Goal: Task Accomplishment & Management: Manage account settings

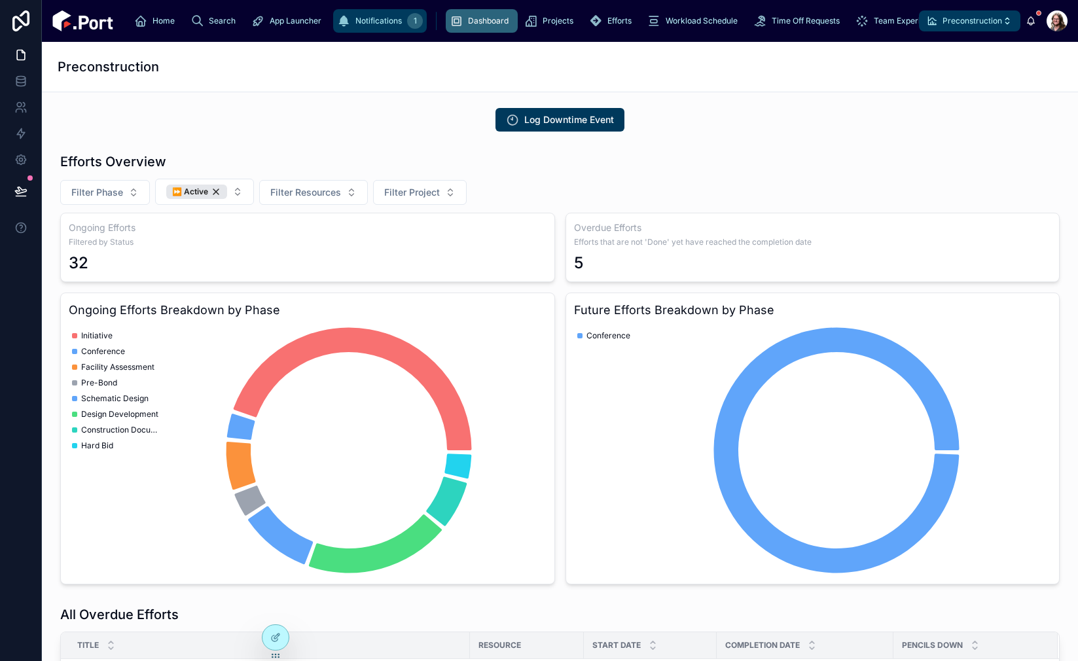
click at [407, 21] on div "1" at bounding box center [415, 21] width 16 height 16
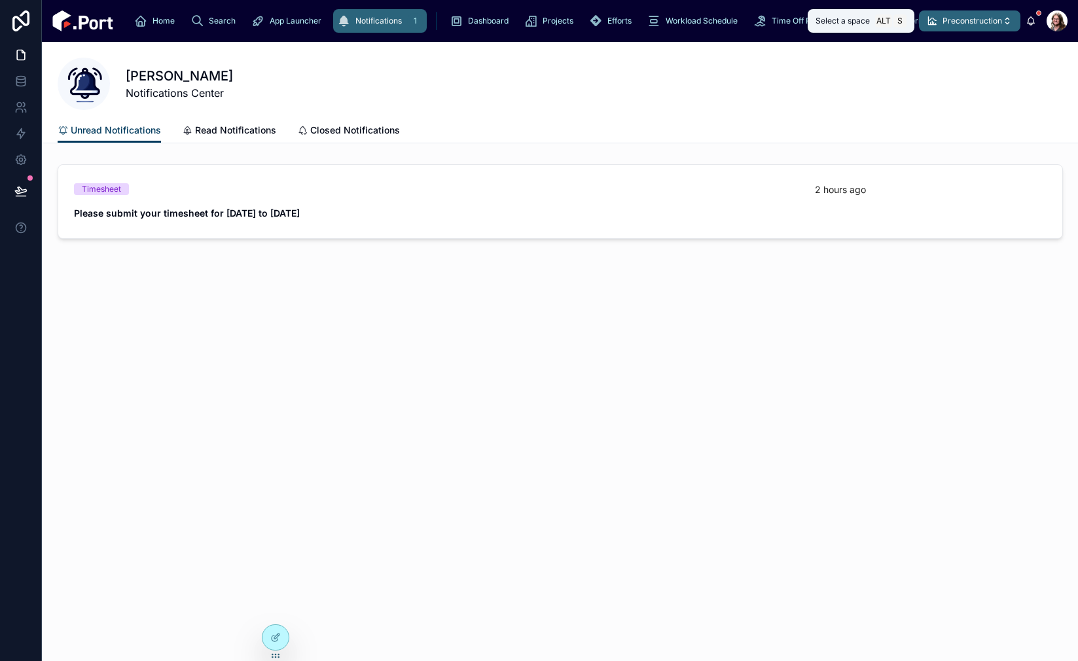
click at [952, 27] on button "Preconstruction" at bounding box center [969, 20] width 101 height 21
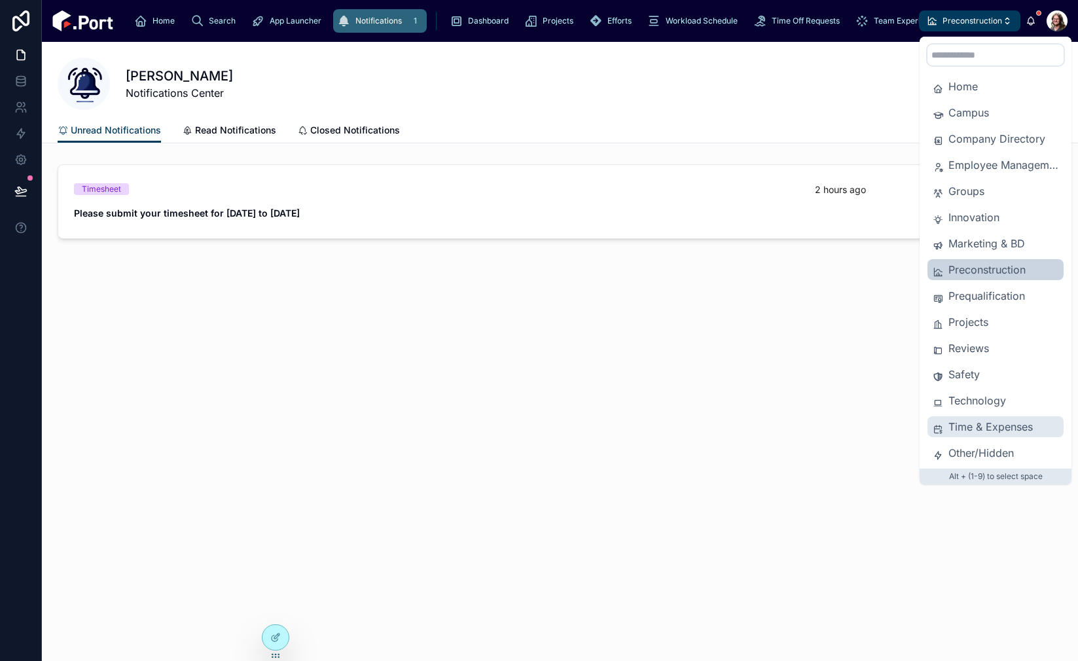
click at [975, 425] on span "Time & Expenses" at bounding box center [1003, 427] width 110 height 16
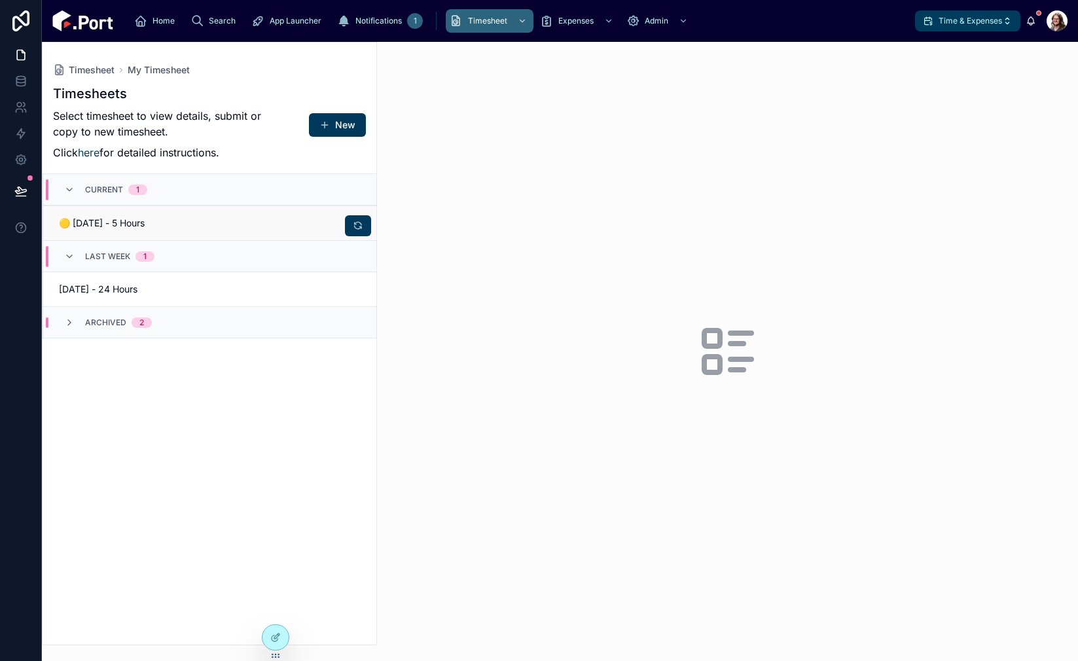
click at [252, 221] on div "🟡 08/12/25 - 5 Hours" at bounding box center [210, 223] width 302 height 13
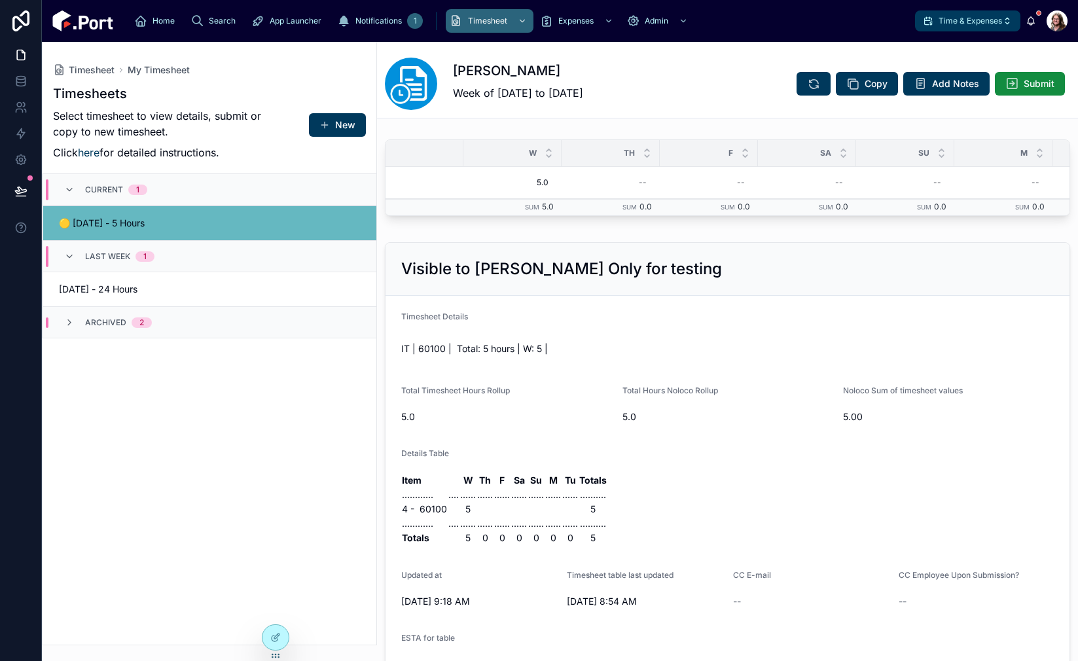
scroll to position [0, 221]
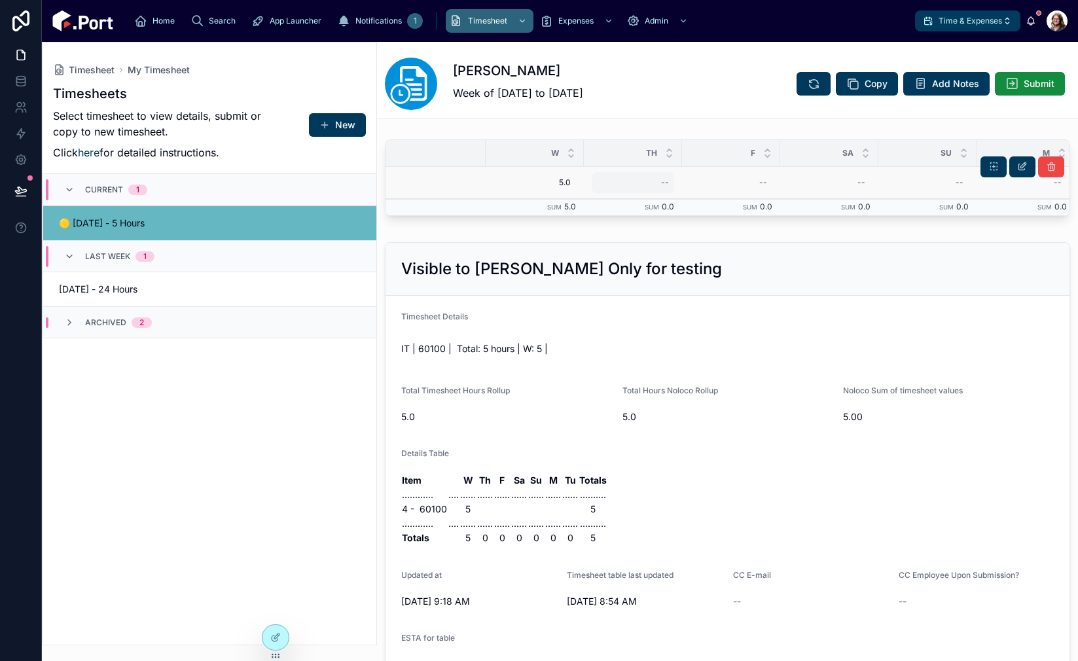
click at [661, 185] on div "--" at bounding box center [665, 182] width 8 height 10
type input "***"
click button "submit" at bounding box center [822, 200] width 16 height 16
click at [763, 183] on div "--" at bounding box center [763, 182] width 8 height 10
click at [758, 183] on div "--" at bounding box center [731, 182] width 82 height 21
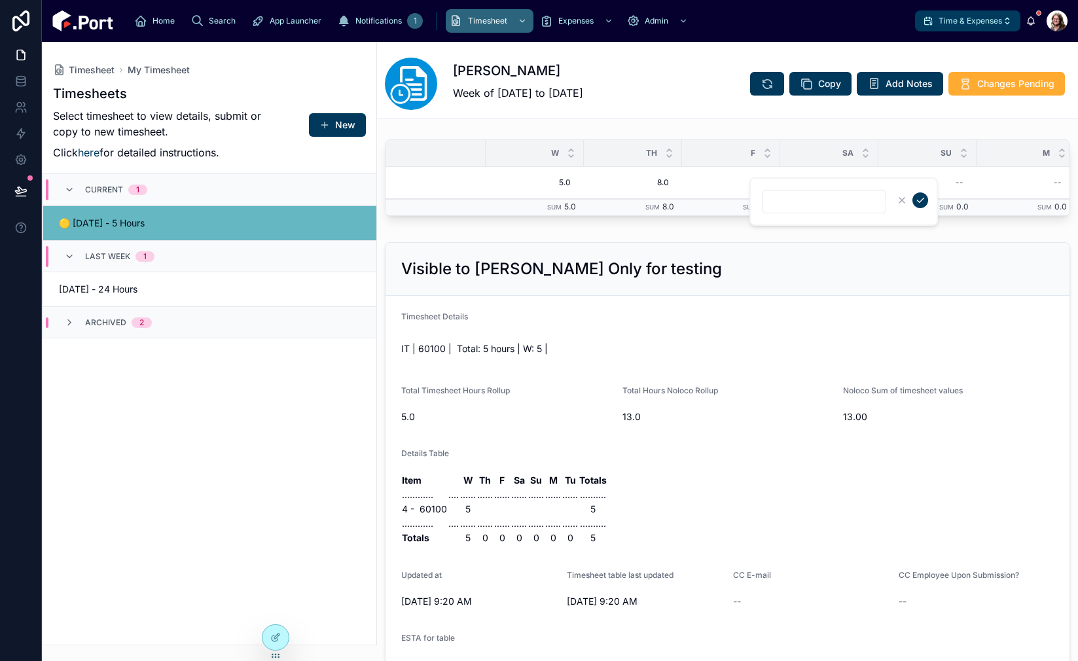
type input "***"
click button "submit" at bounding box center [920, 200] width 16 height 16
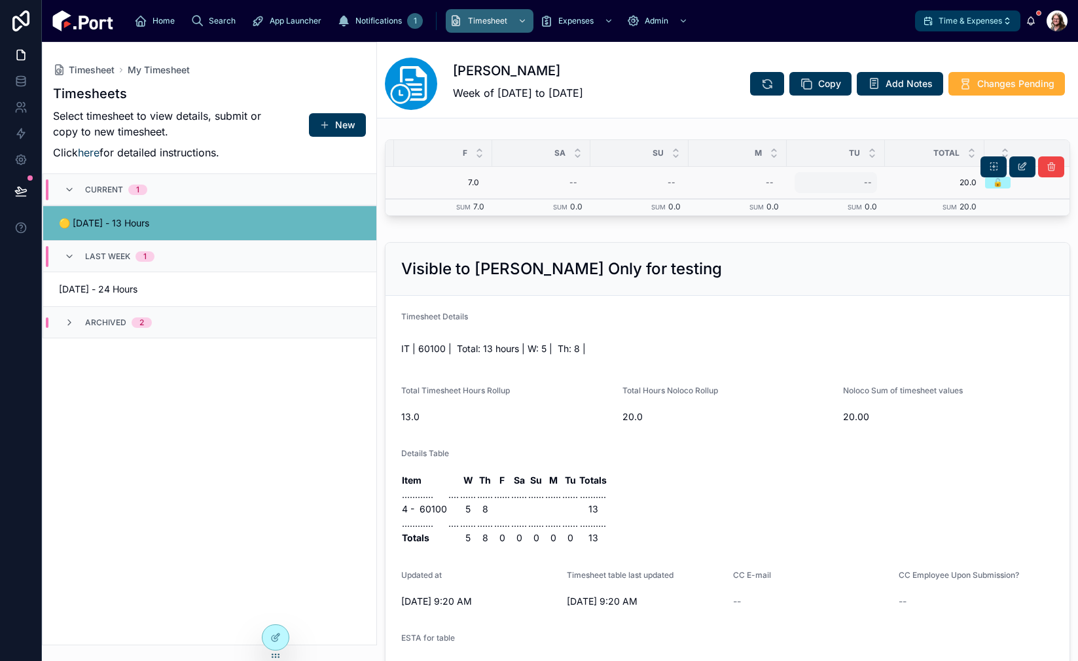
click at [861, 183] on div "--" at bounding box center [835, 182] width 82 height 21
type input "***"
click button "submit" at bounding box center [1025, 200] width 16 height 16
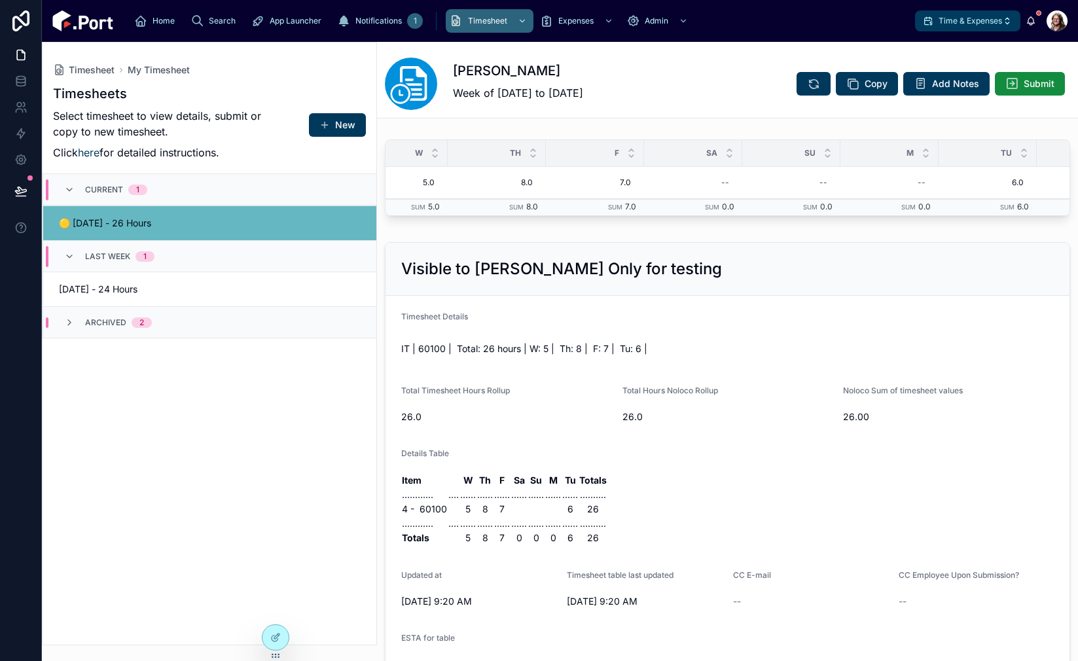
scroll to position [0, 359]
click at [26, 82] on icon at bounding box center [20, 81] width 13 height 13
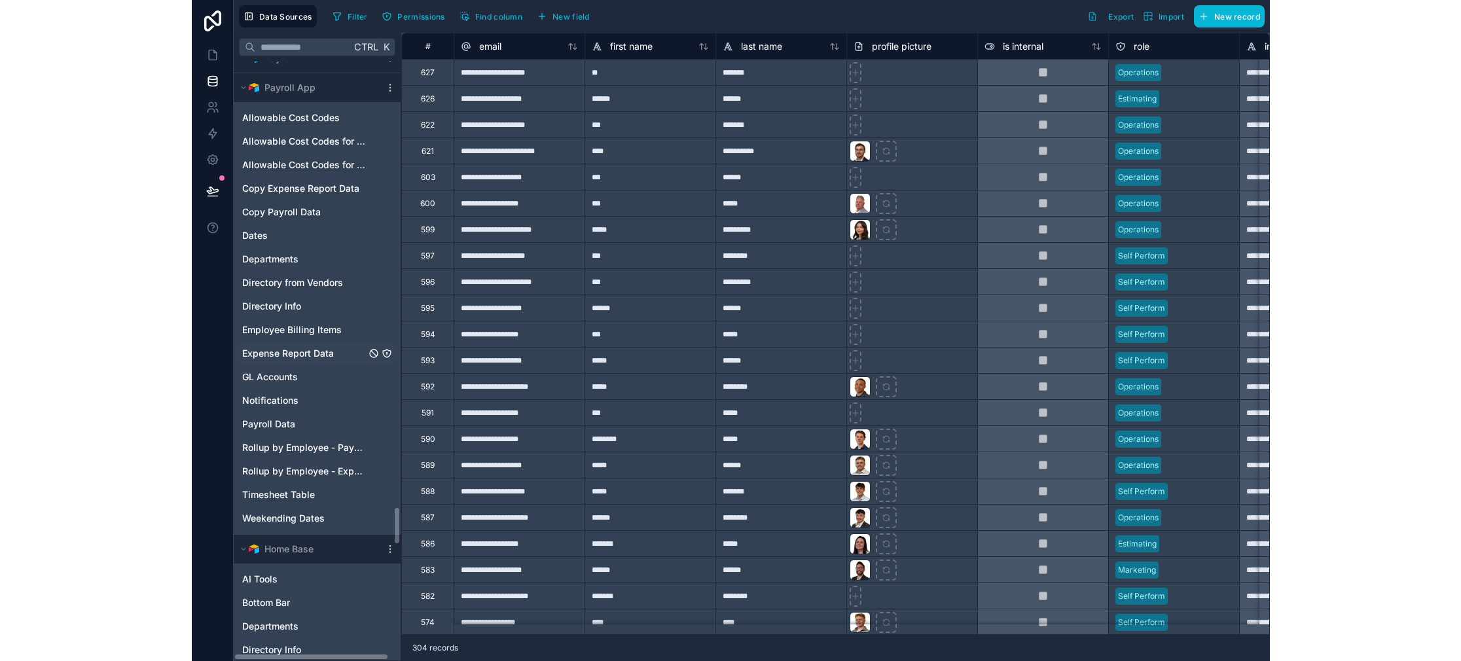
scroll to position [7002, 0]
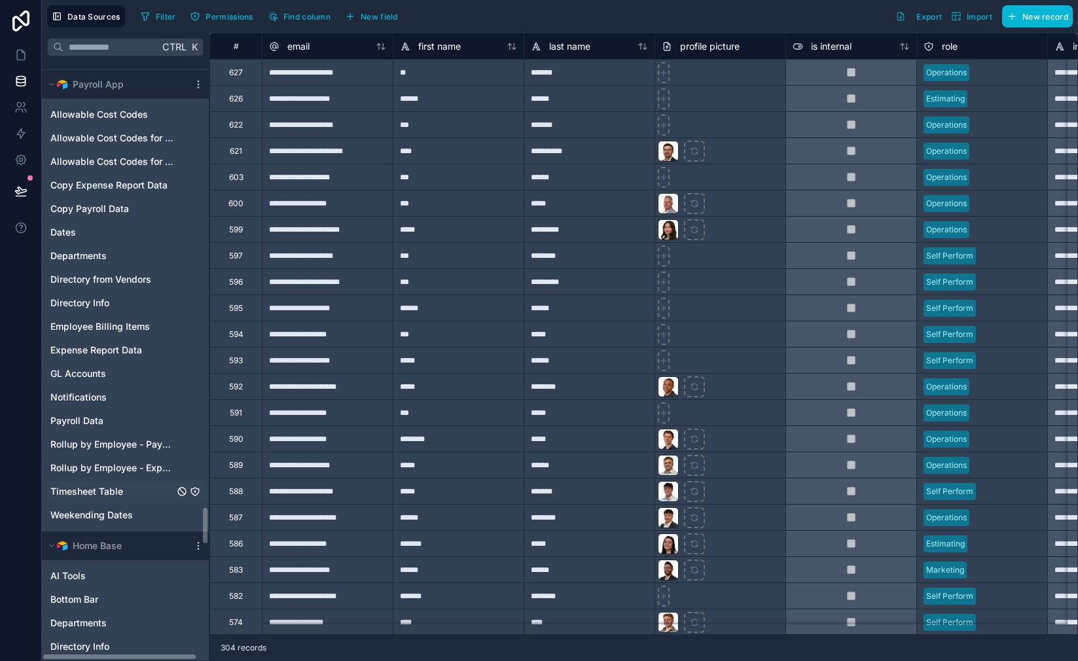
click at [96, 486] on span "Timesheet Table" at bounding box center [86, 491] width 73 height 13
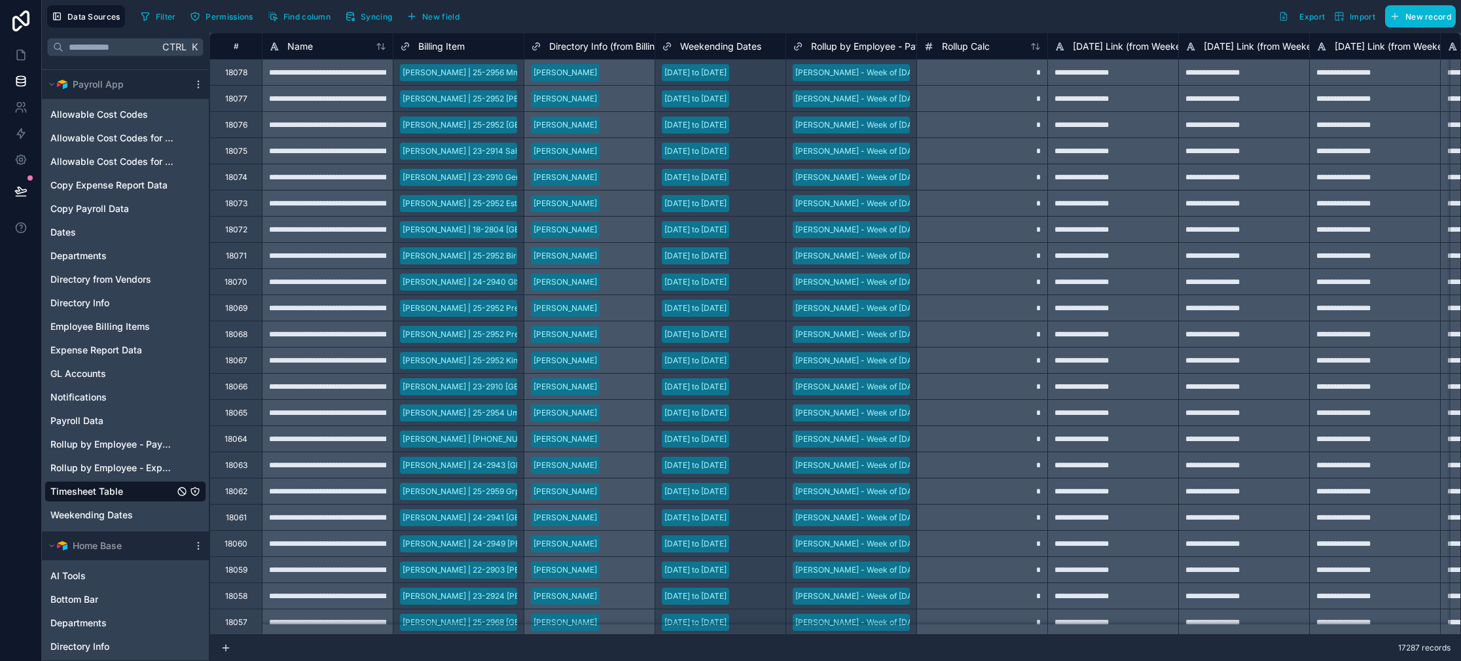
click at [965, 364] on div "*" at bounding box center [981, 360] width 131 height 26
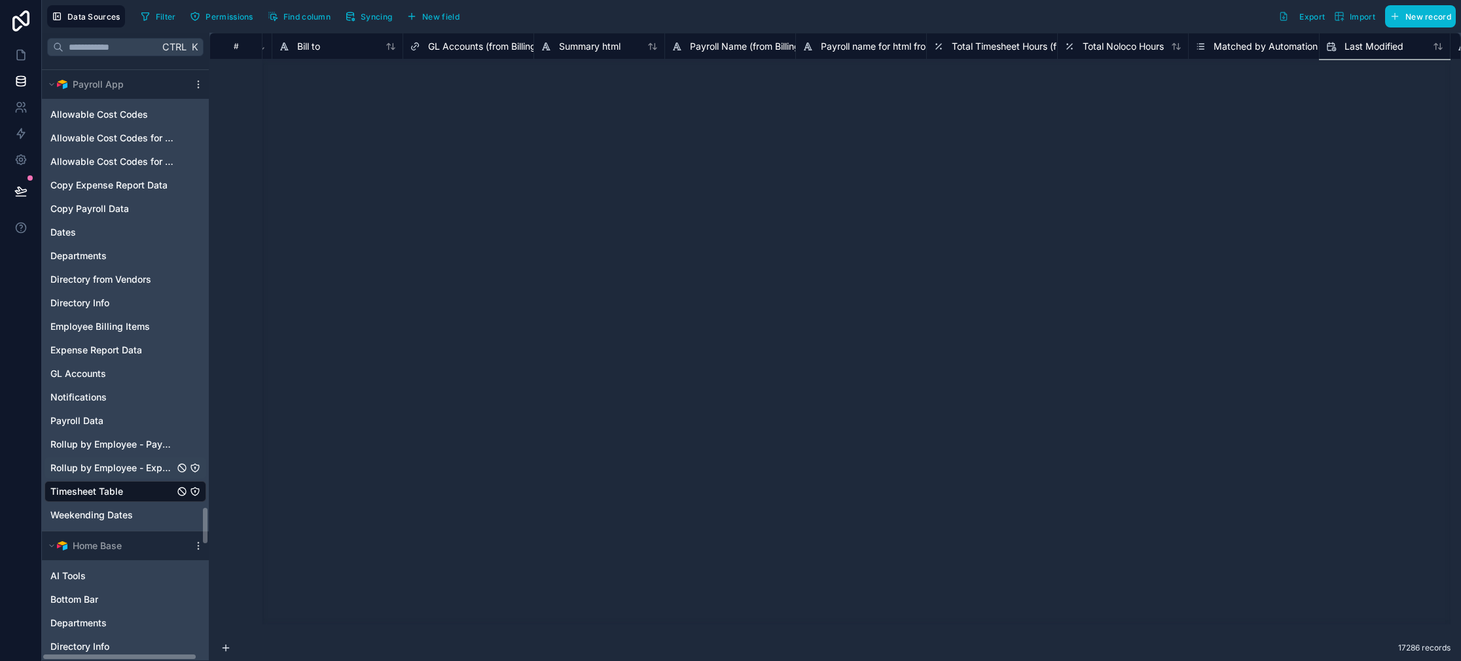
scroll to position [288, 4309]
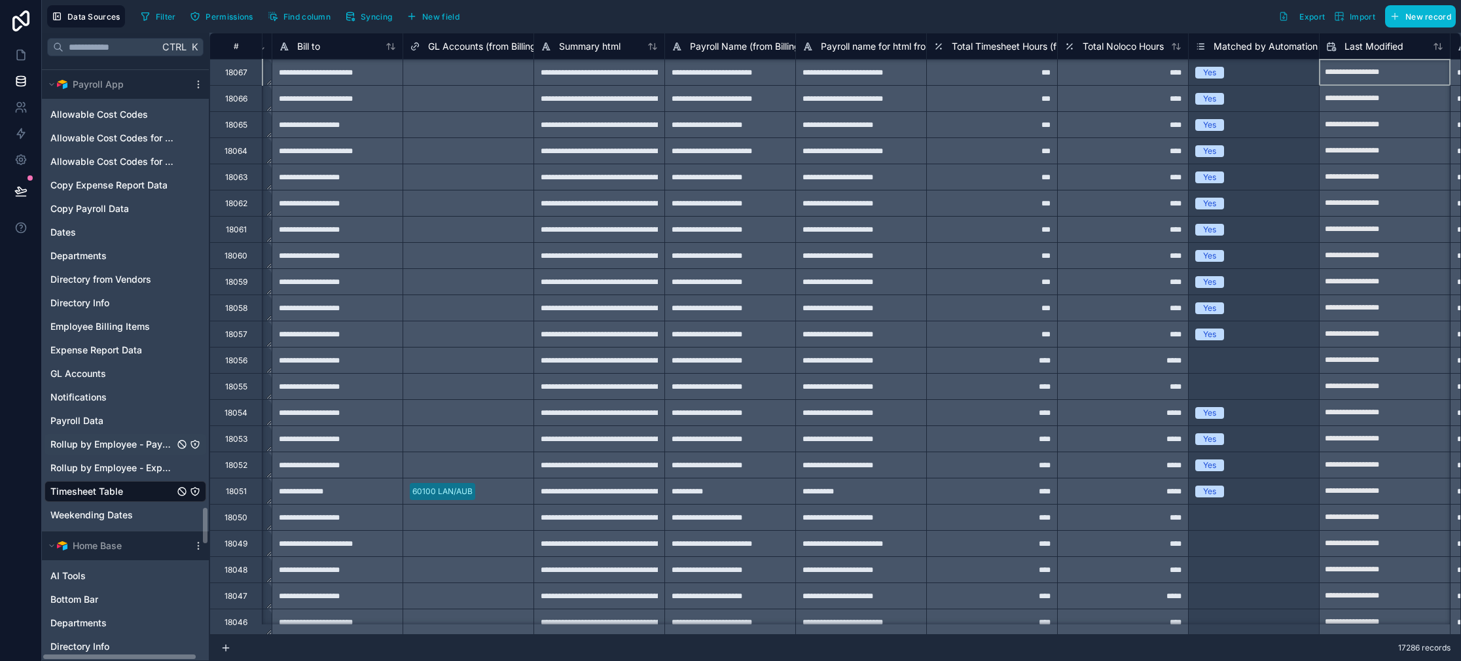
click at [114, 442] on span "Rollup by Employee - Payperiod" at bounding box center [112, 444] width 124 height 13
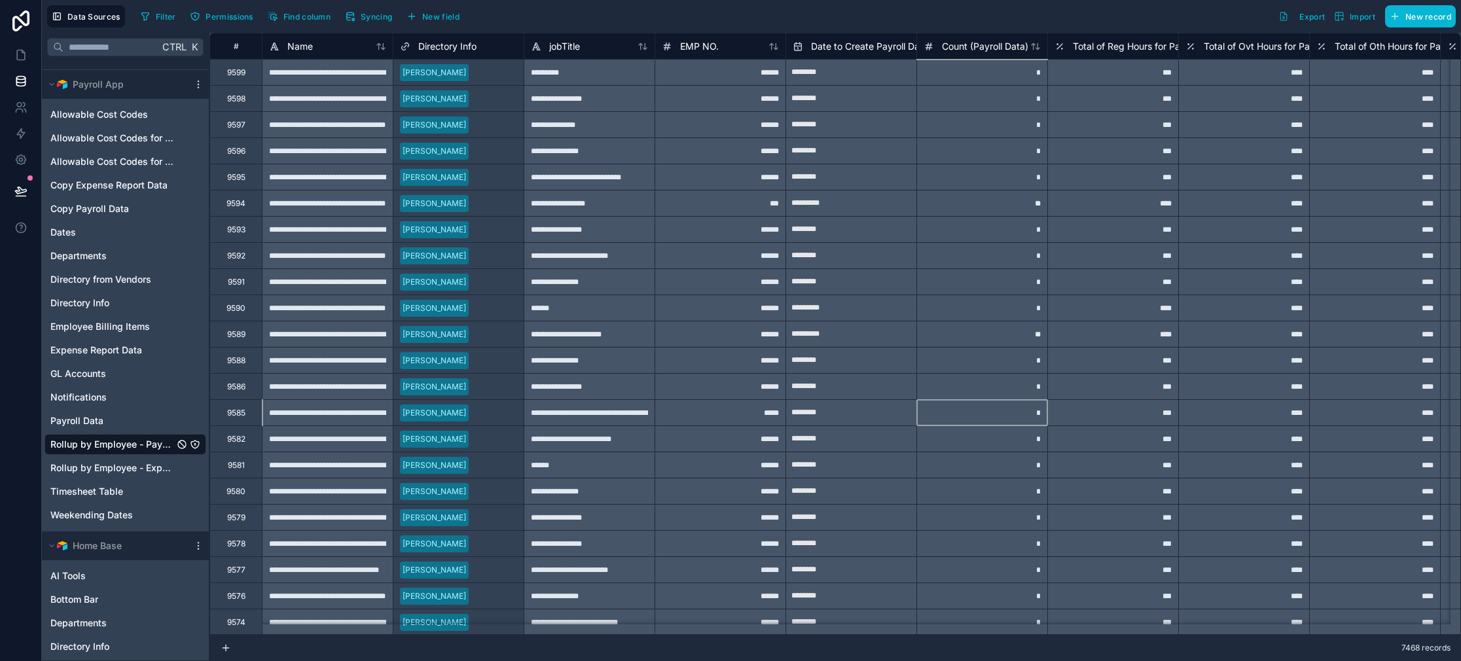
click at [997, 413] on div "*" at bounding box center [981, 412] width 131 height 26
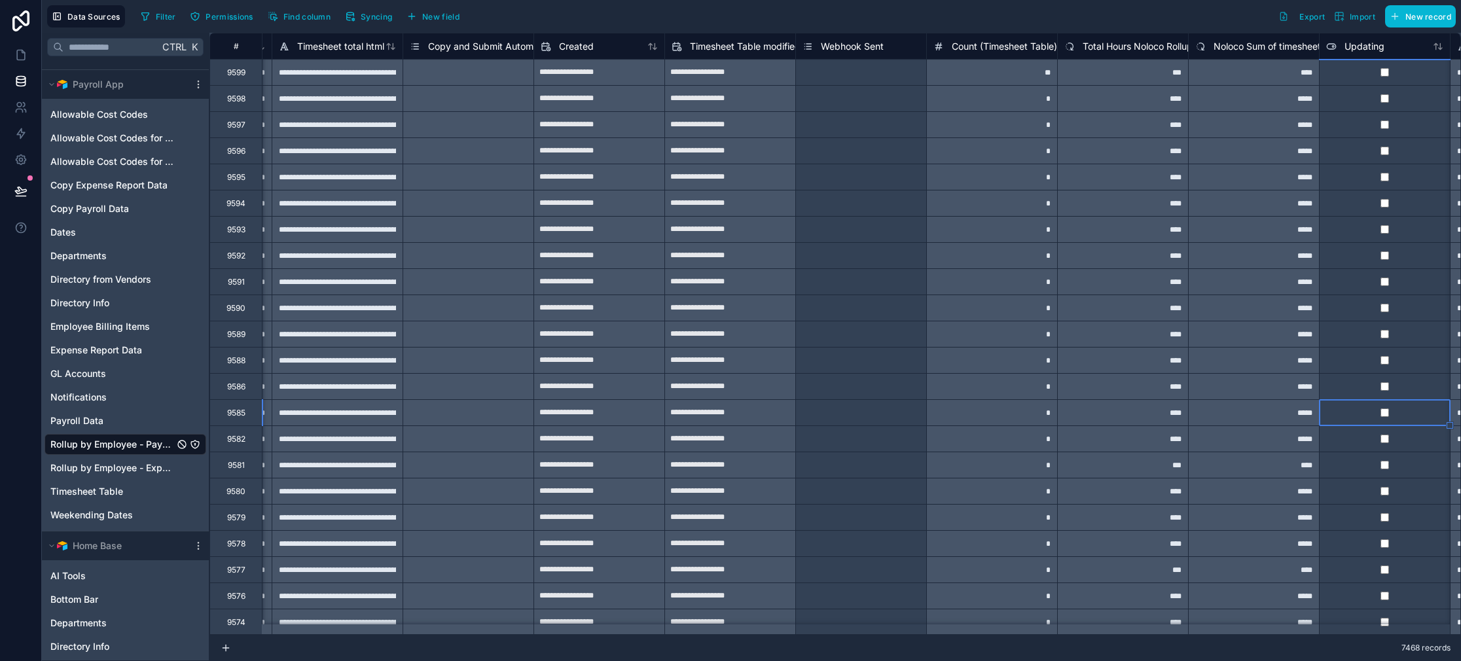
scroll to position [0, 6142]
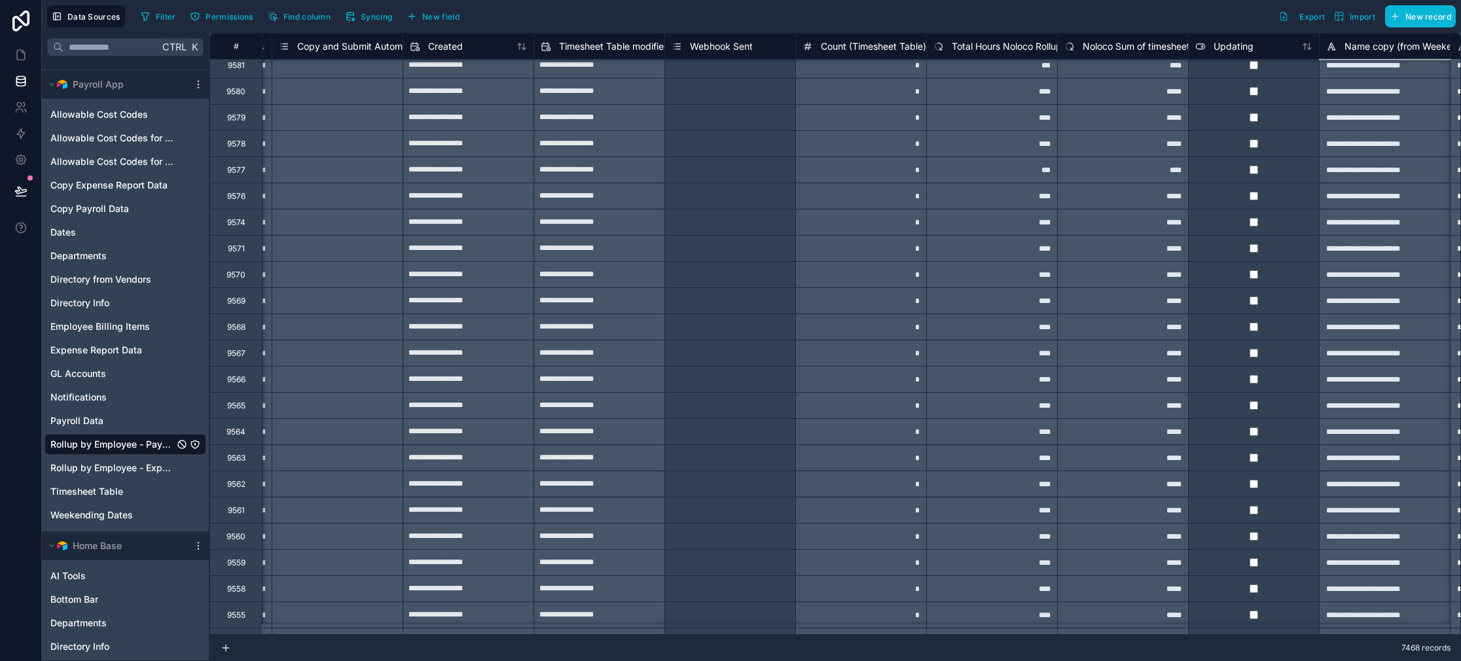
type input "**********"
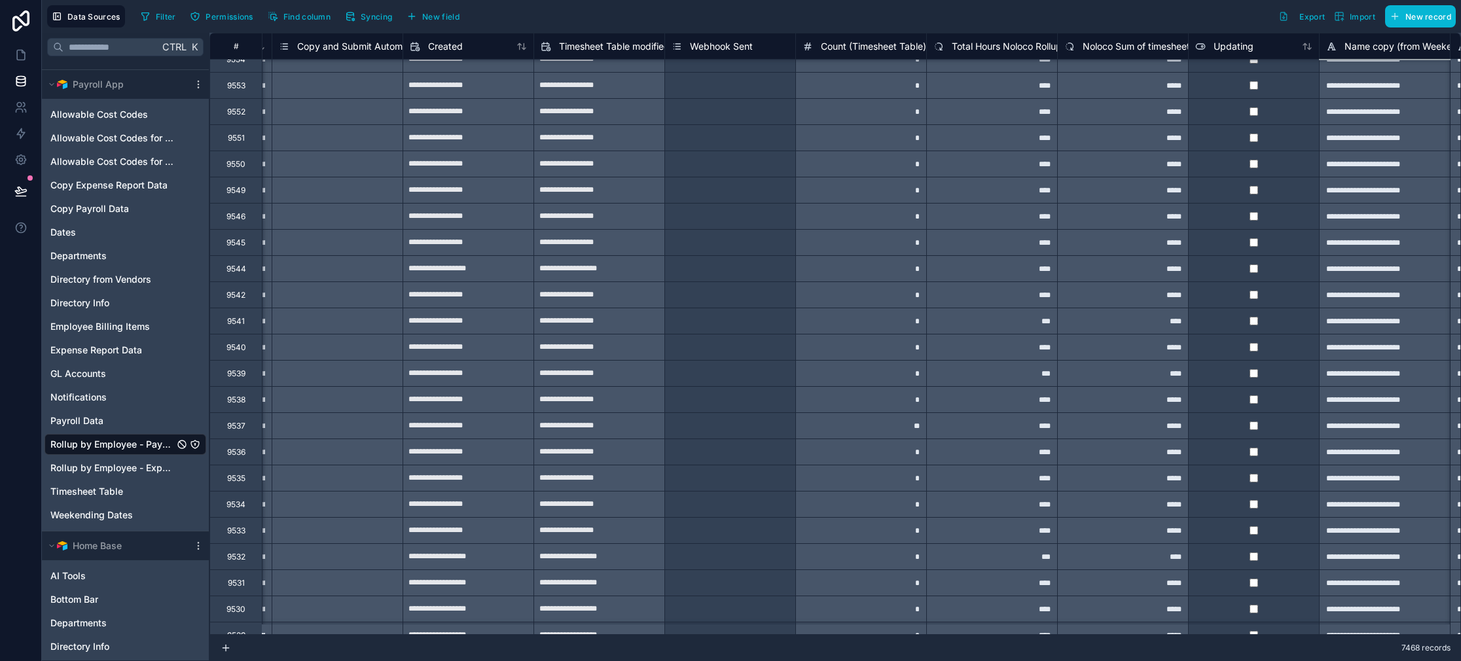
type input "**********"
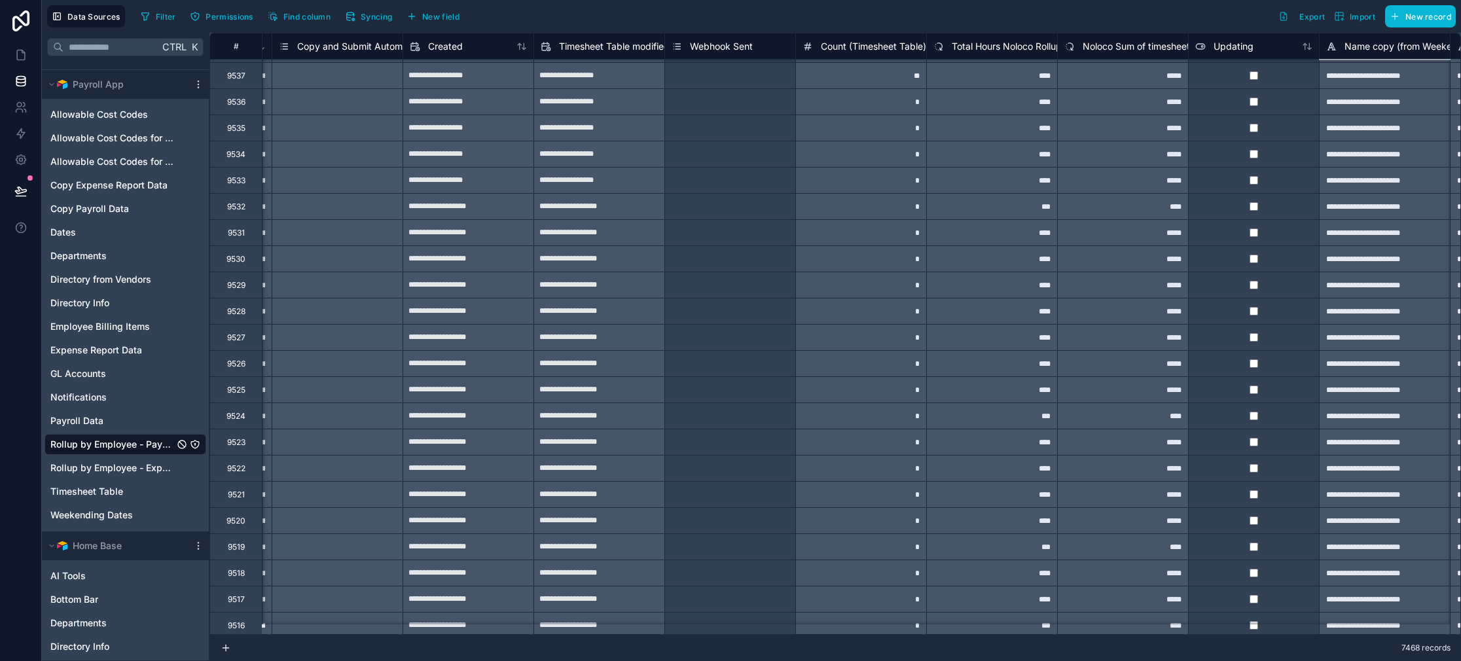
type input "**********"
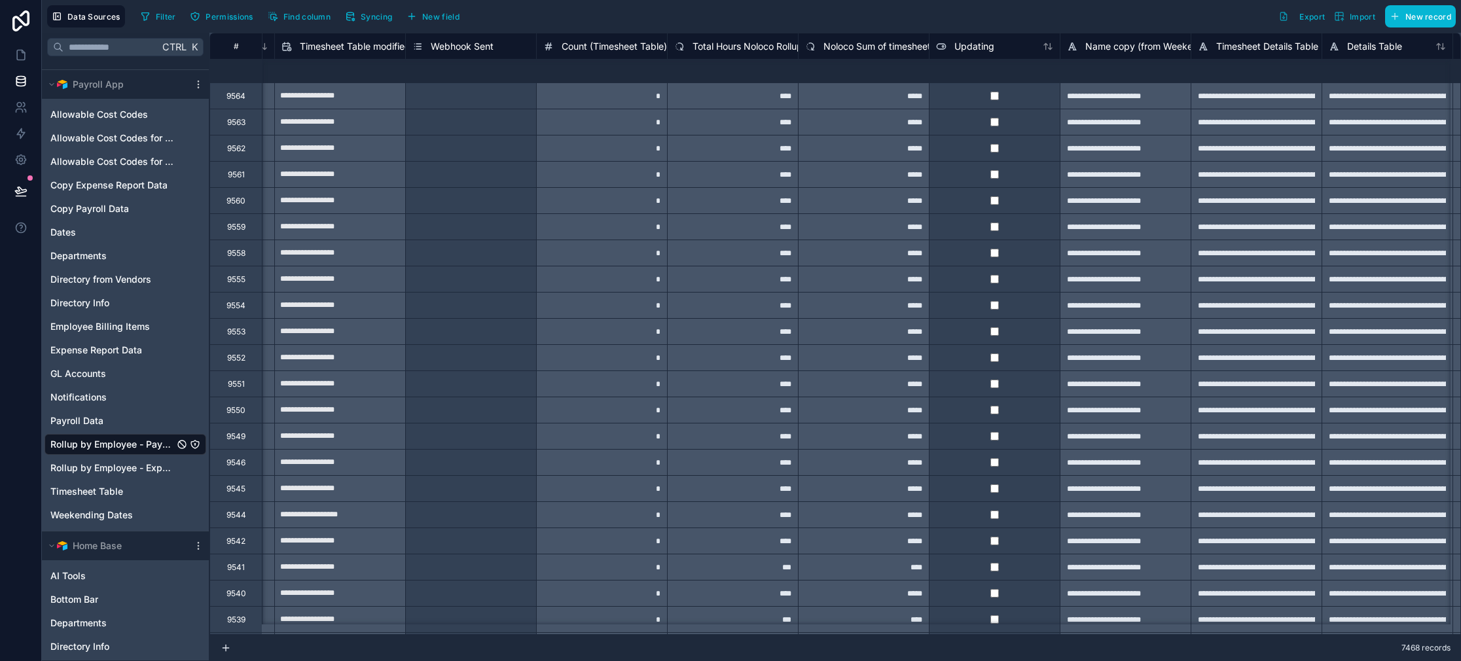
scroll to position [929, 6401]
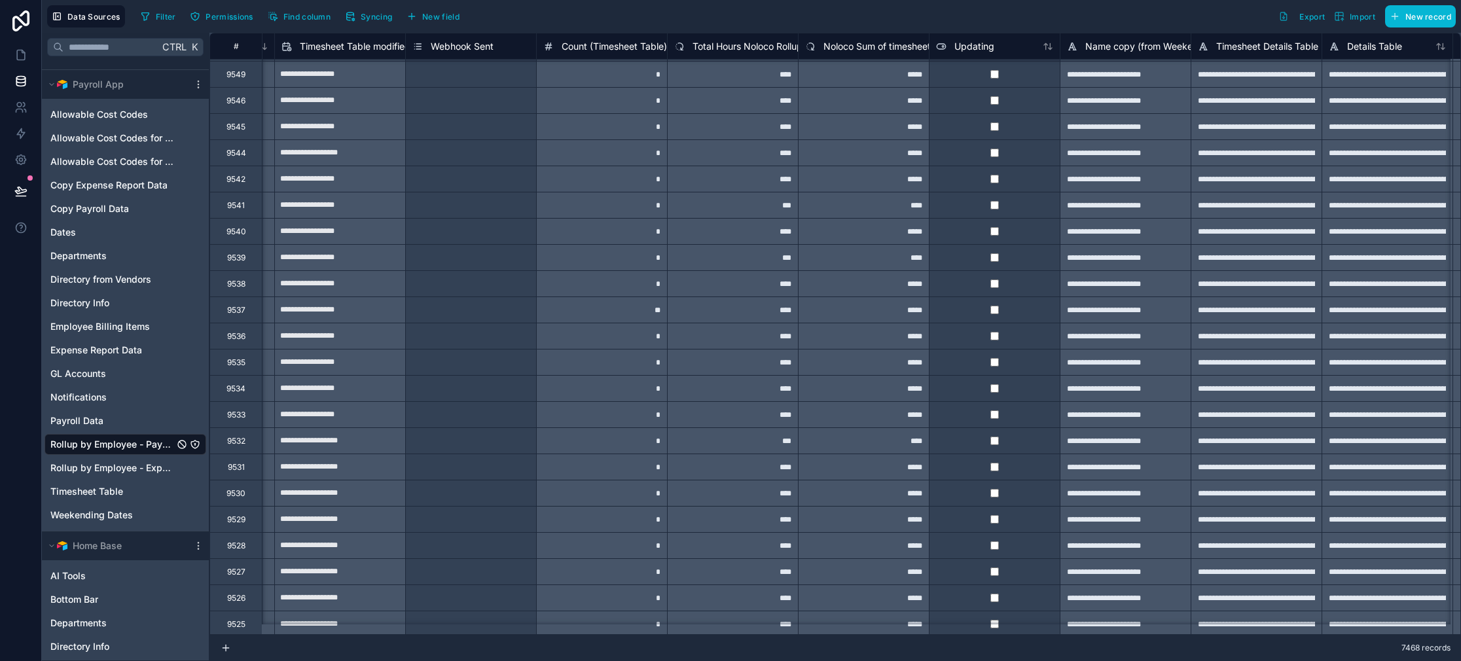
type input "**********"
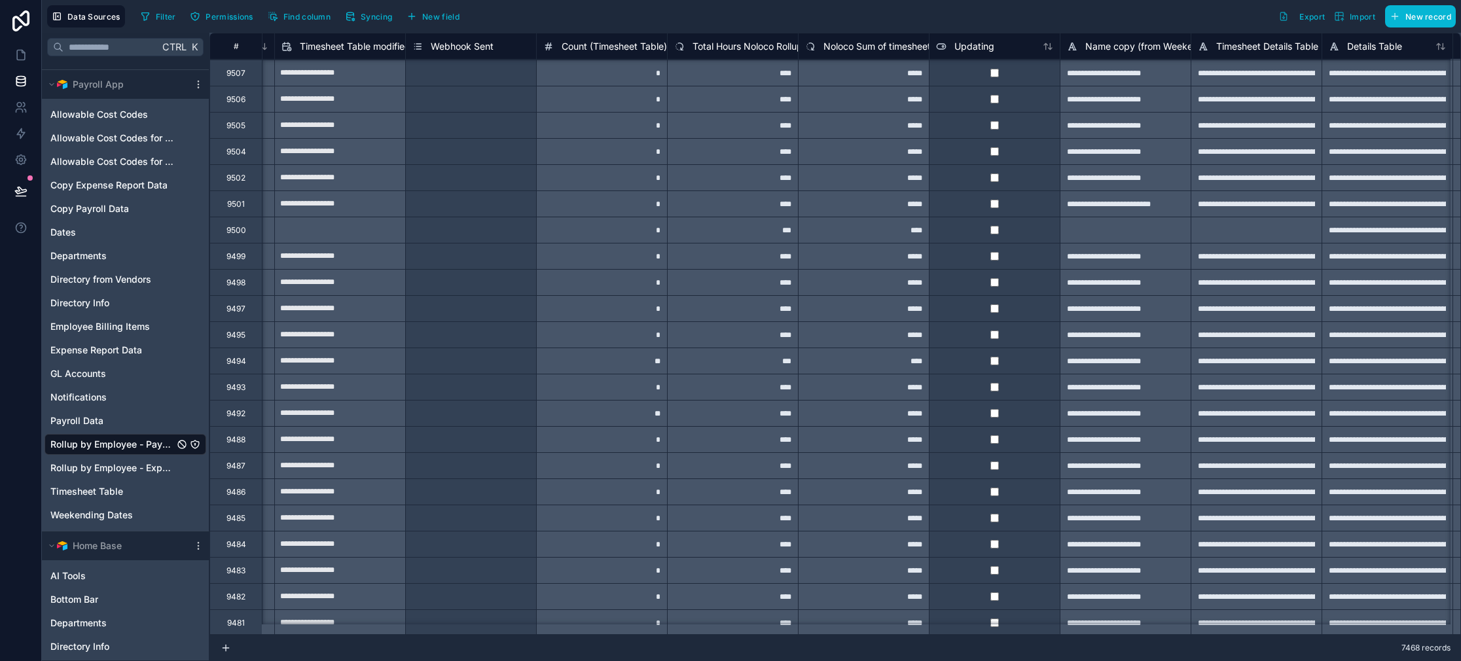
type input "**********"
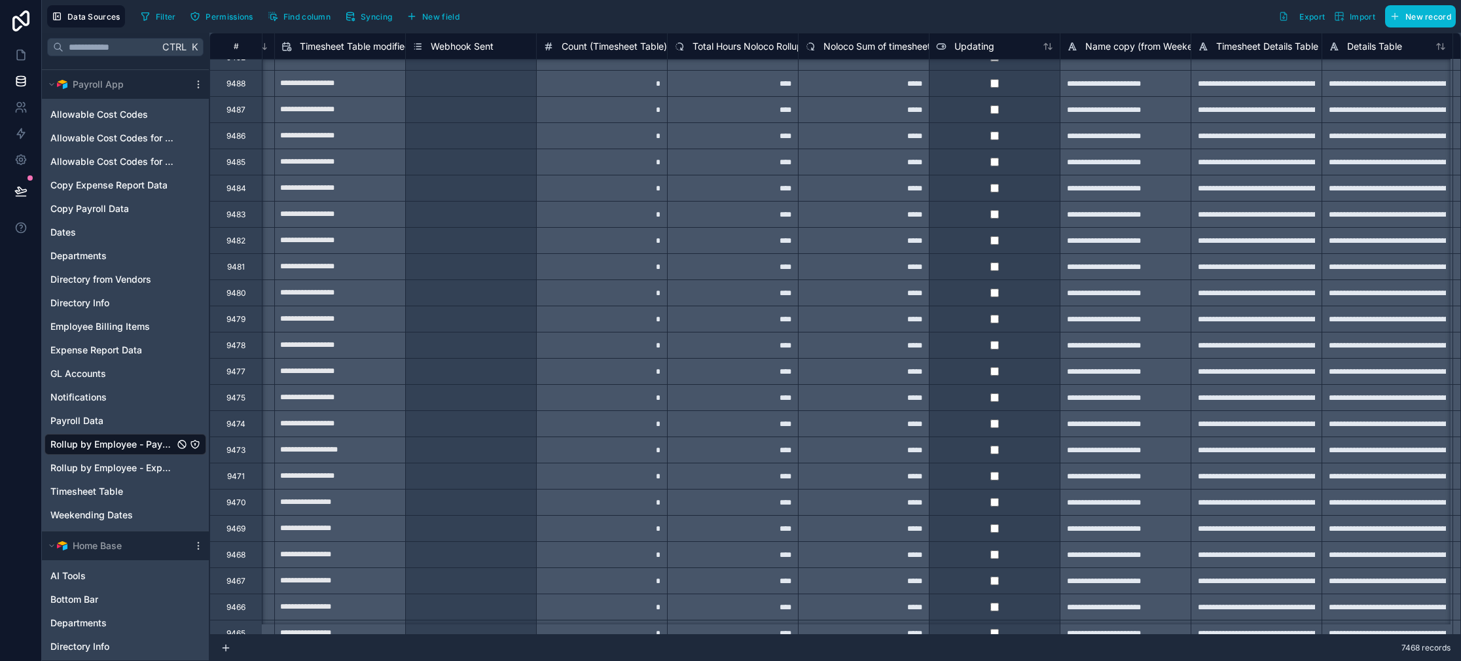
type input "**********"
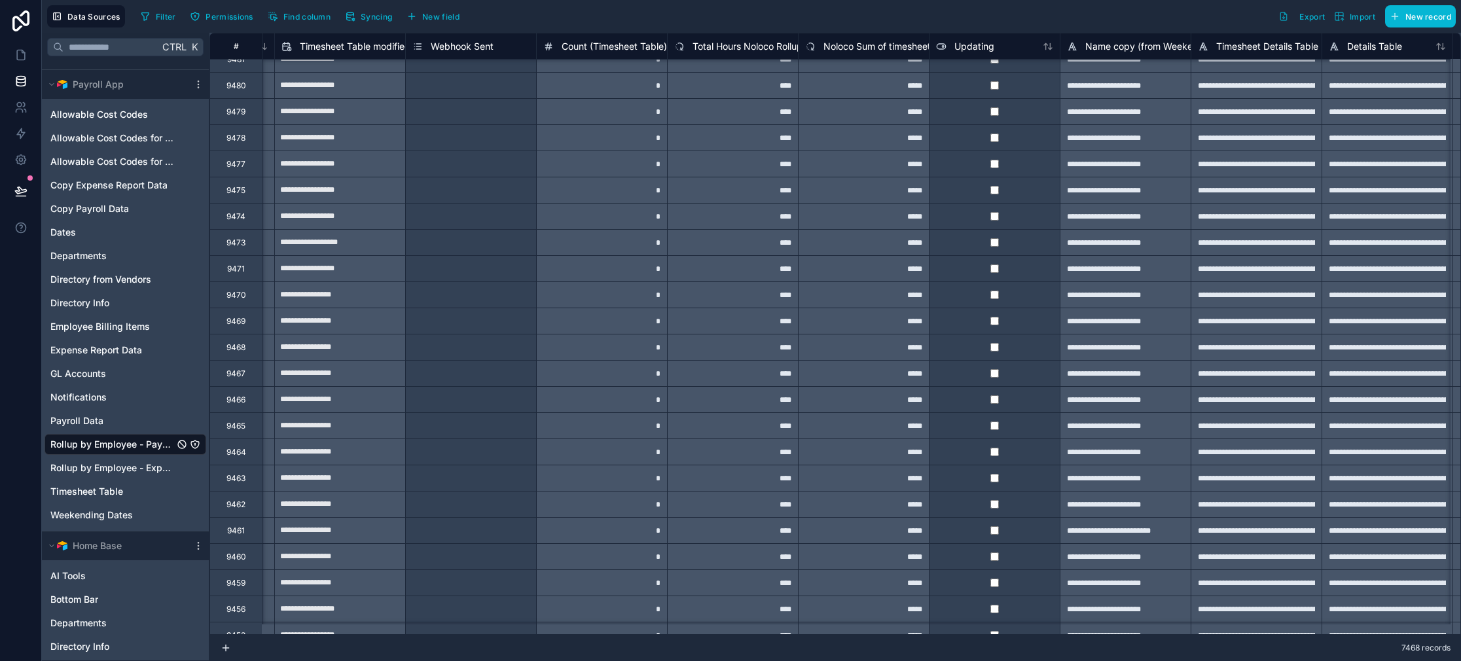
type input "**********"
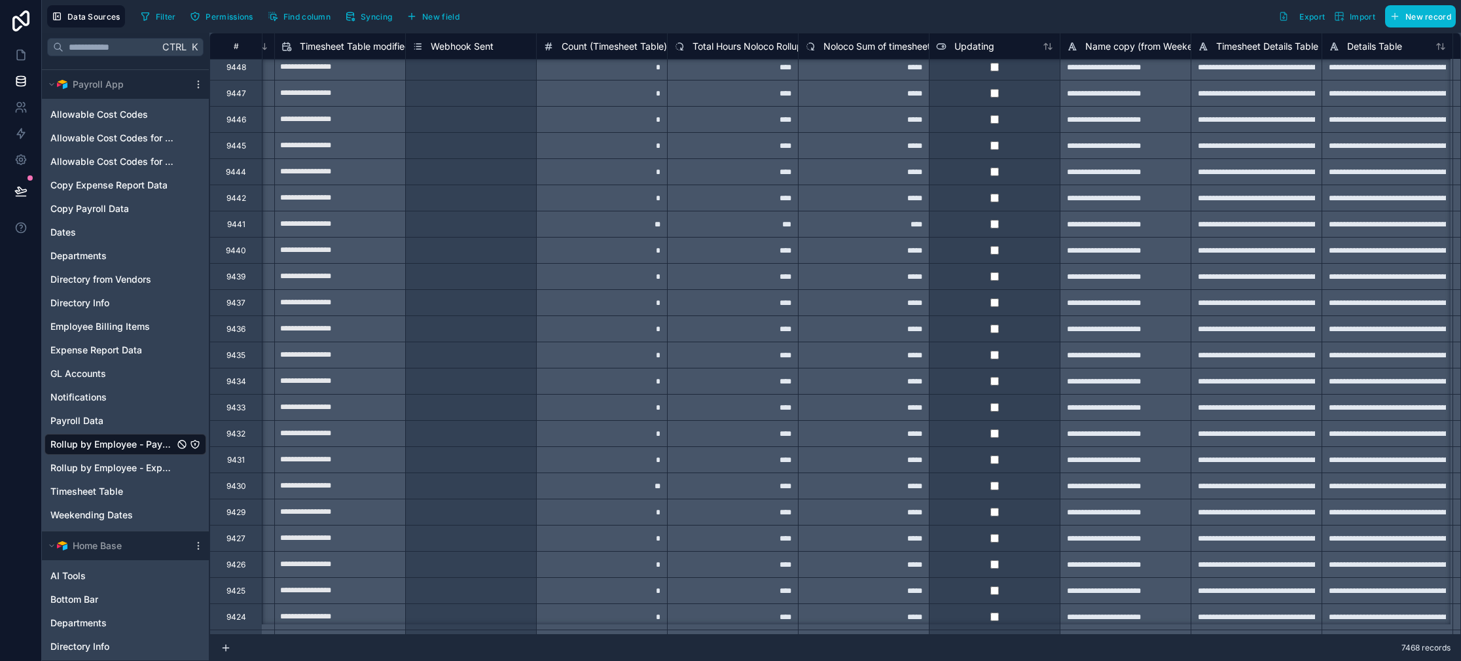
type input "**********"
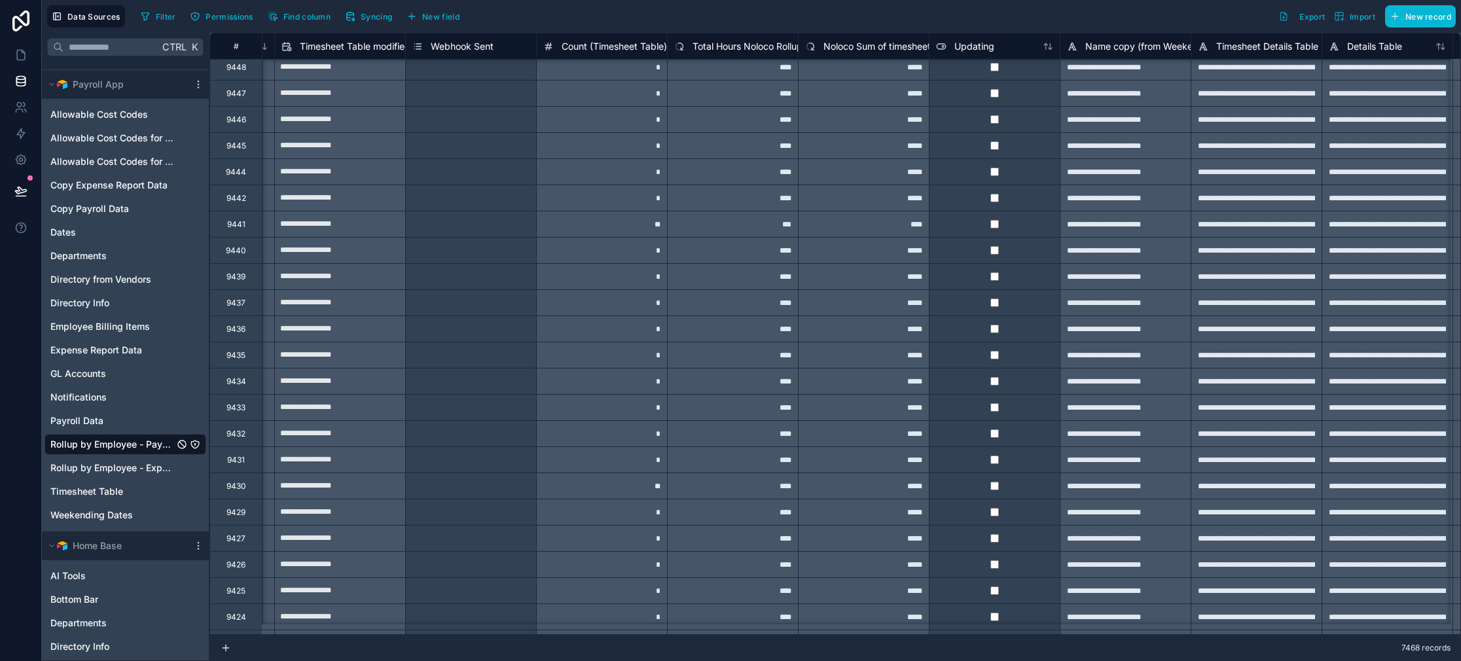
type input "**********"
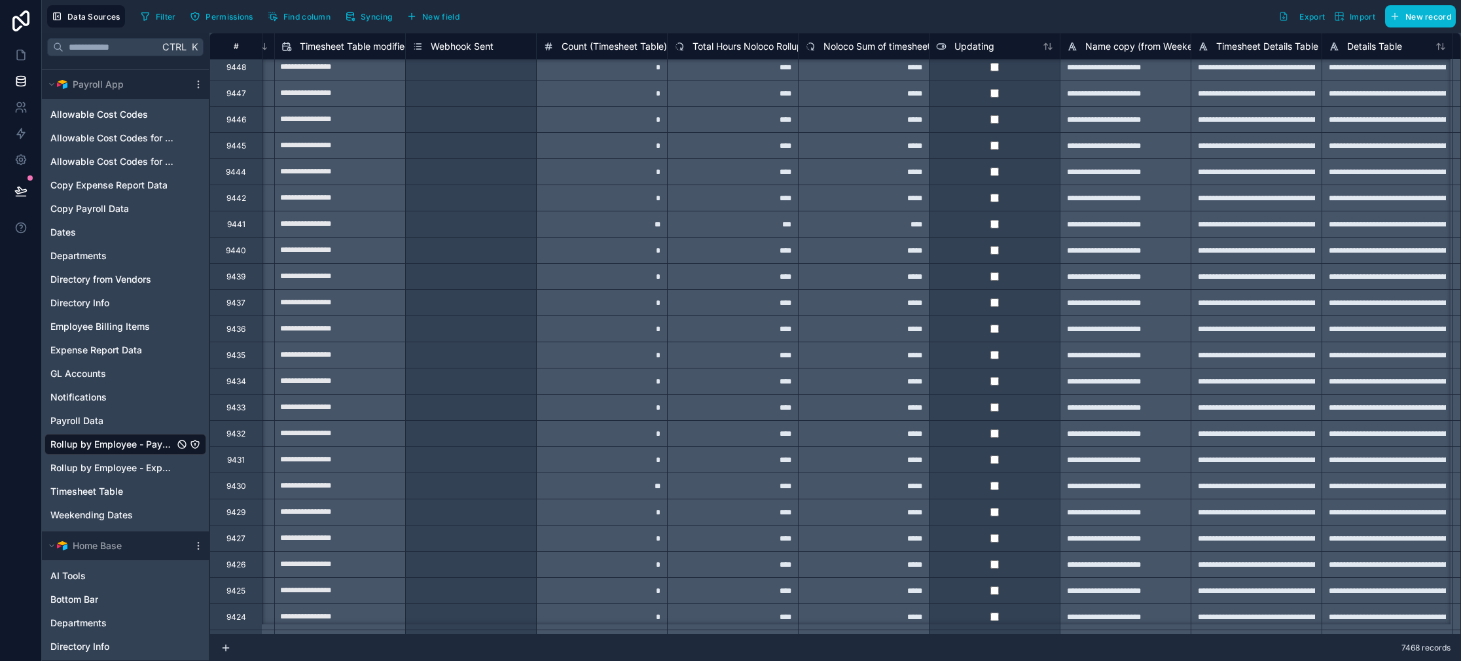
type input "**********"
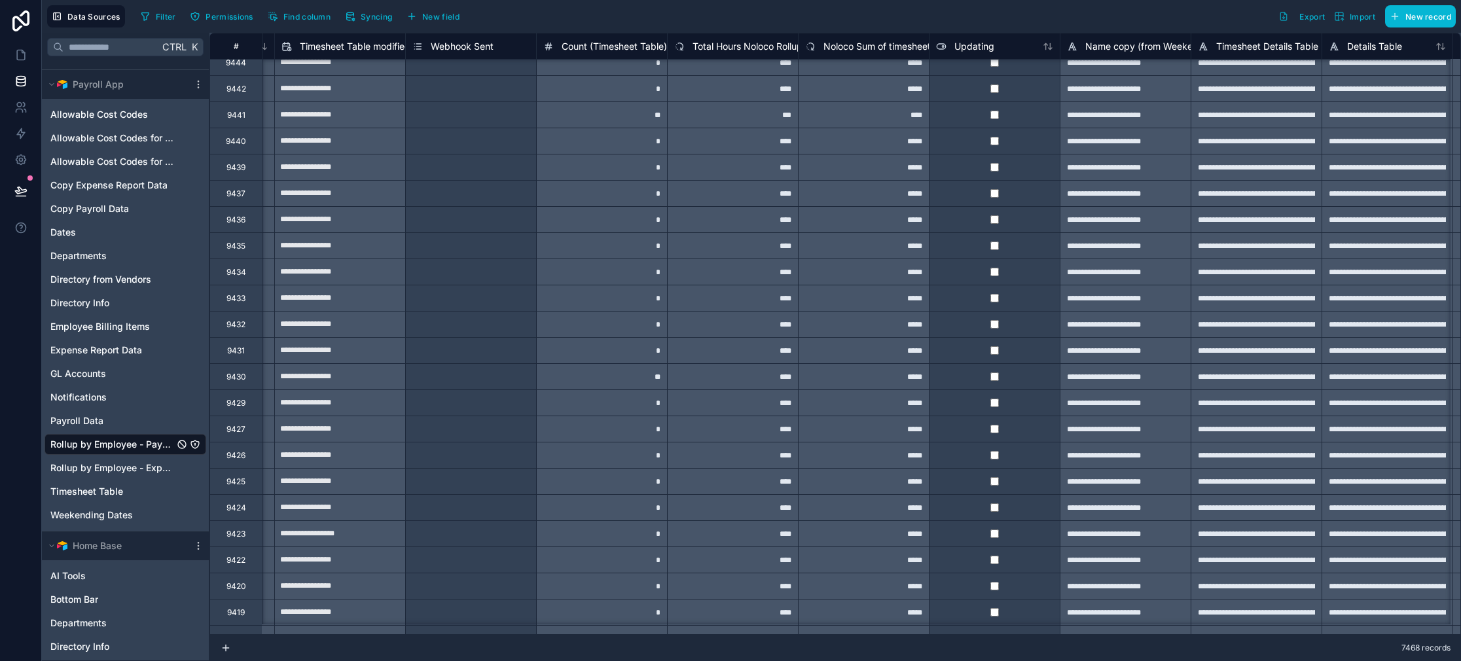
type input "**********"
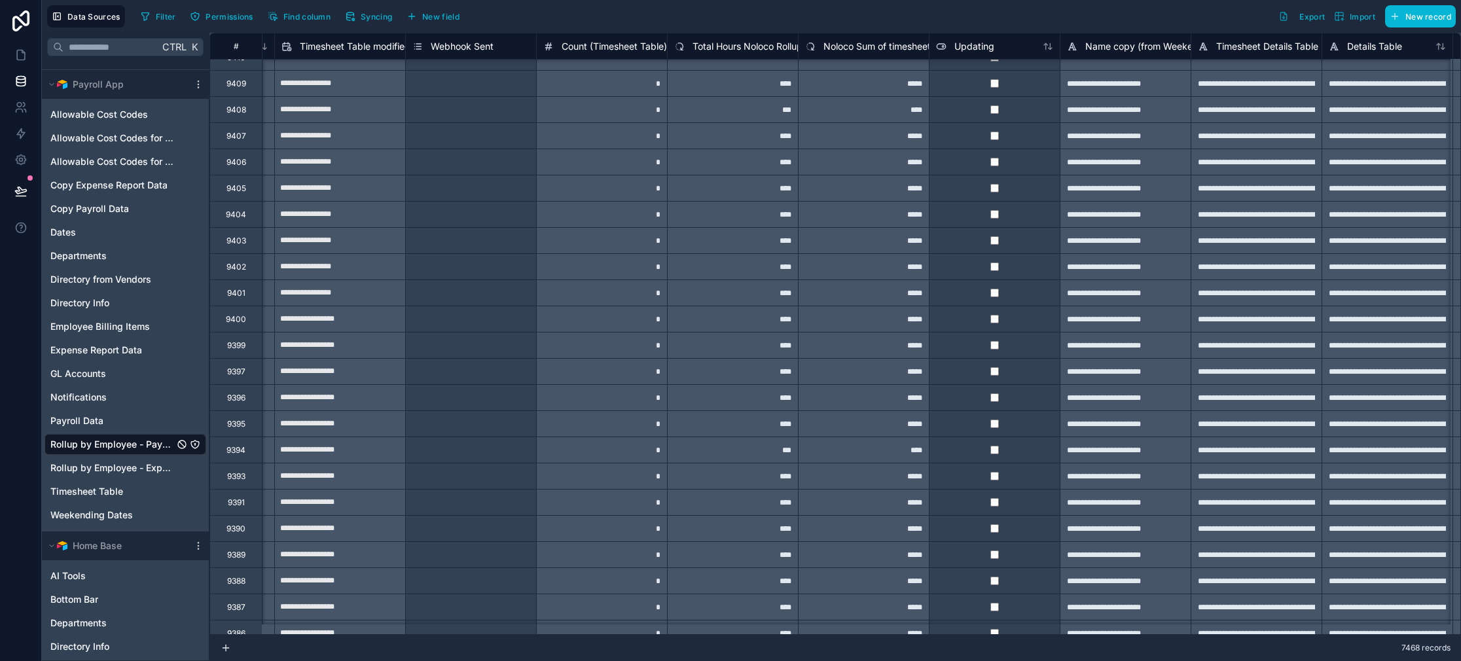
type input "**********"
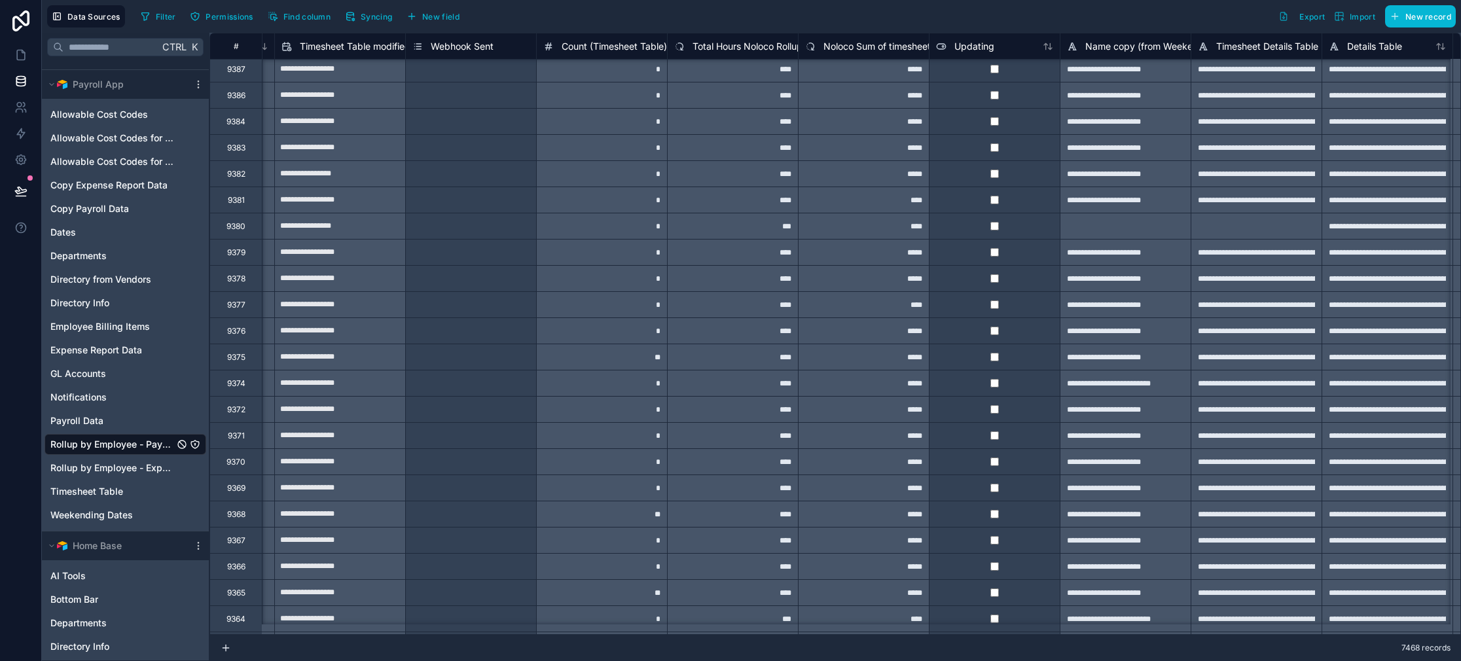
type input "**********"
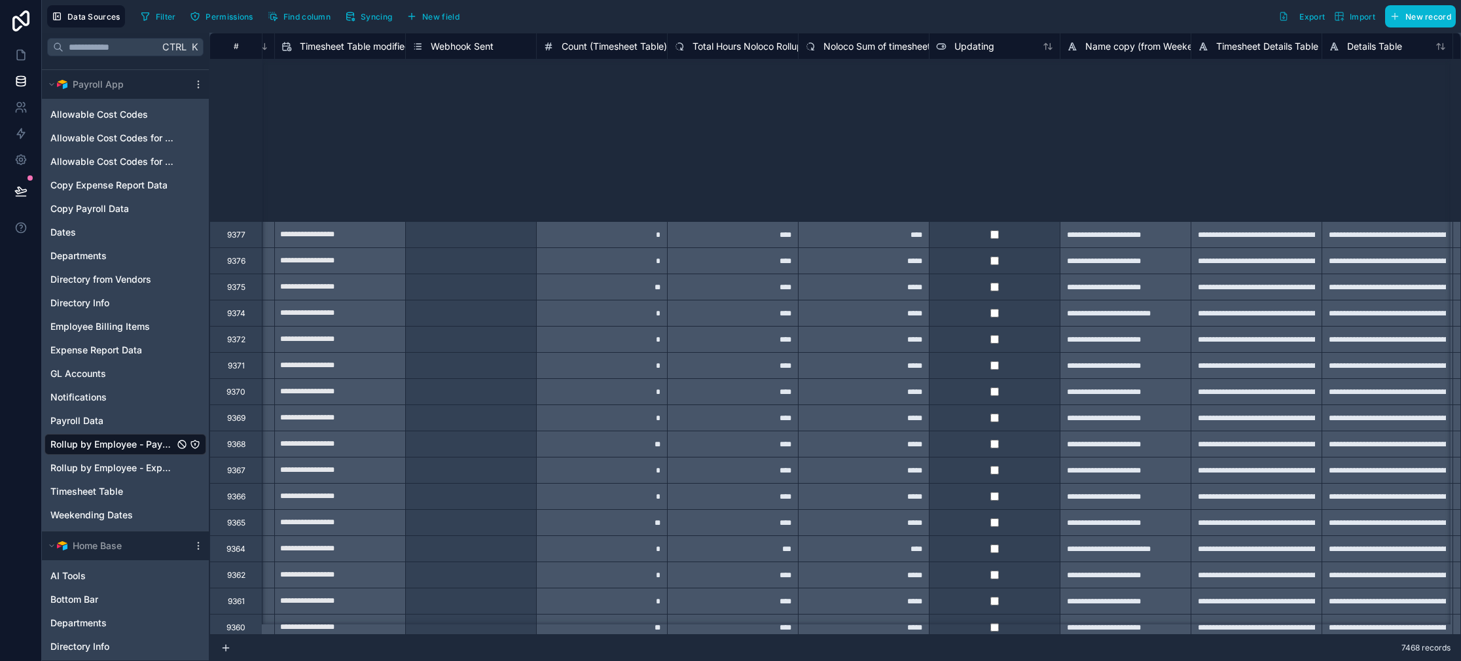
type input "**********"
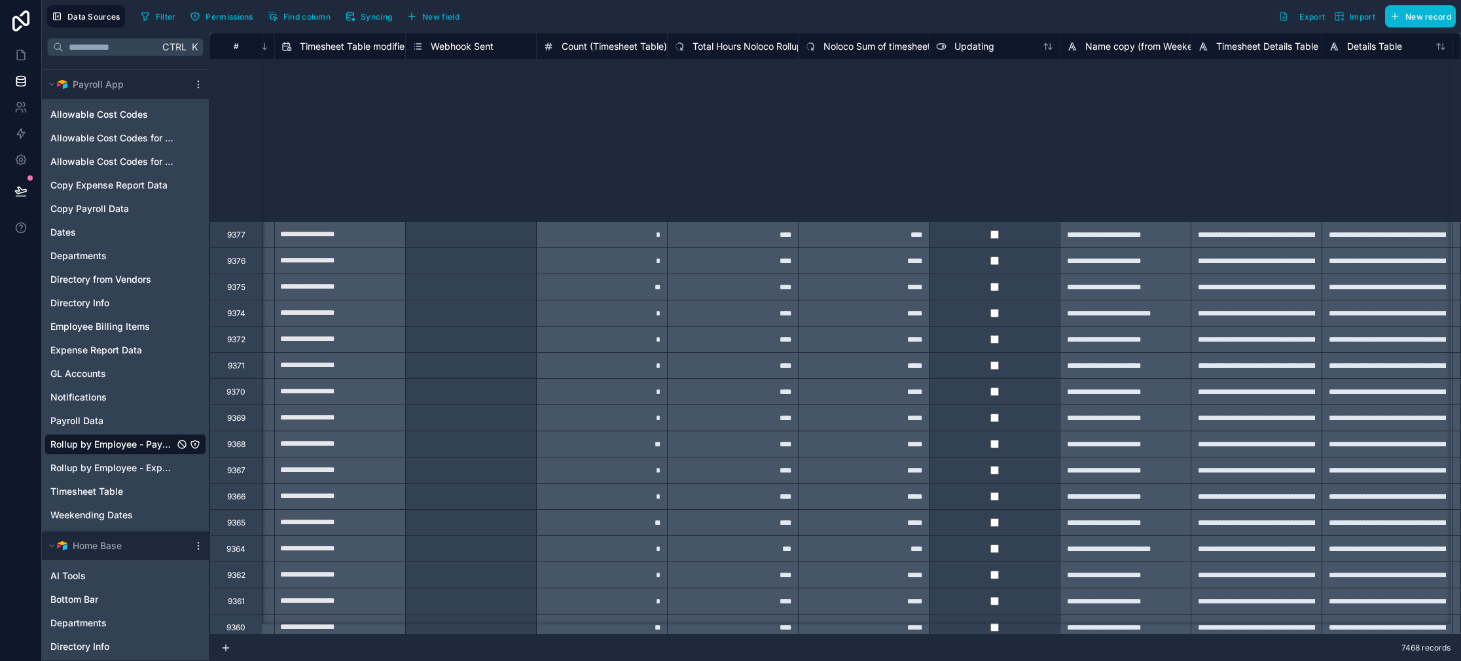
type input "**********"
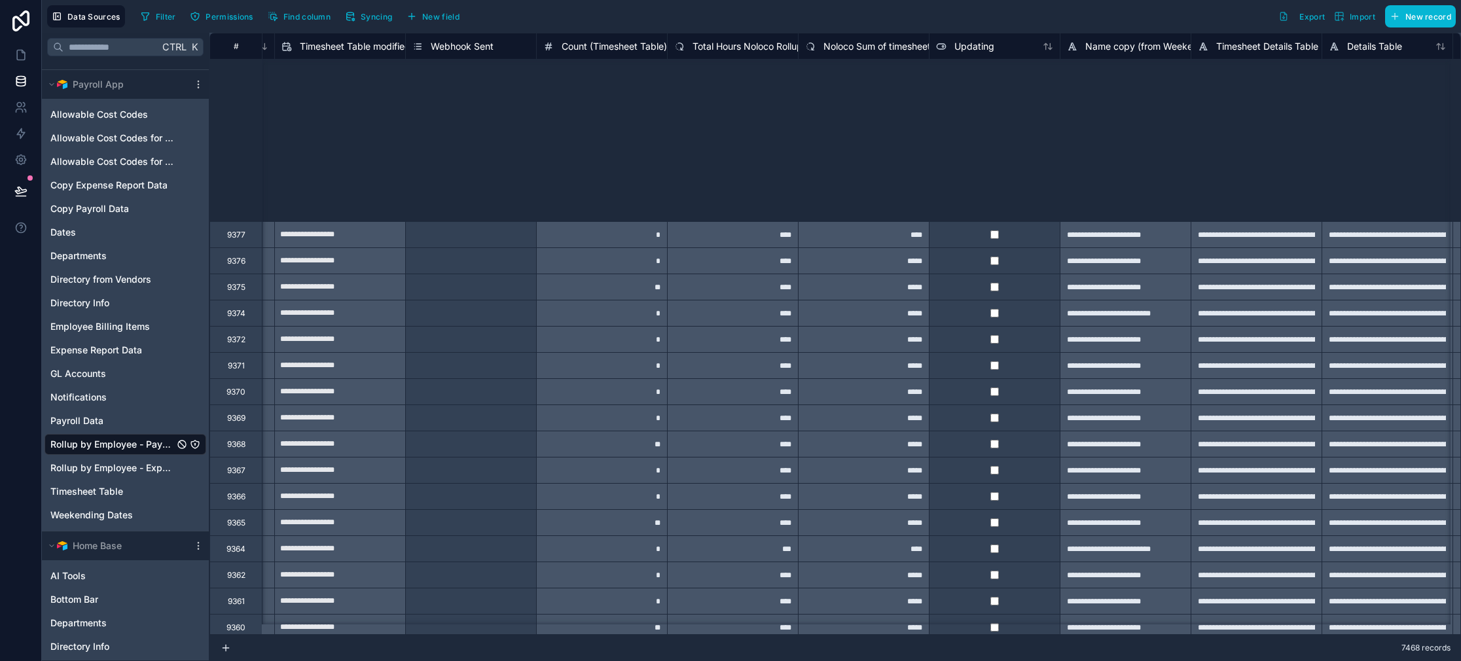
type input "**********"
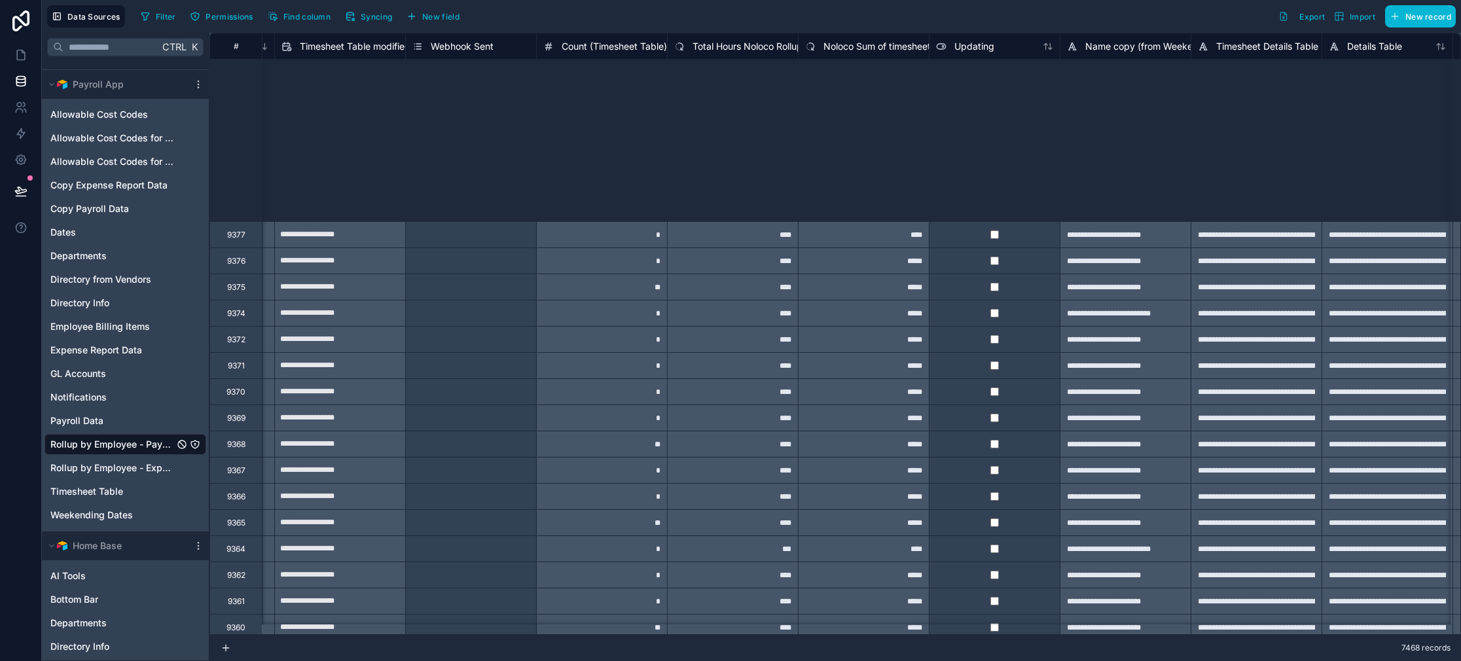
type input "**********"
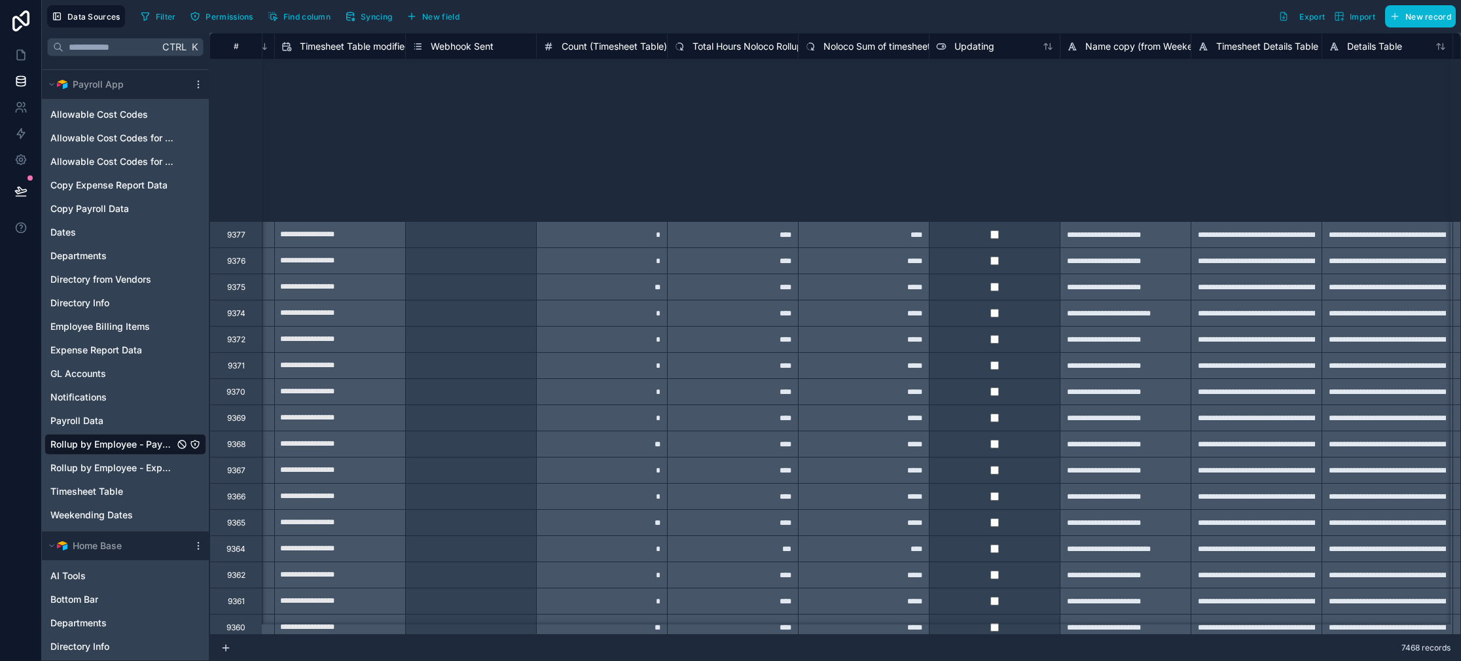
type input "**********"
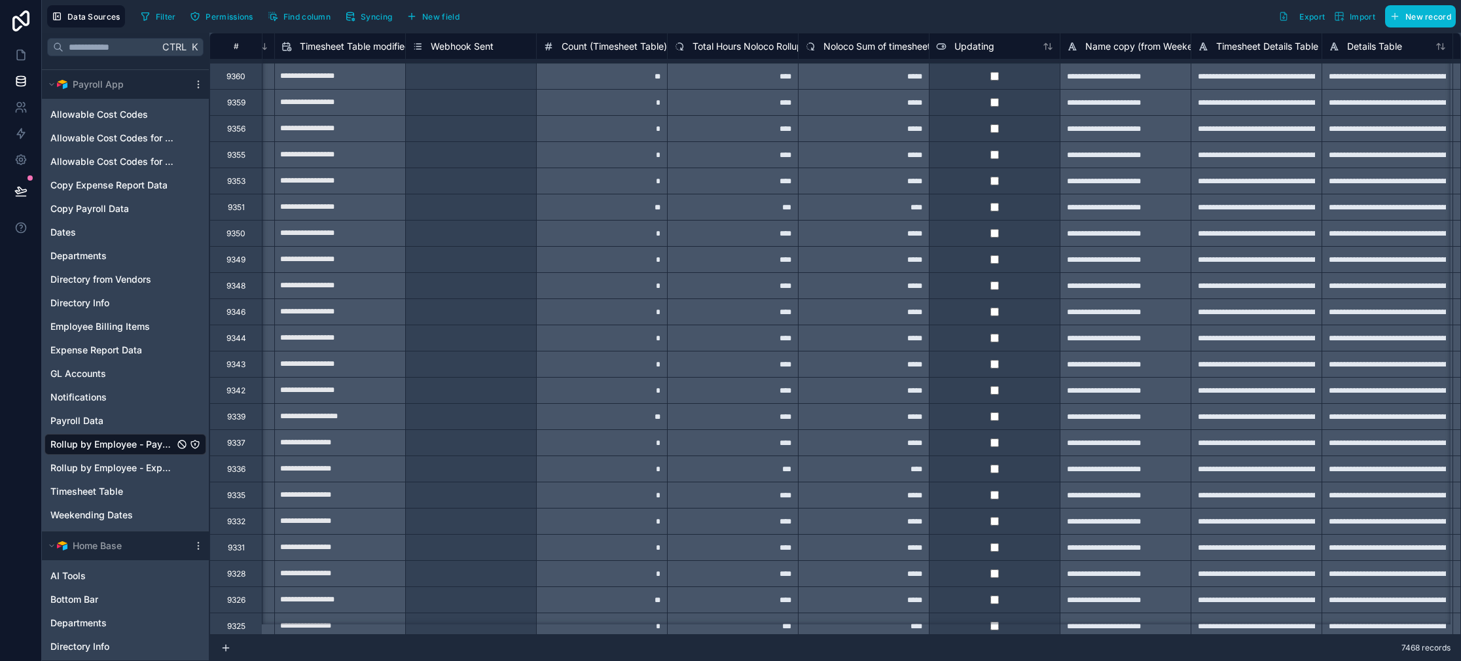
type input "**********"
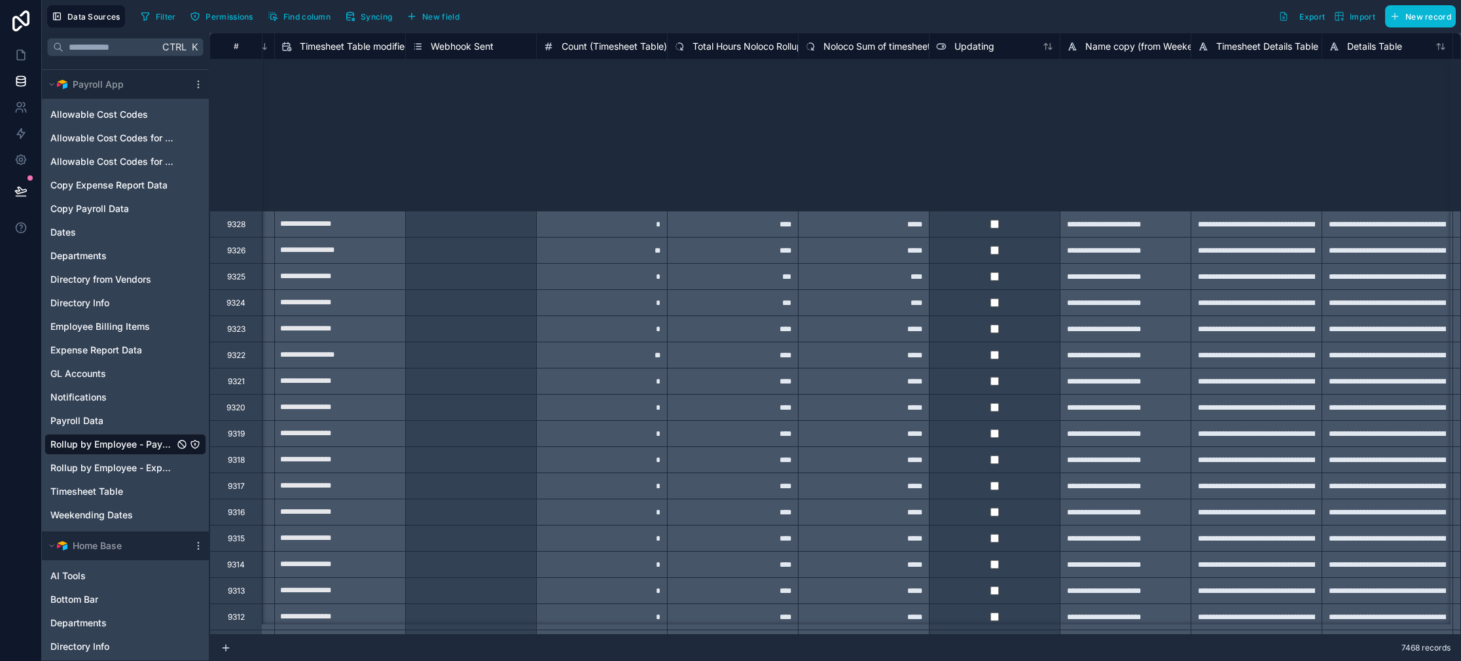
scroll to position [5979, 6401]
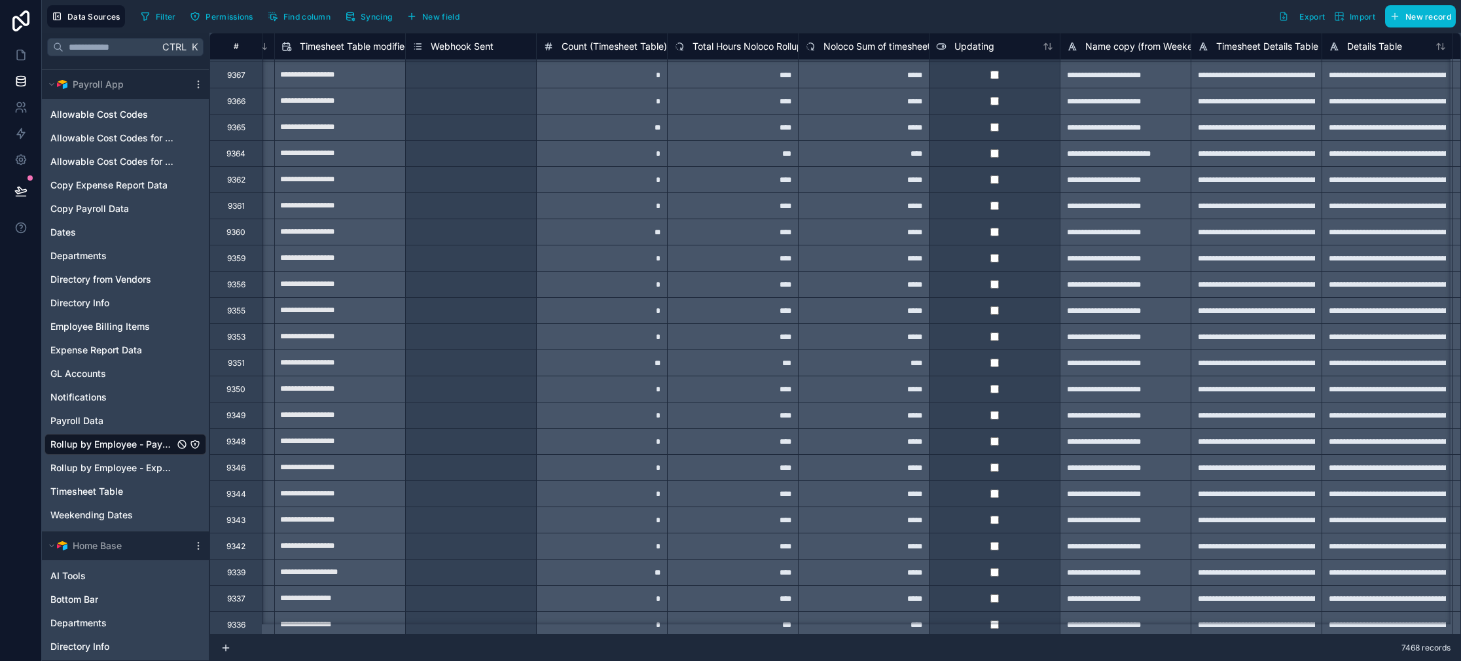
type input "**********"
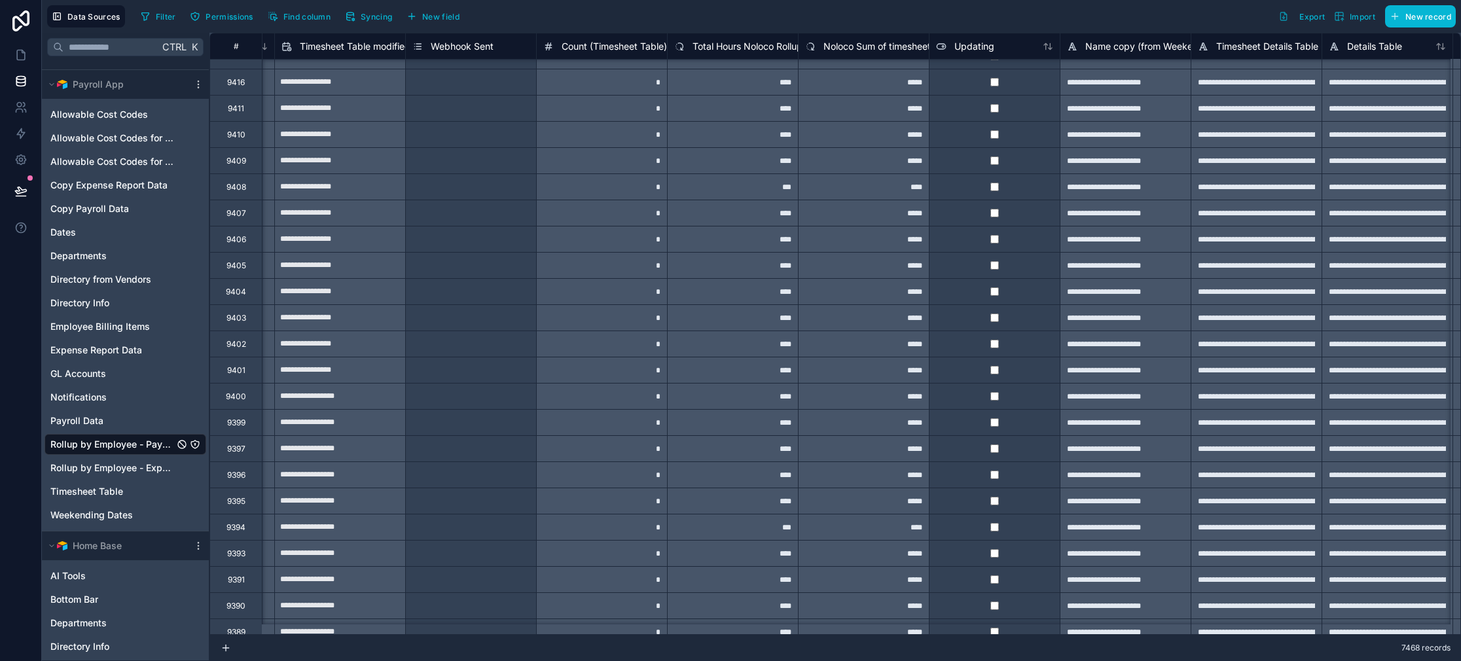
type input "**********"
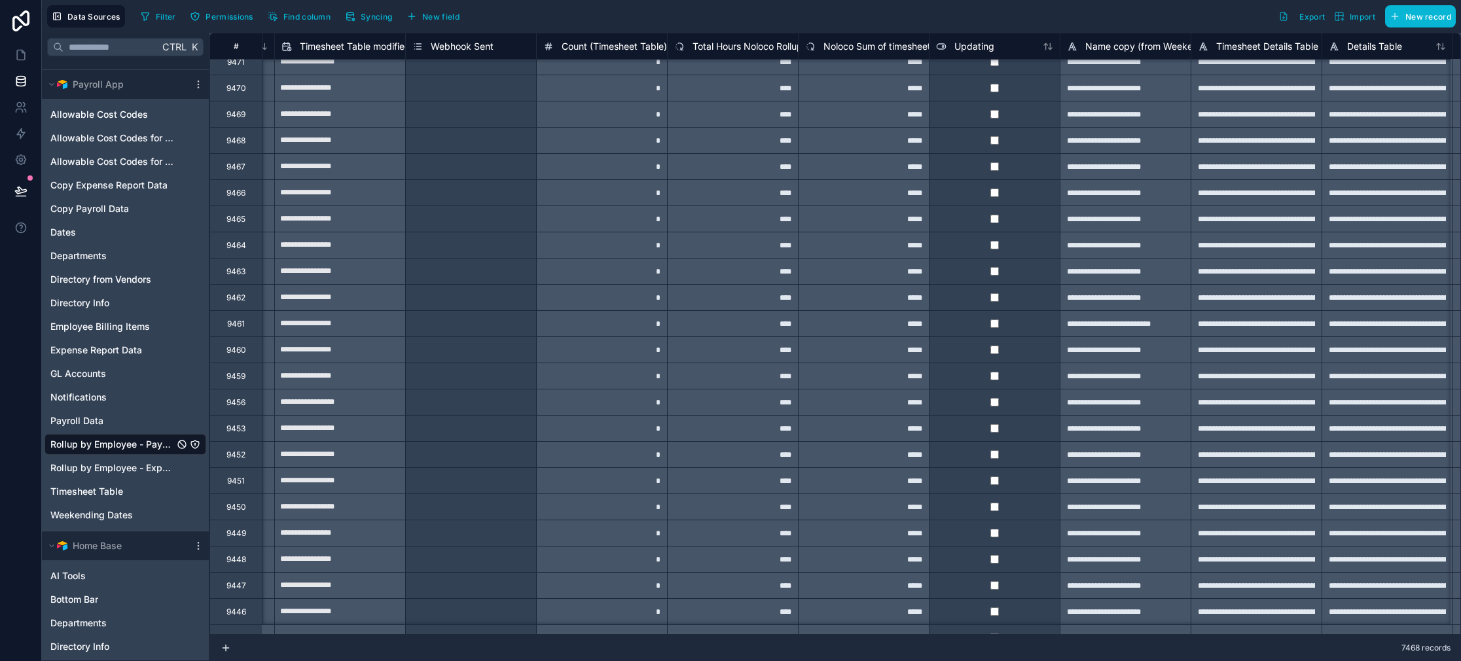
type input "**********"
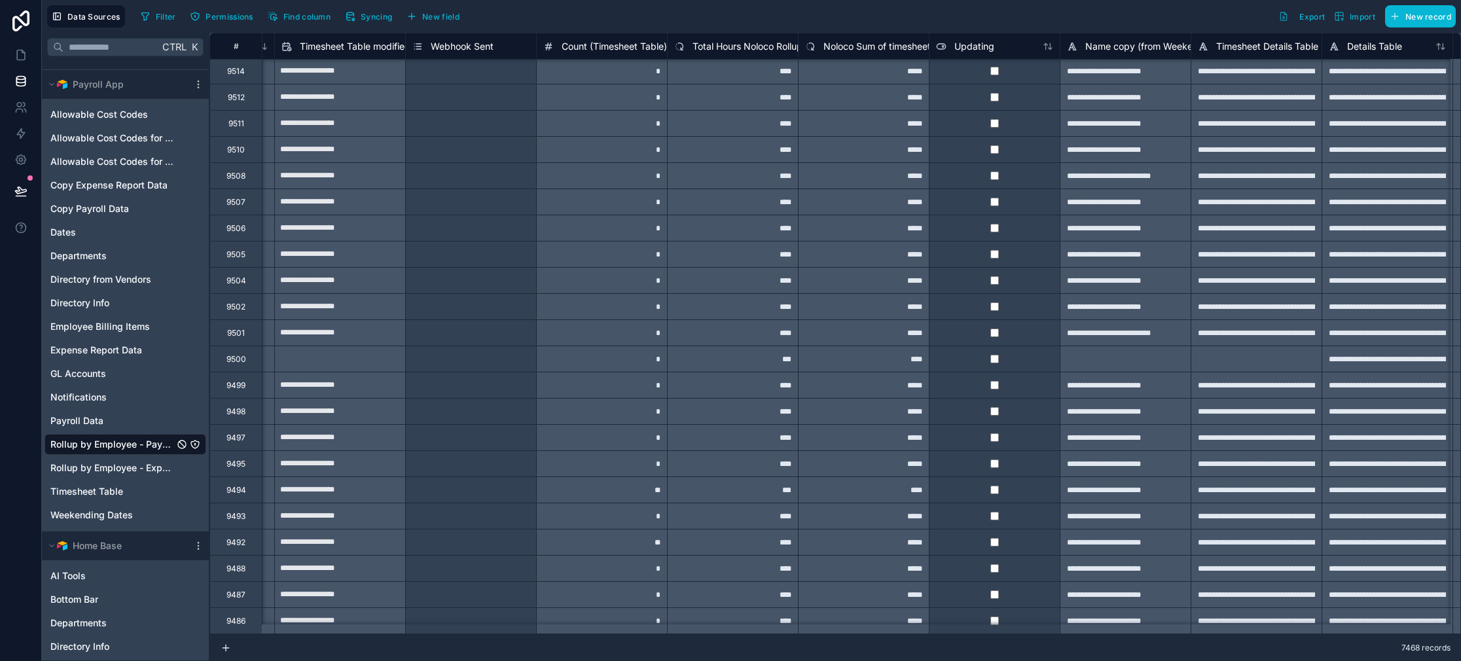
type input "**********"
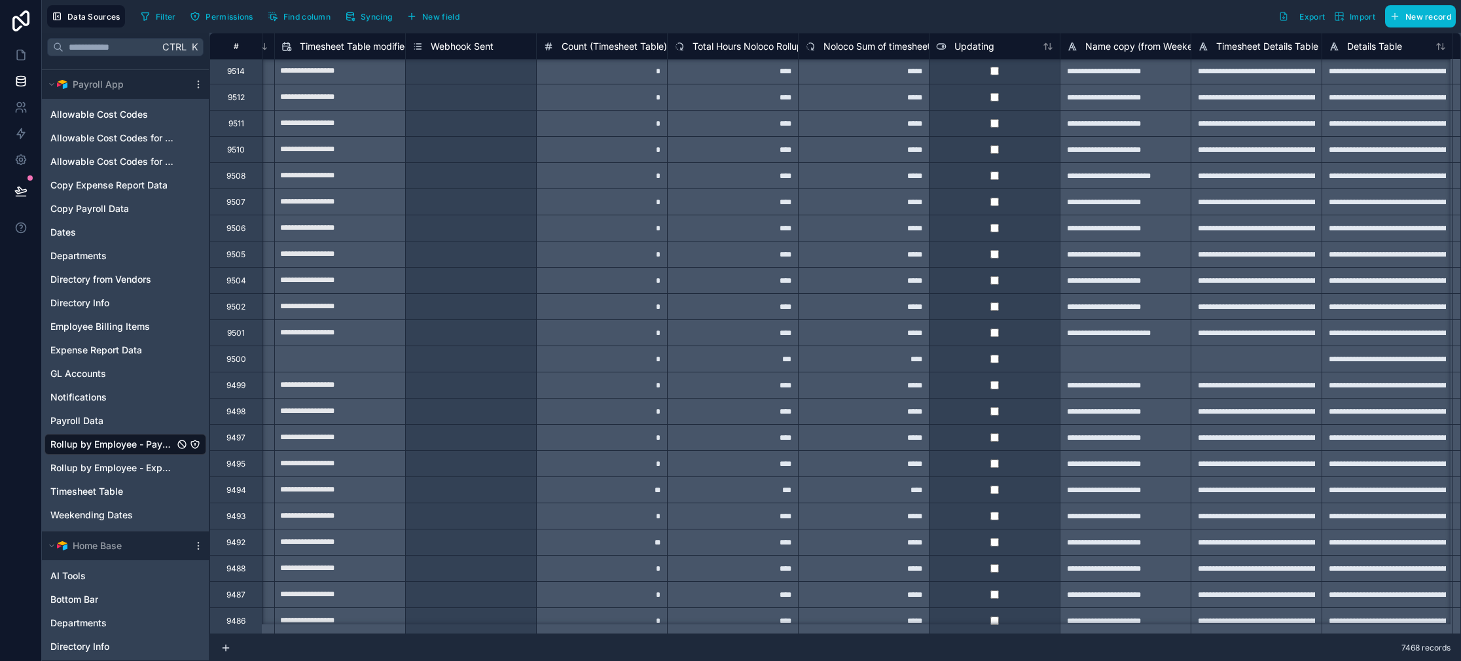
type input "**********"
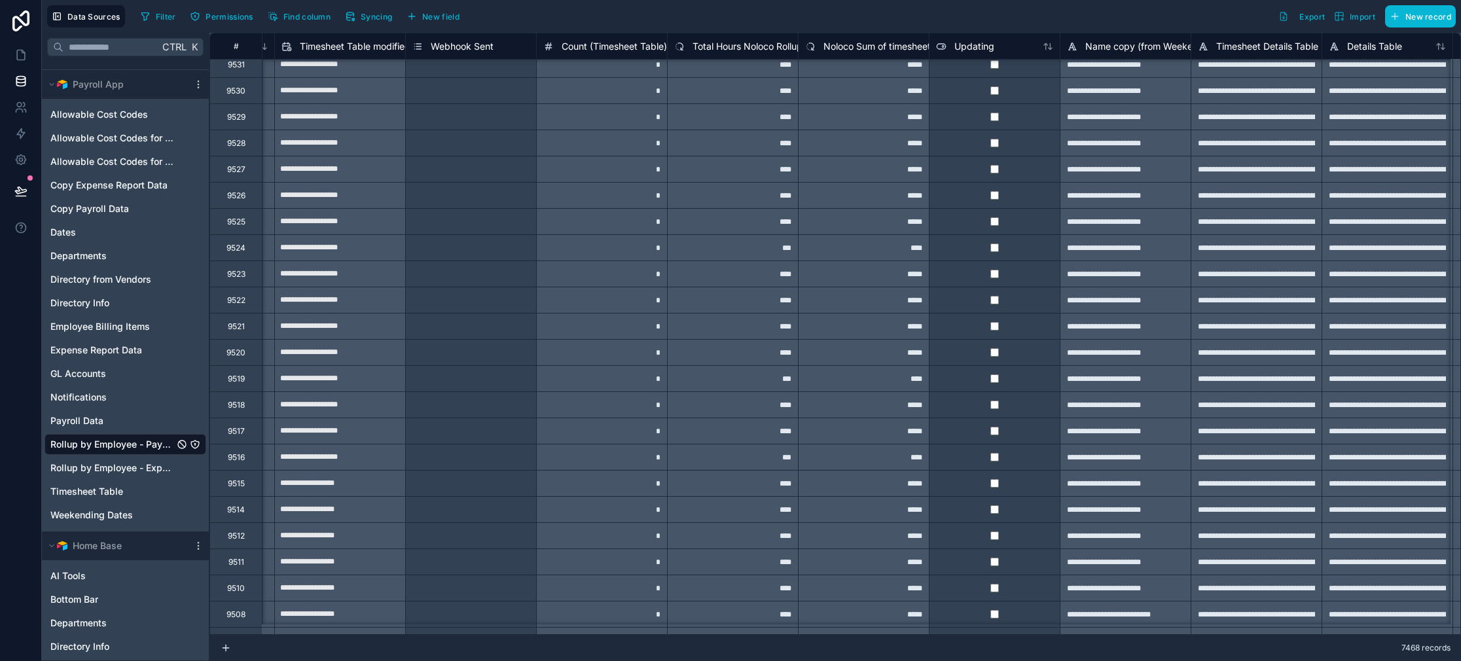
type input "**********"
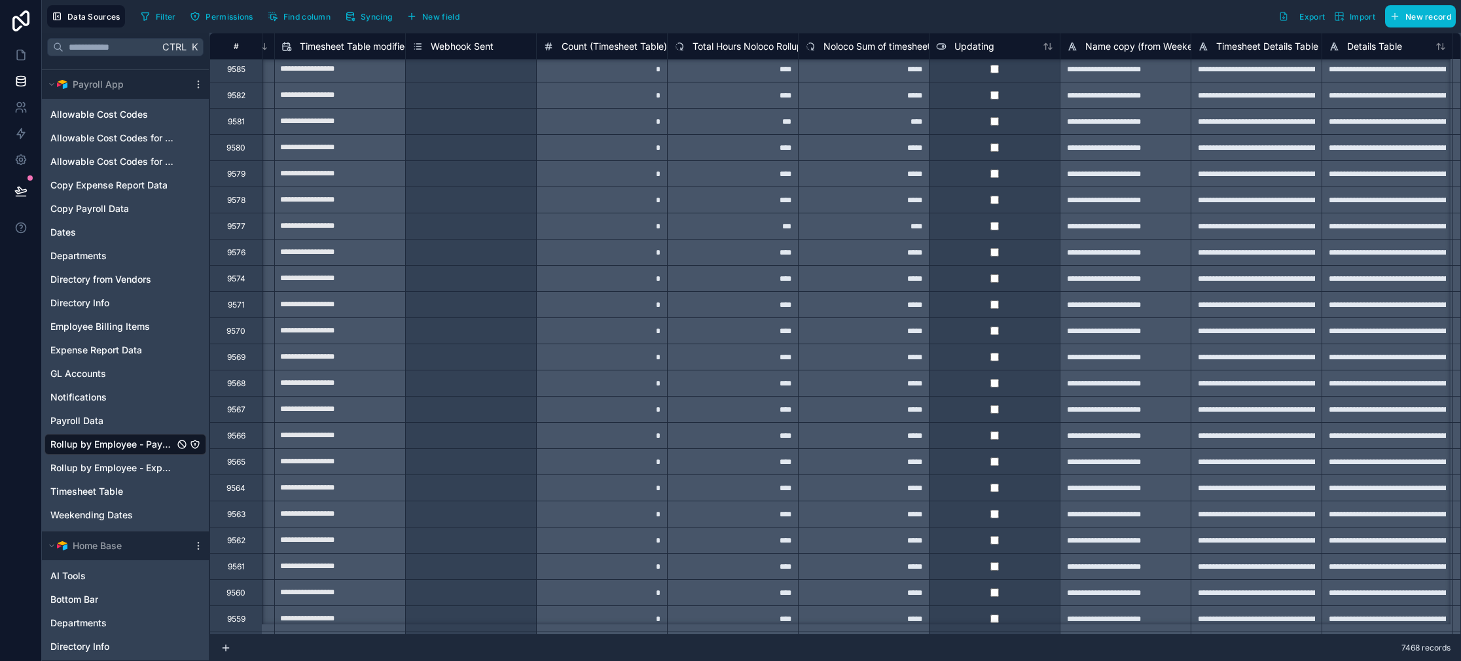
type input "**********"
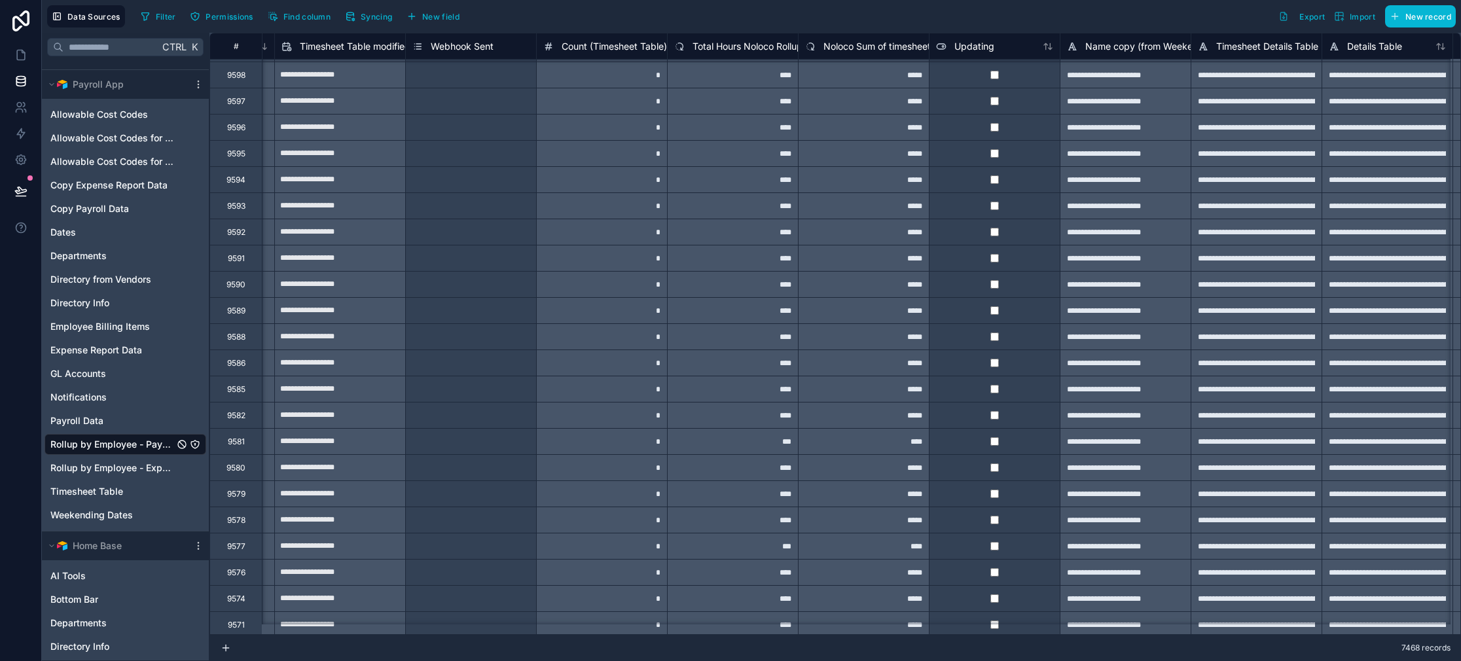
scroll to position [0, 6401]
type input "**********"
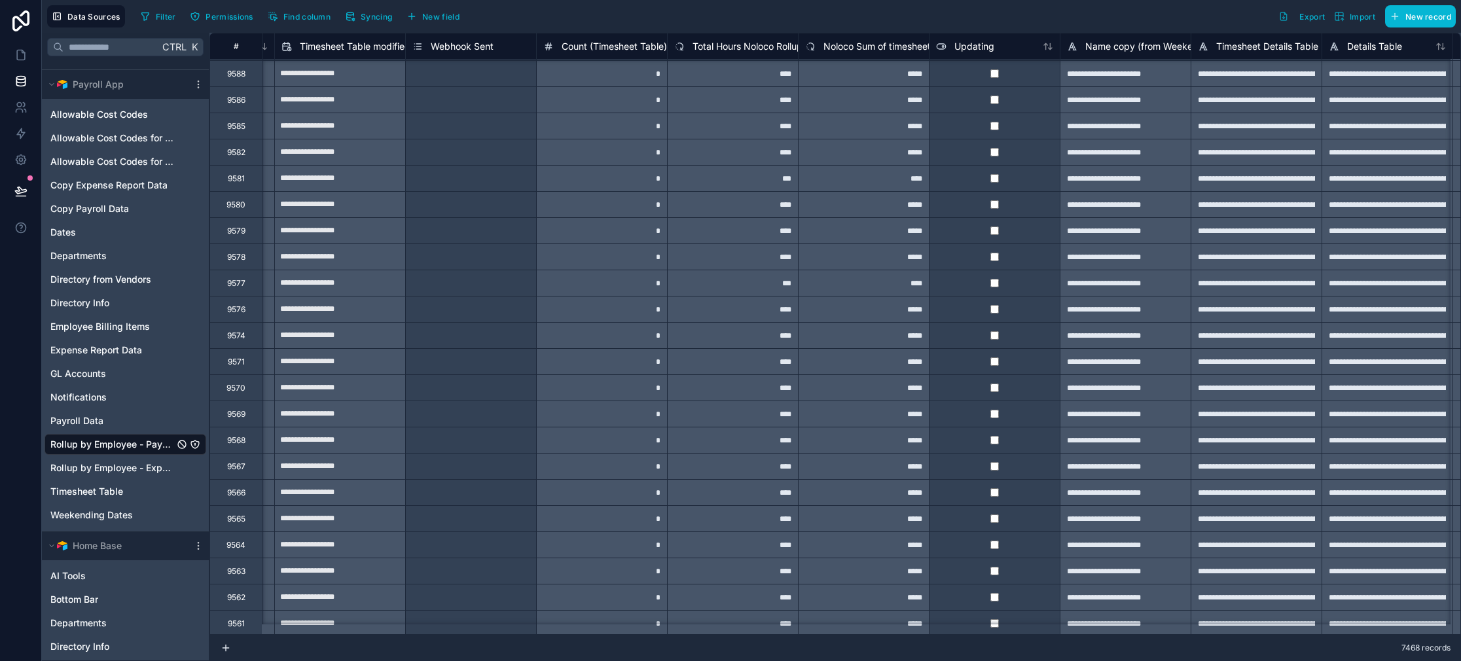
type input "**********"
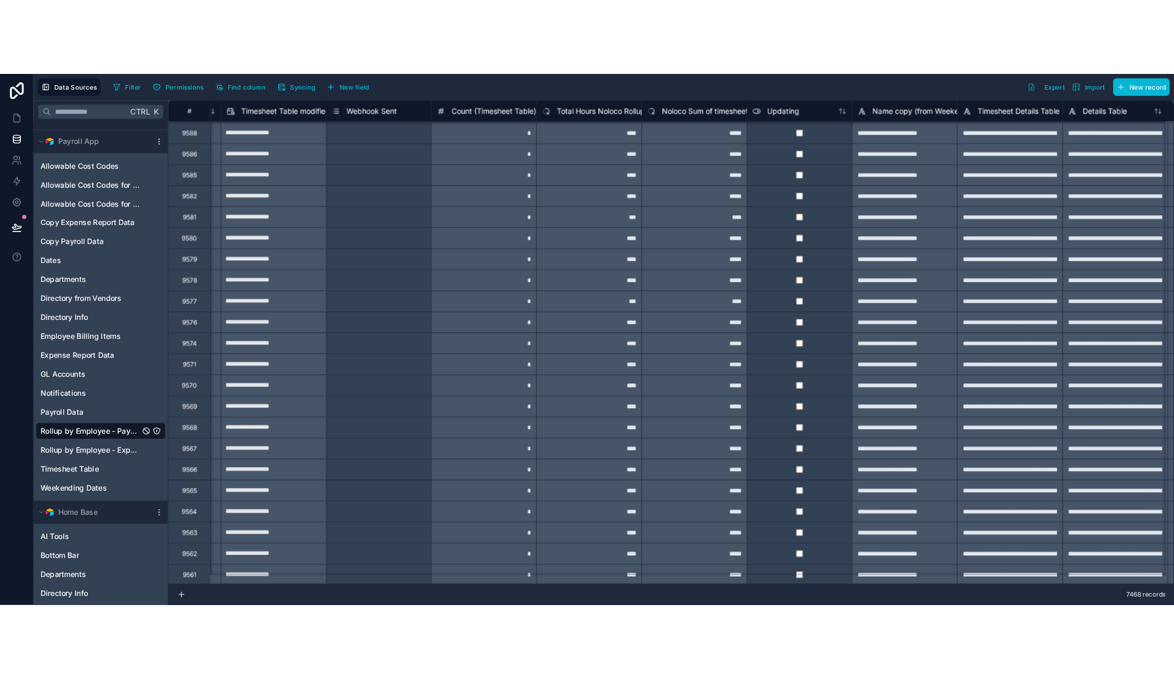
scroll to position [458, 6401]
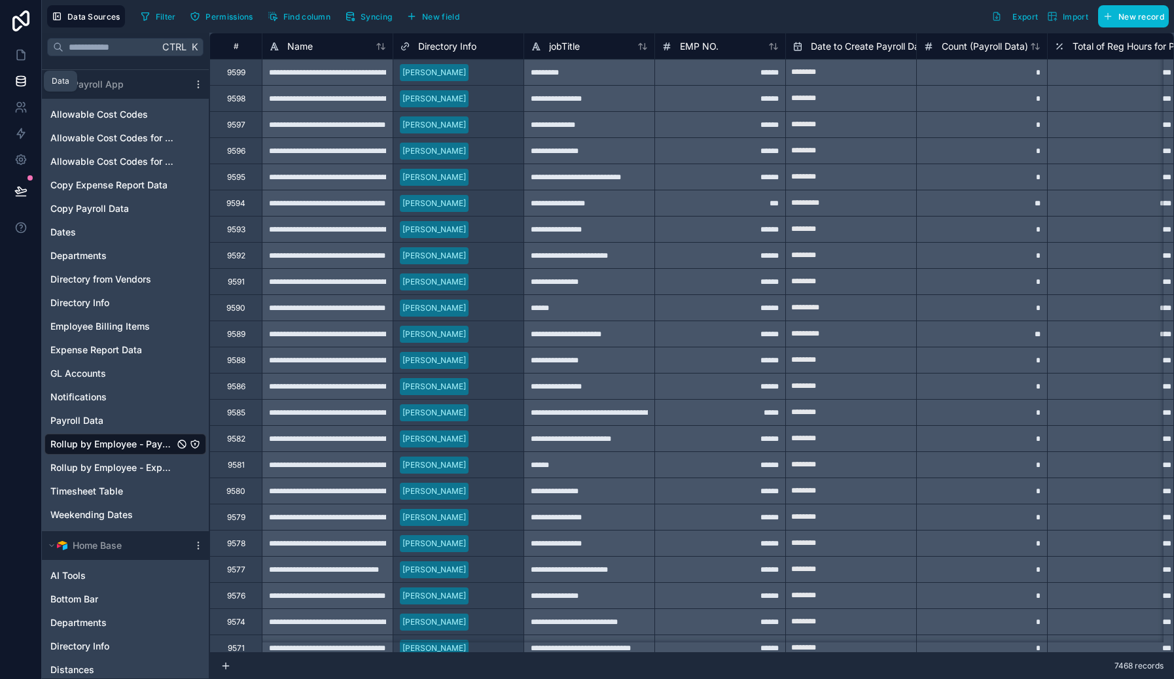
click at [17, 78] on icon at bounding box center [20, 81] width 13 height 13
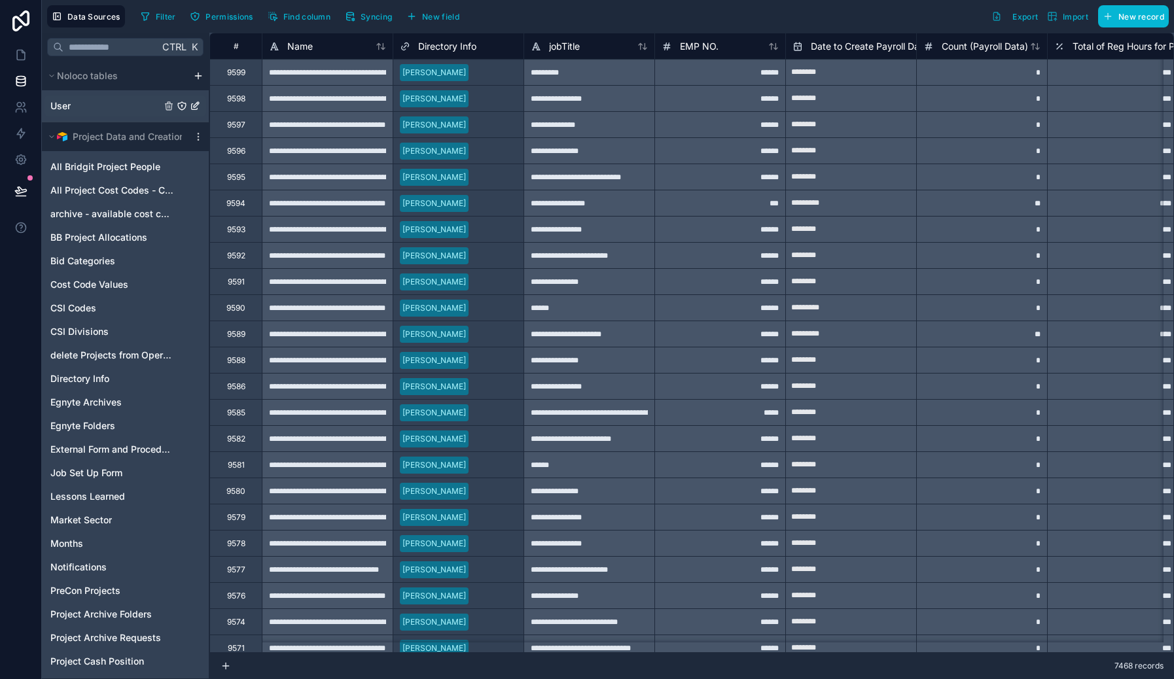
click at [62, 105] on span "User" at bounding box center [60, 105] width 20 height 13
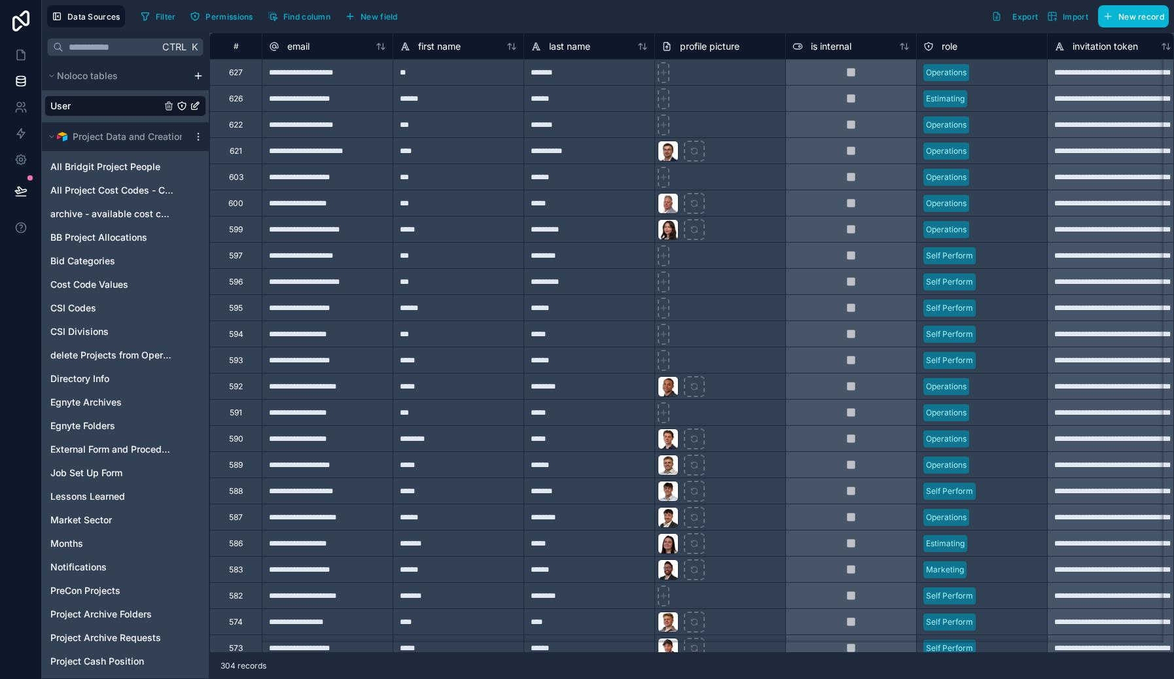
click at [998, 80] on div "Operations" at bounding box center [982, 73] width 130 height 20
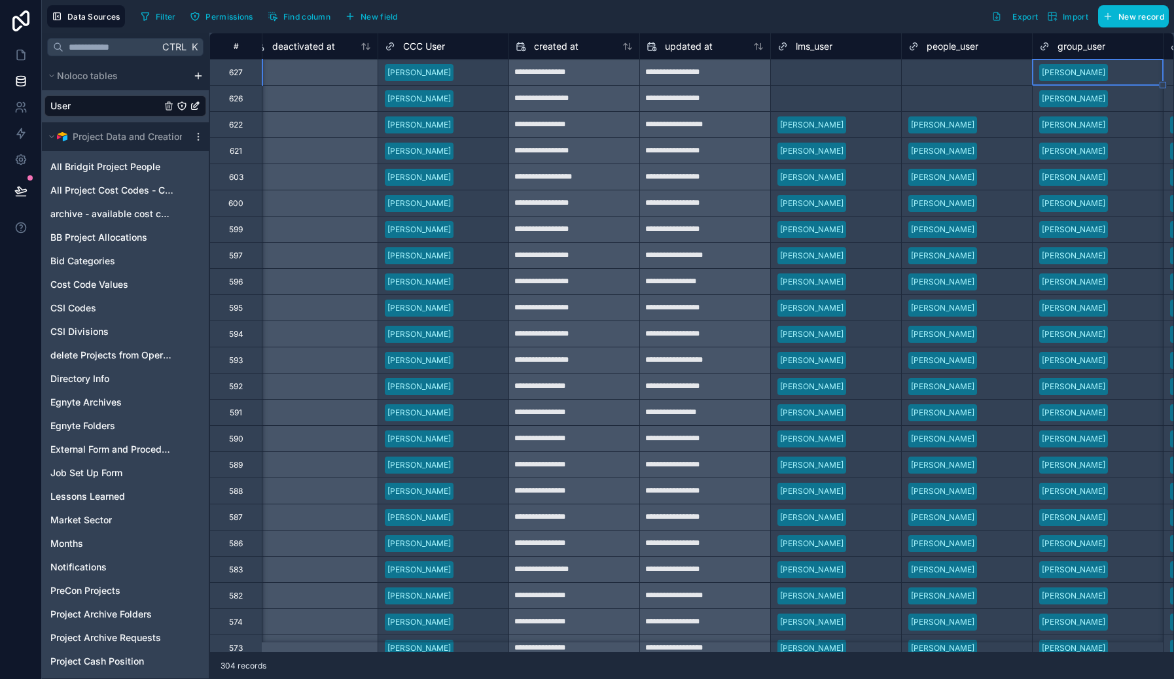
scroll to position [0, 1324]
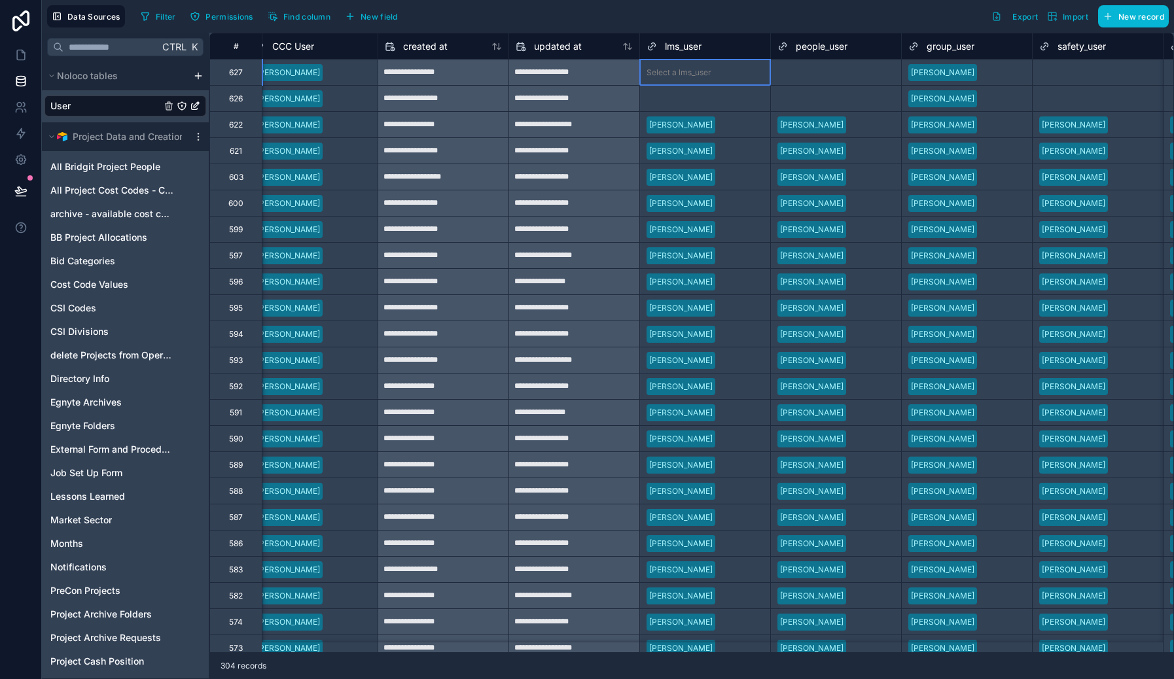
click at [697, 78] on div "Select a lms_user" at bounding box center [705, 72] width 130 height 13
click at [697, 72] on div "Select a lms_user" at bounding box center [679, 72] width 65 height 10
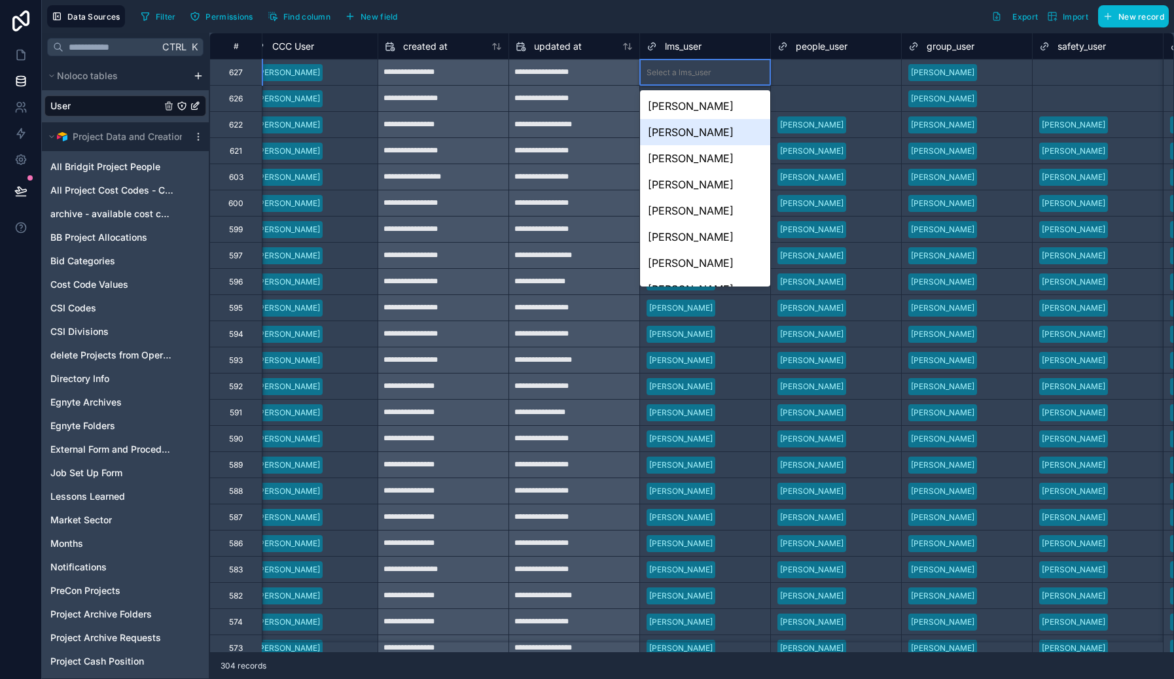
click at [696, 136] on div "Ed Hechlik" at bounding box center [705, 132] width 130 height 26
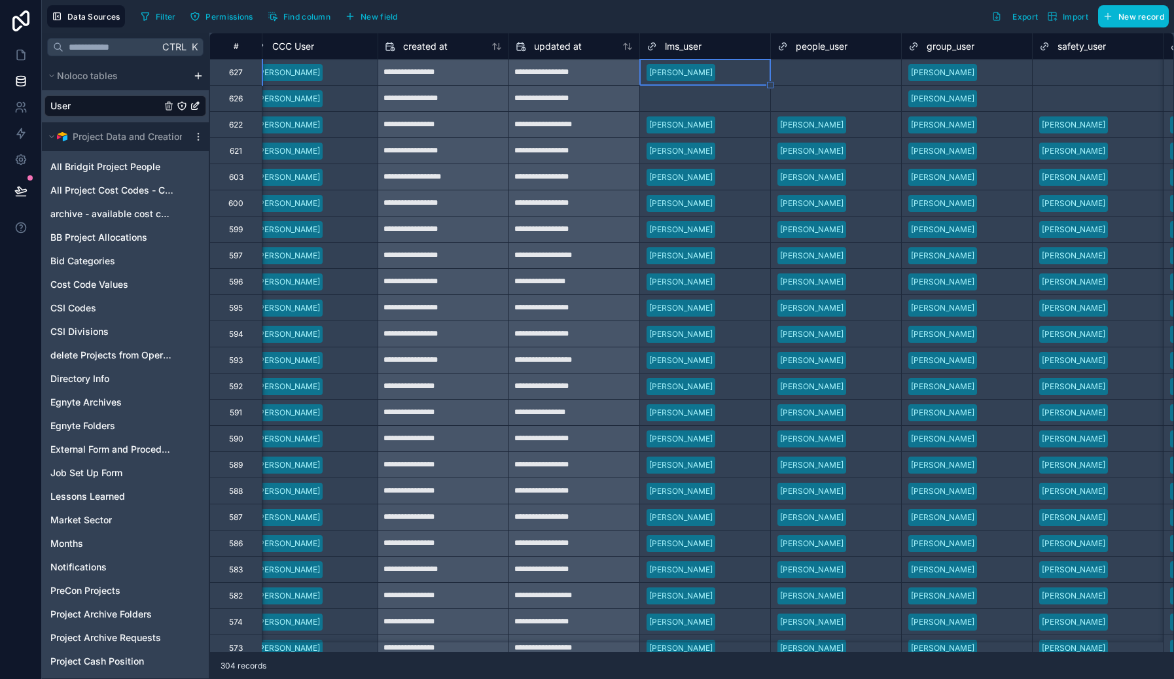
click at [809, 75] on div "Select a people_user" at bounding box center [815, 72] width 77 height 10
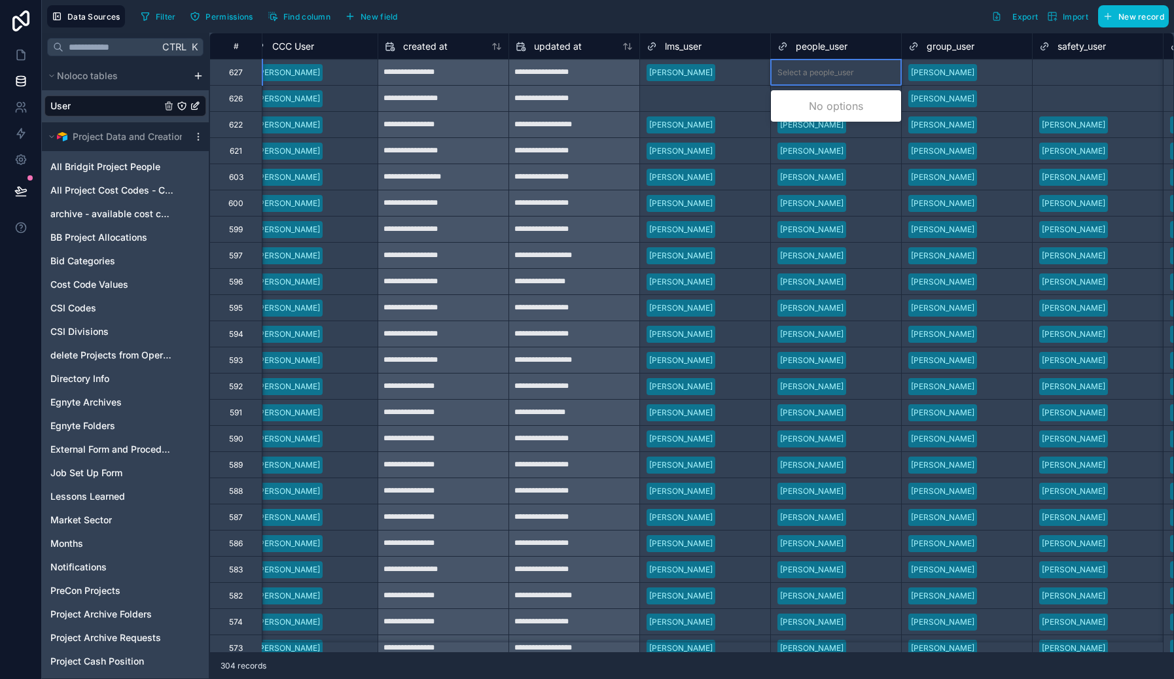
click at [809, 75] on div "Select a people_user" at bounding box center [815, 72] width 77 height 10
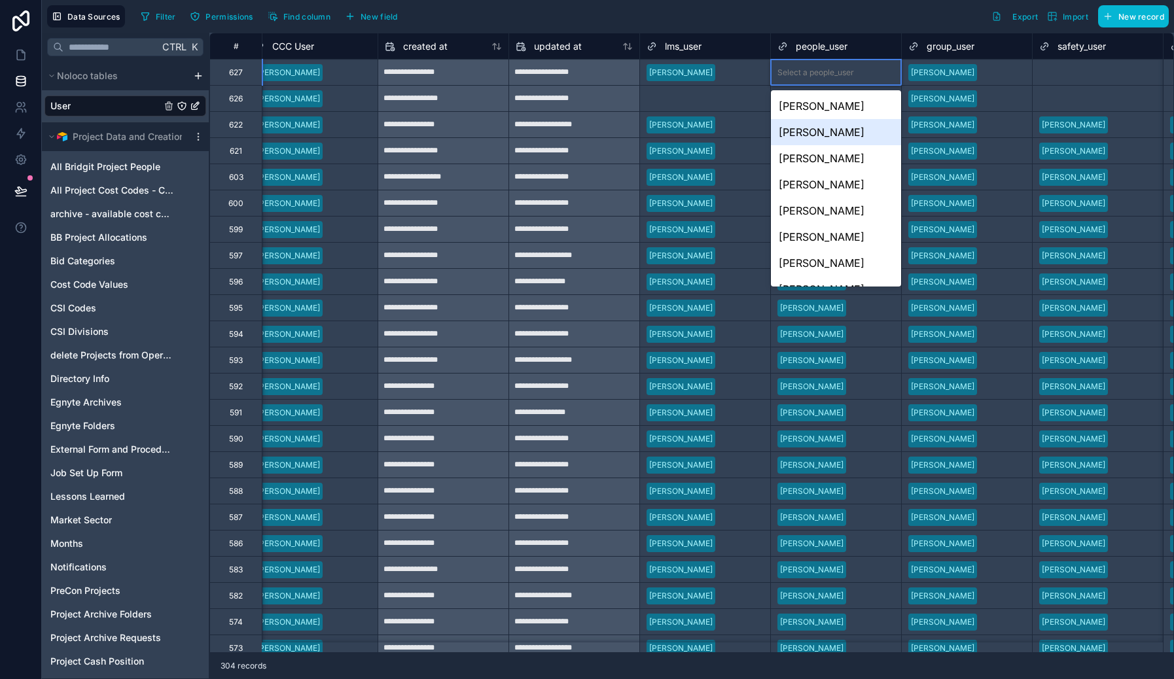
click at [813, 132] on div "Ed Hechlik" at bounding box center [836, 132] width 130 height 26
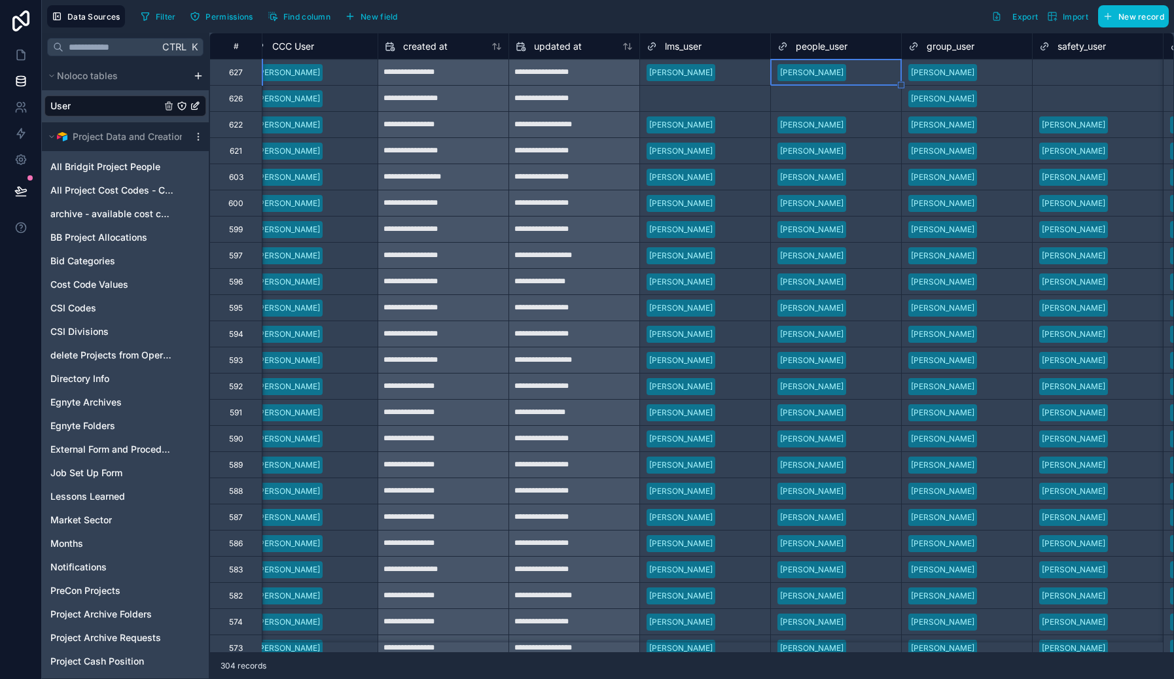
click at [702, 95] on div "Select a lms_user" at bounding box center [679, 99] width 65 height 10
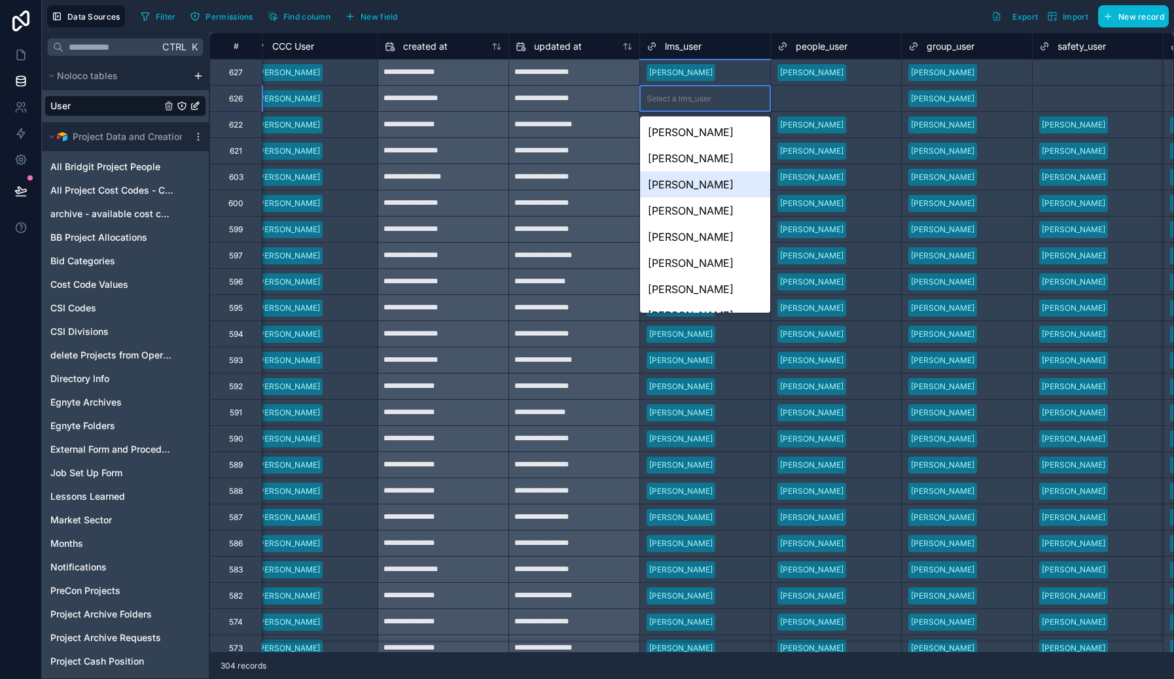
click at [713, 185] on div "Nicola Taylor" at bounding box center [705, 184] width 130 height 26
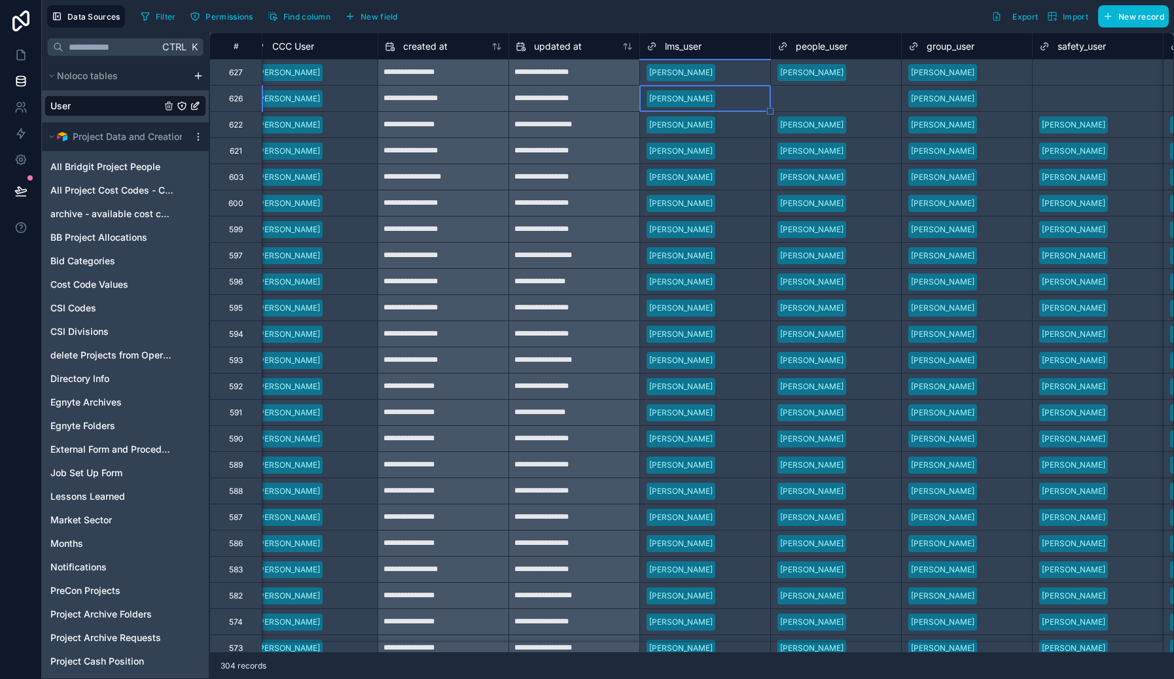
click at [829, 99] on div "Select a people_user" at bounding box center [815, 99] width 77 height 10
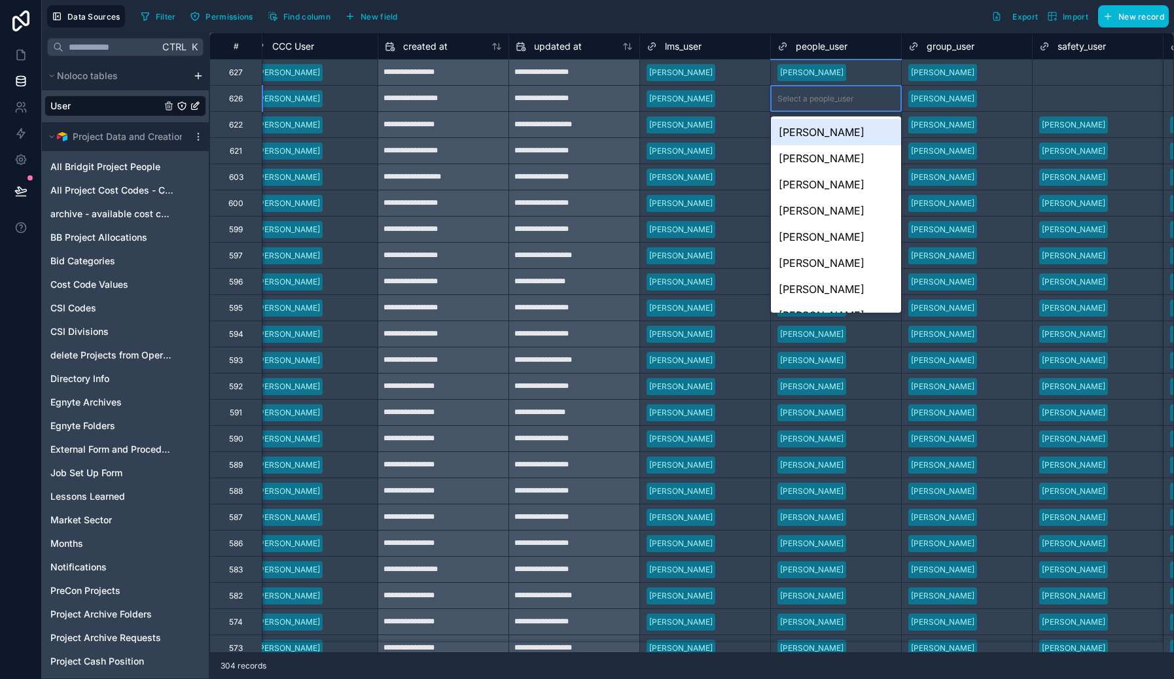
click at [827, 102] on div "Select a people_user" at bounding box center [815, 99] width 77 height 10
click at [834, 186] on div "Nicola Taylor" at bounding box center [836, 184] width 130 height 26
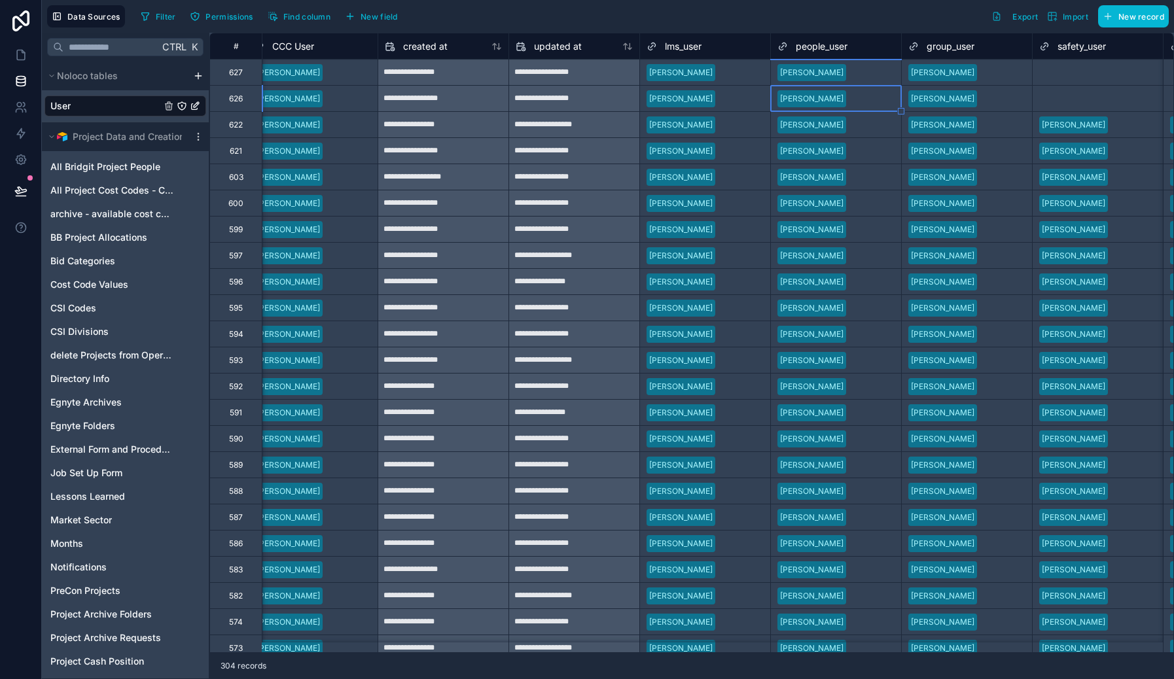
click at [1052, 72] on div "Select a safety_user" at bounding box center [1076, 72] width 74 height 10
click at [1052, 73] on div "Select a safety_user" at bounding box center [1076, 72] width 74 height 10
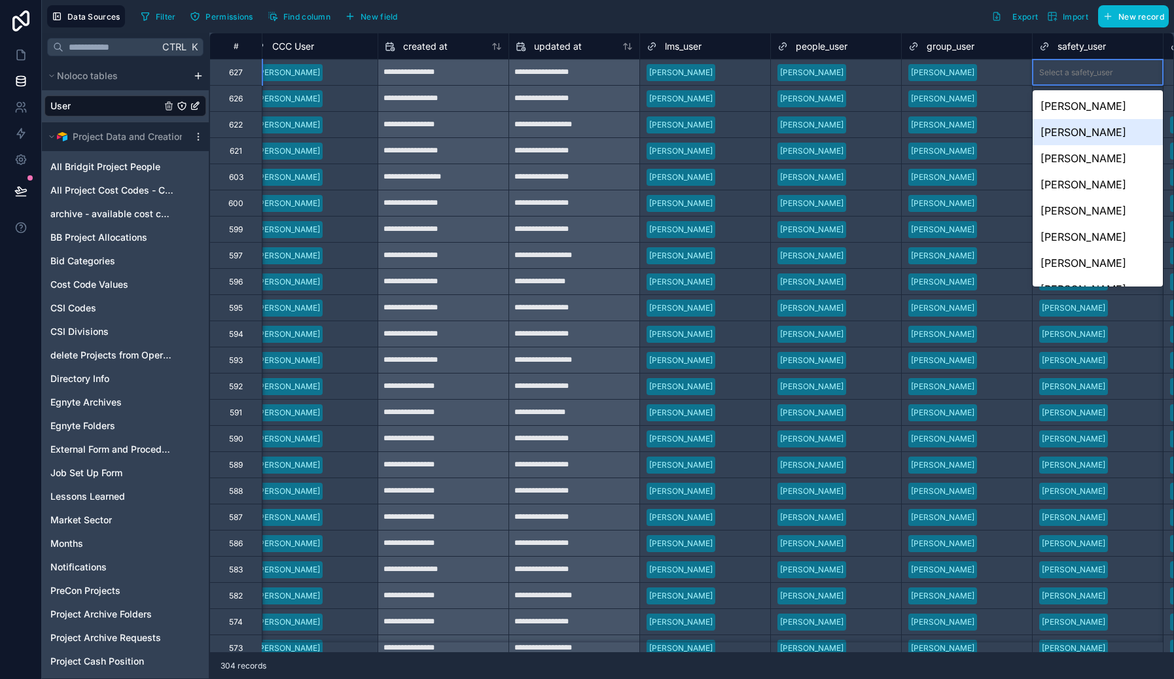
click at [1058, 134] on div "Ed Hechlik" at bounding box center [1098, 132] width 130 height 26
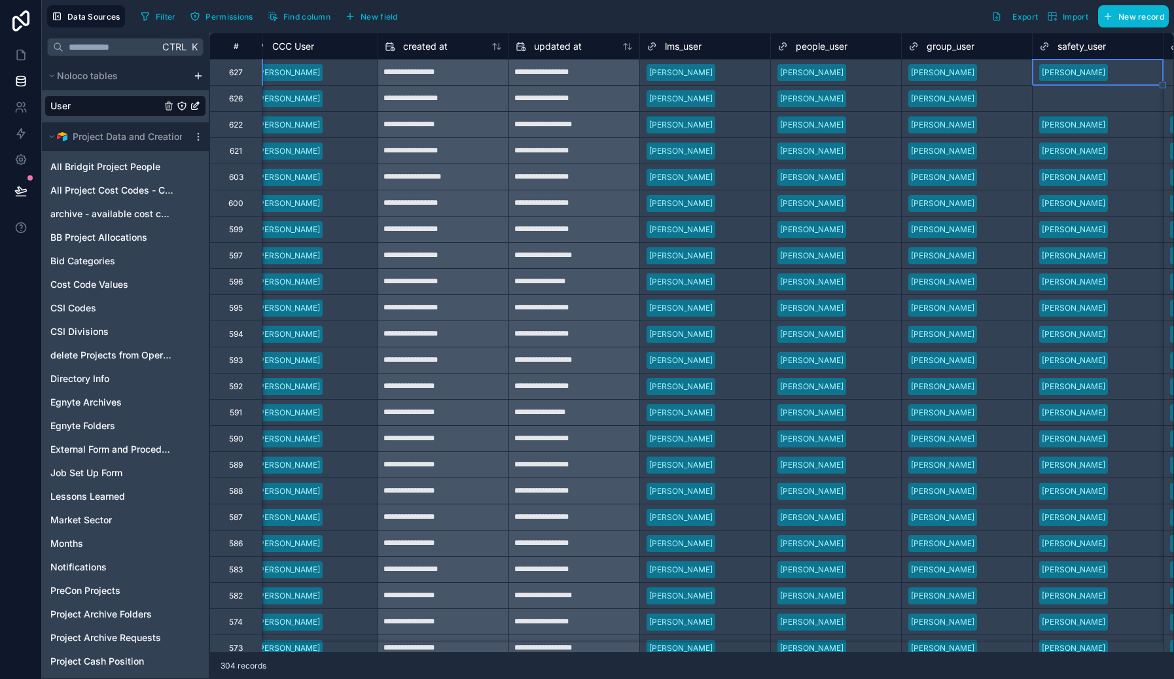
click at [1048, 98] on div "Select a safety_user" at bounding box center [1076, 99] width 74 height 10
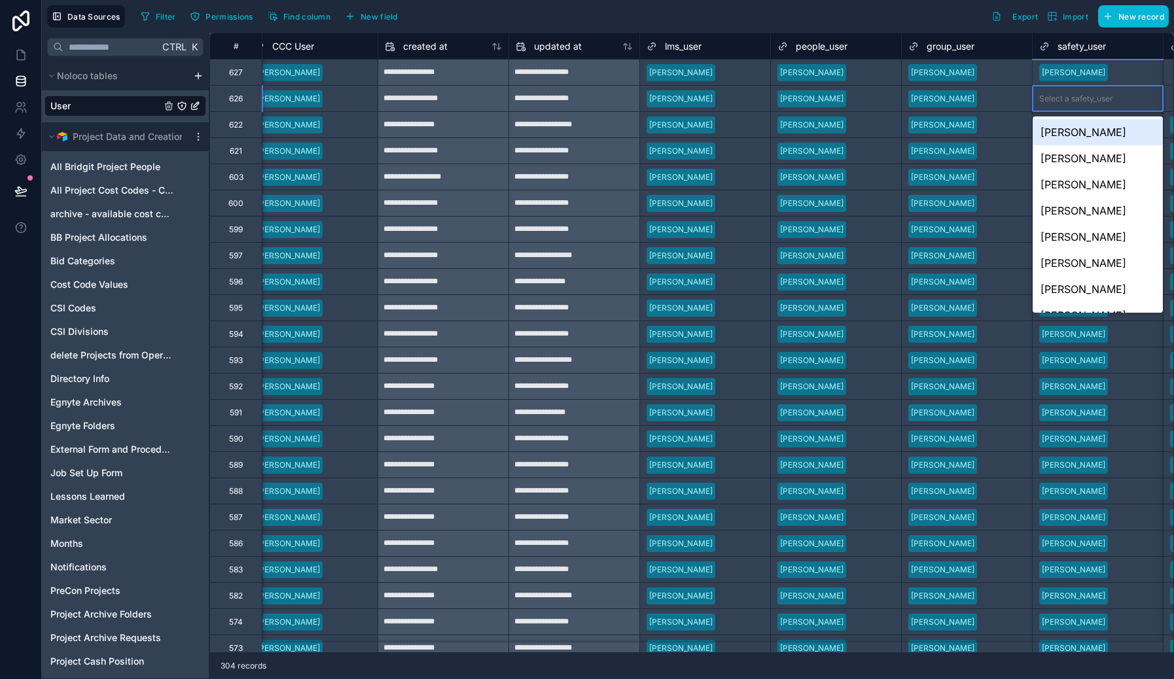
click at [1048, 100] on div "Select a safety_user" at bounding box center [1076, 99] width 74 height 10
click at [1077, 187] on div "Nicola Taylor" at bounding box center [1098, 184] width 130 height 26
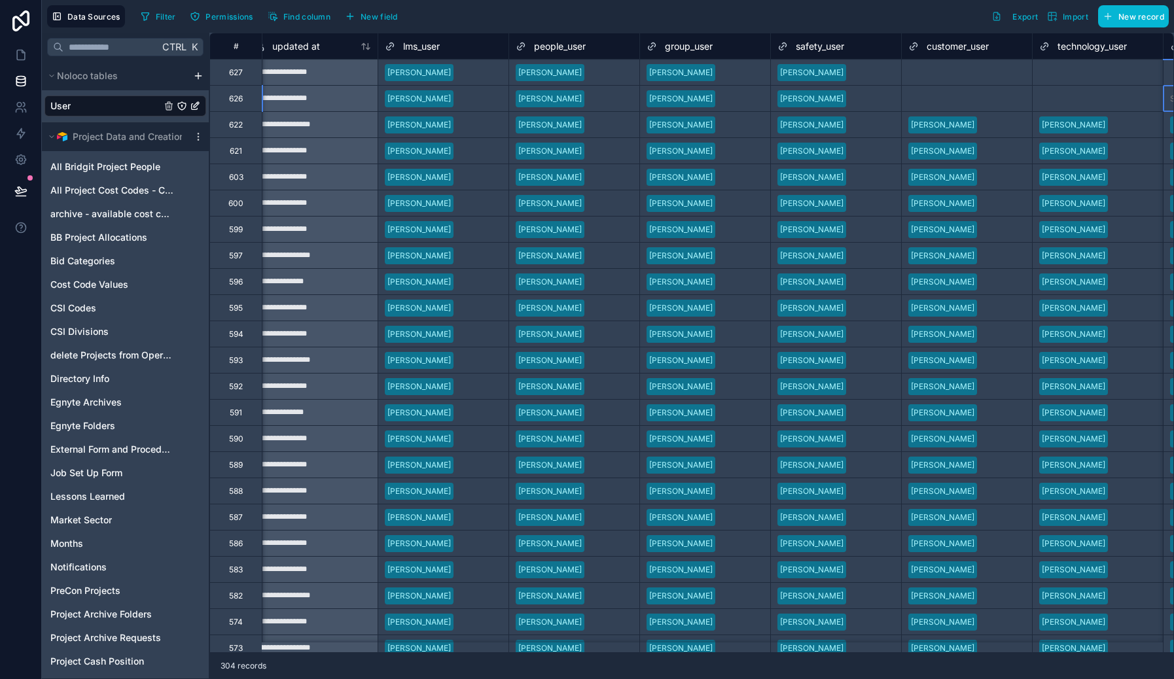
scroll to position [0, 1717]
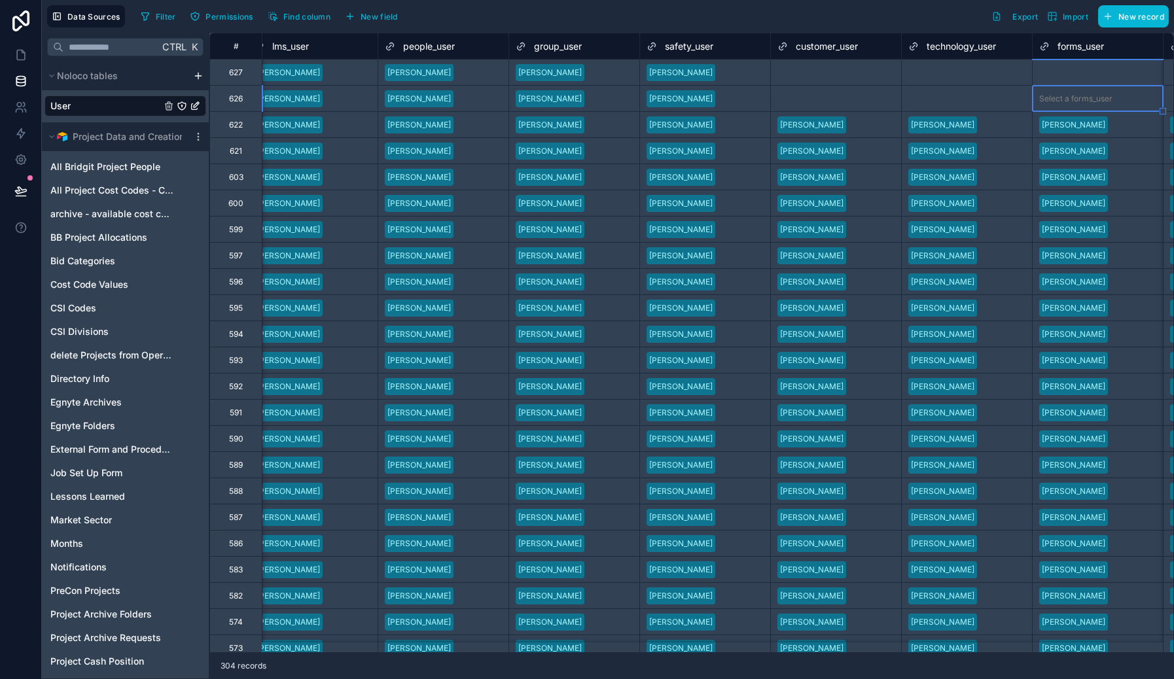
click at [832, 72] on div "Select a customer_user" at bounding box center [820, 72] width 87 height 10
click at [832, 71] on div "Select a customer_user" at bounding box center [820, 72] width 87 height 10
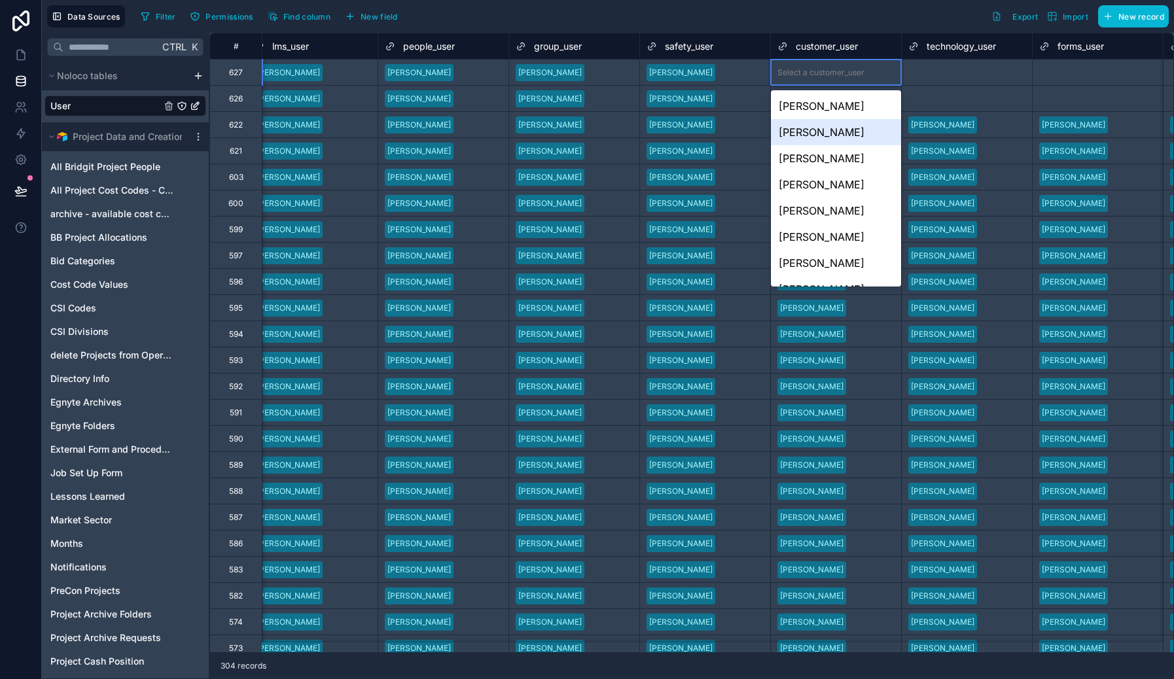
click at [827, 125] on div "Ed Hechlik" at bounding box center [836, 132] width 130 height 26
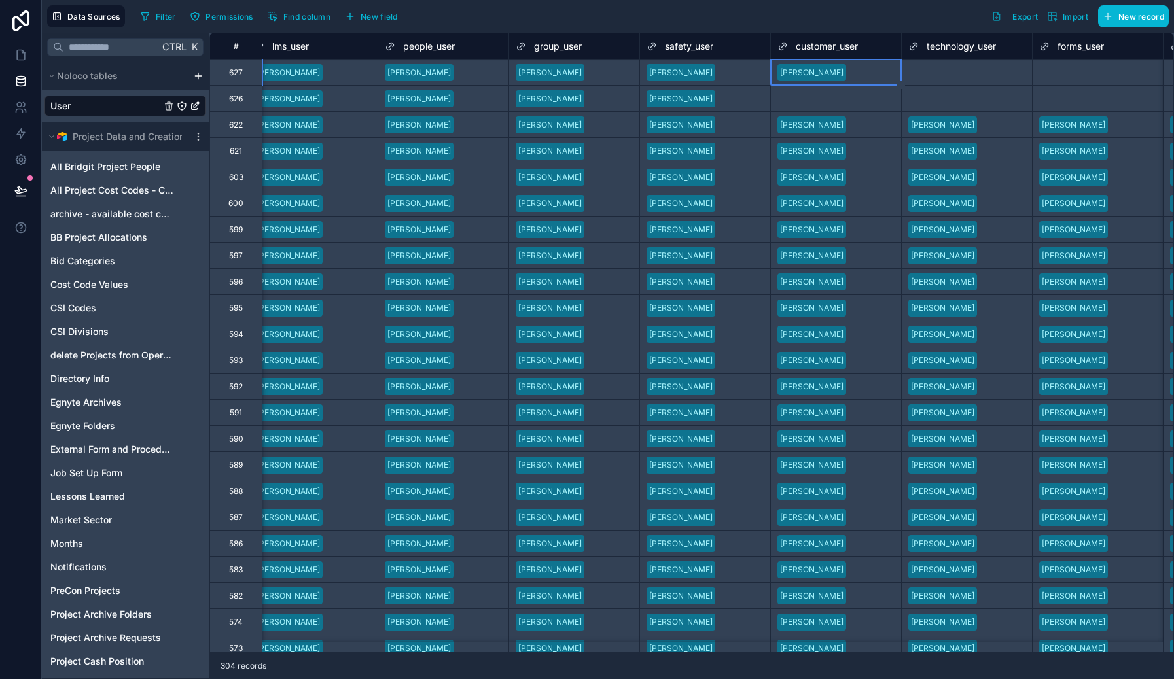
click at [815, 106] on div "Select a customer_user" at bounding box center [836, 99] width 130 height 26
click at [815, 101] on div "Select a customer_user" at bounding box center [820, 99] width 87 height 10
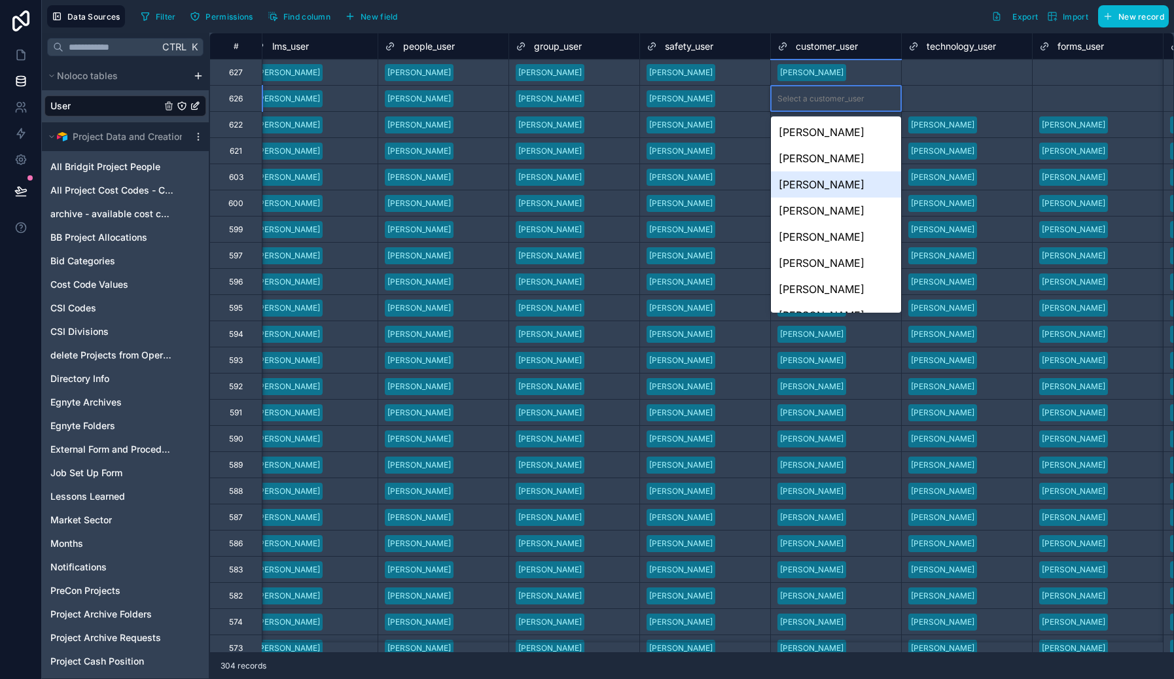
click at [835, 183] on div "Nicola Taylor" at bounding box center [836, 184] width 130 height 26
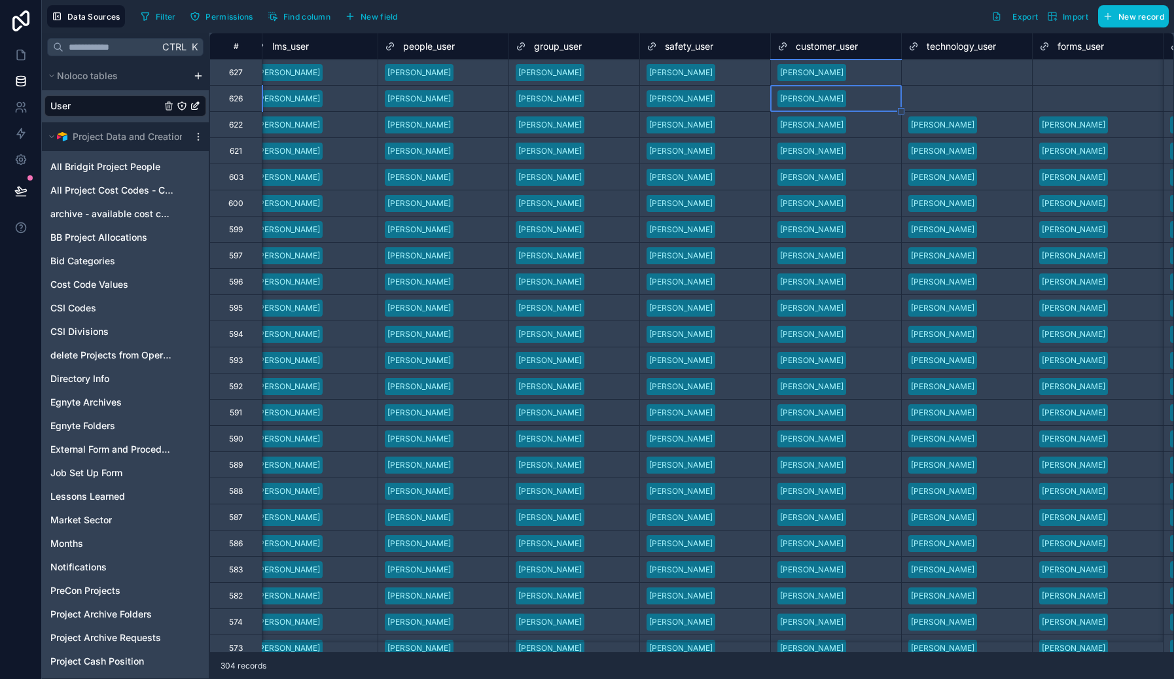
click at [961, 69] on div "Select a technology_user" at bounding box center [954, 72] width 92 height 10
click at [960, 68] on div "Select a technology_user" at bounding box center [954, 72] width 92 height 10
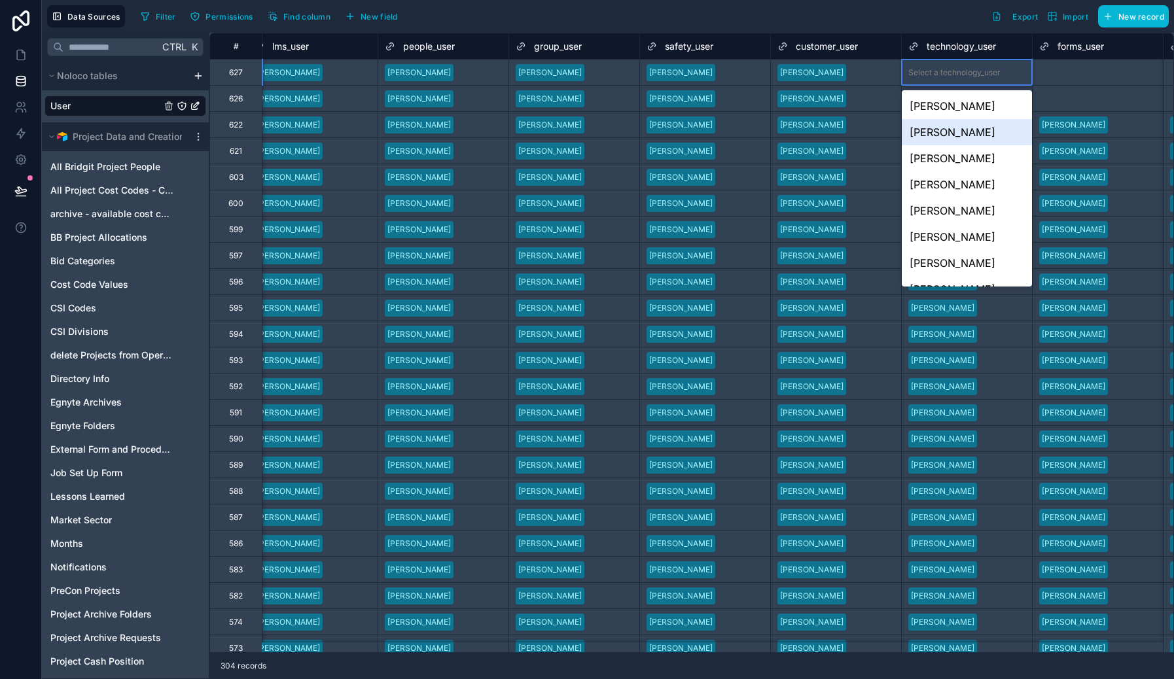
click at [952, 129] on div "Ed Hechlik" at bounding box center [967, 132] width 130 height 26
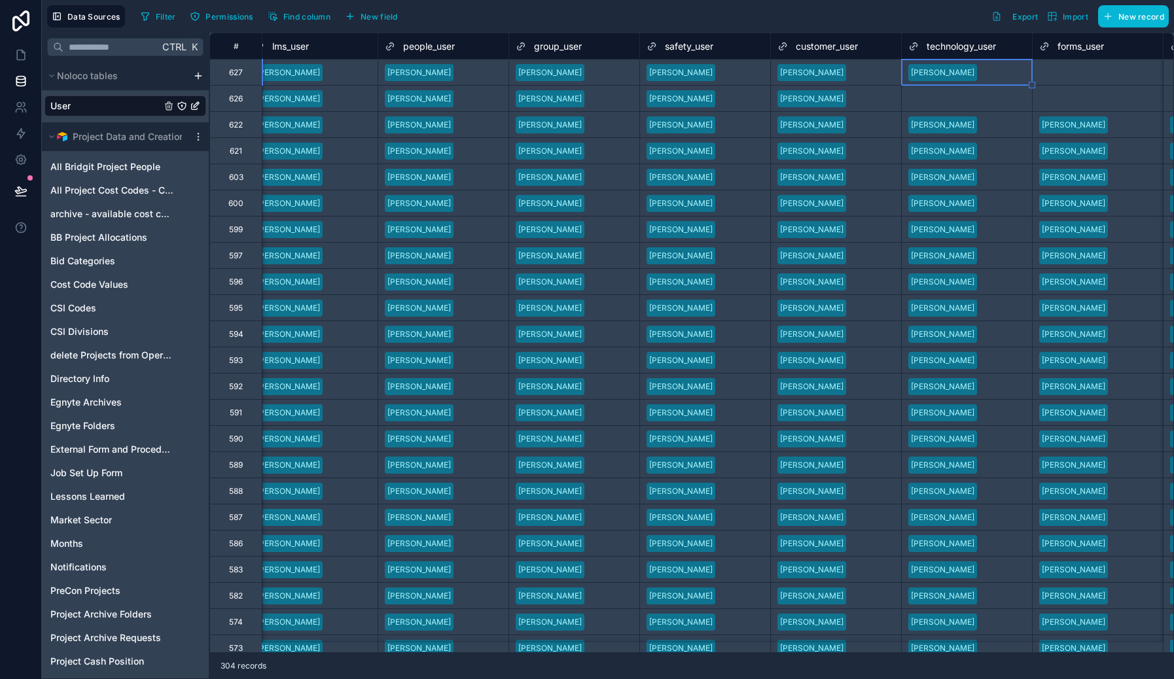
click at [965, 103] on div "Select a technology_user" at bounding box center [954, 99] width 92 height 10
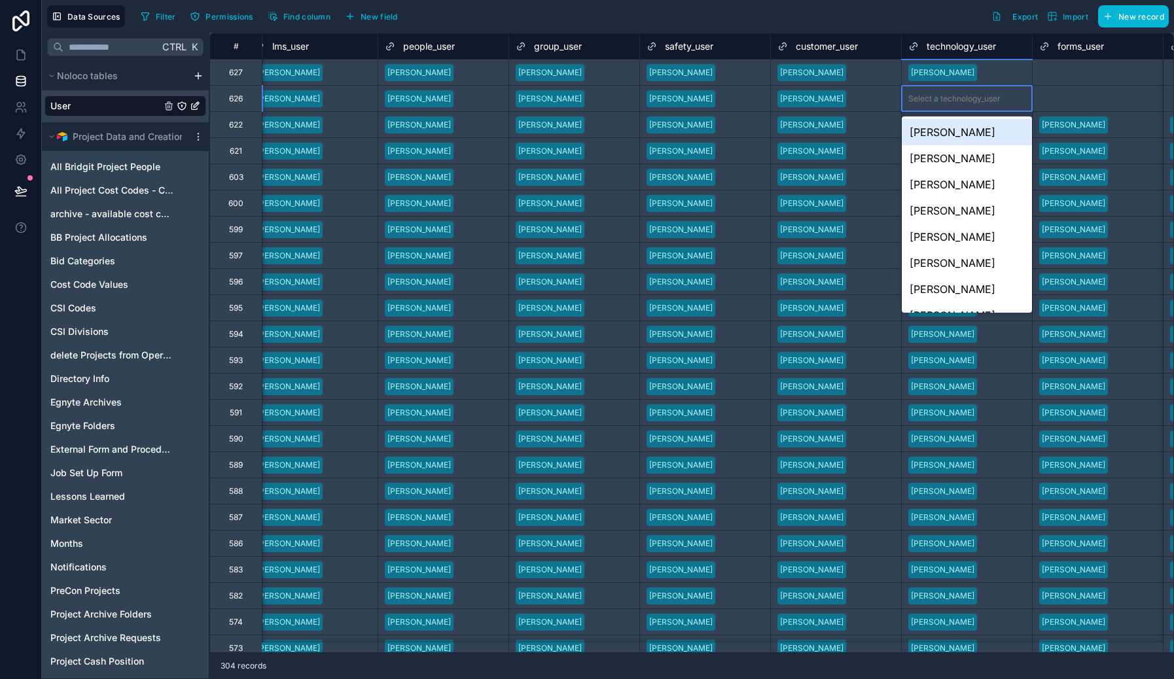
click at [963, 101] on div "Select a technology_user" at bounding box center [954, 99] width 92 height 10
click at [974, 190] on div "Nicola Taylor" at bounding box center [967, 184] width 130 height 26
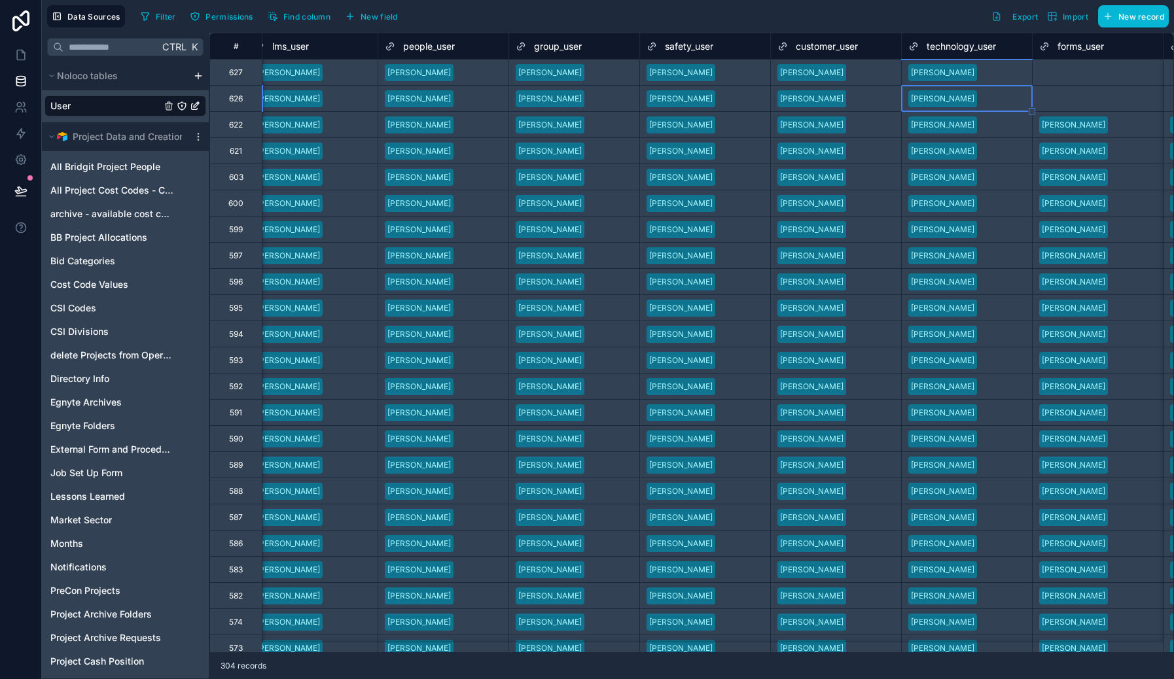
click at [1071, 71] on div "Select a forms_user" at bounding box center [1075, 72] width 73 height 10
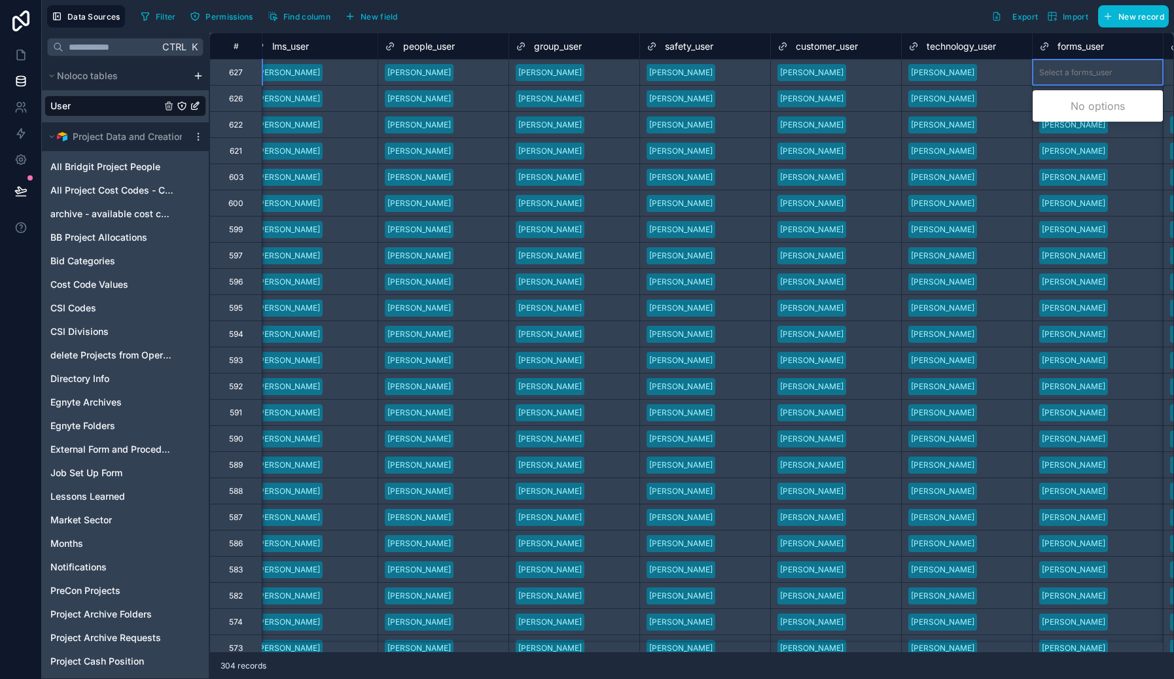
click at [1069, 67] on div "Select a forms_user" at bounding box center [1075, 72] width 73 height 10
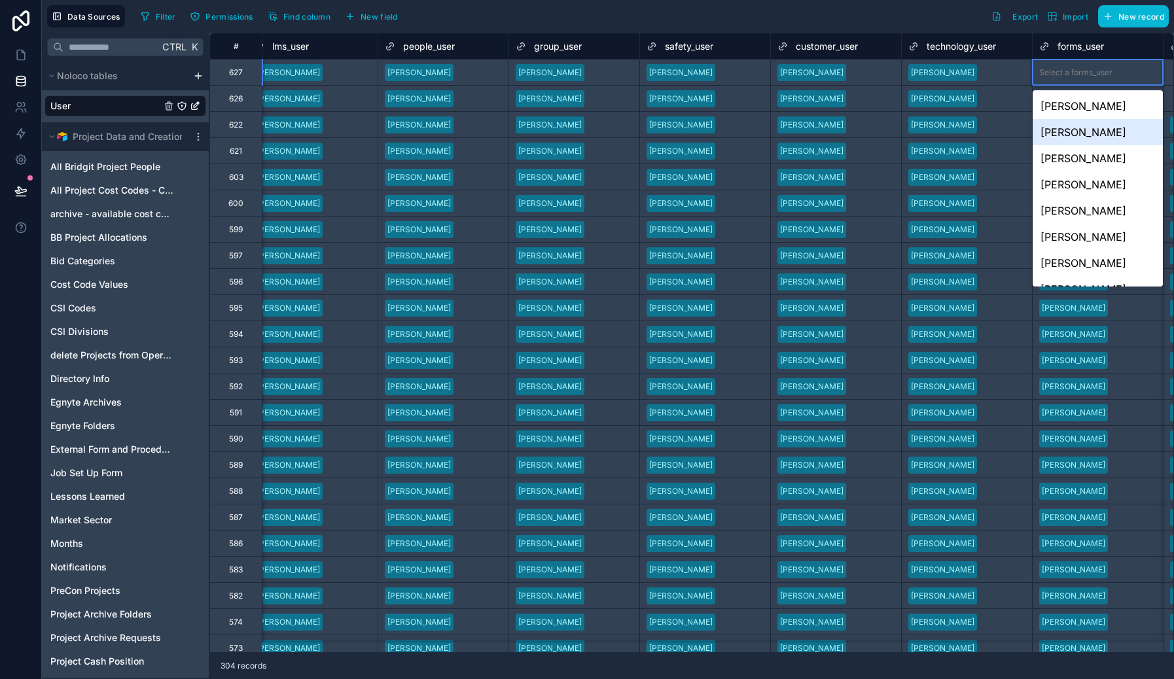
click at [1073, 133] on div "Ed Hechlik" at bounding box center [1098, 132] width 130 height 26
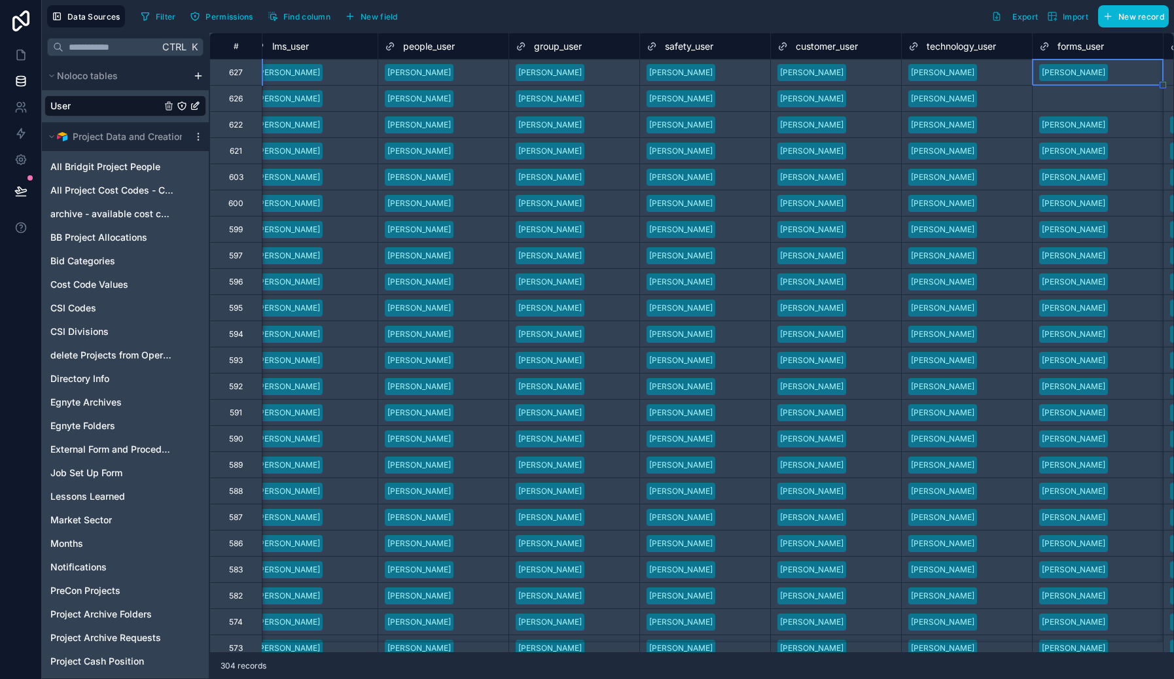
click at [1062, 106] on div "Select a forms_user" at bounding box center [1098, 99] width 130 height 26
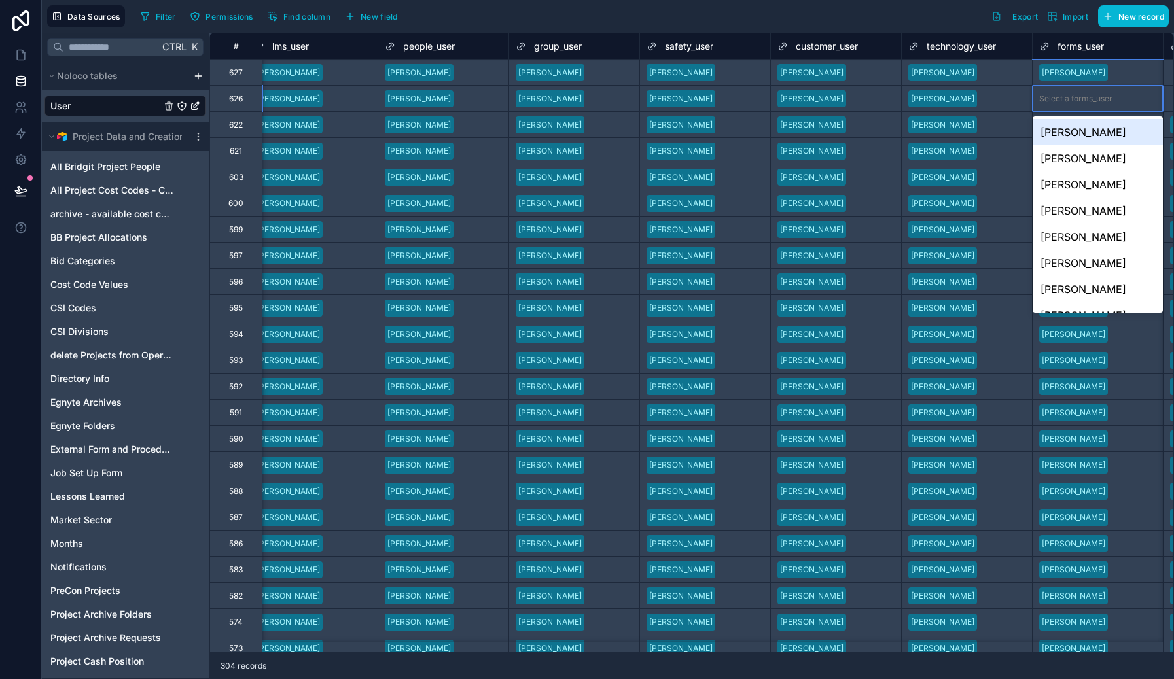
click at [1060, 101] on div "Select a forms_user" at bounding box center [1075, 99] width 73 height 10
click at [1077, 186] on div "Nicola Taylor" at bounding box center [1098, 184] width 130 height 26
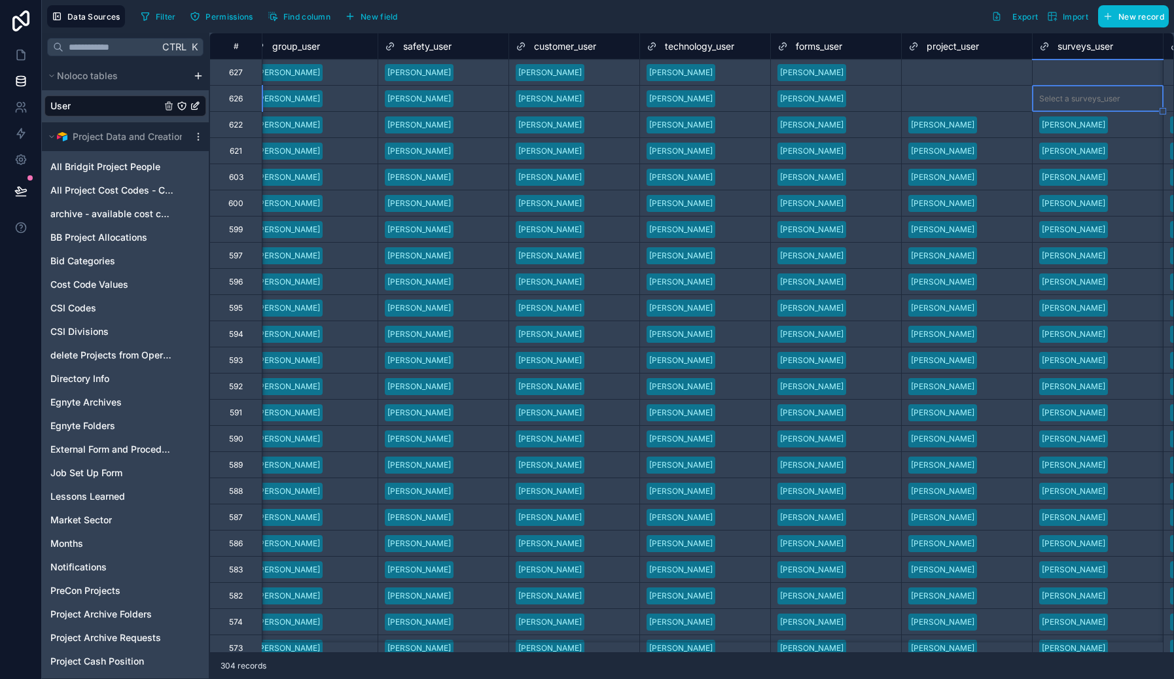
scroll to position [0, 2109]
click at [844, 75] on div "Select a project_user" at bounding box center [816, 72] width 78 height 10
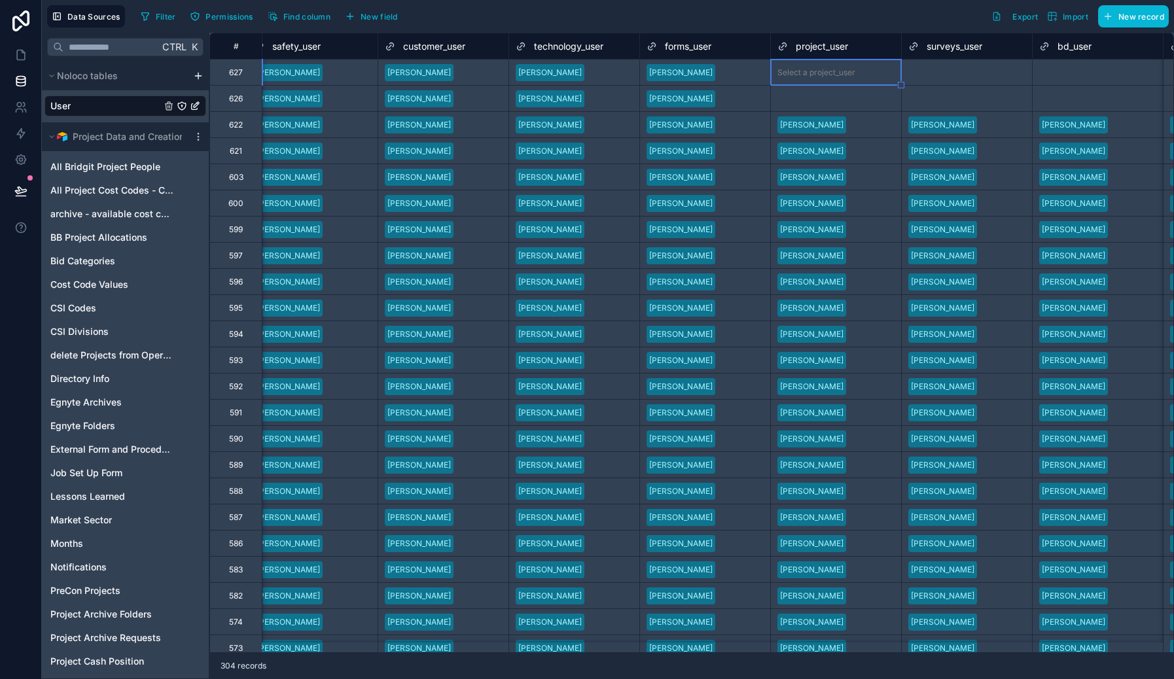
click at [843, 73] on div "Select a project_user" at bounding box center [816, 72] width 78 height 10
click at [952, 73] on div "Select a surveys_user" at bounding box center [948, 72] width 81 height 10
click at [952, 71] on div "Select a surveys_user" at bounding box center [948, 72] width 81 height 10
click at [1063, 71] on div "Select a bd_user" at bounding box center [1069, 72] width 61 height 10
click at [1075, 71] on div "Select a bd_user" at bounding box center [1069, 72] width 61 height 10
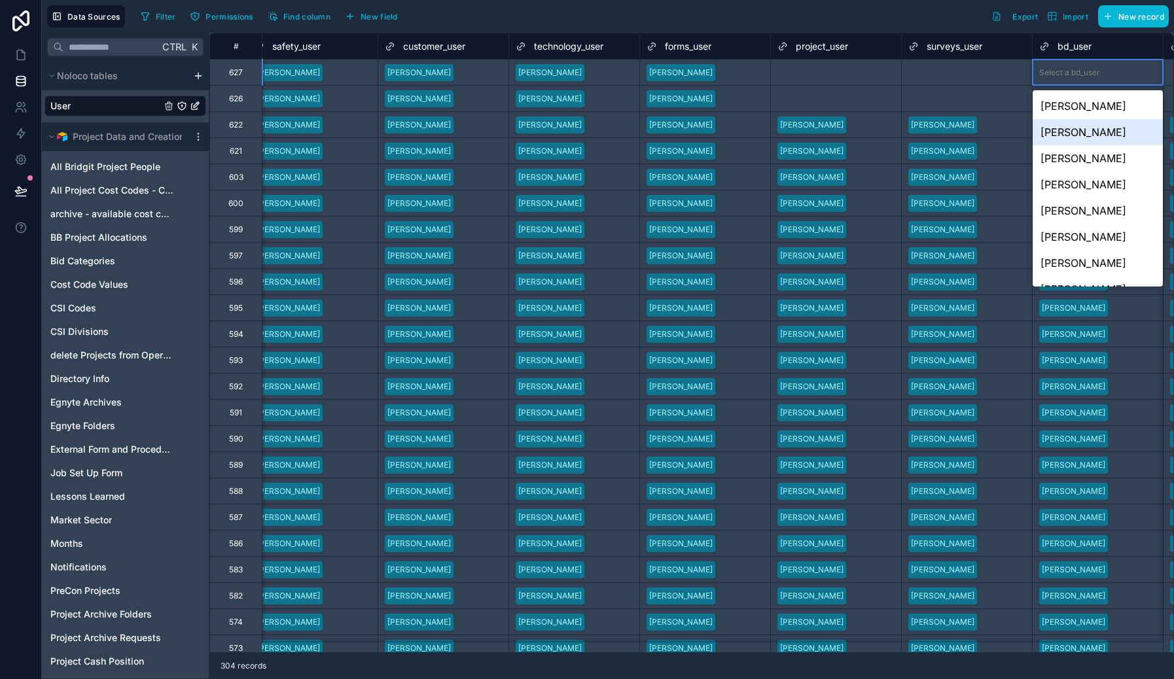
click at [1077, 132] on div "Ed Hechlik" at bounding box center [1098, 132] width 130 height 26
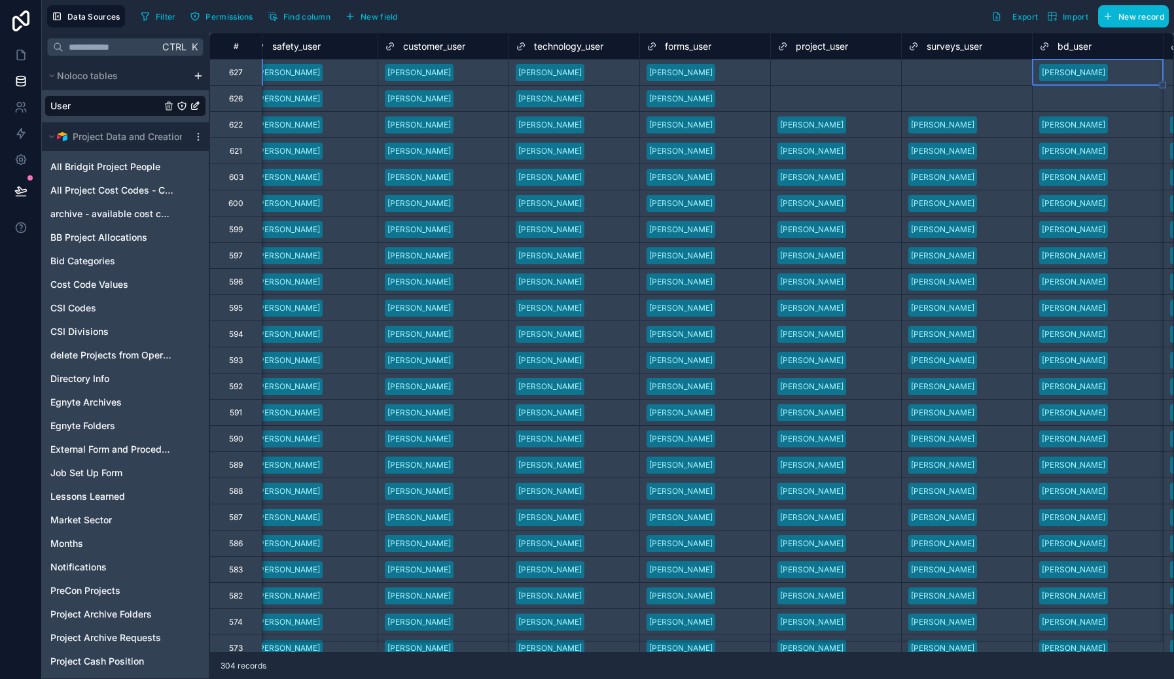
click at [1056, 102] on div "Select a bd_user" at bounding box center [1069, 99] width 61 height 10
click at [1057, 100] on div "Select a bd_user" at bounding box center [1069, 99] width 61 height 10
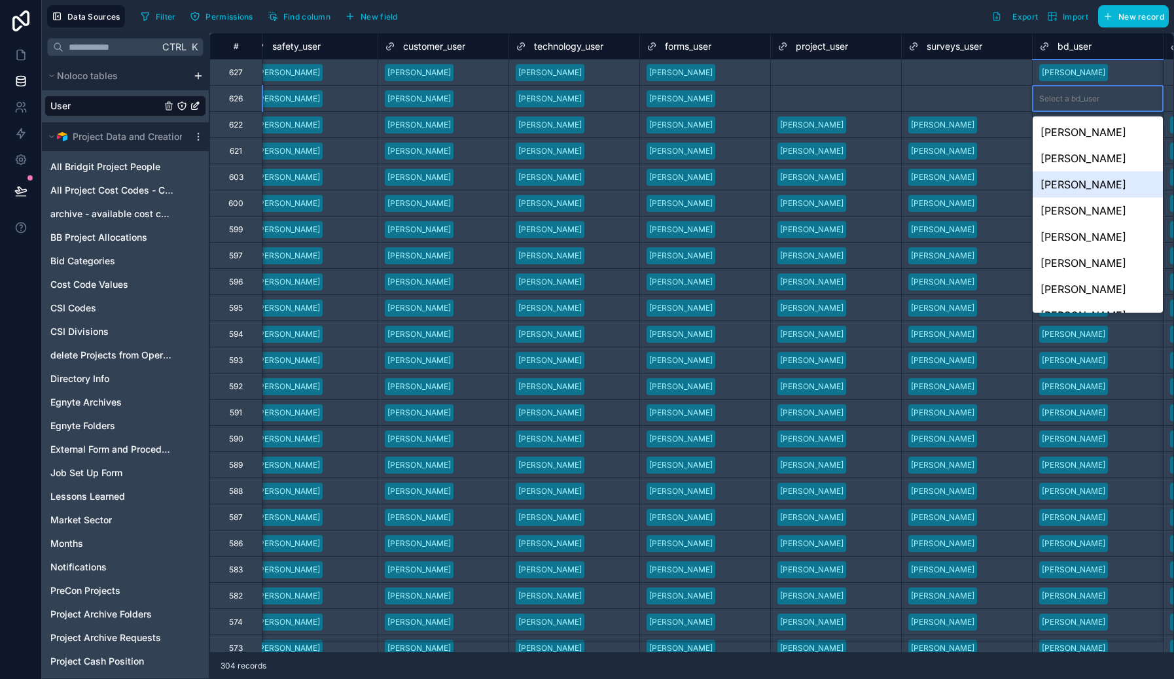
drag, startPoint x: 1084, startPoint y: 188, endPoint x: 1025, endPoint y: 128, distance: 84.2
click at [1077, 187] on div "Nicola Taylor" at bounding box center [1098, 184] width 130 height 26
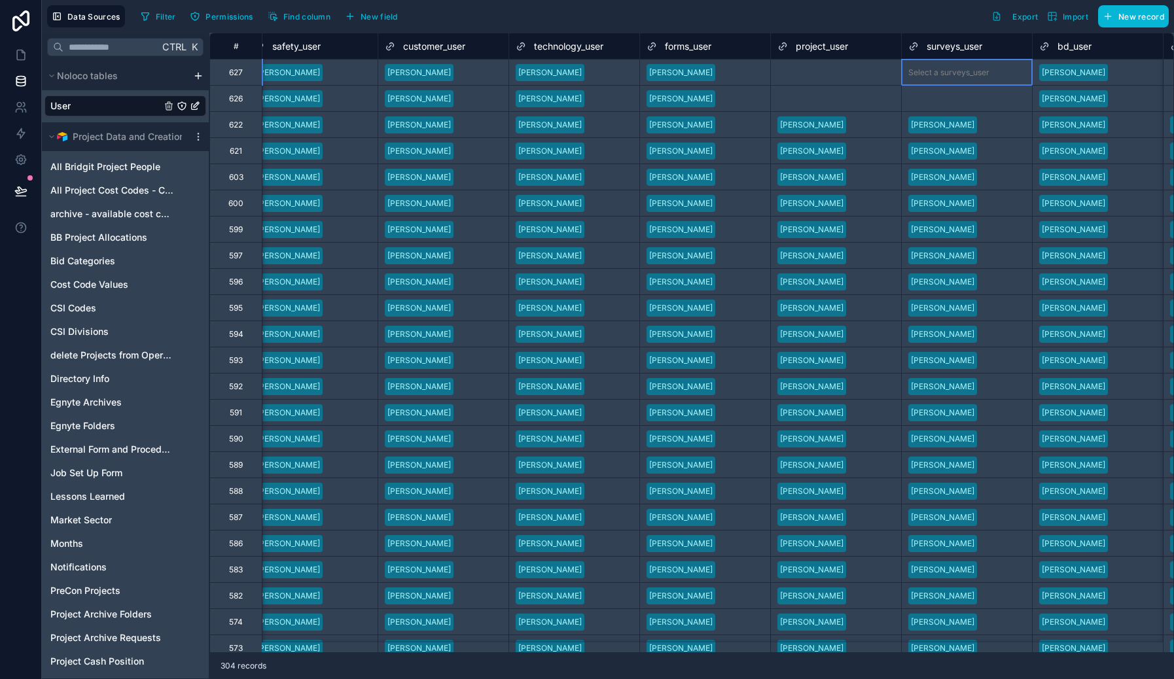
click at [987, 77] on div "Select a surveys_user" at bounding box center [948, 72] width 81 height 10
click at [976, 73] on div "Select a surveys_user" at bounding box center [948, 72] width 81 height 10
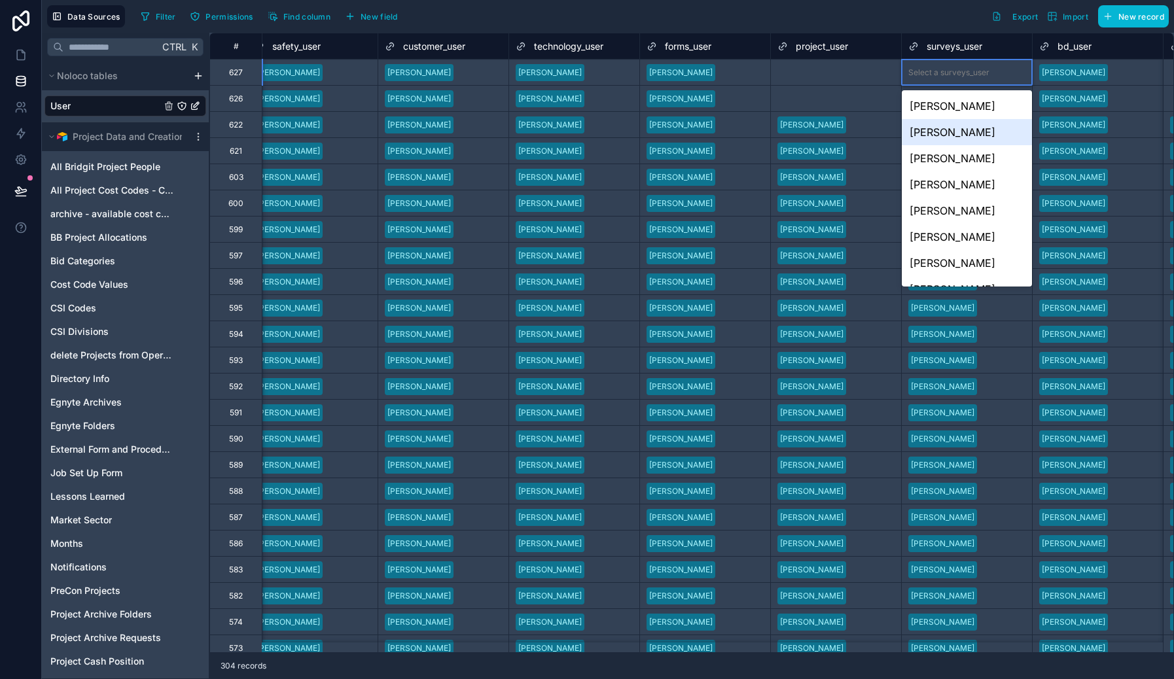
click at [981, 137] on div "Ed Hechlik" at bounding box center [967, 132] width 130 height 26
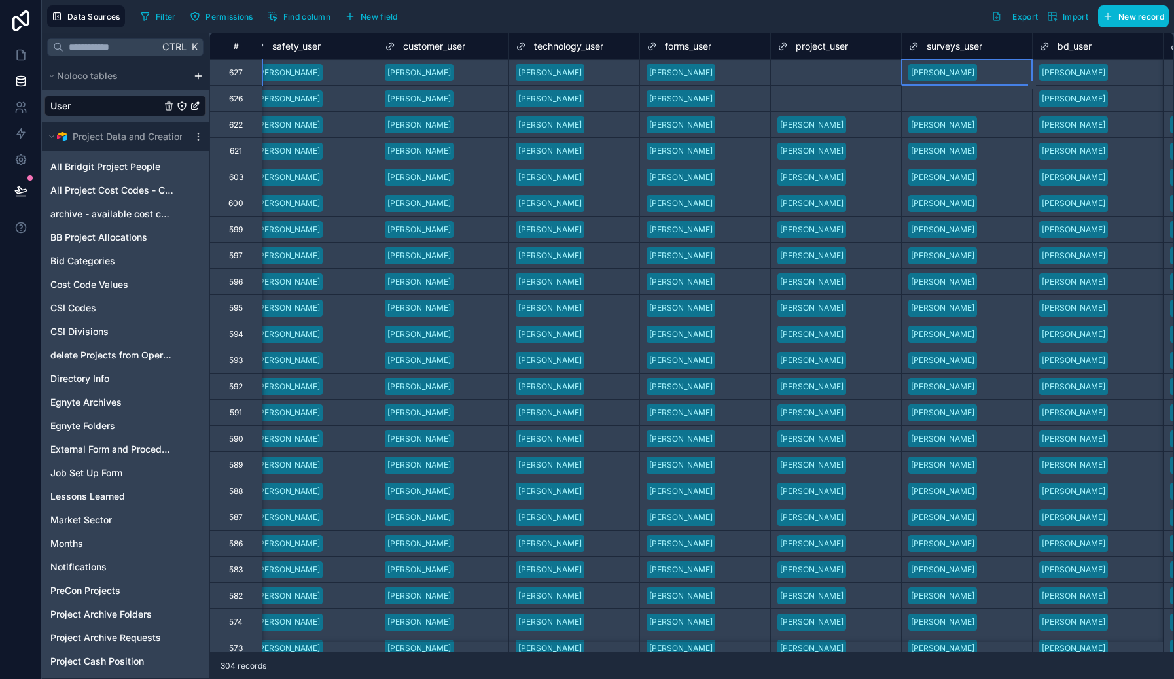
click at [959, 100] on div "Select a surveys_user" at bounding box center [948, 99] width 81 height 10
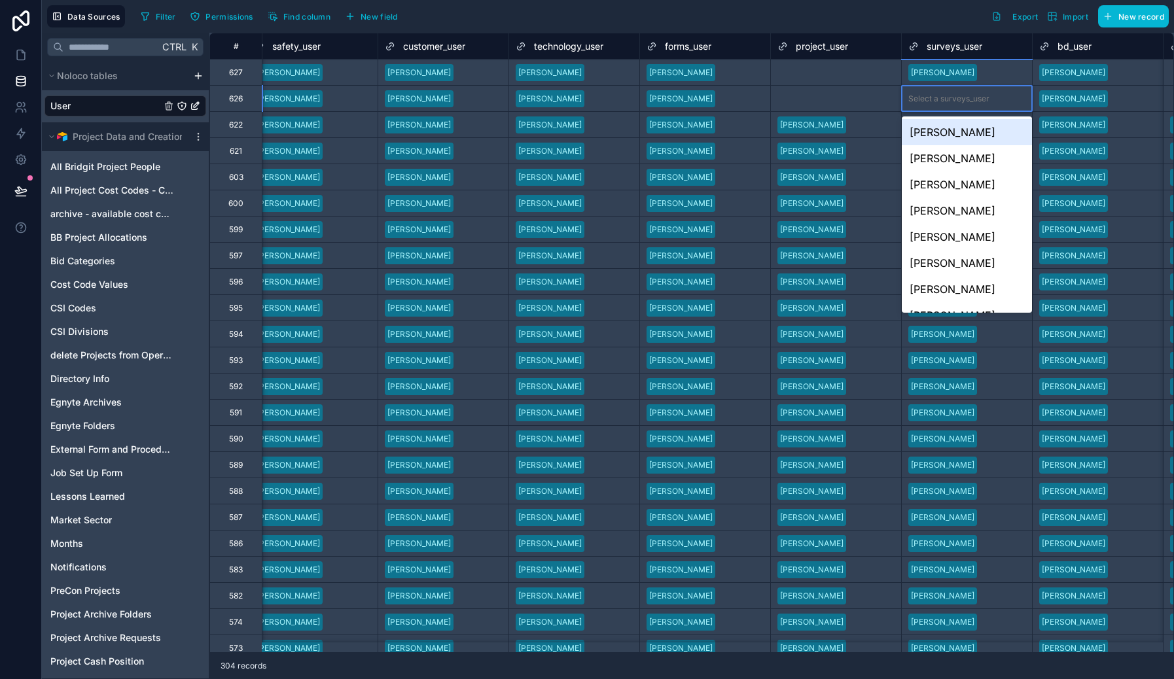
click at [959, 100] on div "Select a surveys_user" at bounding box center [948, 99] width 81 height 10
drag, startPoint x: 970, startPoint y: 178, endPoint x: 899, endPoint y: 118, distance: 92.4
click at [969, 175] on div "Nicola Taylor" at bounding box center [967, 184] width 130 height 26
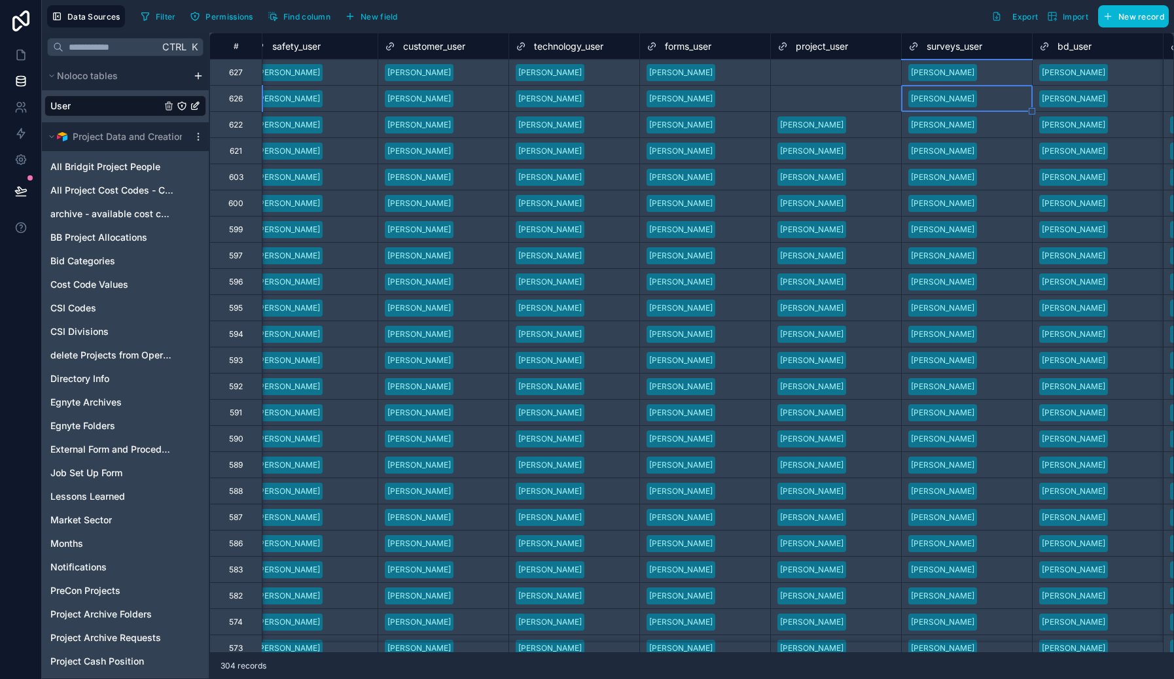
click at [863, 73] on div "Select a project_user" at bounding box center [836, 72] width 130 height 13
click at [846, 73] on div "Select a project_user" at bounding box center [816, 72] width 78 height 10
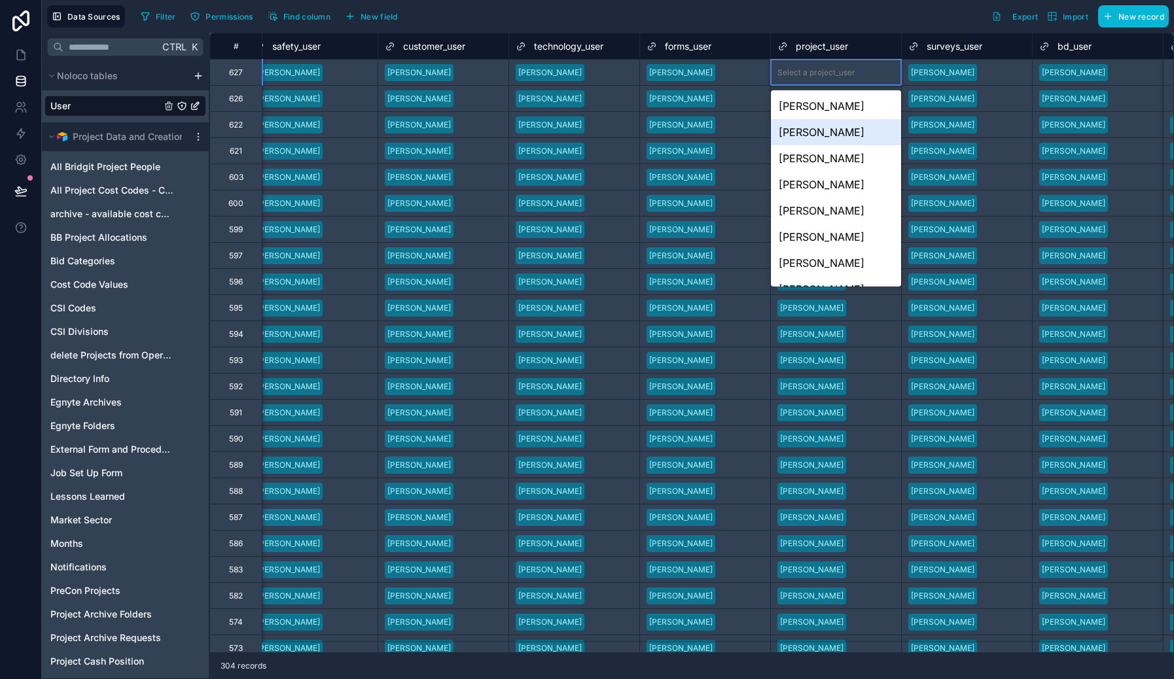
click at [849, 137] on div "Ed Hechlik" at bounding box center [836, 132] width 130 height 26
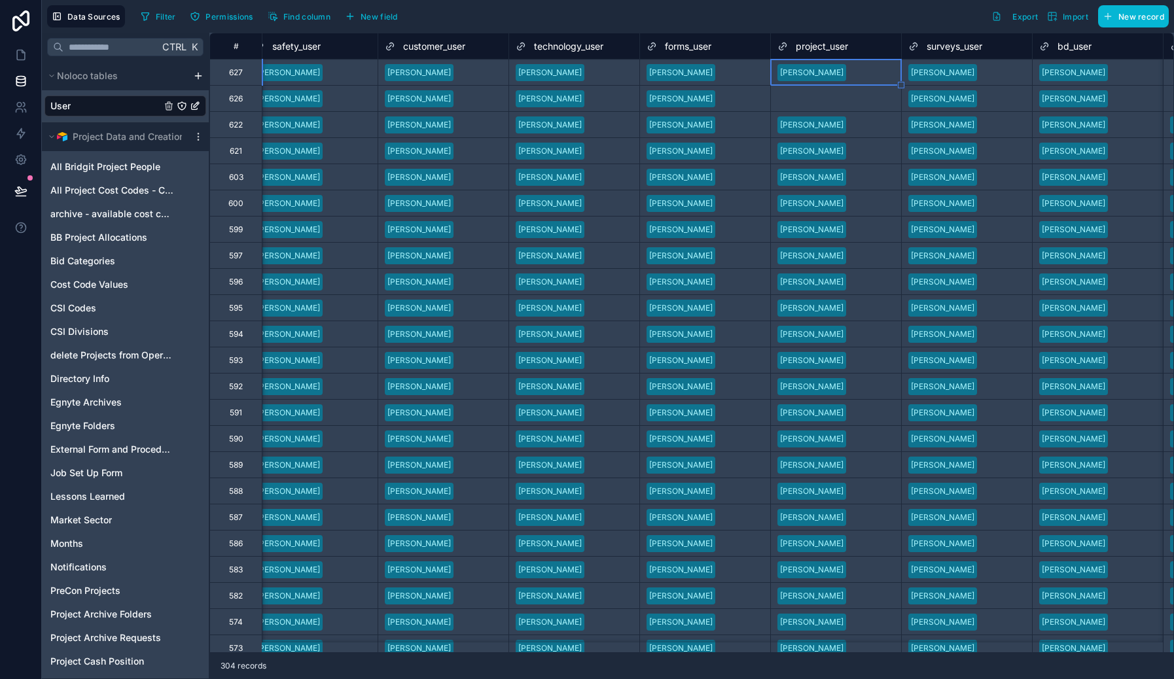
click at [845, 101] on div "Select a project_user" at bounding box center [816, 99] width 78 height 10
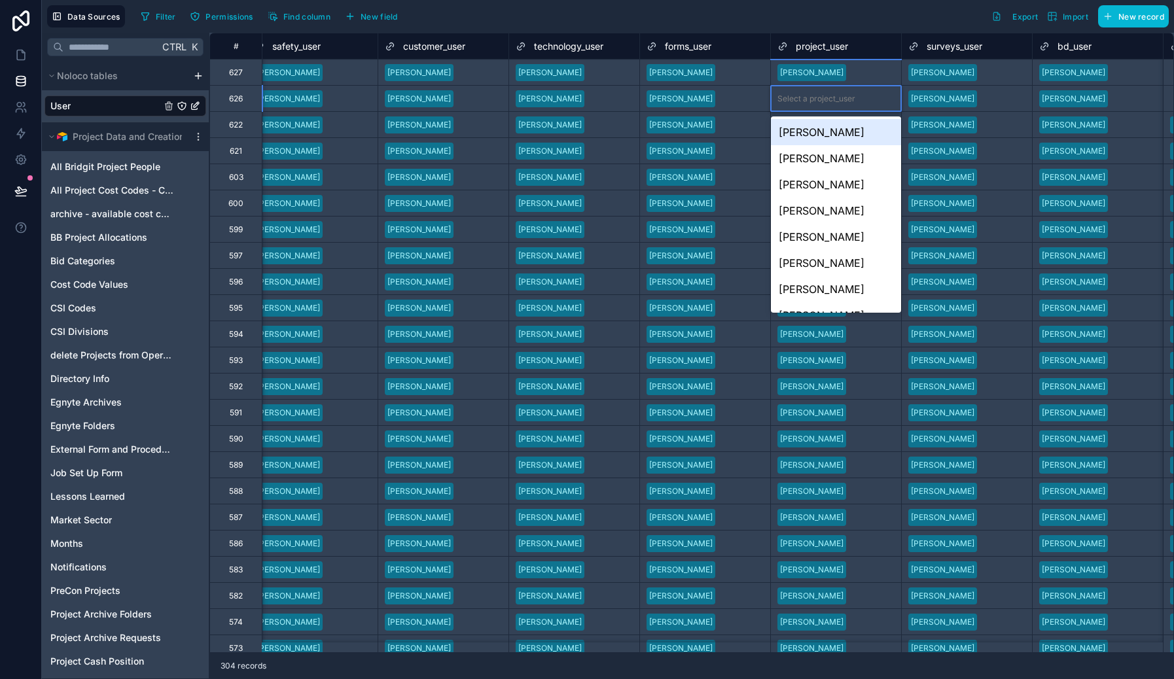
click at [845, 101] on div "Select a project_user" at bounding box center [816, 99] width 78 height 10
drag, startPoint x: 852, startPoint y: 186, endPoint x: 893, endPoint y: 154, distance: 51.8
click at [851, 186] on div "Nicola Taylor" at bounding box center [836, 184] width 130 height 26
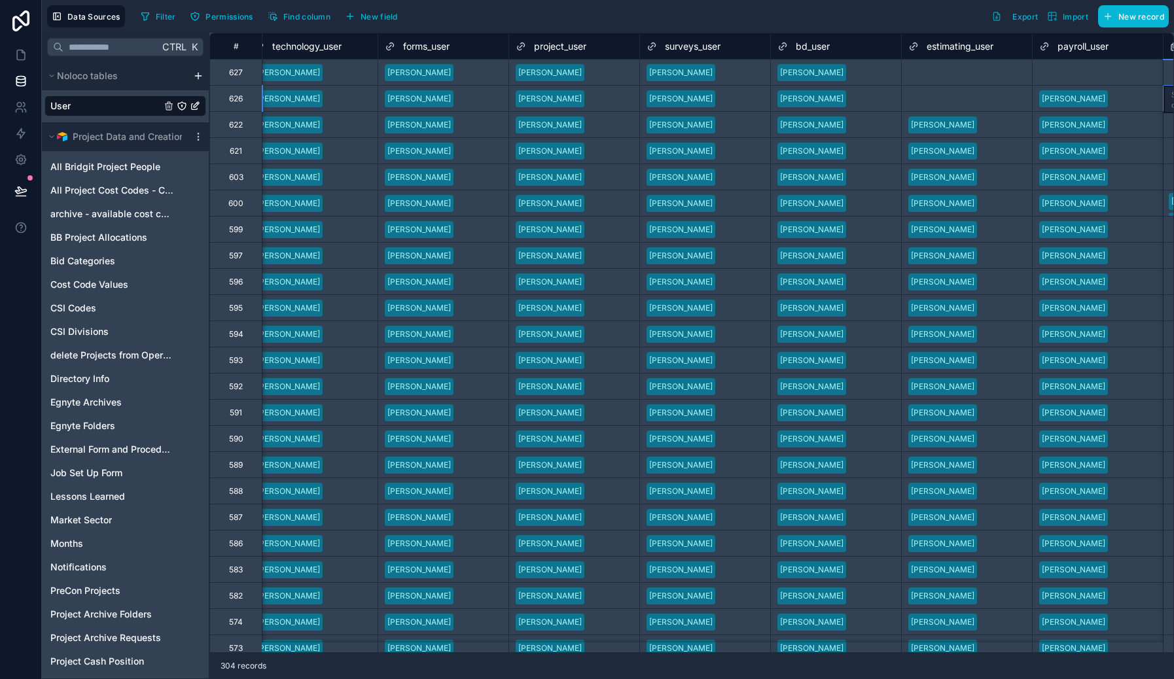
scroll to position [0, 2502]
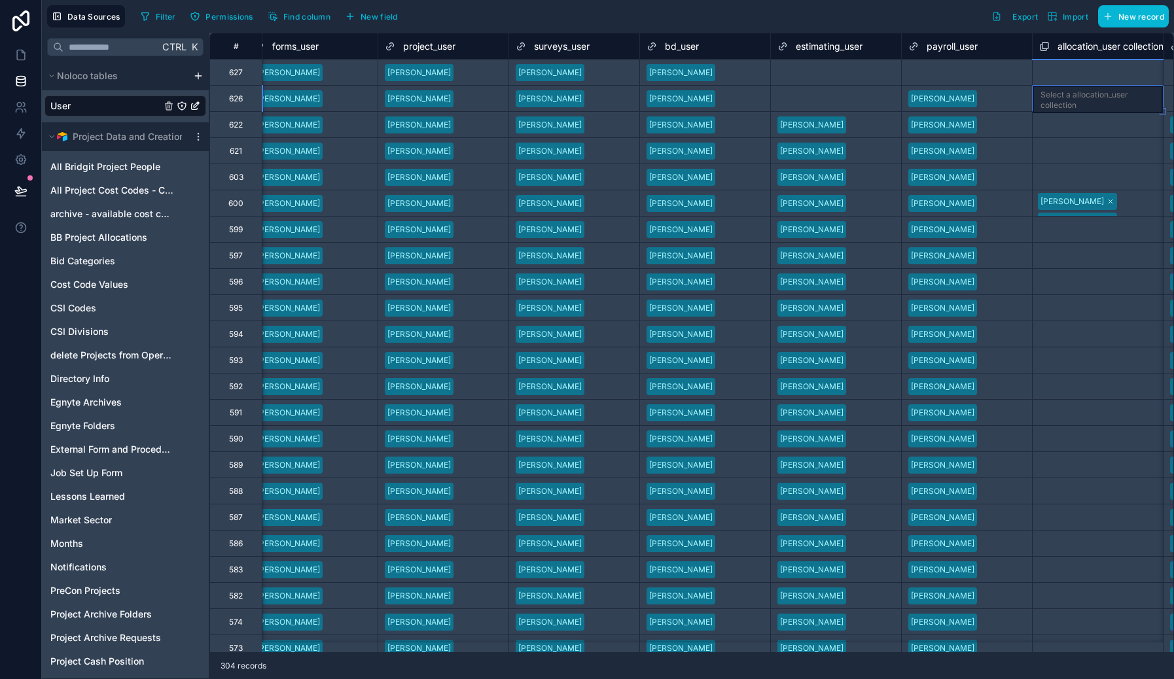
click at [830, 77] on div "Select a estimating_user" at bounding box center [822, 72] width 90 height 10
click at [827, 72] on div "Select a estimating_user" at bounding box center [822, 72] width 90 height 10
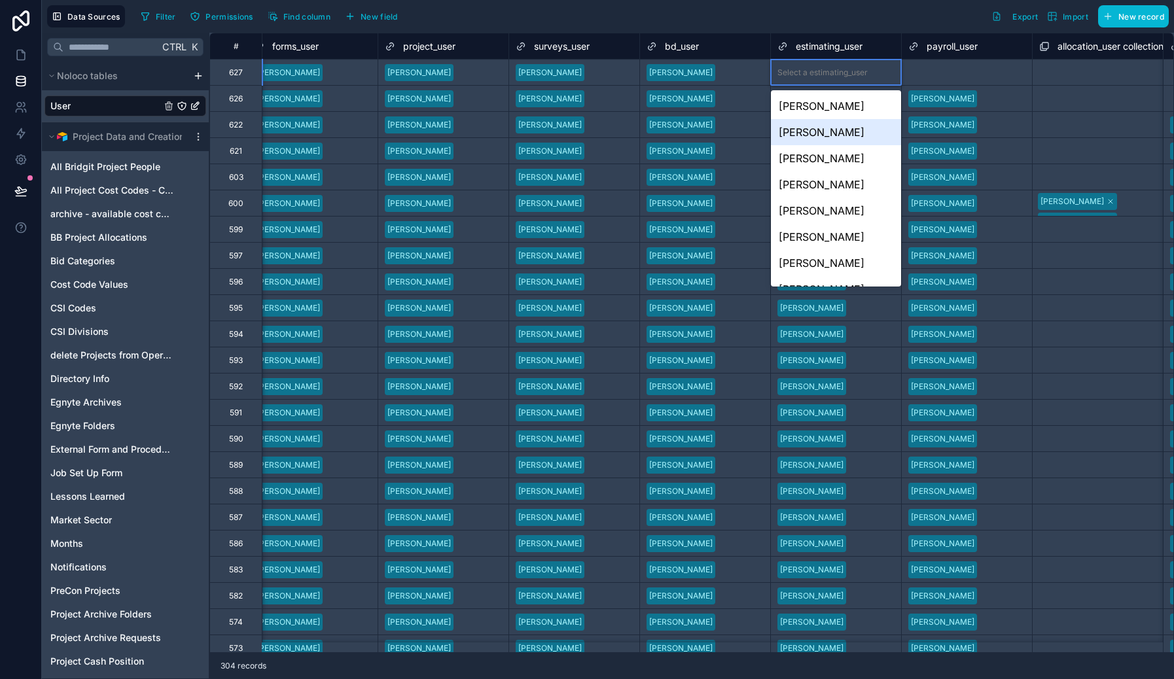
click at [834, 131] on div "Ed Hechlik" at bounding box center [836, 132] width 130 height 26
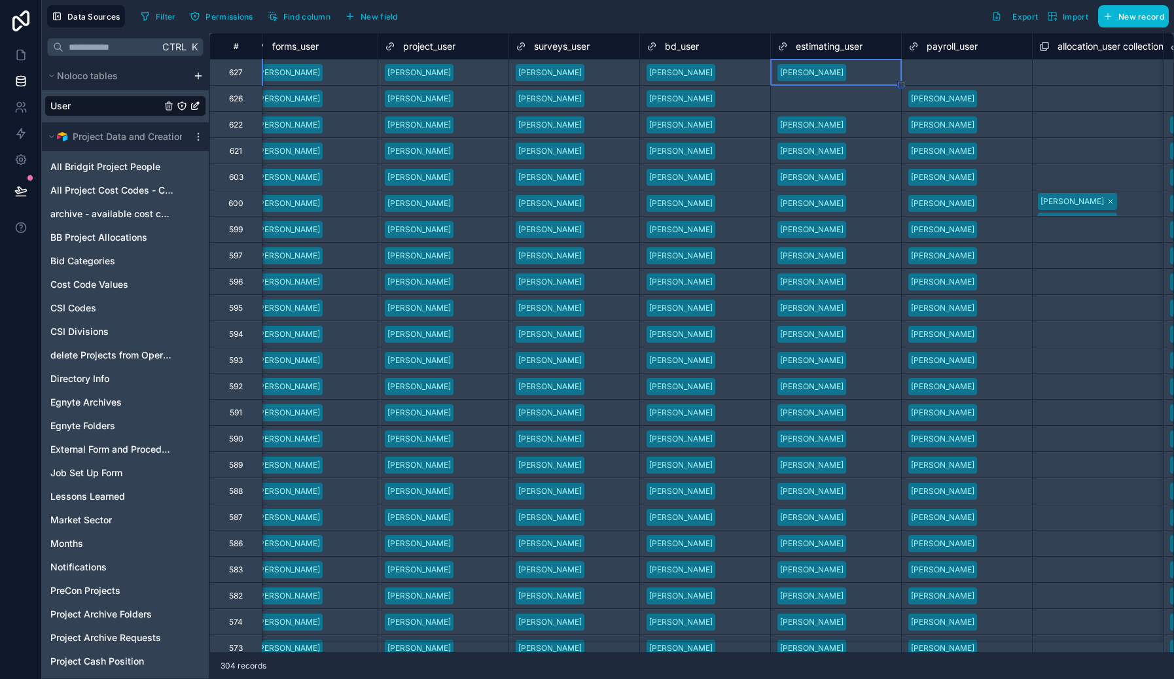
click at [824, 105] on div "Select a estimating_user" at bounding box center [836, 99] width 130 height 26
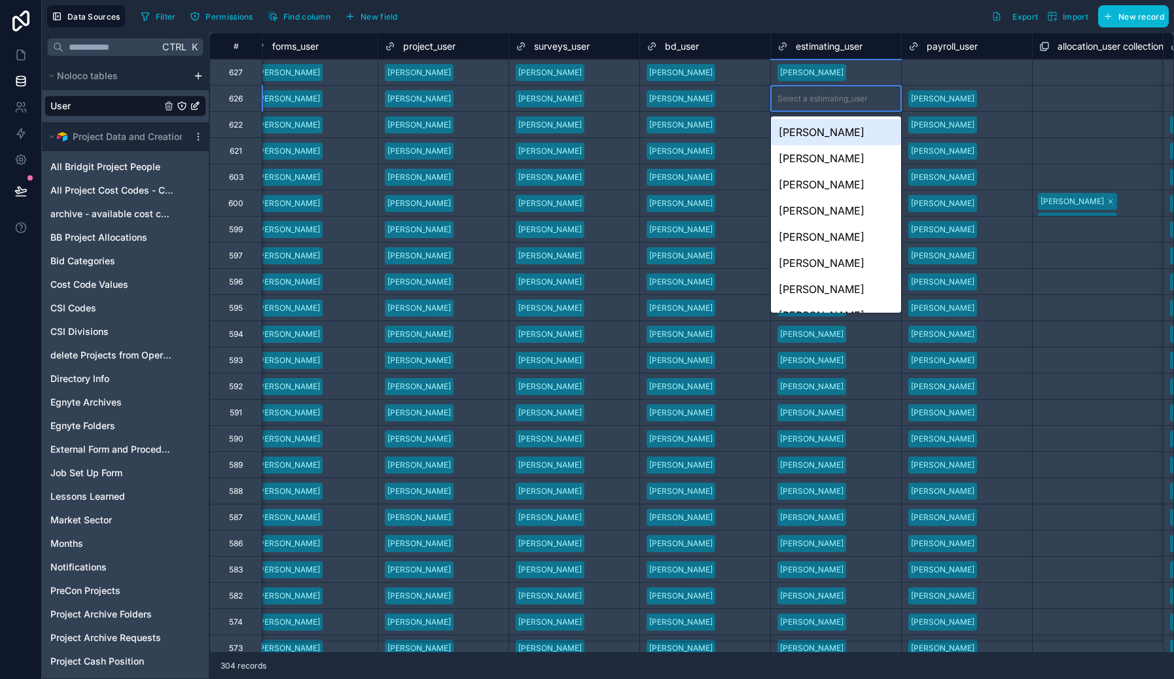
click at [823, 101] on div "Select a estimating_user" at bounding box center [822, 99] width 90 height 10
drag, startPoint x: 835, startPoint y: 190, endPoint x: 906, endPoint y: 109, distance: 108.0
click at [834, 190] on div "Nicola Taylor" at bounding box center [836, 184] width 130 height 26
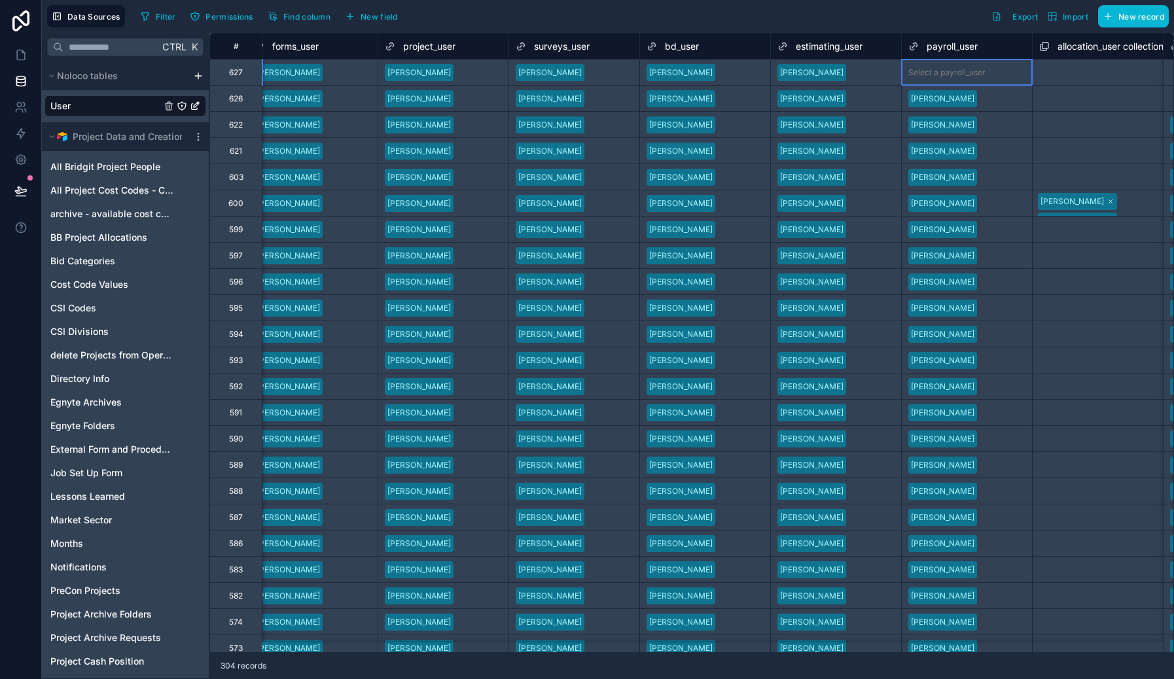
click at [976, 69] on div "Select a payroll_user" at bounding box center [946, 72] width 77 height 10
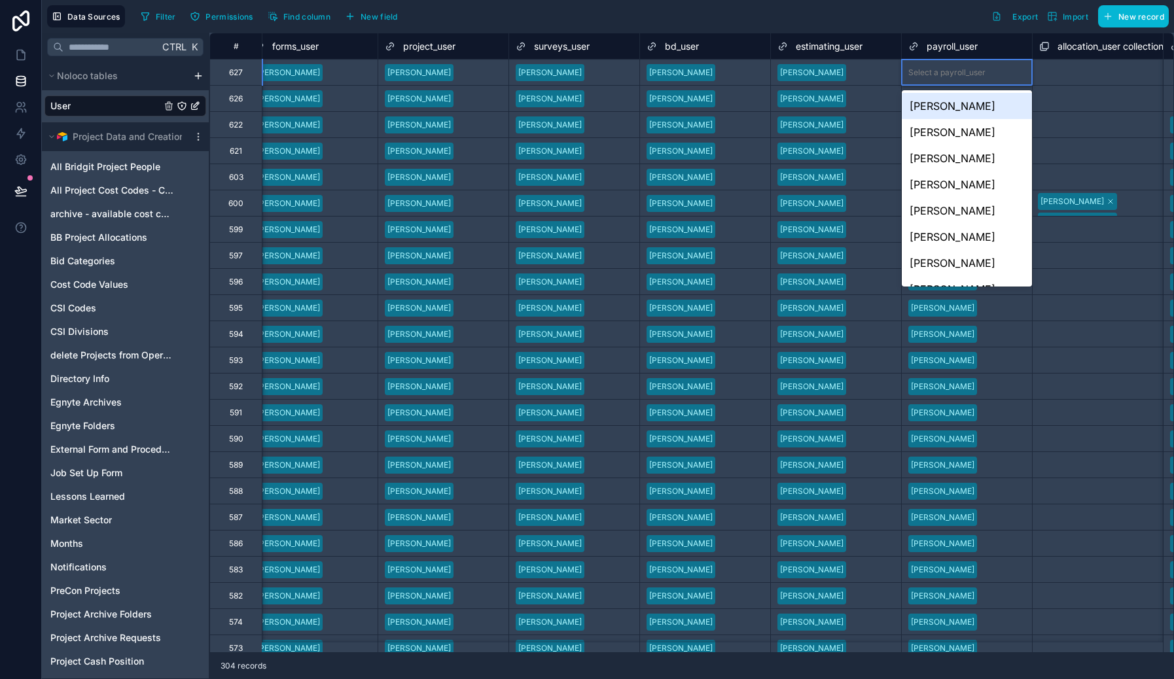
click at [953, 109] on div "Ed Hechlik" at bounding box center [967, 106] width 130 height 26
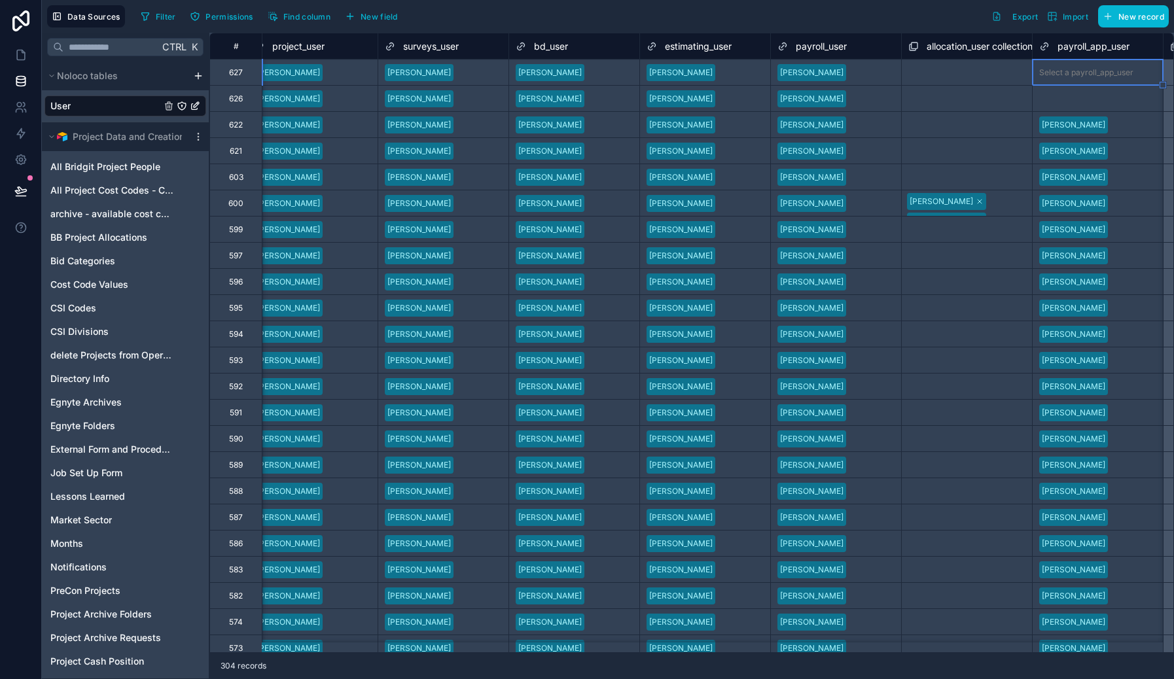
scroll to position [0, 2764]
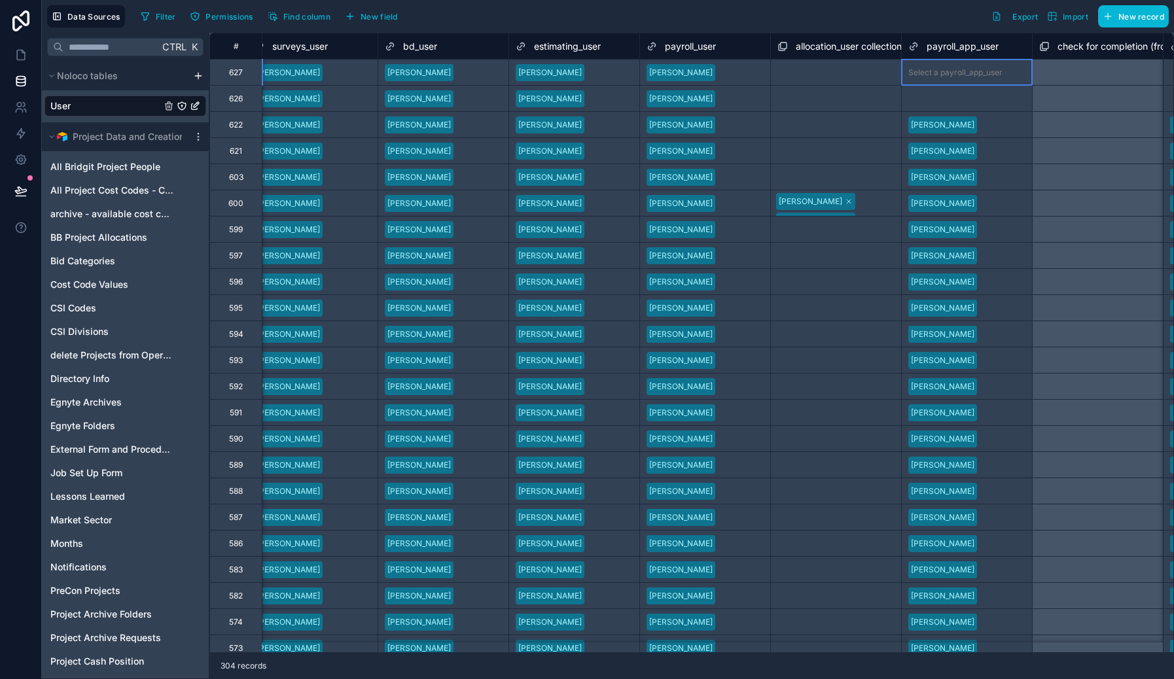
click at [945, 69] on div "Select a payroll_app_user" at bounding box center [955, 72] width 94 height 10
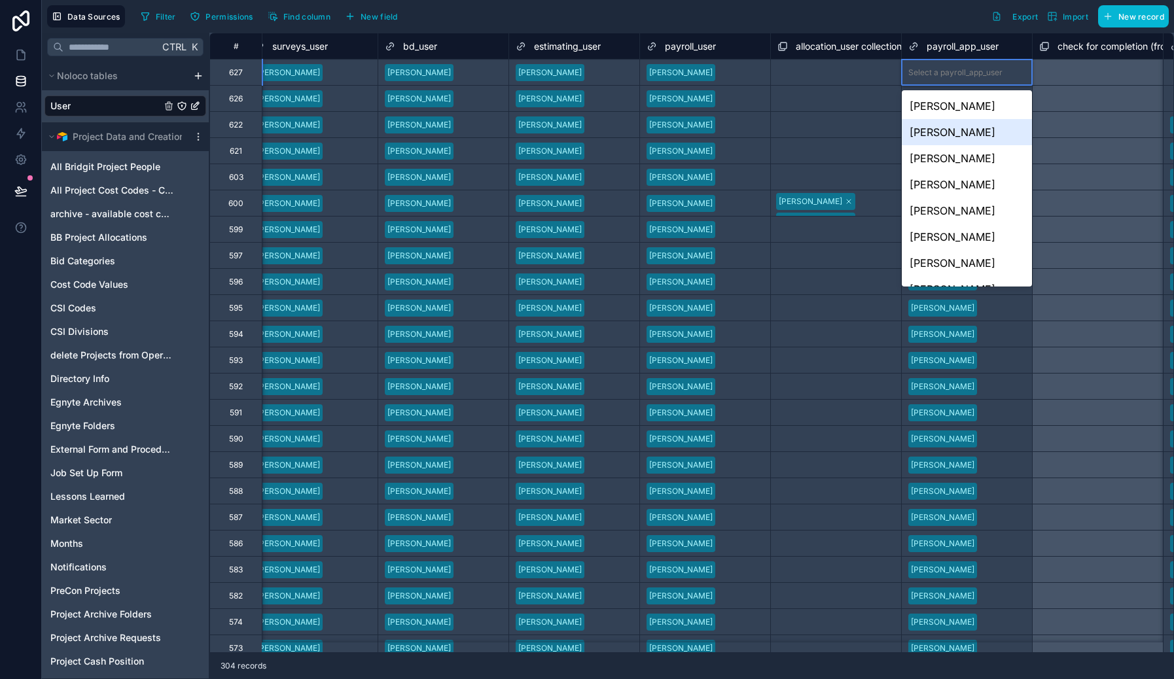
click at [948, 128] on div "Ed Hechlik" at bounding box center [967, 132] width 130 height 26
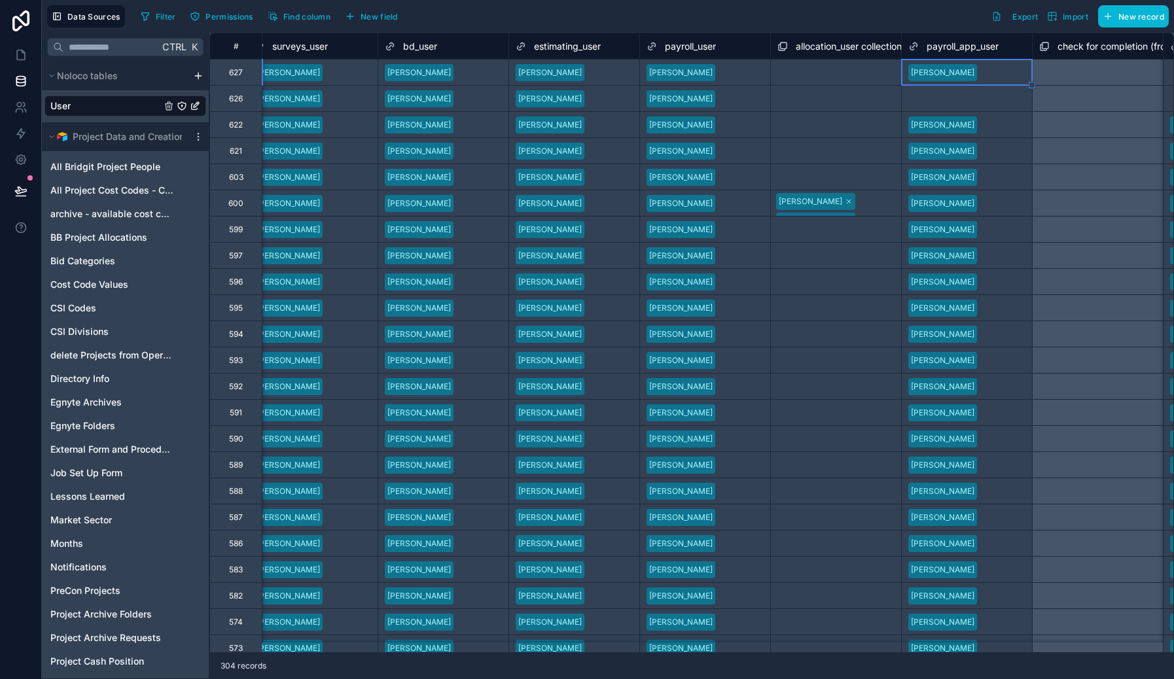
click at [950, 103] on div "Select a payroll_app_user" at bounding box center [955, 99] width 94 height 10
click at [948, 99] on div "Select a payroll_app_user" at bounding box center [955, 99] width 94 height 10
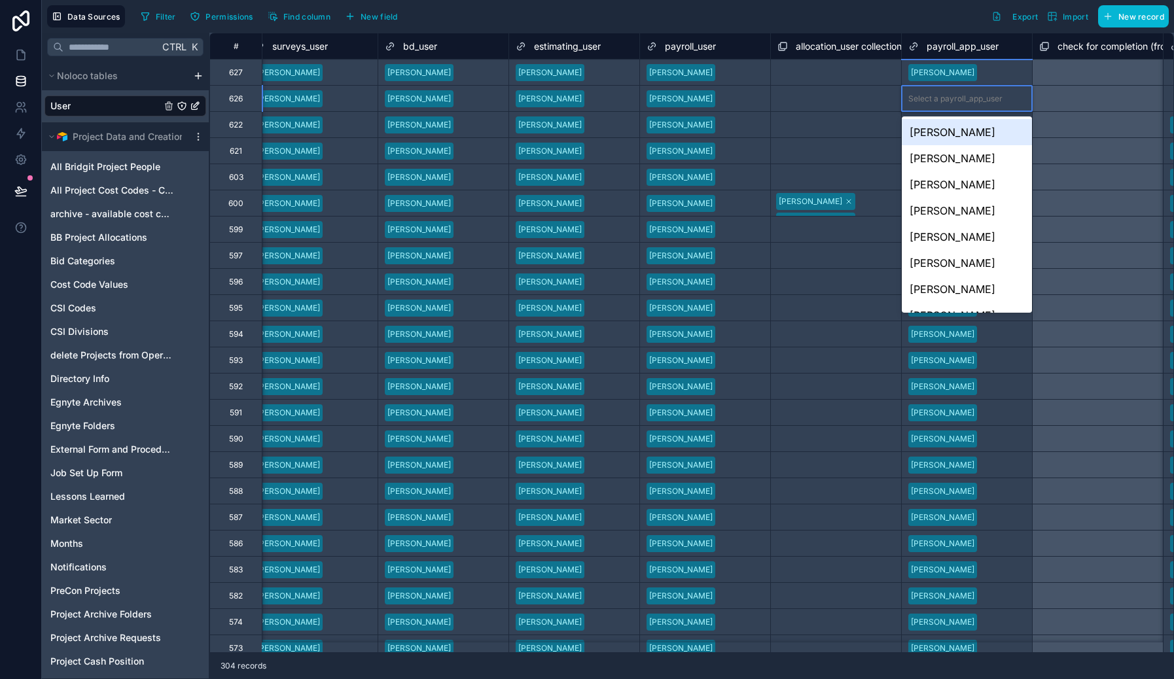
click at [944, 97] on div "Select a payroll_app_user" at bounding box center [955, 99] width 94 height 10
click at [963, 183] on div "Nicola Taylor" at bounding box center [967, 184] width 130 height 26
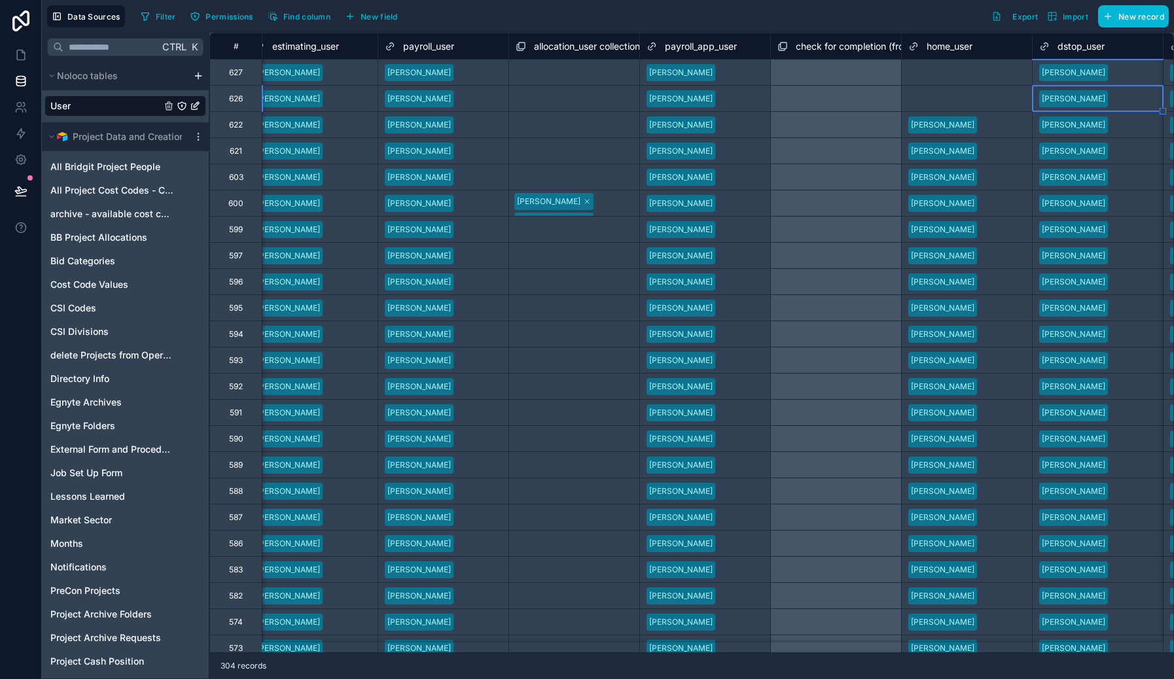
scroll to position [0, 3156]
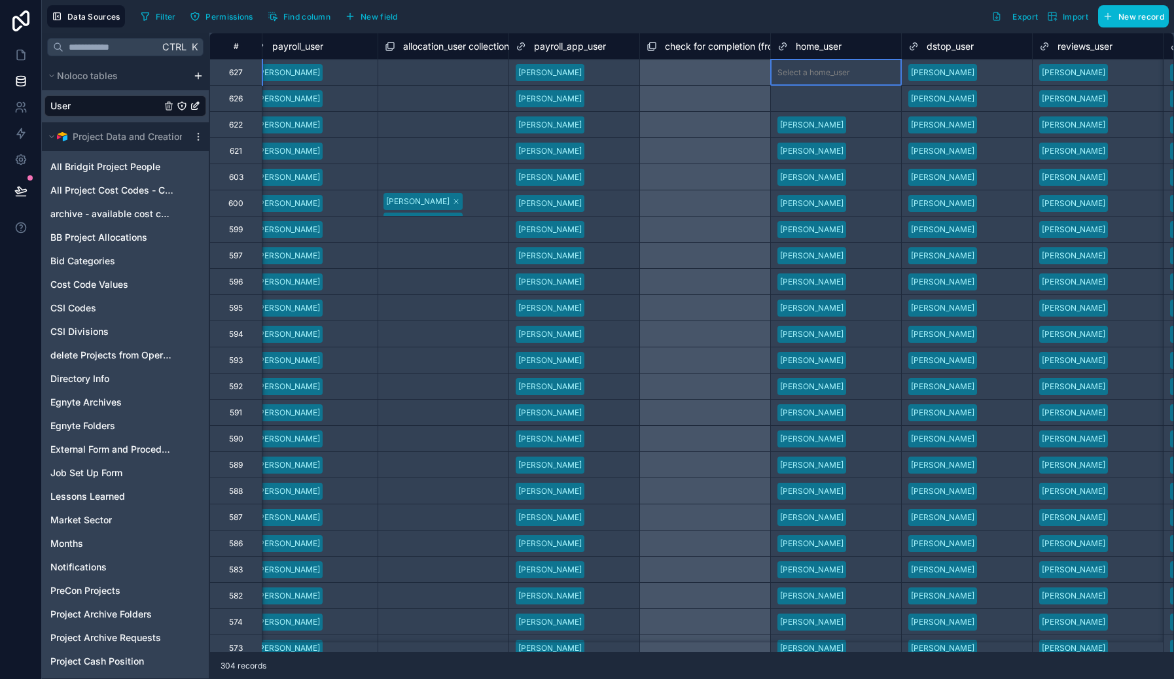
click at [844, 73] on div "Select a home_user" at bounding box center [813, 72] width 73 height 10
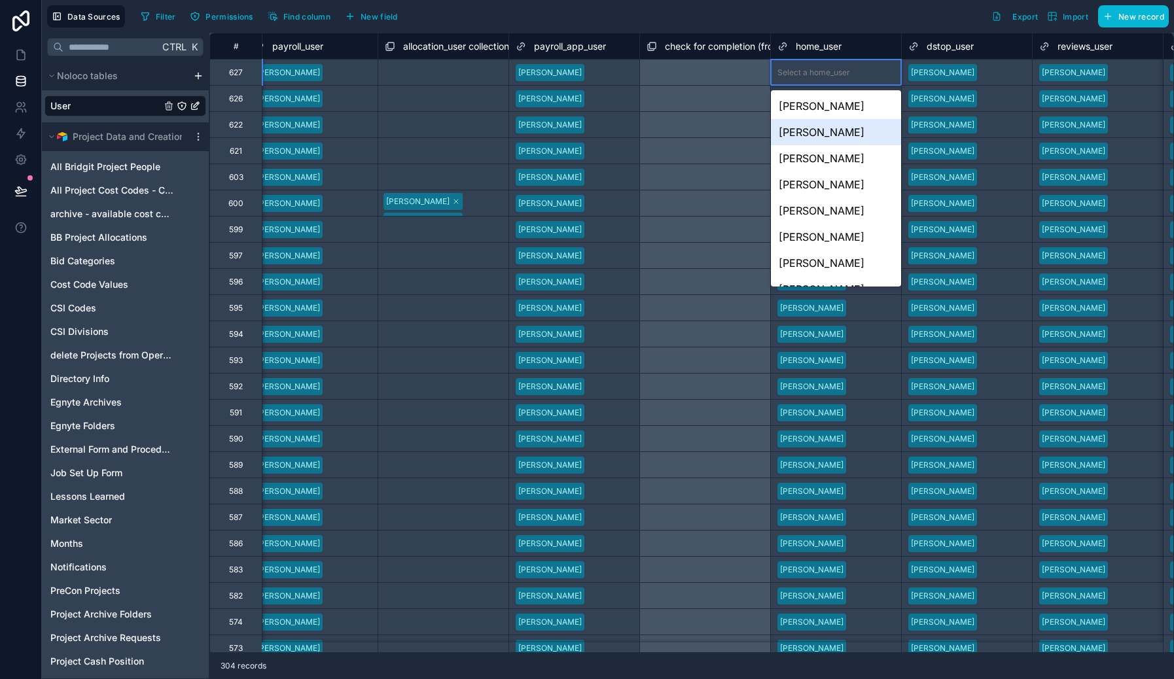
click at [823, 134] on div "Ed Hechlik" at bounding box center [836, 132] width 130 height 26
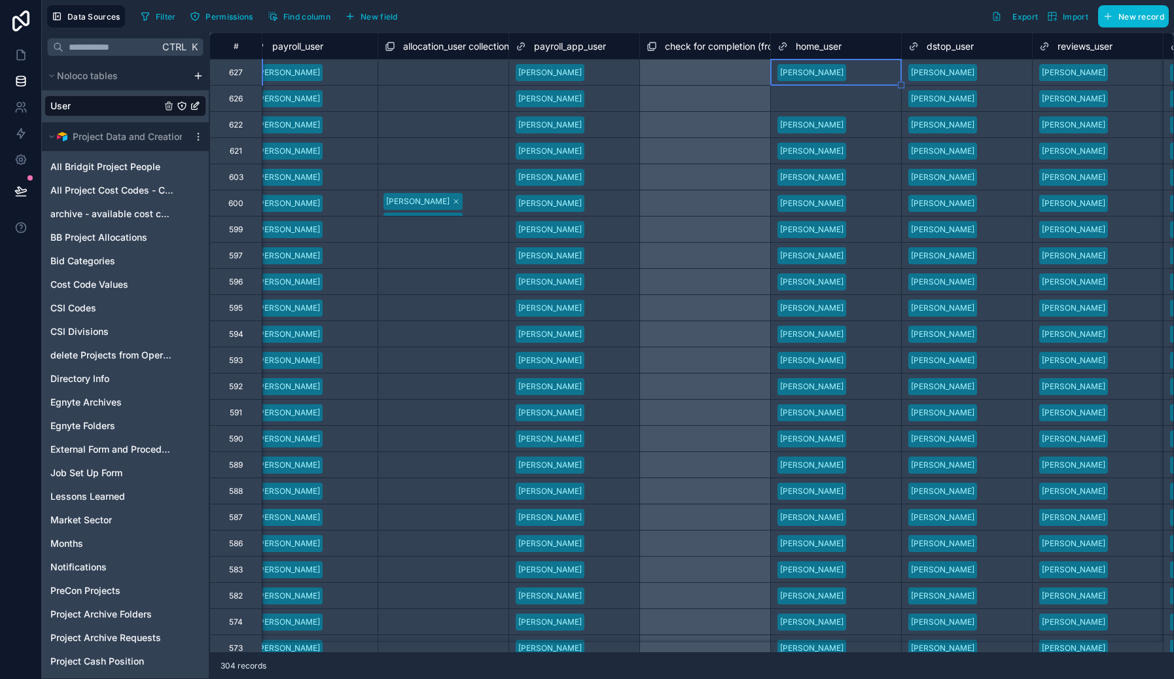
click at [823, 103] on div "Select a home_user" at bounding box center [813, 99] width 73 height 10
click at [822, 101] on div "Select a home_user" at bounding box center [813, 99] width 73 height 10
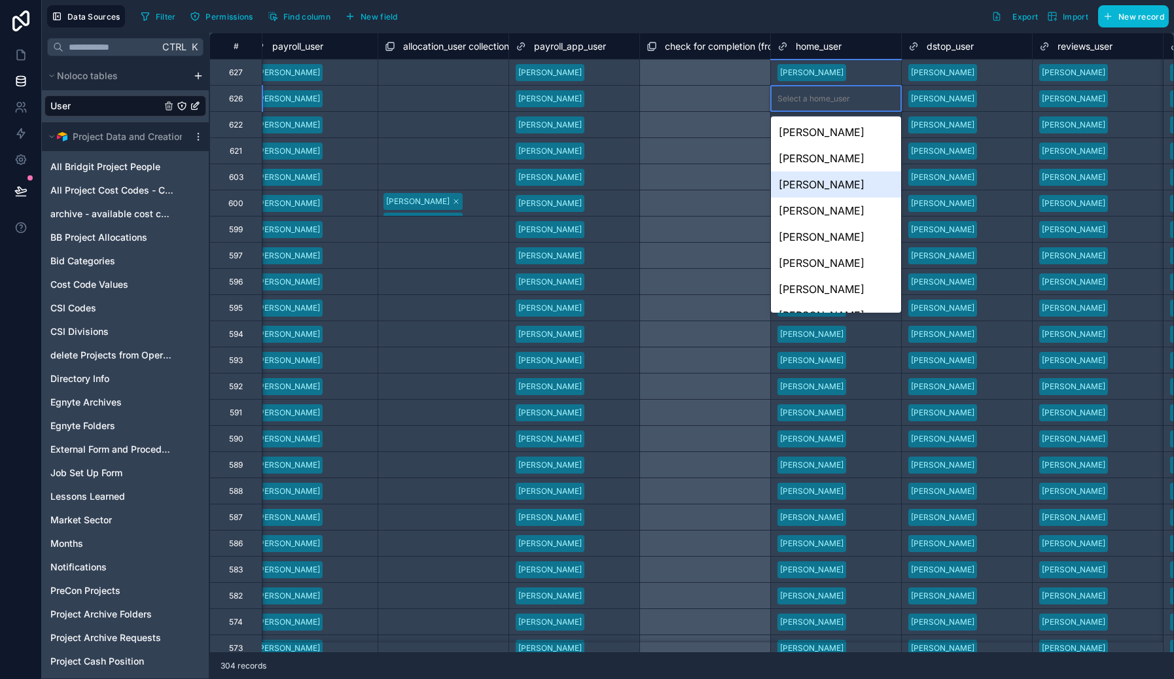
click at [834, 192] on div "Nicola Taylor" at bounding box center [836, 184] width 130 height 26
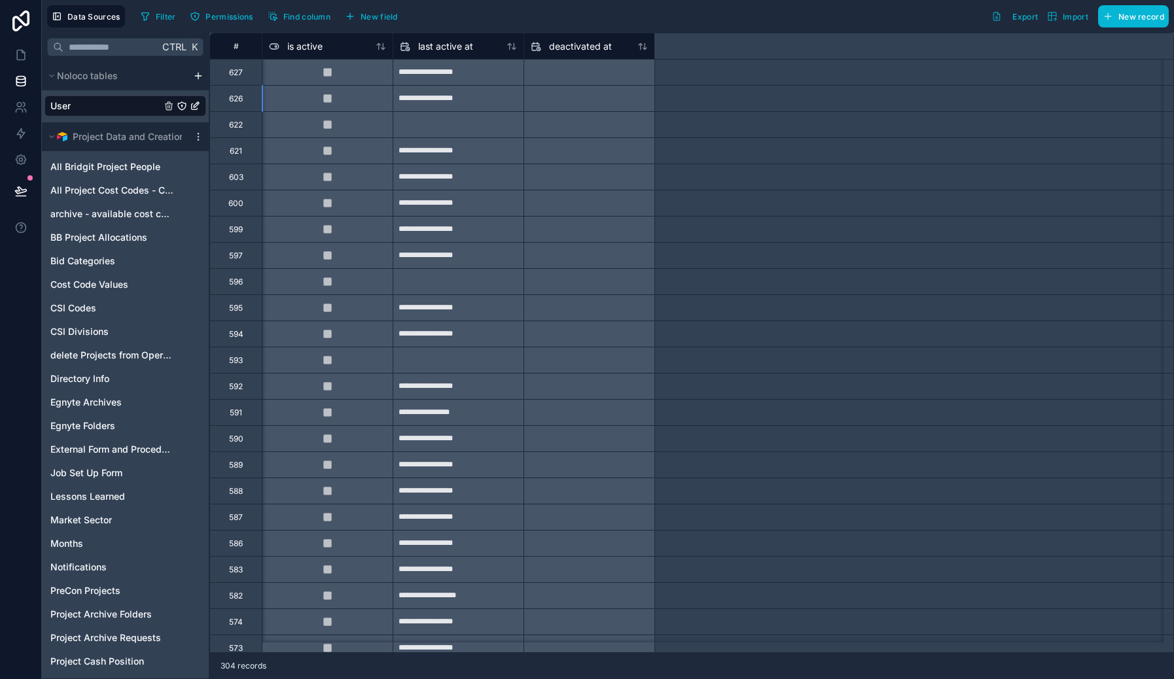
scroll to position [0, 0]
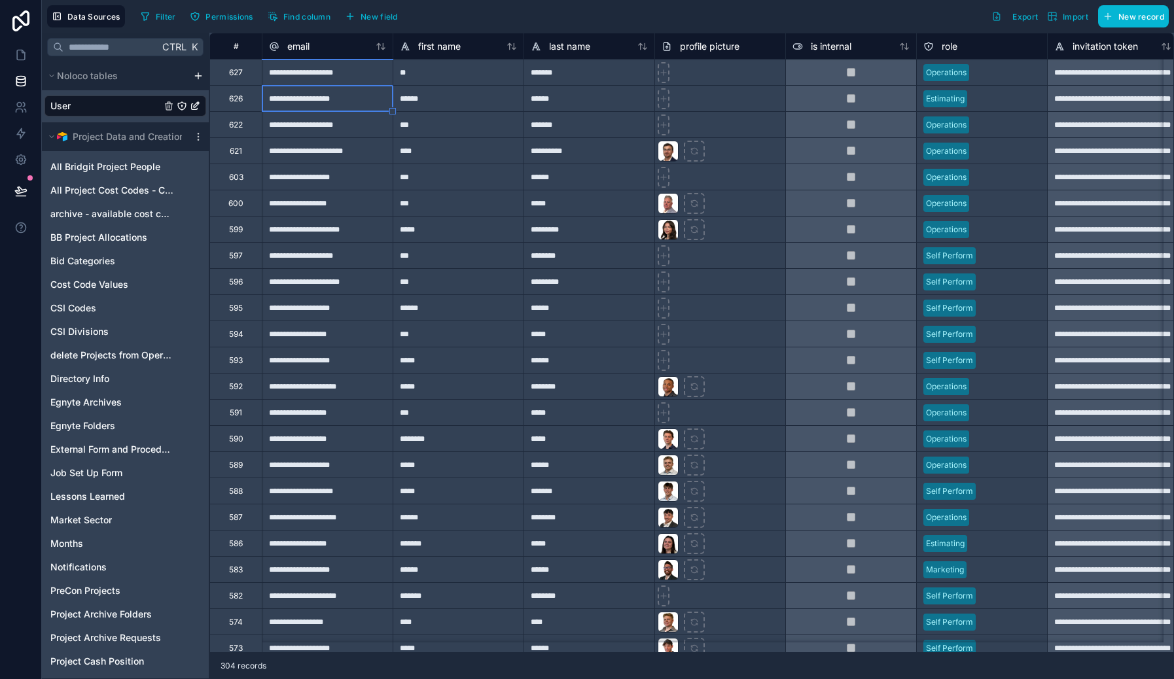
click at [764, 156] on div at bounding box center [719, 150] width 131 height 26
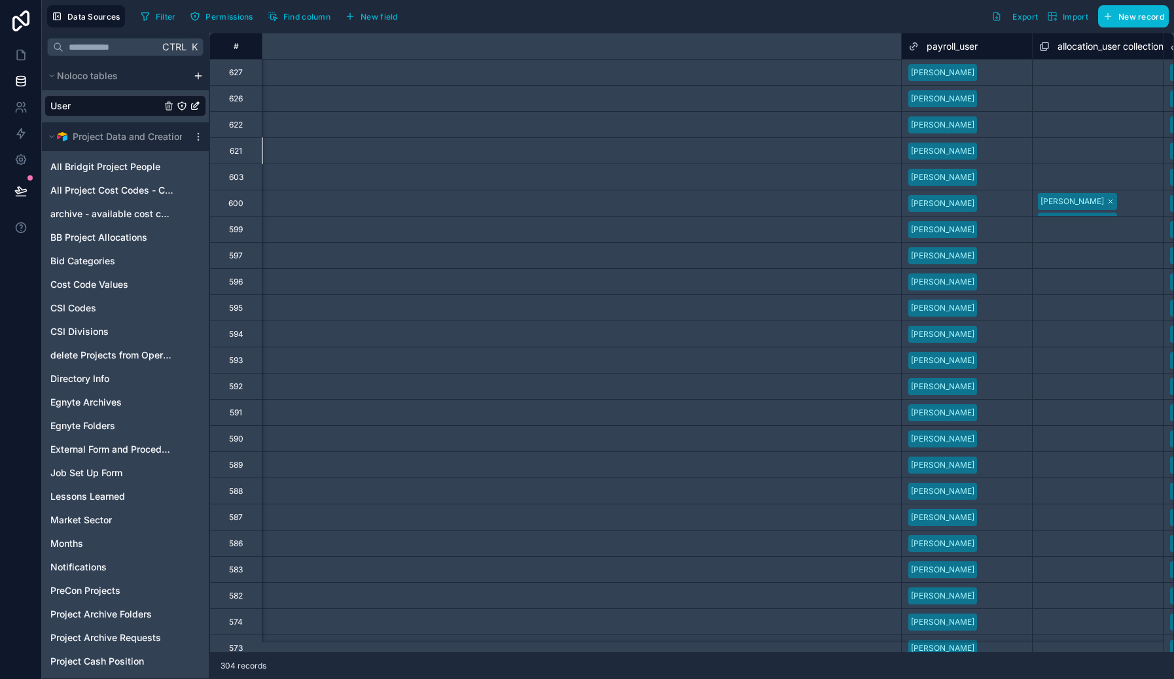
scroll to position [0, 3417]
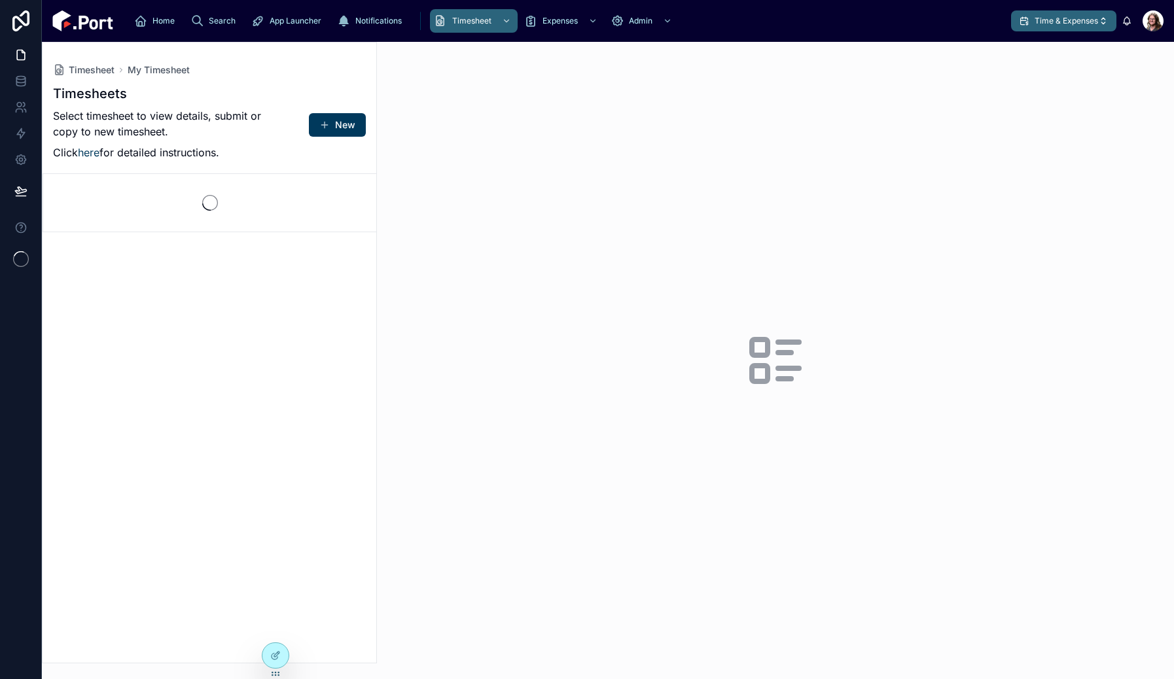
click at [1045, 29] on button "Time & Expenses" at bounding box center [1063, 20] width 105 height 21
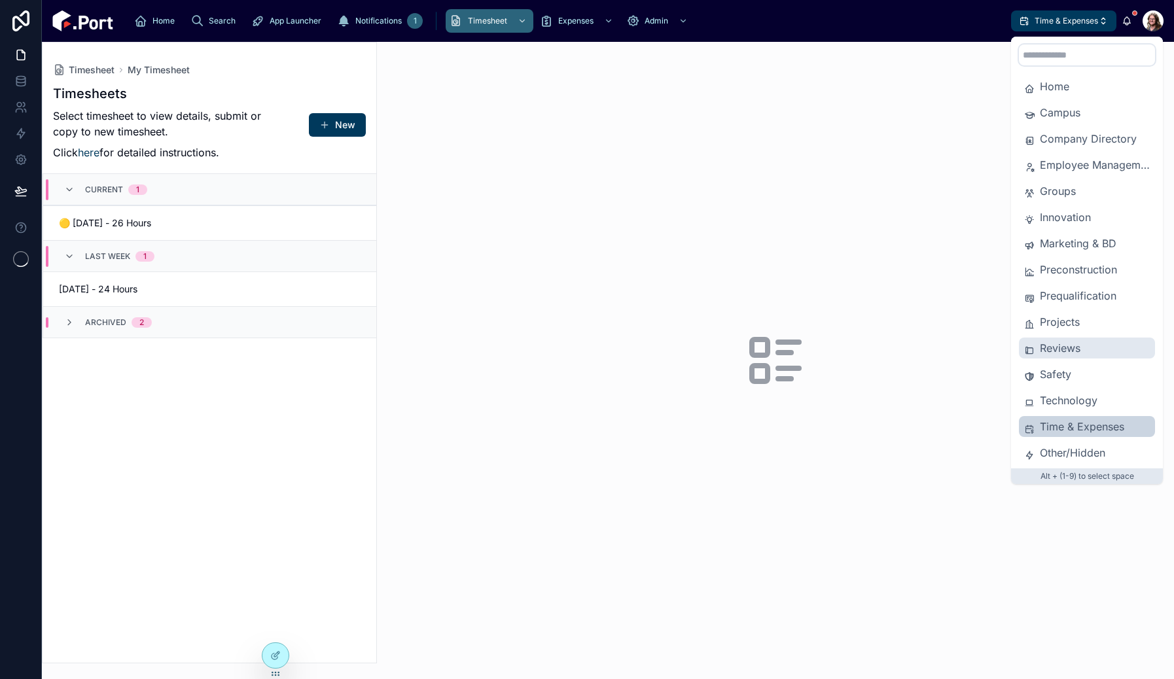
click at [1059, 343] on span "Reviews" at bounding box center [1095, 348] width 110 height 16
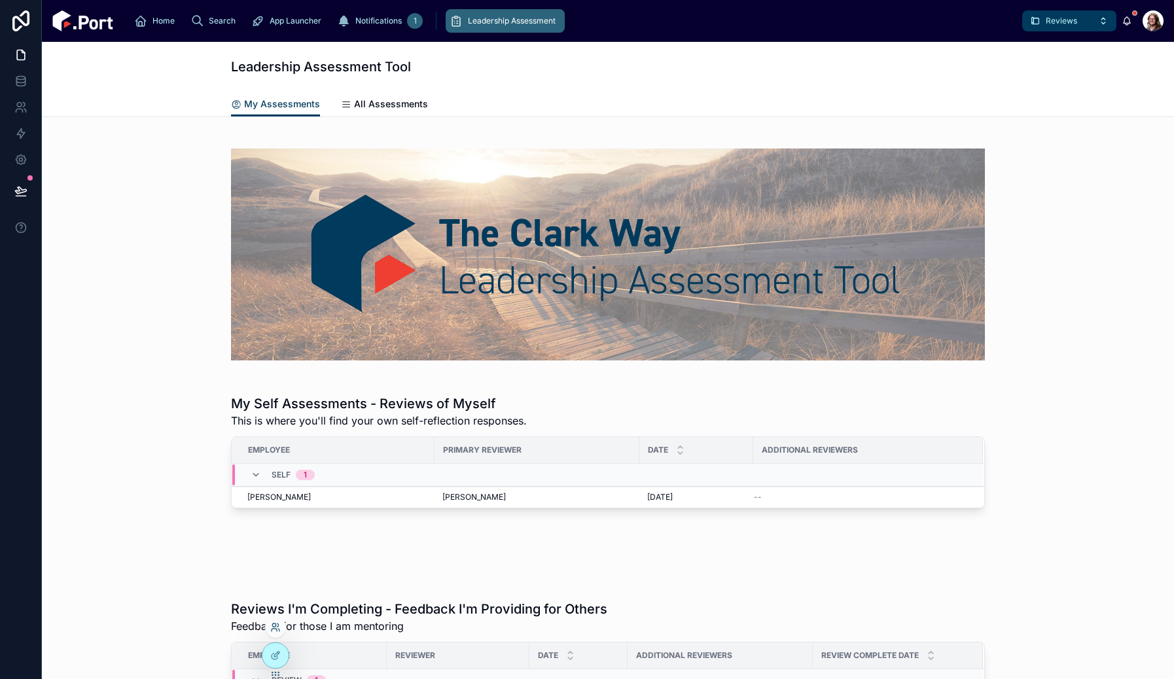
click at [271, 630] on icon at bounding box center [275, 627] width 10 height 10
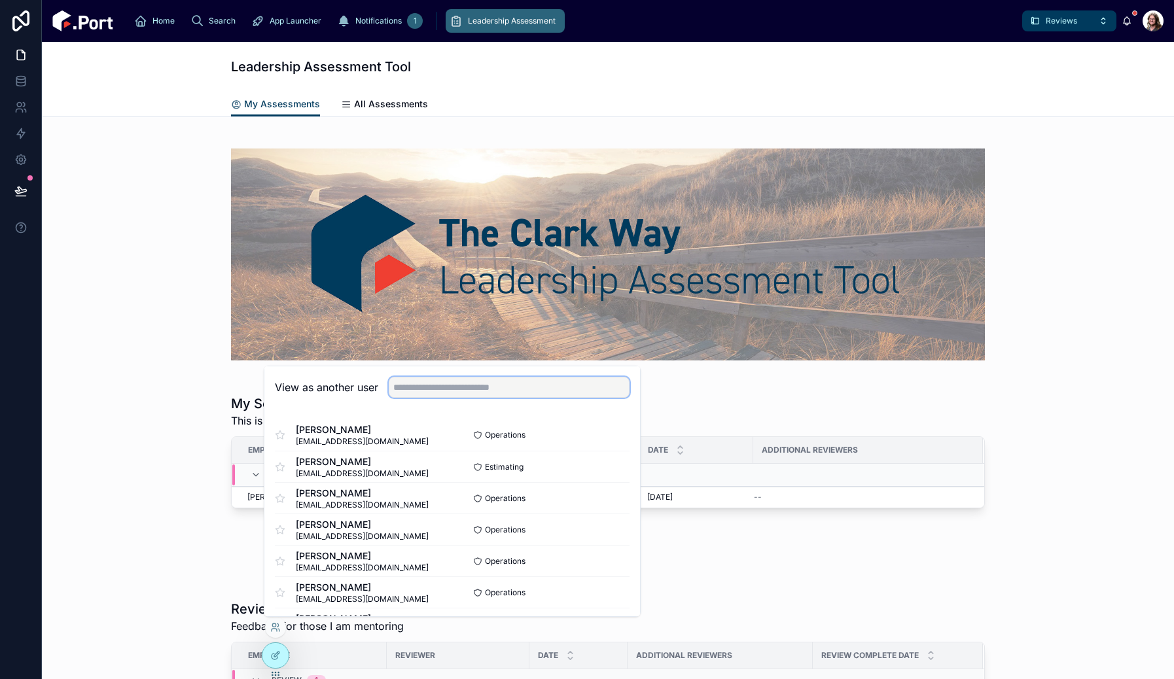
drag, startPoint x: 455, startPoint y: 378, endPoint x: 455, endPoint y: 385, distance: 7.9
click at [455, 378] on input "text" at bounding box center [509, 387] width 241 height 21
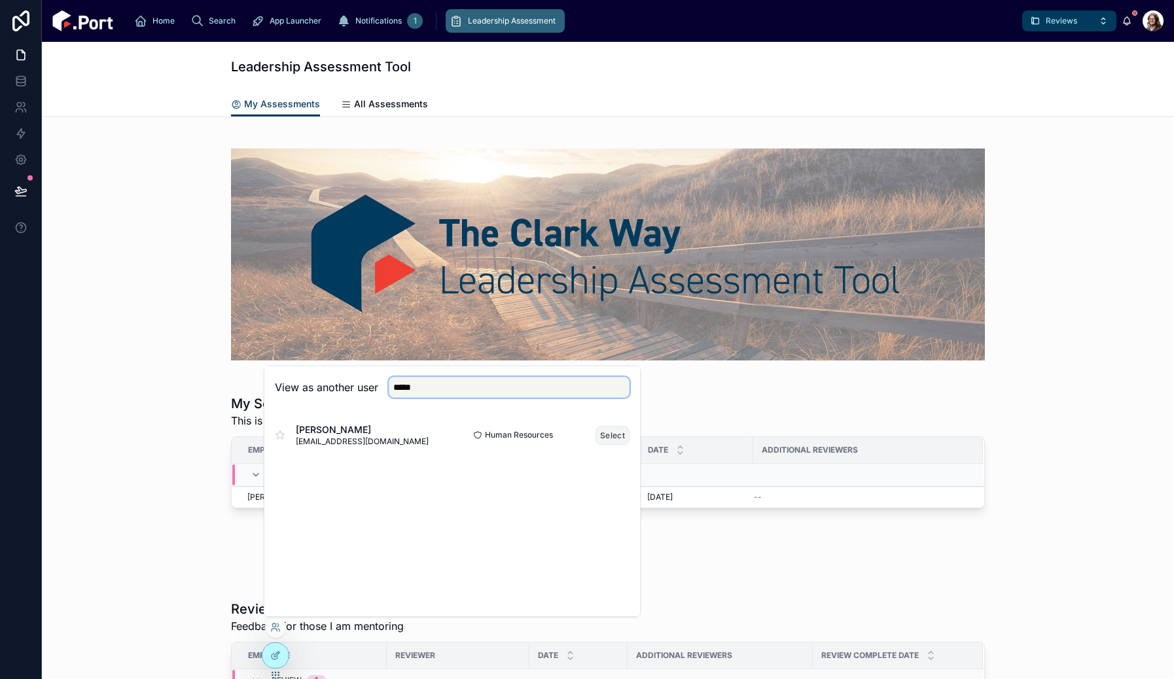
type input "*****"
click at [615, 433] on button "Select" at bounding box center [613, 435] width 34 height 19
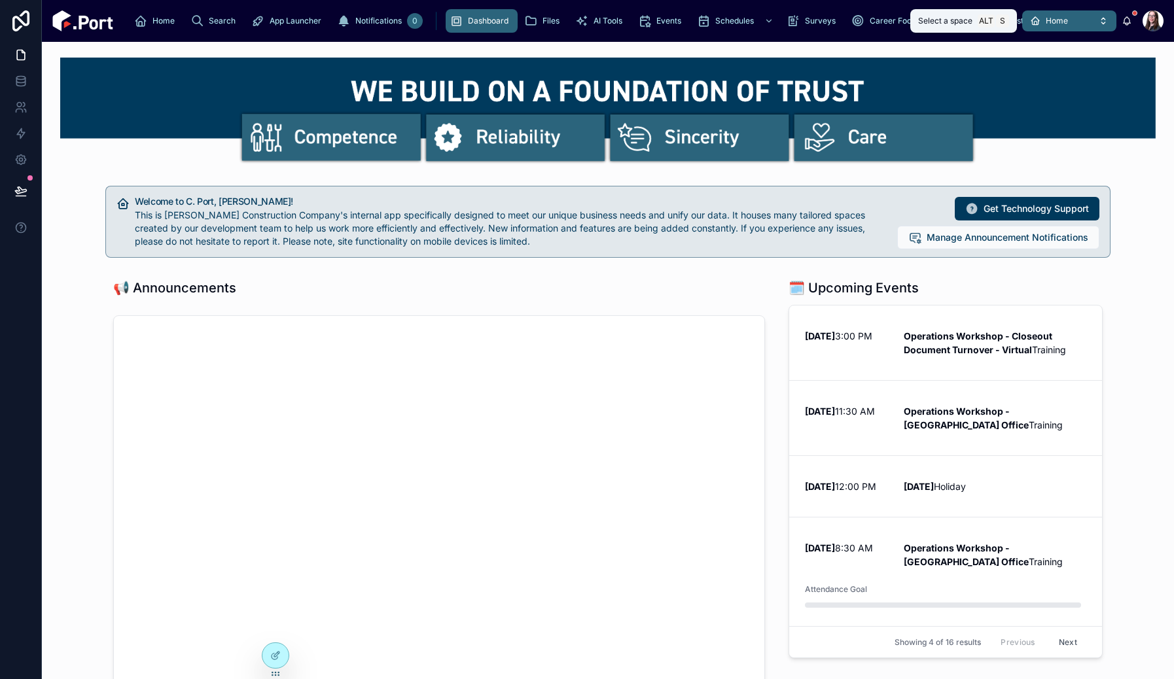
click at [1061, 23] on span "Home" at bounding box center [1057, 21] width 22 height 10
click at [1058, 22] on span "Home" at bounding box center [1057, 21] width 22 height 10
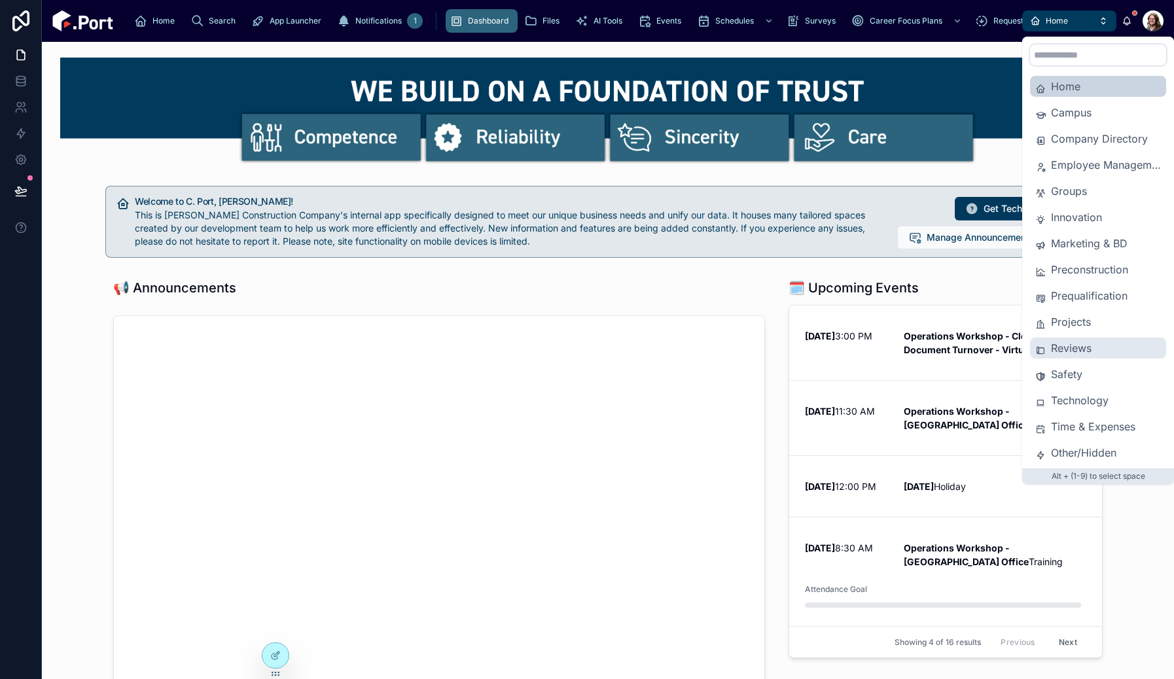
click at [1074, 352] on span "Reviews" at bounding box center [1106, 348] width 110 height 16
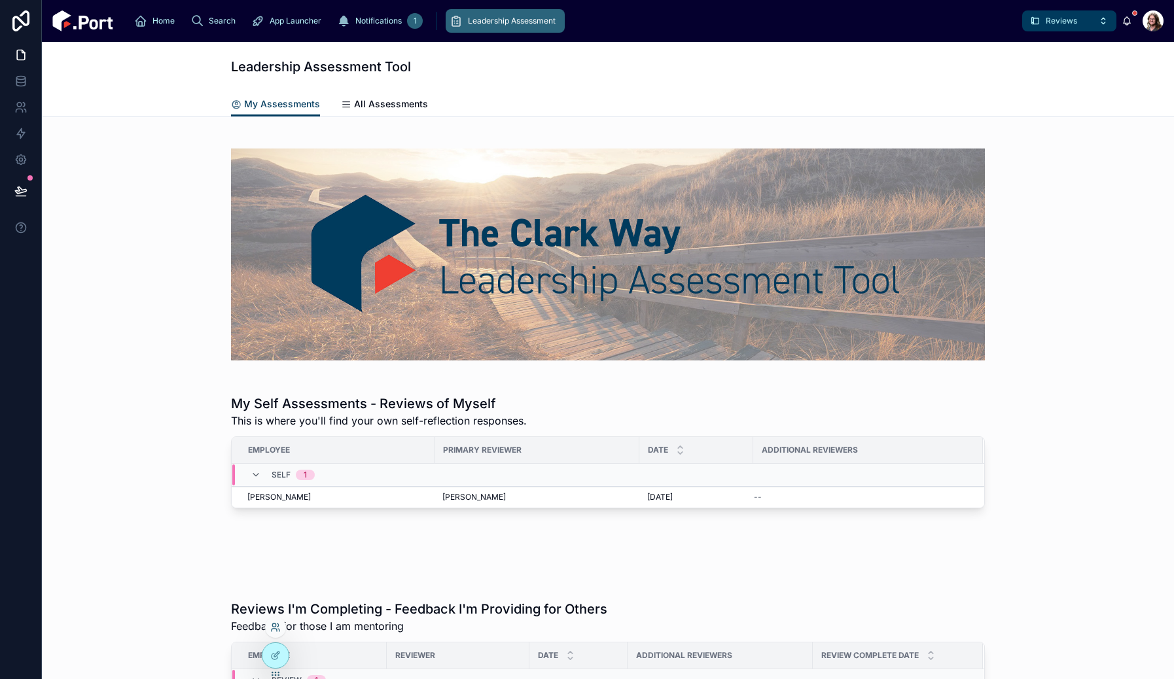
click at [272, 627] on icon at bounding box center [275, 627] width 10 height 10
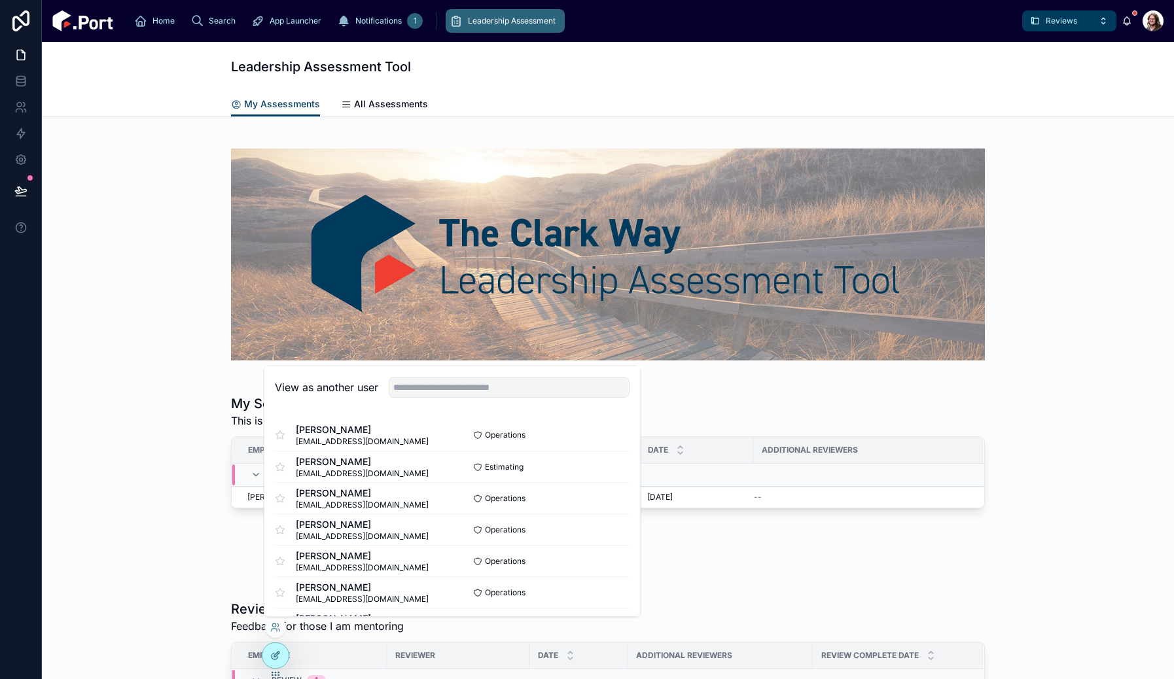
click at [274, 657] on icon at bounding box center [276, 654] width 5 height 5
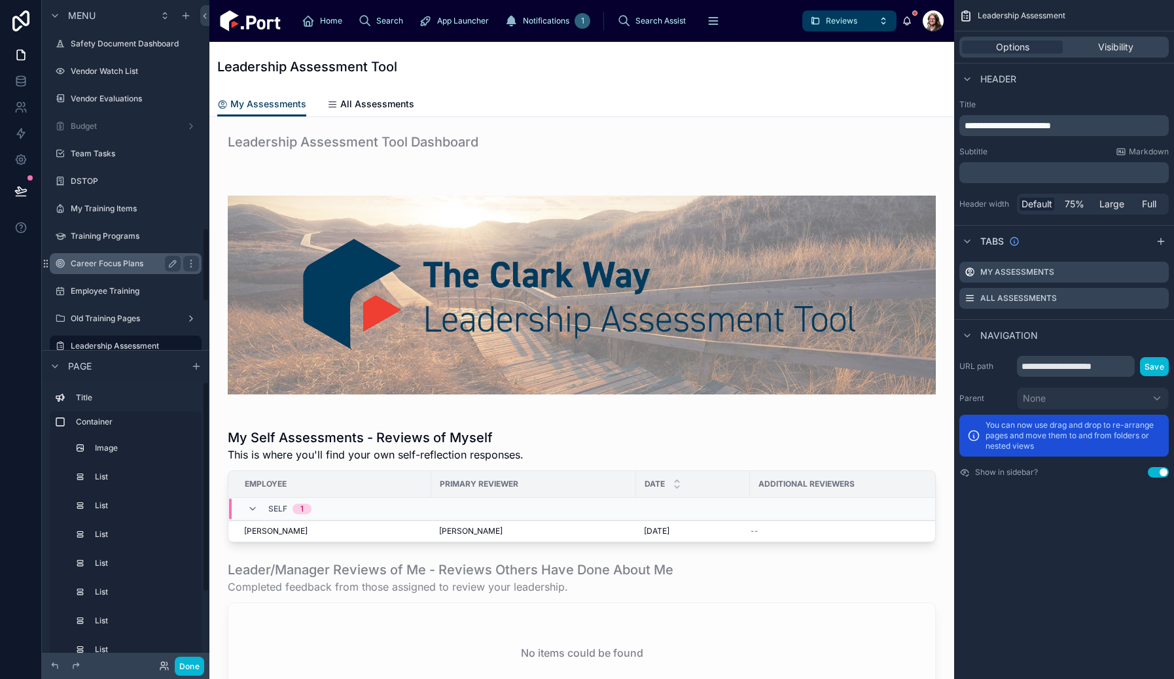
scroll to position [2103, 0]
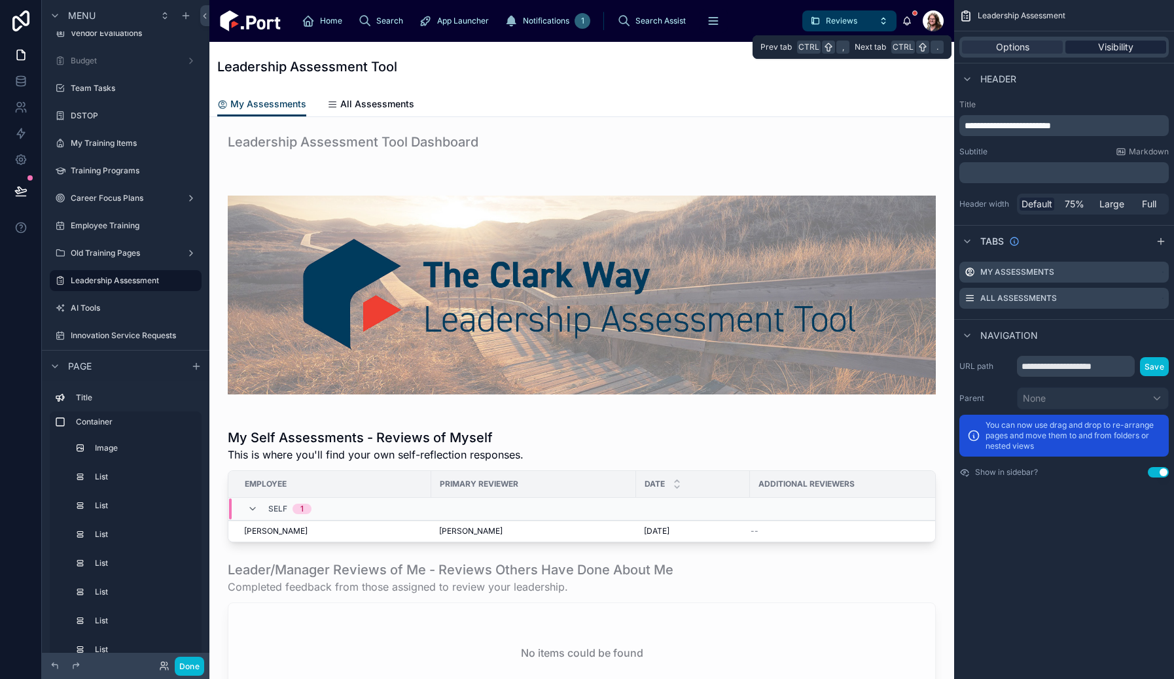
click at [1118, 49] on span "Visibility" at bounding box center [1115, 47] width 35 height 13
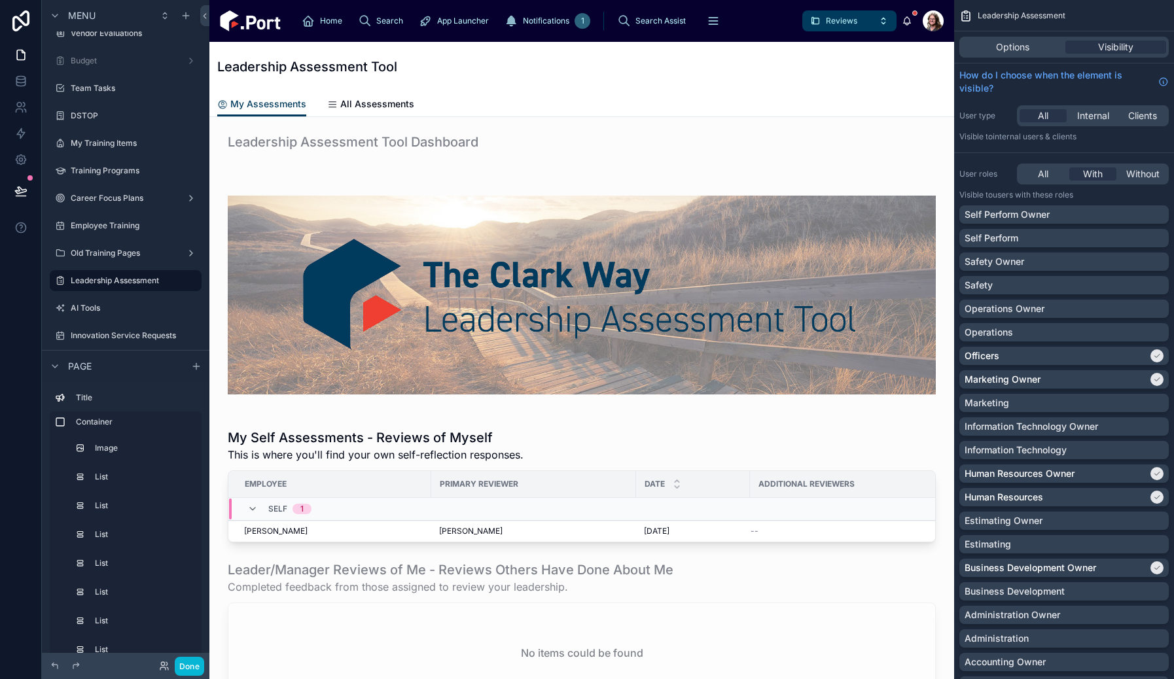
click at [1124, 17] on div "Leadership Assessment" at bounding box center [1064, 15] width 220 height 31
click at [19, 157] on icon at bounding box center [20, 159] width 13 height 13
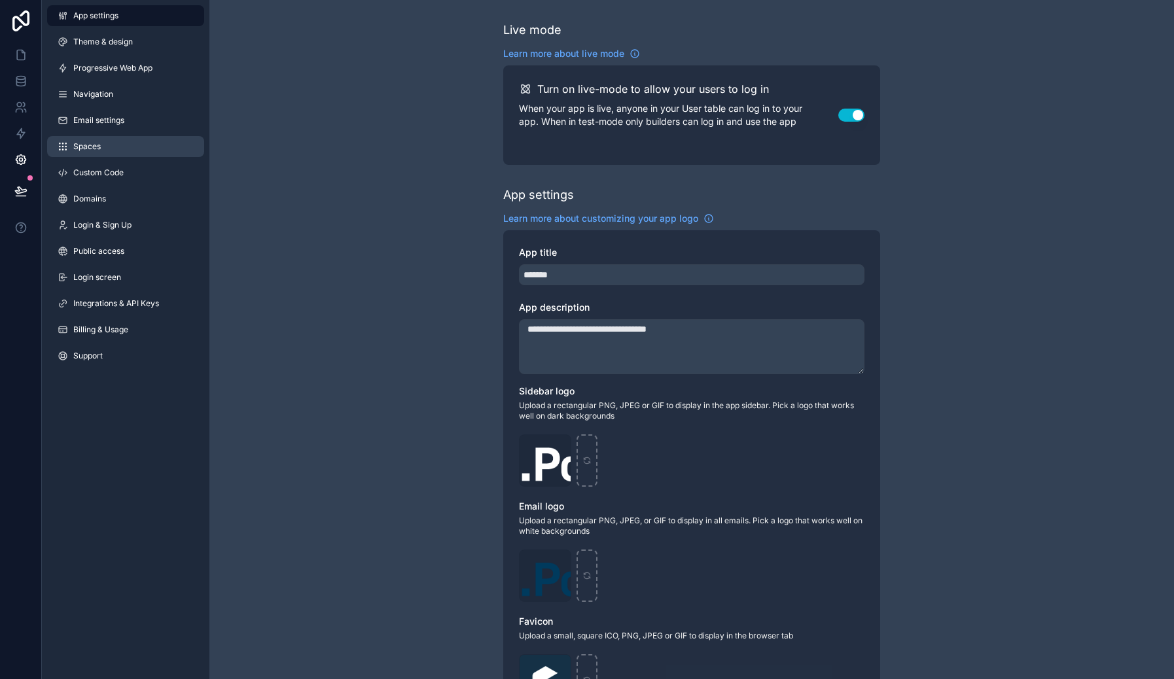
click at [90, 142] on span "Spaces" at bounding box center [86, 146] width 27 height 10
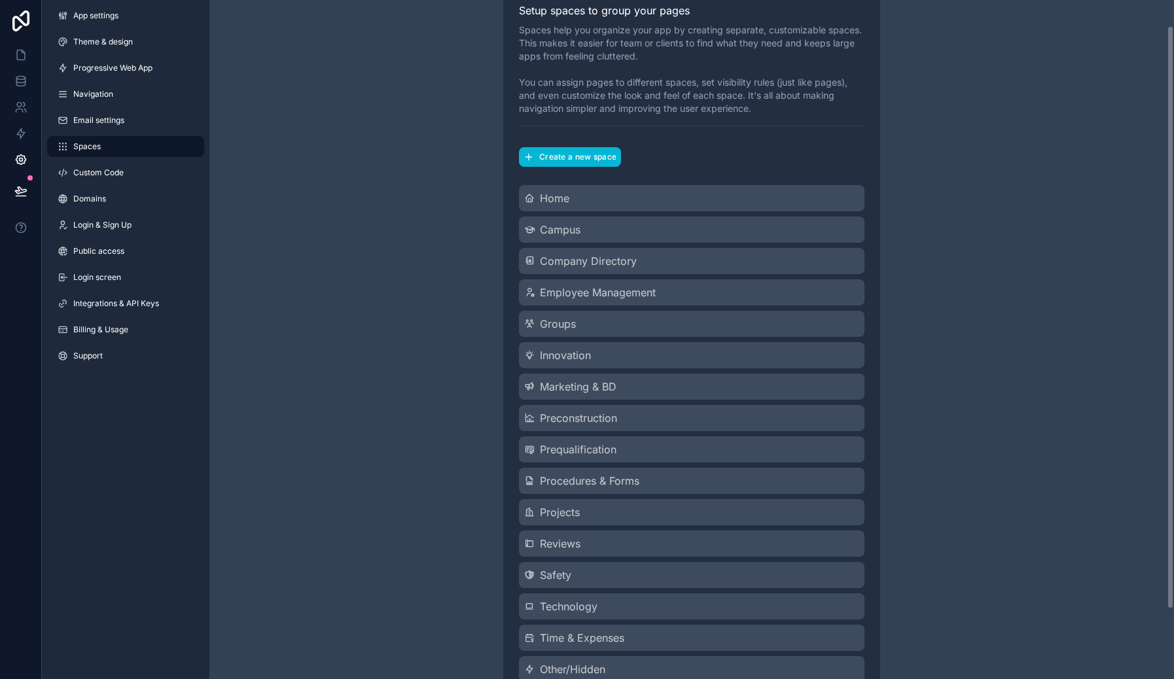
scroll to position [111, 0]
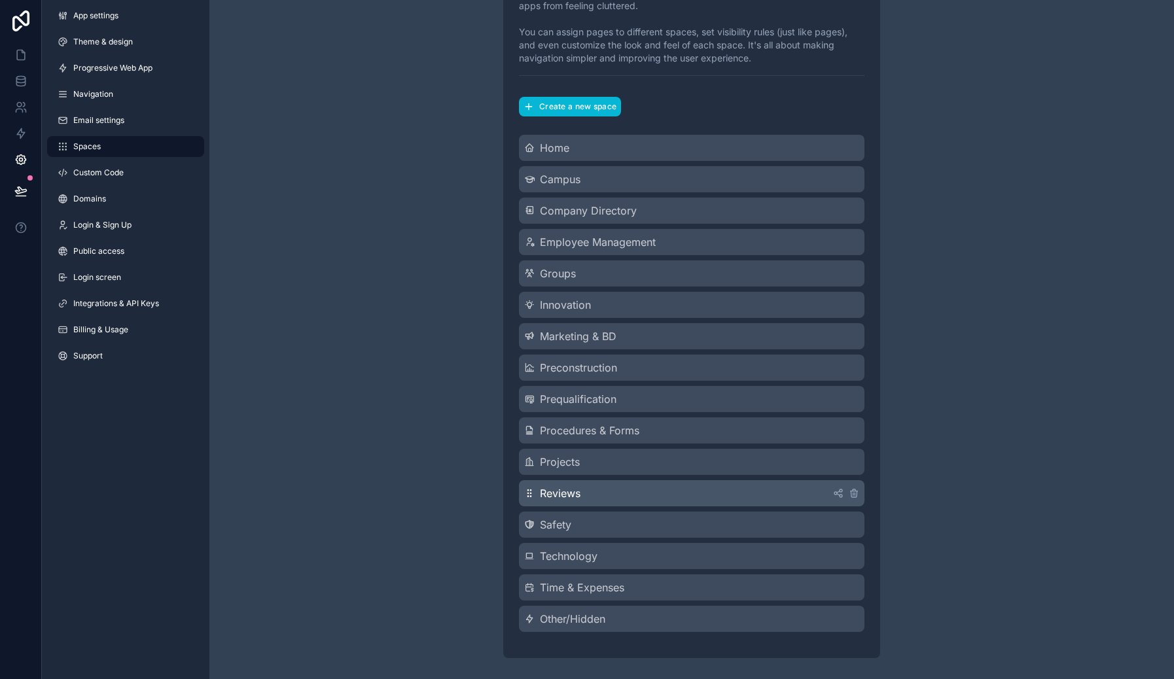
click at [756, 495] on div "Reviews" at bounding box center [692, 493] width 346 height 26
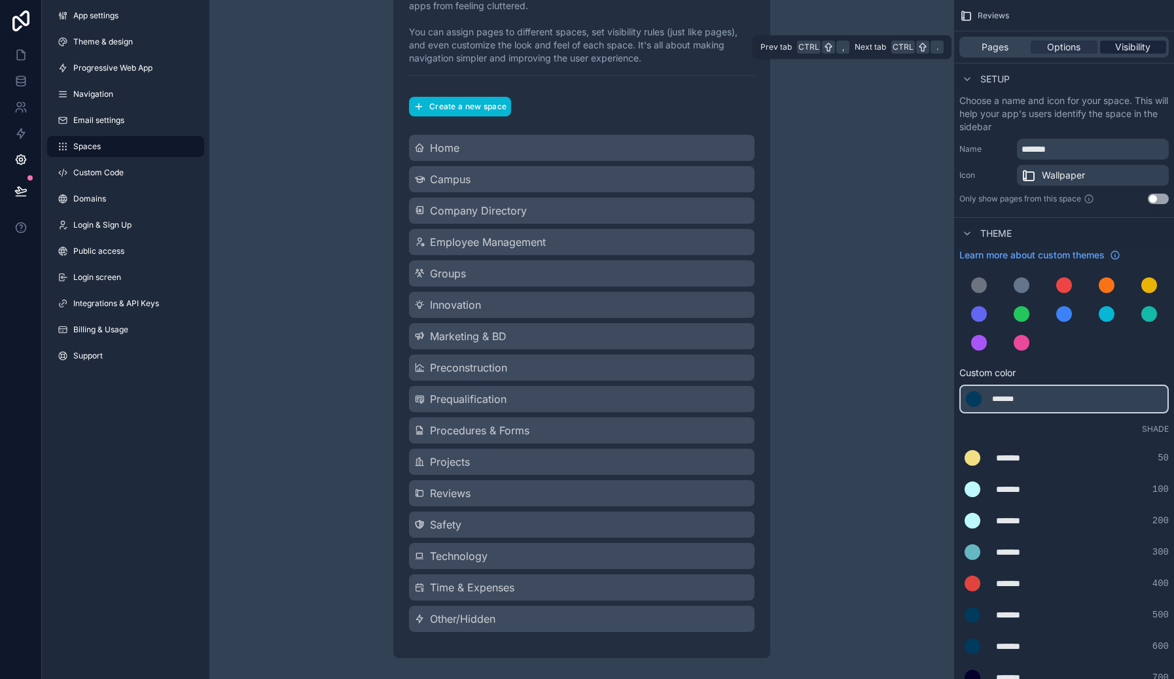
click at [1126, 52] on span "Visibility" at bounding box center [1132, 47] width 35 height 13
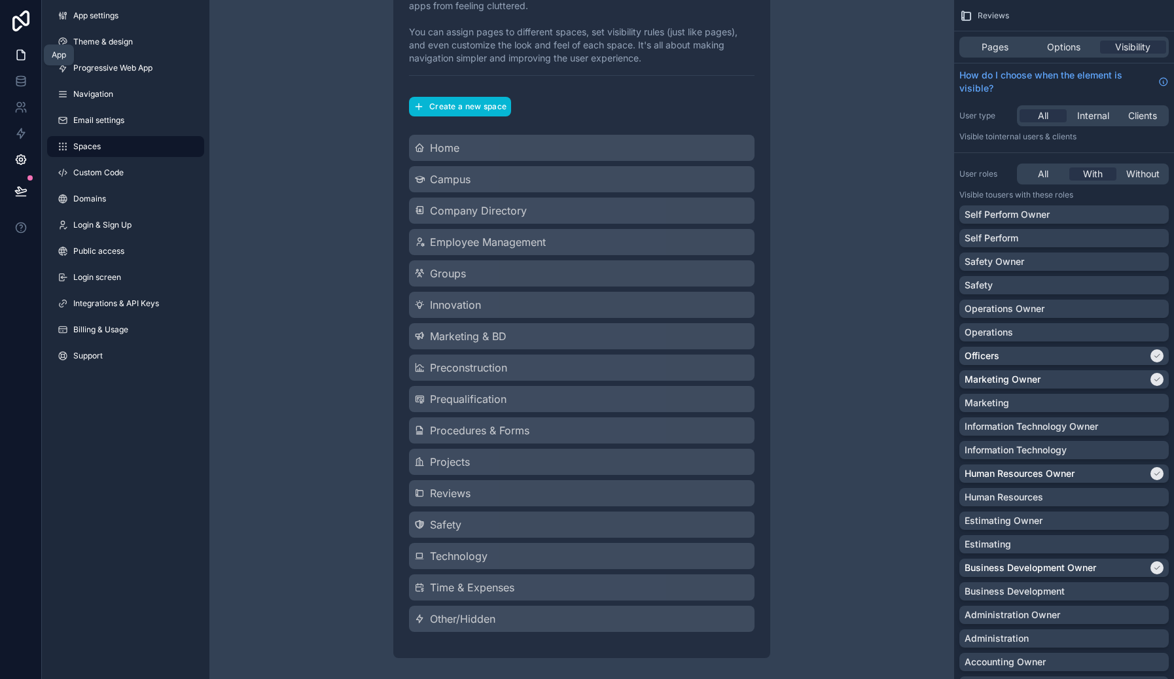
click at [23, 60] on icon at bounding box center [21, 55] width 8 height 10
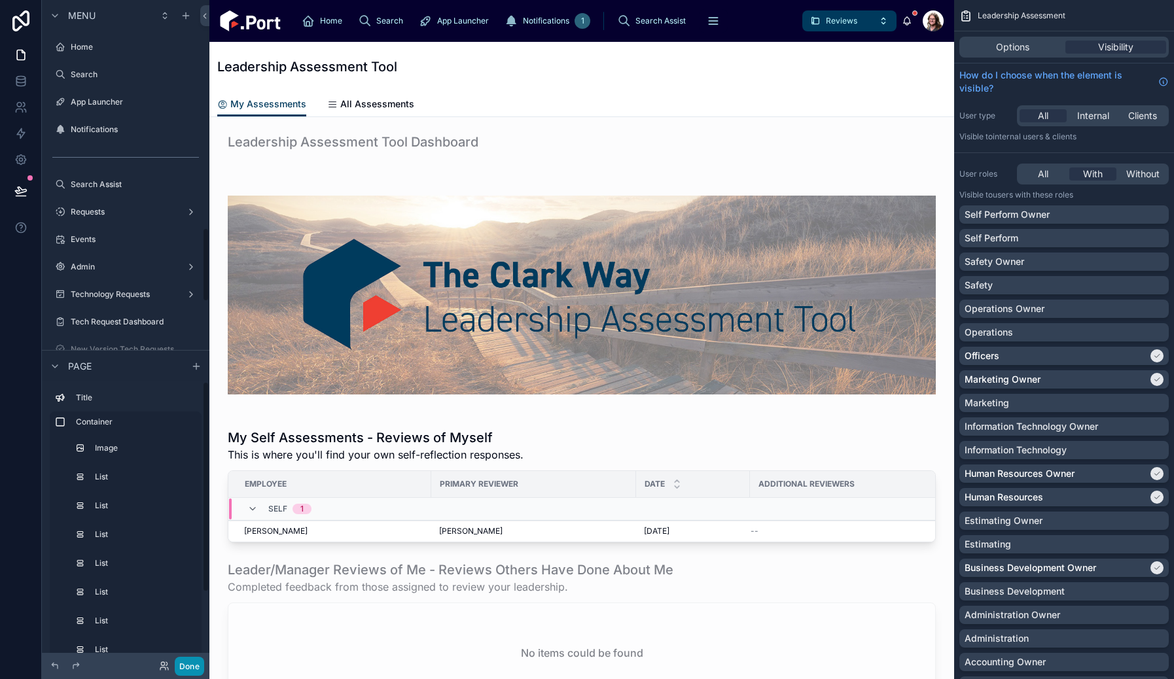
scroll to position [2037, 0]
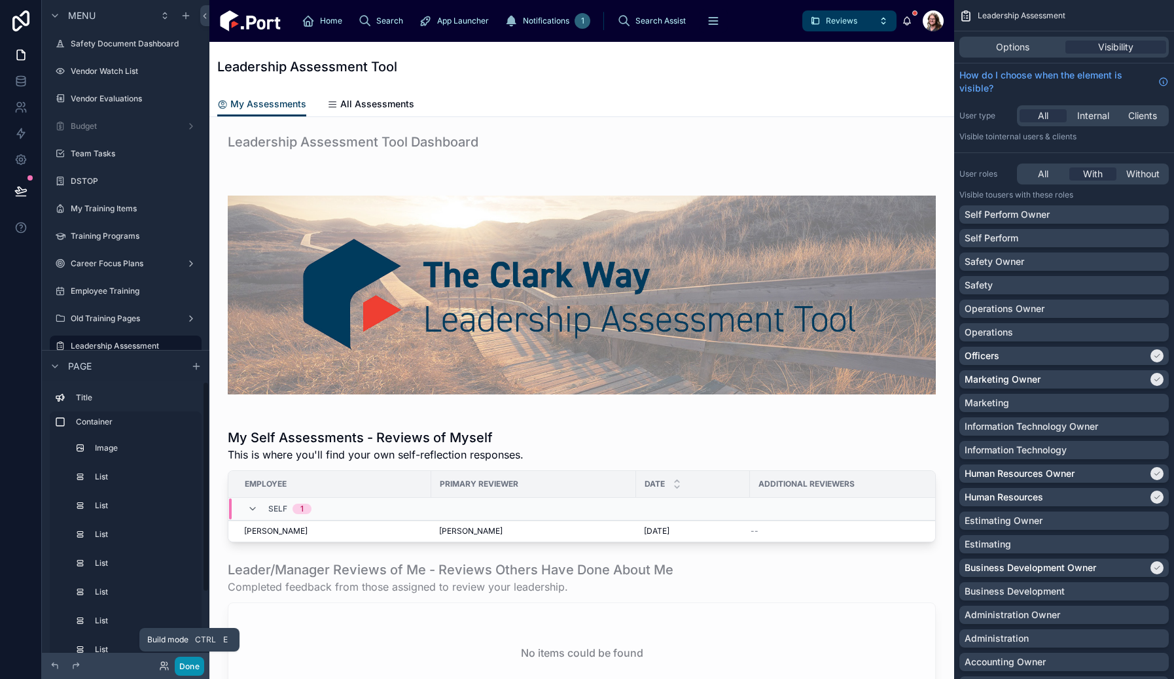
click at [191, 665] on button "Done" at bounding box center [189, 666] width 29 height 19
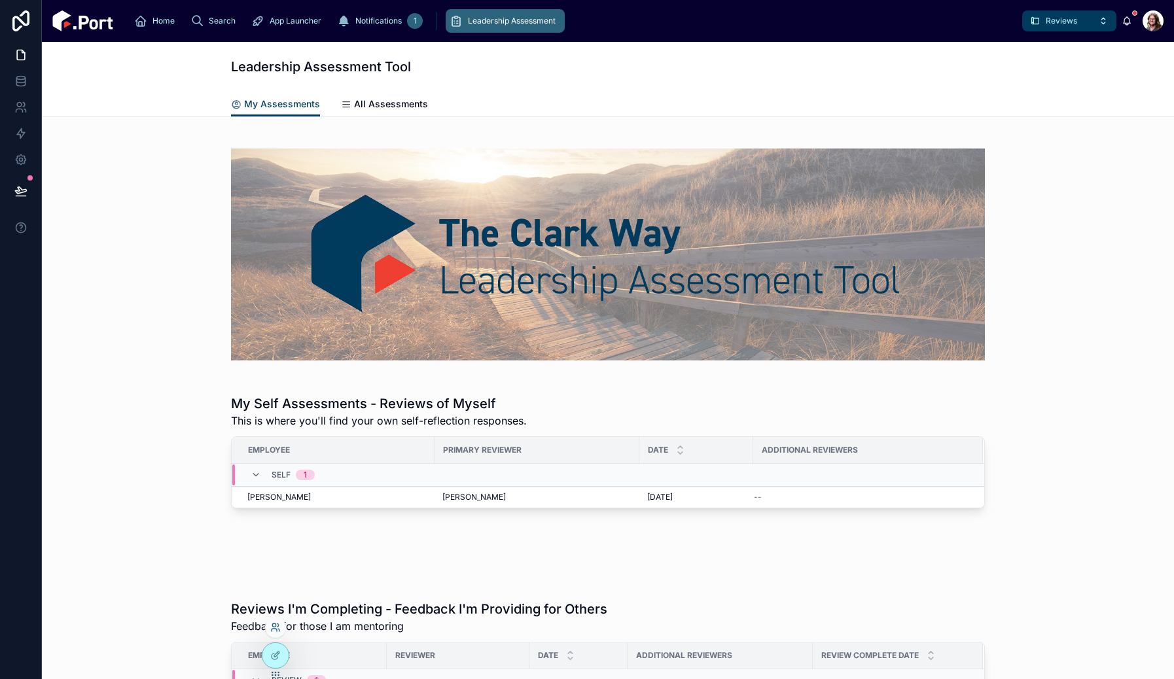
click at [276, 628] on icon at bounding box center [275, 627] width 10 height 10
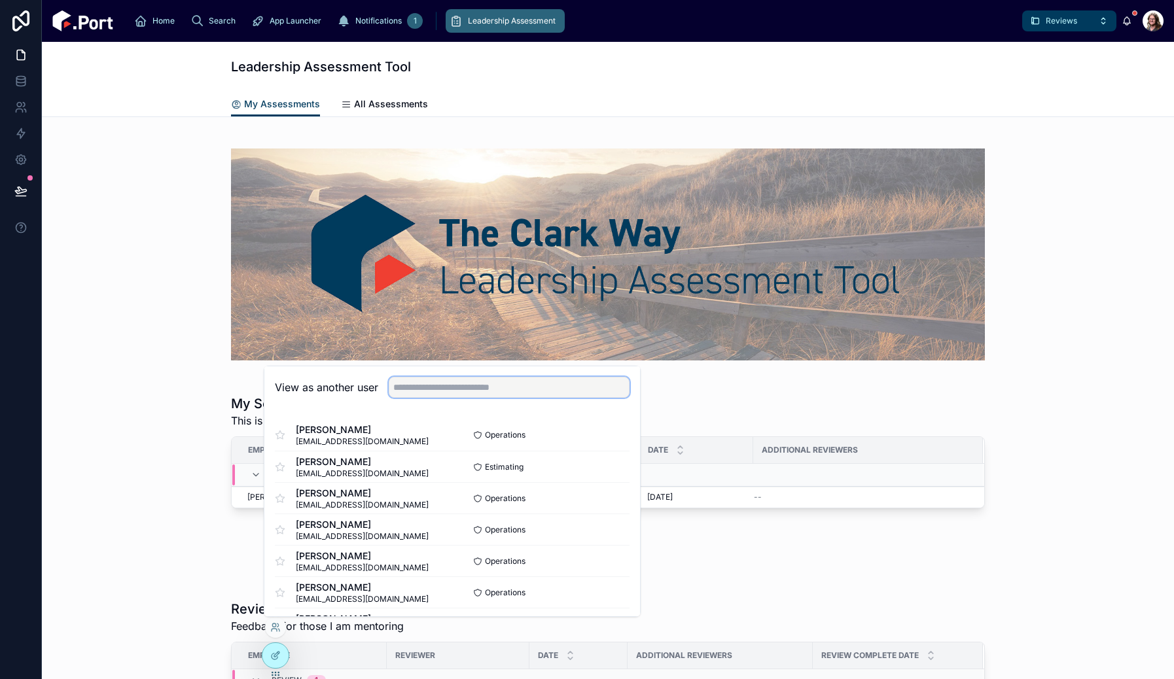
click at [452, 388] on input "text" at bounding box center [509, 387] width 241 height 21
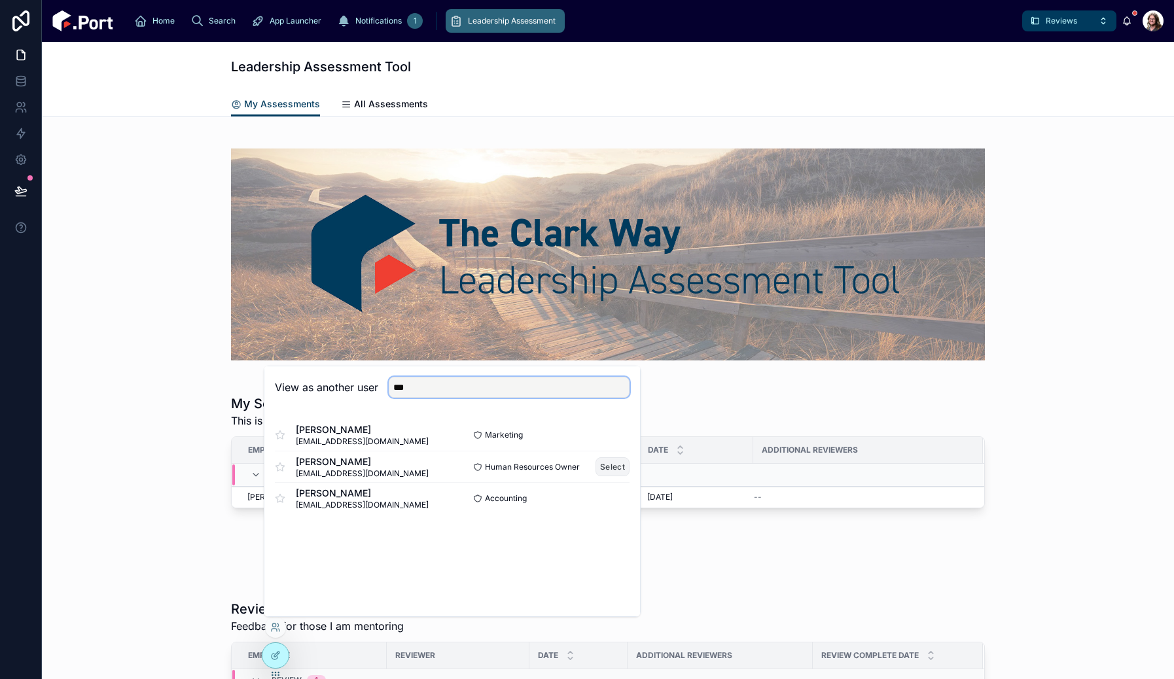
type input "***"
click at [624, 469] on button "Select" at bounding box center [613, 466] width 34 height 19
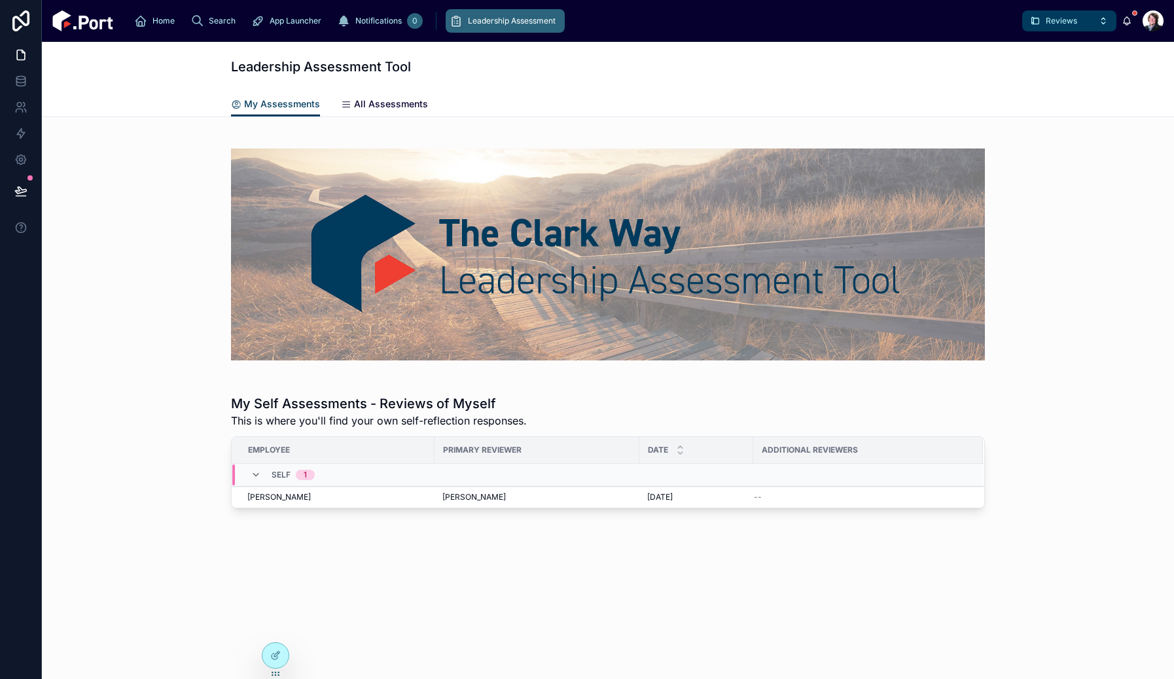
click at [366, 101] on span "All Assessments" at bounding box center [391, 104] width 74 height 13
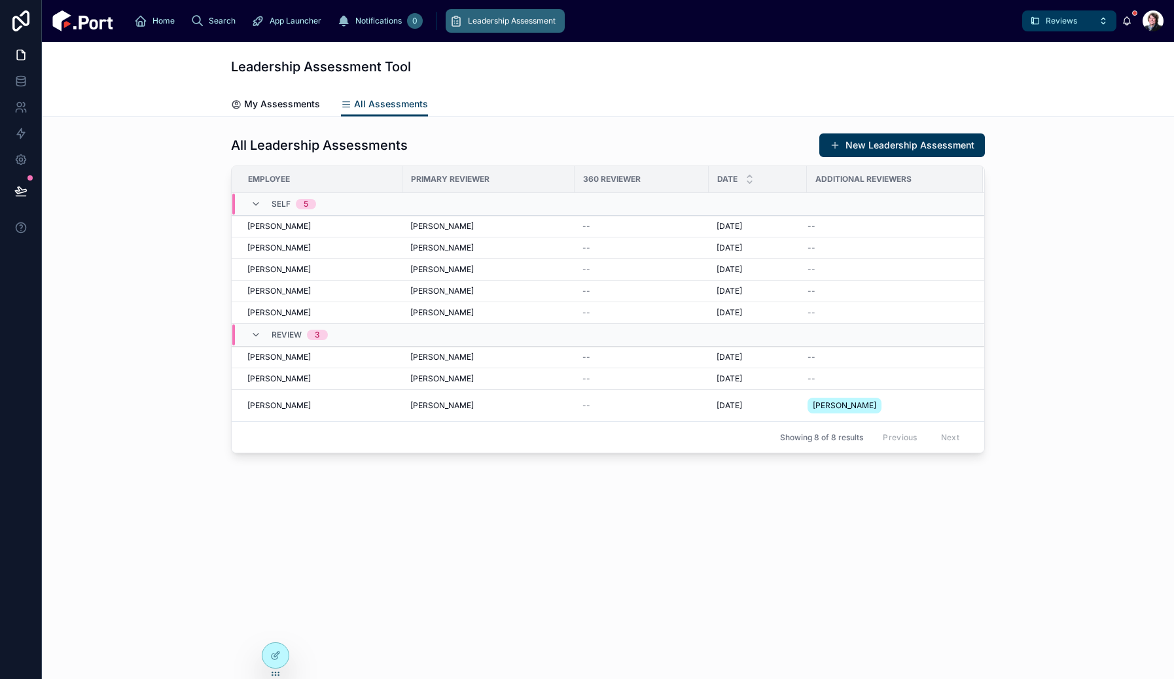
drag, startPoint x: 897, startPoint y: 145, endPoint x: 887, endPoint y: 146, distance: 10.6
click at [897, 145] on button "New Leadership Assessment" at bounding box center [902, 146] width 166 height 24
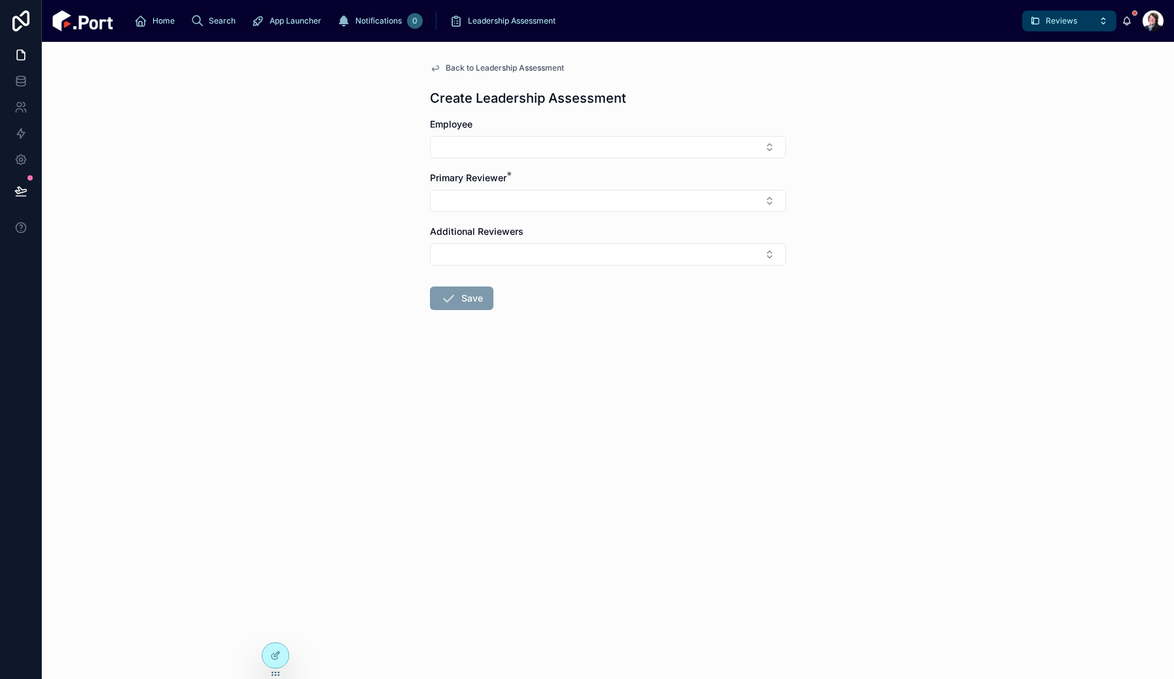
click at [518, 66] on span "Back to Leadership Assessment" at bounding box center [505, 68] width 118 height 10
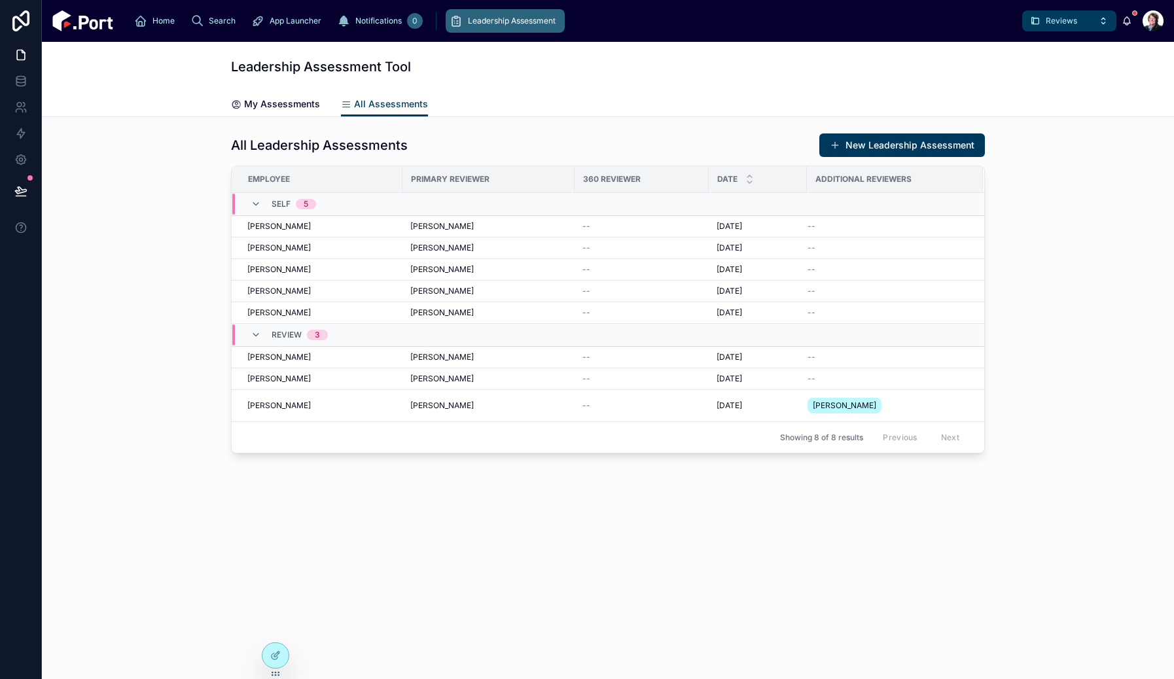
click at [257, 106] on span "My Assessments" at bounding box center [282, 104] width 76 height 13
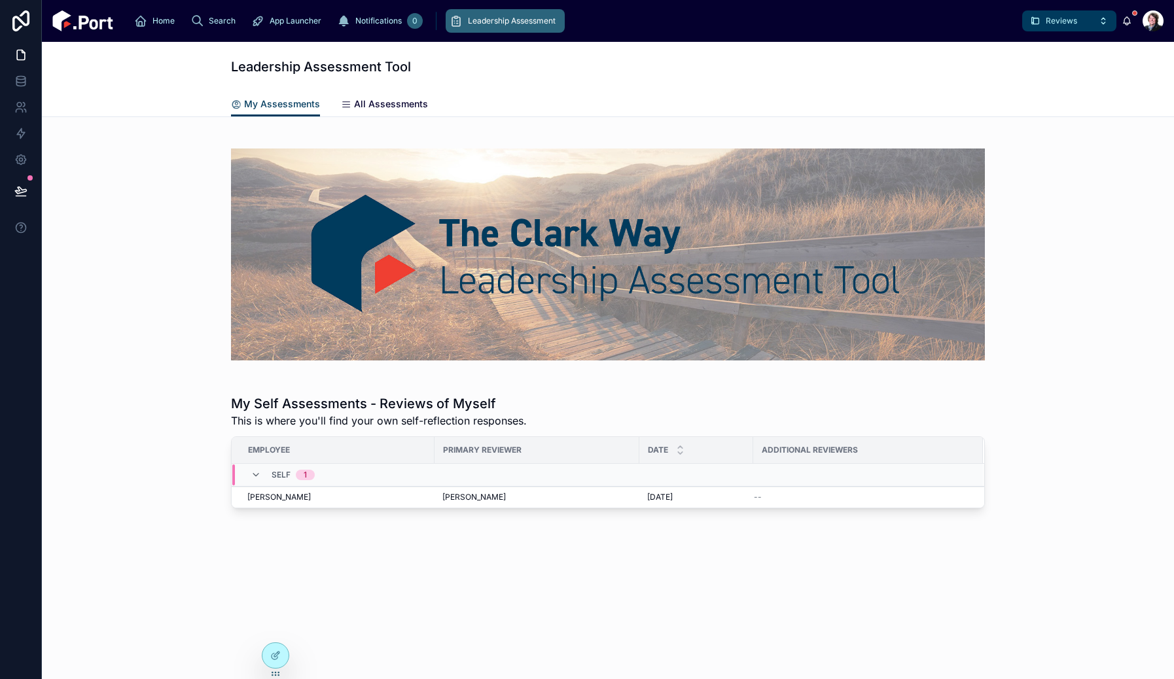
click at [383, 97] on link "All Assessments" at bounding box center [384, 105] width 87 height 26
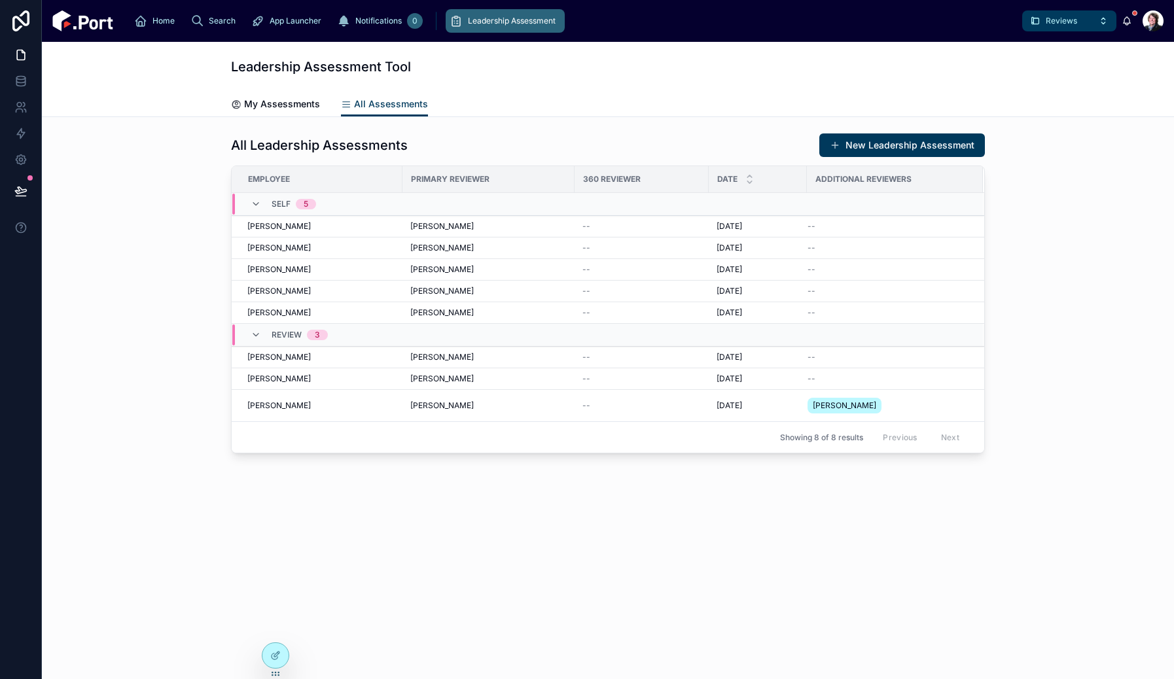
click at [898, 141] on button "New Leadership Assessment" at bounding box center [902, 146] width 166 height 24
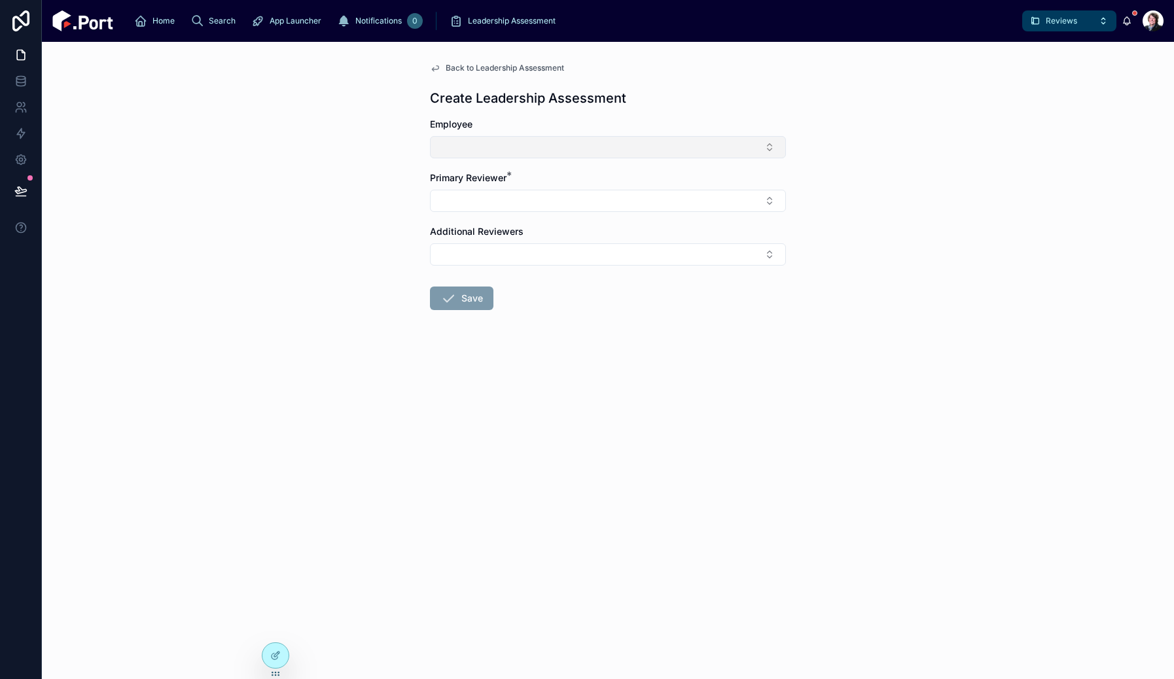
click at [596, 143] on button "Select Button" at bounding box center [608, 147] width 356 height 22
type input "****"
click at [522, 203] on div "[PERSON_NAME]" at bounding box center [607, 198] width 349 height 21
click at [523, 202] on button "Select Button" at bounding box center [608, 203] width 356 height 22
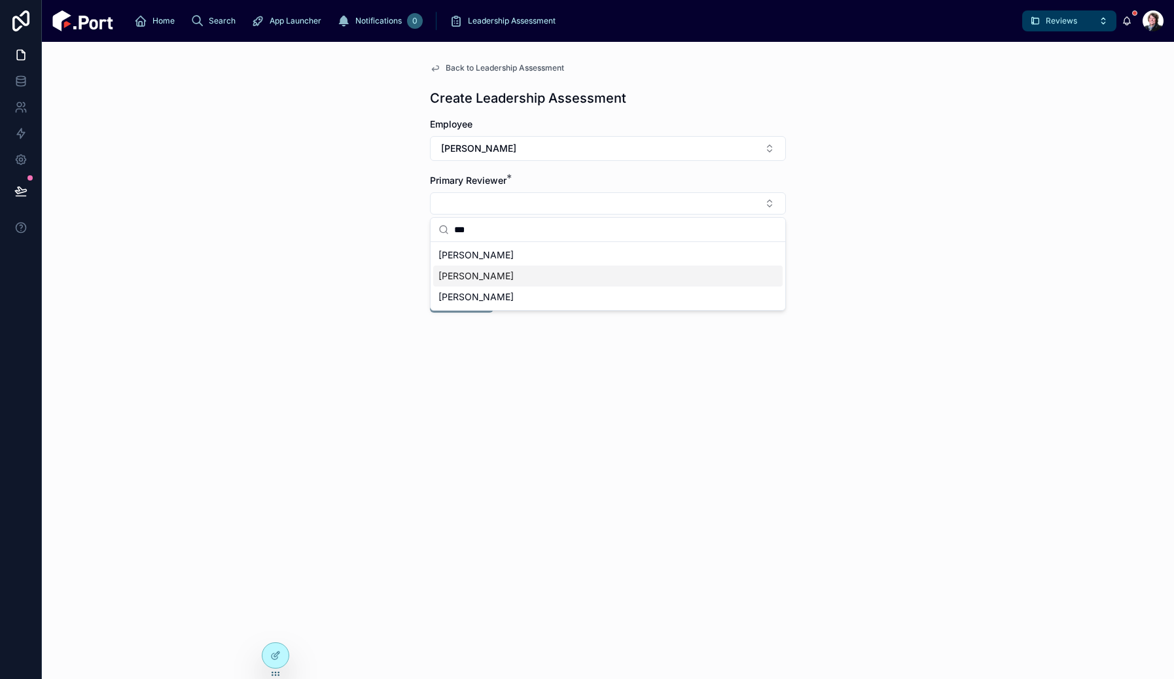
type input "***"
click at [511, 279] on div "Lyn Hewitt" at bounding box center [607, 276] width 349 height 21
click at [449, 308] on icon at bounding box center [448, 304] width 16 height 16
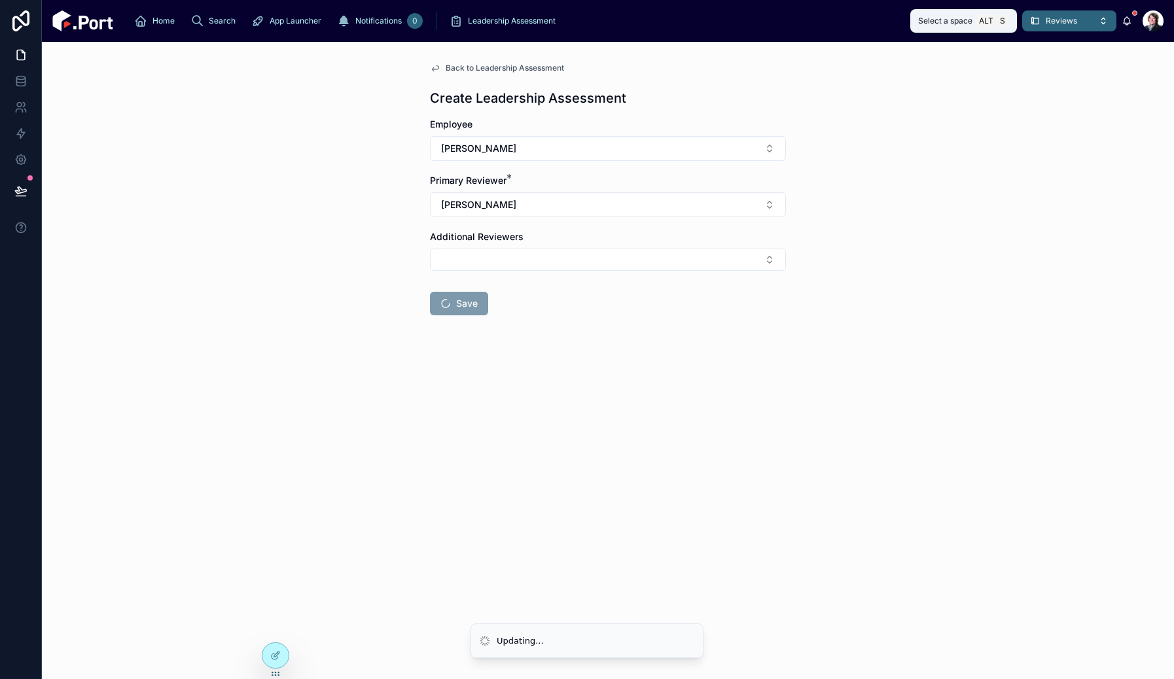
click at [1056, 22] on span "Reviews" at bounding box center [1061, 21] width 31 height 10
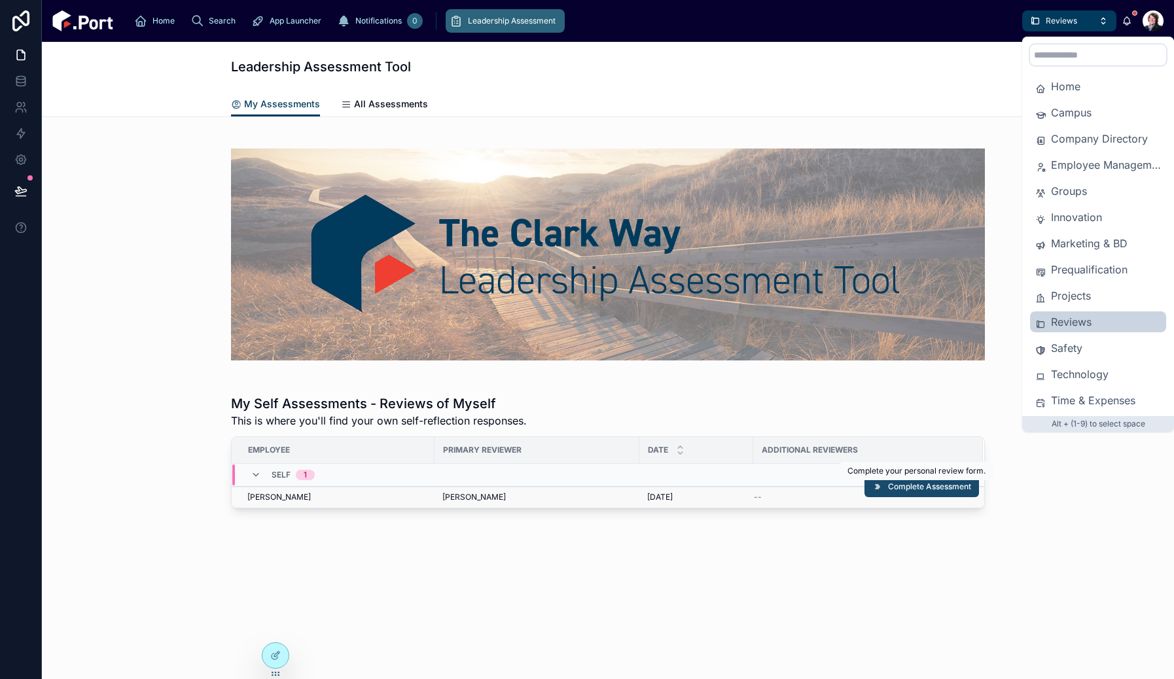
click at [908, 488] on span "Complete Assessment" at bounding box center [929, 487] width 83 height 10
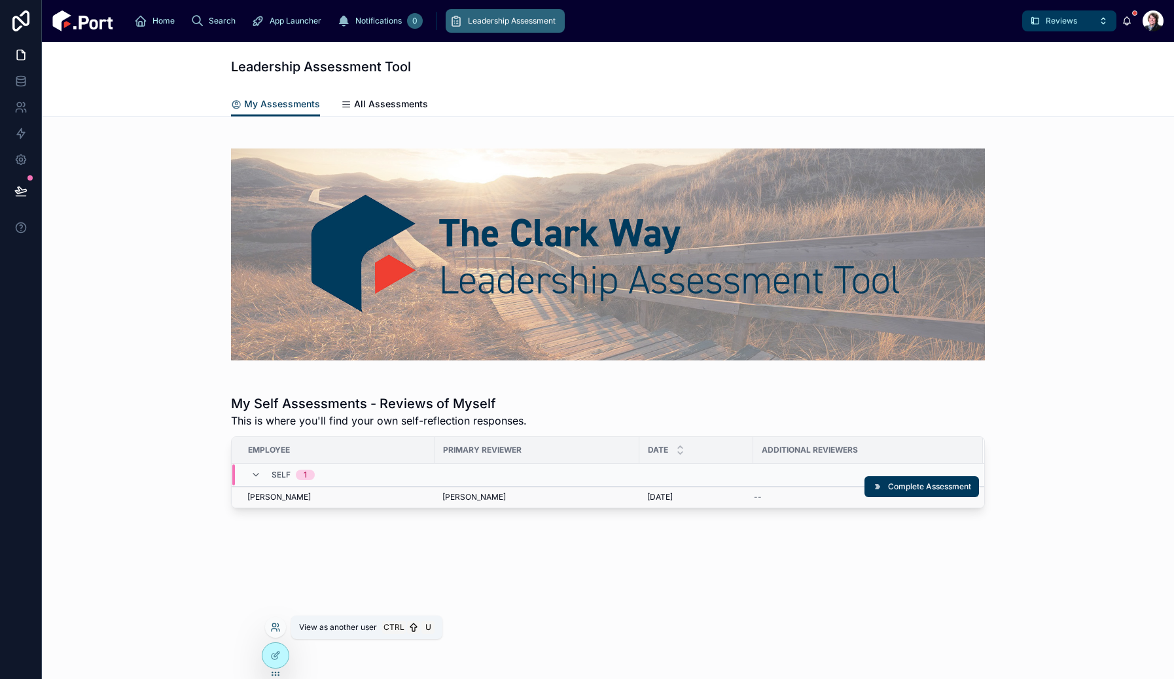
click at [274, 630] on icon at bounding box center [275, 627] width 10 height 10
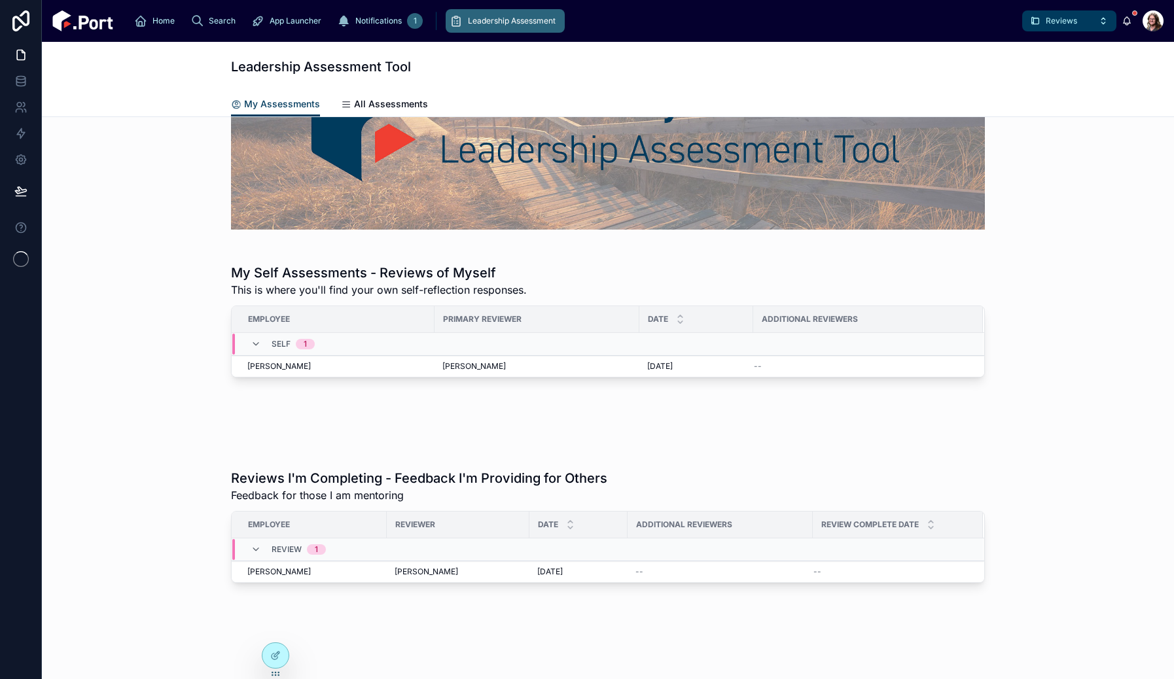
scroll to position [163, 0]
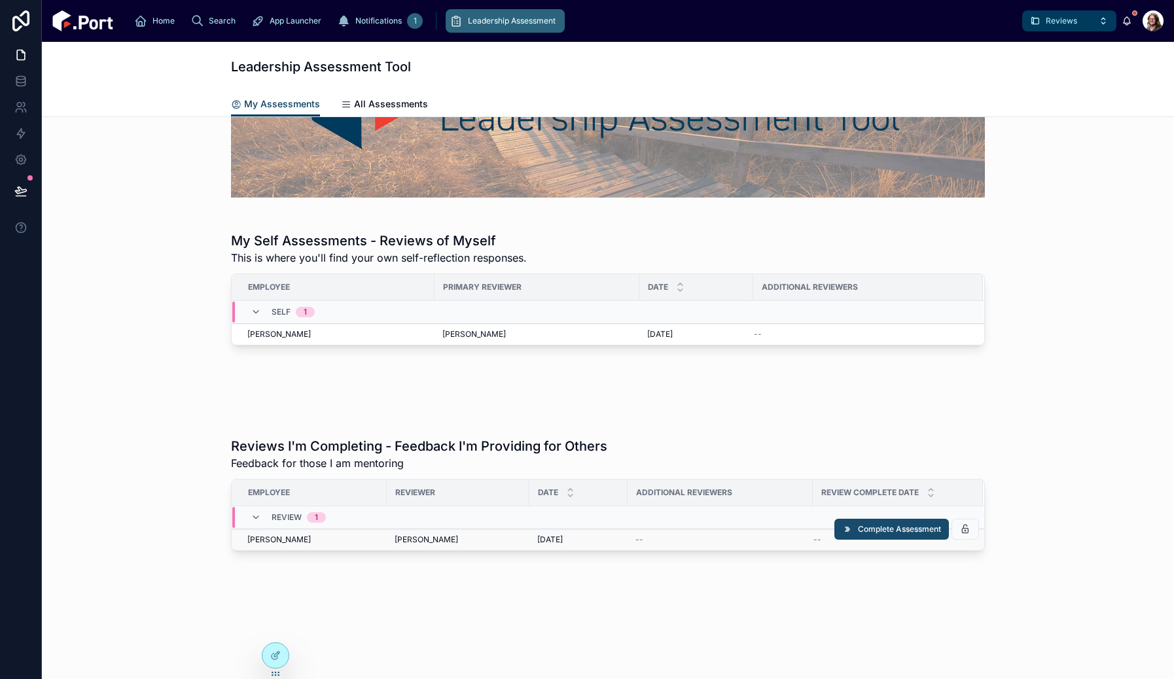
click at [870, 535] on button "Complete Assessment" at bounding box center [891, 529] width 115 height 21
click at [961, 529] on icon at bounding box center [965, 529] width 10 height 10
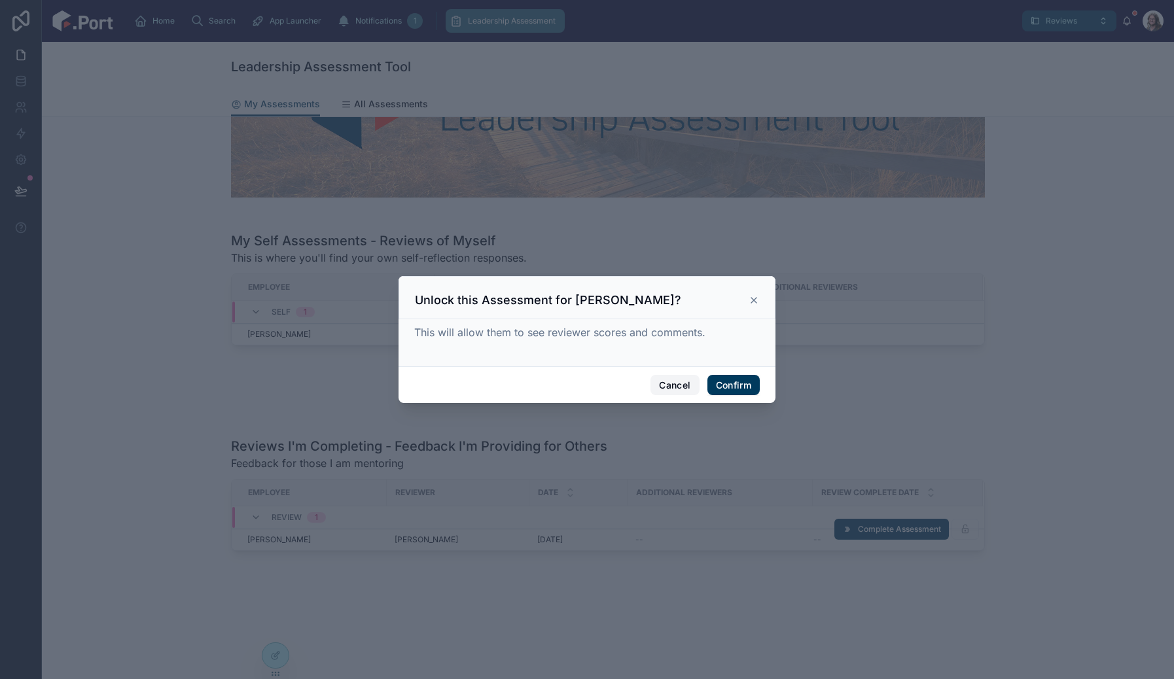
click at [680, 382] on button "Cancel" at bounding box center [674, 385] width 48 height 21
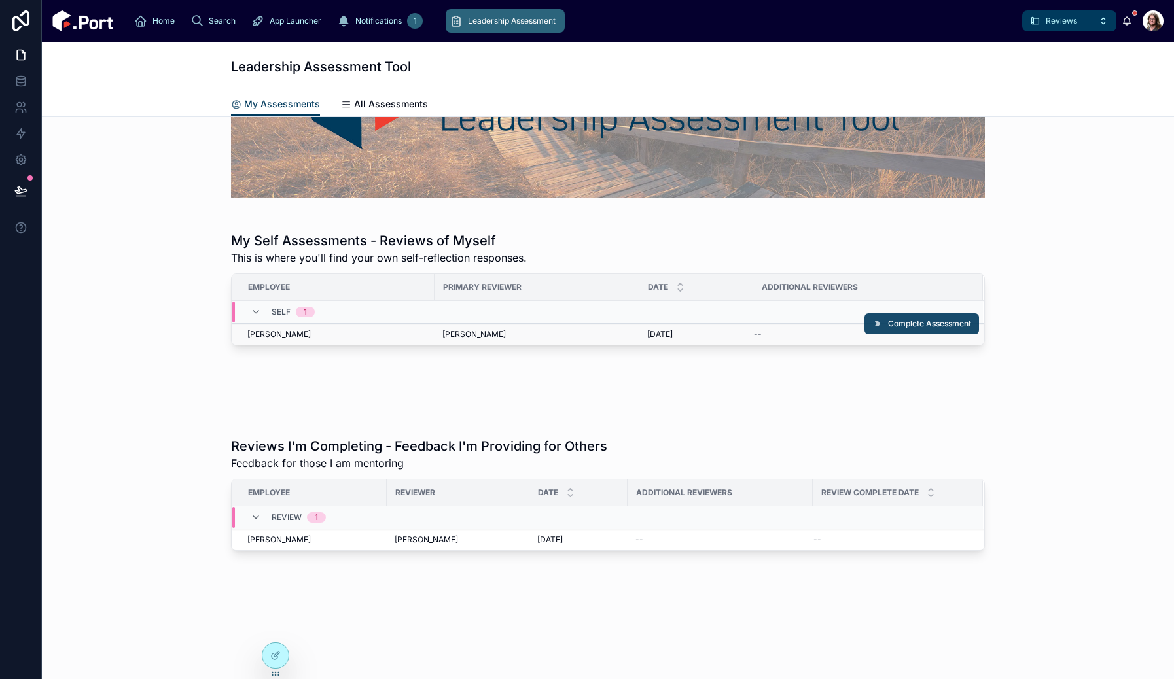
click at [897, 324] on span "Complete Assessment" at bounding box center [929, 324] width 83 height 10
click at [276, 627] on icon at bounding box center [273, 625] width 3 height 3
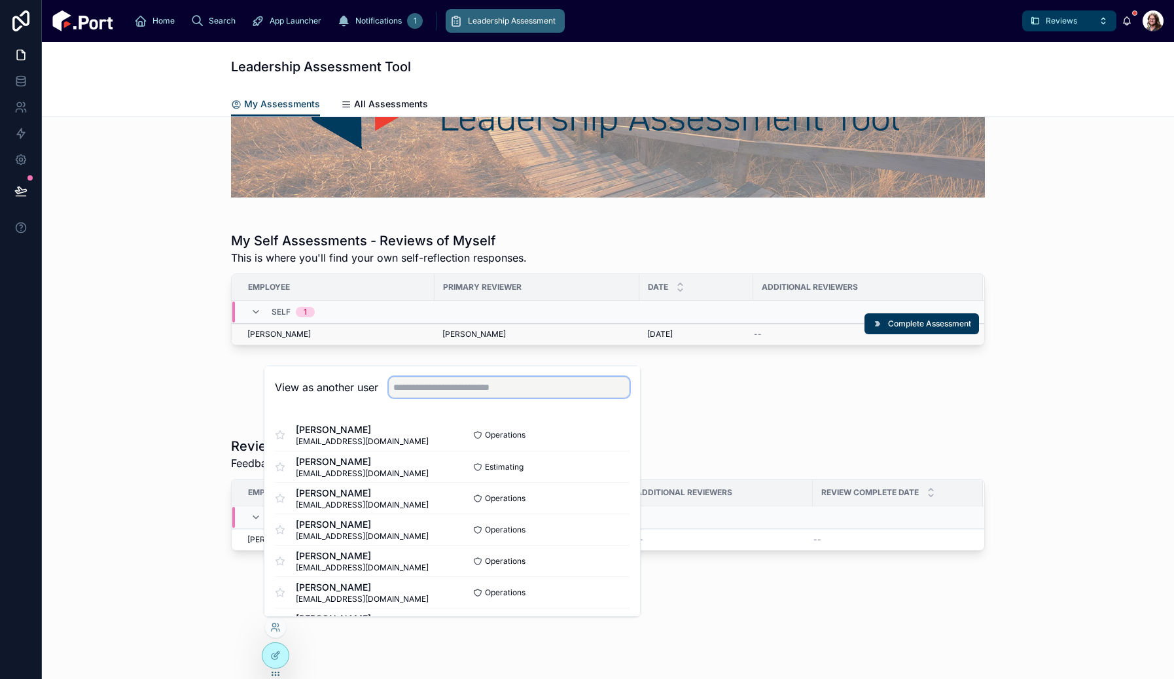
click at [436, 389] on input "text" at bounding box center [509, 387] width 241 height 21
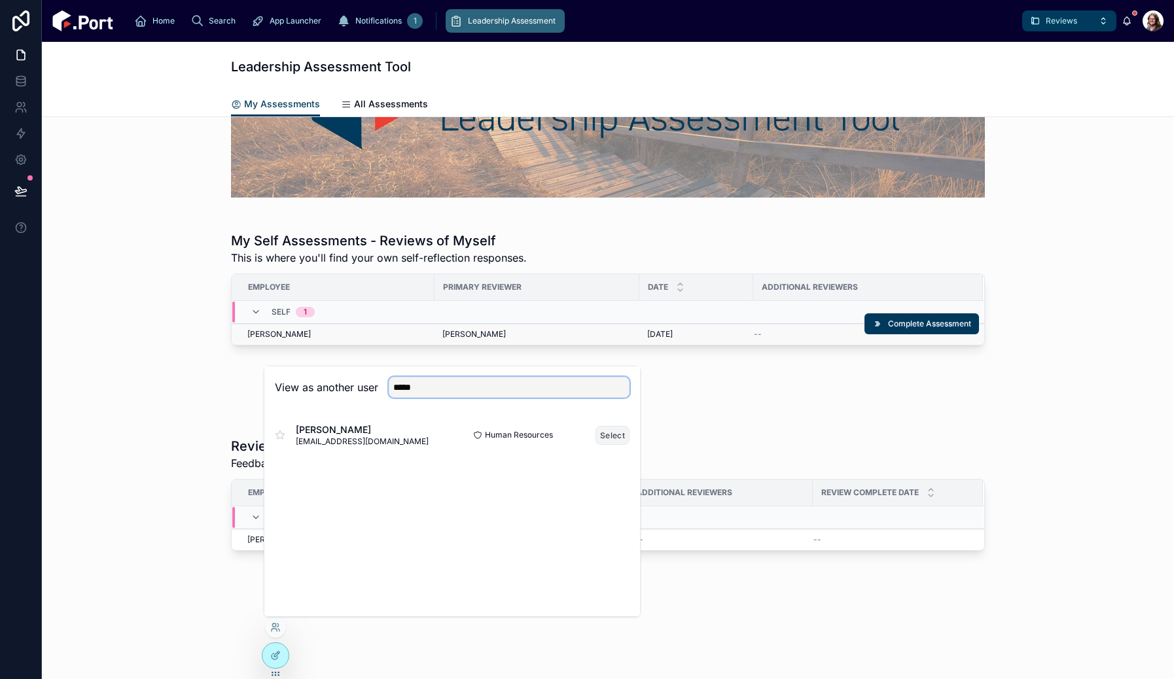
type input "*****"
click at [611, 437] on button "Select" at bounding box center [613, 435] width 34 height 19
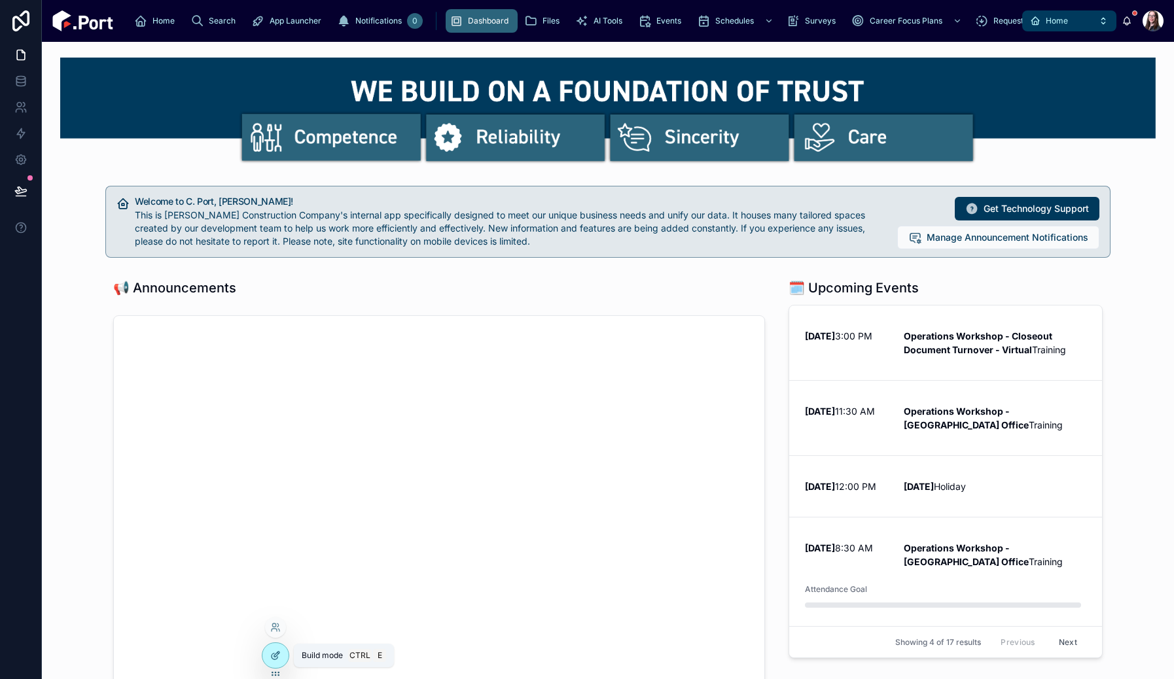
click at [277, 655] on icon at bounding box center [276, 654] width 5 height 5
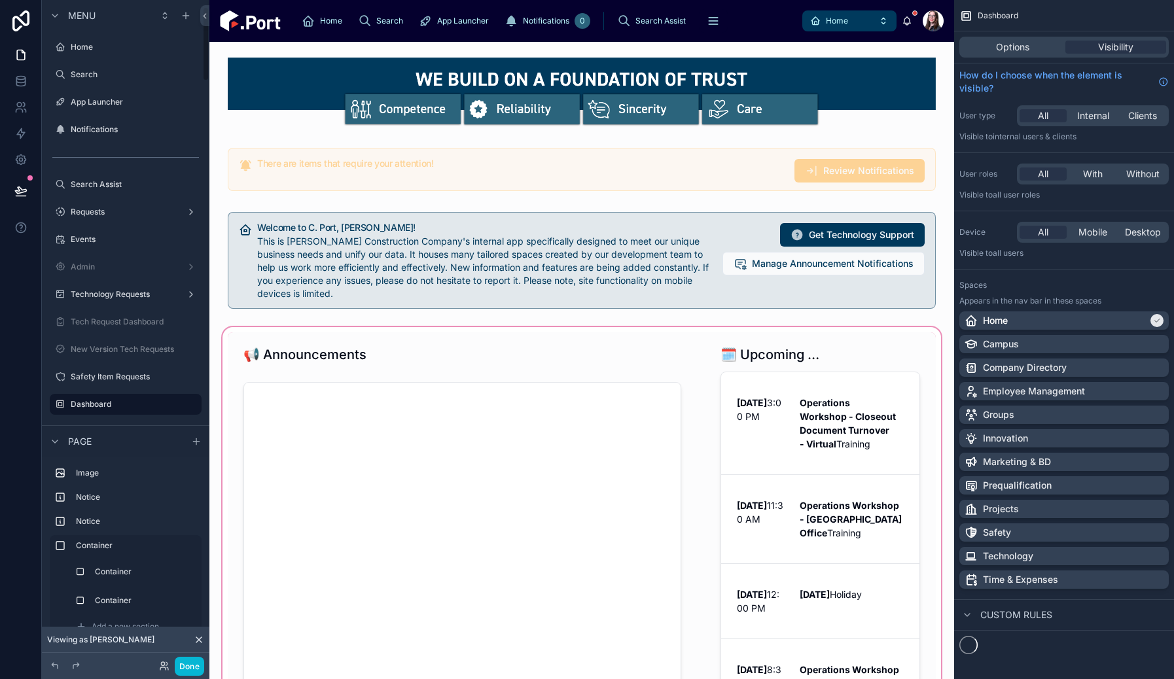
scroll to position [58, 0]
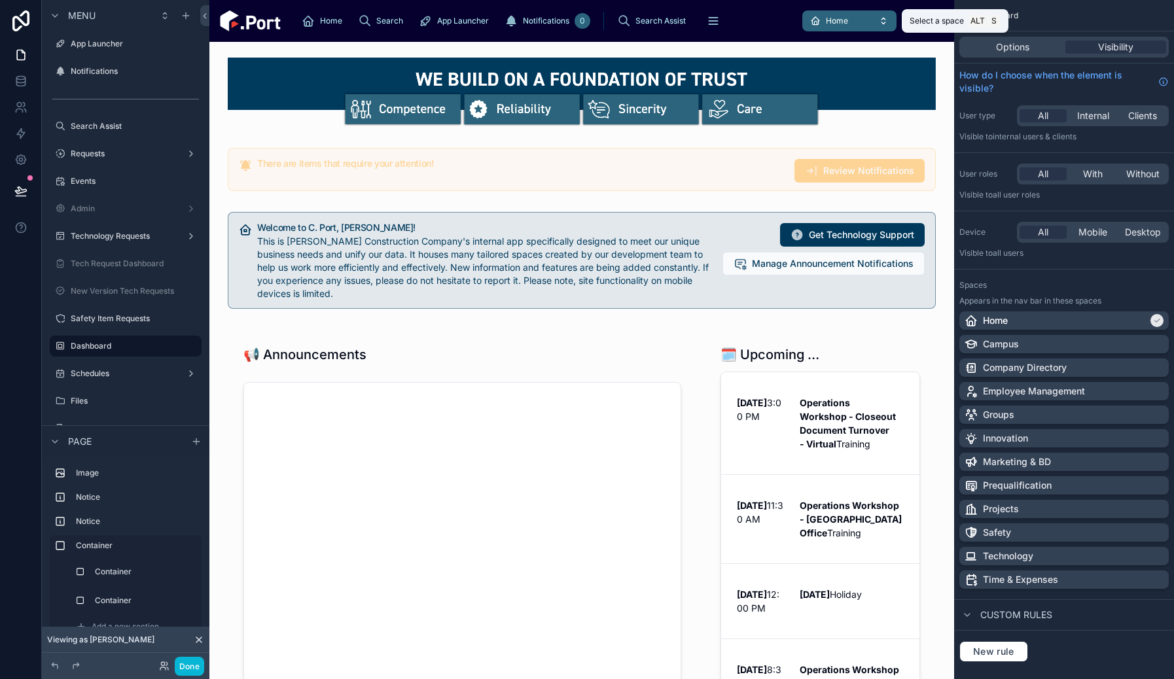
click at [825, 20] on span "Home" at bounding box center [829, 21] width 38 height 10
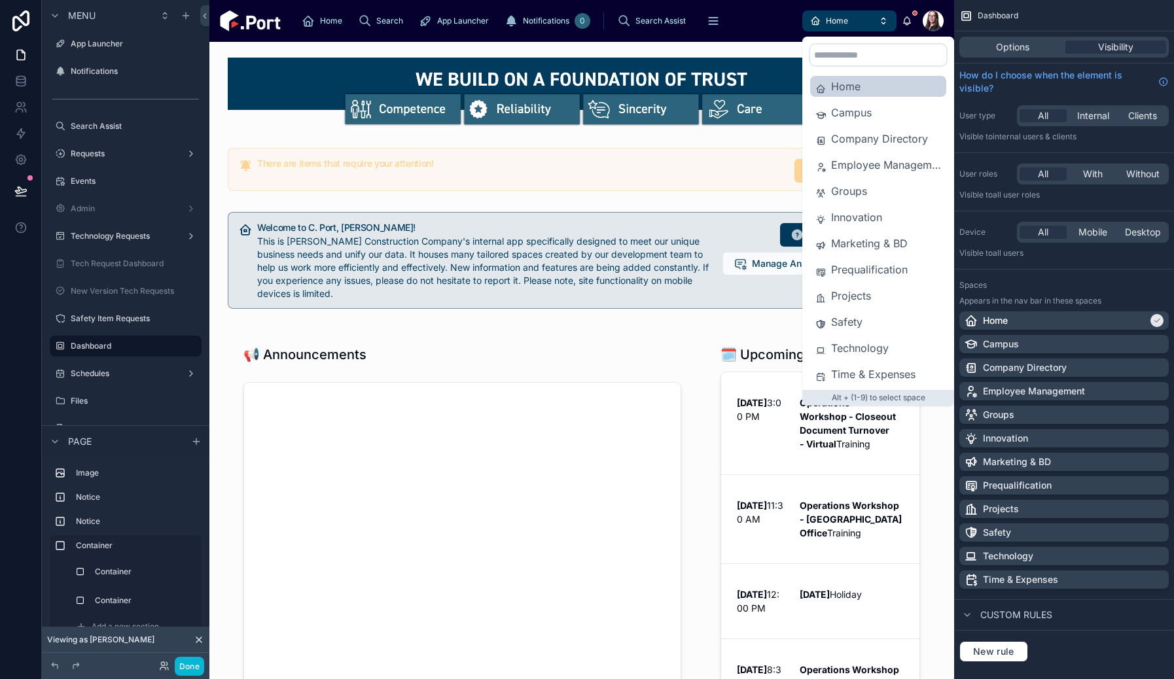
click at [200, 642] on icon at bounding box center [199, 640] width 10 height 10
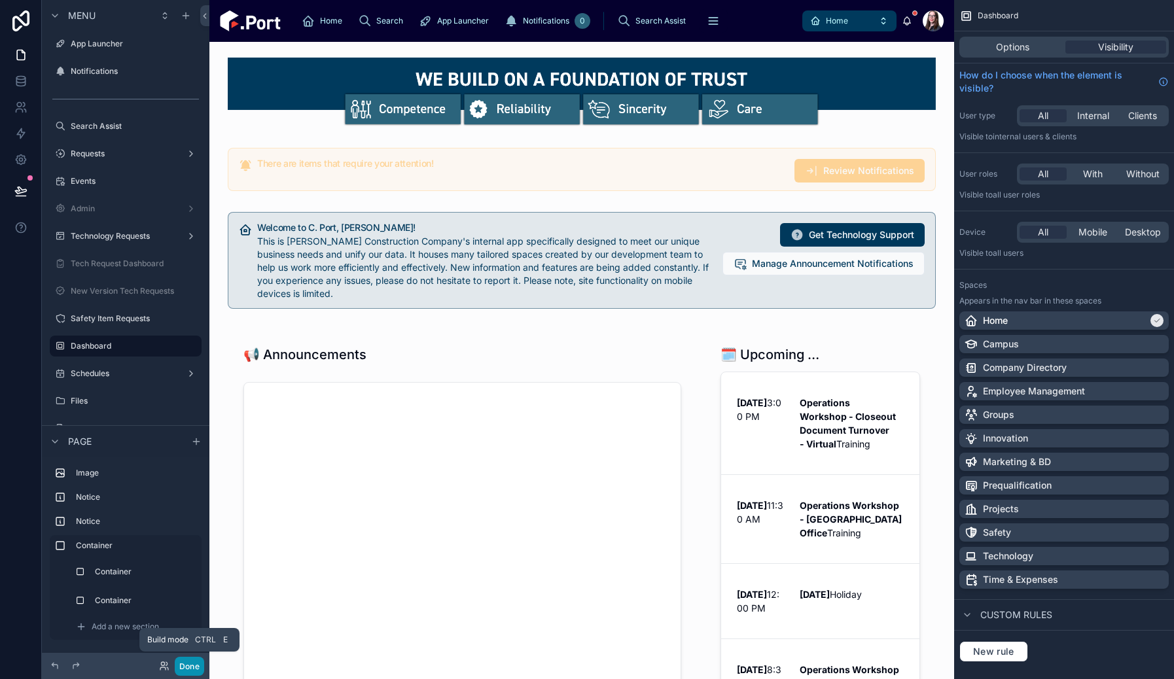
click at [183, 666] on button "Done" at bounding box center [189, 666] width 29 height 19
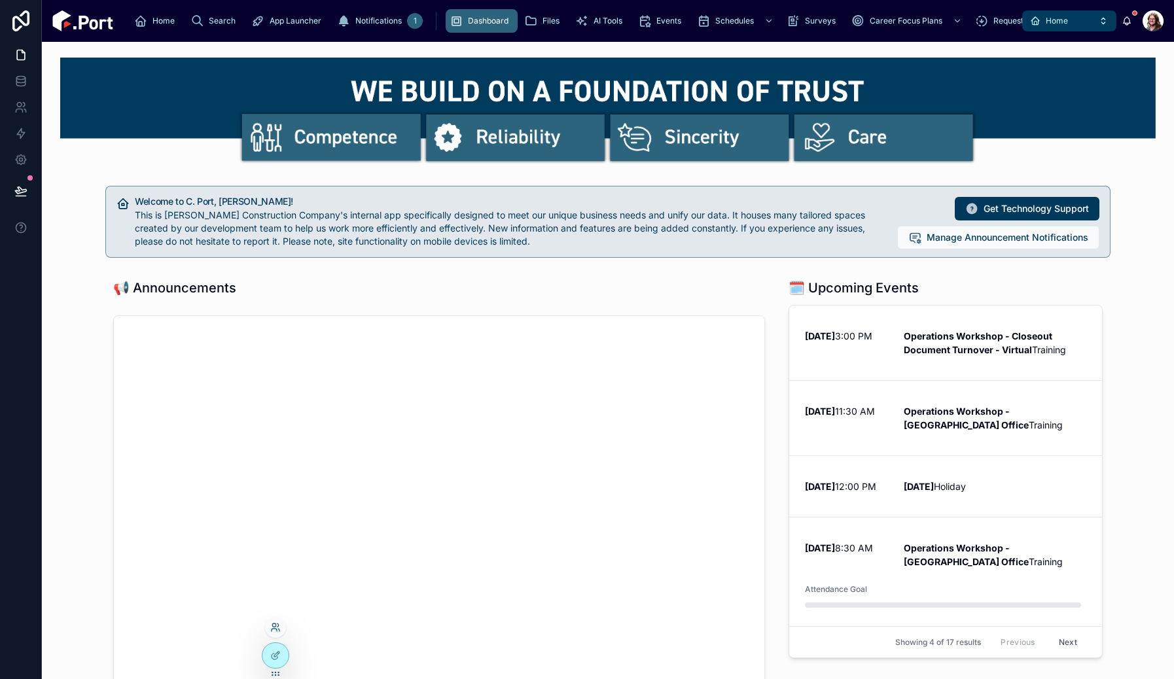
click at [274, 624] on icon at bounding box center [275, 627] width 10 height 10
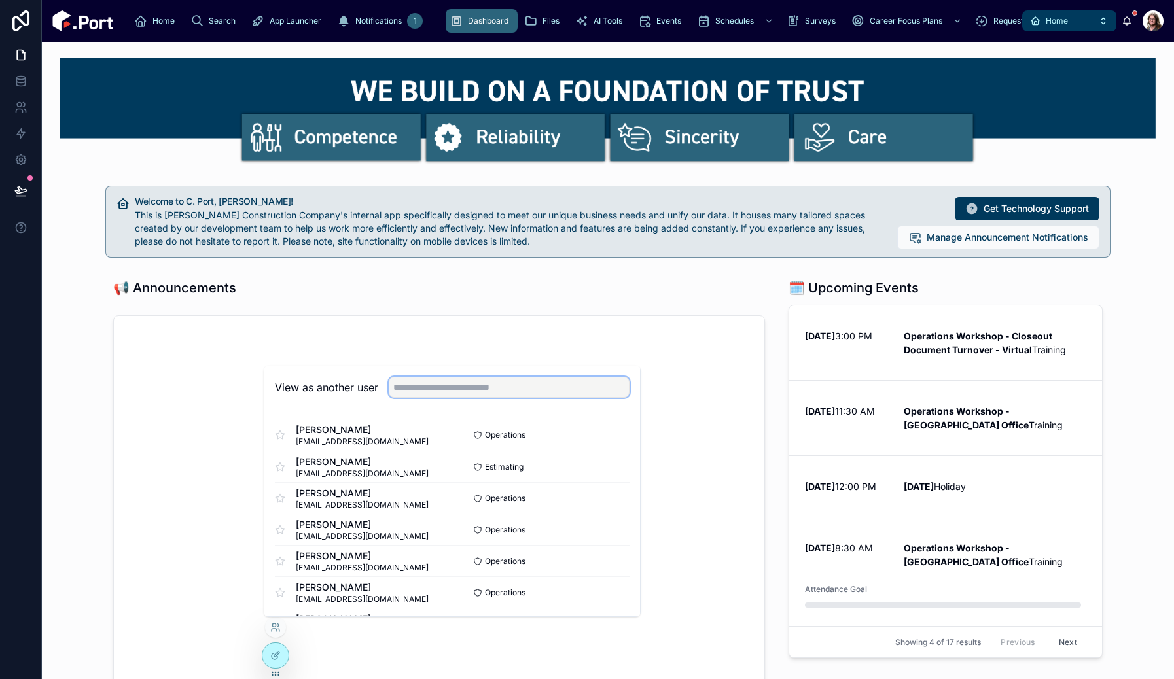
click at [471, 386] on input "text" at bounding box center [509, 387] width 241 height 21
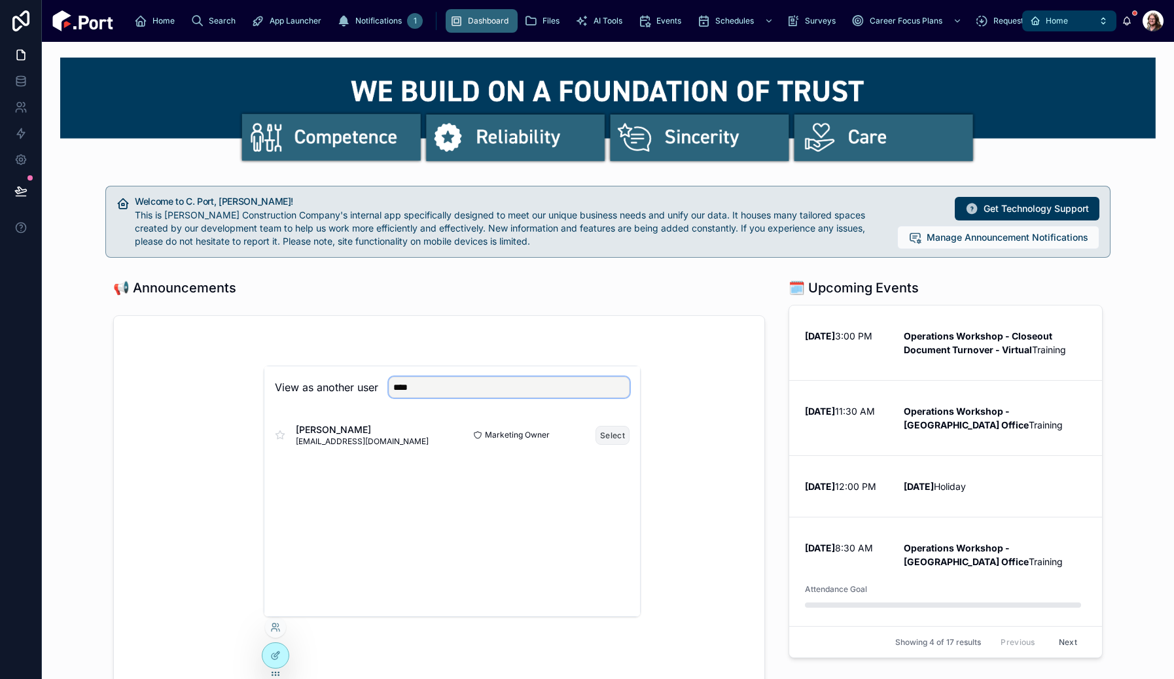
type input "****"
click at [611, 440] on button "Select" at bounding box center [613, 435] width 34 height 19
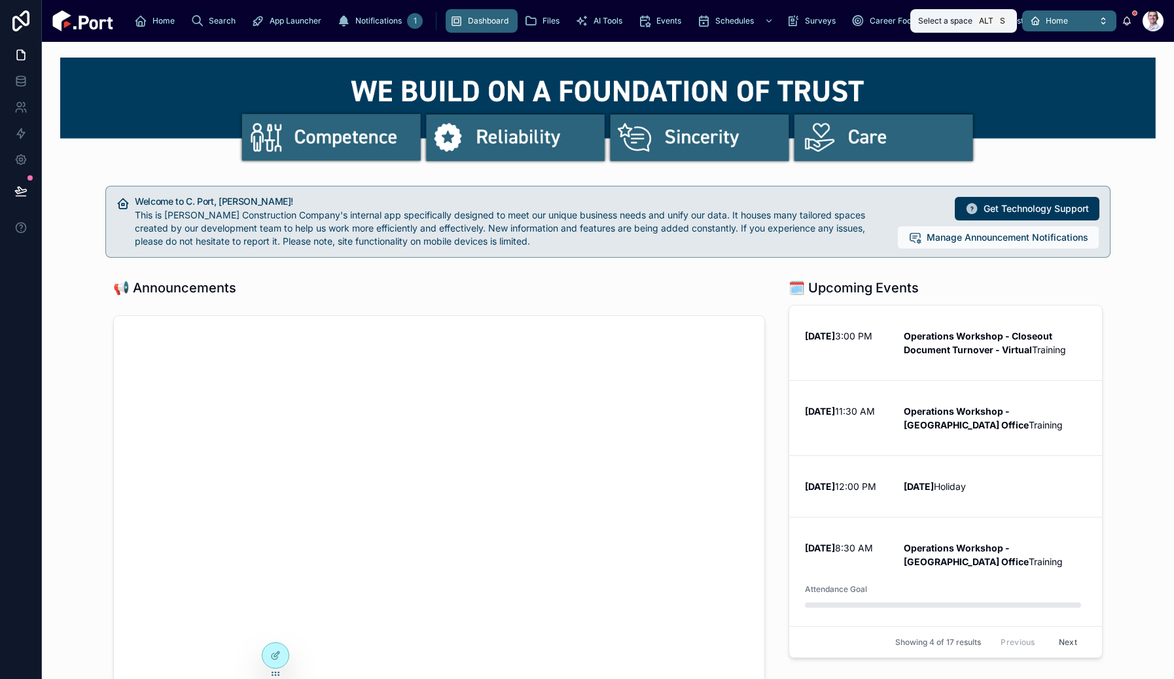
click at [1055, 23] on span "Home" at bounding box center [1057, 21] width 22 height 10
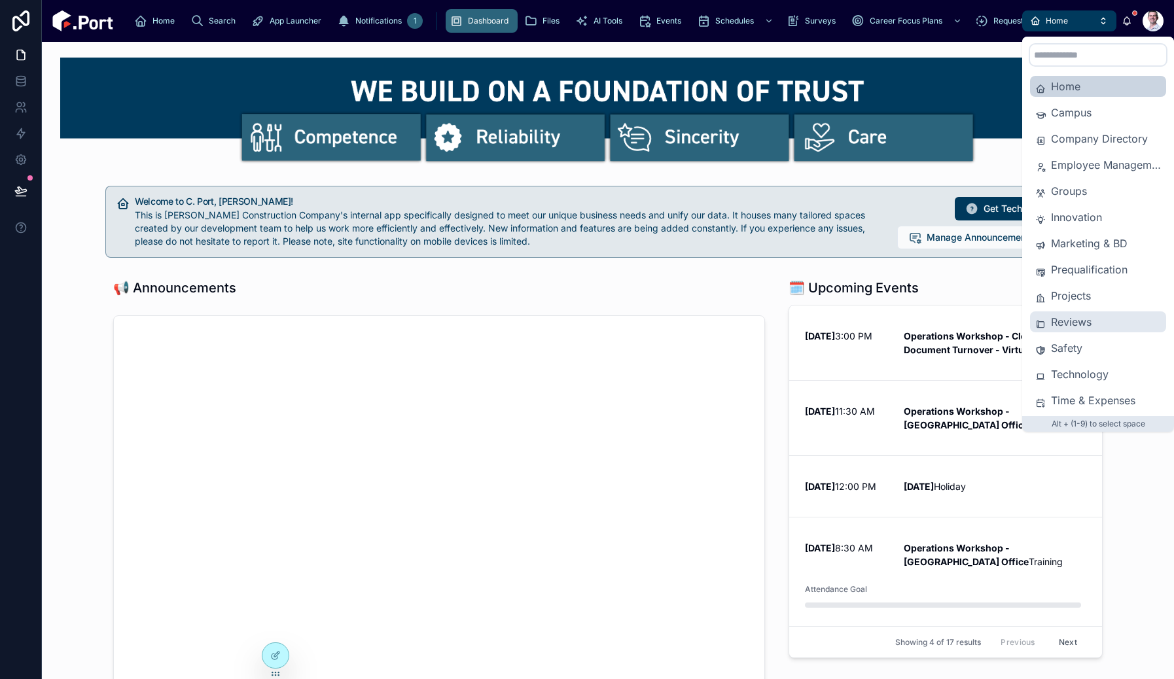
click at [1052, 317] on span "Reviews" at bounding box center [1106, 322] width 110 height 16
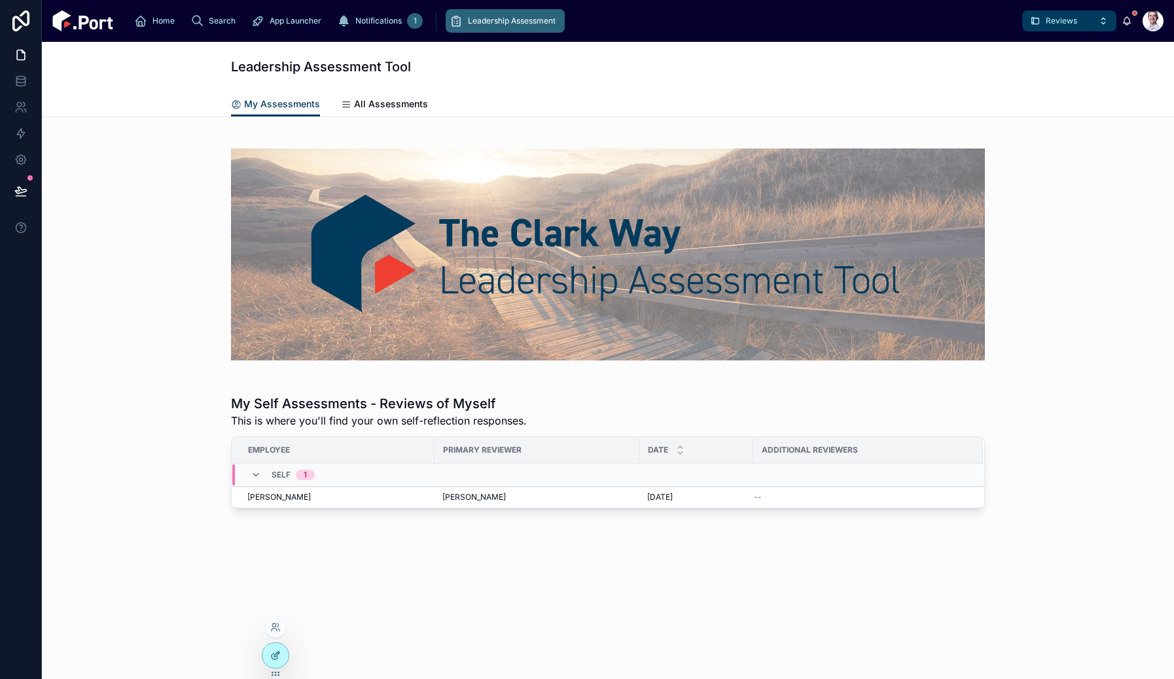
click at [277, 653] on icon at bounding box center [276, 654] width 5 height 5
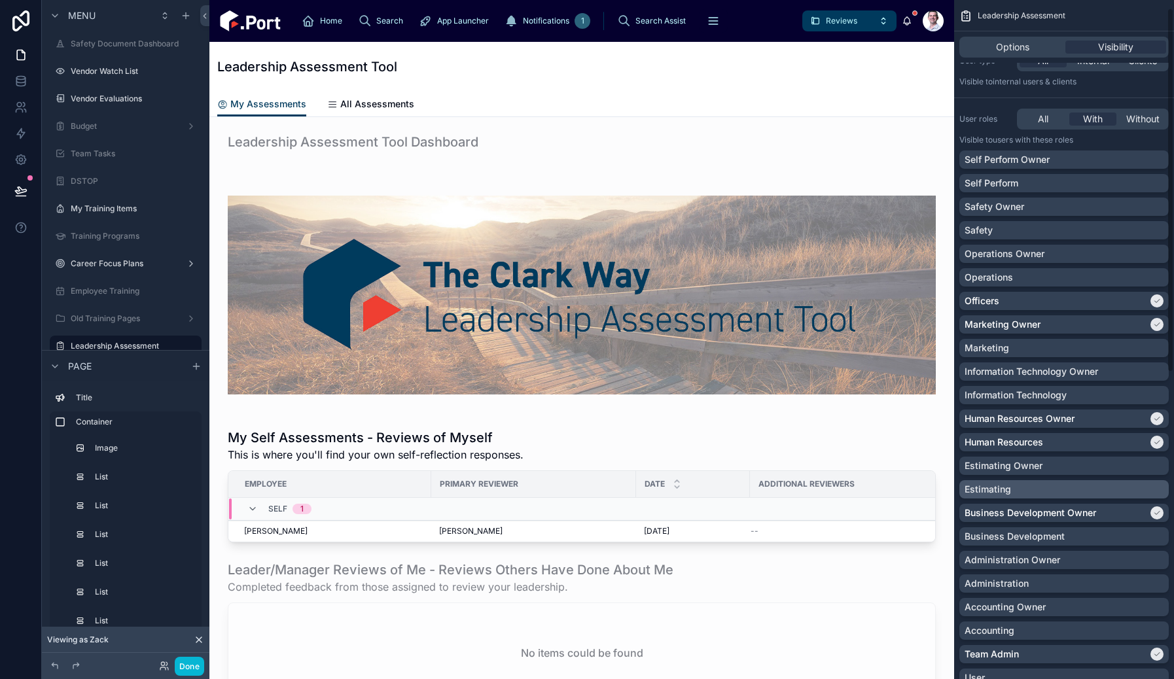
scroll to position [131, 0]
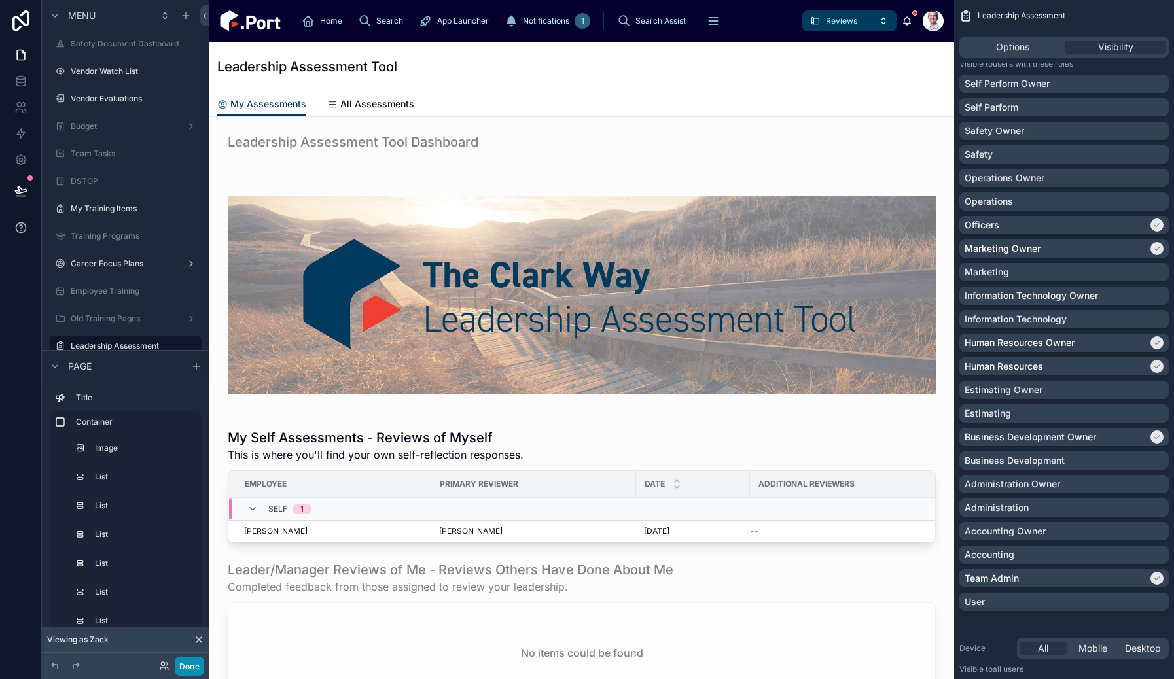
drag, startPoint x: 189, startPoint y: 669, endPoint x: 39, endPoint y: 241, distance: 453.1
click at [188, 669] on button "Done" at bounding box center [189, 666] width 29 height 19
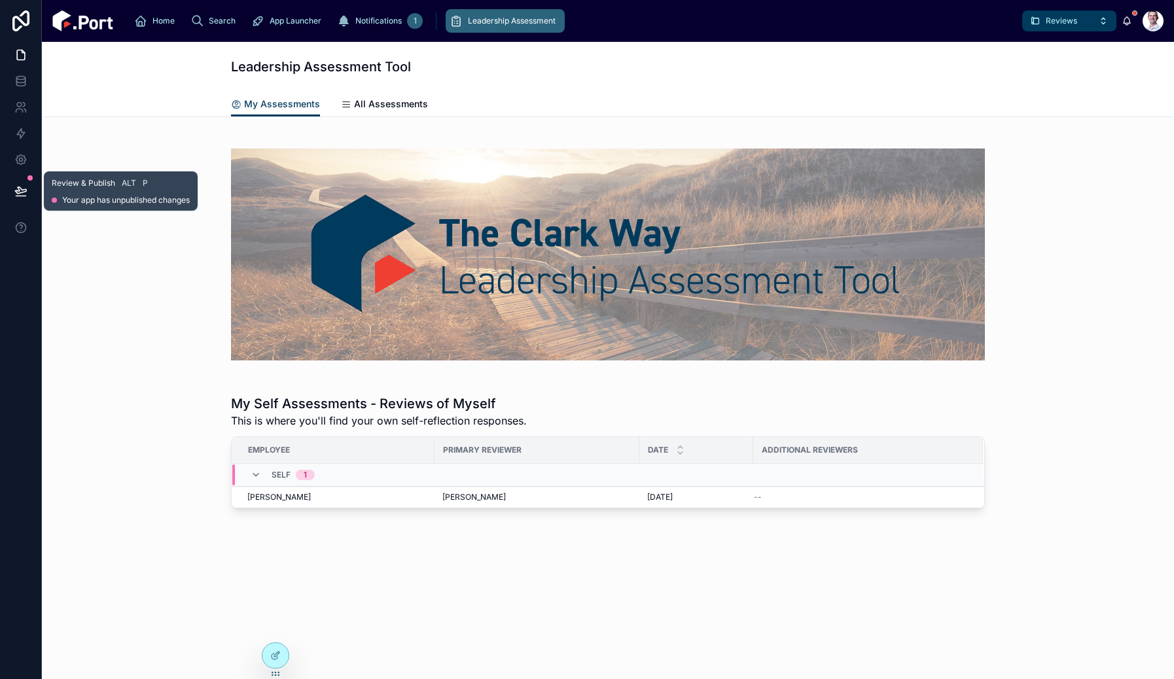
click at [26, 188] on icon at bounding box center [20, 191] width 13 height 13
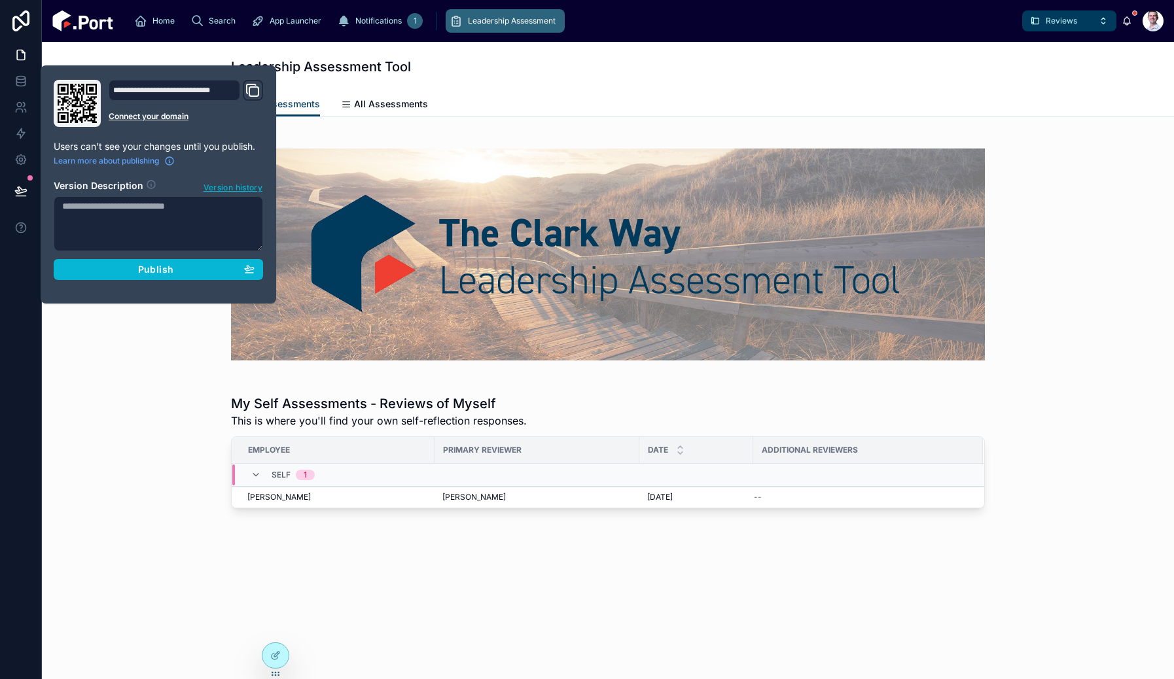
click at [117, 443] on div "My Self Assessments - Reviews of Myself This is where you'll find your own self…" at bounding box center [607, 376] width 1111 height 496
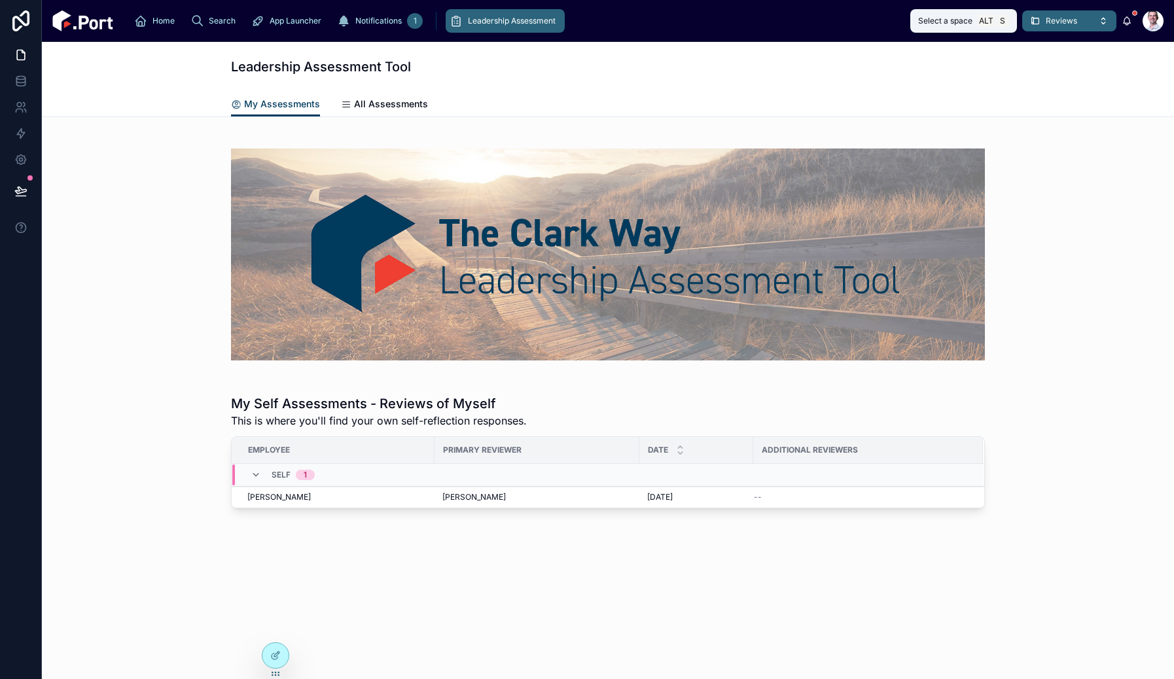
click at [1058, 24] on span "Reviews" at bounding box center [1061, 21] width 31 height 10
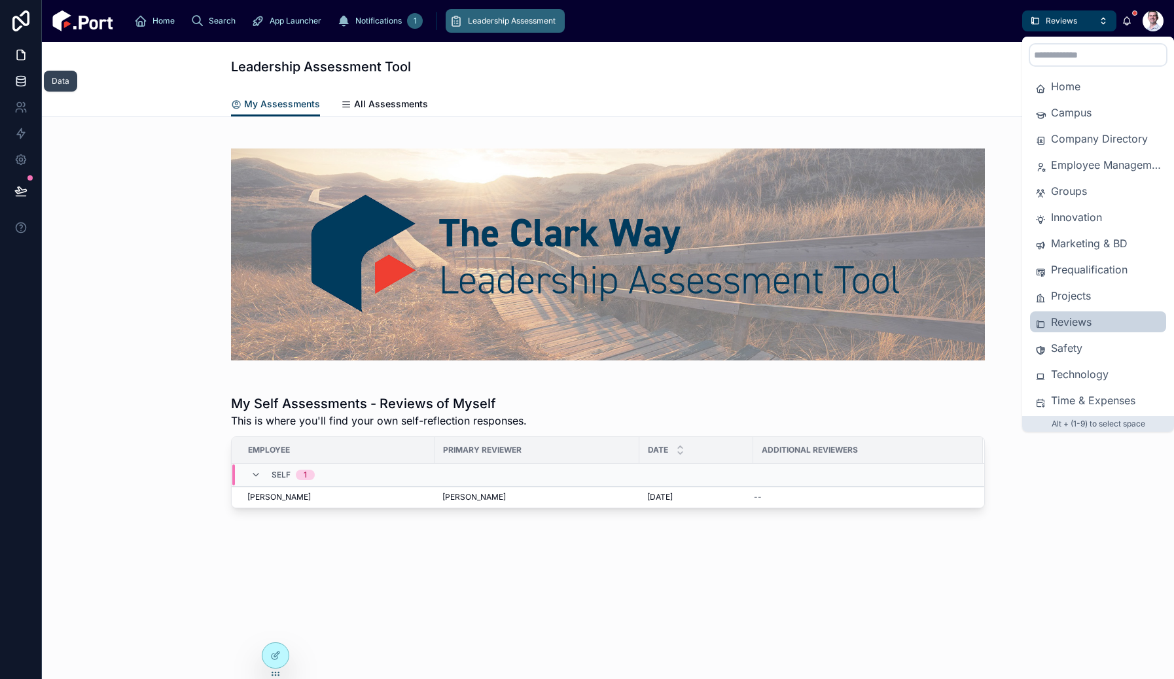
click at [22, 82] on icon at bounding box center [20, 80] width 9 height 5
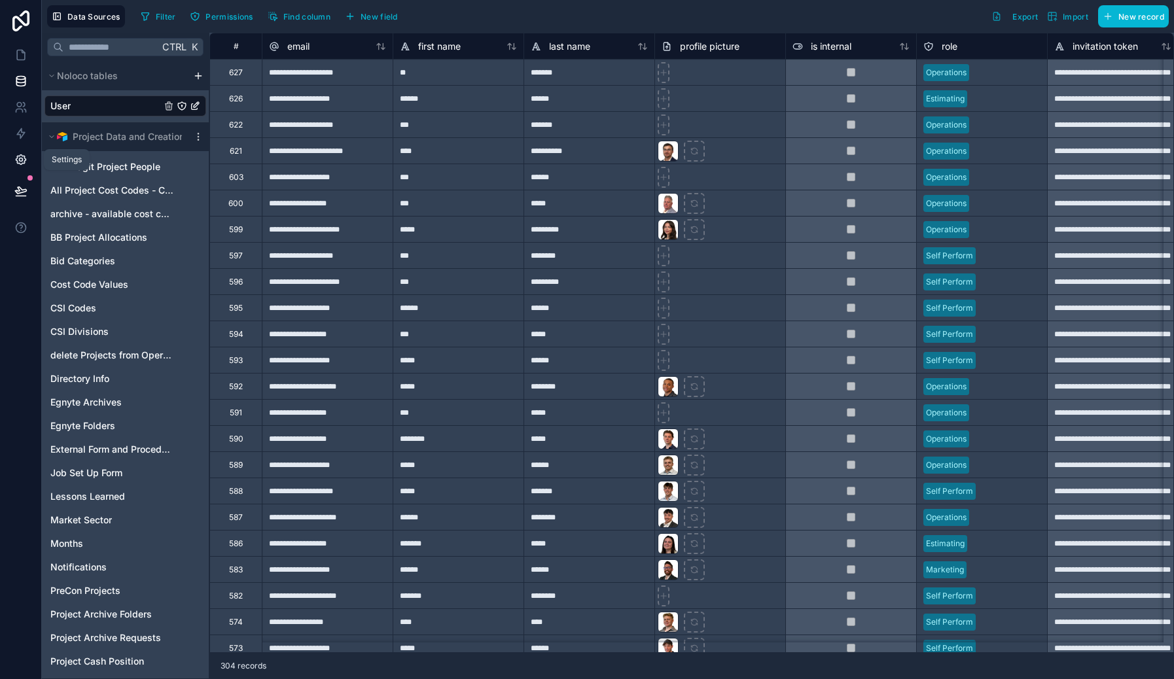
click at [24, 153] on icon at bounding box center [20, 159] width 13 height 13
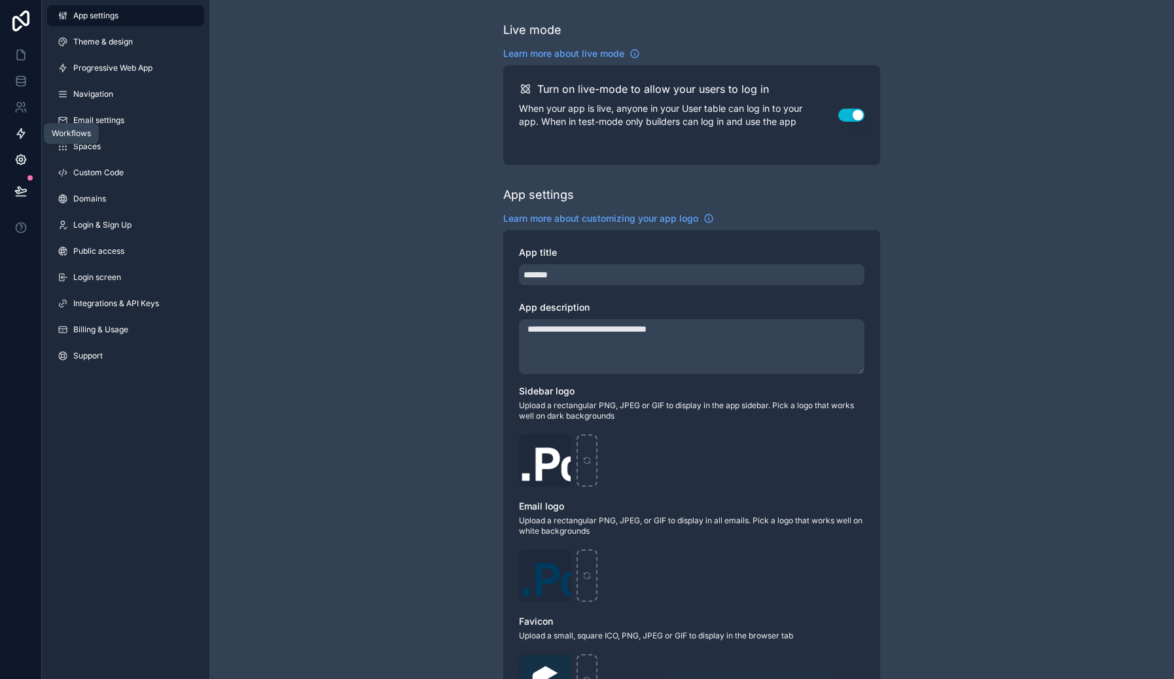
click at [23, 135] on icon at bounding box center [21, 134] width 8 height 10
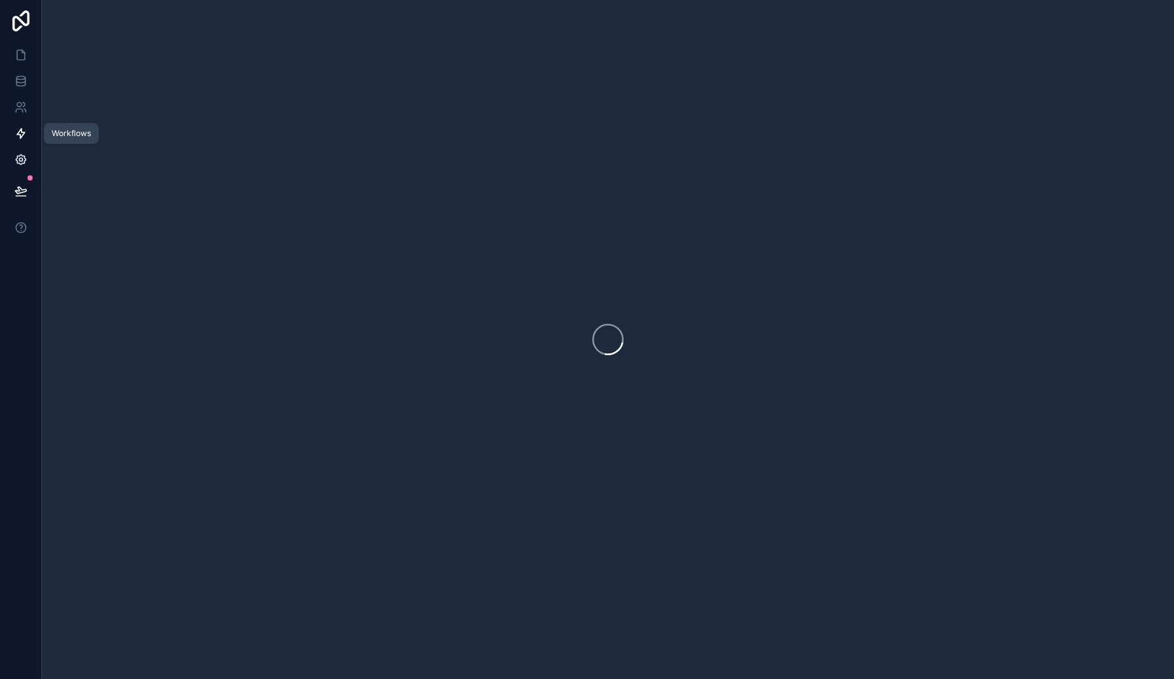
click at [24, 159] on icon at bounding box center [20, 159] width 13 height 13
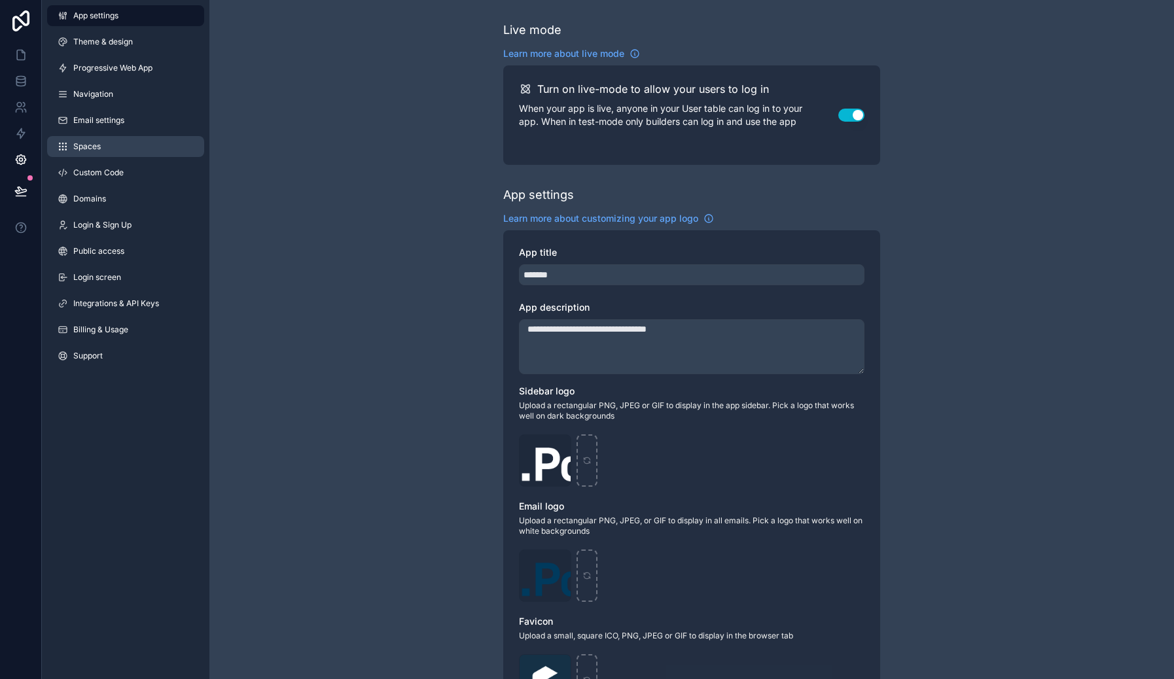
click at [88, 150] on span "Spaces" at bounding box center [86, 146] width 27 height 10
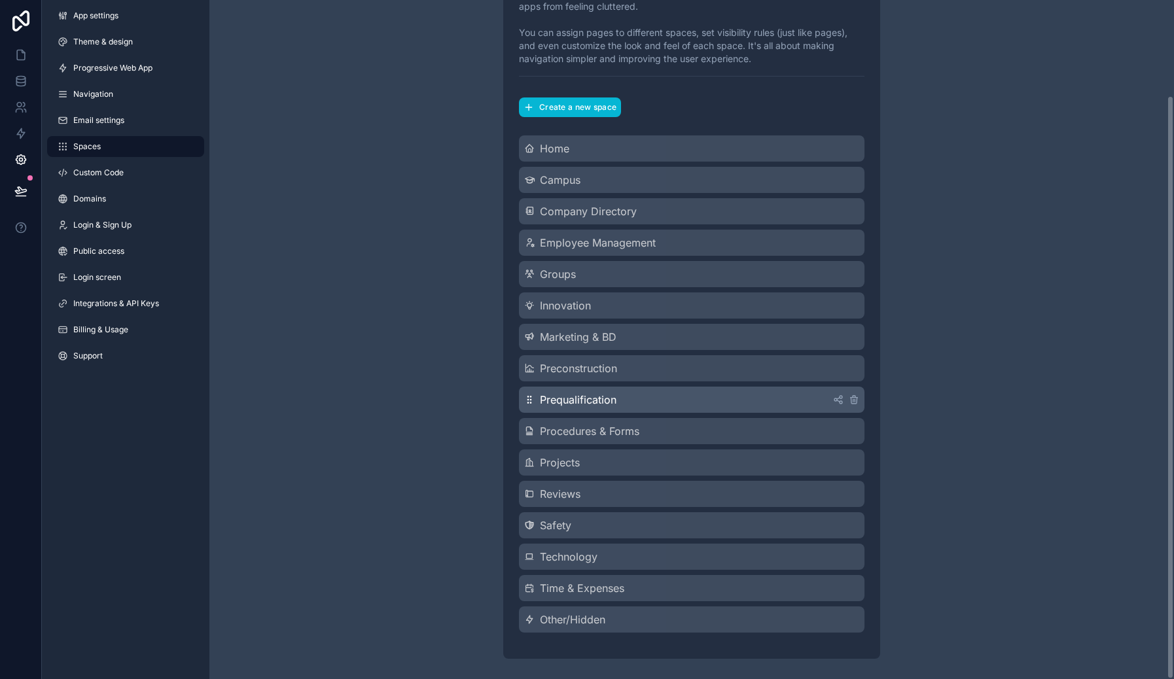
scroll to position [111, 0]
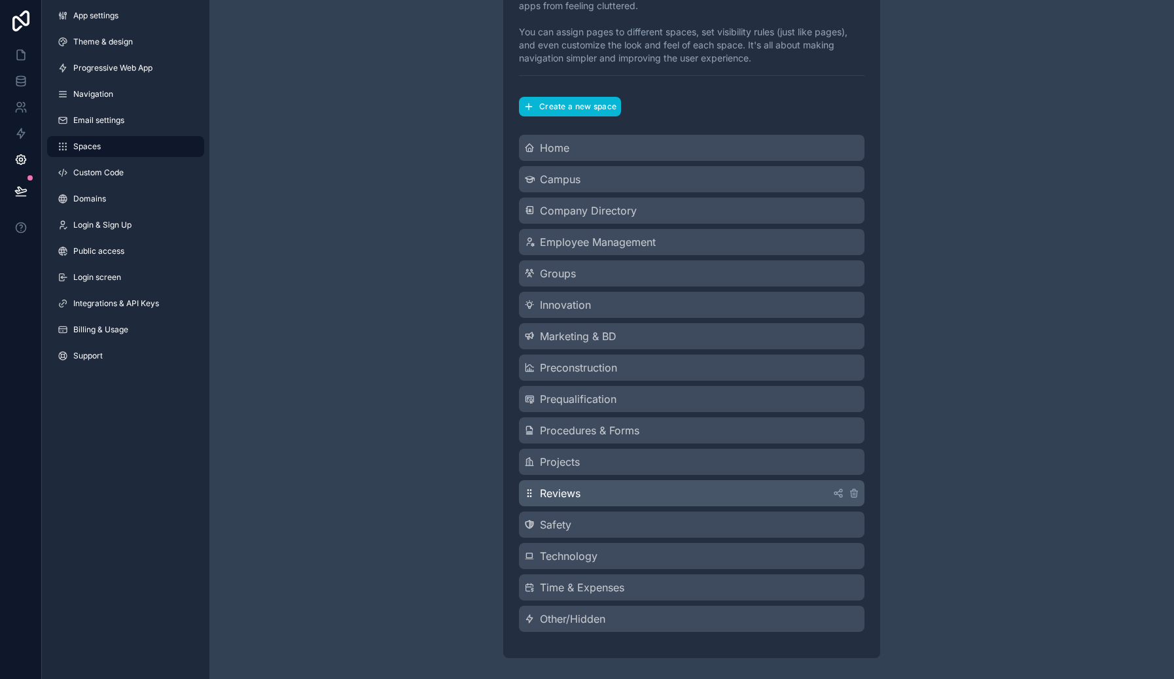
click at [624, 495] on div "Reviews" at bounding box center [692, 493] width 346 height 26
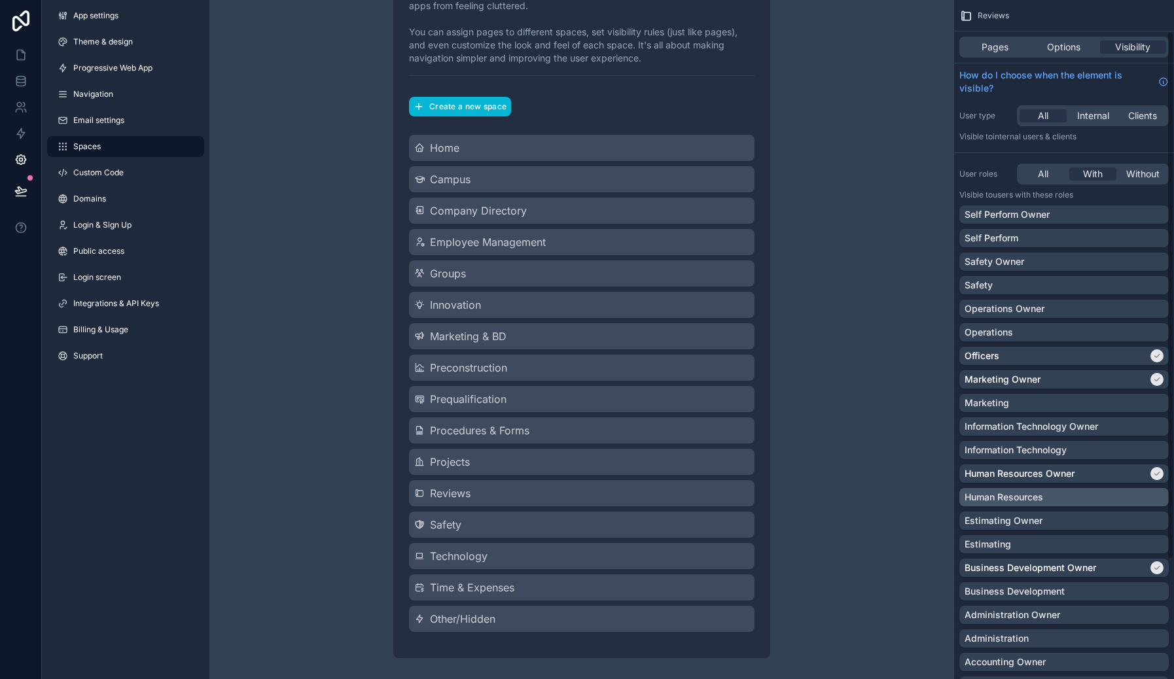
click at [1129, 499] on div "Human Resources" at bounding box center [1064, 497] width 199 height 13
click at [19, 59] on icon at bounding box center [20, 54] width 13 height 13
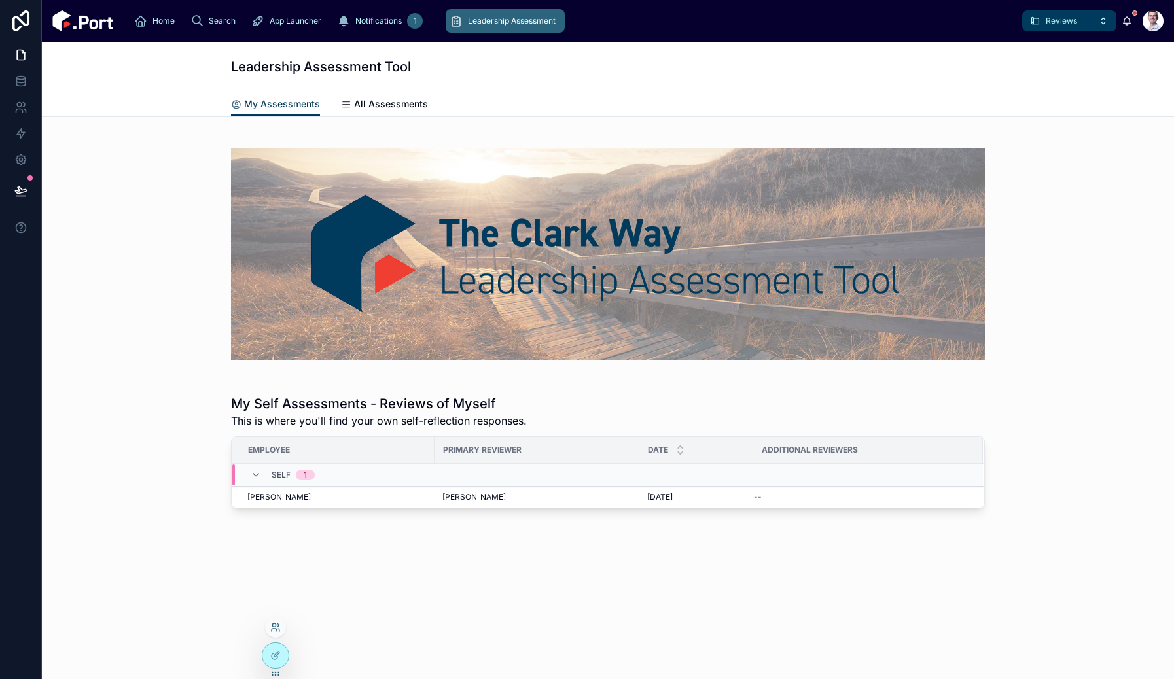
click at [275, 629] on icon at bounding box center [274, 630] width 5 height 3
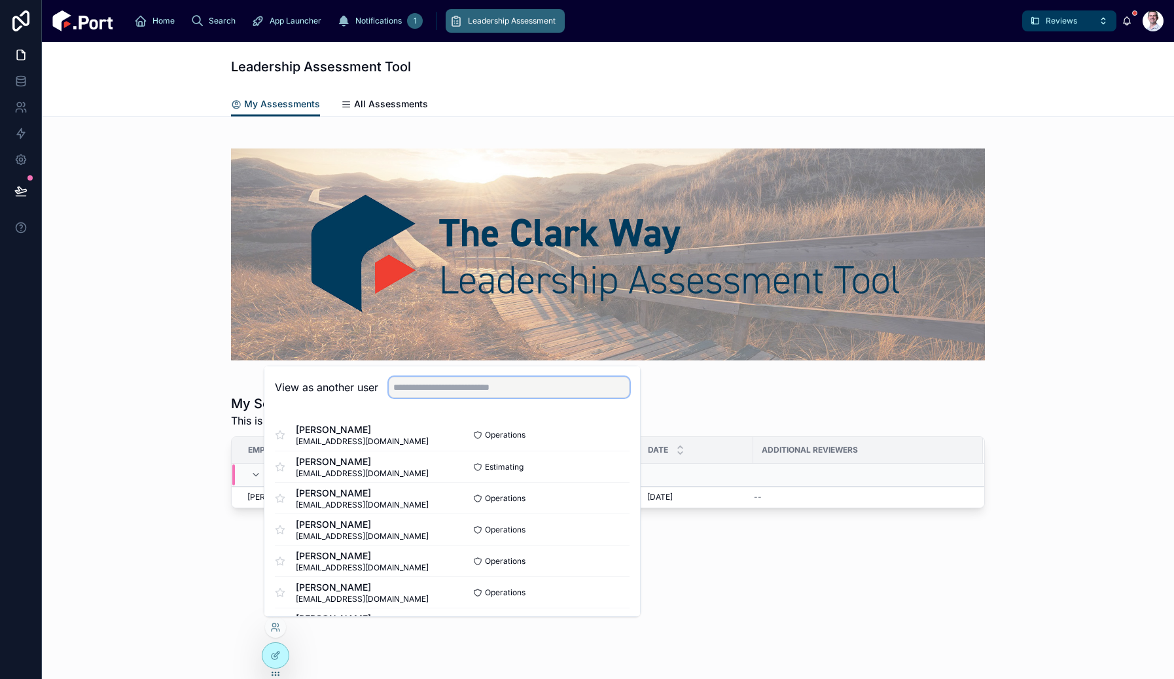
click at [518, 391] on input "text" at bounding box center [509, 387] width 241 height 21
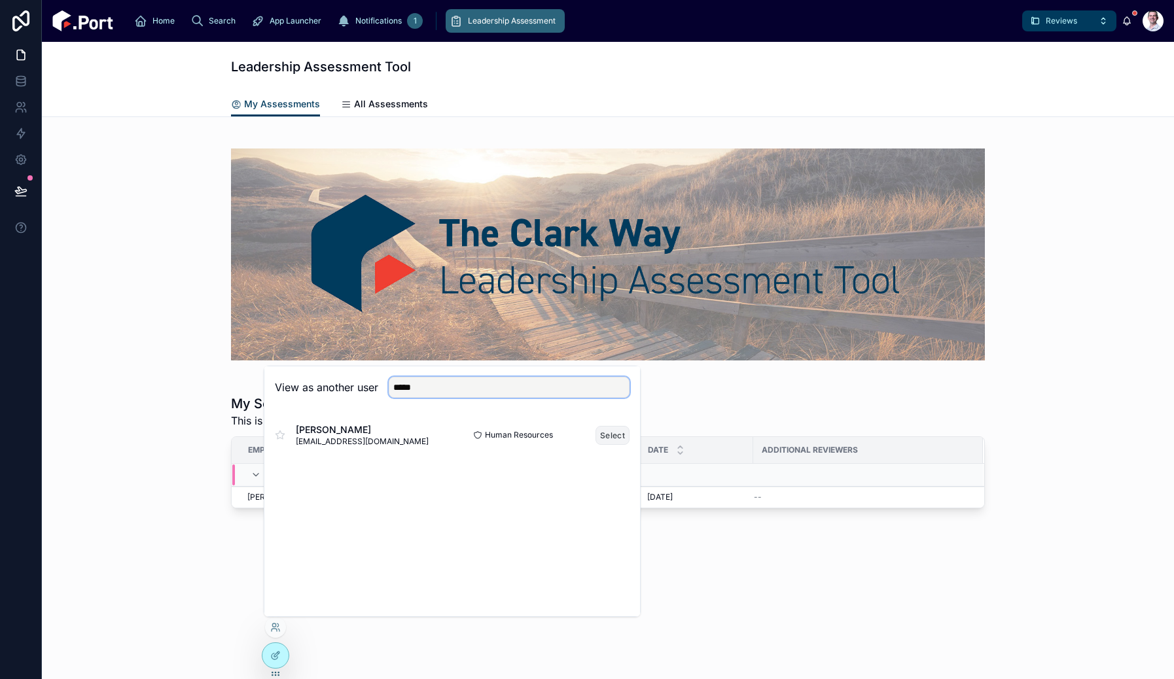
type input "*****"
click at [614, 435] on button "Select" at bounding box center [613, 435] width 34 height 19
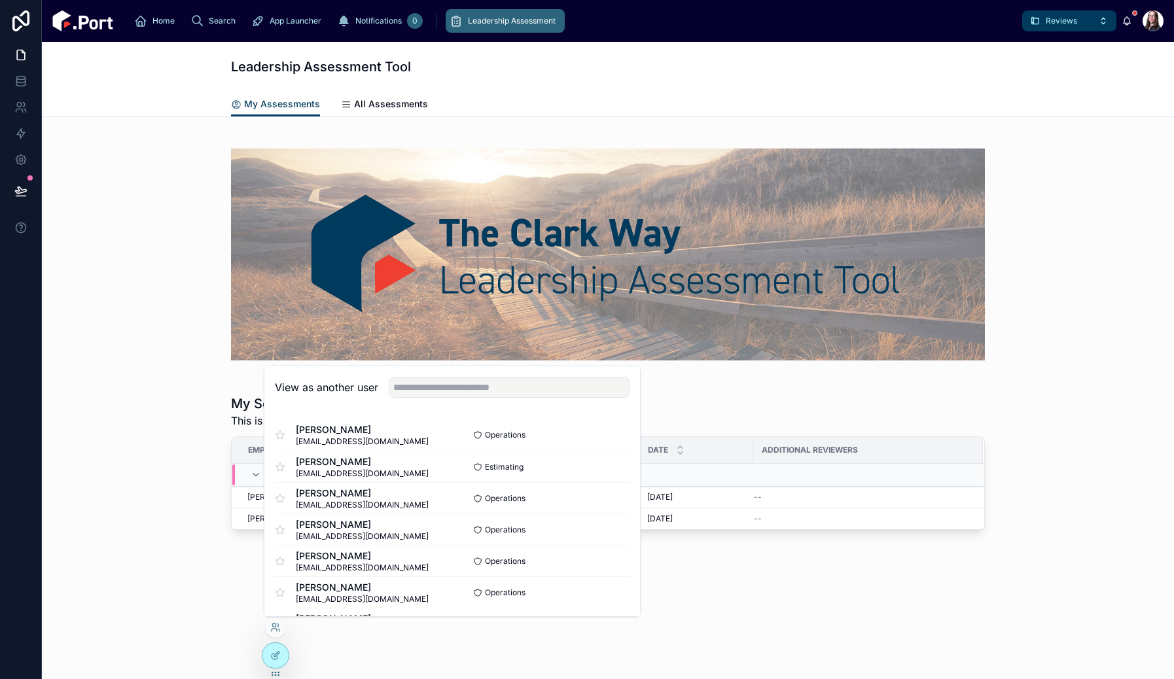
click at [783, 563] on div at bounding box center [608, 566] width 770 height 10
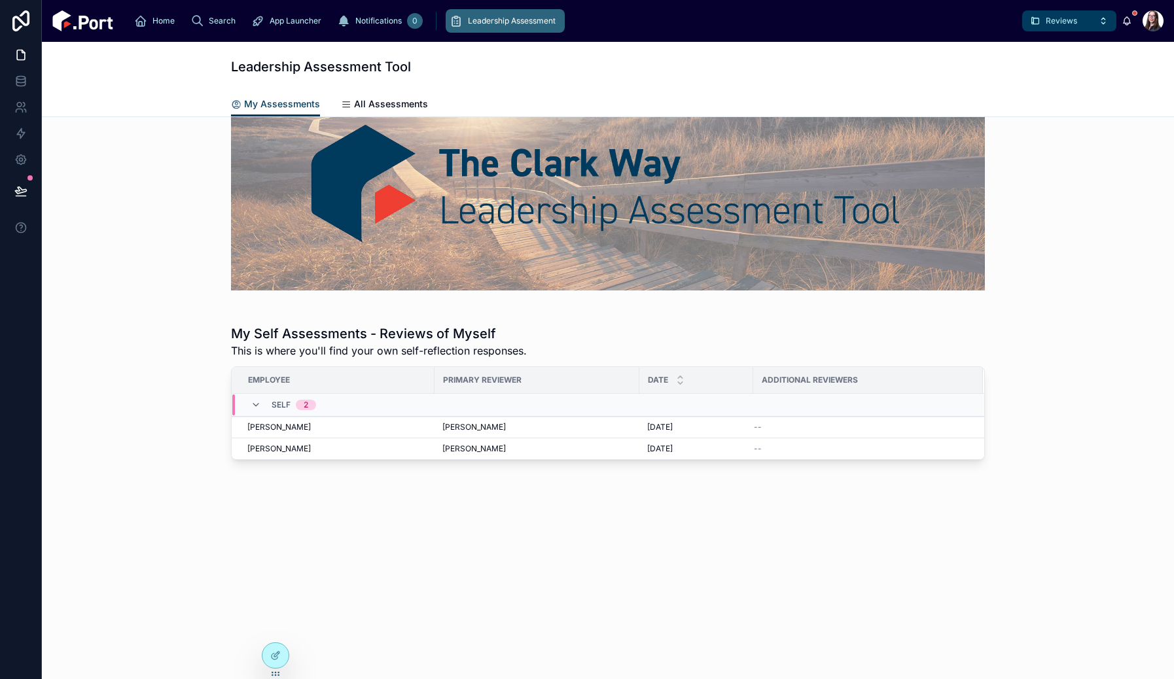
scroll to position [71, 0]
click at [366, 105] on span "All Assessments" at bounding box center [391, 104] width 74 height 13
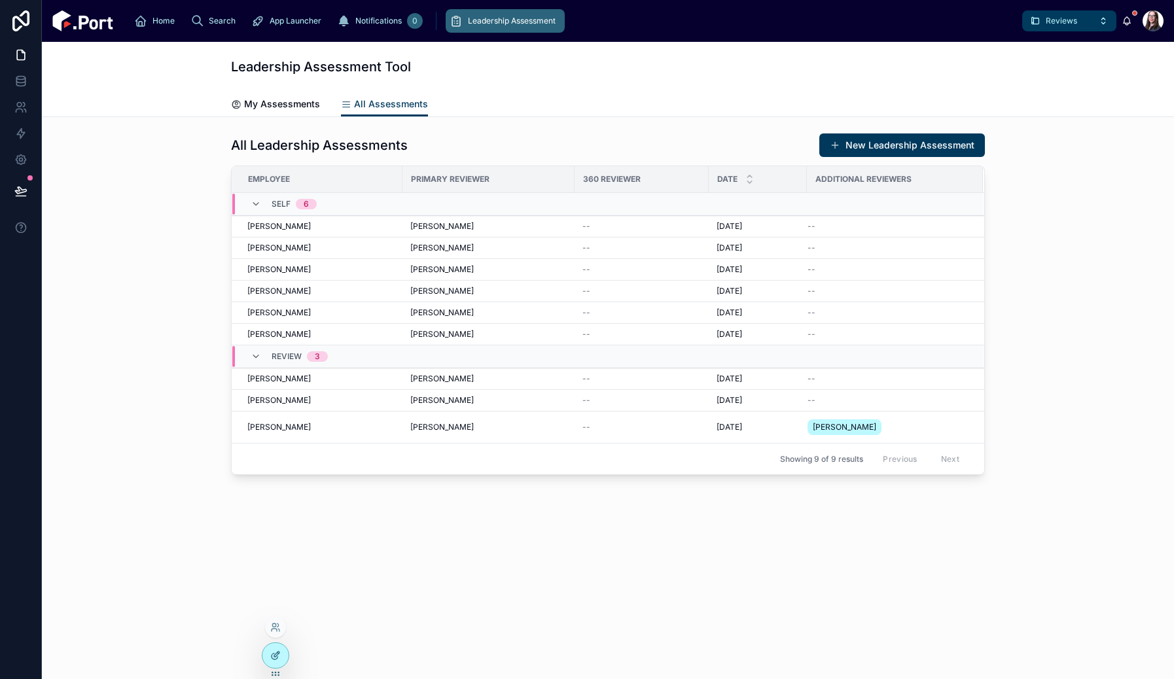
click at [272, 655] on icon at bounding box center [275, 657] width 6 height 6
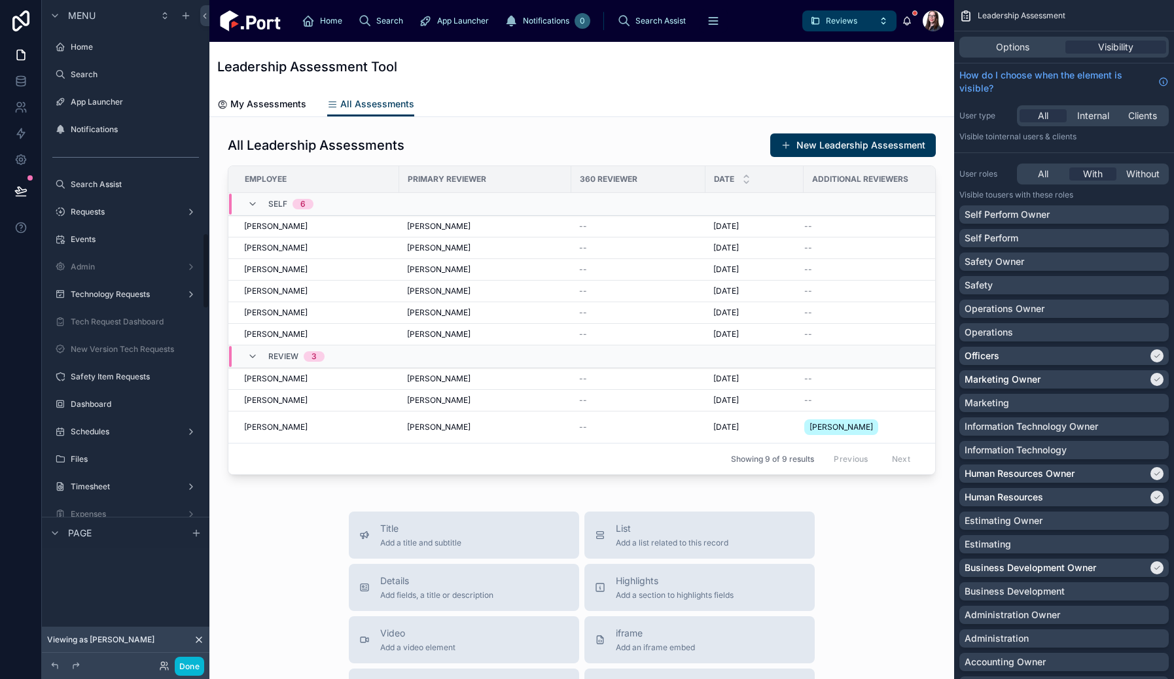
scroll to position [2037, 0]
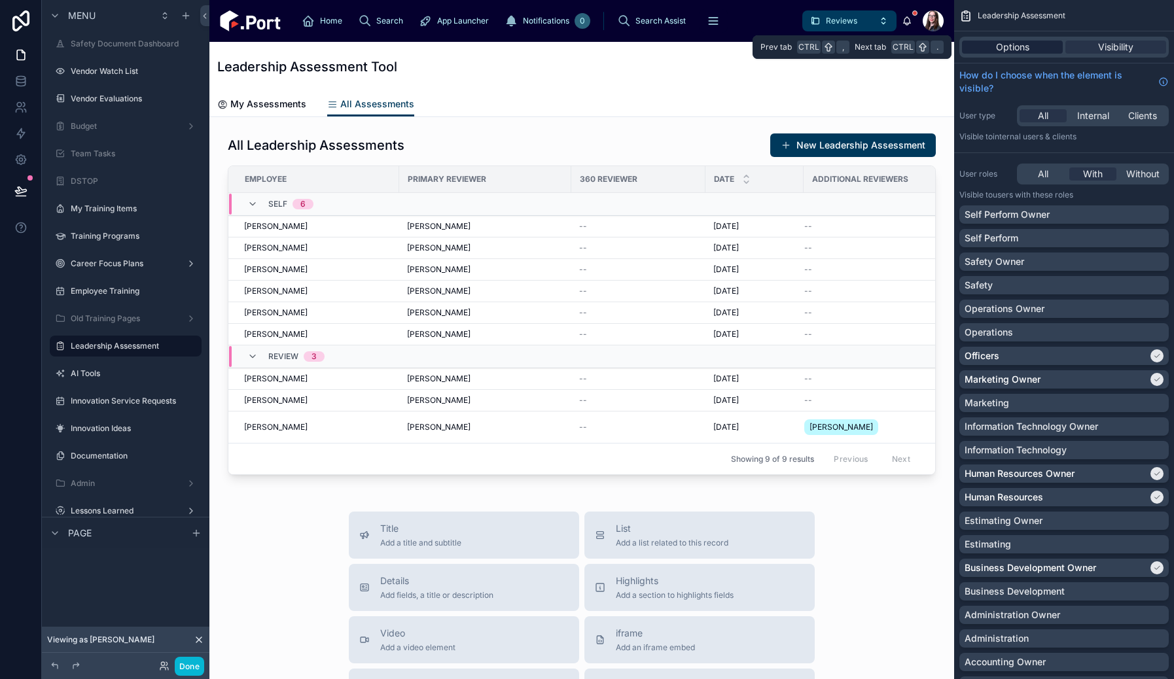
click at [1029, 46] on span "Options" at bounding box center [1012, 47] width 33 height 13
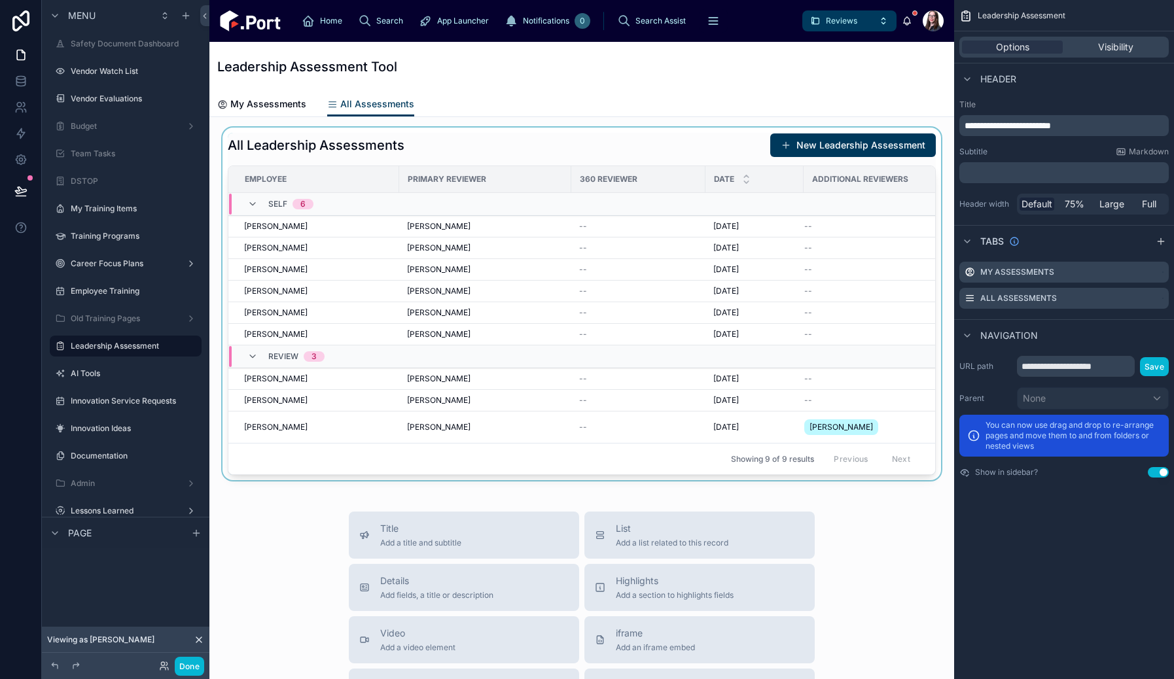
click at [650, 140] on div at bounding box center [582, 304] width 724 height 353
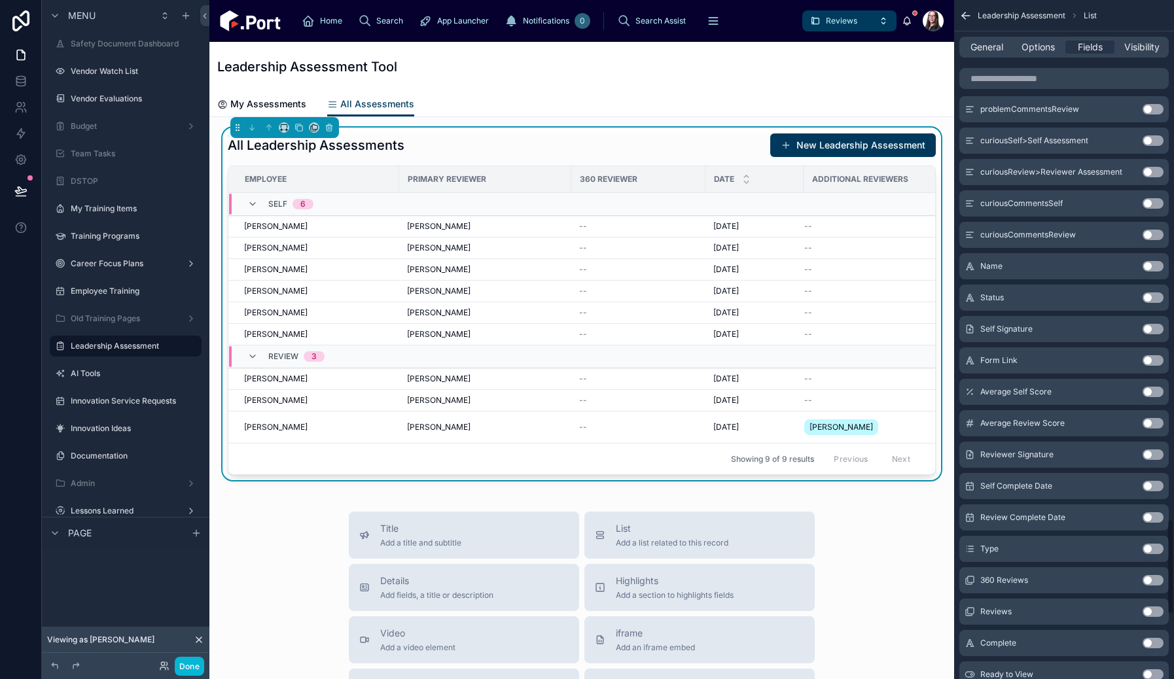
scroll to position [3660, 0]
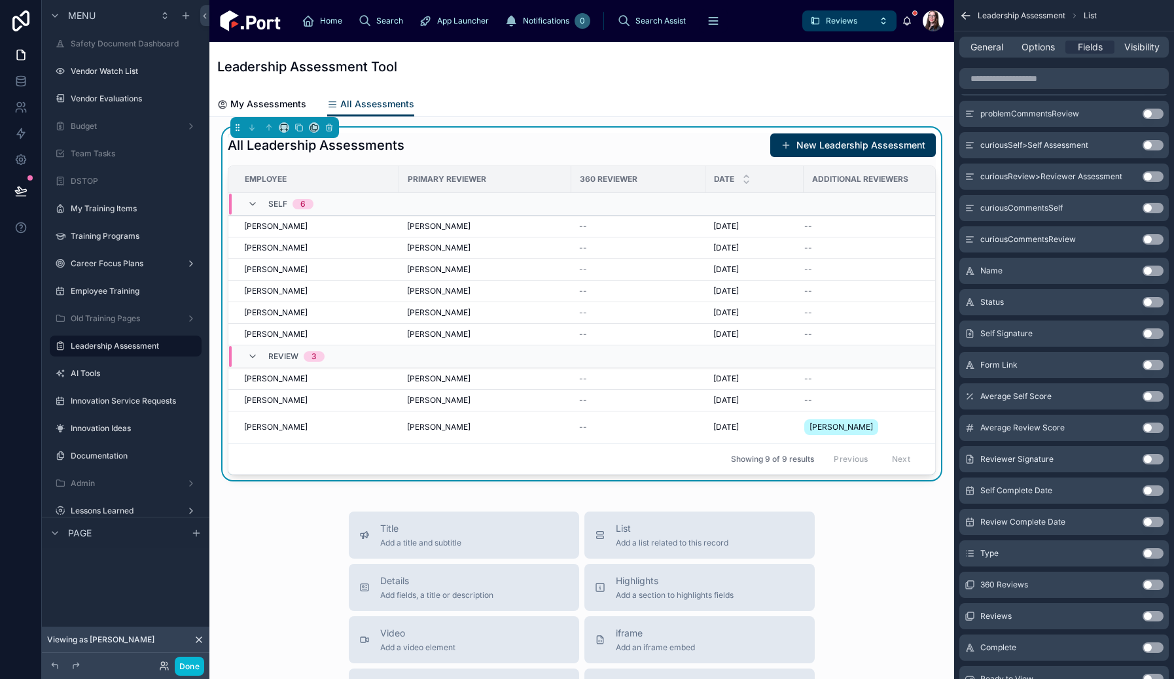
click at [1149, 489] on button "Use setting" at bounding box center [1153, 491] width 21 height 10
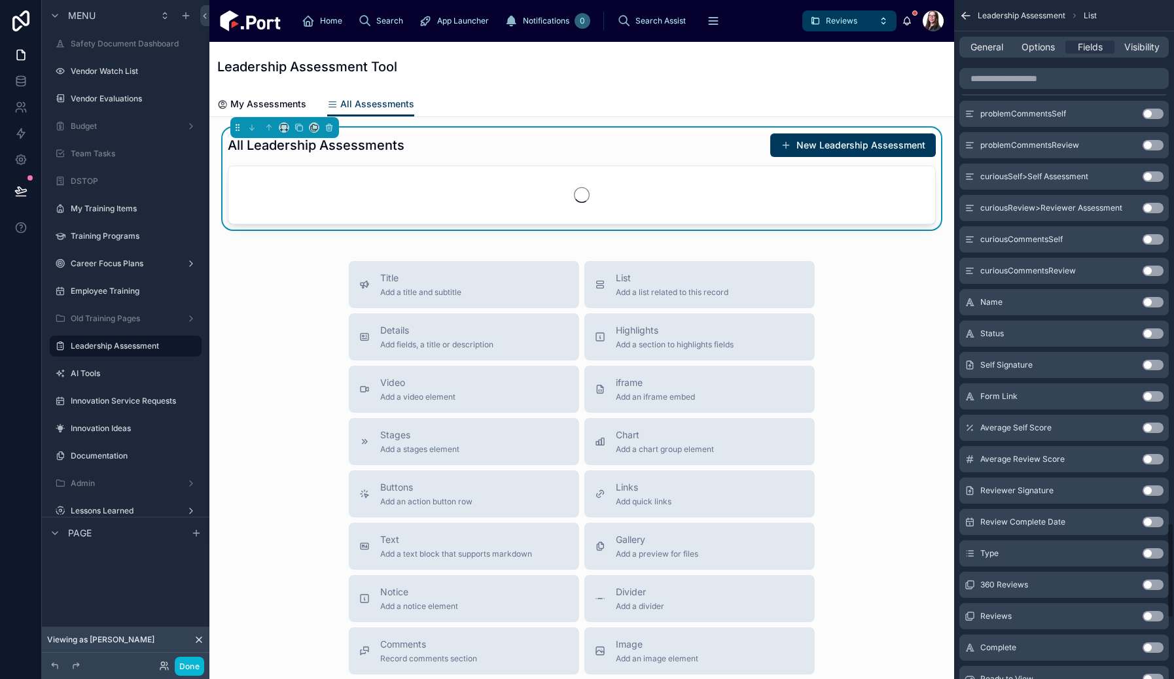
scroll to position [3692, 0]
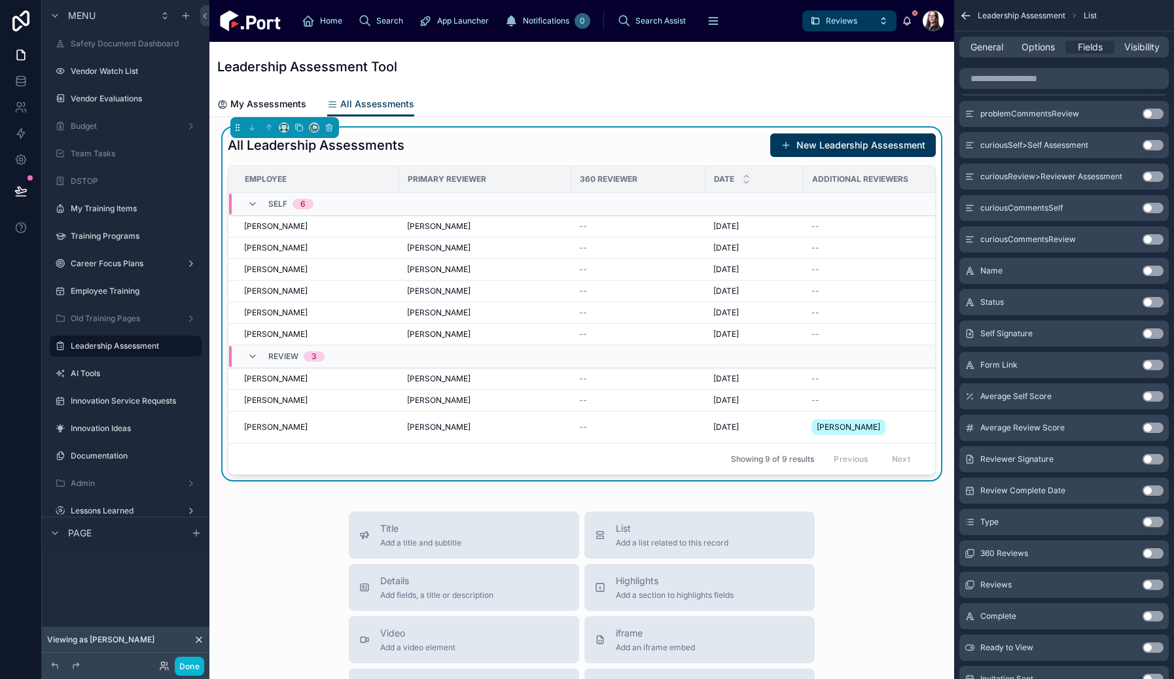
click at [1147, 491] on button "Use setting" at bounding box center [1153, 491] width 21 height 10
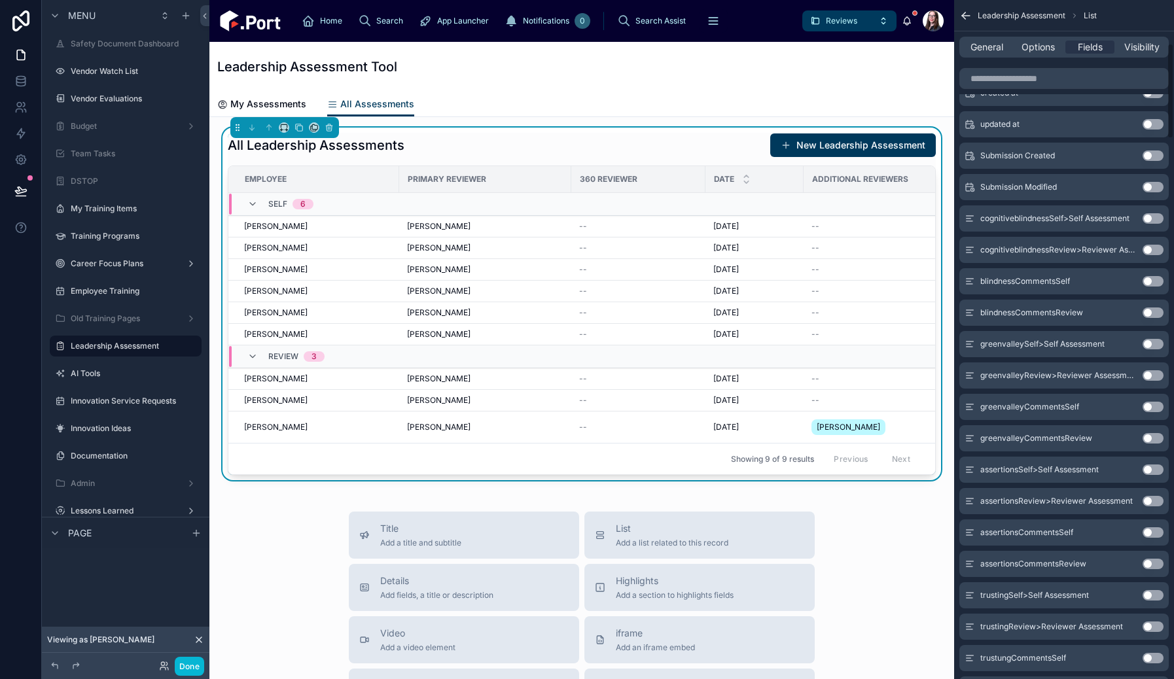
scroll to position [0, 0]
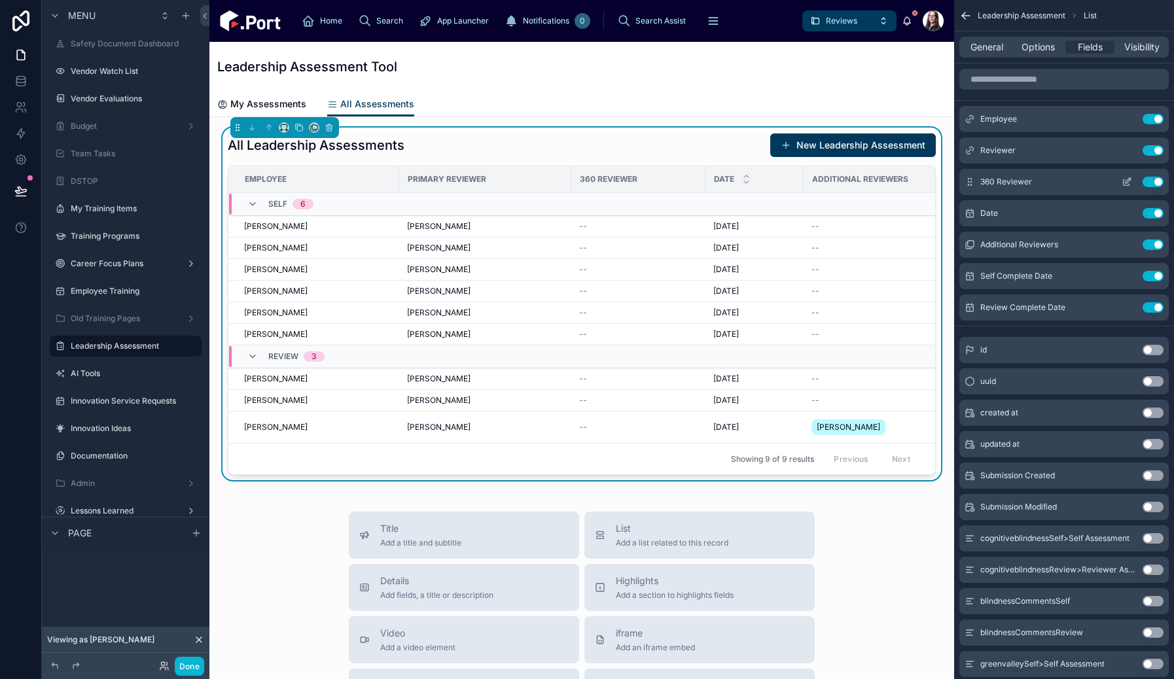
click at [1160, 181] on button "Use setting" at bounding box center [1153, 182] width 21 height 10
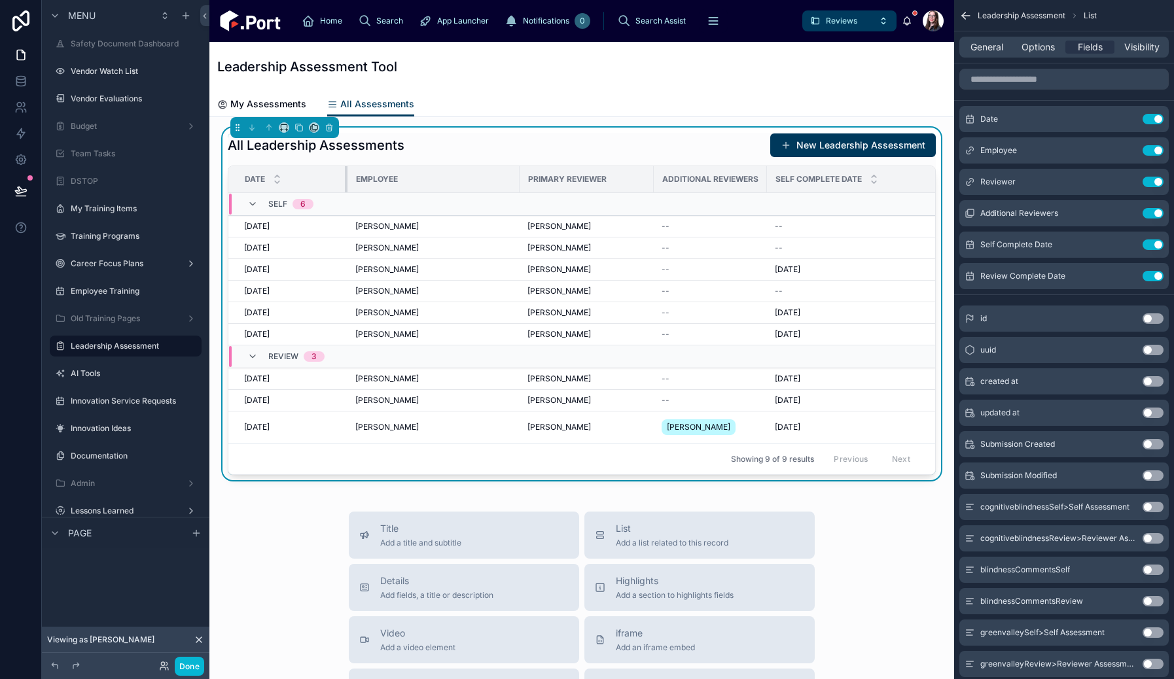
drag, startPoint x: 397, startPoint y: 180, endPoint x: 346, endPoint y: 185, distance: 52.0
click at [346, 185] on div at bounding box center [347, 179] width 5 height 26
click at [197, 668] on button "Done" at bounding box center [189, 666] width 29 height 19
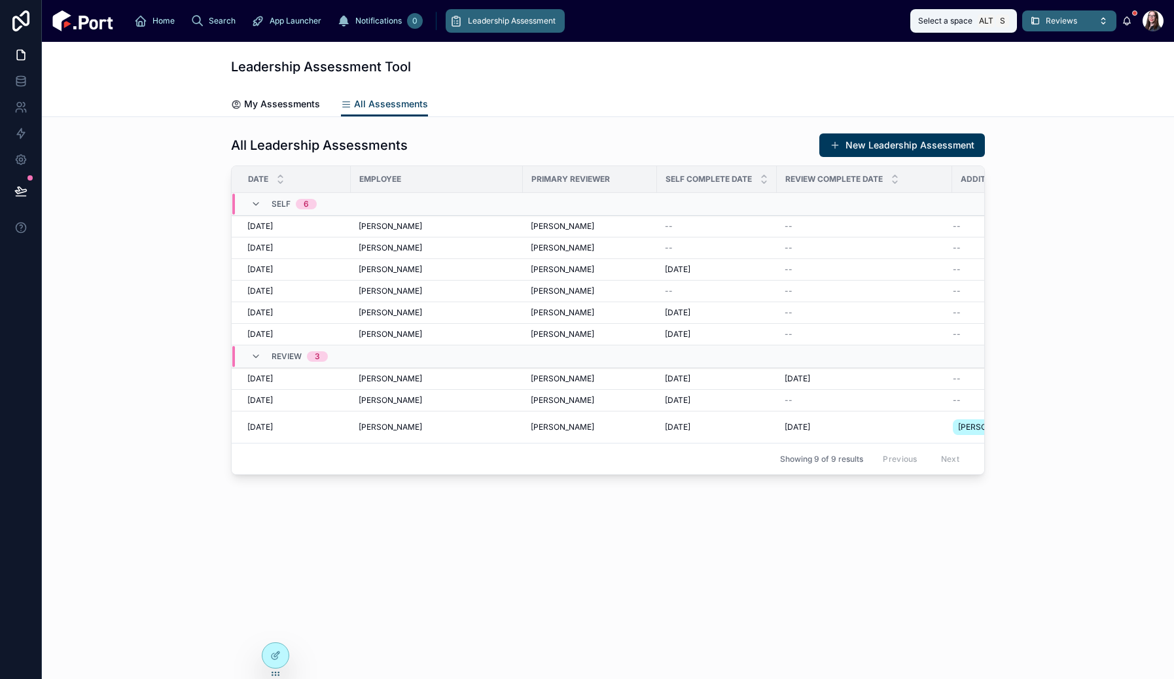
click at [1052, 25] on span "Reviews" at bounding box center [1061, 21] width 31 height 10
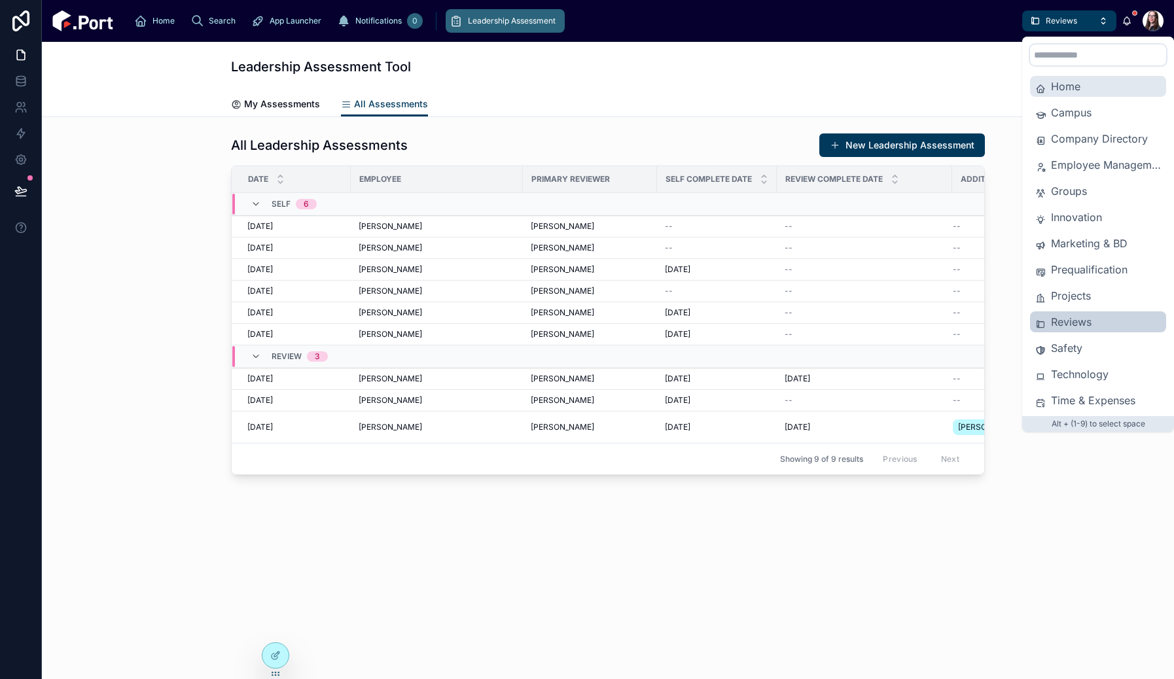
click at [1069, 90] on span "Home" at bounding box center [1106, 87] width 110 height 16
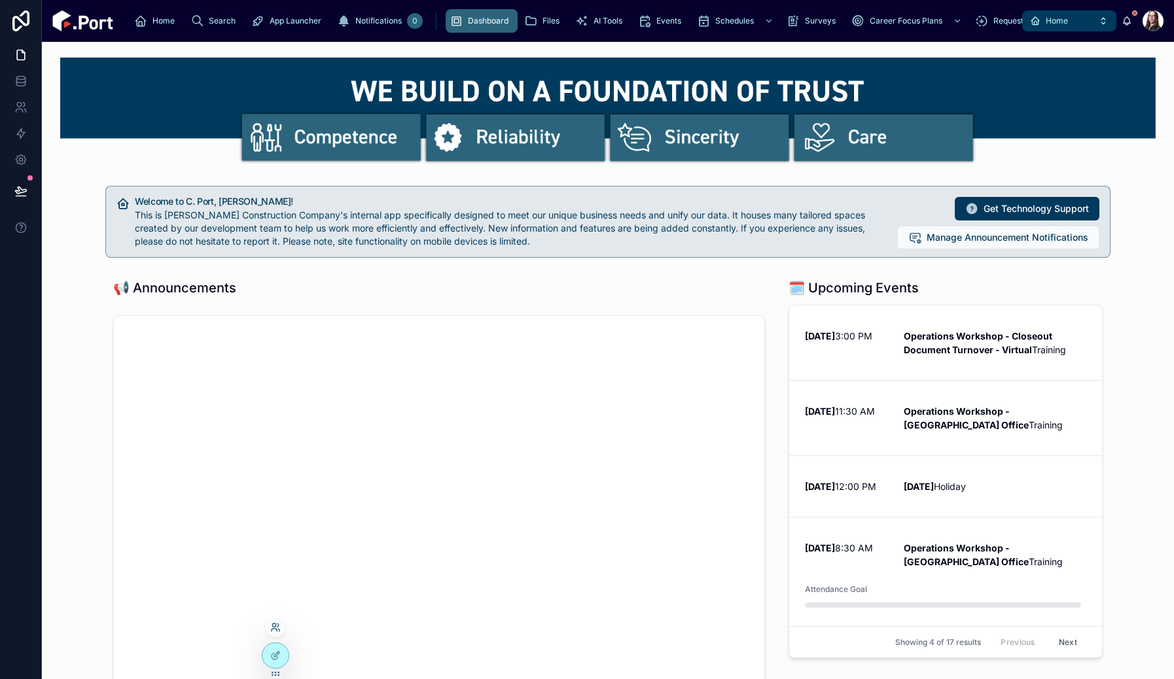
click at [280, 626] on icon at bounding box center [275, 627] width 10 height 10
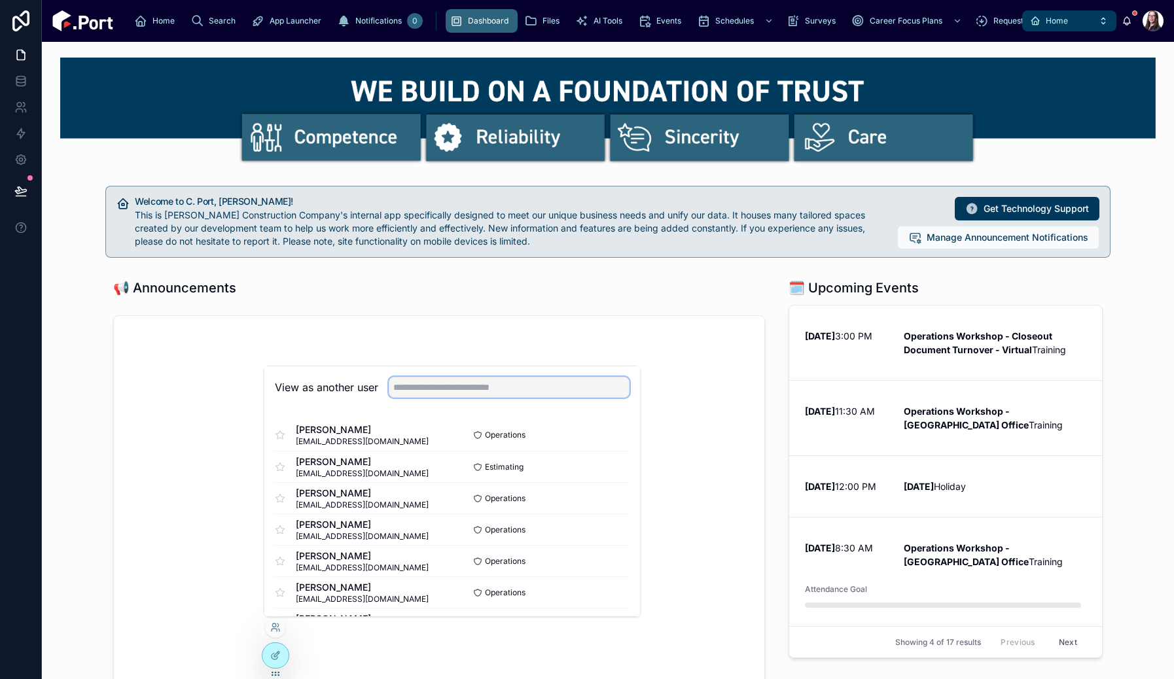
click at [444, 389] on input "text" at bounding box center [509, 387] width 241 height 21
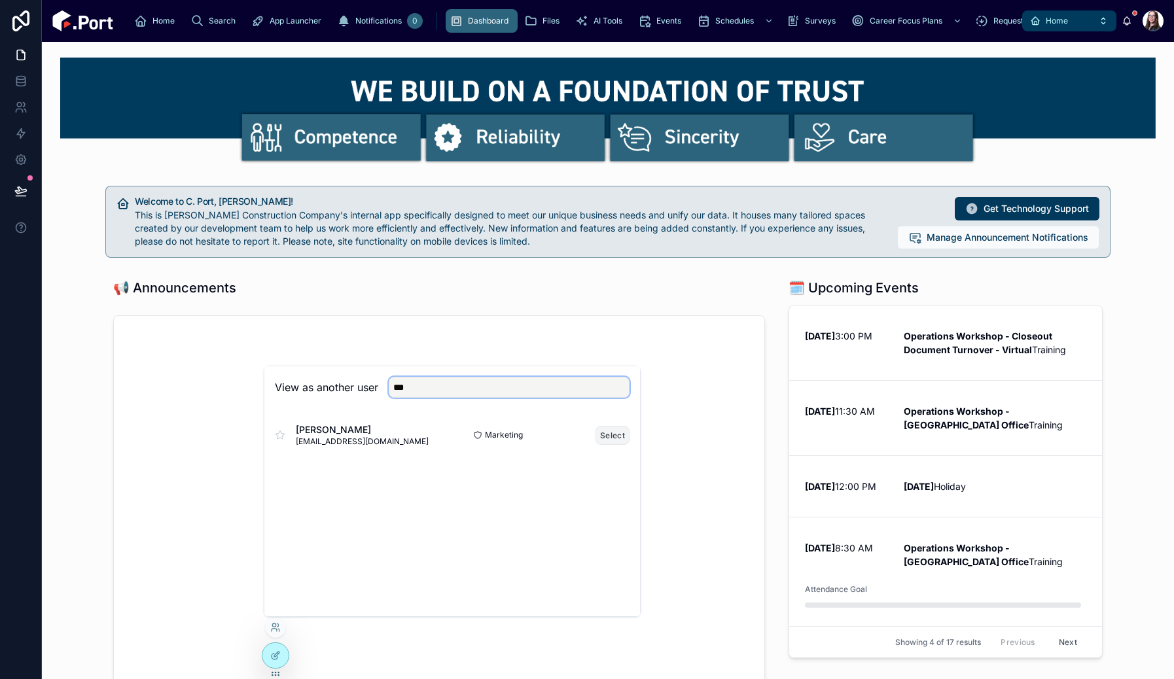
type input "***"
click at [618, 440] on button "Select" at bounding box center [613, 435] width 34 height 19
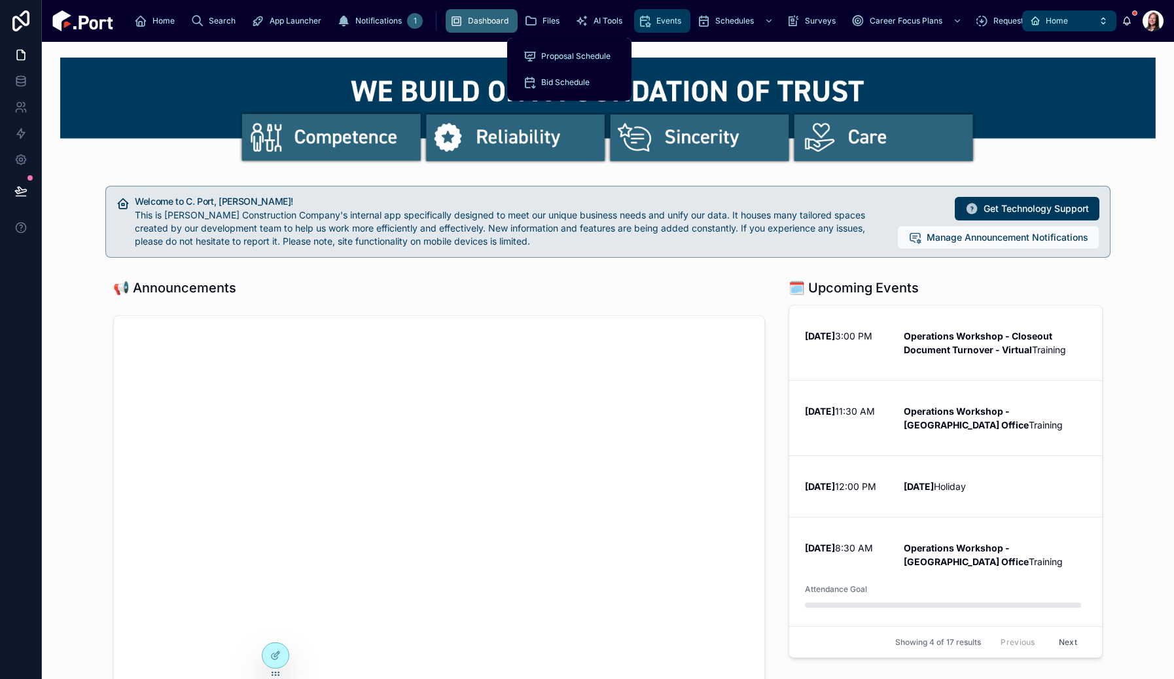
click at [656, 22] on span "Events" at bounding box center [668, 21] width 25 height 10
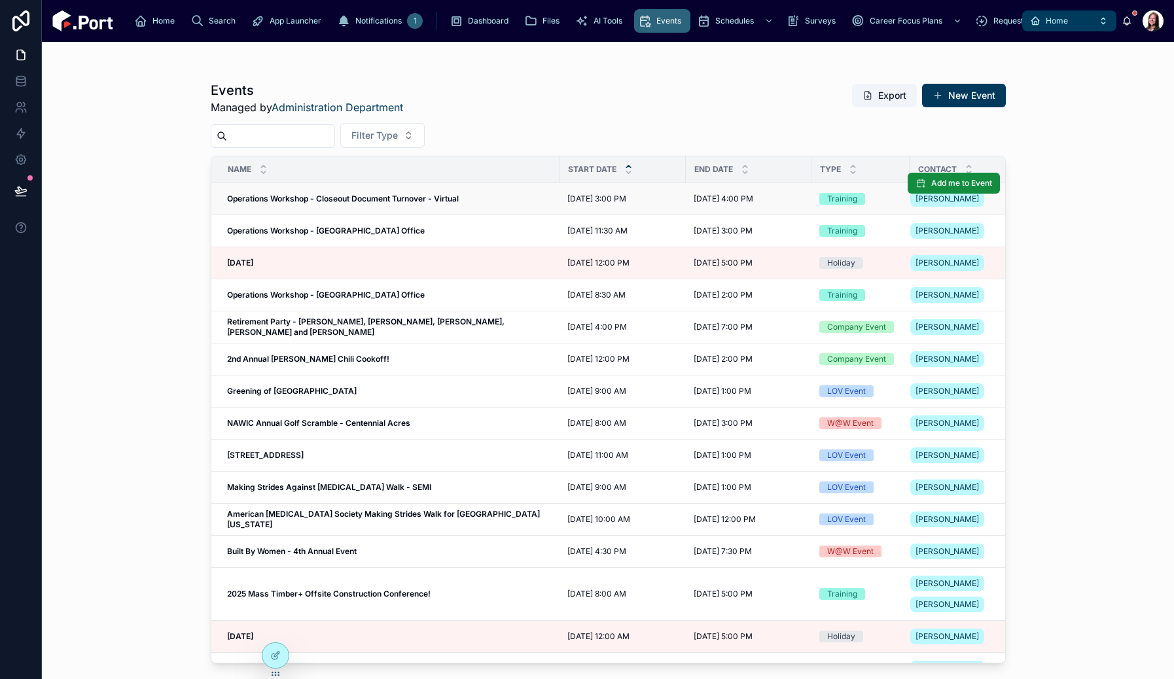
click at [459, 199] on strong "Operations Workshop - Closeout Document Turnover - Virtual" at bounding box center [343, 199] width 232 height 10
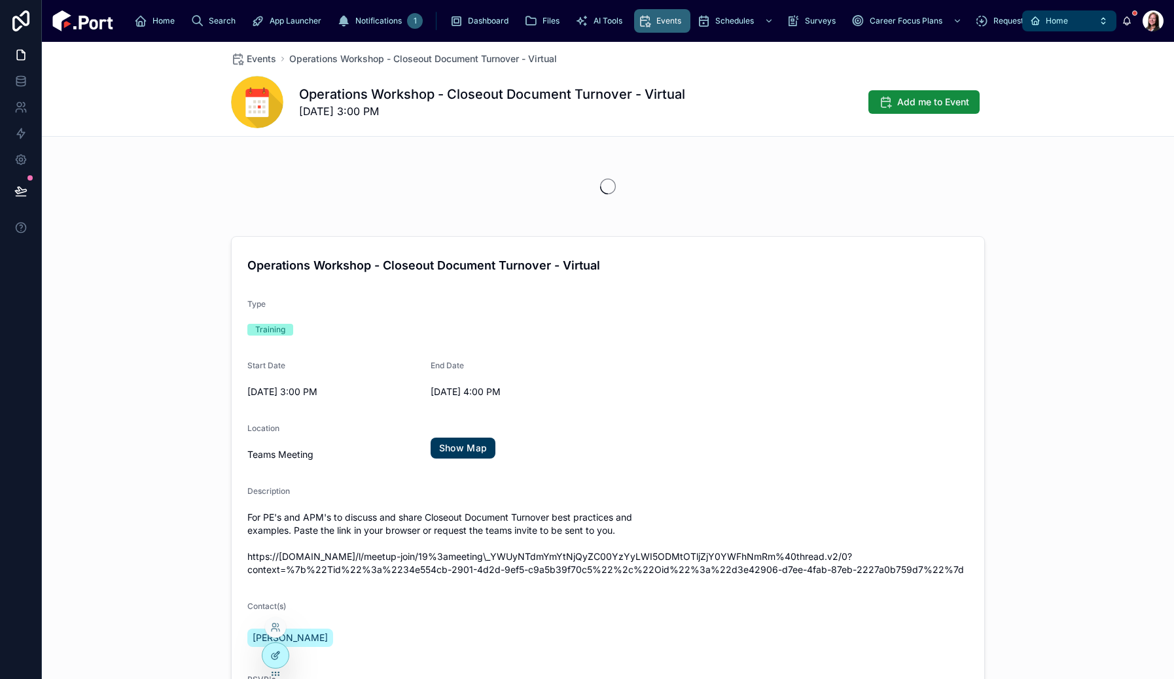
click at [270, 655] on div at bounding box center [275, 655] width 26 height 25
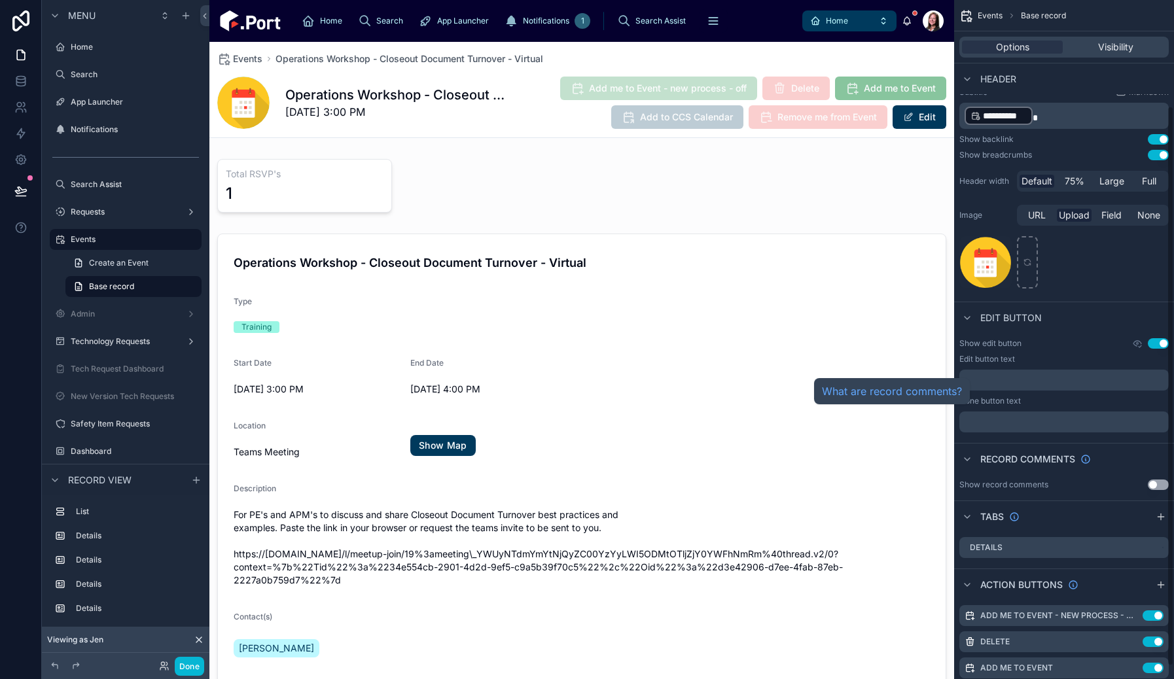
scroll to position [144, 0]
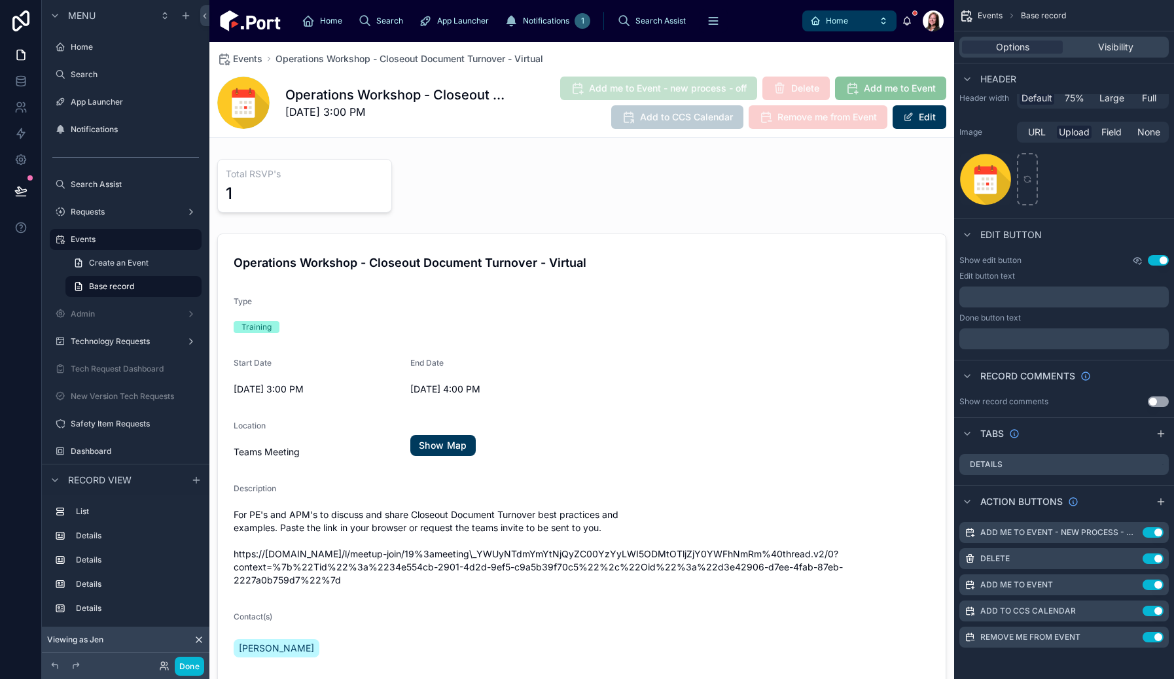
click at [1135, 261] on icon "scrollable content" at bounding box center [1137, 260] width 10 height 10
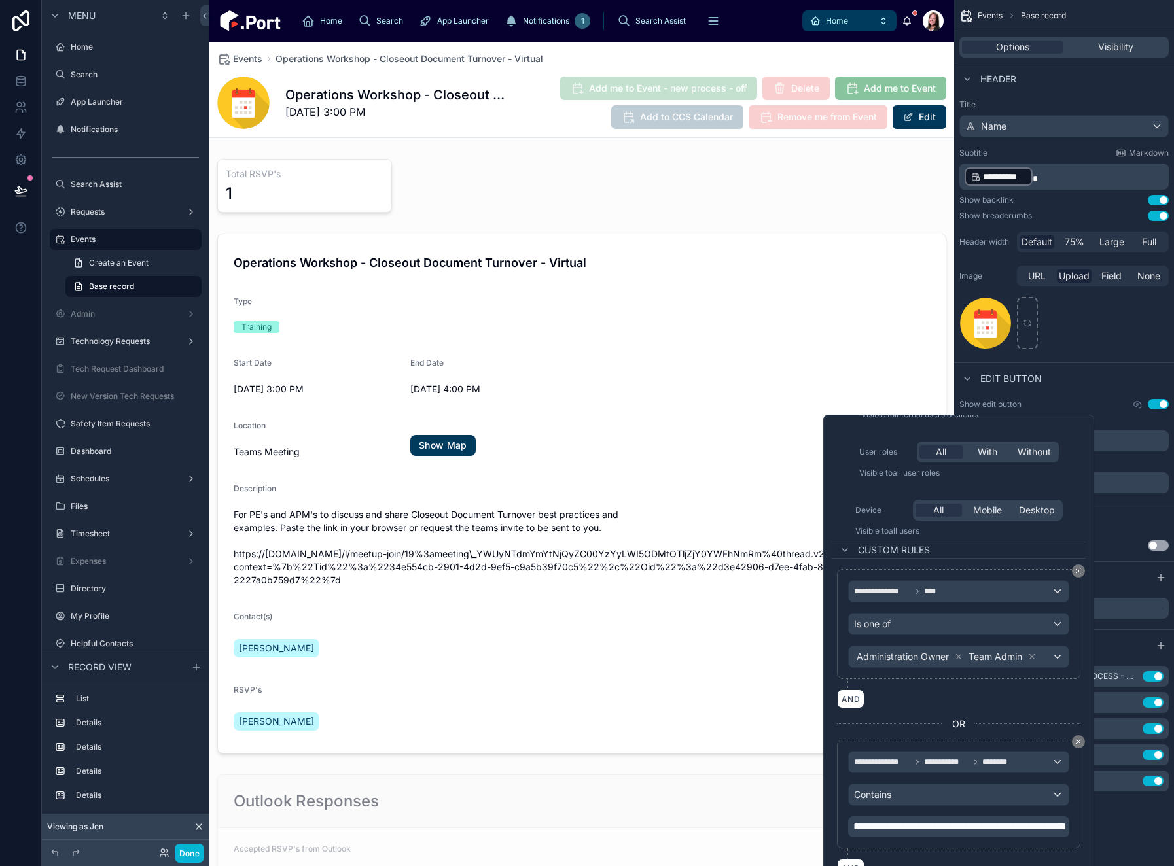
scroll to position [66, 0]
click at [1071, 679] on div "AND" at bounding box center [958, 699] width 243 height 19
click at [1019, 679] on div "**********" at bounding box center [959, 762] width 220 height 21
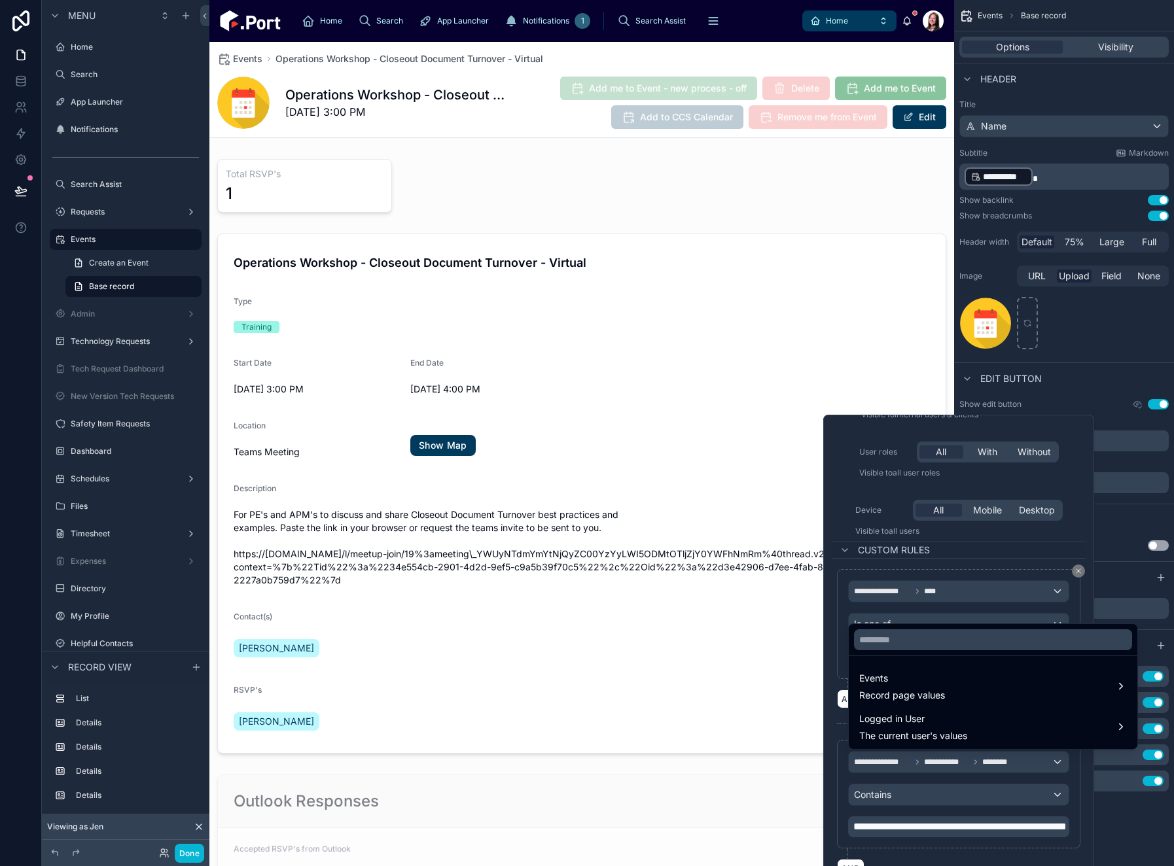
click at [1094, 679] on div at bounding box center [958, 740] width 271 height 650
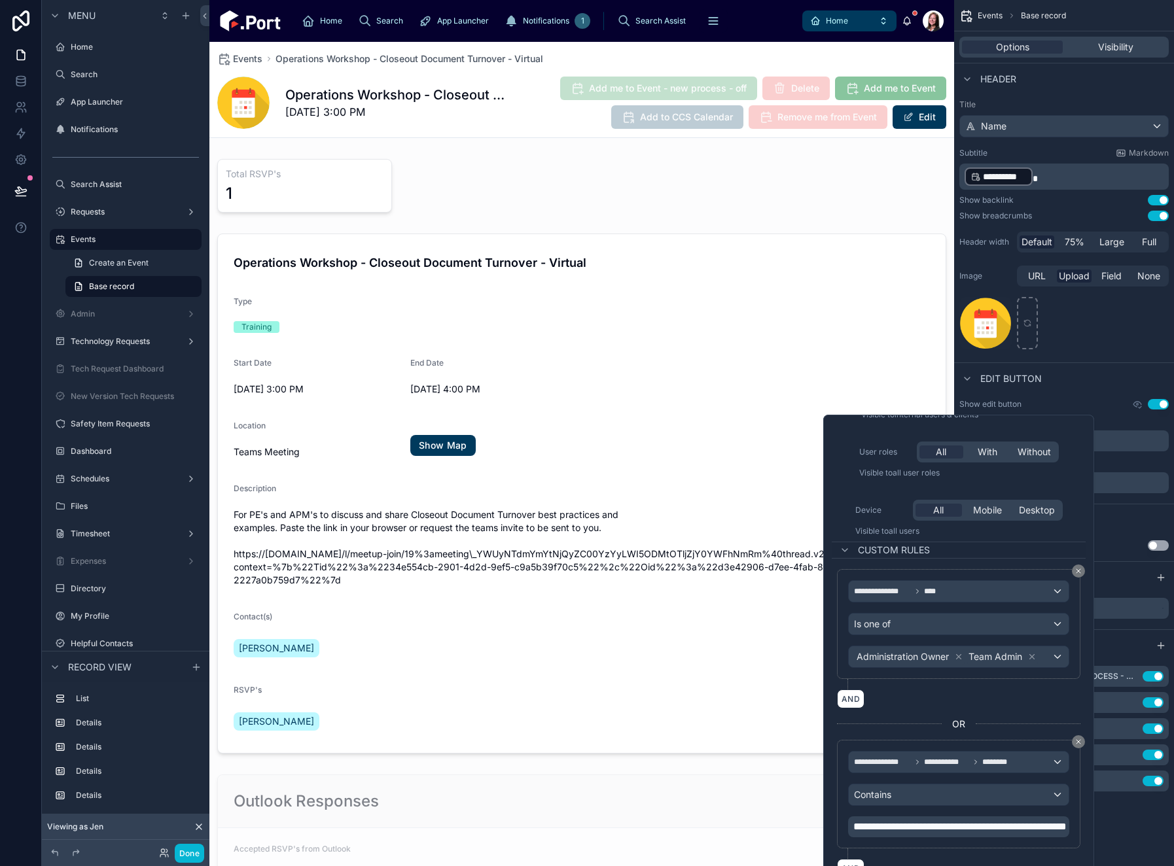
click at [1082, 679] on icon at bounding box center [1079, 742] width 8 height 8
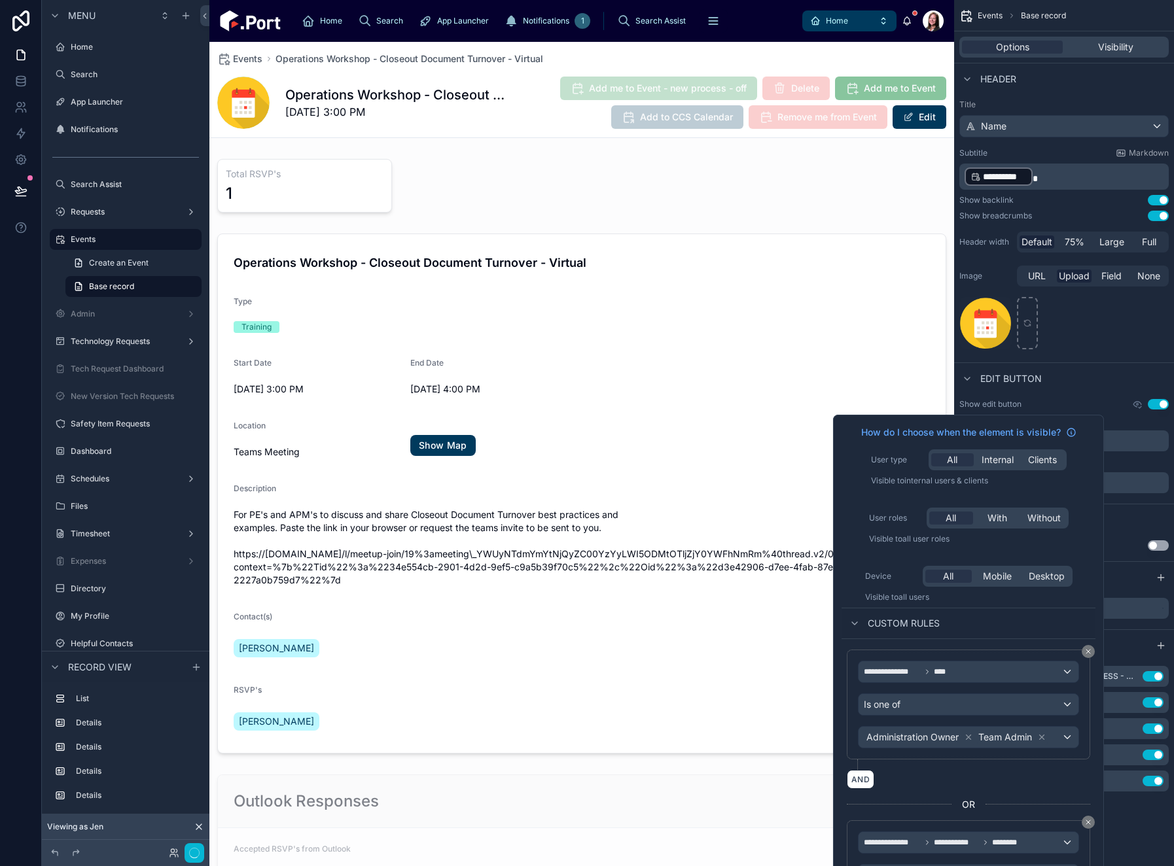
scroll to position [0, 0]
click at [1092, 679] on icon at bounding box center [1088, 823] width 8 height 8
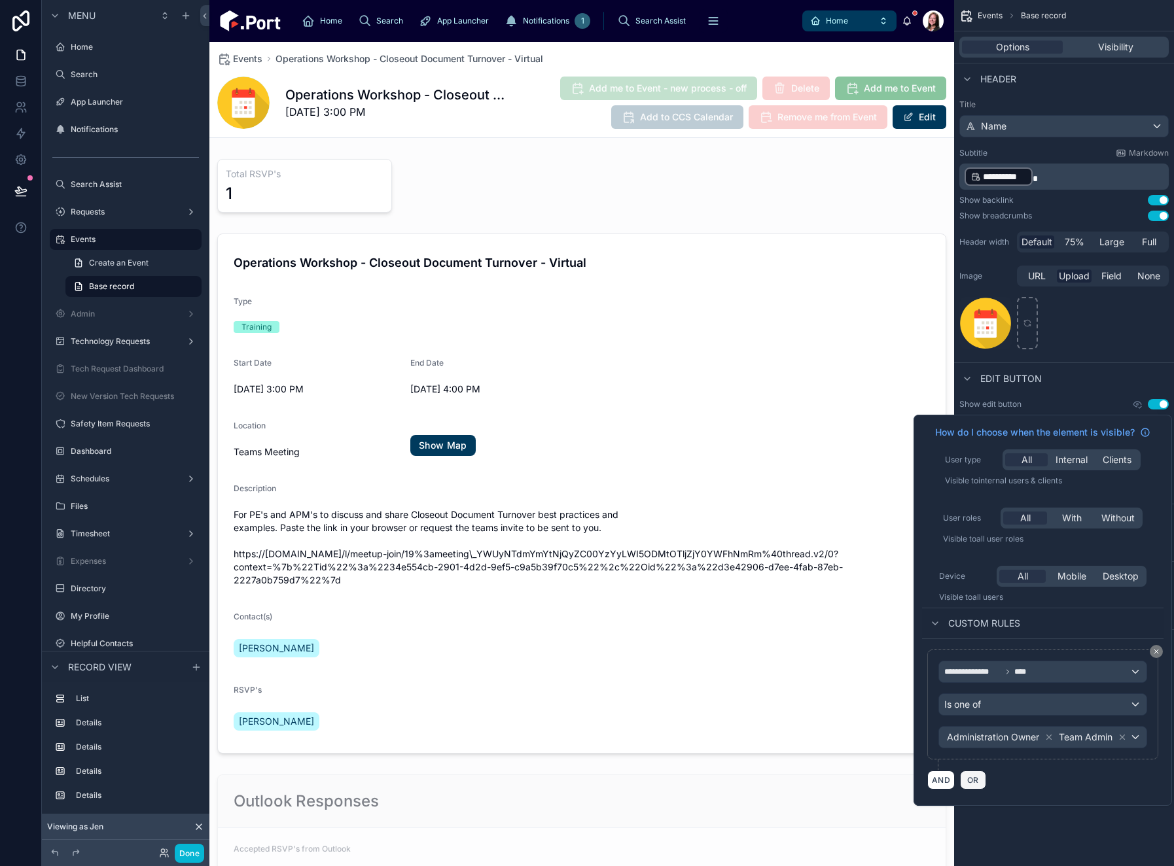
click at [972, 679] on span "OR" at bounding box center [973, 780] width 17 height 10
click at [1017, 679] on div "**********" at bounding box center [1042, 842] width 207 height 21
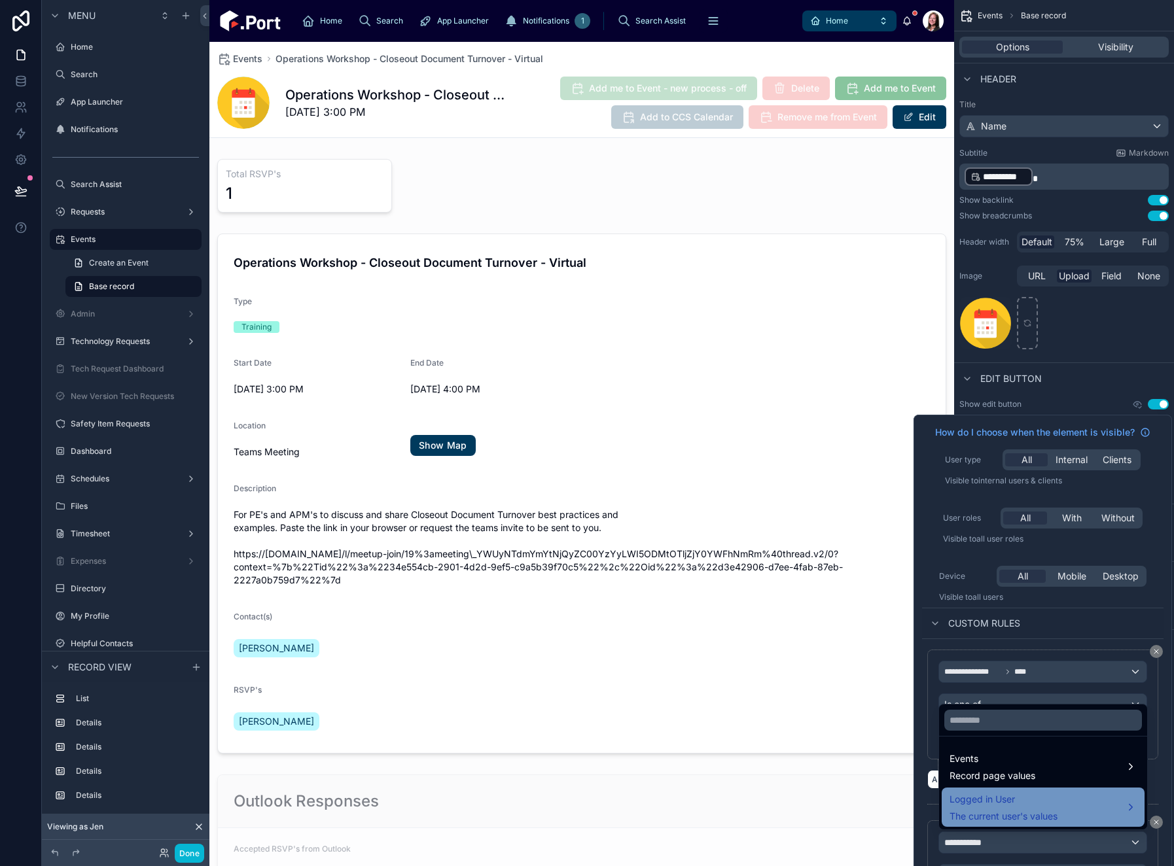
click at [1005, 679] on span "Logged in User" at bounding box center [1004, 800] width 108 height 16
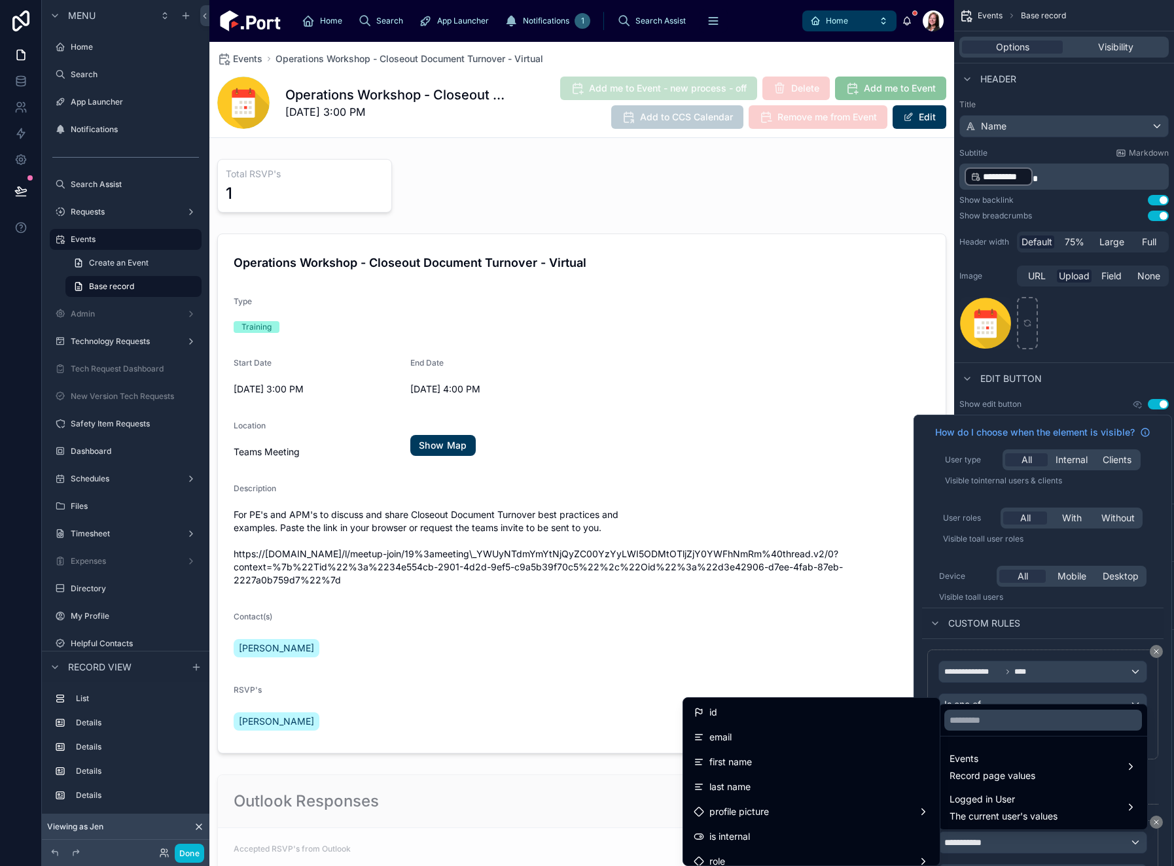
drag, startPoint x: 772, startPoint y: 719, endPoint x: 1096, endPoint y: 774, distance: 329.2
click at [772, 679] on div "id" at bounding box center [812, 713] width 236 height 16
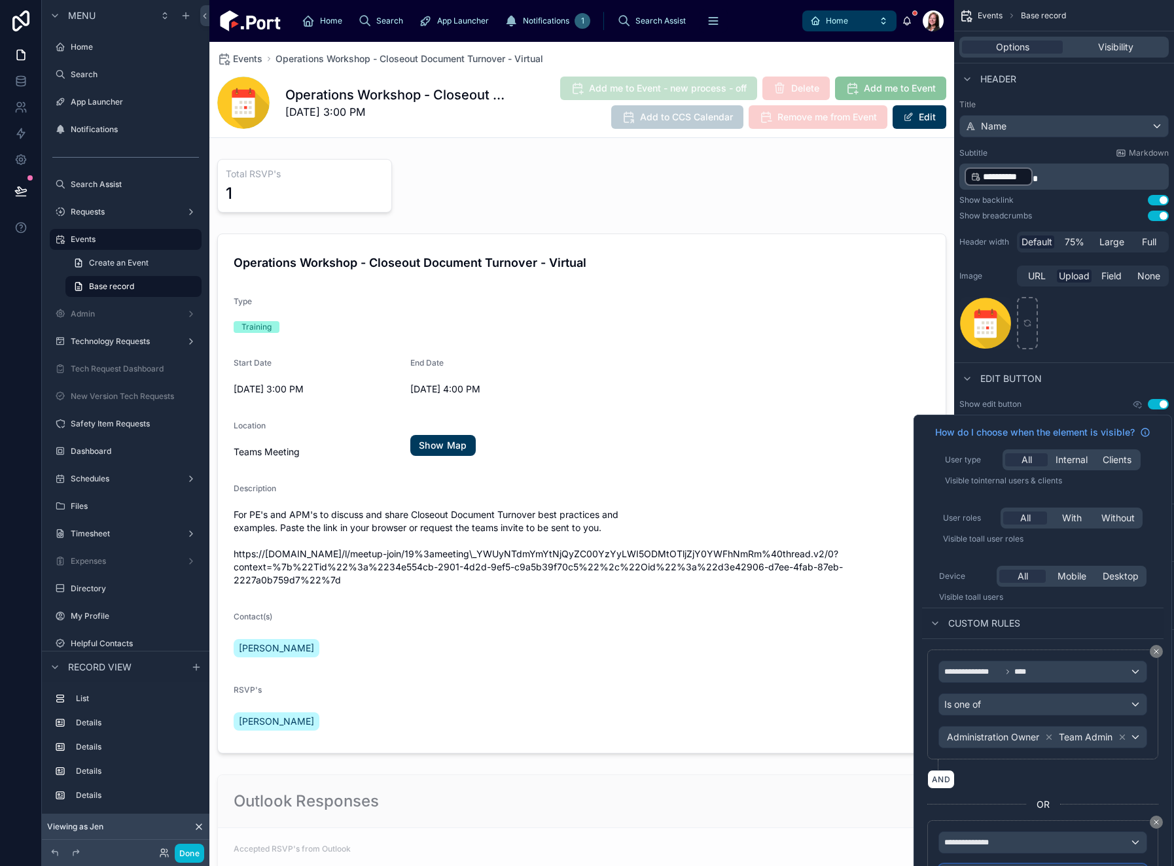
click at [1084, 679] on div "Operator" at bounding box center [1042, 875] width 207 height 21
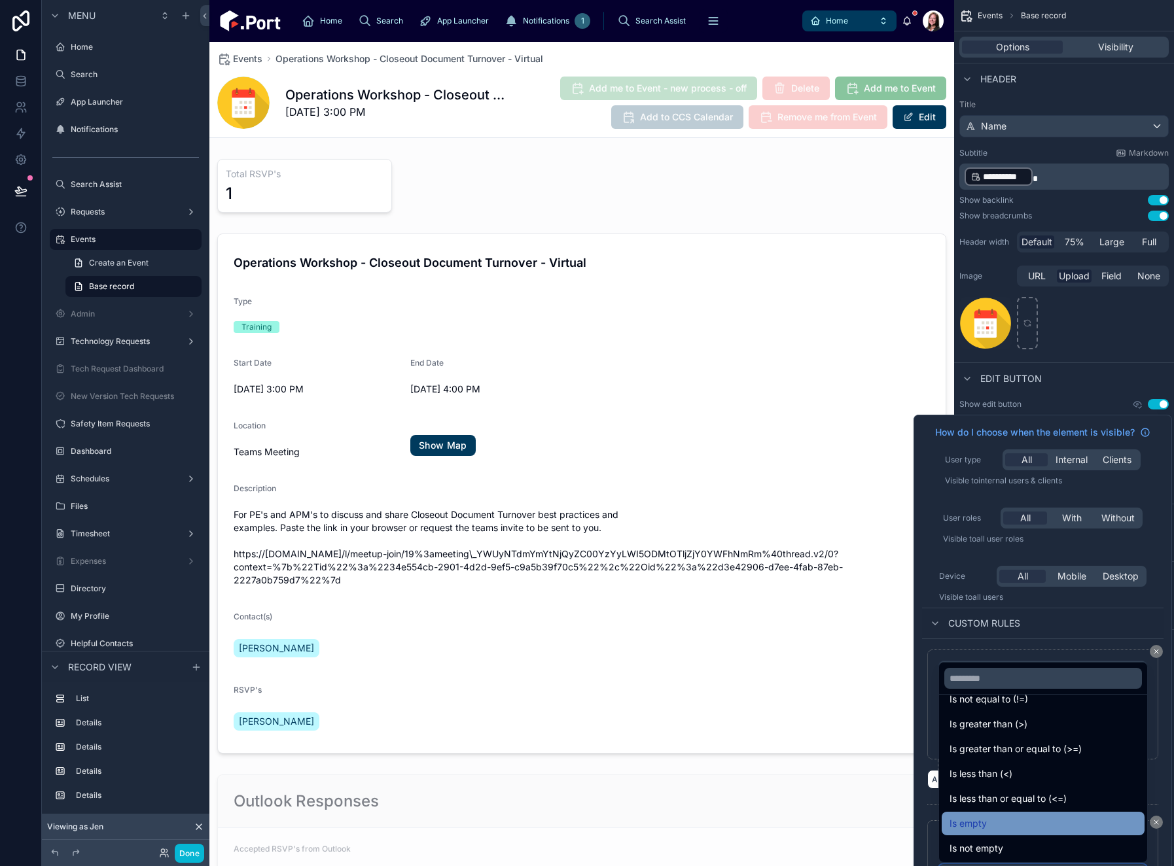
scroll to position [93, 0]
click at [1047, 679] on div "Is one of" at bounding box center [1043, 823] width 187 height 16
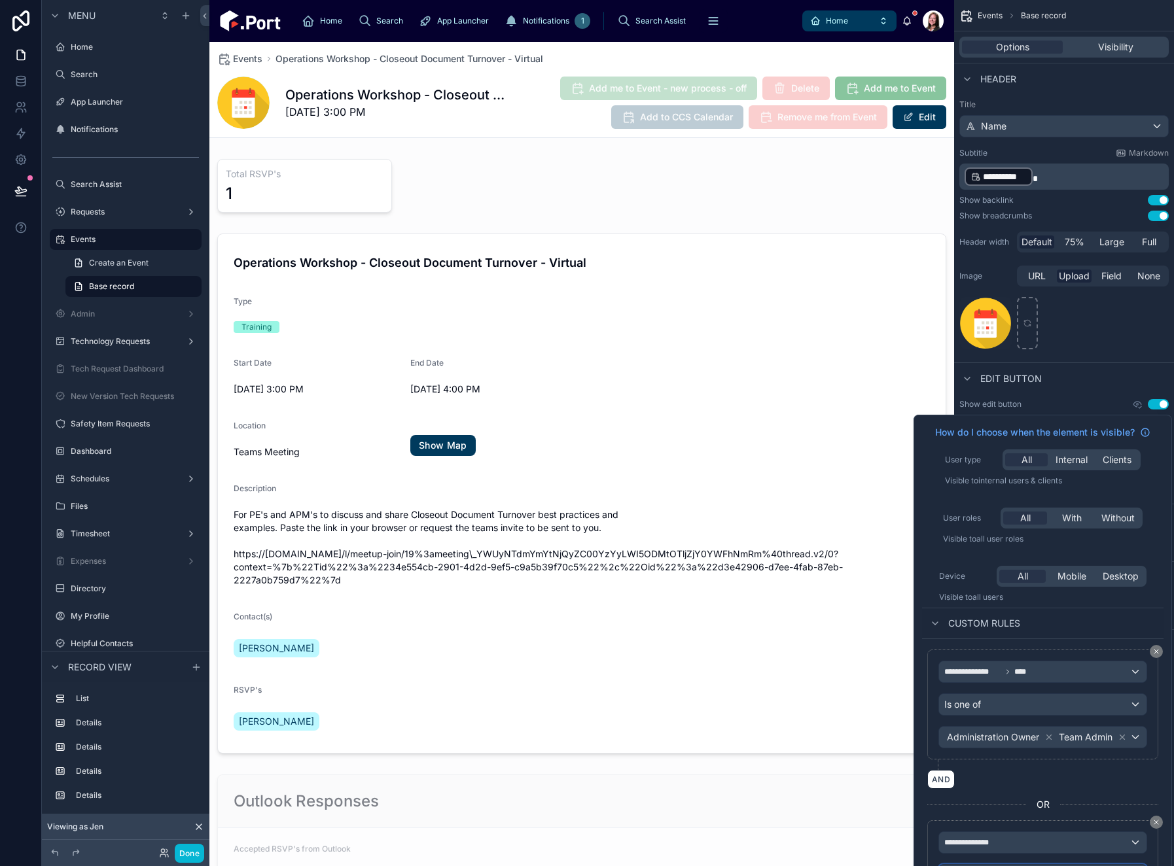
click at [1096, 679] on div "Is one of" at bounding box center [1042, 875] width 207 height 21
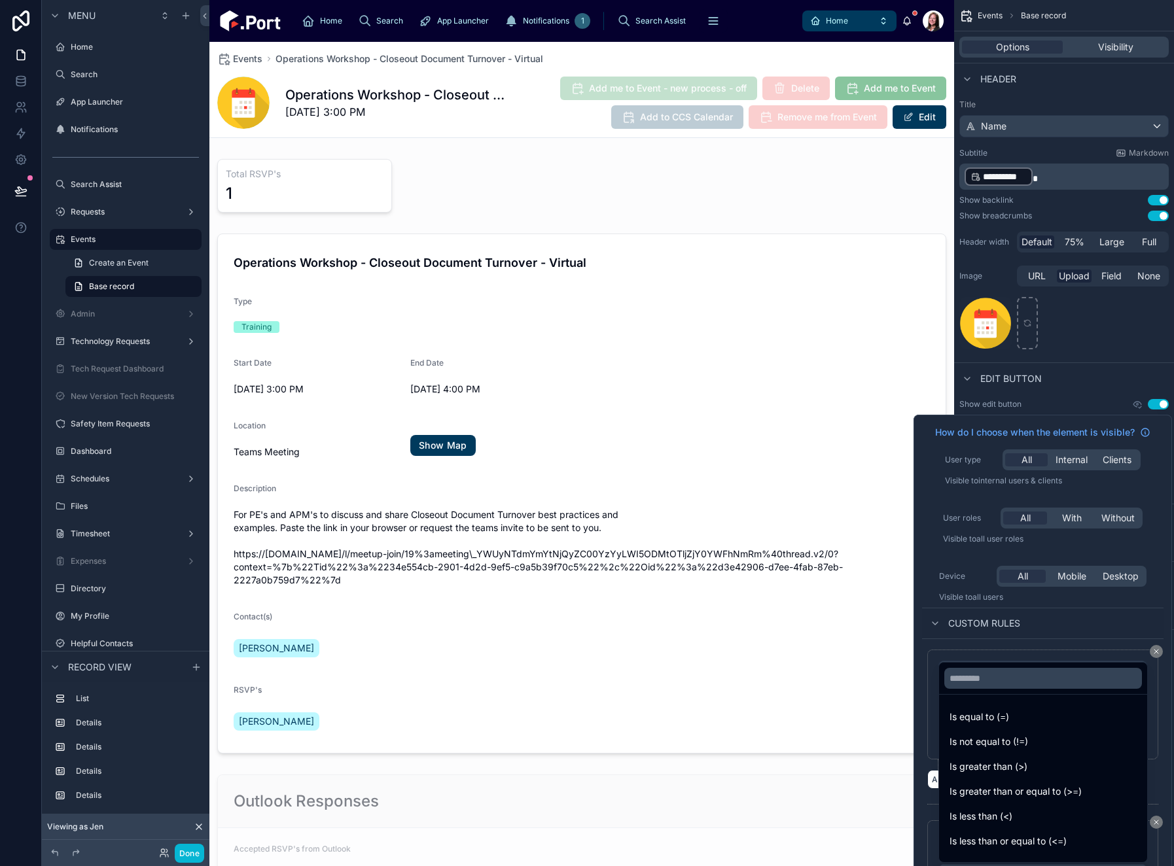
click at [1165, 679] on div at bounding box center [1043, 695] width 258 height 561
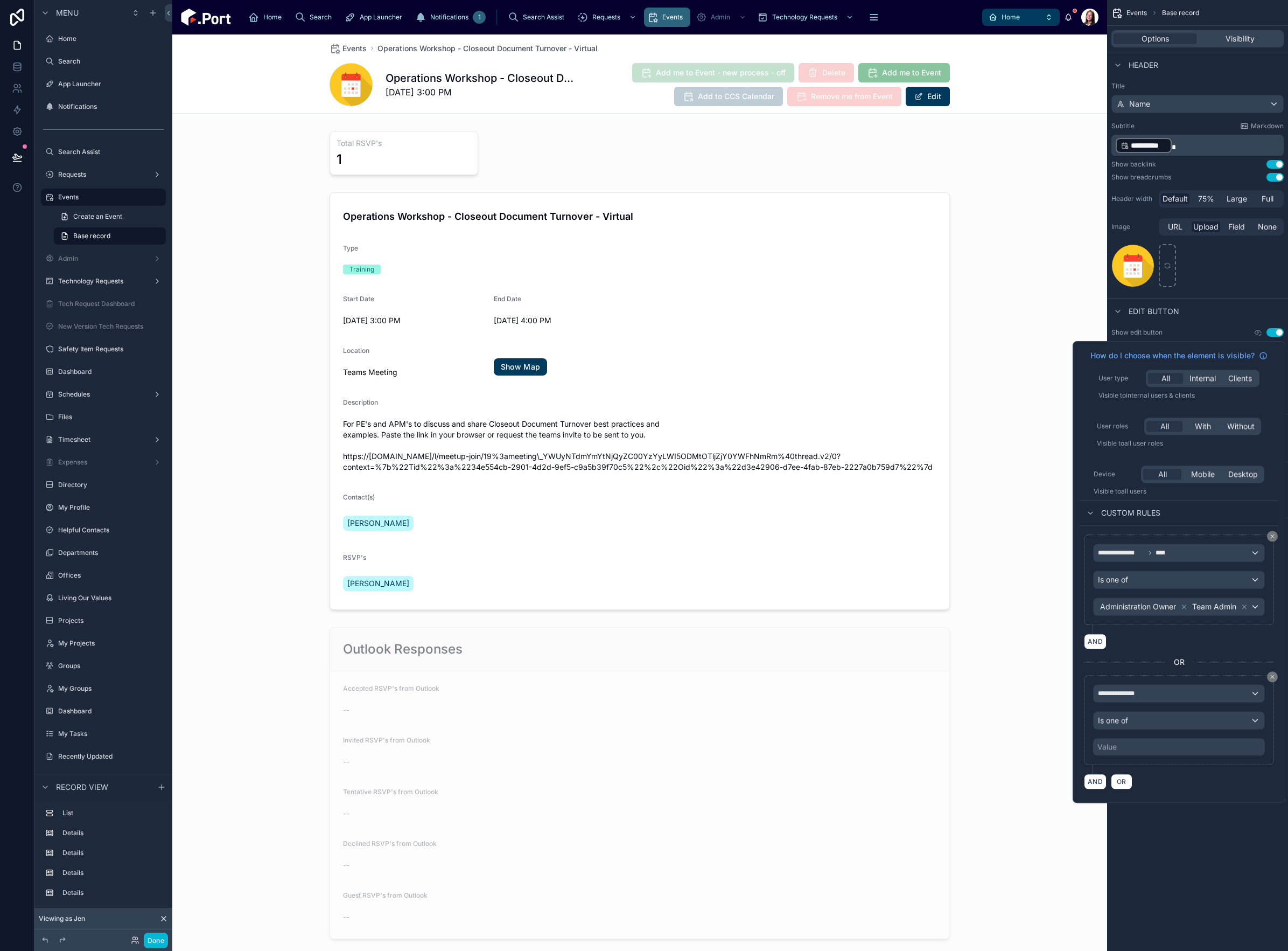
drag, startPoint x: 955, startPoint y: 3, endPoint x: 1216, endPoint y: 819, distance: 856.7
click at [965, 559] on div "**********" at bounding box center [1197, 475] width 181 height 951
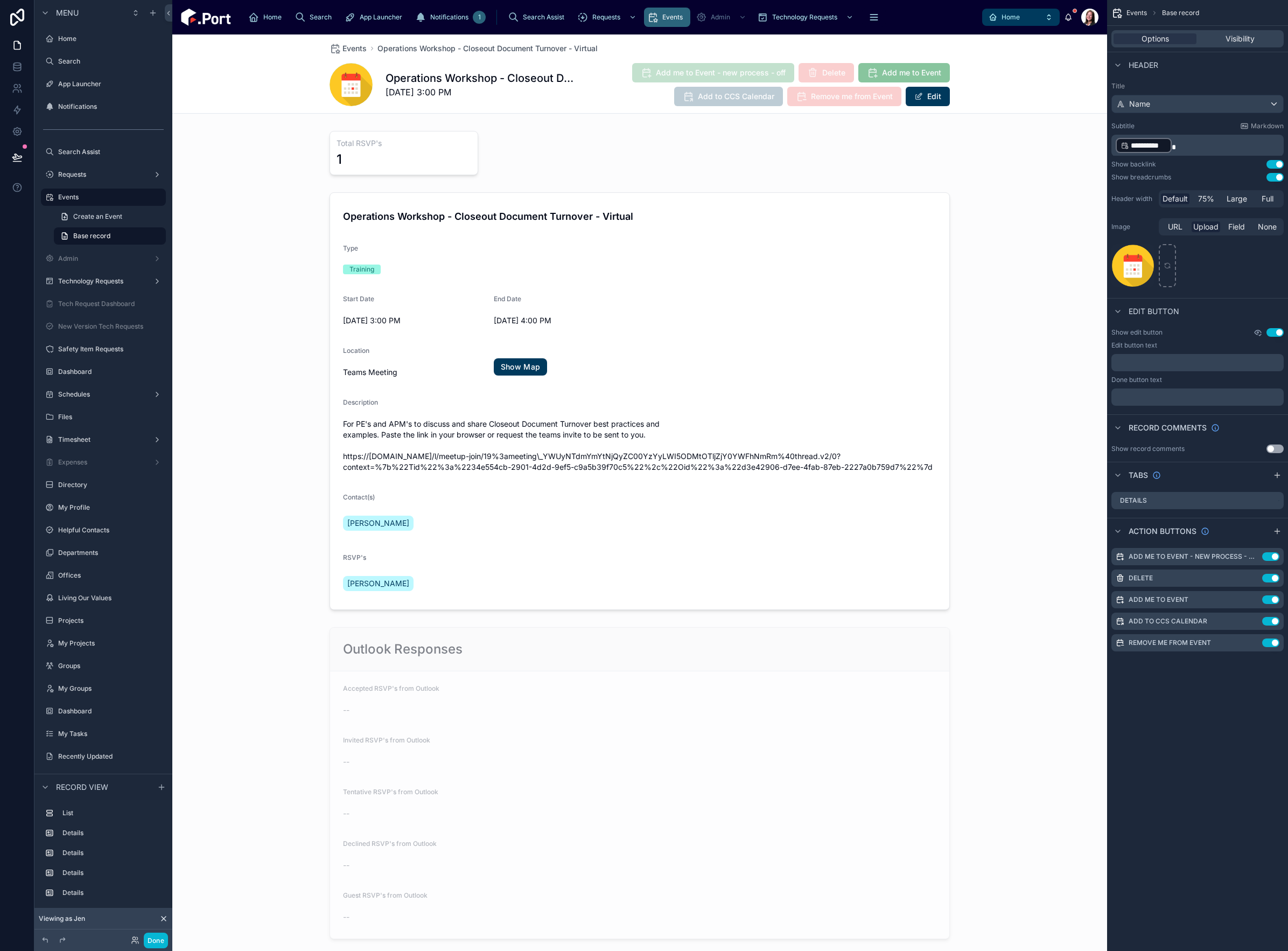
click at [965, 333] on icon "scrollable content" at bounding box center [1258, 332] width 7 height 4
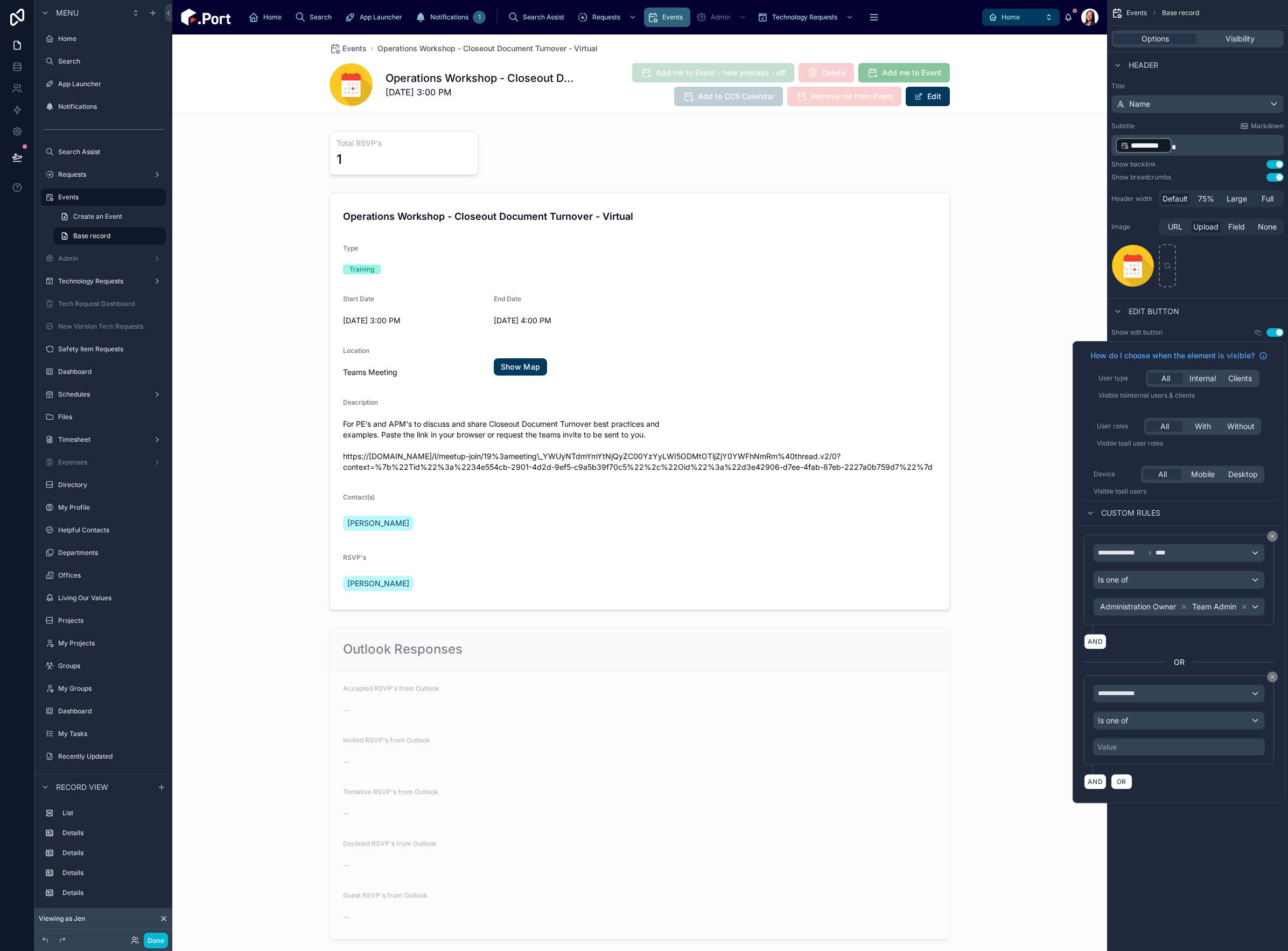
click at [965, 559] on div "Value" at bounding box center [1179, 747] width 172 height 17
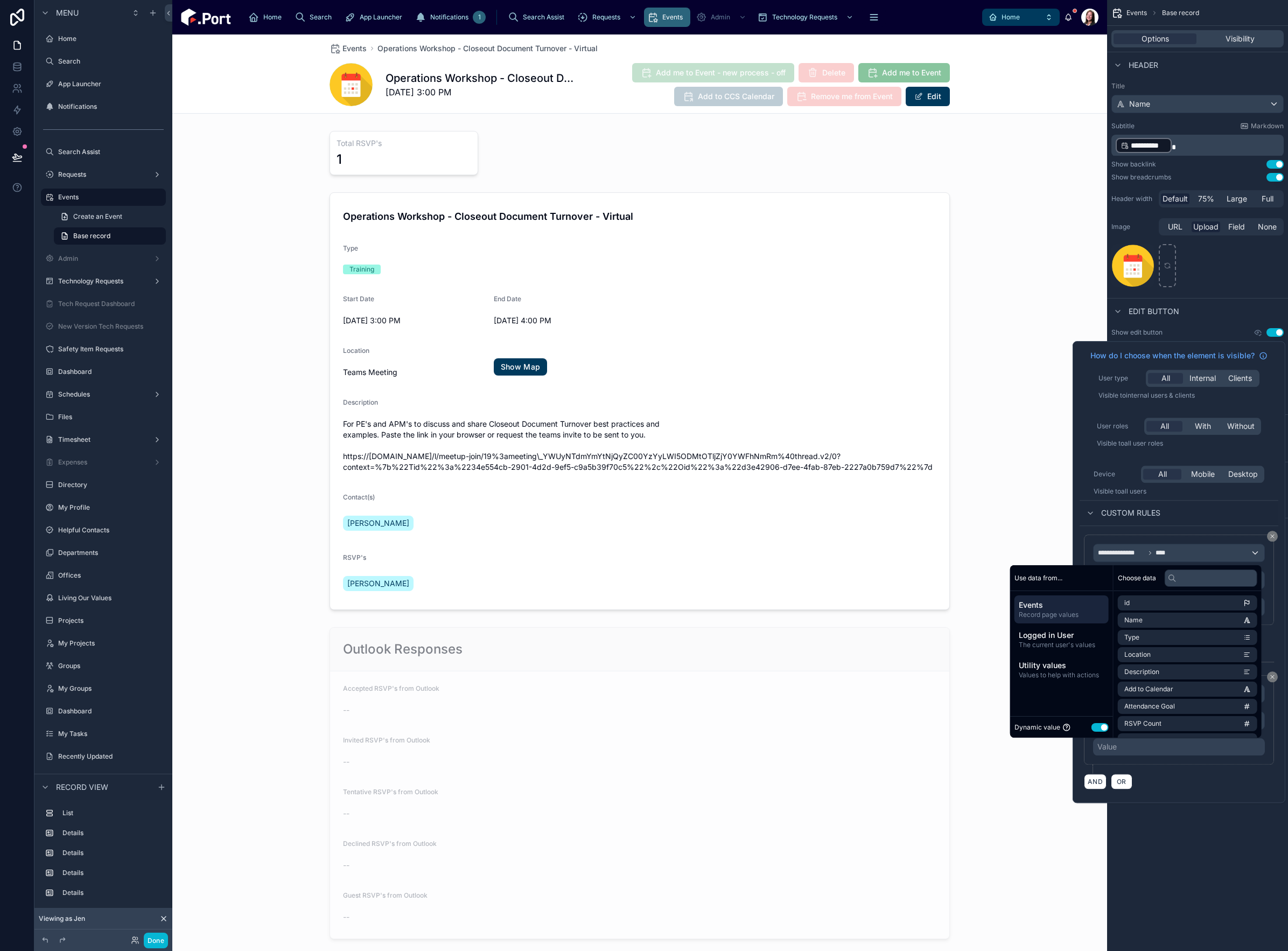
click at [965, 559] on button "Use setting" at bounding box center [1100, 727] width 17 height 8
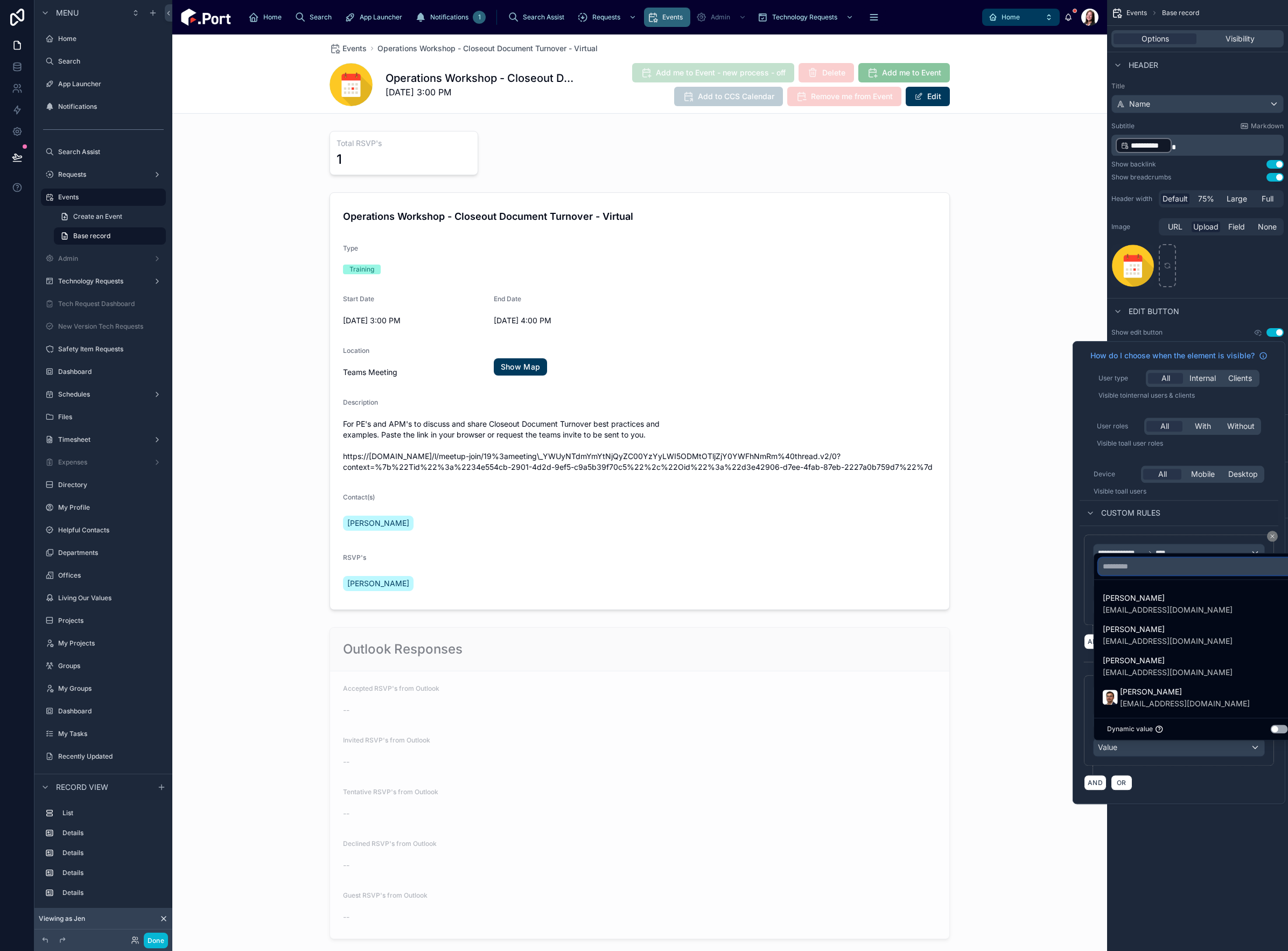
click at [965, 559] on input "text" at bounding box center [1197, 566] width 198 height 17
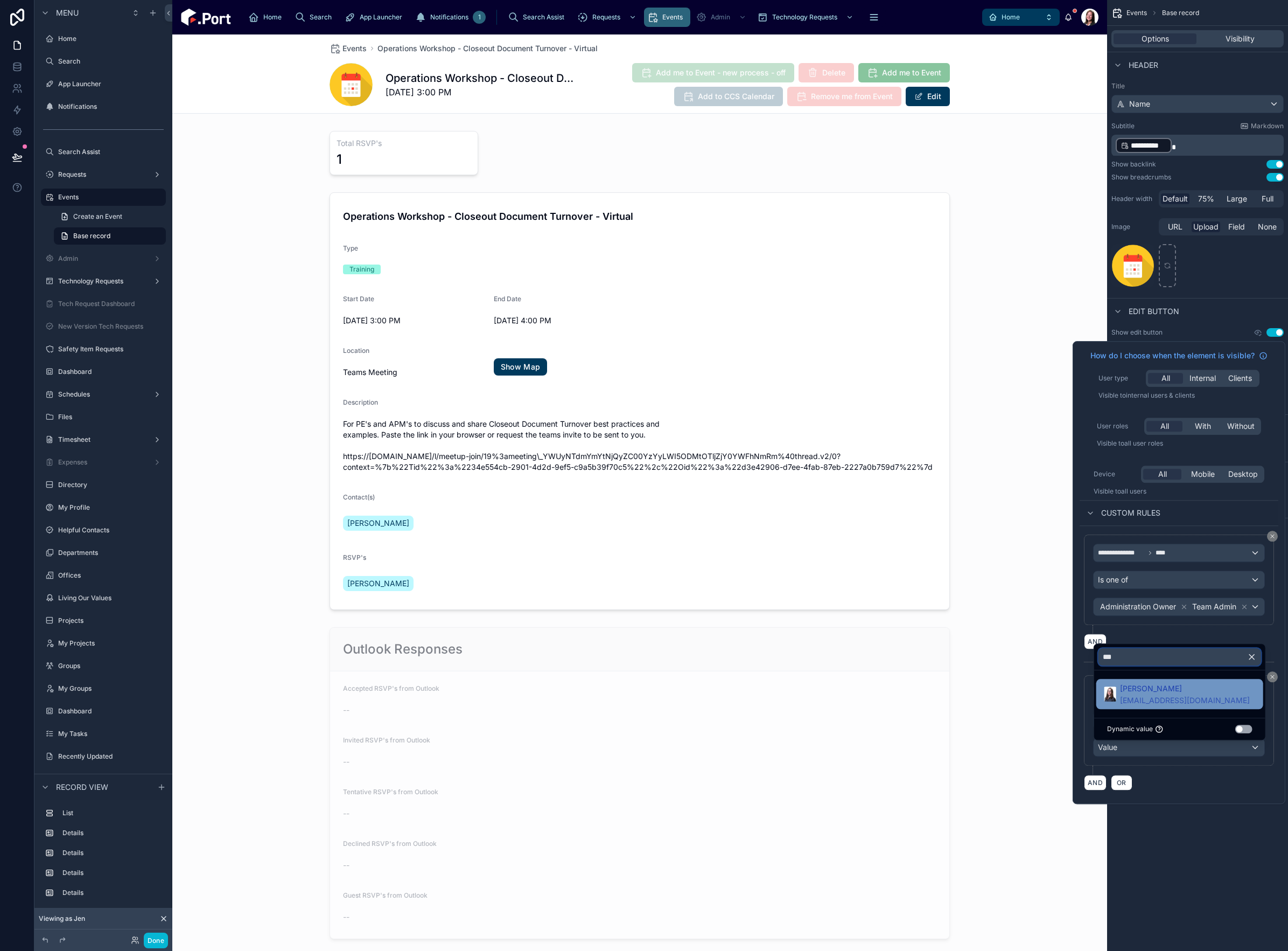
type input "***"
click at [965, 559] on span "eshirreffs@clarkcc.com" at bounding box center [1185, 700] width 130 height 11
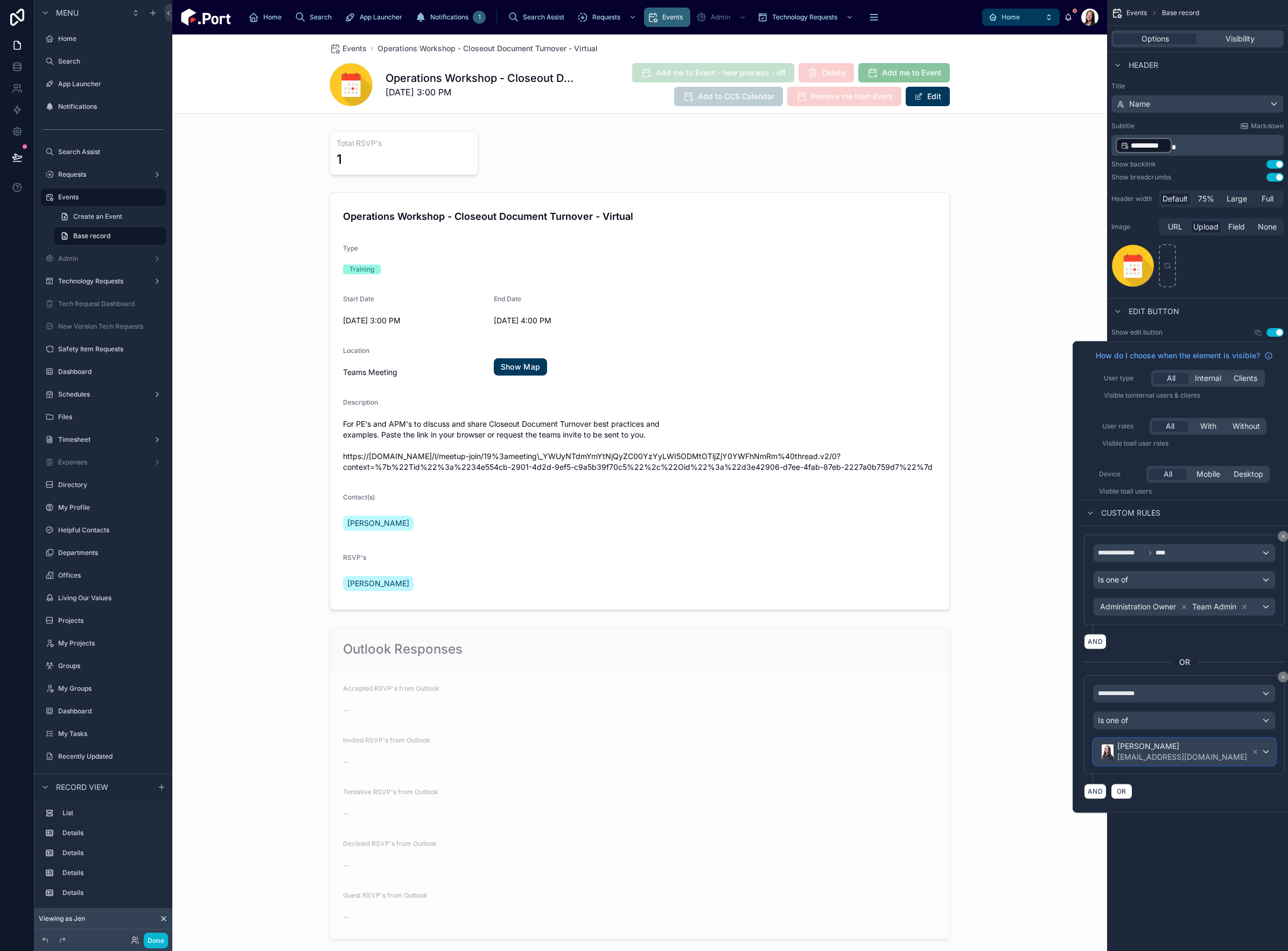
click at [965, 559] on div "Ellen Shirreffs eshirreffs@clarkcc.com" at bounding box center [1184, 751] width 182 height 26
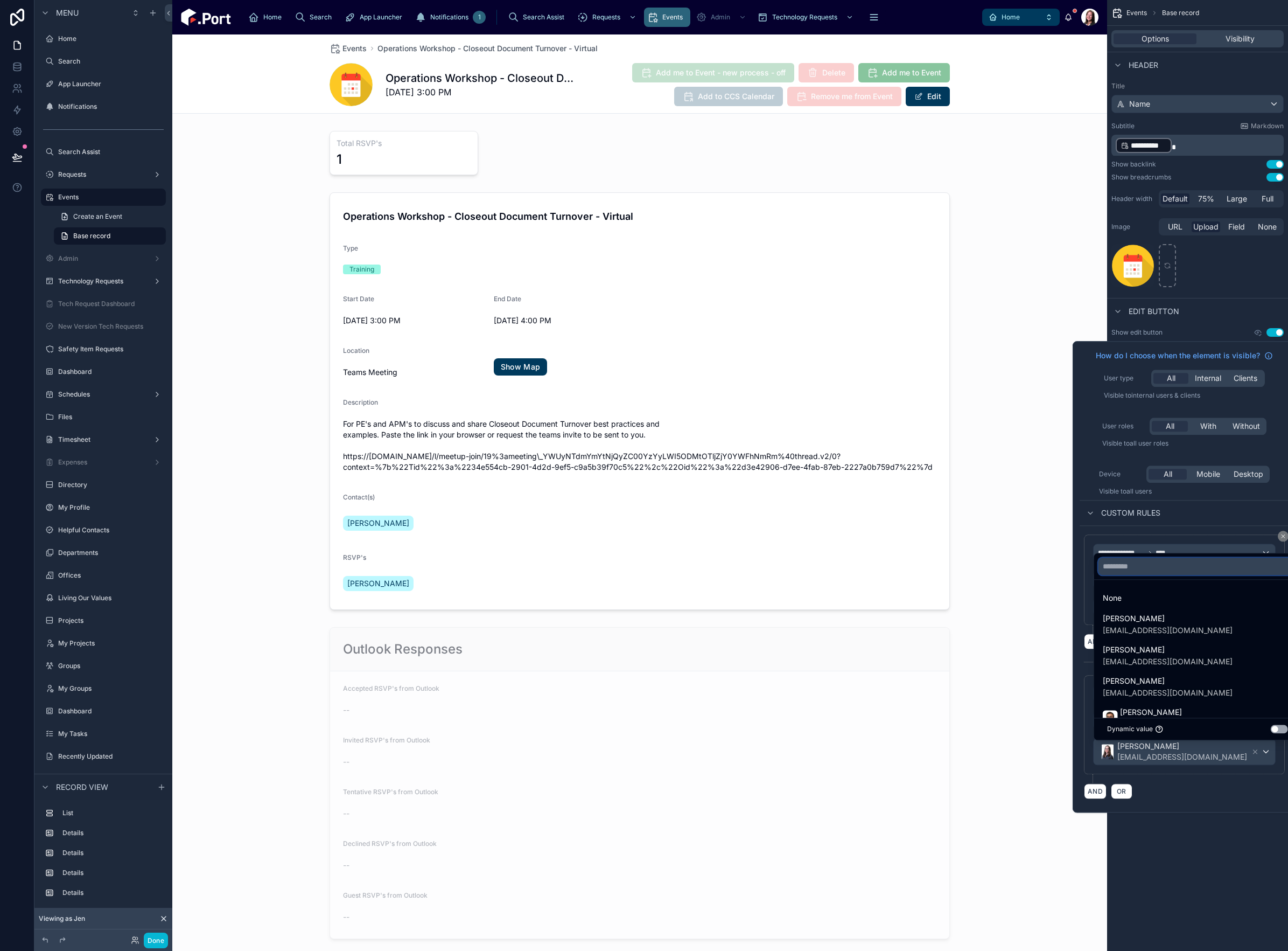
click at [965, 559] on input "text" at bounding box center [1197, 566] width 198 height 17
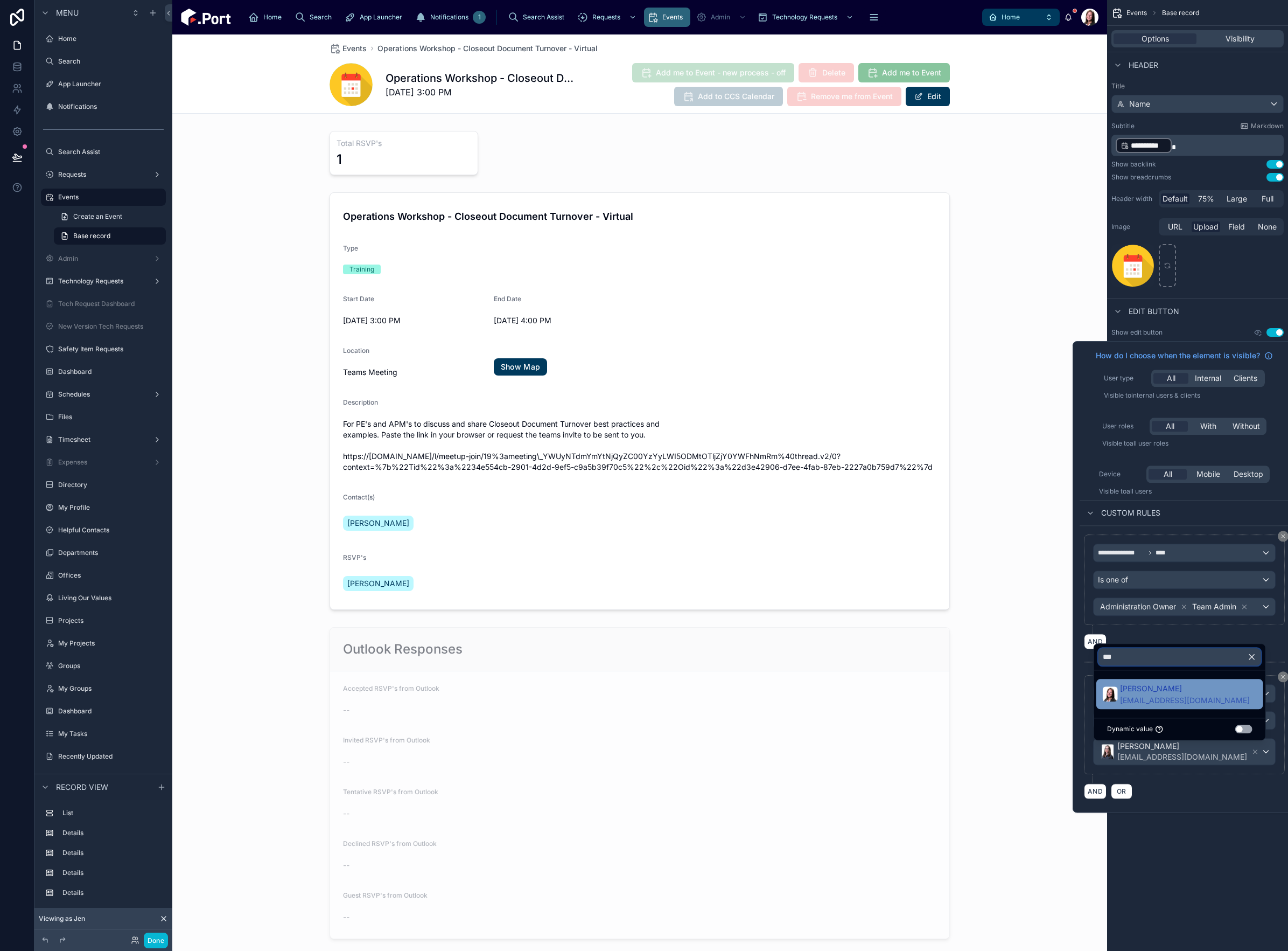
type input "***"
click at [965, 559] on span "jhuebel@clarkcc.com" at bounding box center [1185, 700] width 130 height 11
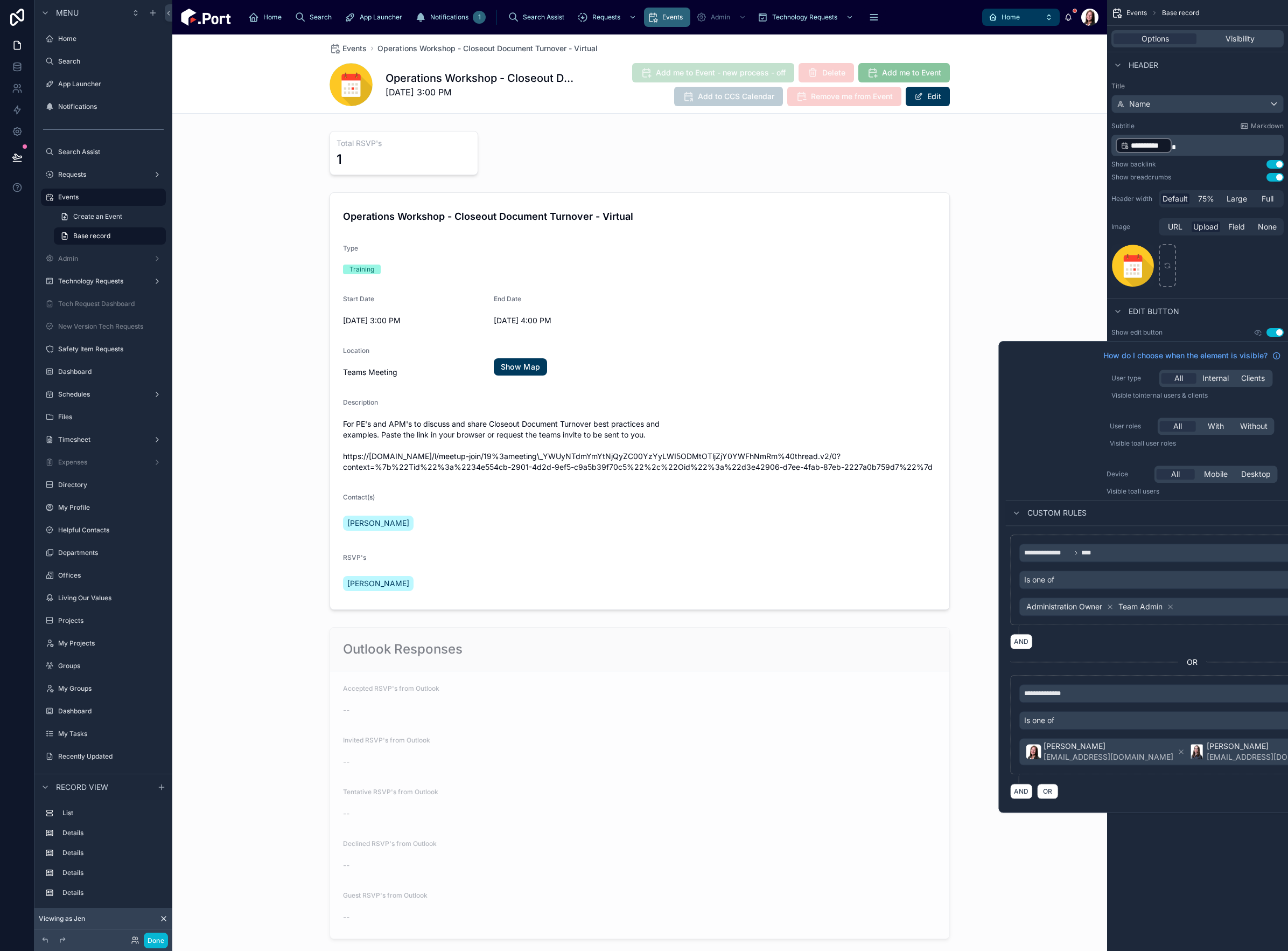
click at [965, 559] on div "**********" at bounding box center [1197, 475] width 181 height 951
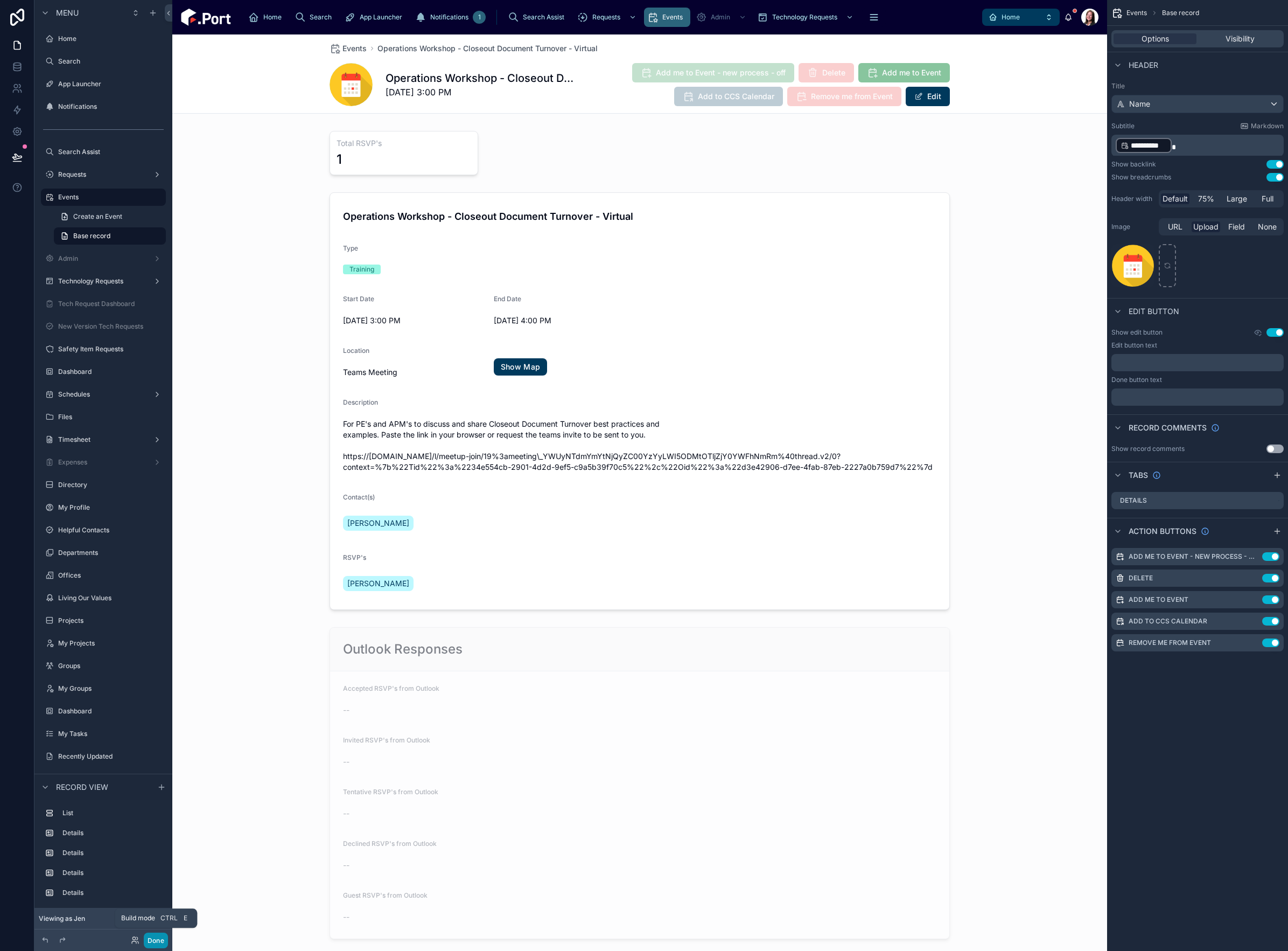
click at [149, 559] on button "Done" at bounding box center [156, 940] width 24 height 16
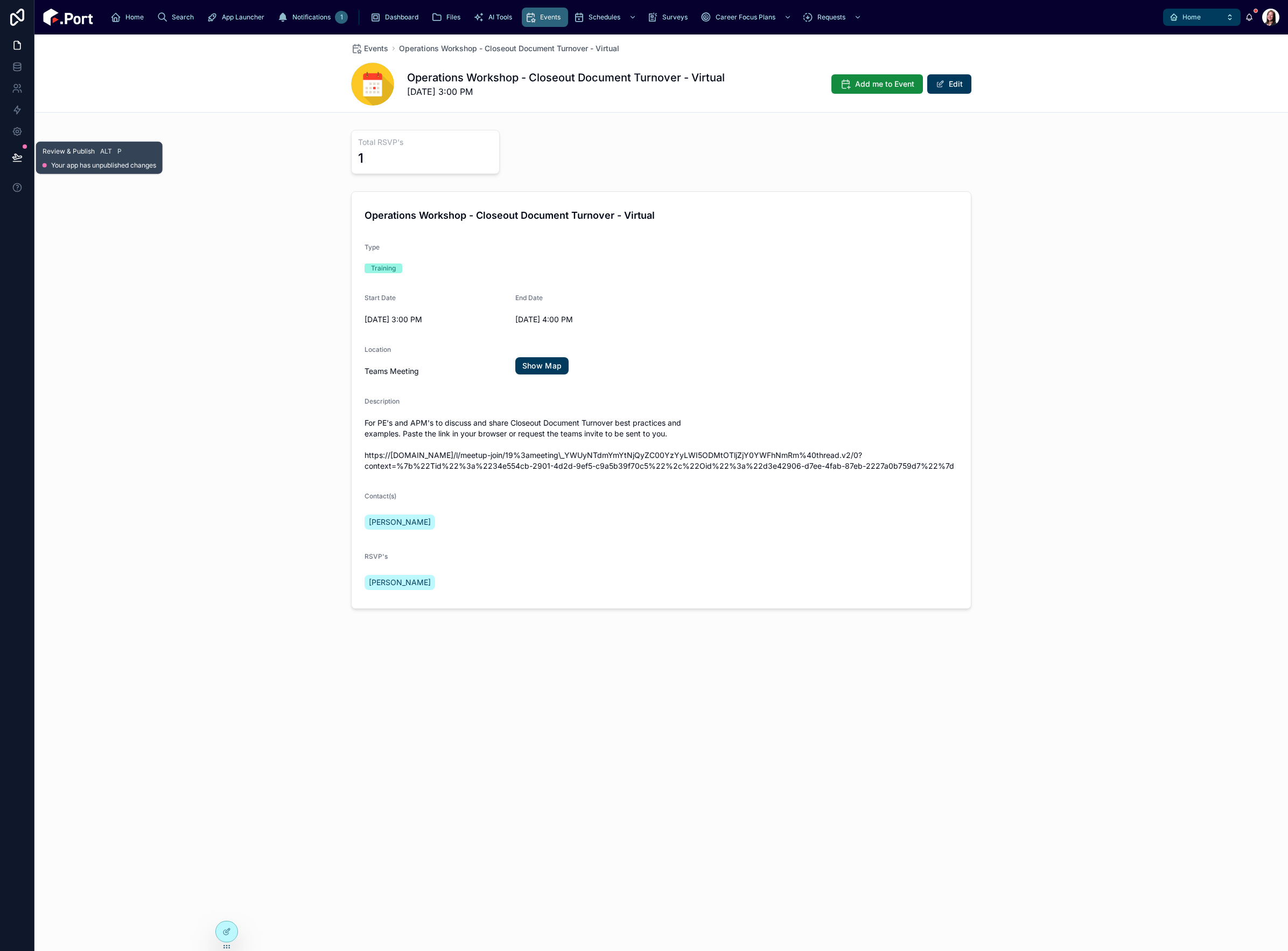
click at [20, 158] on icon at bounding box center [16, 156] width 9 height 6
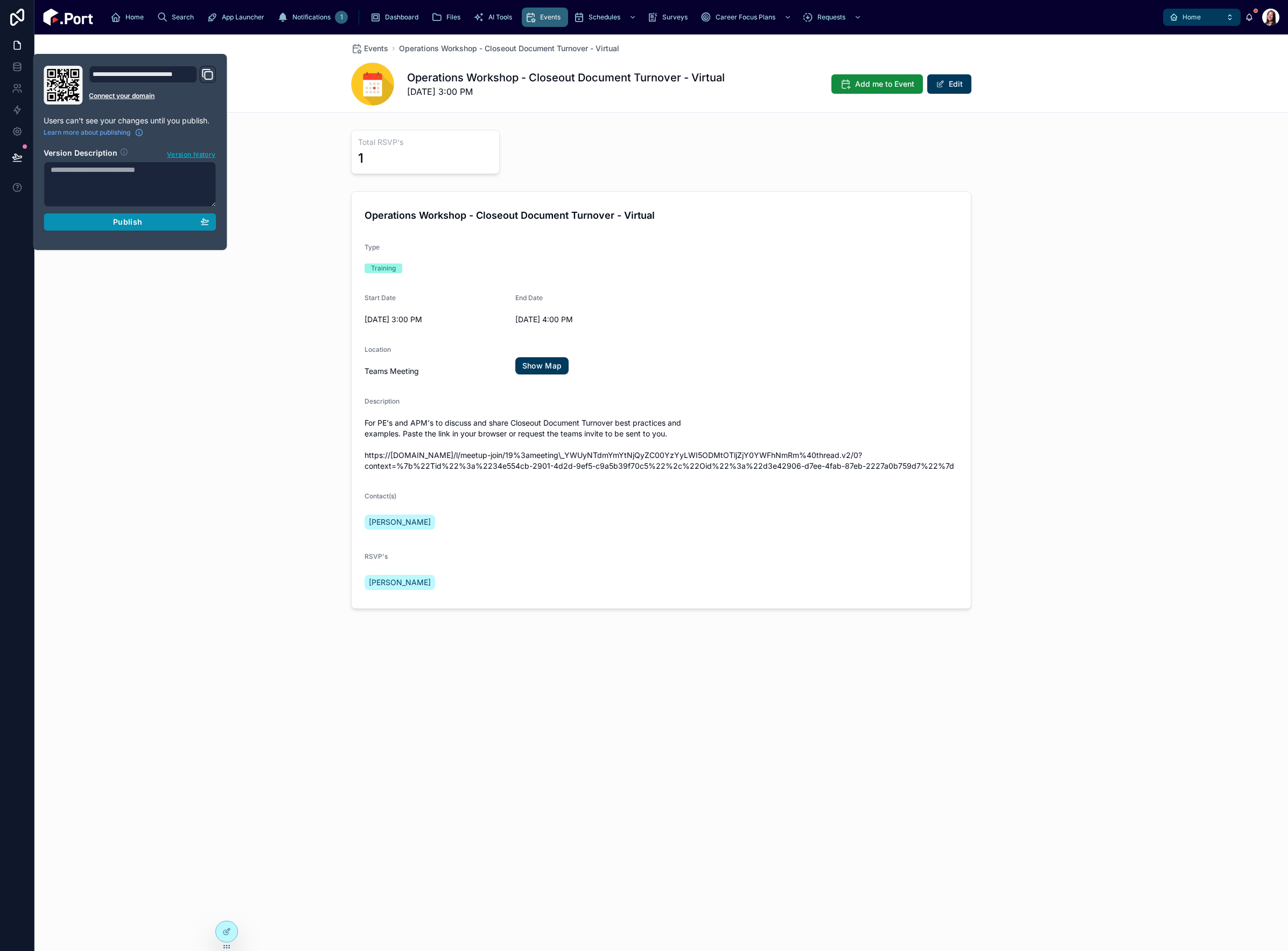
click at [124, 222] on span "Publish" at bounding box center [127, 222] width 29 height 10
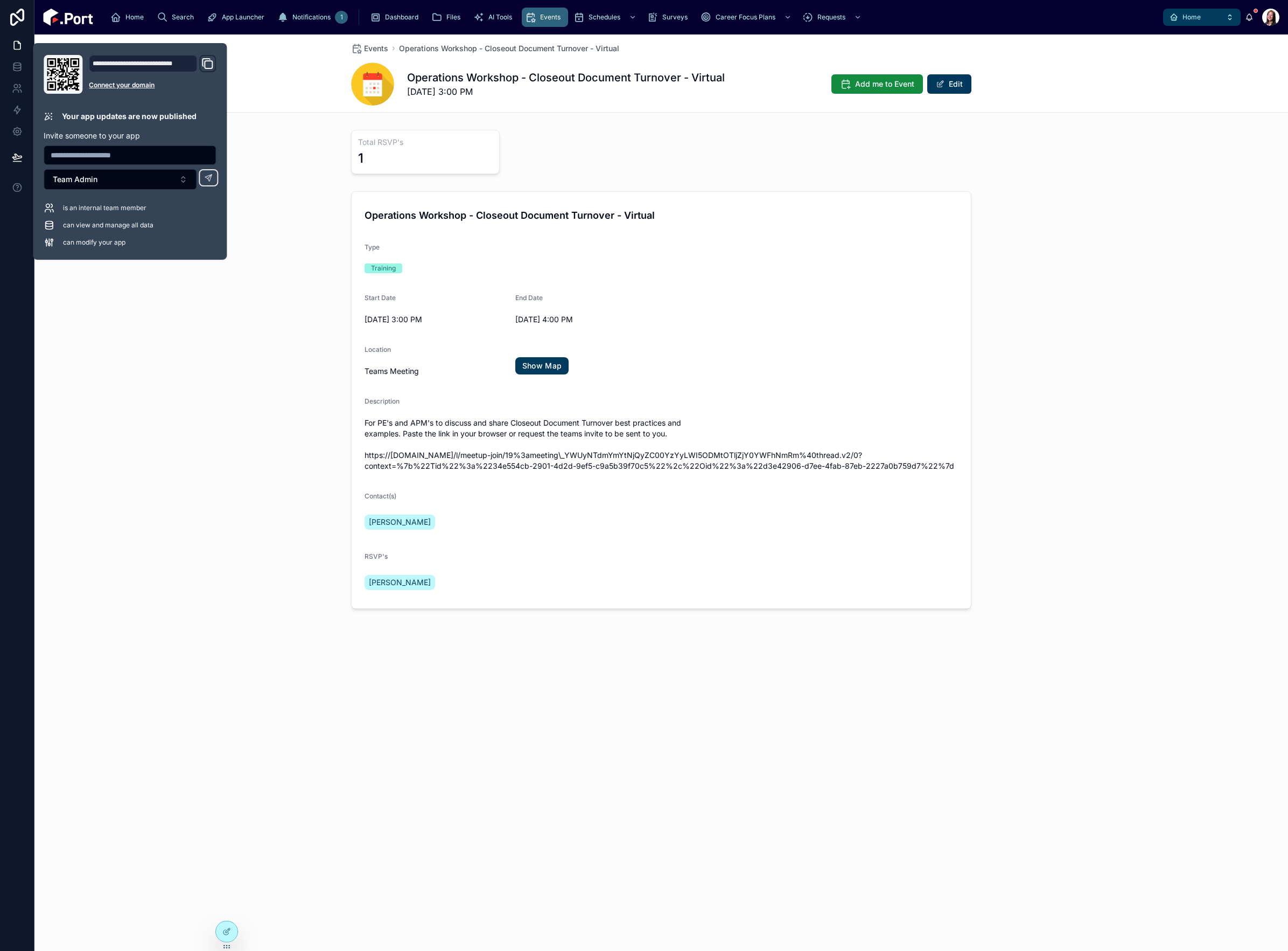
click at [920, 559] on div "Events Operations Workshop - Closeout Document Turnover - Virtual Operations Wo…" at bounding box center [662, 492] width 1254 height 916
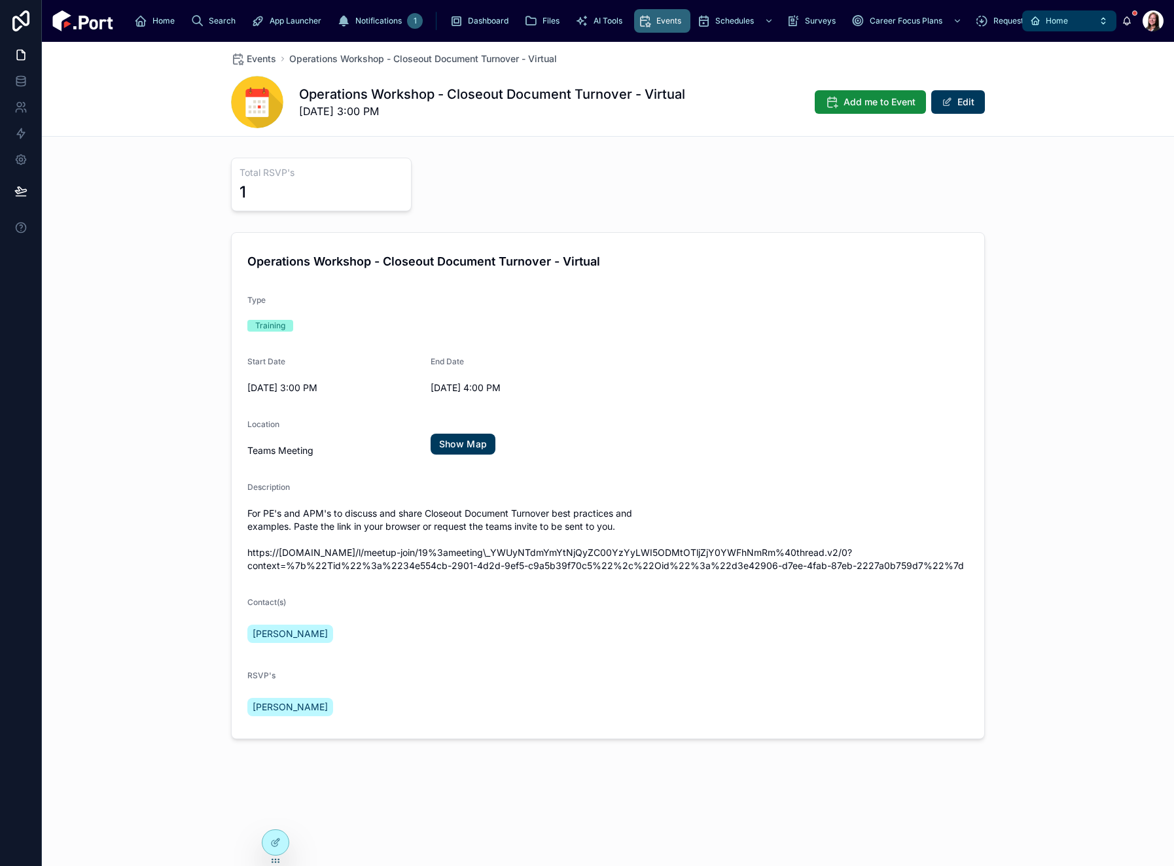
drag, startPoint x: 1563, startPoint y: 128, endPoint x: 1092, endPoint y: 608, distance: 672.9
click at [1076, 617] on div "Operations Workshop - Closeout Document Turnover - Virtual Type Training Start …" at bounding box center [608, 486] width 1132 height 518
click at [1052, 19] on span "Home" at bounding box center [1057, 21] width 22 height 10
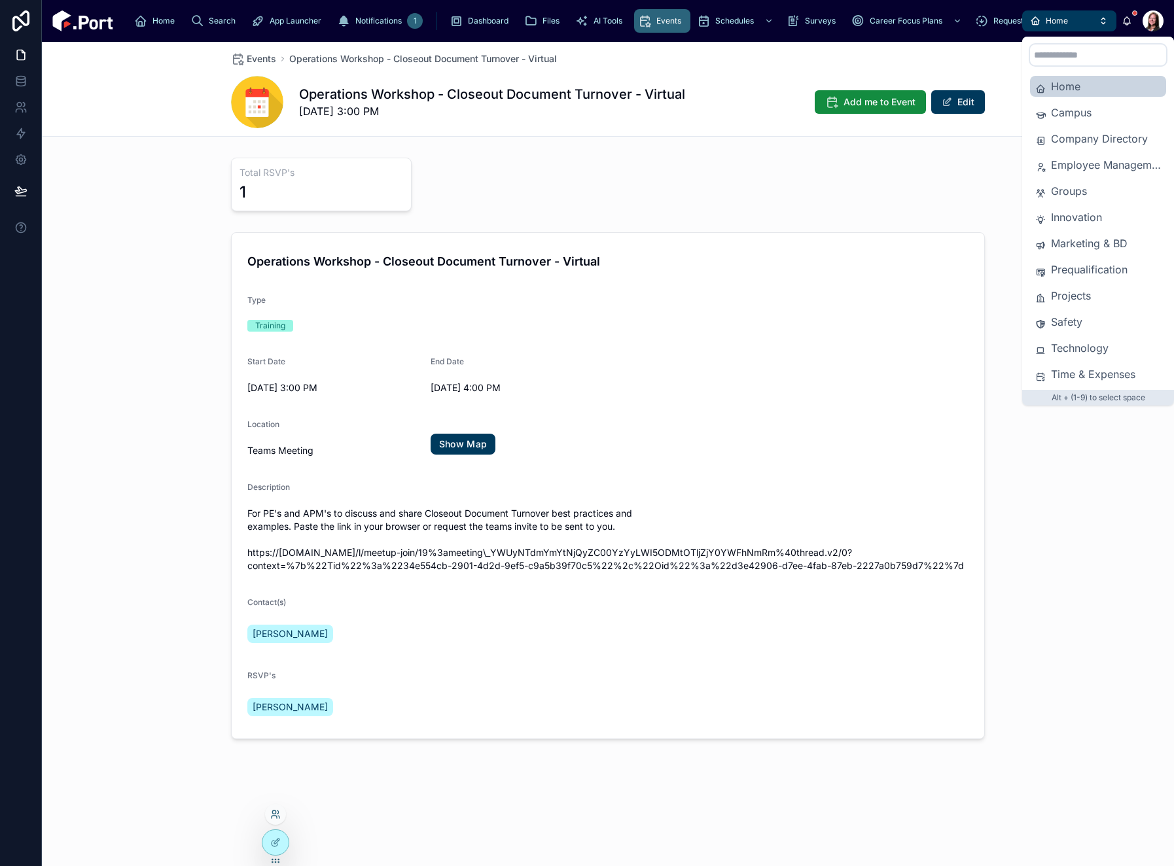
click at [272, 679] on icon at bounding box center [275, 815] width 10 height 10
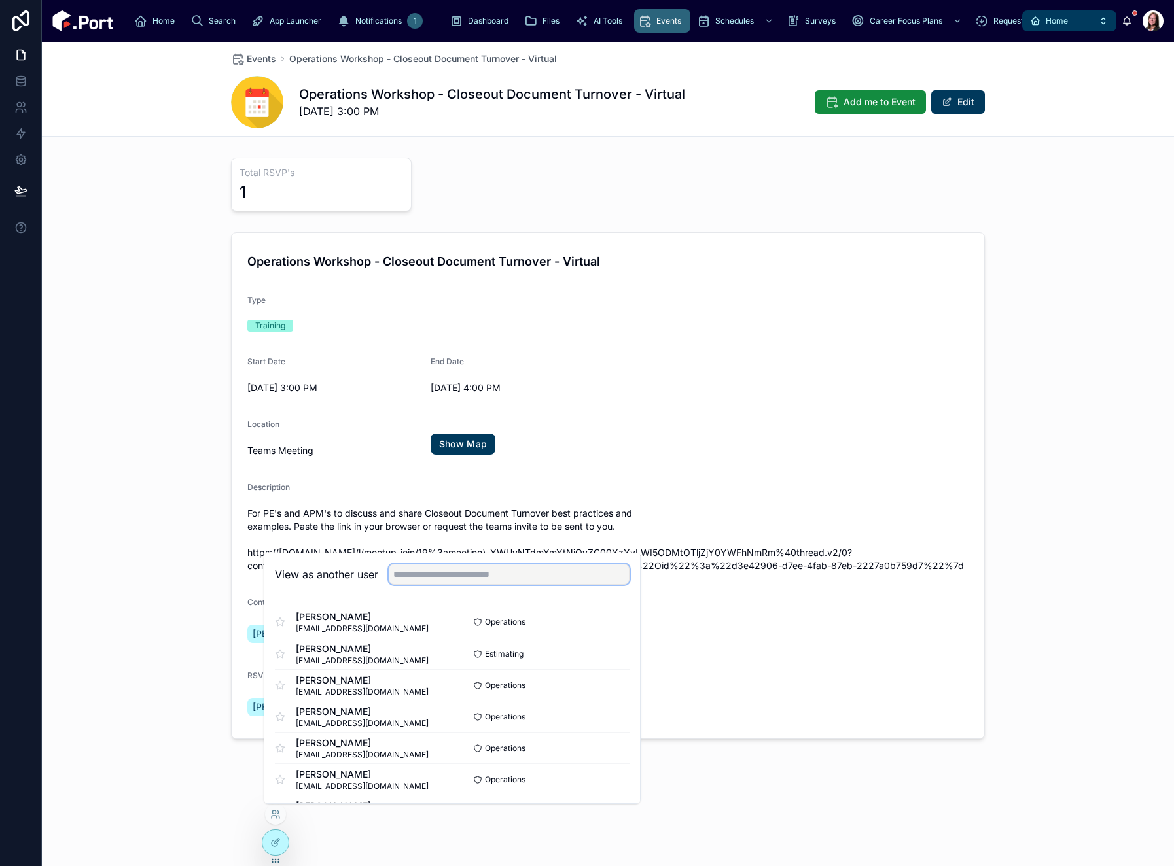
click at [540, 577] on input "text" at bounding box center [509, 574] width 241 height 21
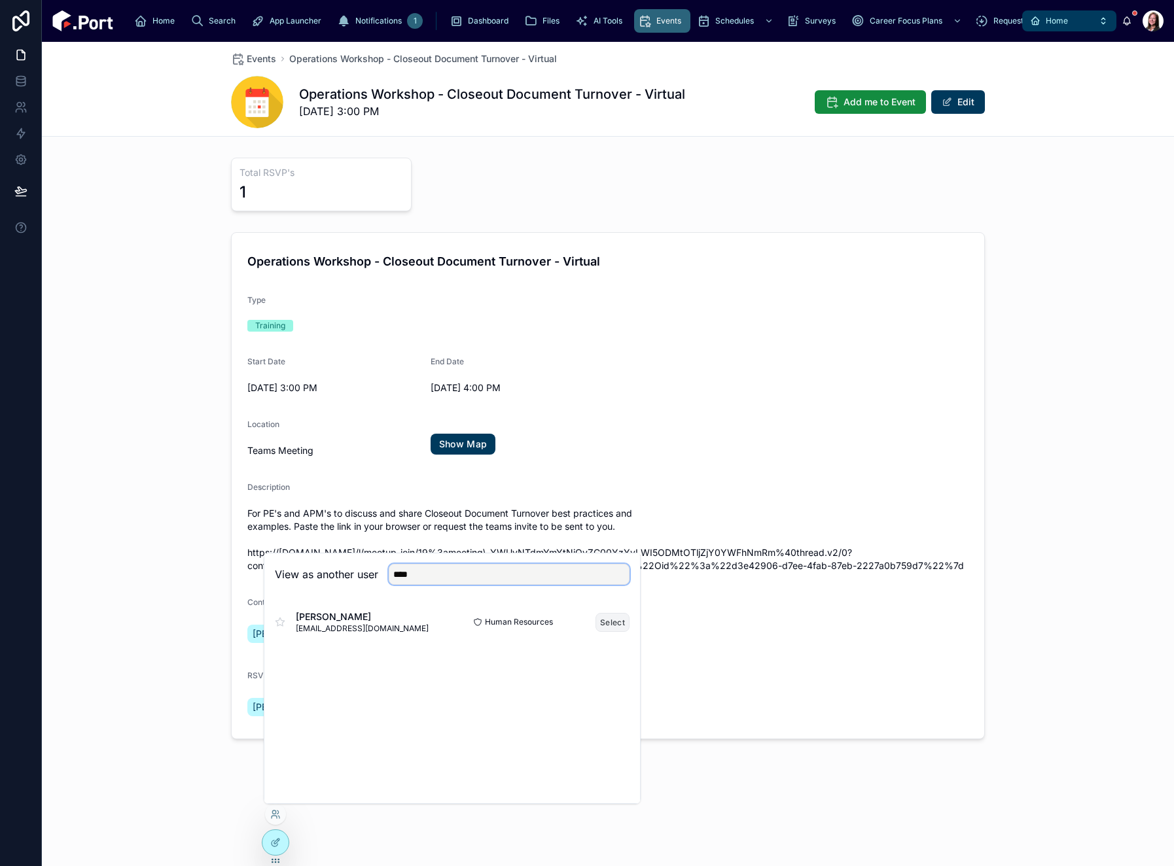
type input "****"
click at [607, 622] on button "Select" at bounding box center [613, 622] width 34 height 19
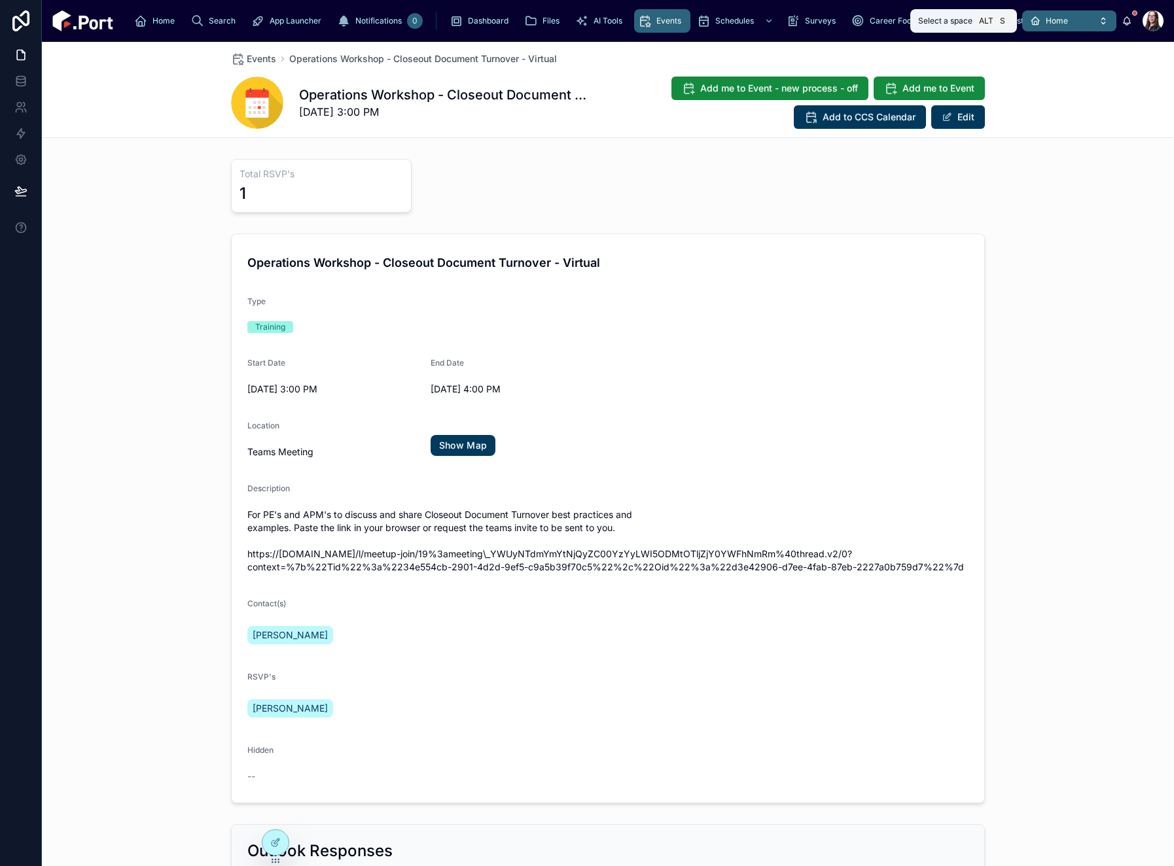
click at [1079, 18] on button "Home" at bounding box center [1069, 20] width 94 height 21
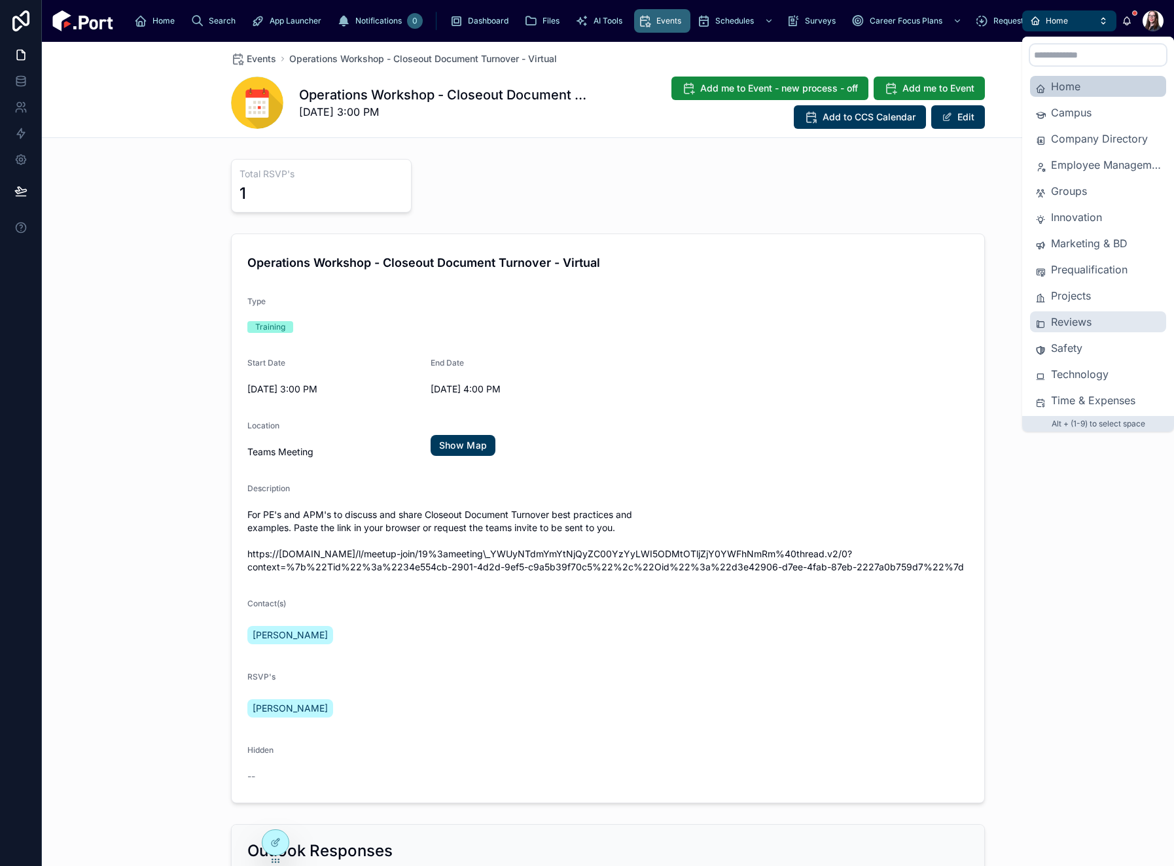
click at [1077, 327] on span "Reviews" at bounding box center [1106, 322] width 110 height 16
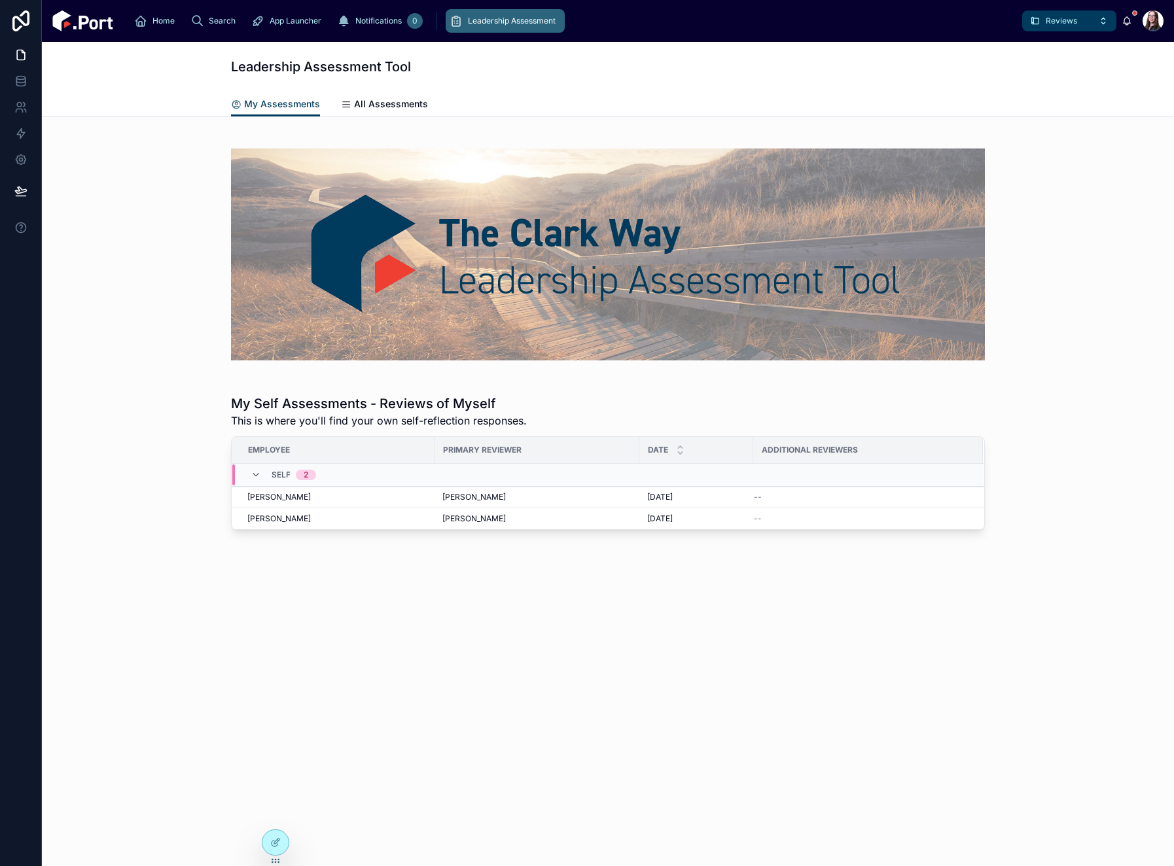
drag, startPoint x: 728, startPoint y: 652, endPoint x: 715, endPoint y: 641, distance: 17.2
click at [729, 650] on div "My Self Assessments - Reviews of Myself This is where you'll find your own self…" at bounding box center [608, 423] width 1132 height 612
click at [405, 103] on span "All Assessments" at bounding box center [391, 104] width 74 height 13
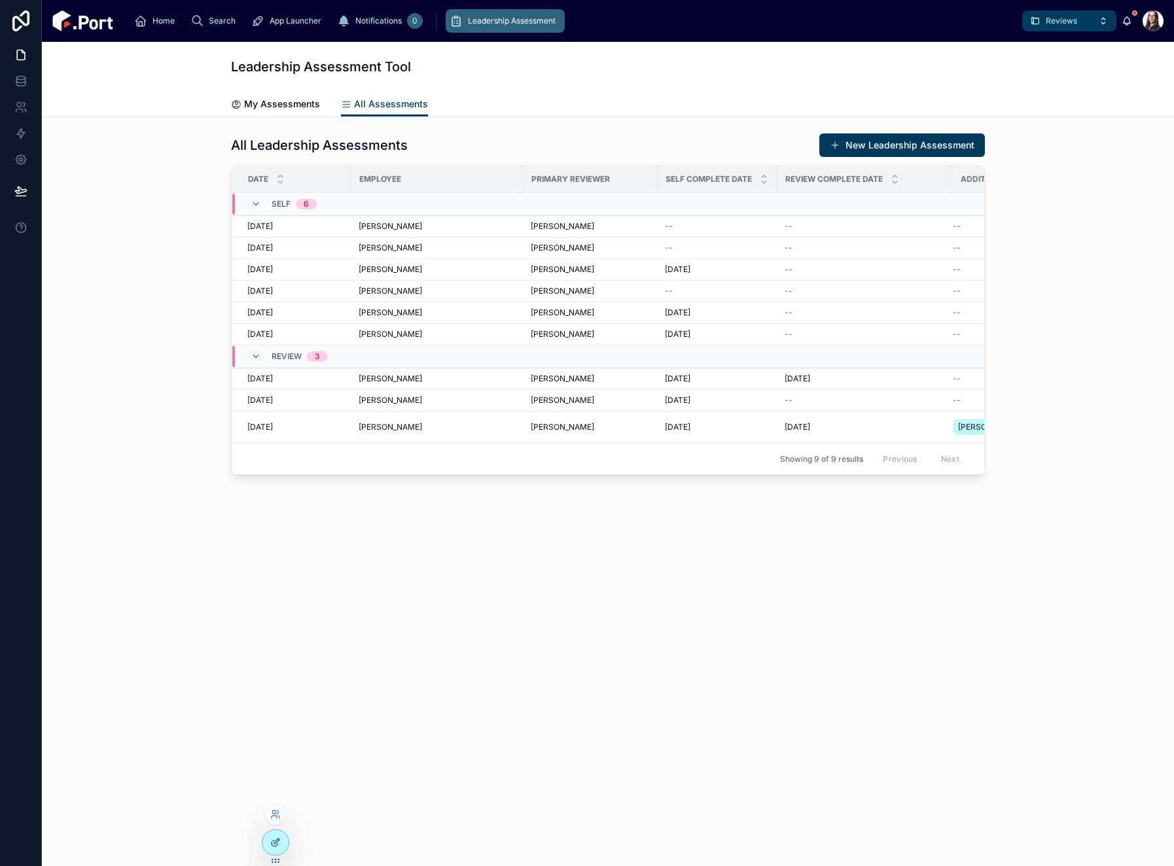
click at [277, 679] on icon at bounding box center [275, 844] width 6 height 6
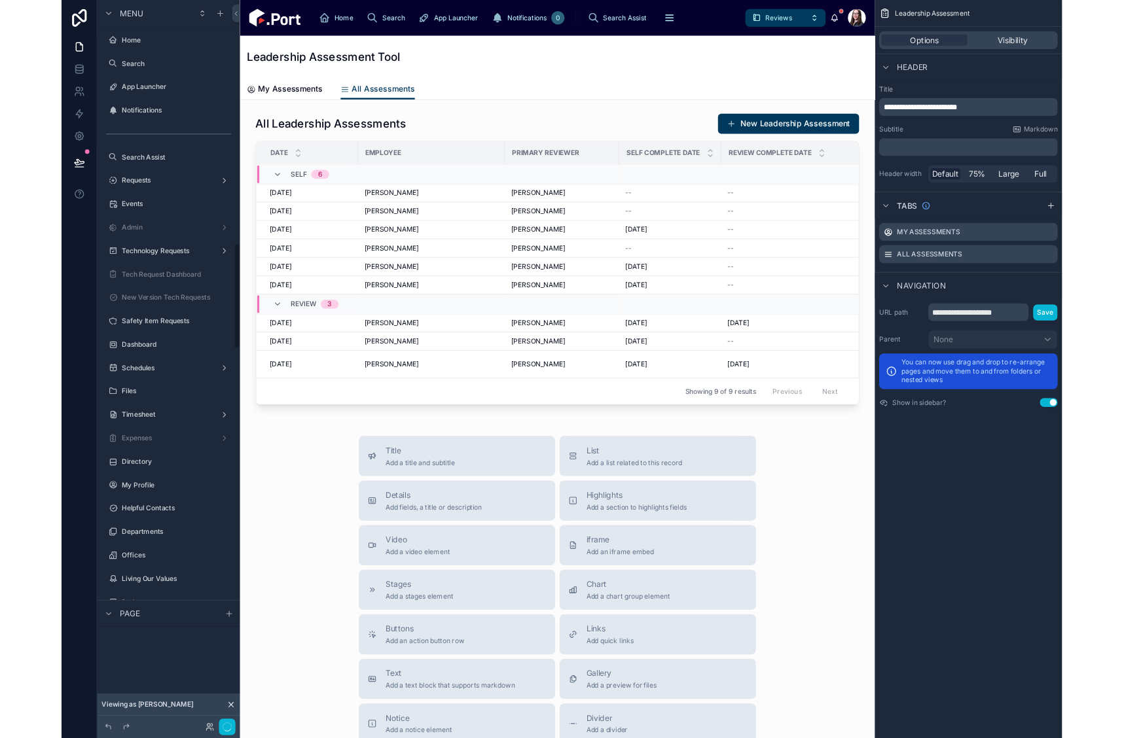
scroll to position [1944, 0]
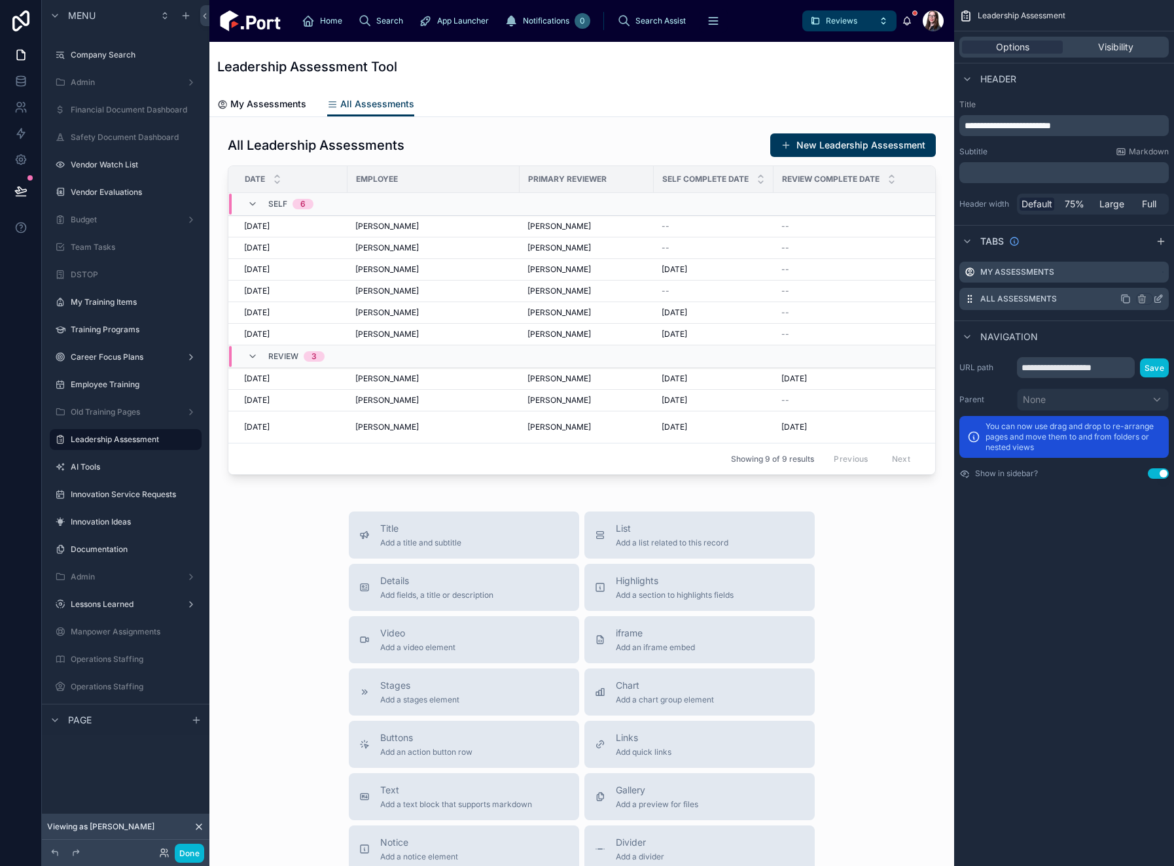
click at [1160, 298] on icon "scrollable content" at bounding box center [1158, 299] width 10 height 10
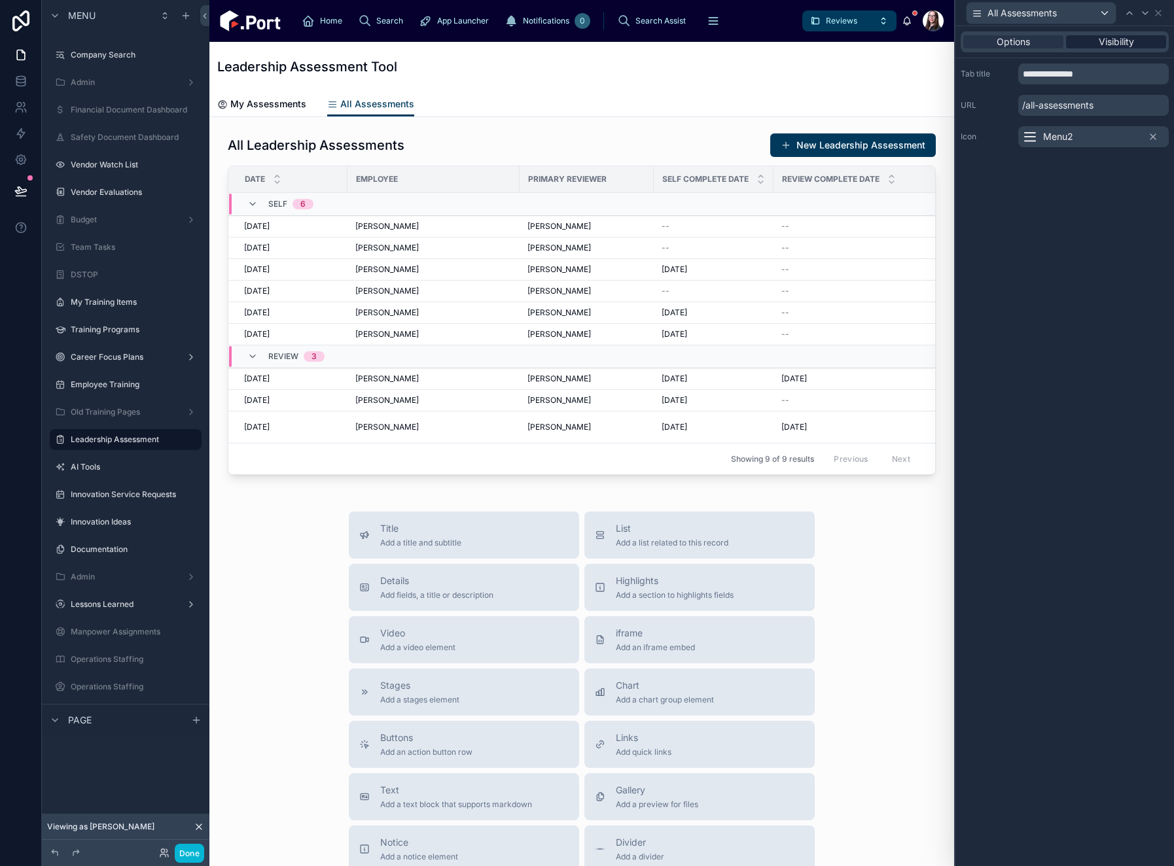
click at [1115, 46] on span "Visibility" at bounding box center [1116, 41] width 35 height 13
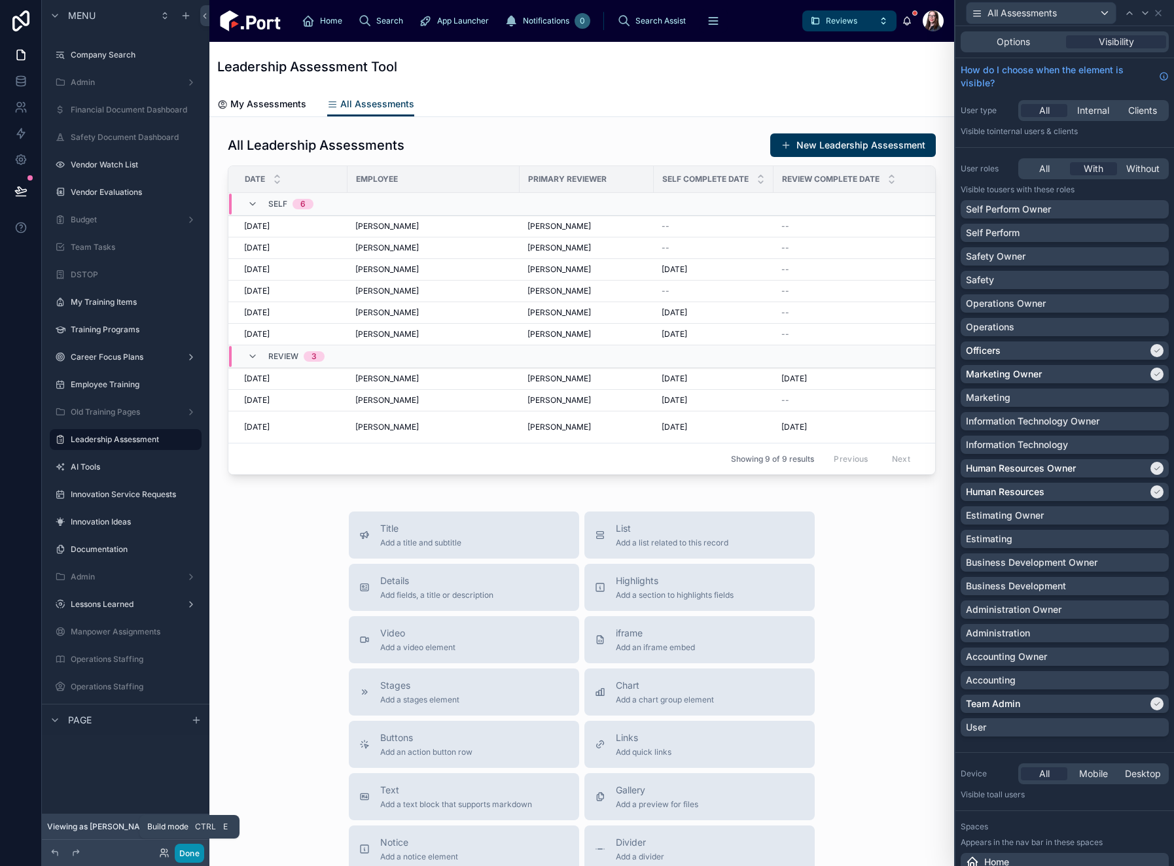
click at [185, 679] on button "Done" at bounding box center [189, 853] width 29 height 19
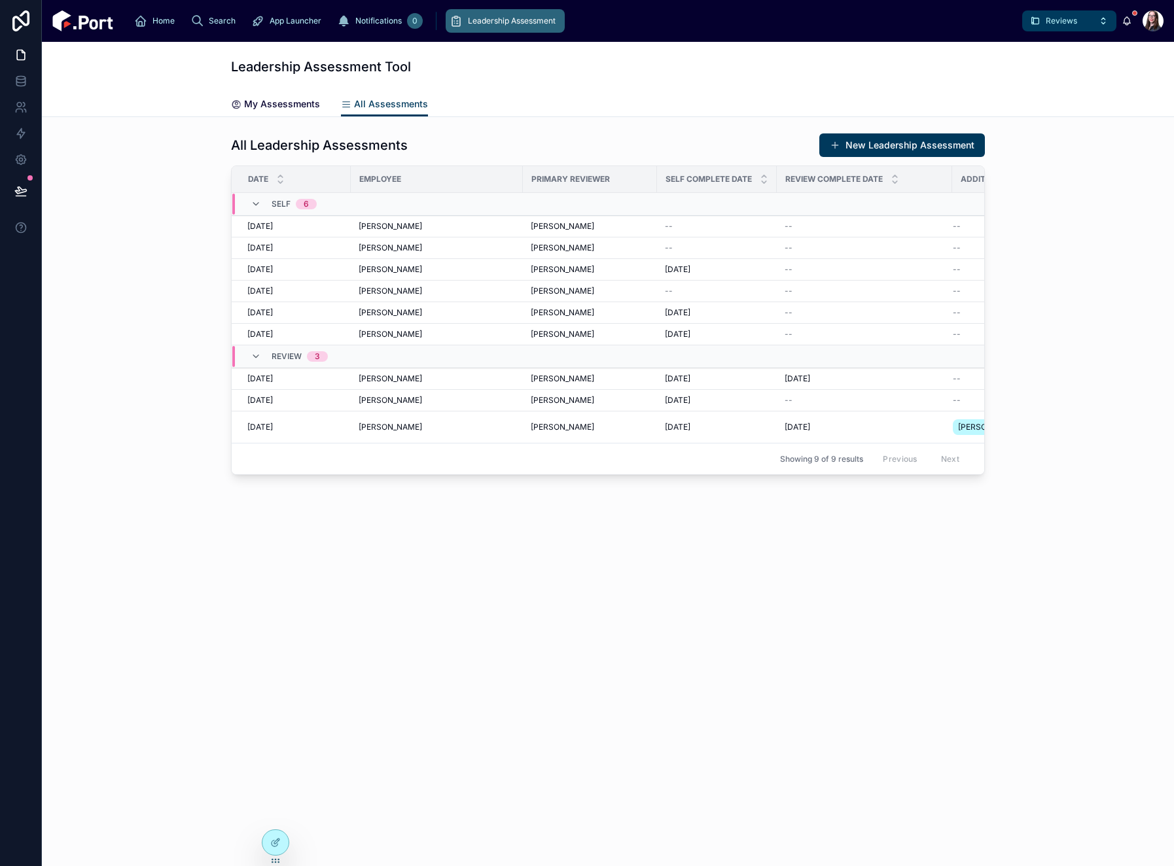
click at [281, 109] on span "My Assessments" at bounding box center [282, 104] width 76 height 13
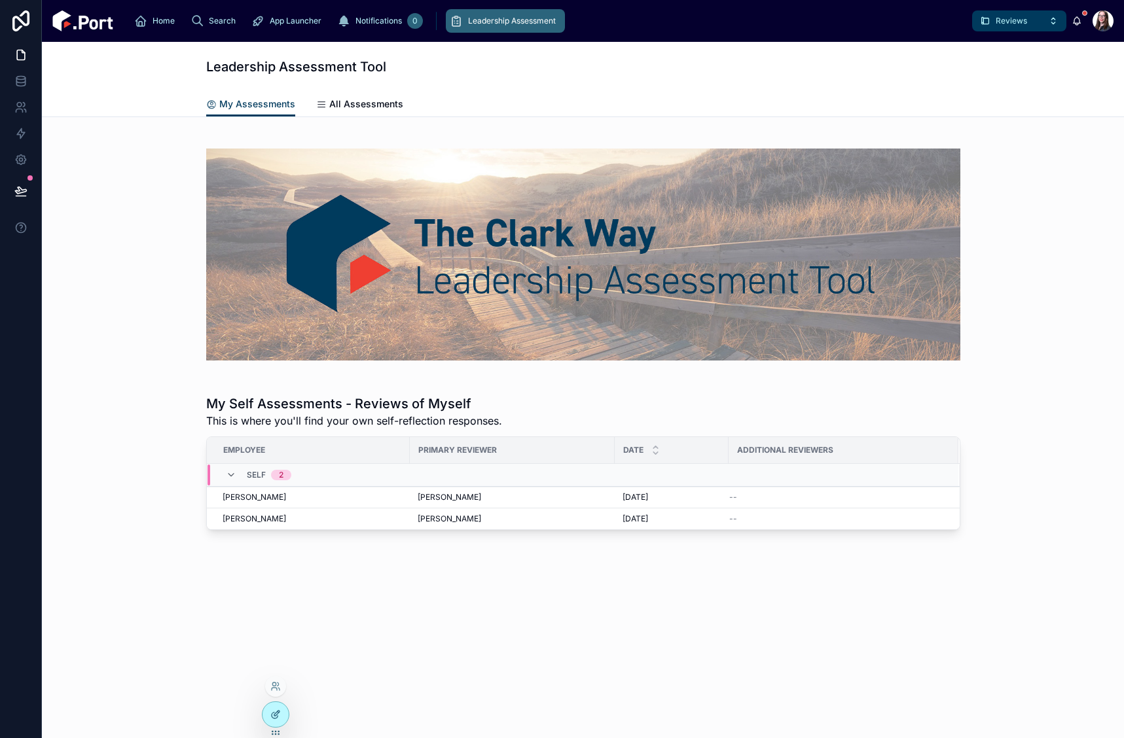
click at [270, 679] on div at bounding box center [275, 714] width 26 height 25
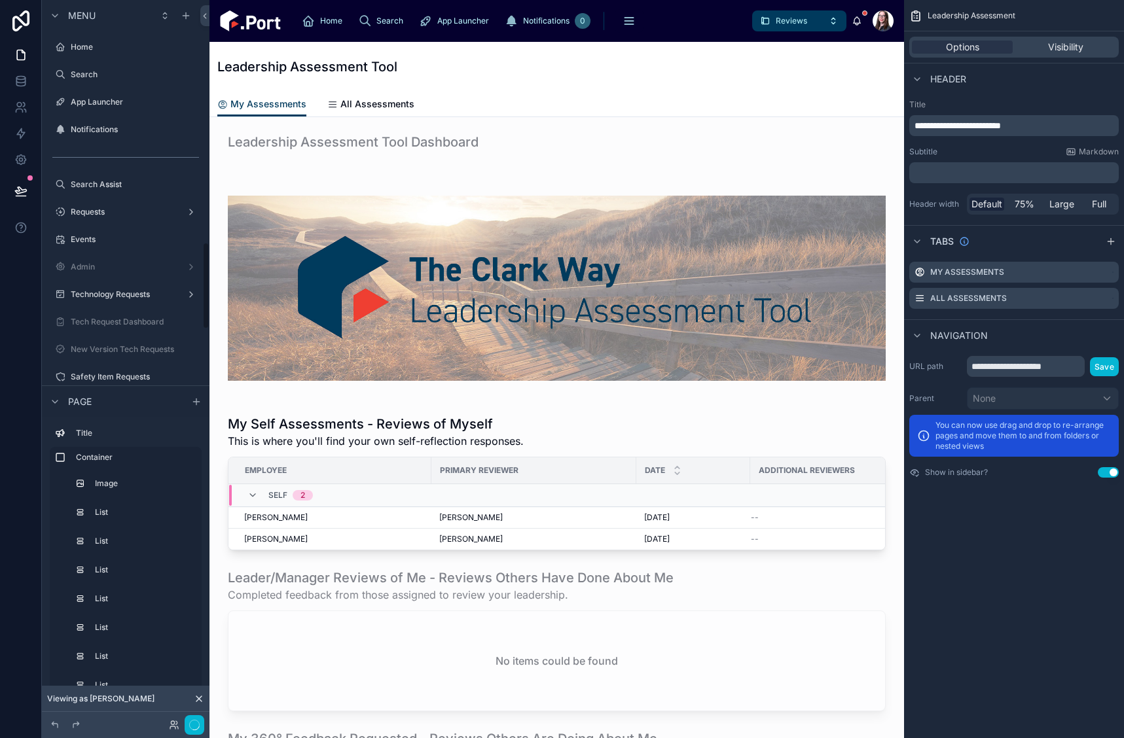
scroll to position [2008, 0]
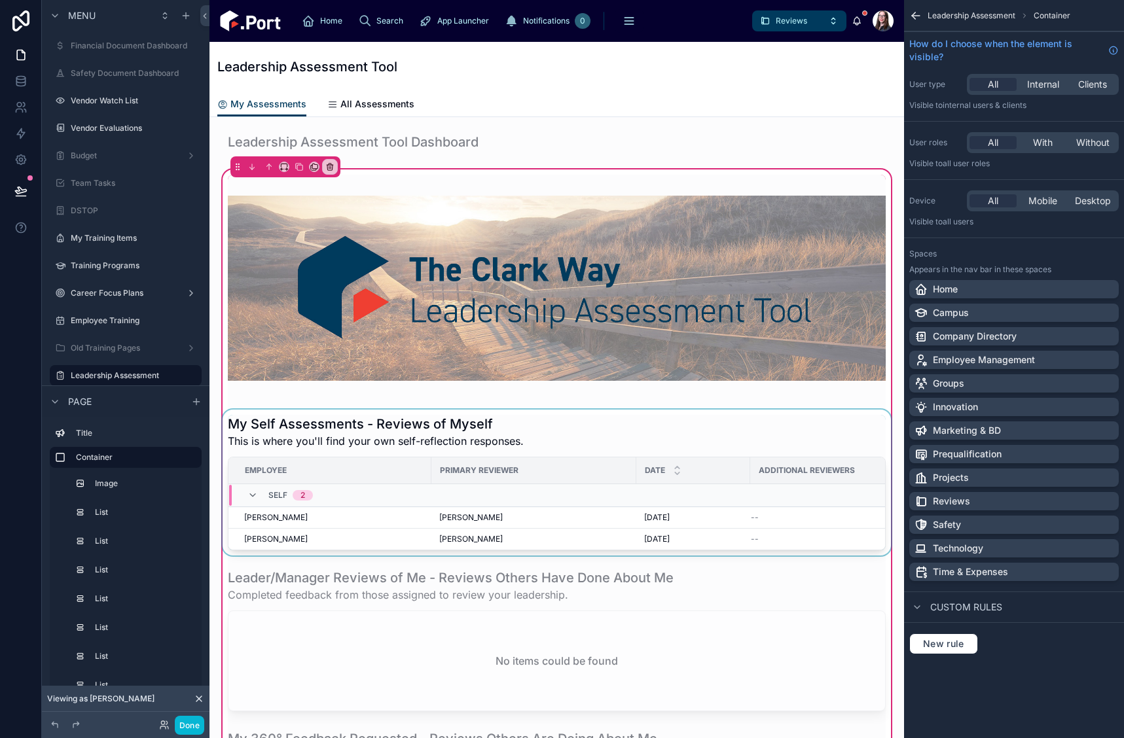
click at [662, 435] on div at bounding box center [556, 483] width 673 height 146
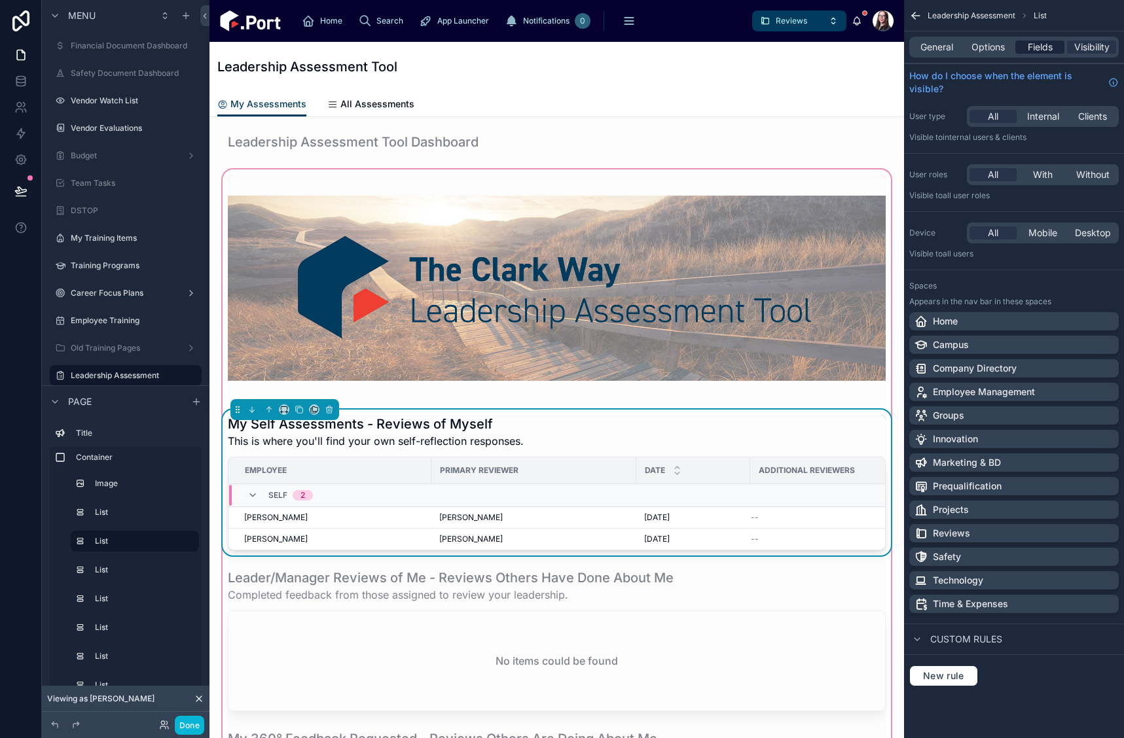
click at [1033, 42] on span "Fields" at bounding box center [1039, 47] width 25 height 13
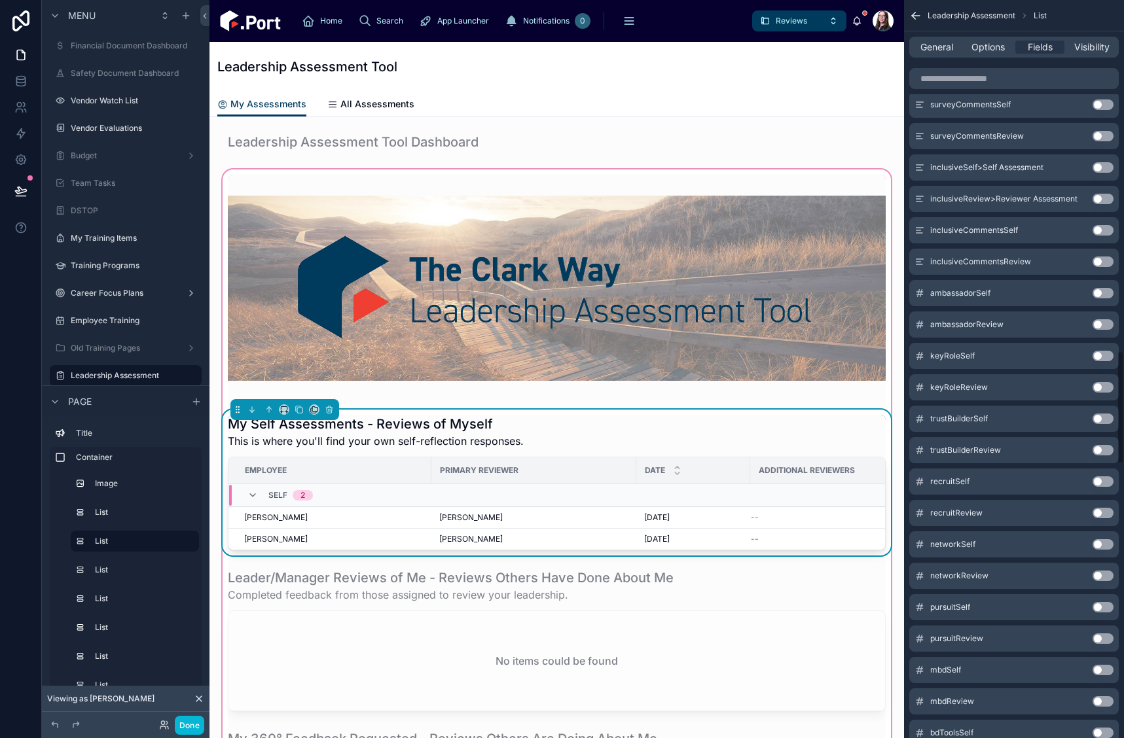
scroll to position [1767, 0]
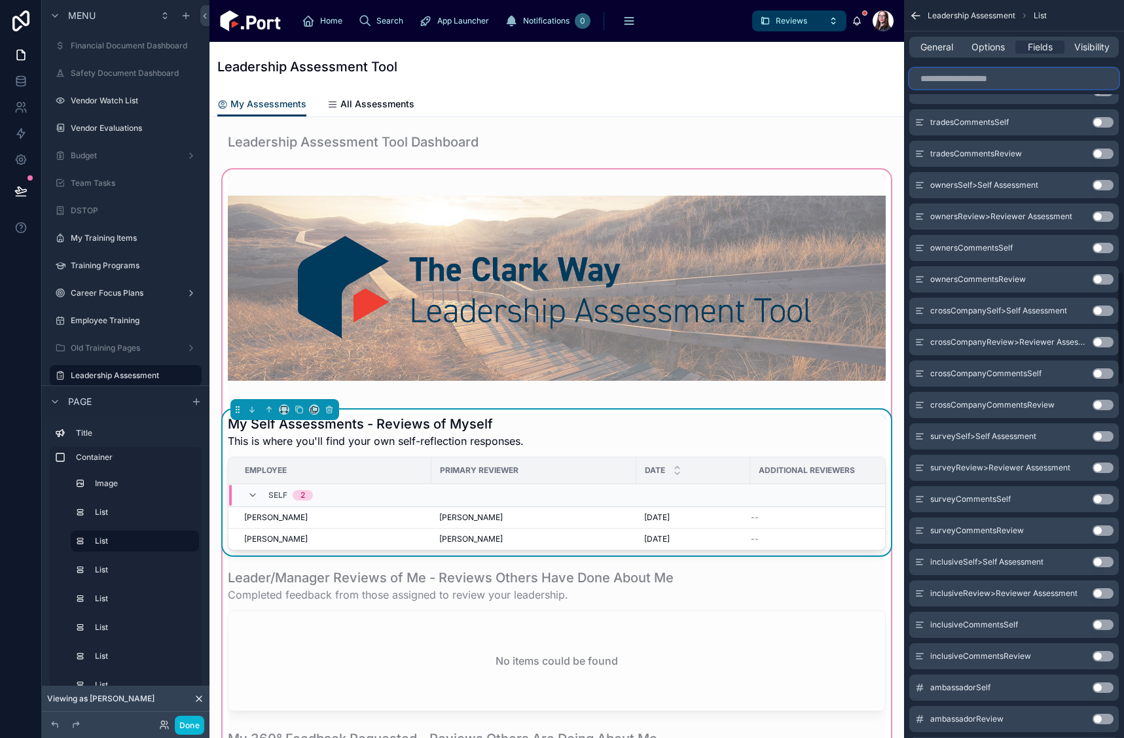
click at [1035, 82] on input "scrollable content" at bounding box center [1013, 78] width 209 height 21
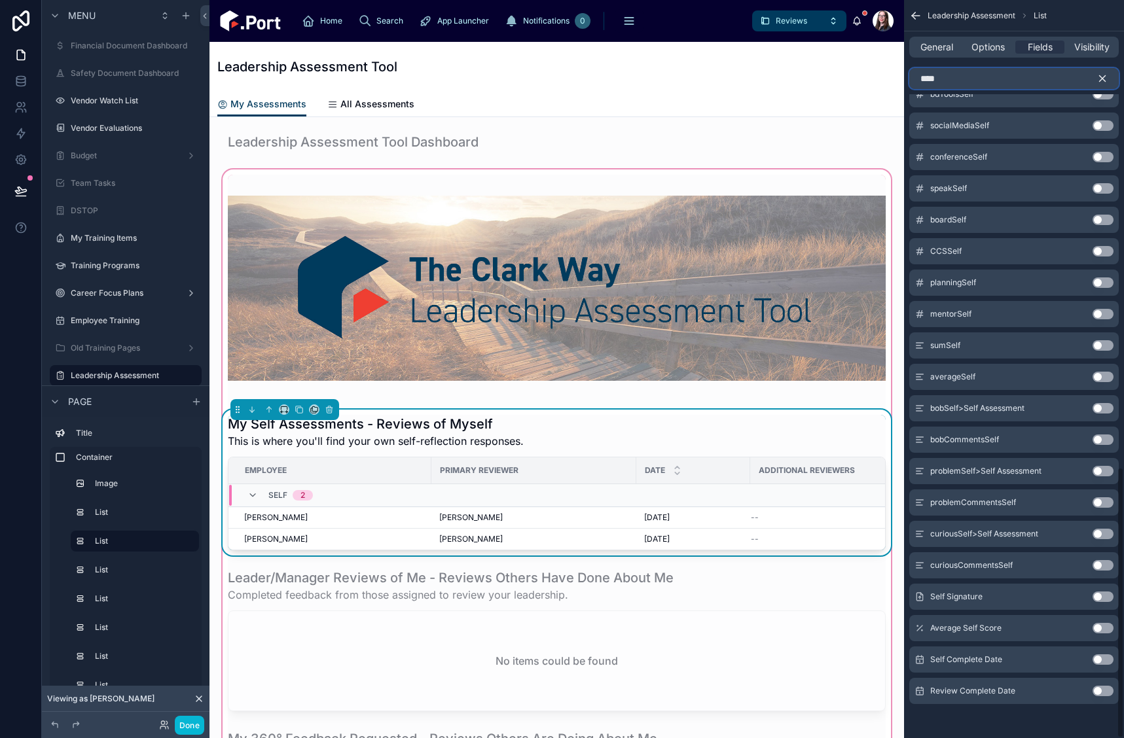
scroll to position [1269, 0]
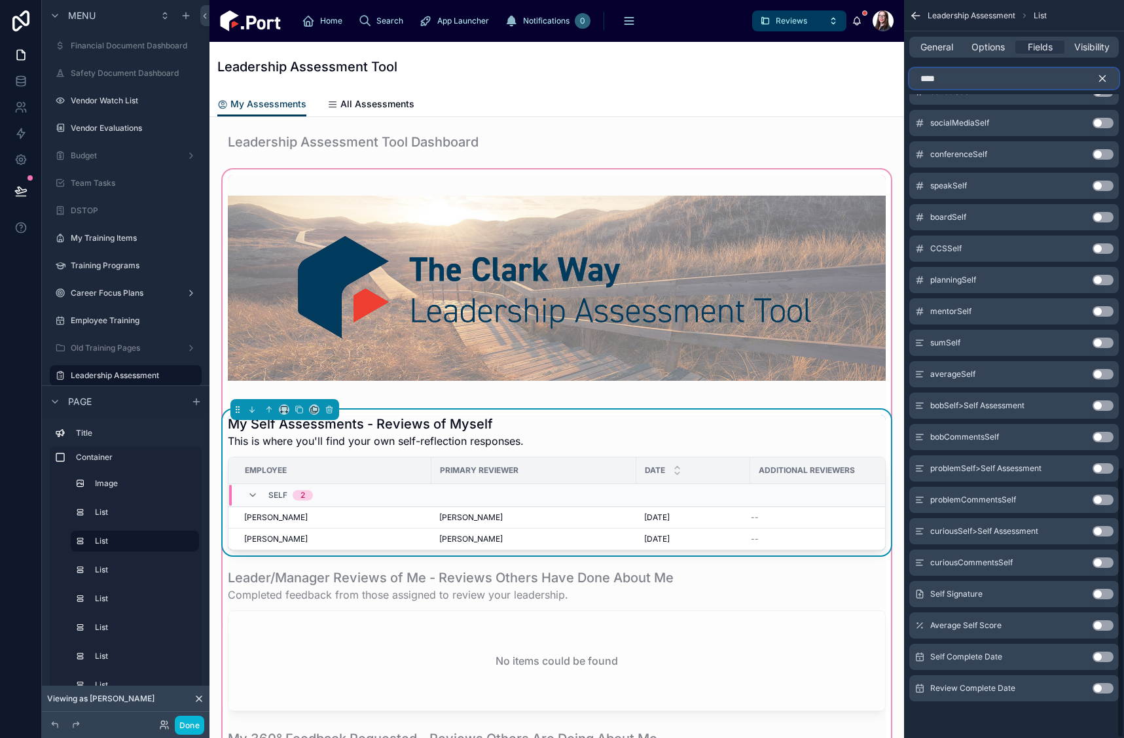
type input "****"
click at [1096, 657] on button "Use setting" at bounding box center [1102, 657] width 21 height 10
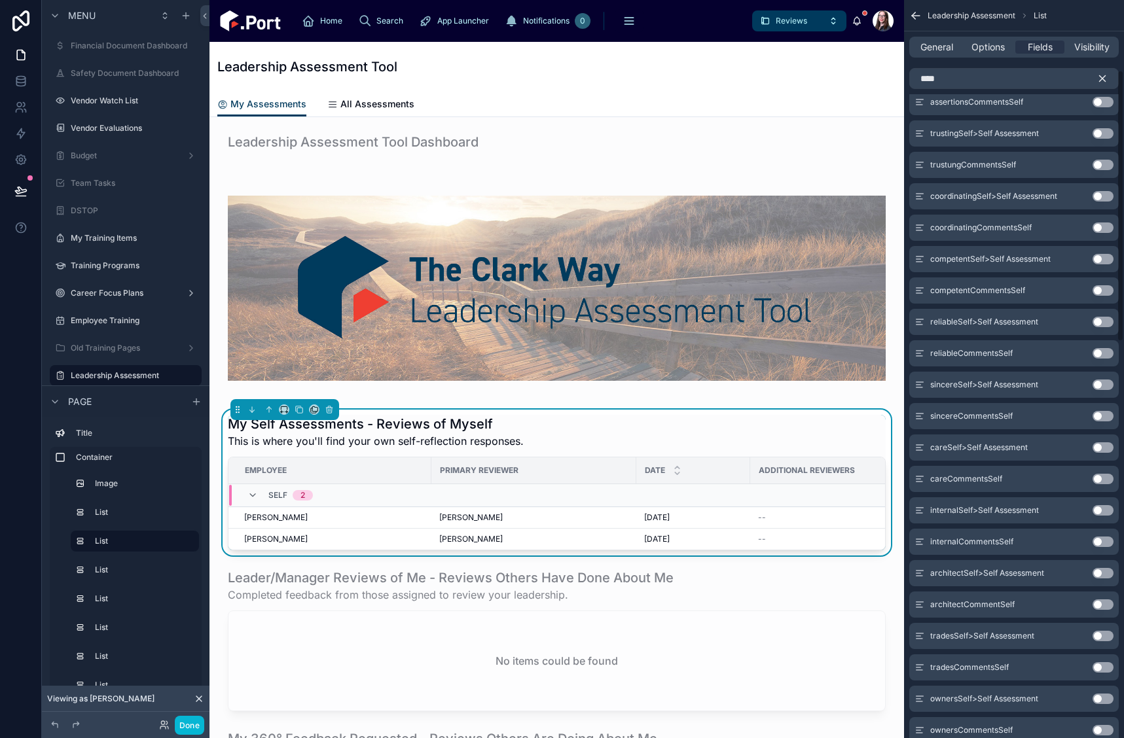
scroll to position [0, 0]
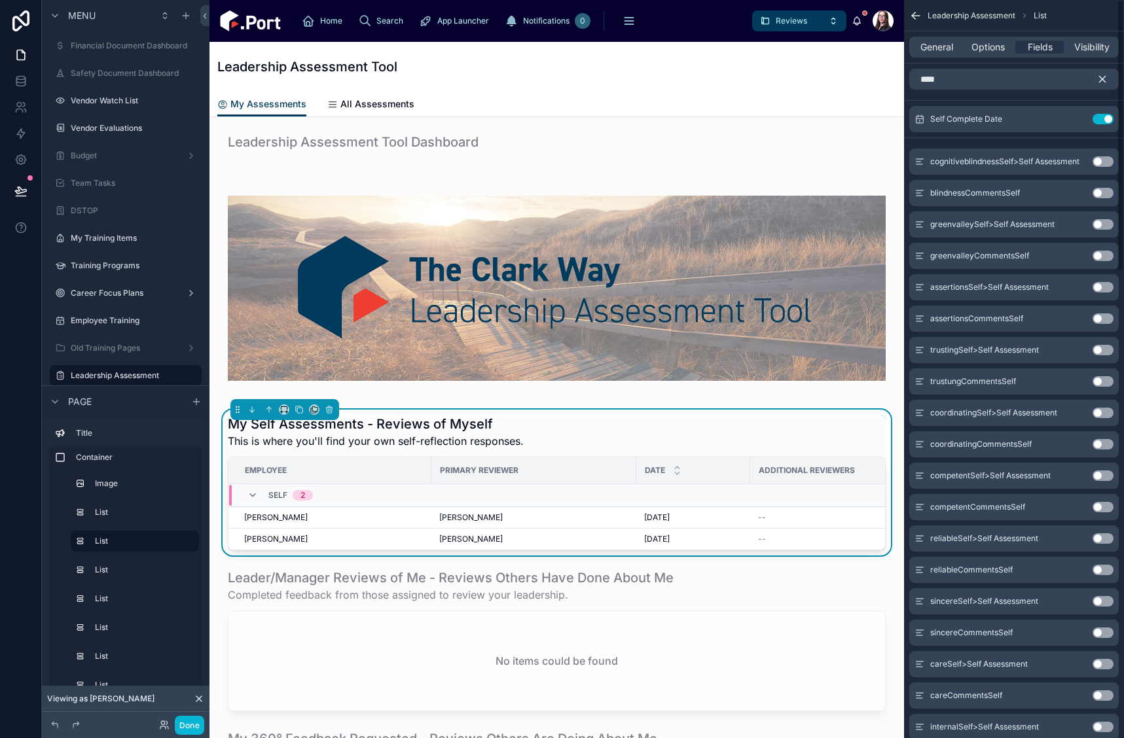
click at [1101, 78] on icon "scrollable content" at bounding box center [1102, 80] width 6 height 6
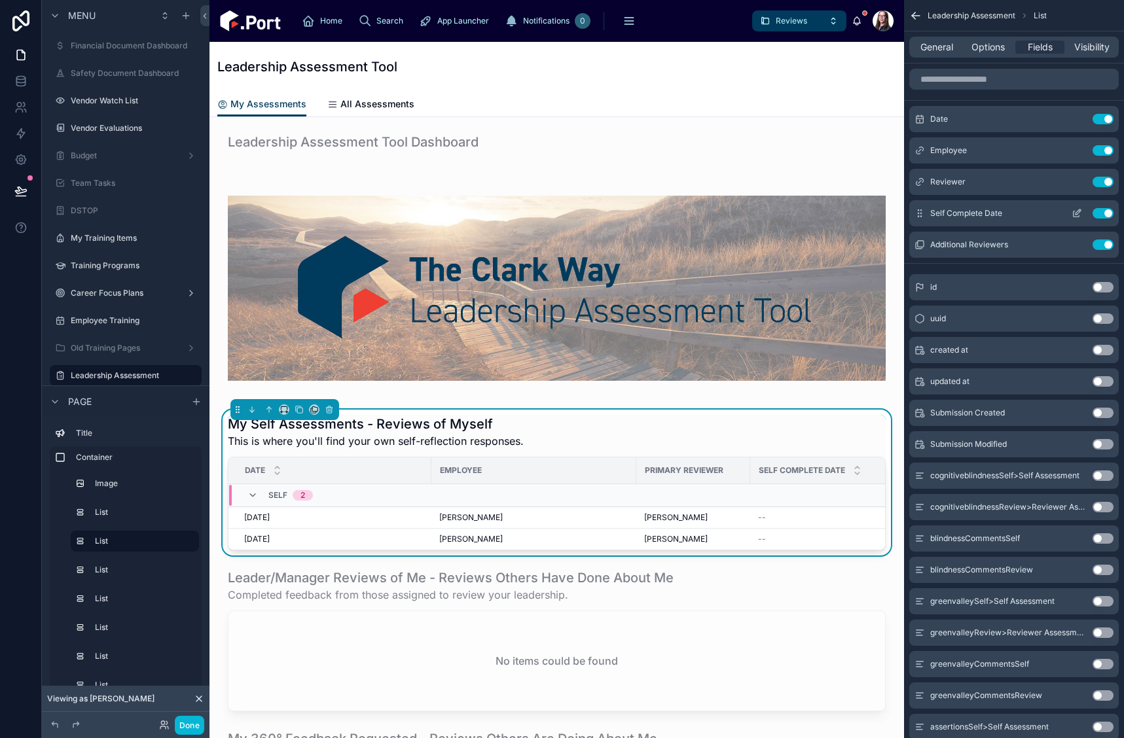
click at [1075, 213] on icon "scrollable content" at bounding box center [1076, 213] width 10 height 10
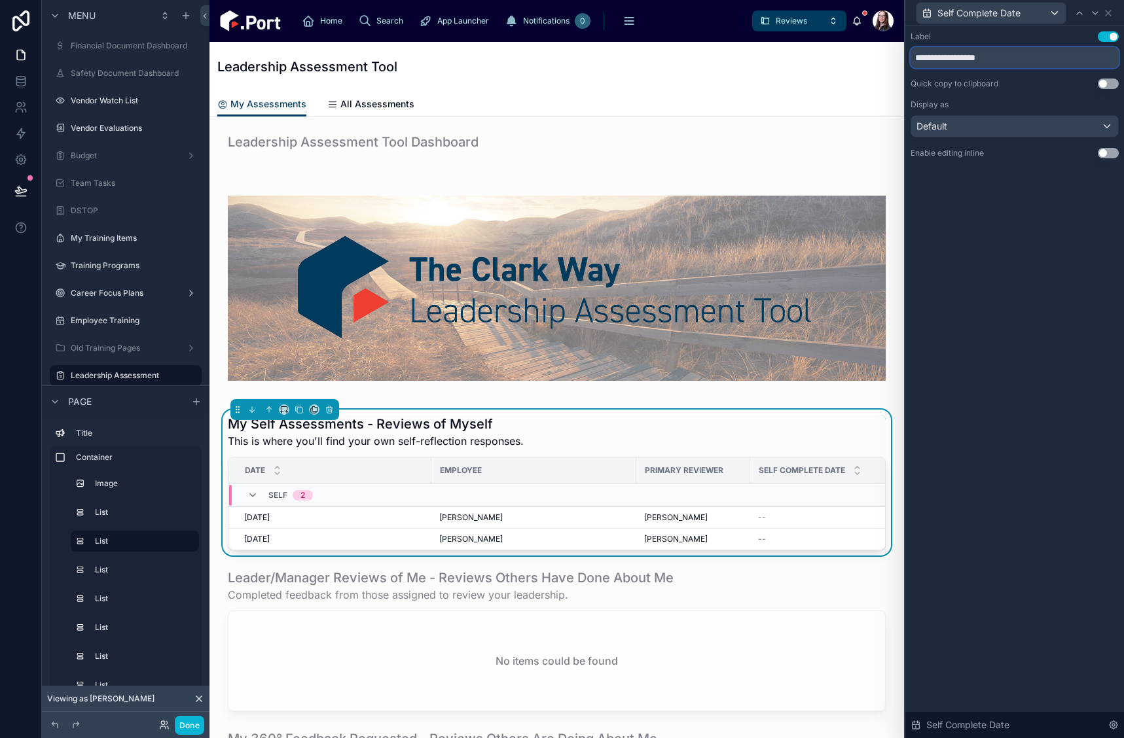
drag, startPoint x: 1012, startPoint y: 54, endPoint x: 844, endPoint y: 65, distance: 169.3
click at [844, 65] on div "**********" at bounding box center [562, 369] width 1124 height 738
type input "**********"
click at [1014, 334] on div "**********" at bounding box center [1014, 382] width 219 height 712
click at [1108, 12] on icon at bounding box center [1108, 13] width 10 height 10
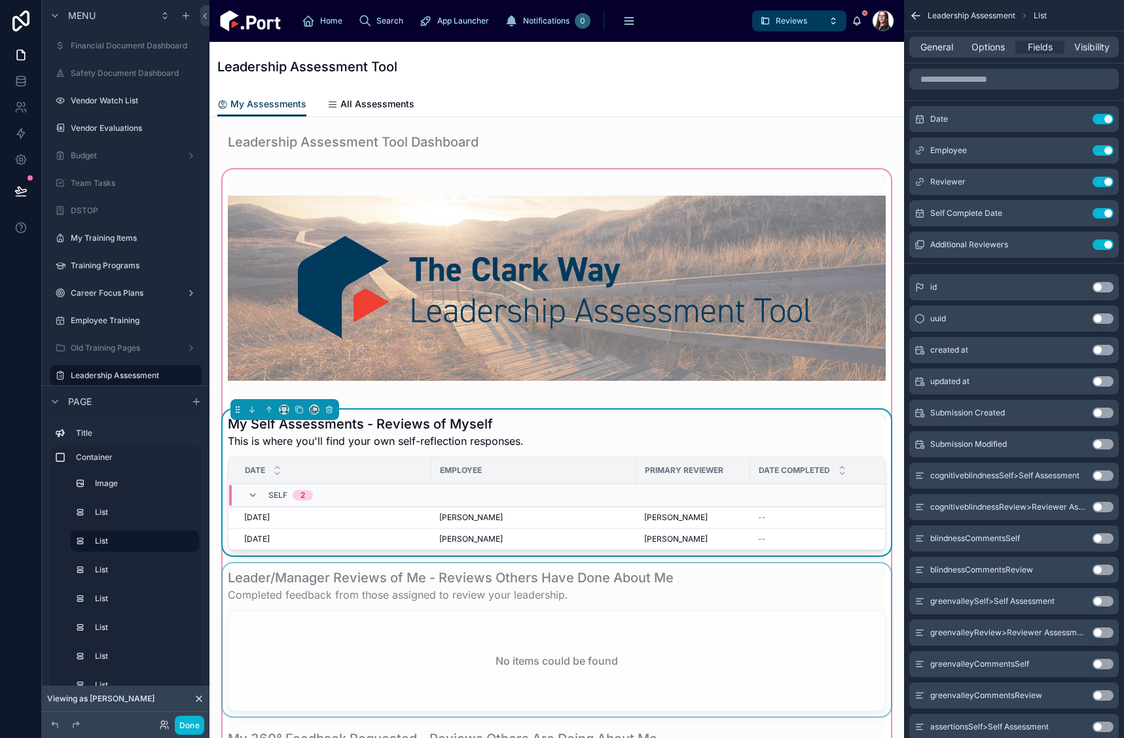
click at [721, 594] on div at bounding box center [556, 639] width 673 height 153
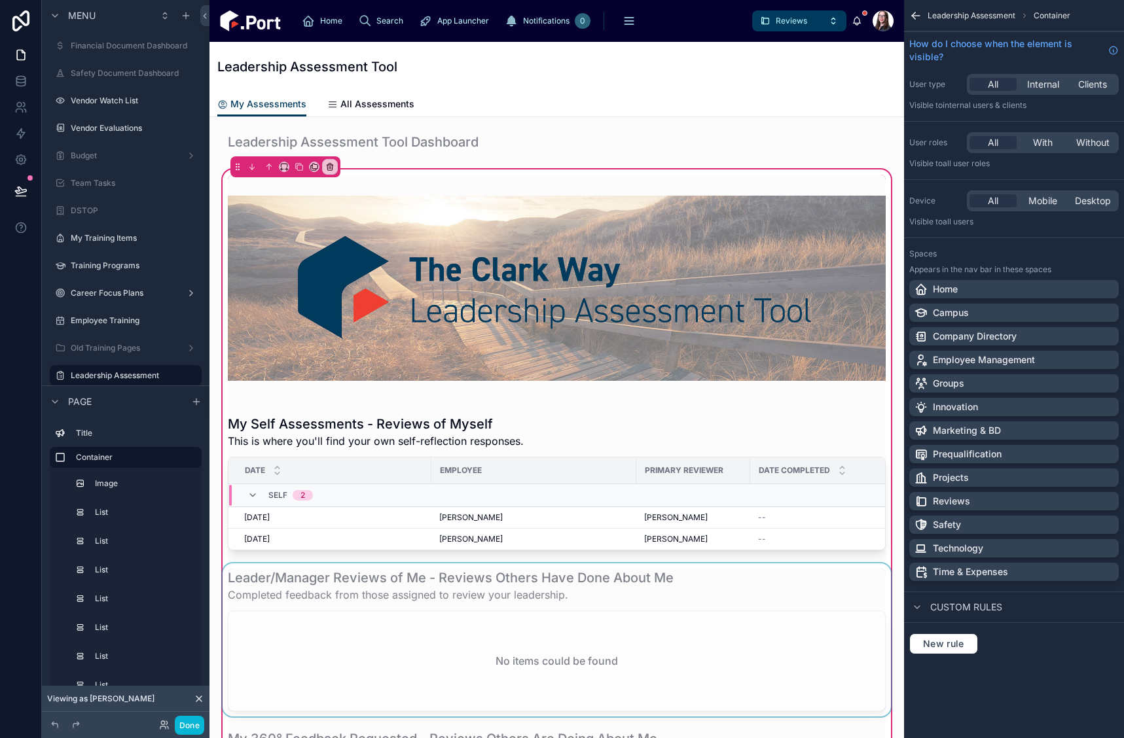
click at [722, 588] on div at bounding box center [556, 639] width 673 height 153
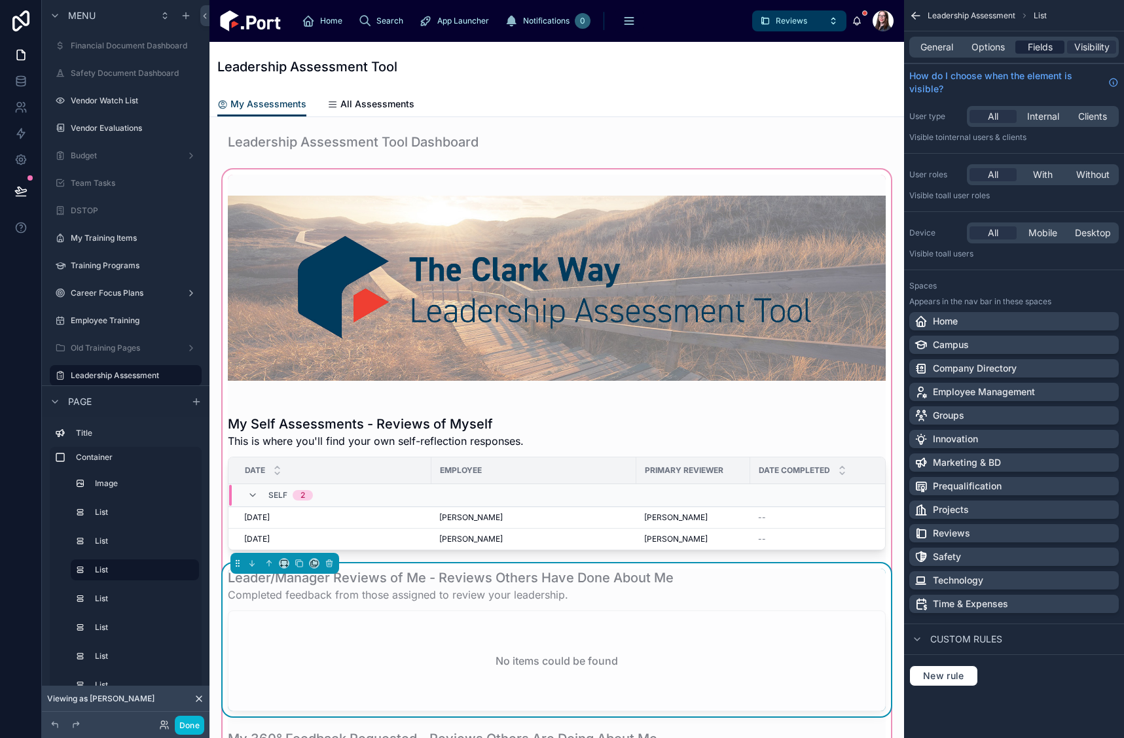
click at [1037, 50] on span "Fields" at bounding box center [1039, 47] width 25 height 13
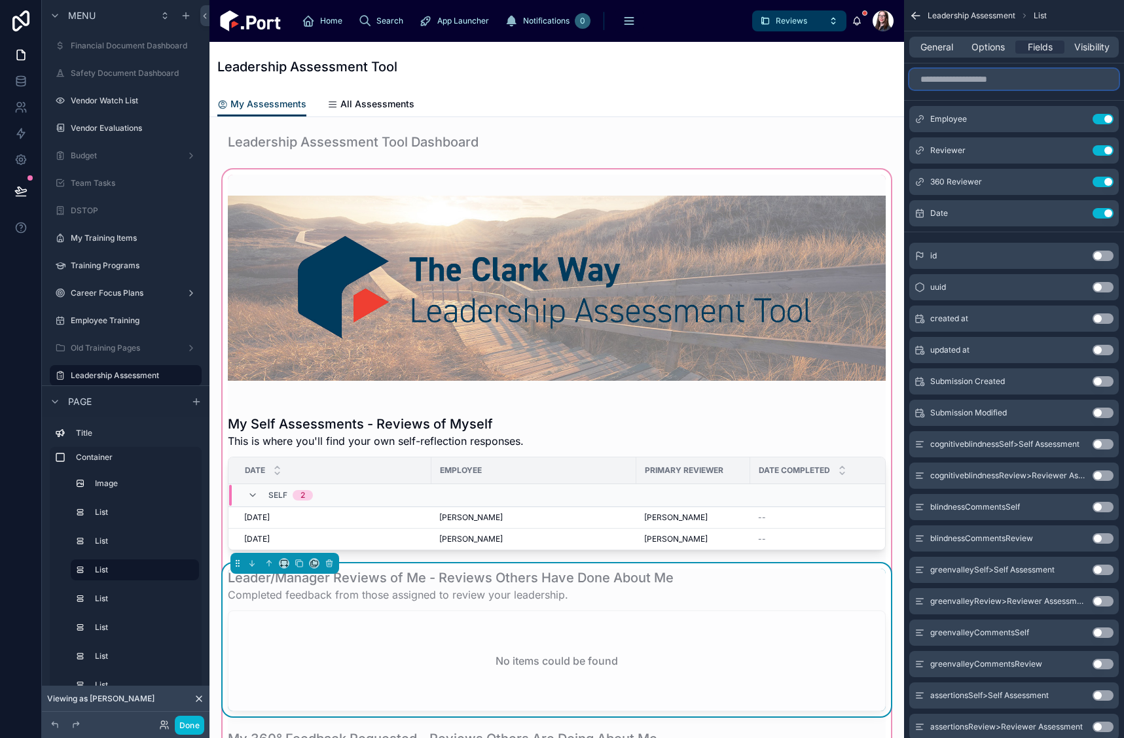
click at [982, 79] on input "scrollable content" at bounding box center [1013, 79] width 209 height 21
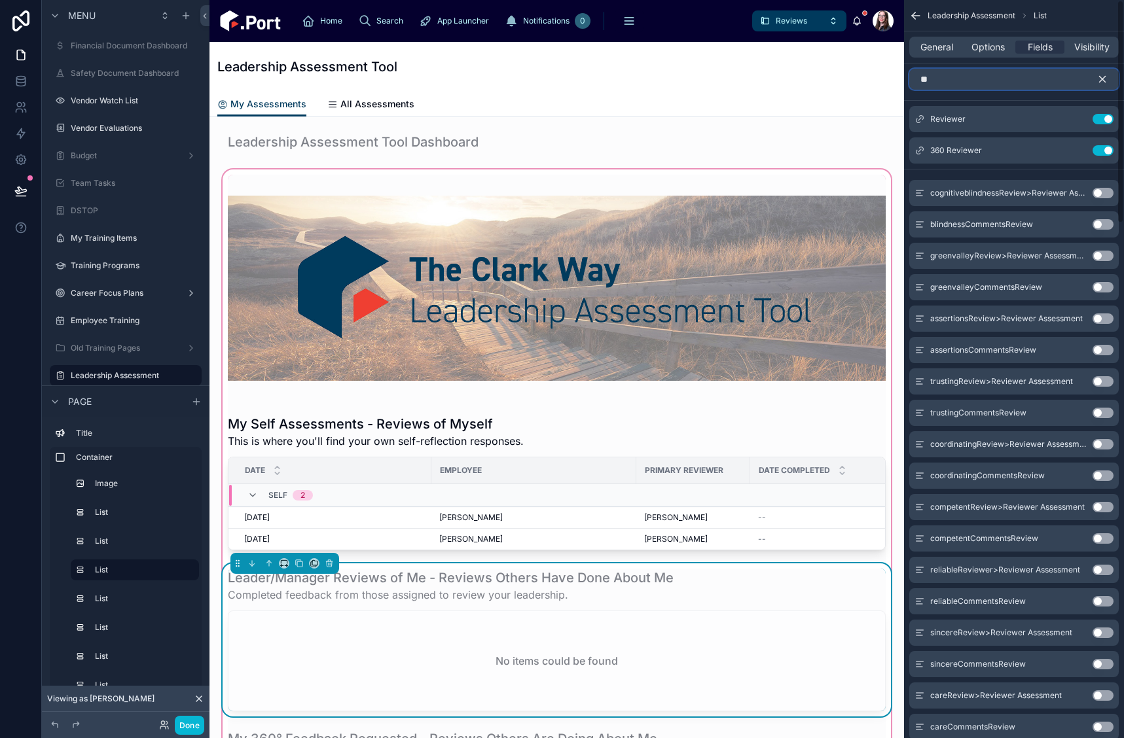
type input "*"
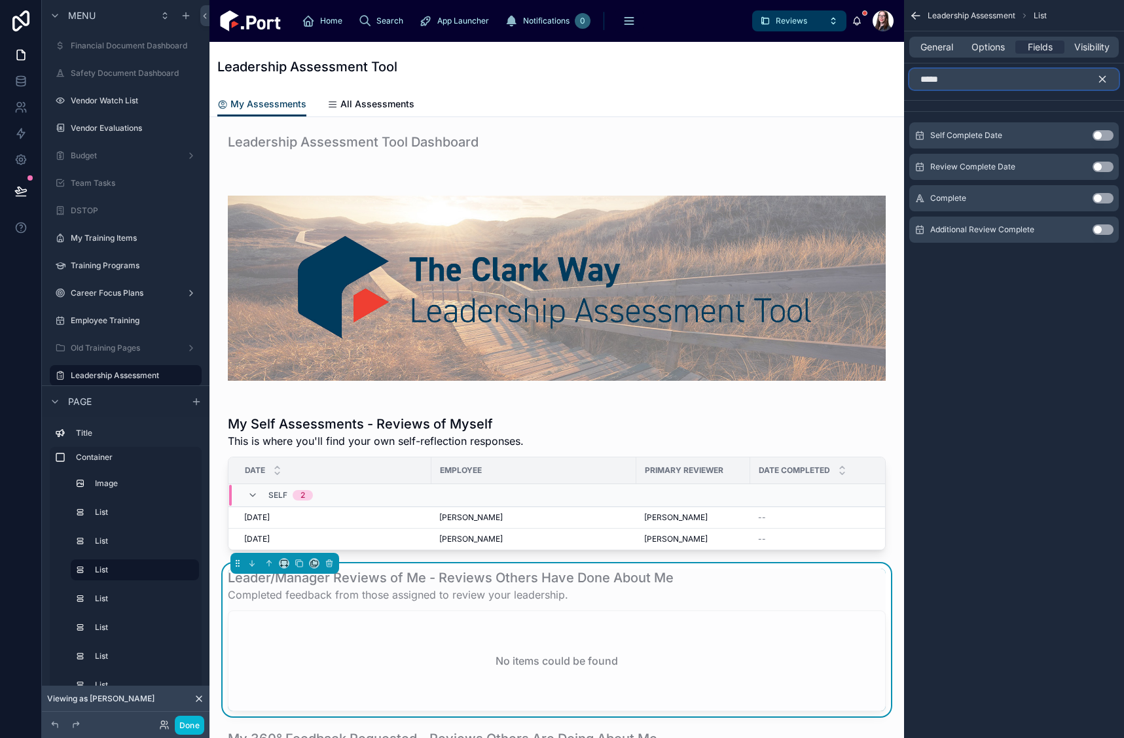
type input "*****"
click at [1095, 166] on button "Use setting" at bounding box center [1102, 167] width 21 height 10
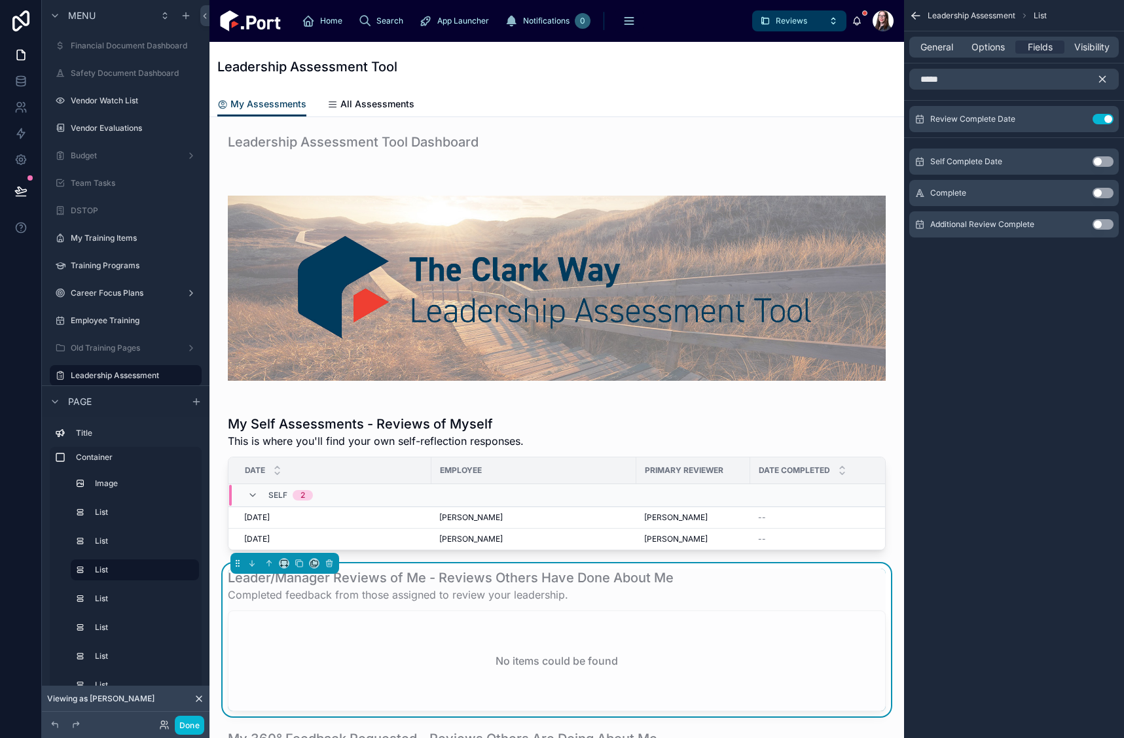
click at [1102, 77] on icon "scrollable content" at bounding box center [1102, 79] width 12 height 12
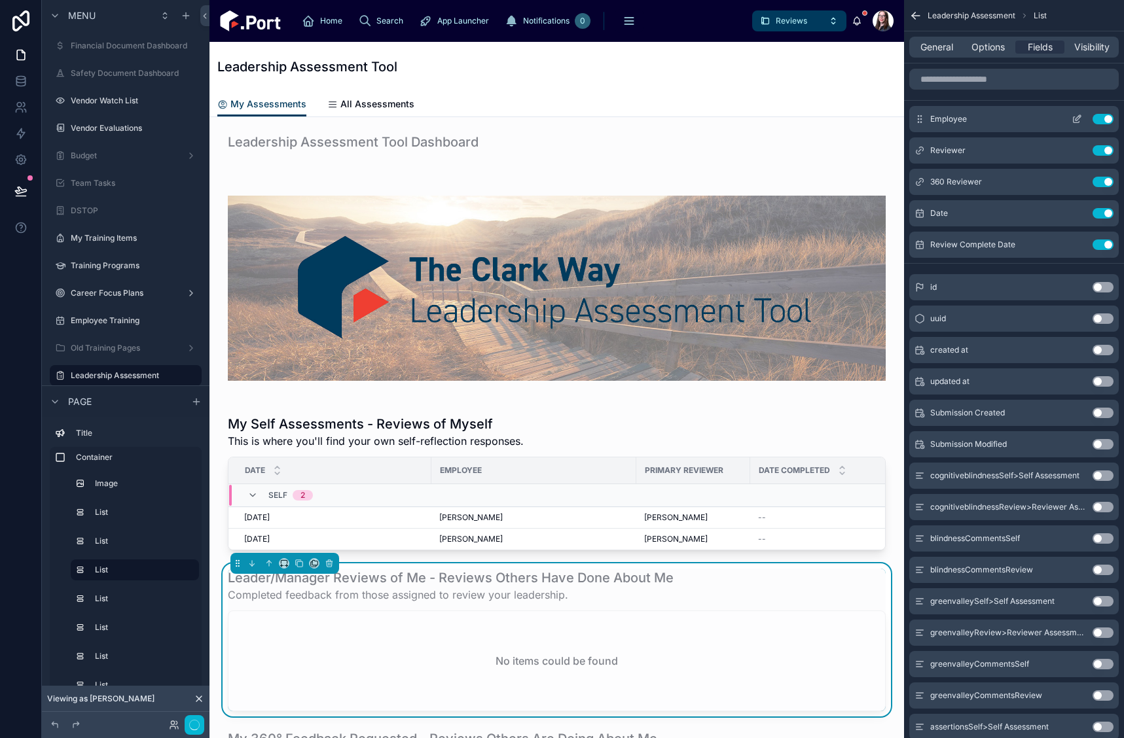
click at [0, 0] on button "scrollable content" at bounding box center [0, 0] width 0 height 0
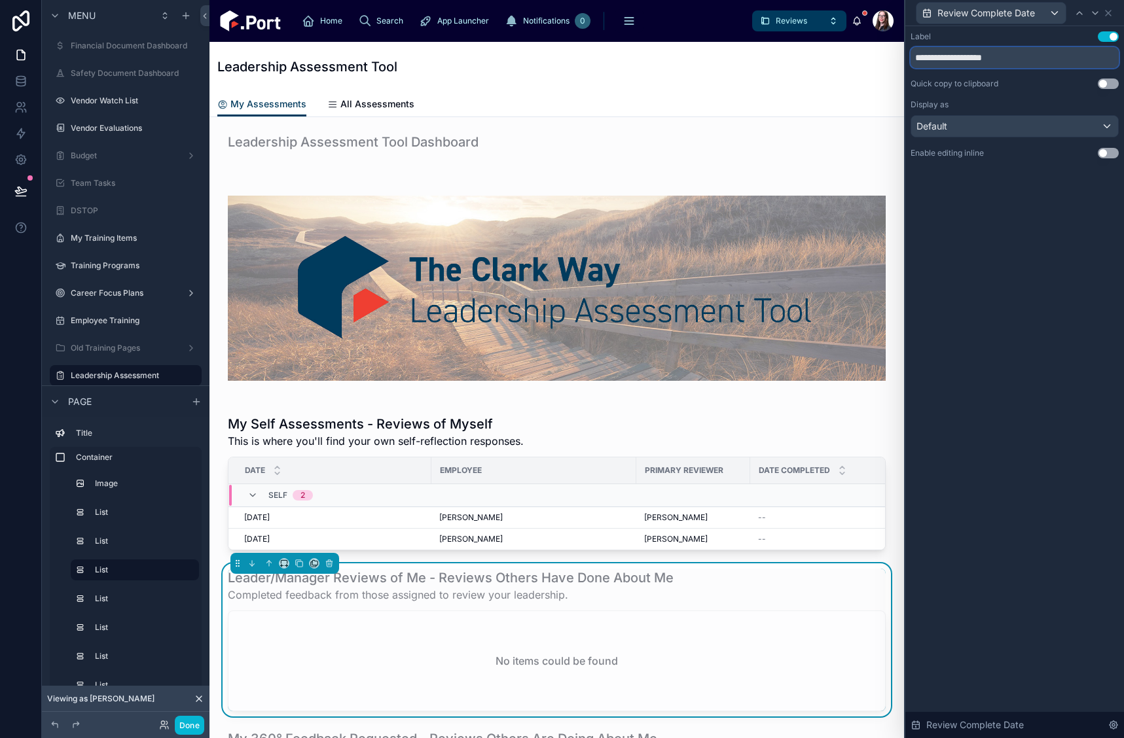
drag, startPoint x: 994, startPoint y: 56, endPoint x: 910, endPoint y: 57, distance: 84.4
click at [910, 57] on div "**********" at bounding box center [1014, 108] width 219 height 164
click at [997, 54] on input "****" at bounding box center [1014, 57] width 208 height 21
paste input "**********"
click at [936, 57] on input "**********" at bounding box center [1014, 57] width 208 height 21
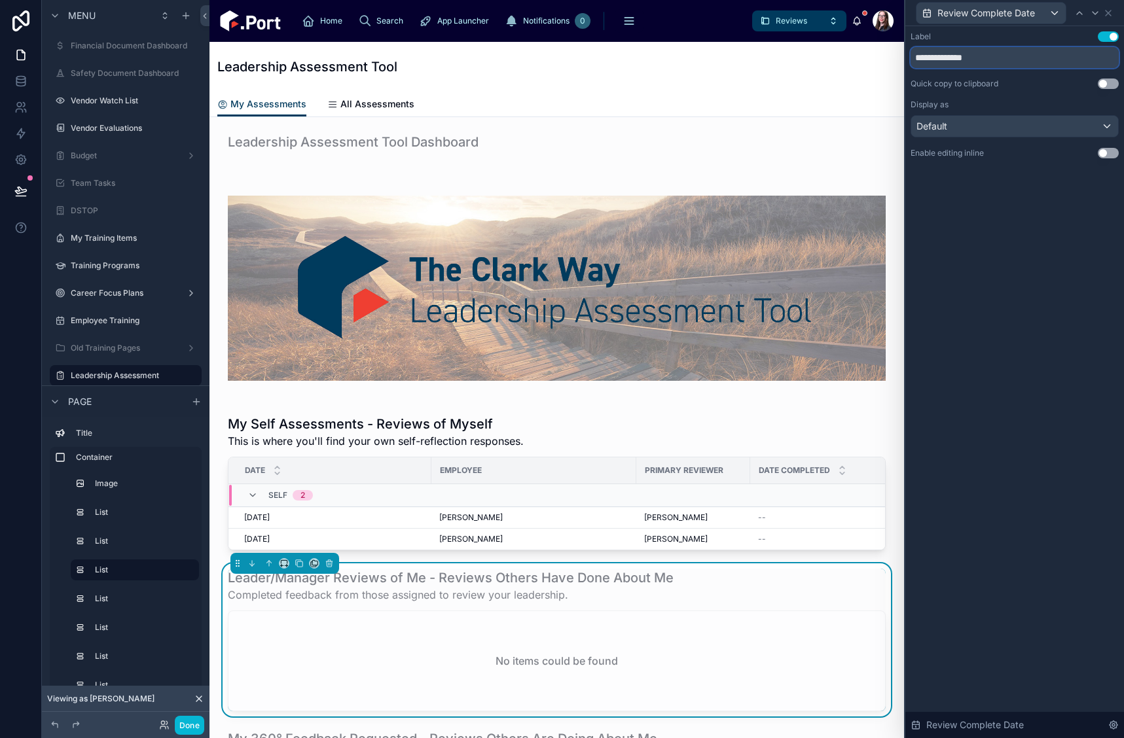
click at [989, 60] on input "**********" at bounding box center [1014, 57] width 208 height 21
type input "**********"
click at [185, 679] on button "Done" at bounding box center [189, 725] width 29 height 19
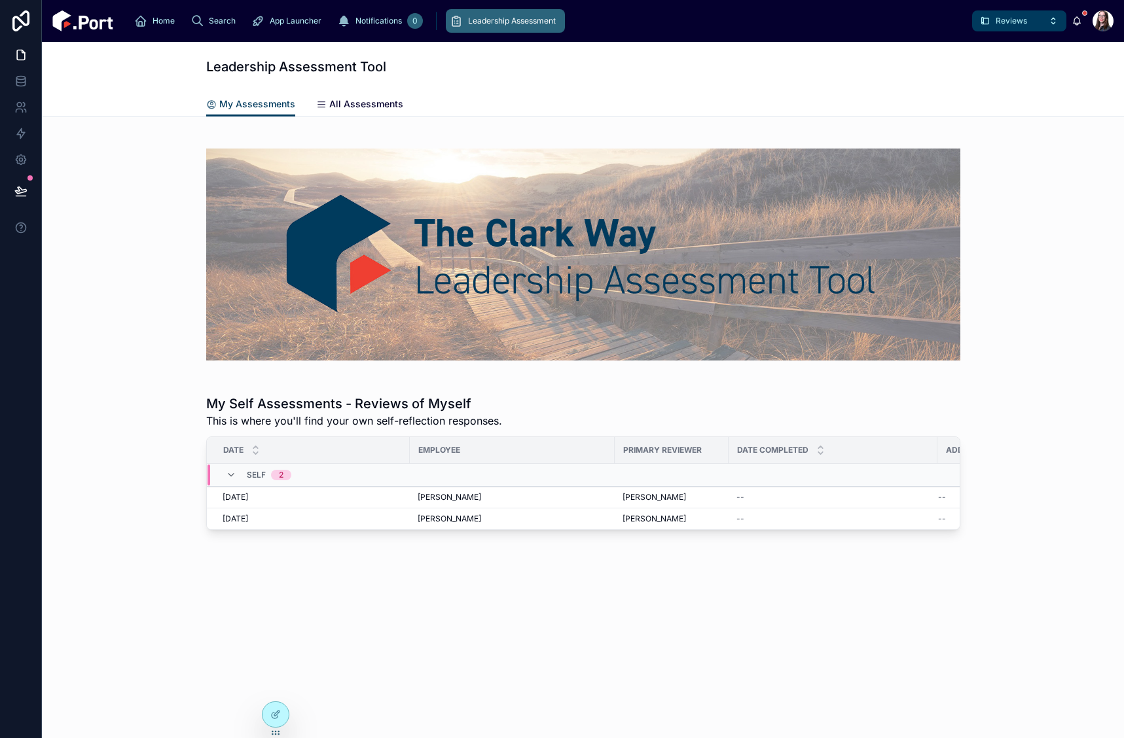
click at [374, 101] on span "All Assessments" at bounding box center [366, 104] width 74 height 13
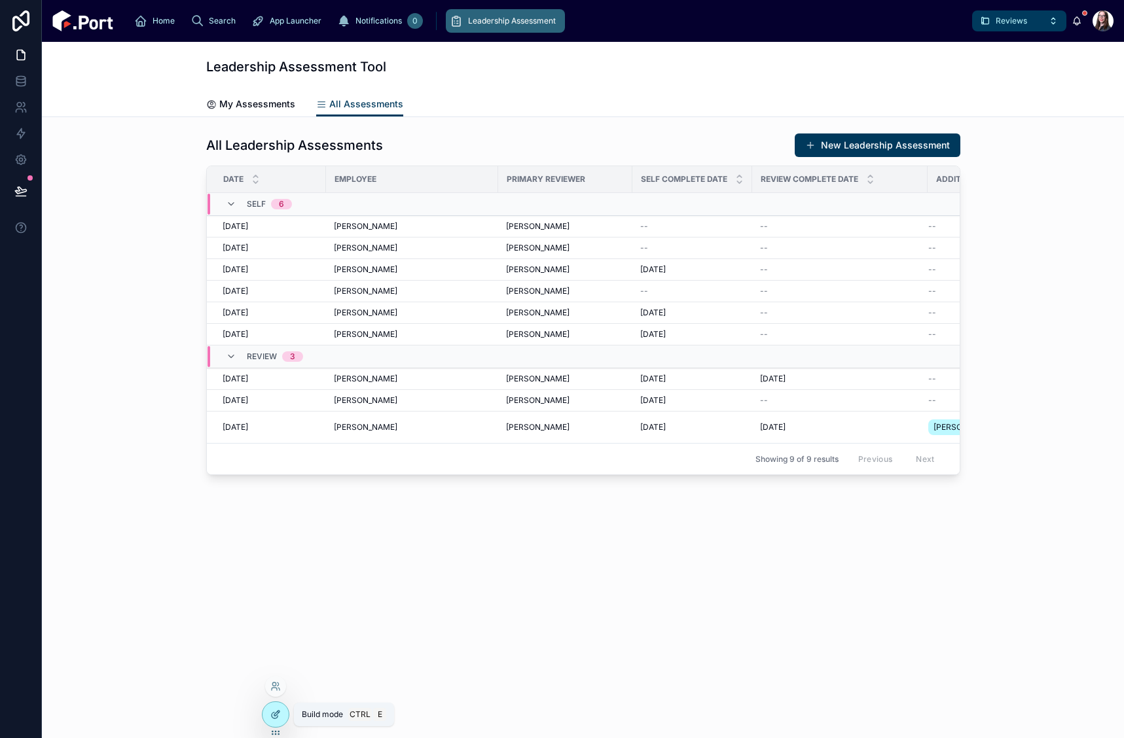
click at [274, 679] on icon at bounding box center [275, 714] width 10 height 10
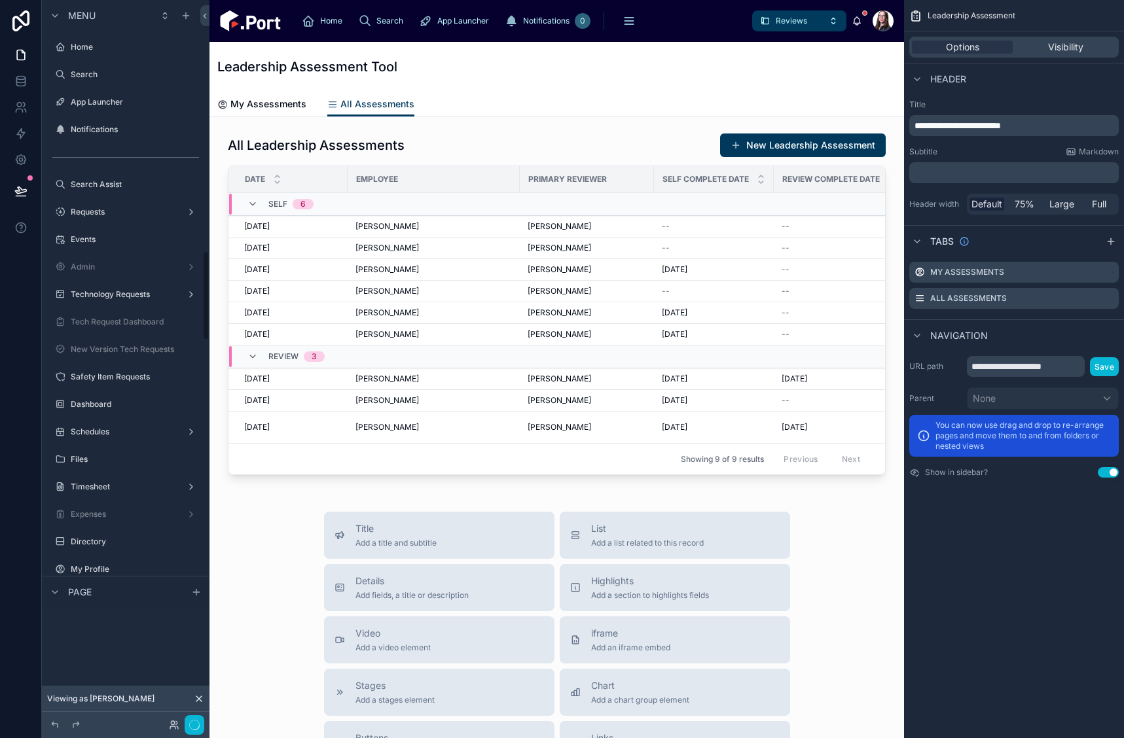
scroll to position [2008, 0]
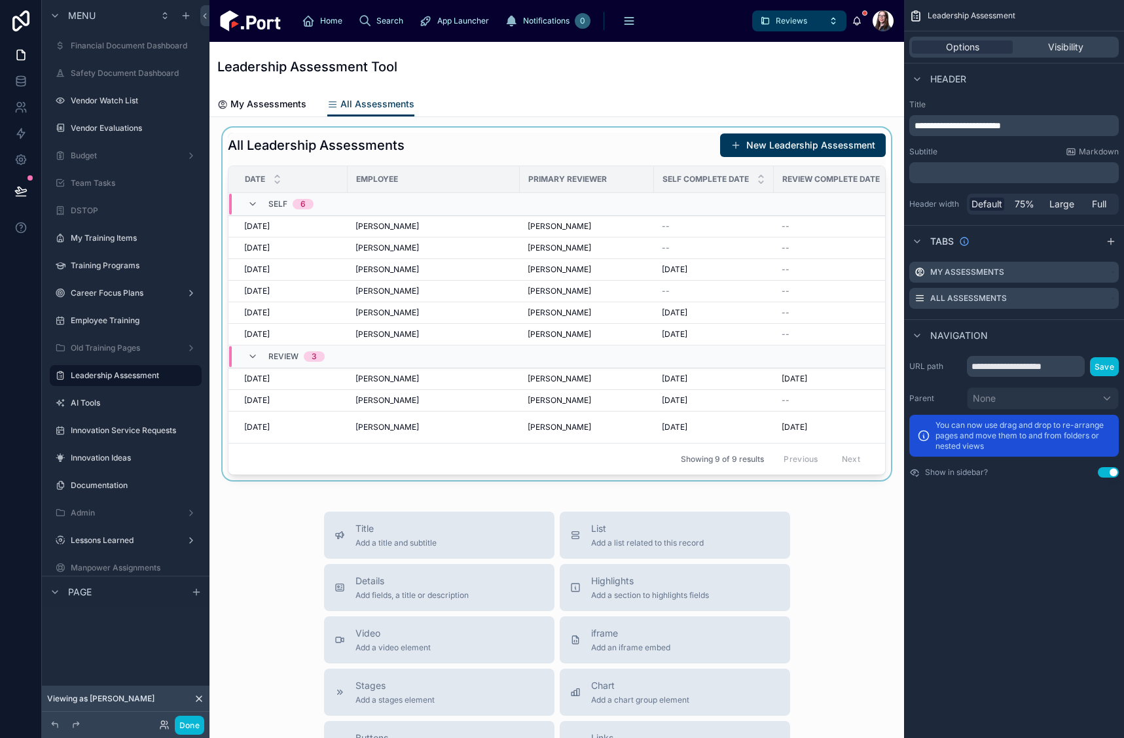
click at [644, 151] on div at bounding box center [556, 304] width 673 height 353
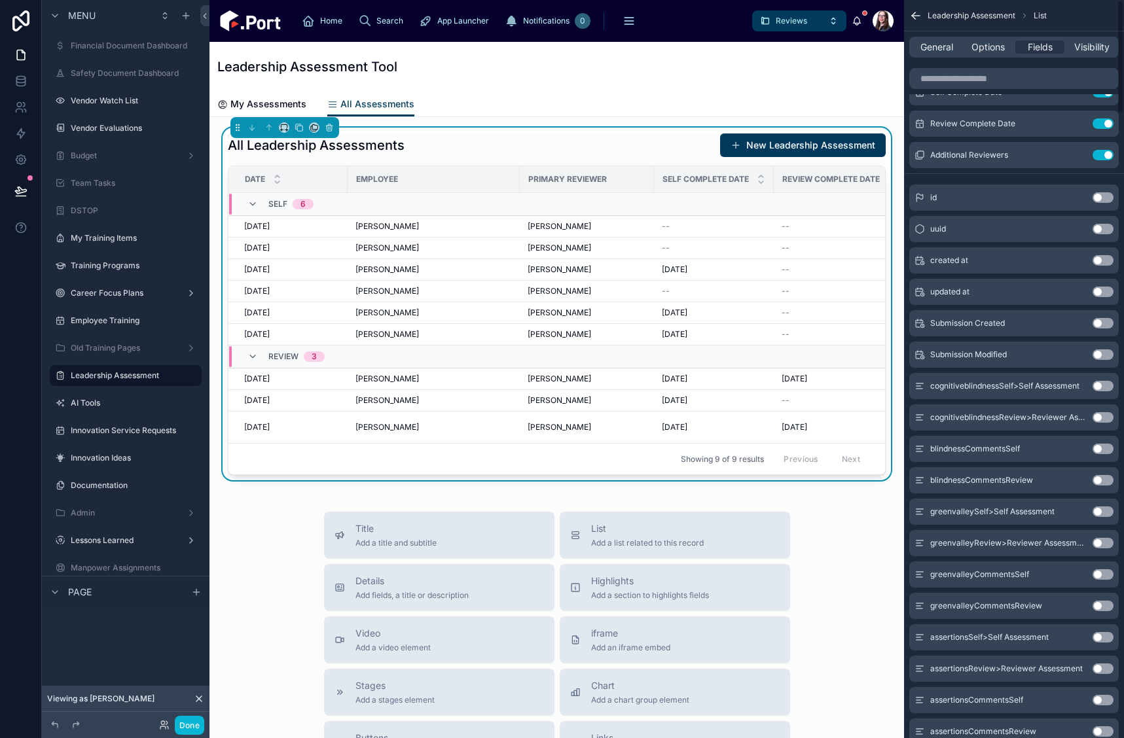
scroll to position [524, 0]
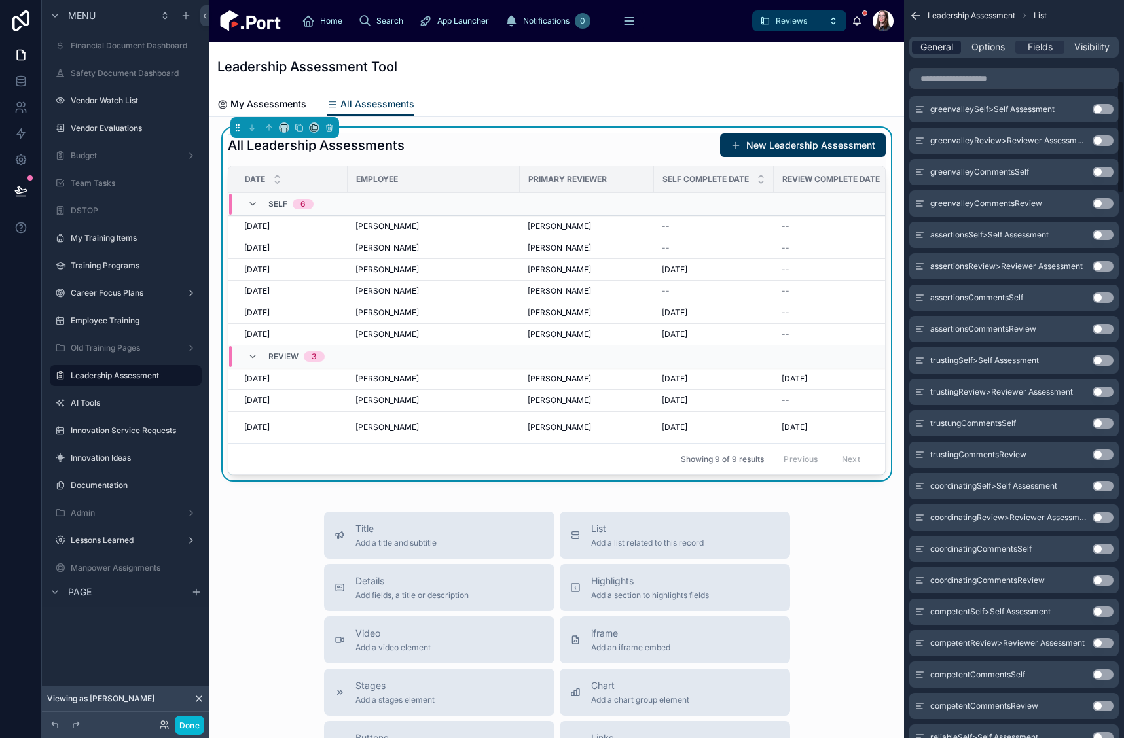
click at [935, 46] on span "General" at bounding box center [936, 47] width 33 height 13
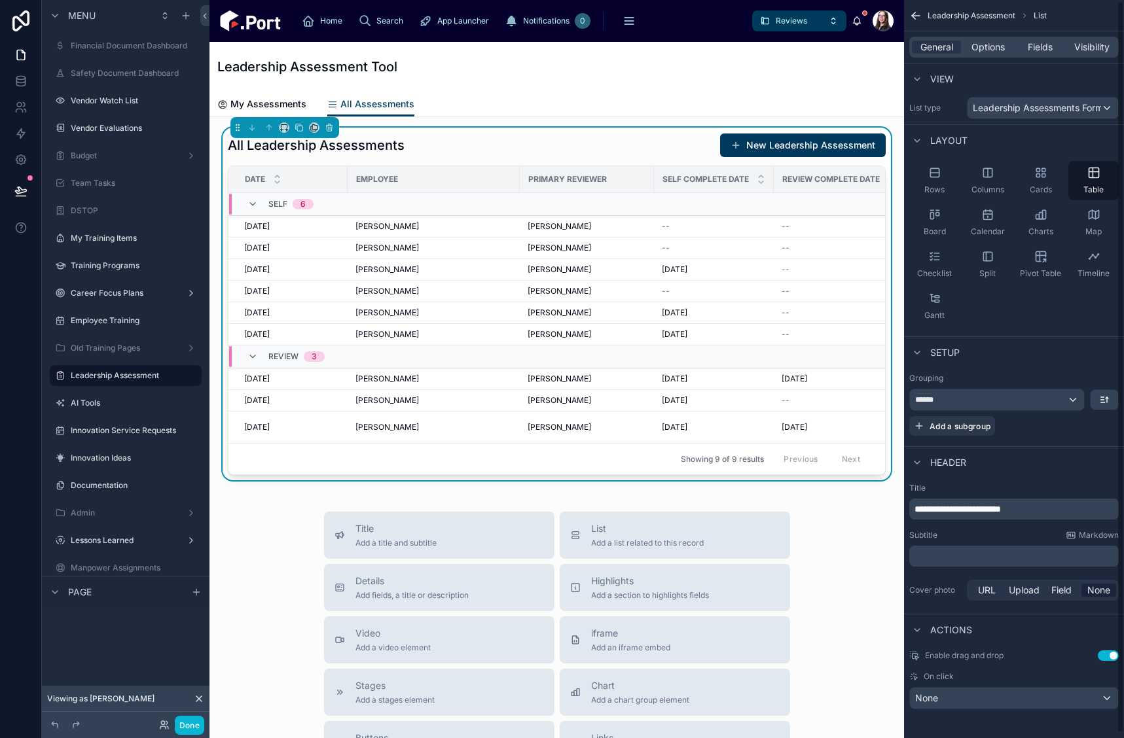
scroll to position [6, 0]
click at [1028, 679] on div "None" at bounding box center [1014, 695] width 208 height 21
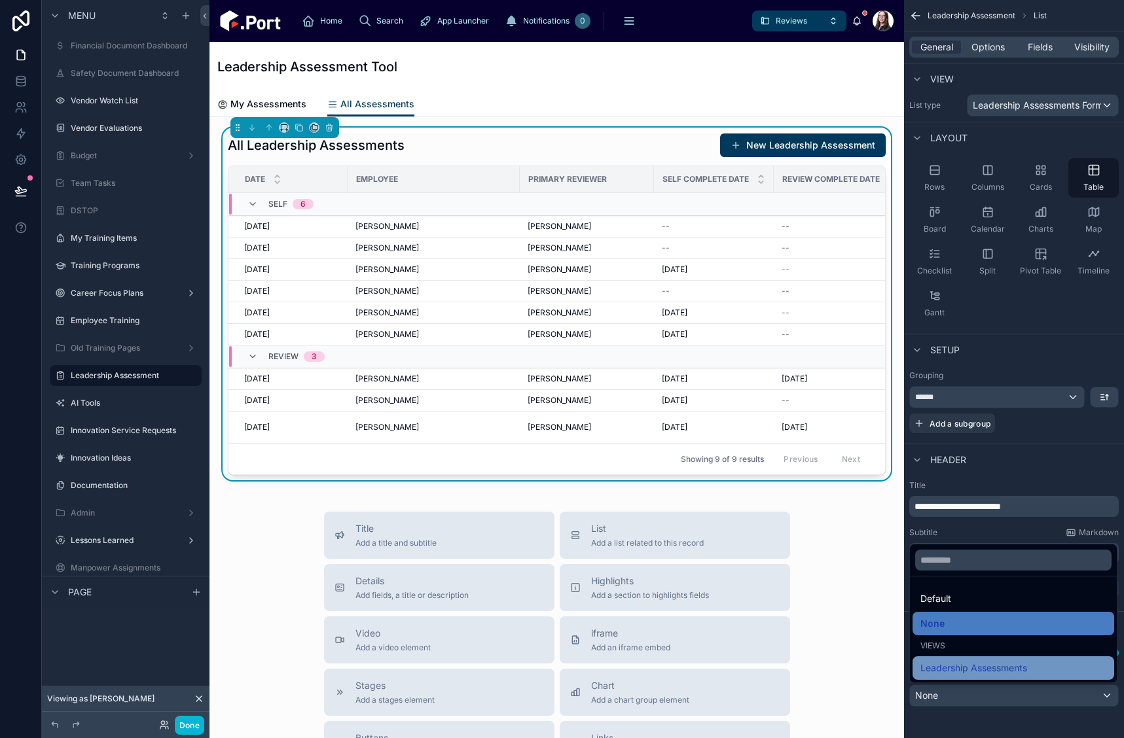
click at [1009, 662] on span "Leadership Assessments" at bounding box center [973, 668] width 107 height 16
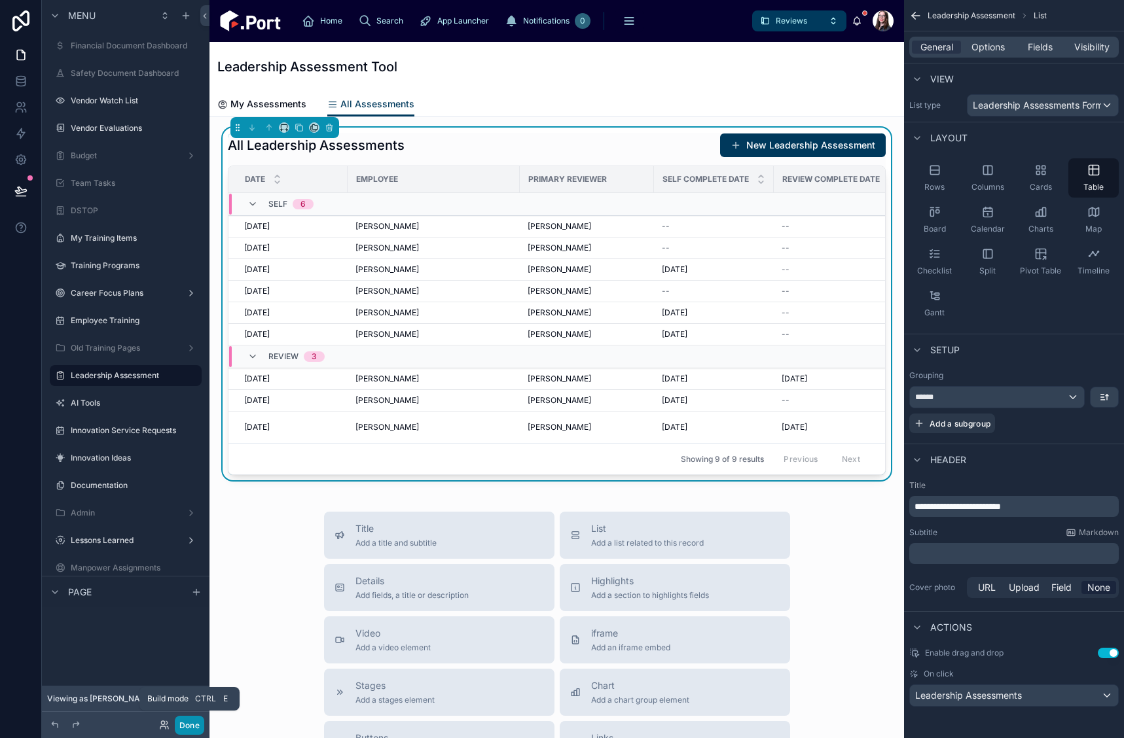
click at [187, 679] on button "Done" at bounding box center [189, 725] width 29 height 19
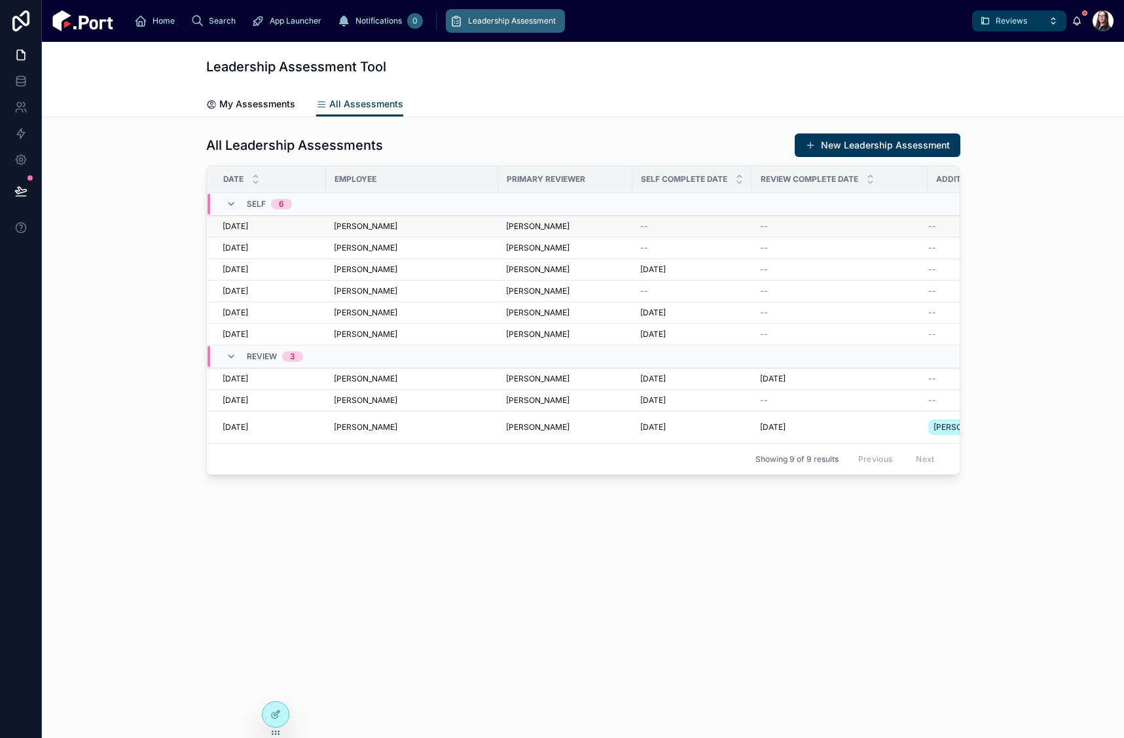
click at [393, 225] on div "[PERSON_NAME]" at bounding box center [412, 226] width 156 height 10
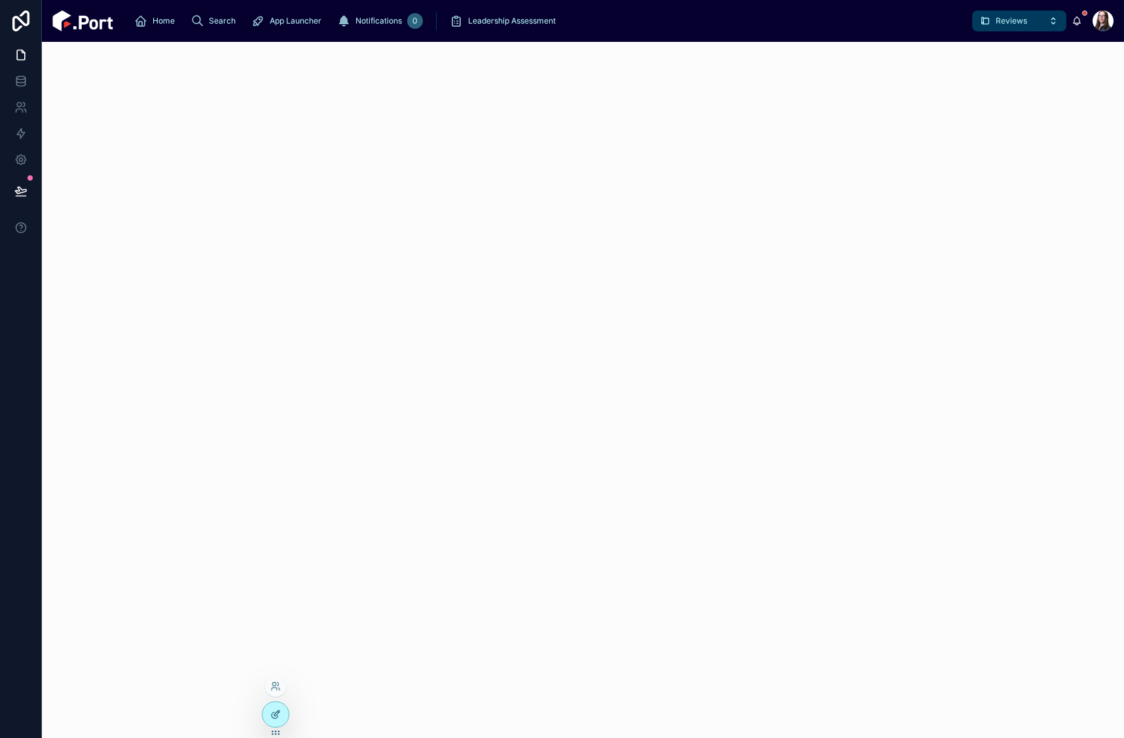
click at [274, 679] on icon at bounding box center [276, 713] width 5 height 5
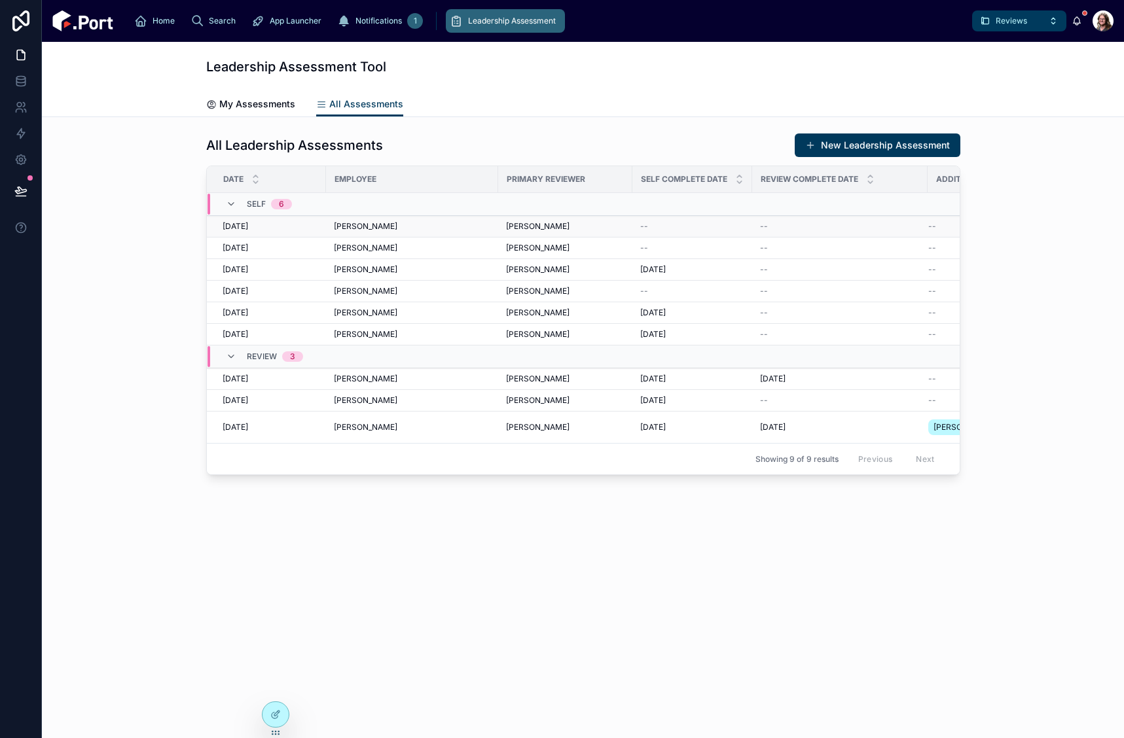
click at [420, 229] on div "[PERSON_NAME]" at bounding box center [412, 226] width 156 height 10
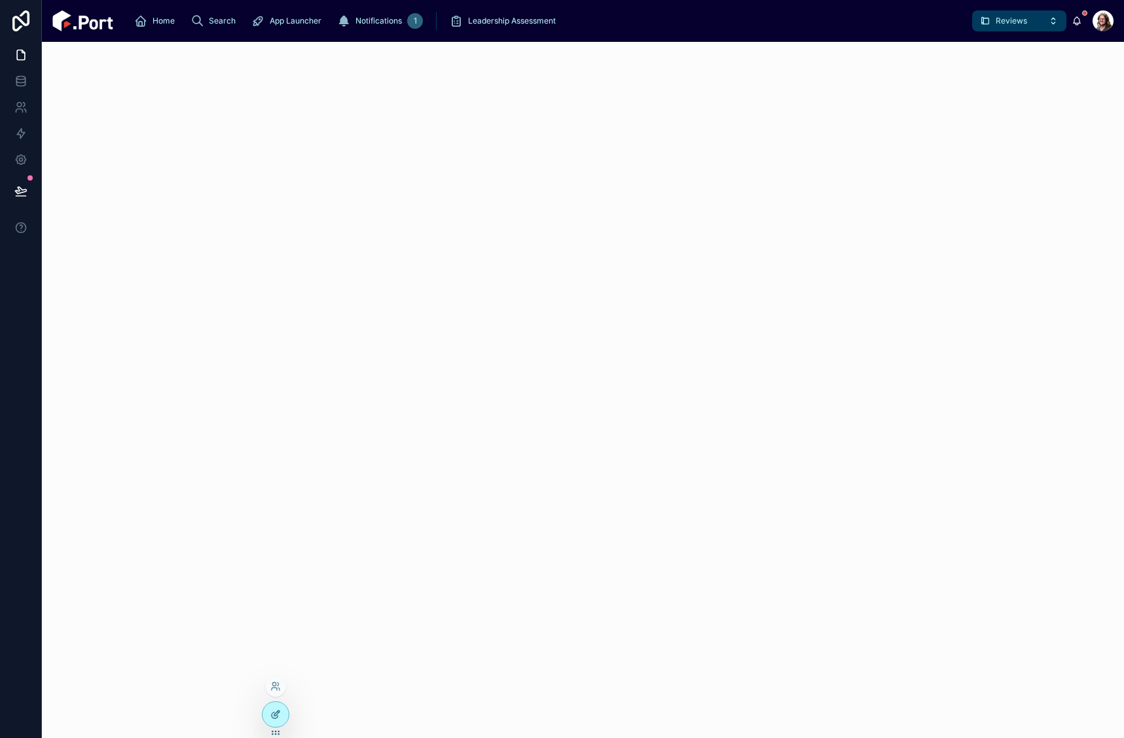
click at [277, 715] on icon at bounding box center [275, 714] width 10 height 10
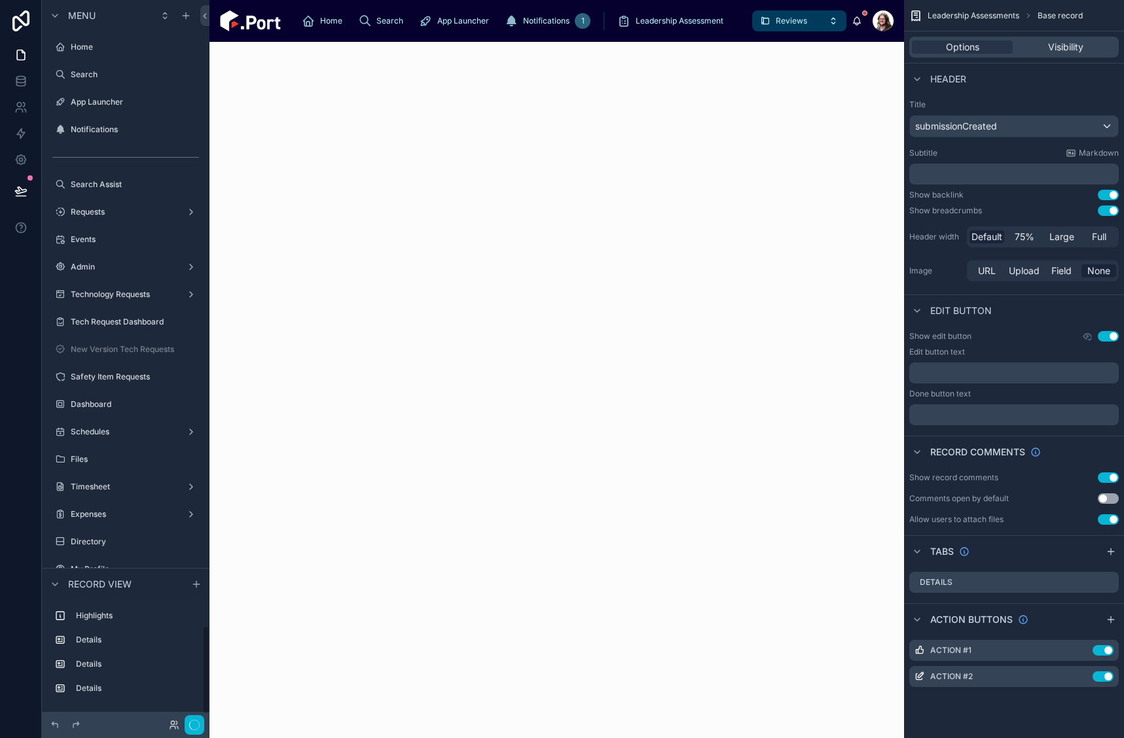
scroll to position [5044, 0]
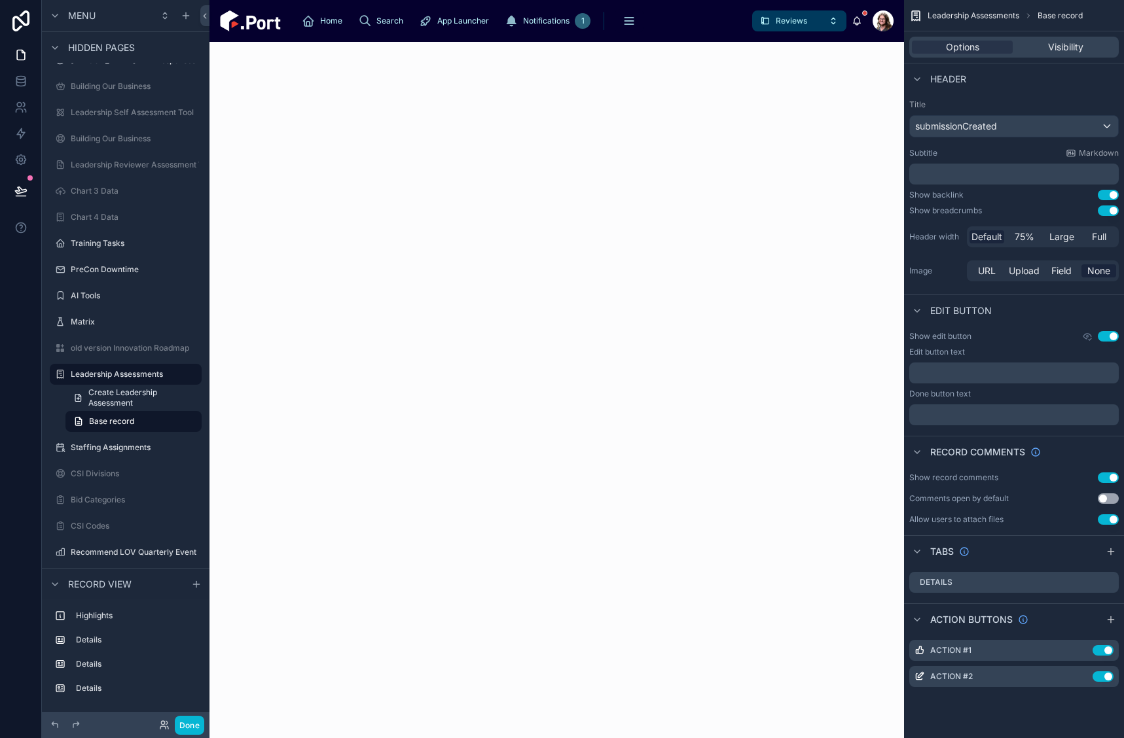
click at [546, 273] on div at bounding box center [556, 390] width 694 height 696
click at [101, 613] on label "Highlights" at bounding box center [133, 616] width 115 height 10
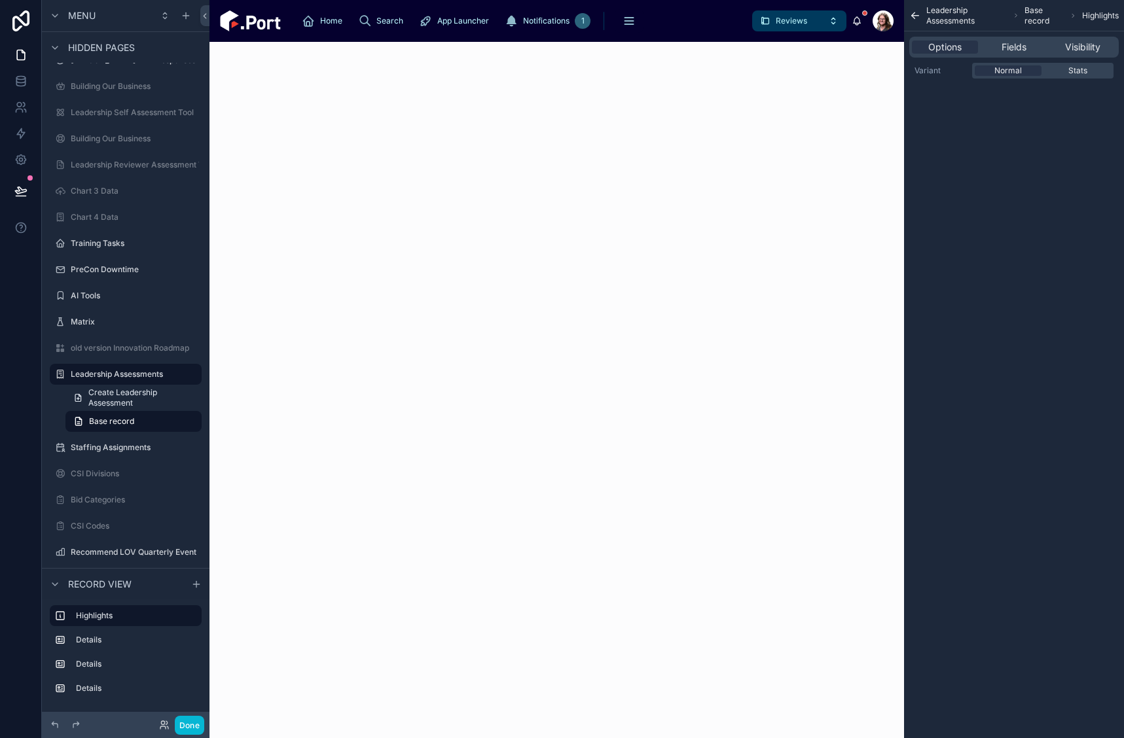
click at [1095, 40] on div "Options Fields Visibility" at bounding box center [1013, 47] width 209 height 21
click at [1092, 45] on span "Visibility" at bounding box center [1082, 47] width 35 height 13
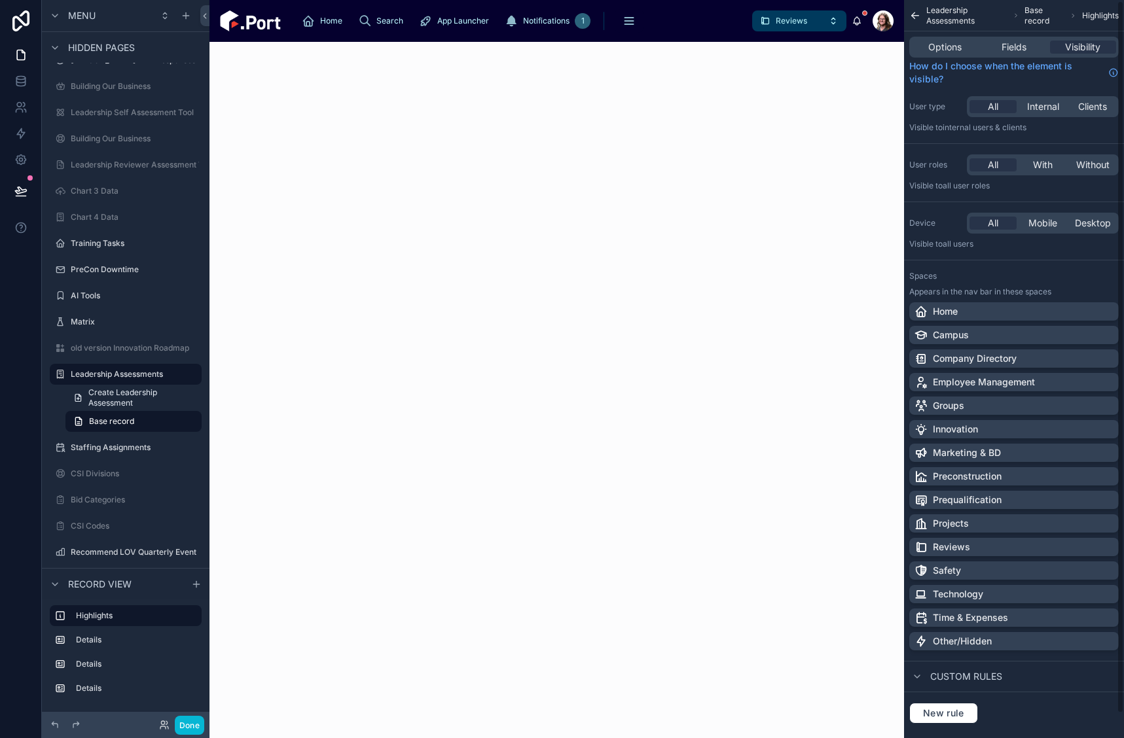
scroll to position [0, 0]
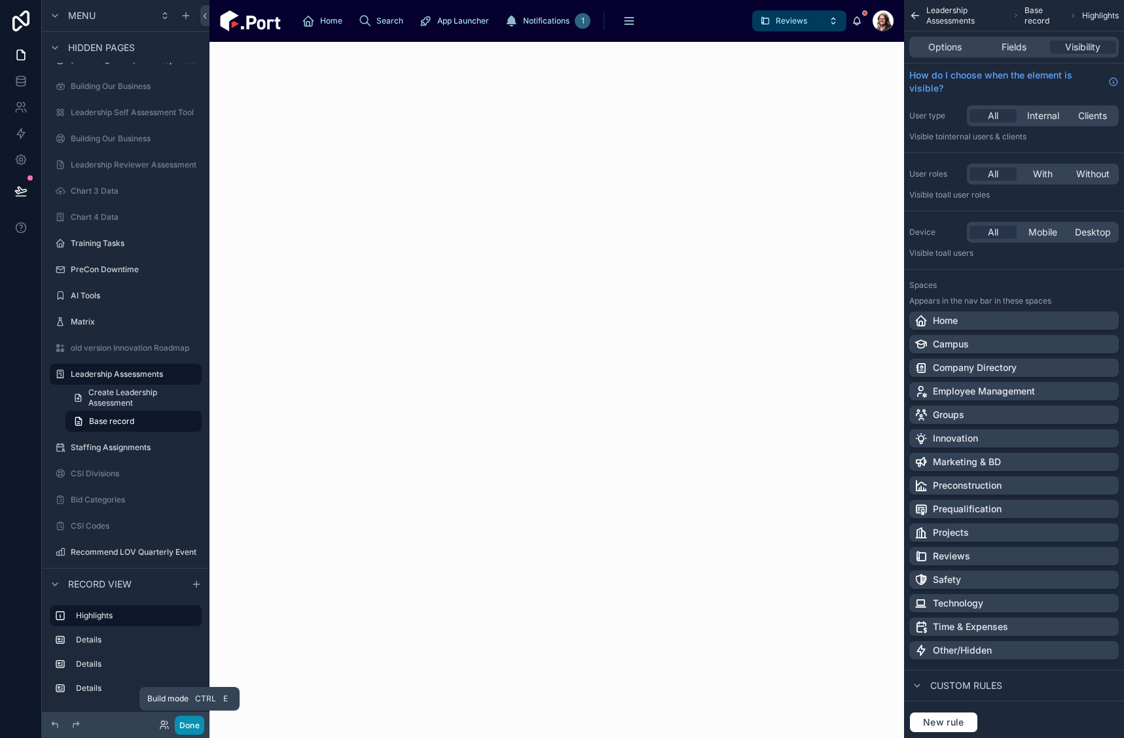
click at [188, 729] on button "Done" at bounding box center [189, 725] width 29 height 19
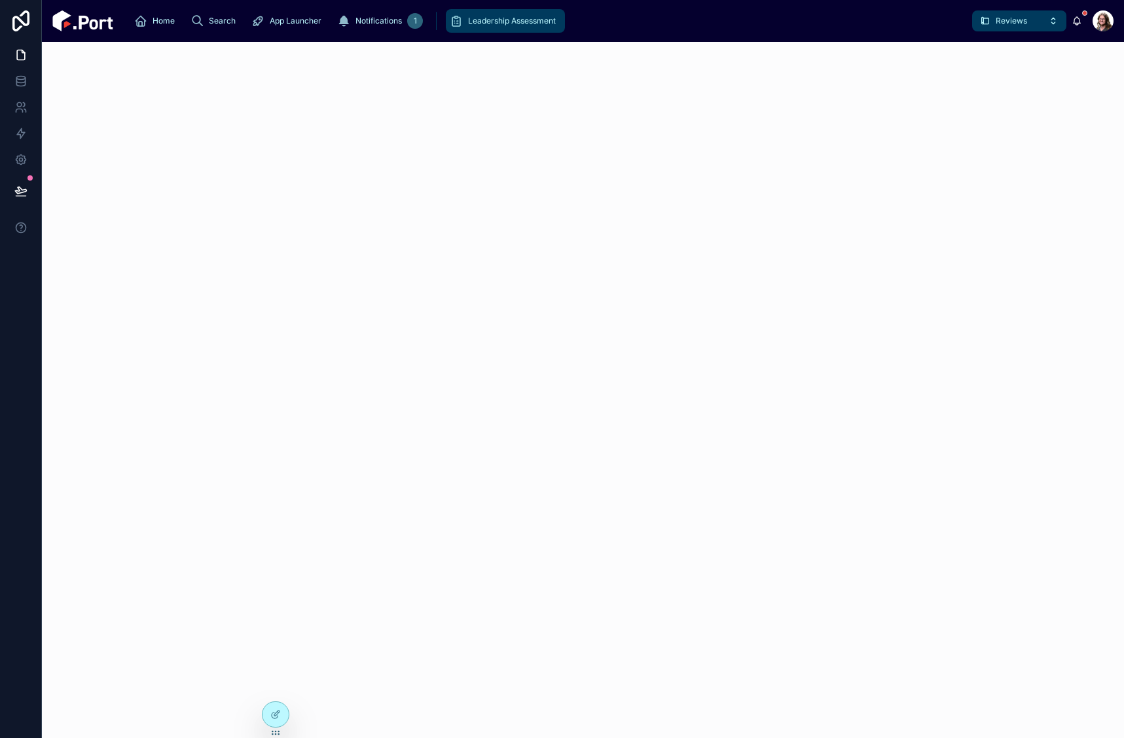
click at [450, 15] on div "Leadership Assessment" at bounding box center [505, 20] width 111 height 21
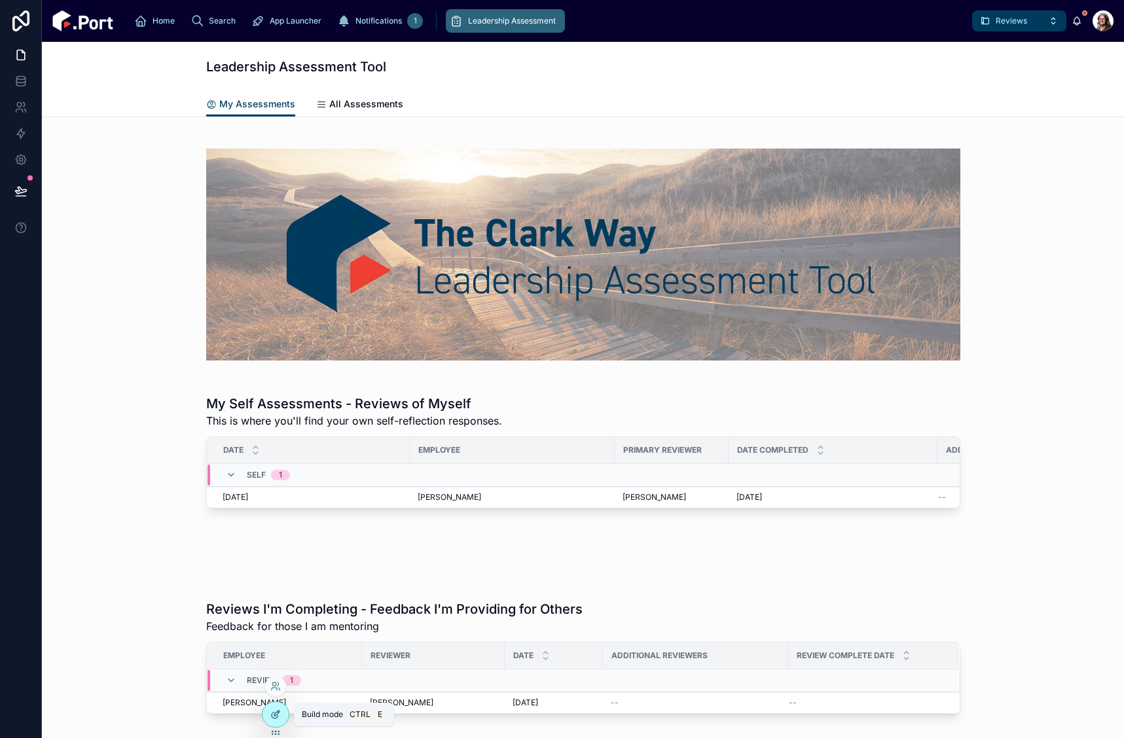
click at [273, 716] on icon at bounding box center [275, 714] width 10 height 10
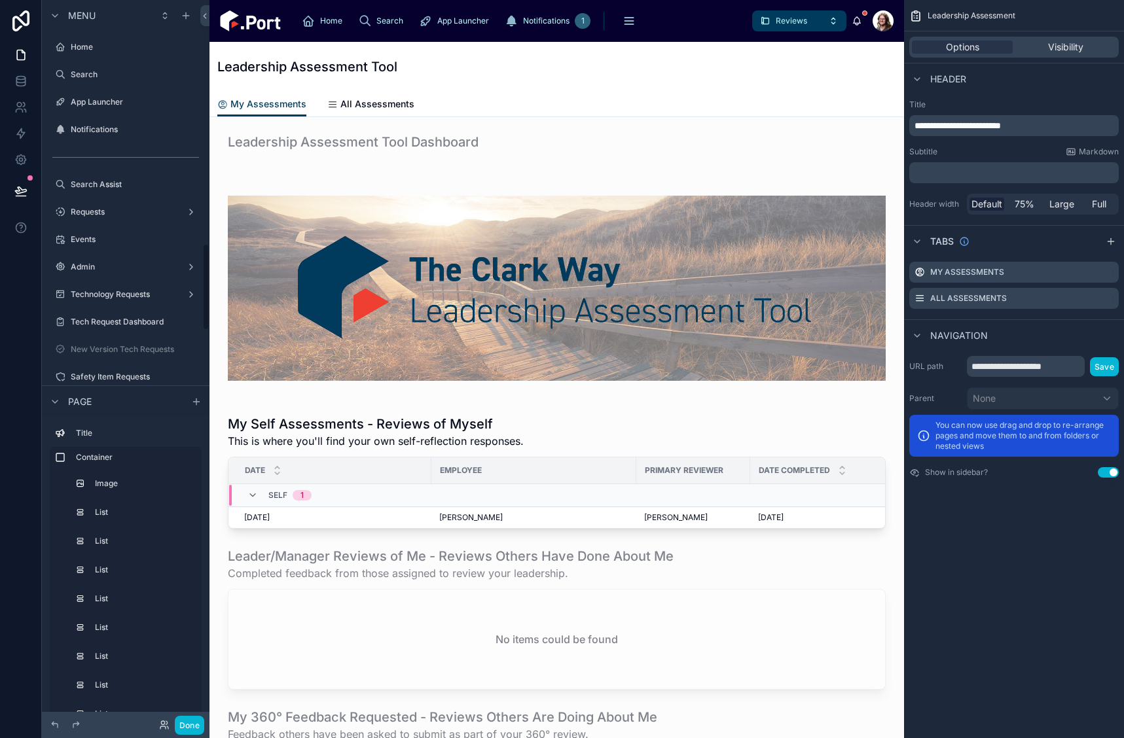
scroll to position [2008, 0]
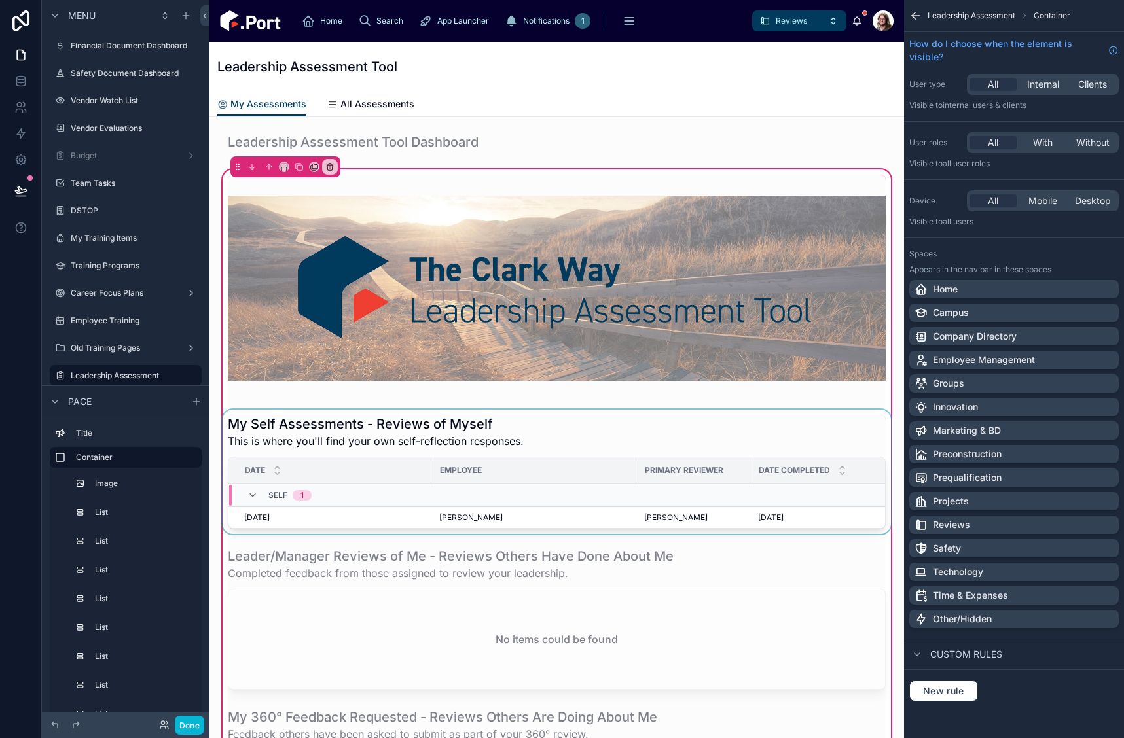
click at [618, 454] on div at bounding box center [556, 472] width 673 height 124
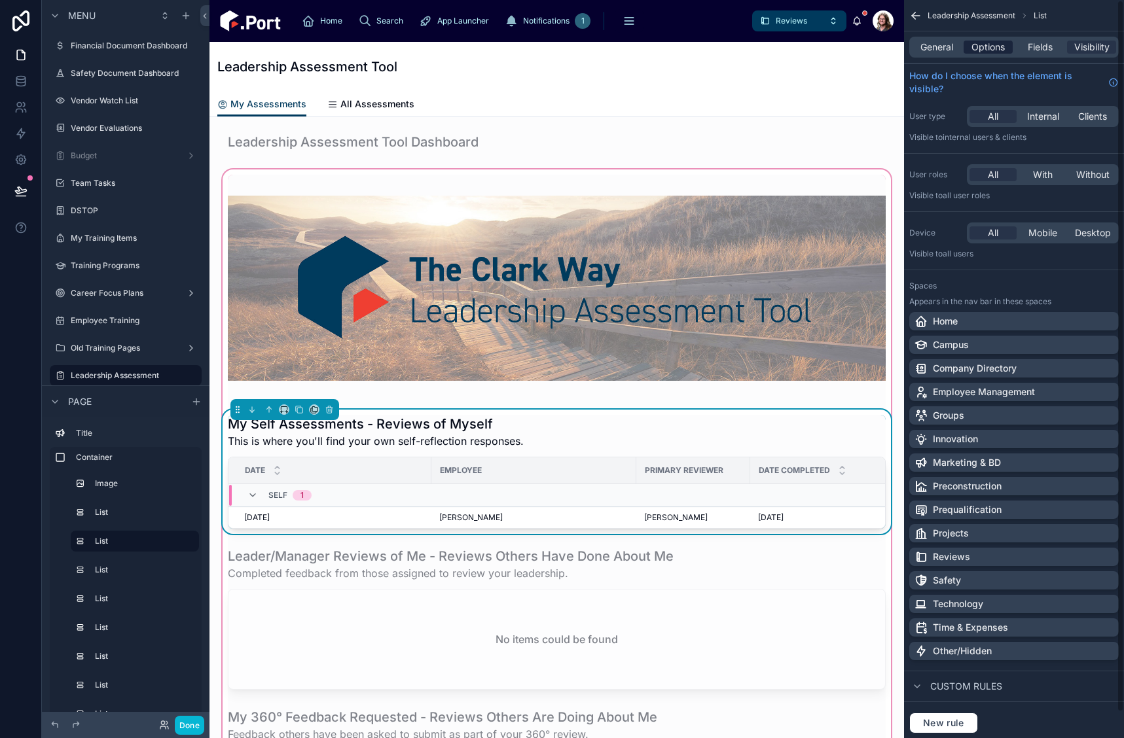
click at [986, 50] on span "Options" at bounding box center [987, 47] width 33 height 13
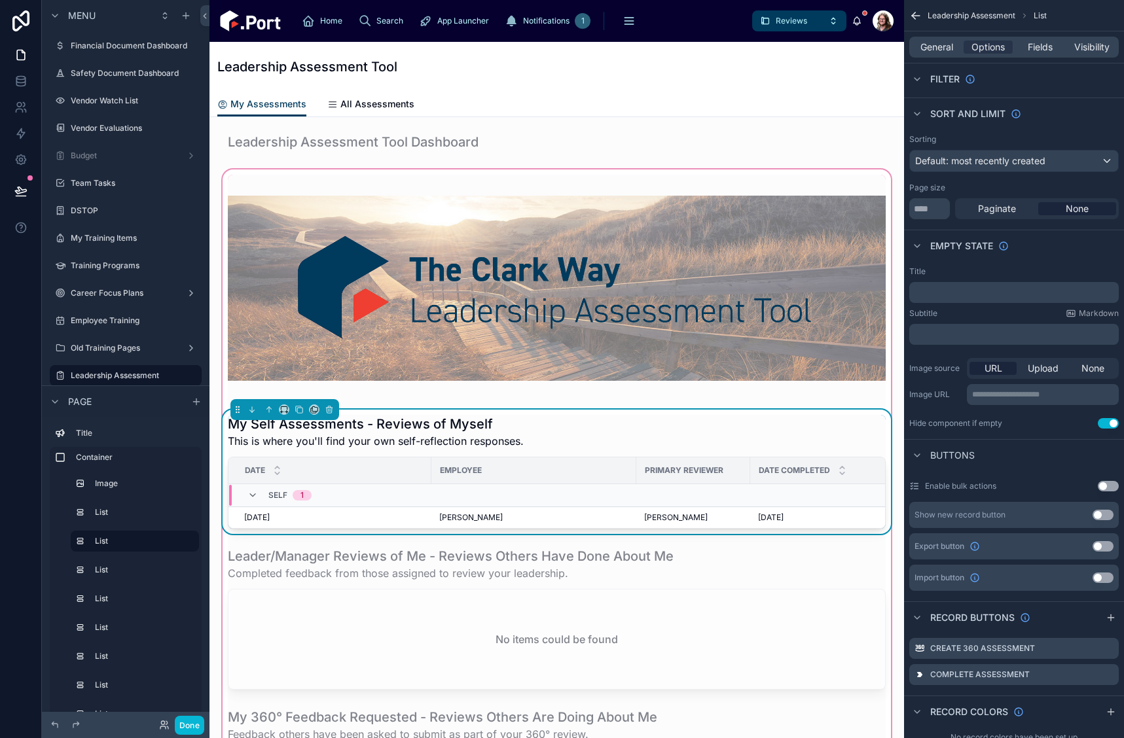
scroll to position [262, 0]
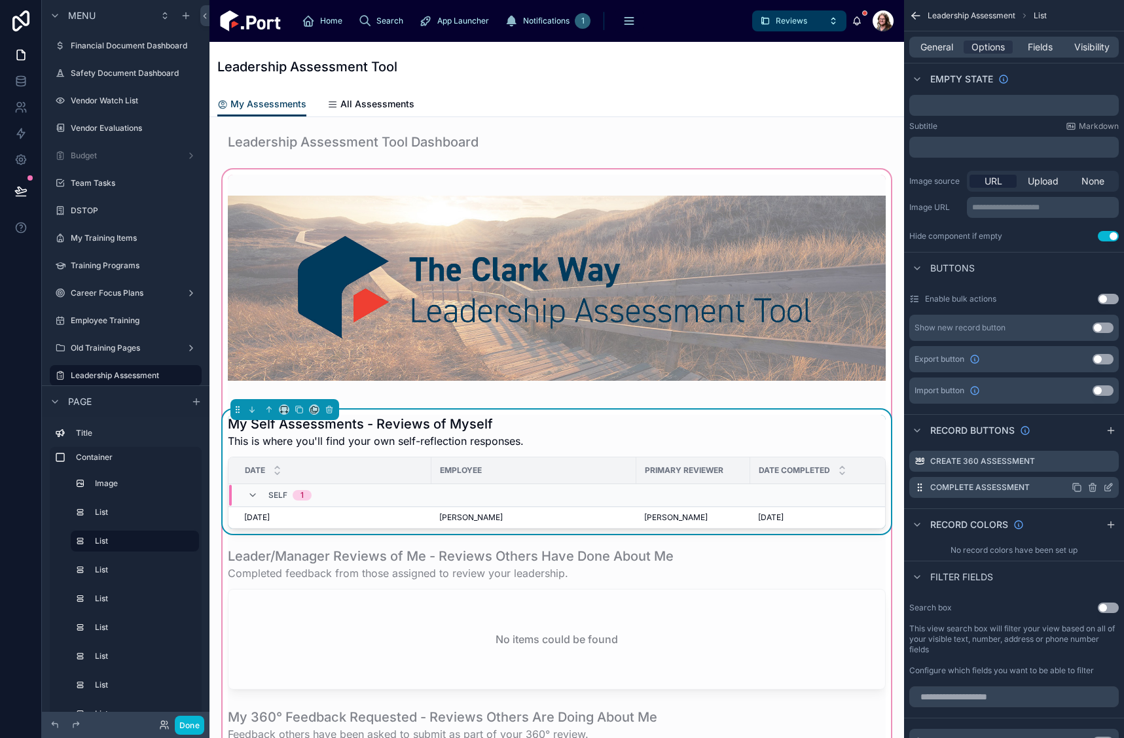
click at [1110, 487] on icon "scrollable content" at bounding box center [1109, 486] width 5 height 5
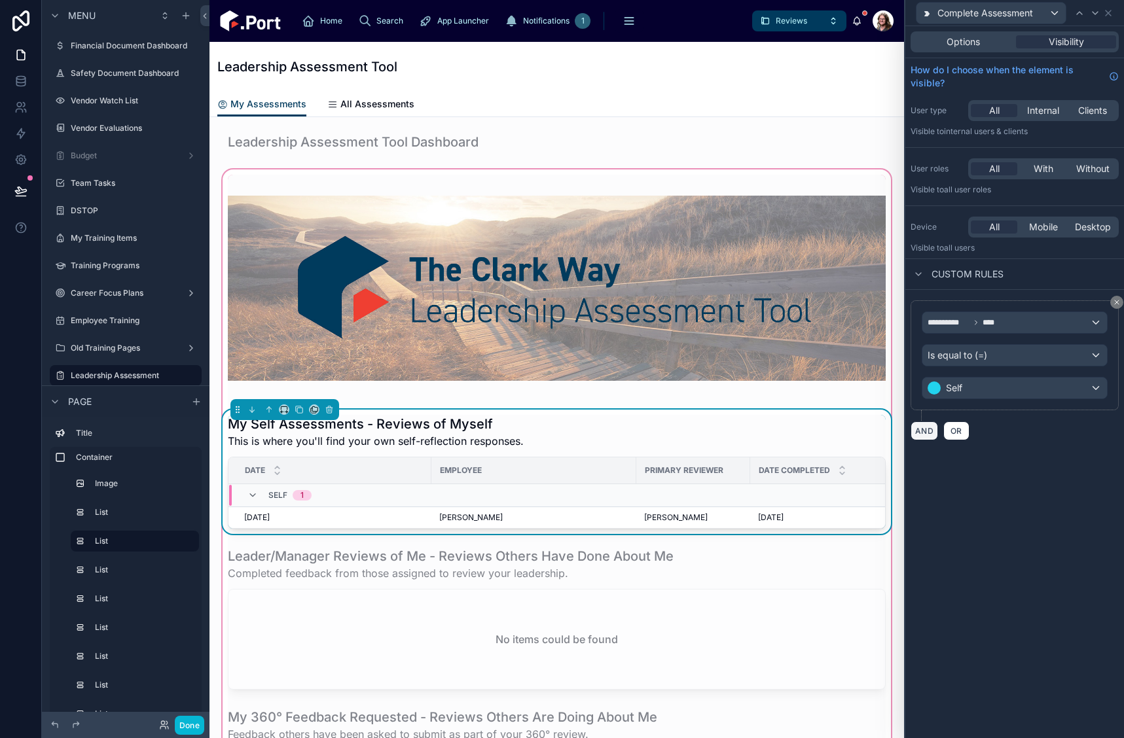
click at [919, 430] on button "AND" at bounding box center [923, 430] width 27 height 19
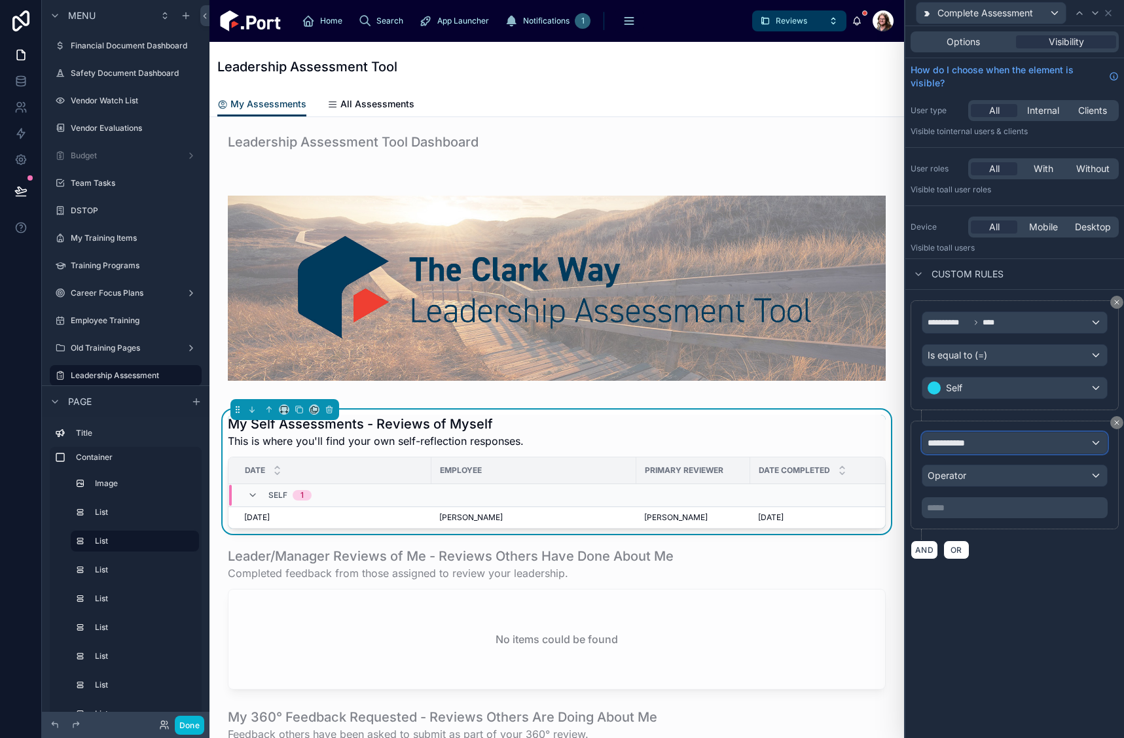
click at [980, 441] on div "**********" at bounding box center [1014, 443] width 185 height 21
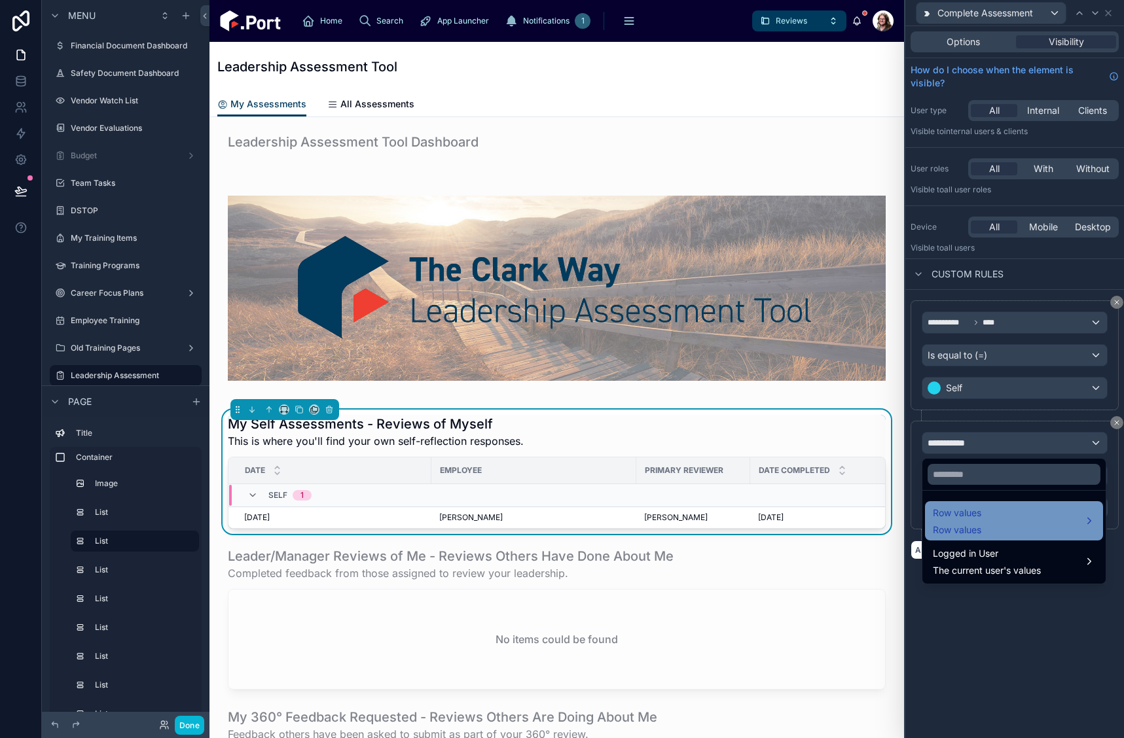
click at [988, 508] on div "Row values Row values" at bounding box center [1014, 520] width 162 height 31
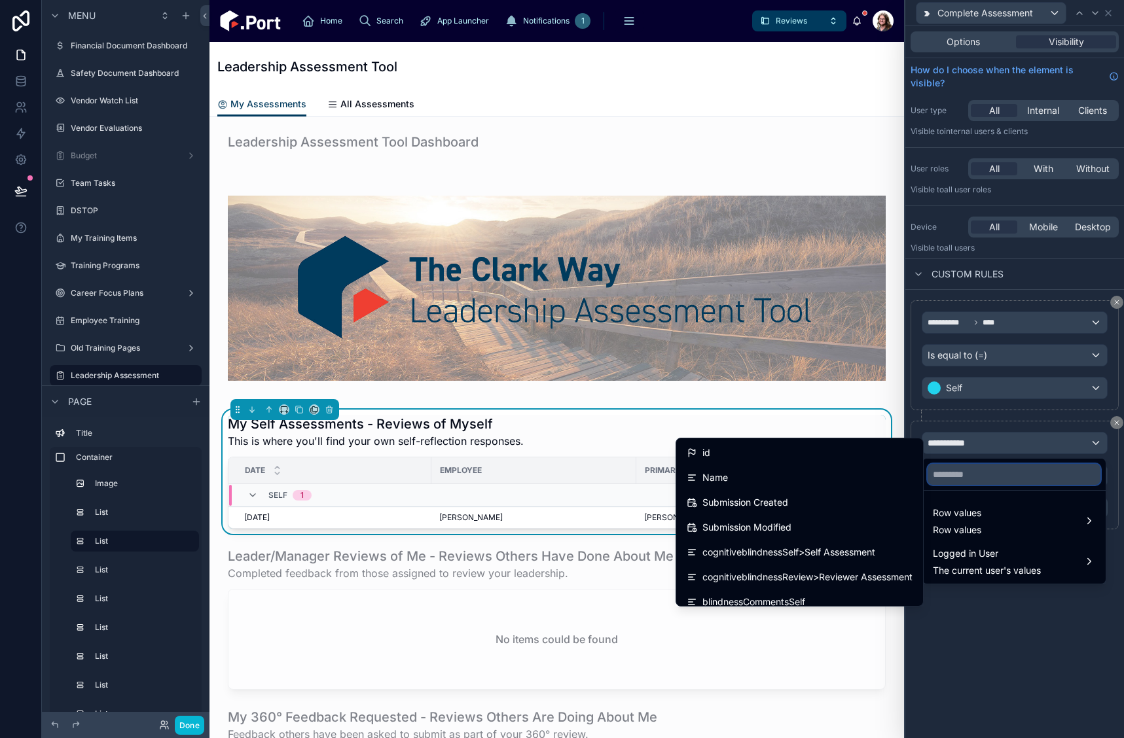
click at [965, 472] on input "text" at bounding box center [1013, 474] width 173 height 21
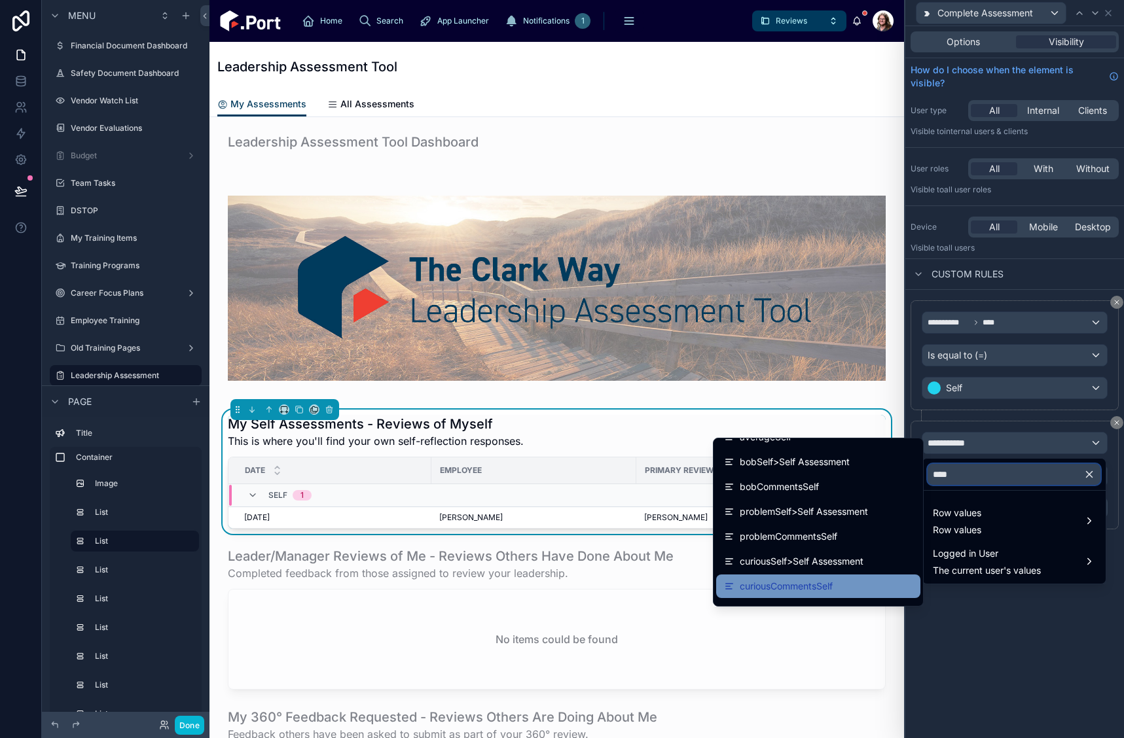
scroll to position [1279, 0]
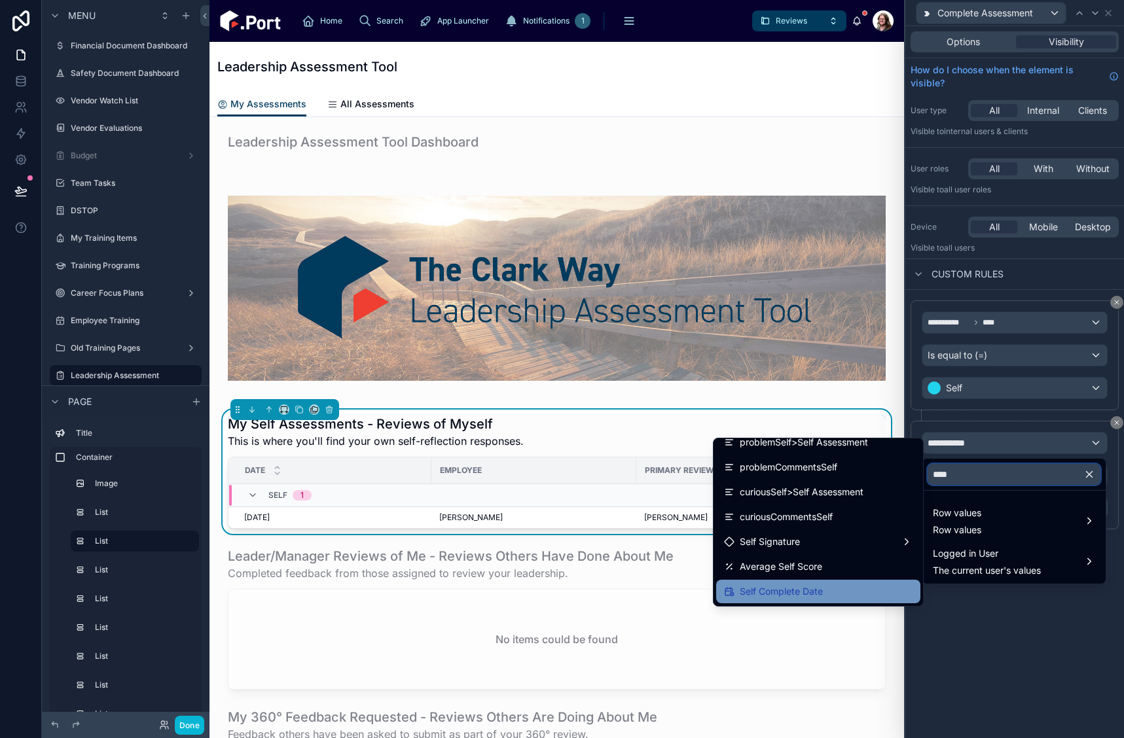
type input "****"
click at [838, 590] on div "Self Complete Date" at bounding box center [818, 592] width 188 height 16
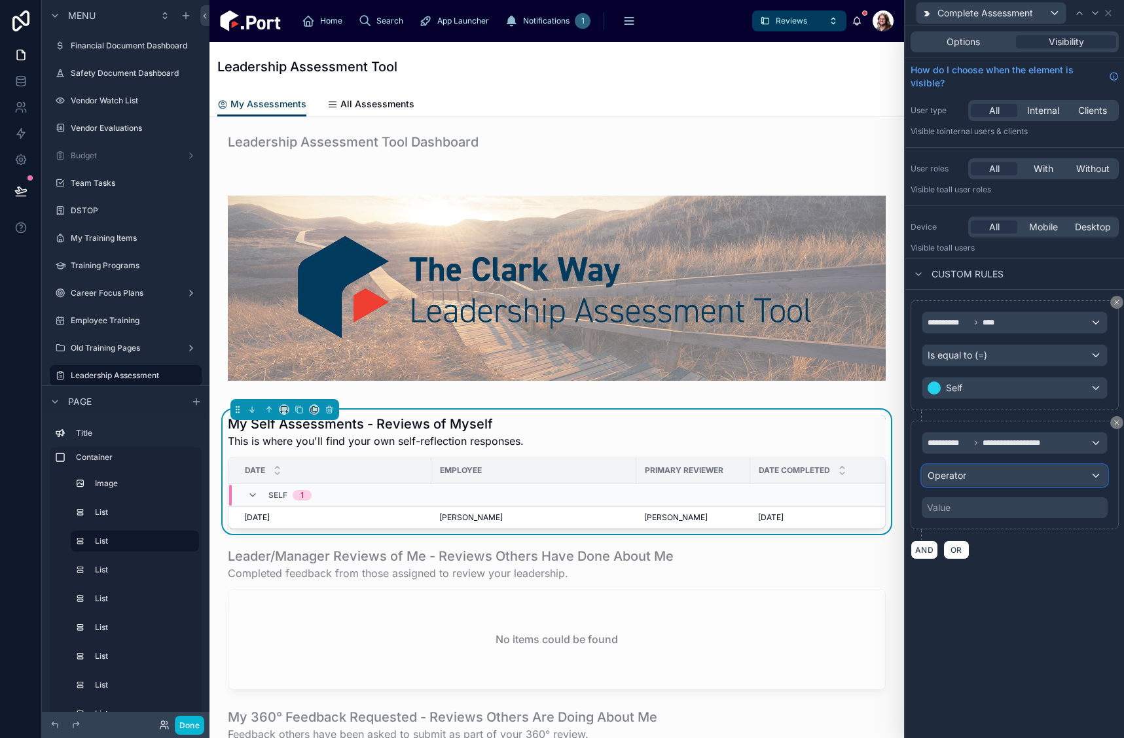
click at [1016, 479] on div "Operator" at bounding box center [1014, 475] width 185 height 21
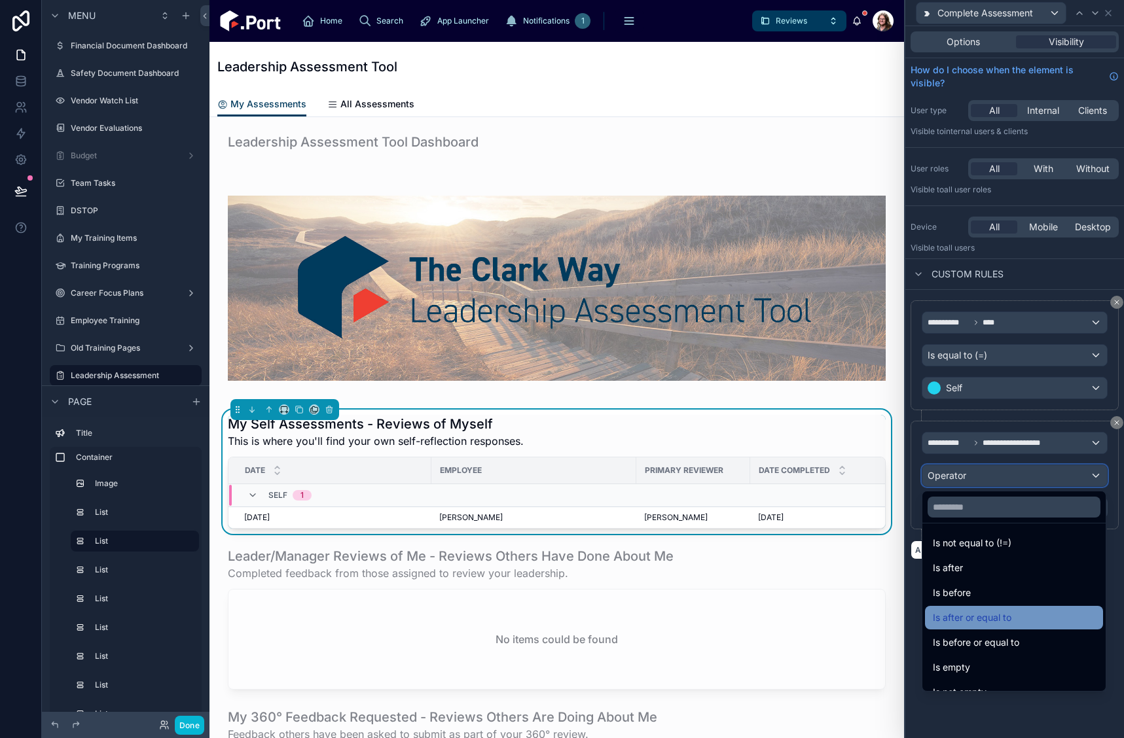
scroll to position [43, 0]
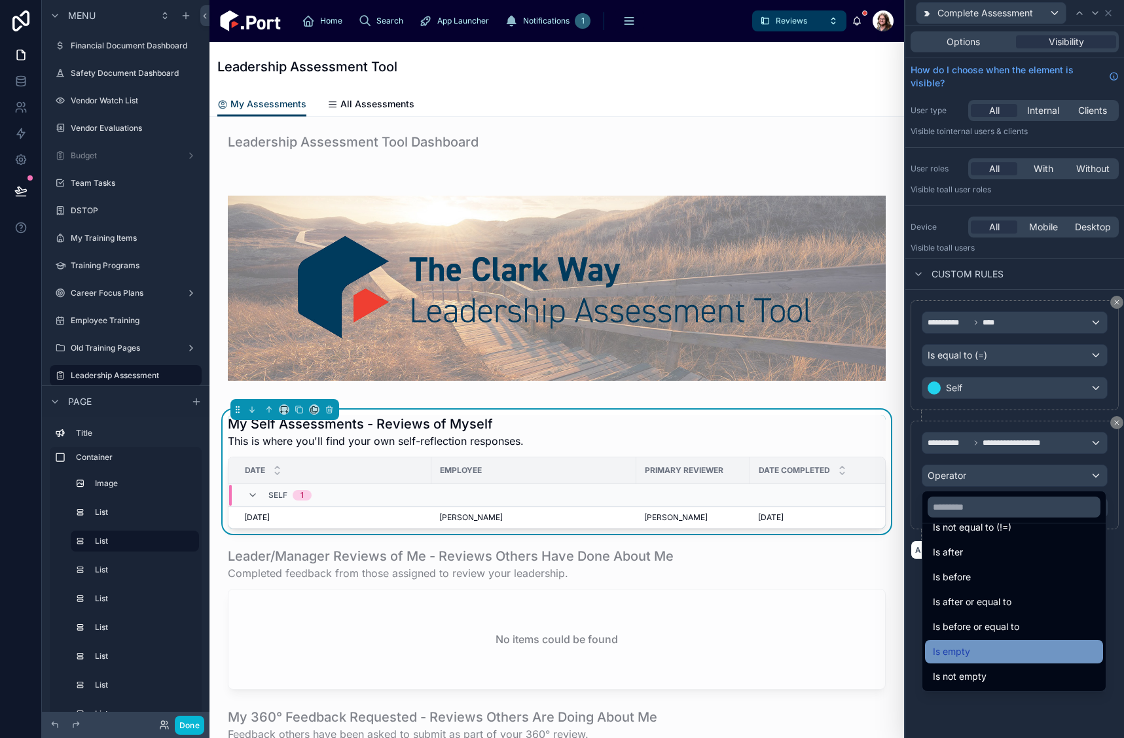
click at [1027, 654] on div "Is empty" at bounding box center [1014, 652] width 162 height 16
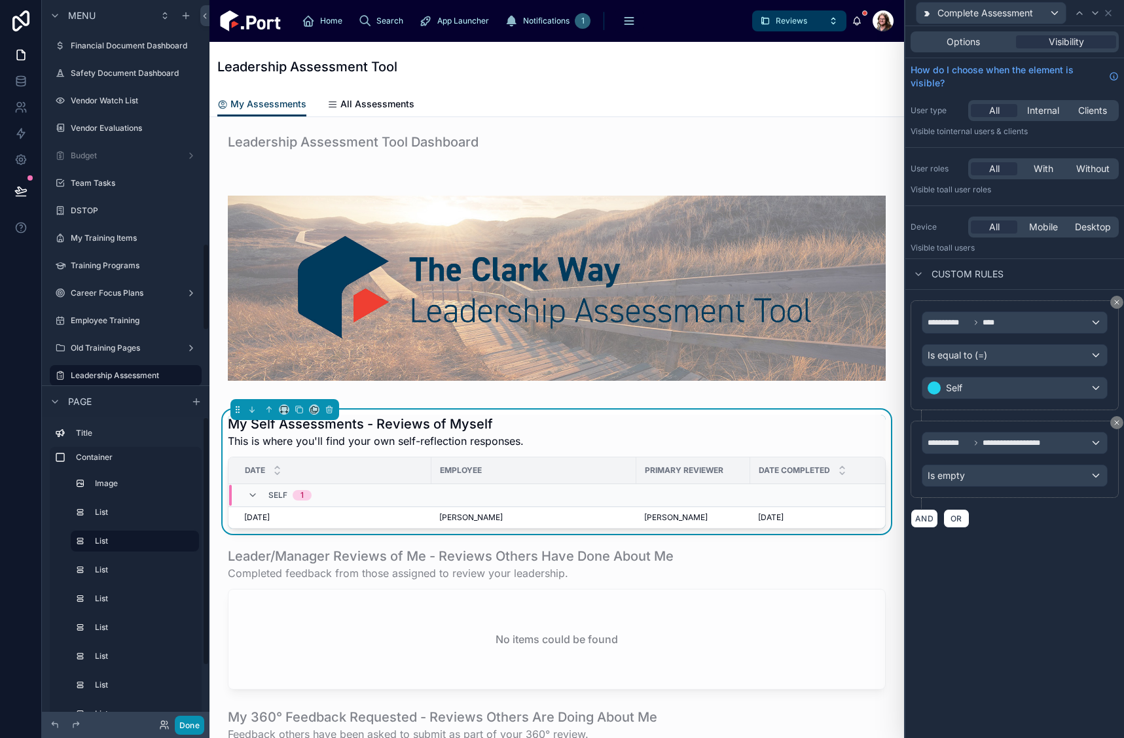
click at [181, 722] on button "Done" at bounding box center [189, 725] width 29 height 19
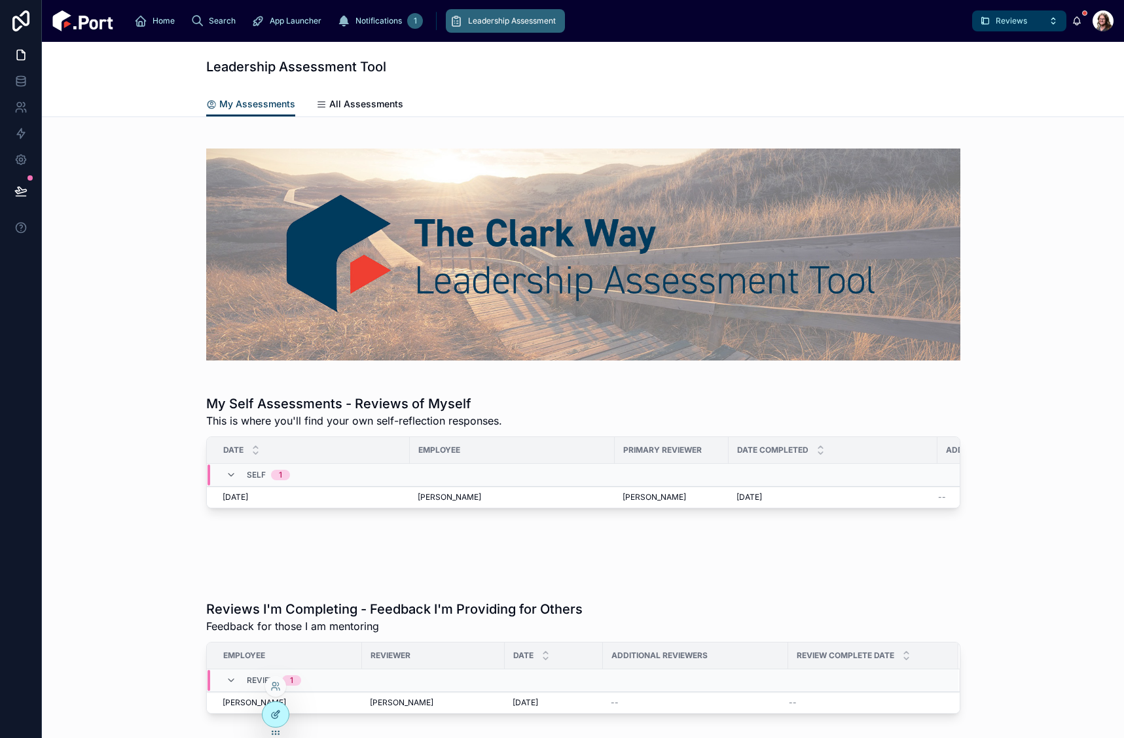
click at [272, 715] on icon at bounding box center [275, 716] width 6 height 6
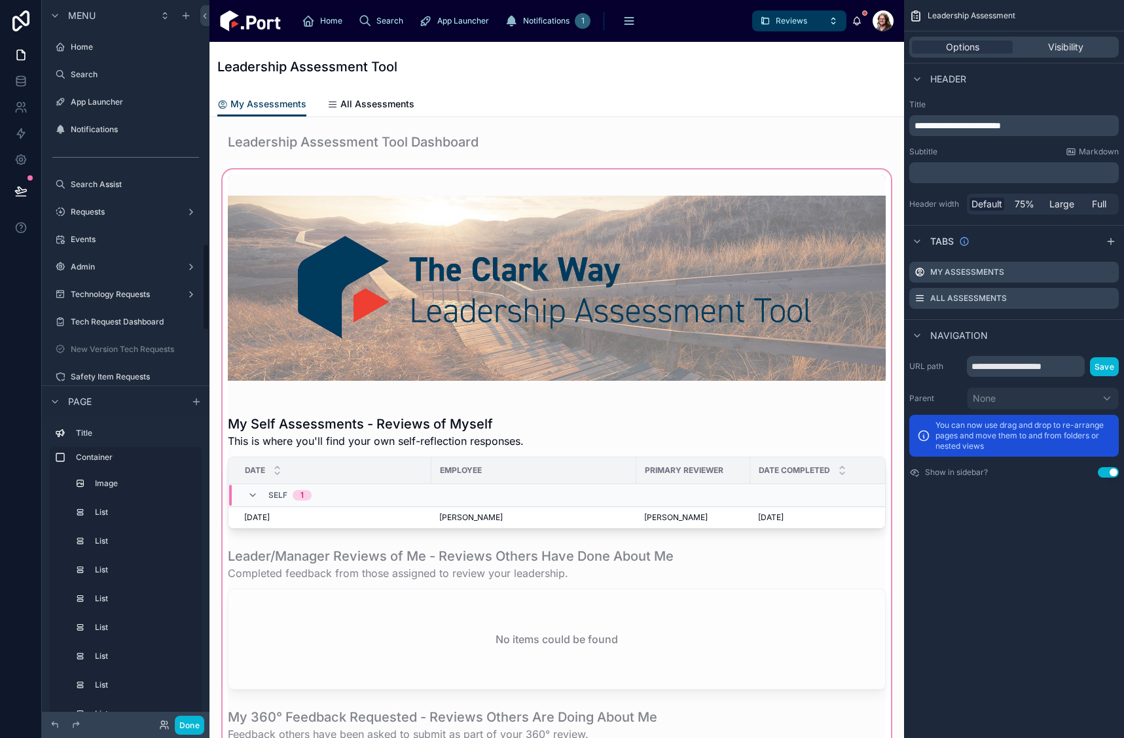
scroll to position [2008, 0]
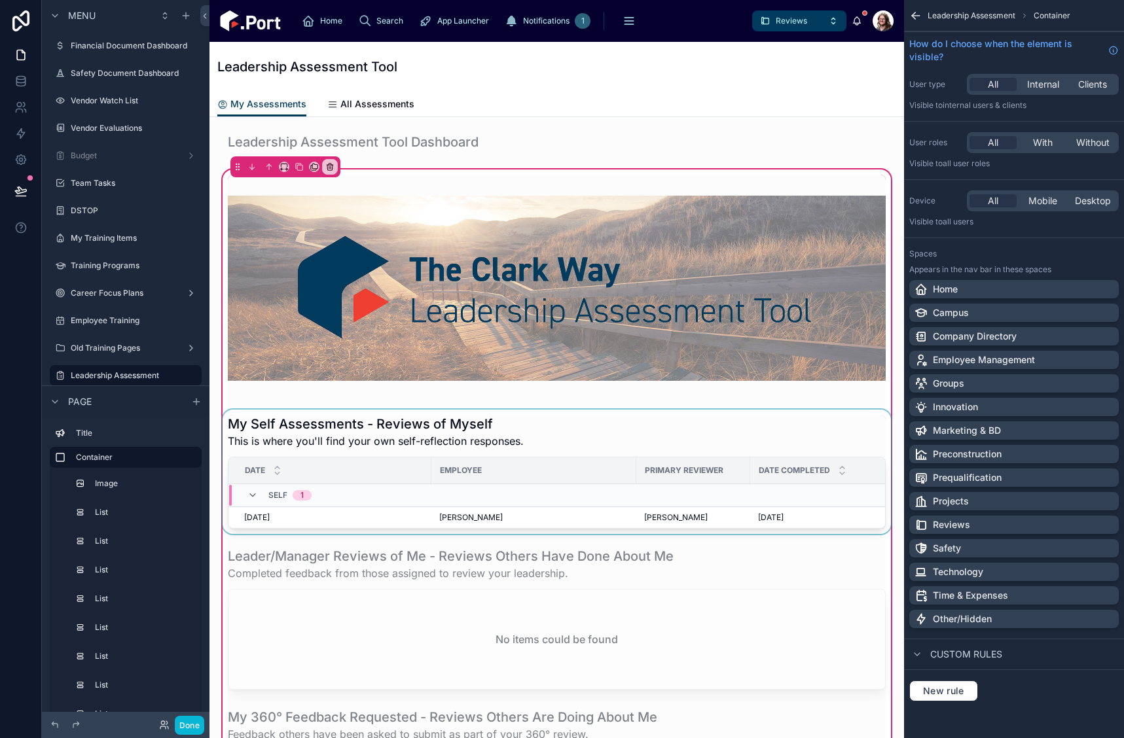
click at [800, 442] on div at bounding box center [556, 472] width 673 height 124
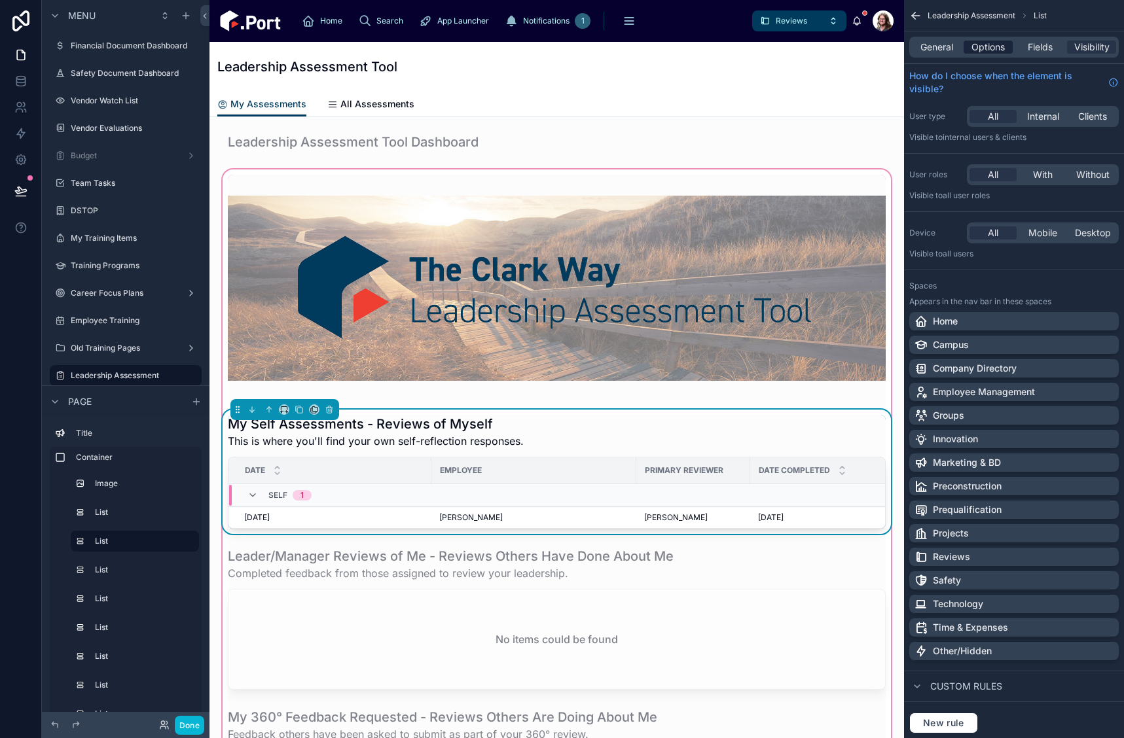
click at [993, 45] on span "Options" at bounding box center [987, 47] width 33 height 13
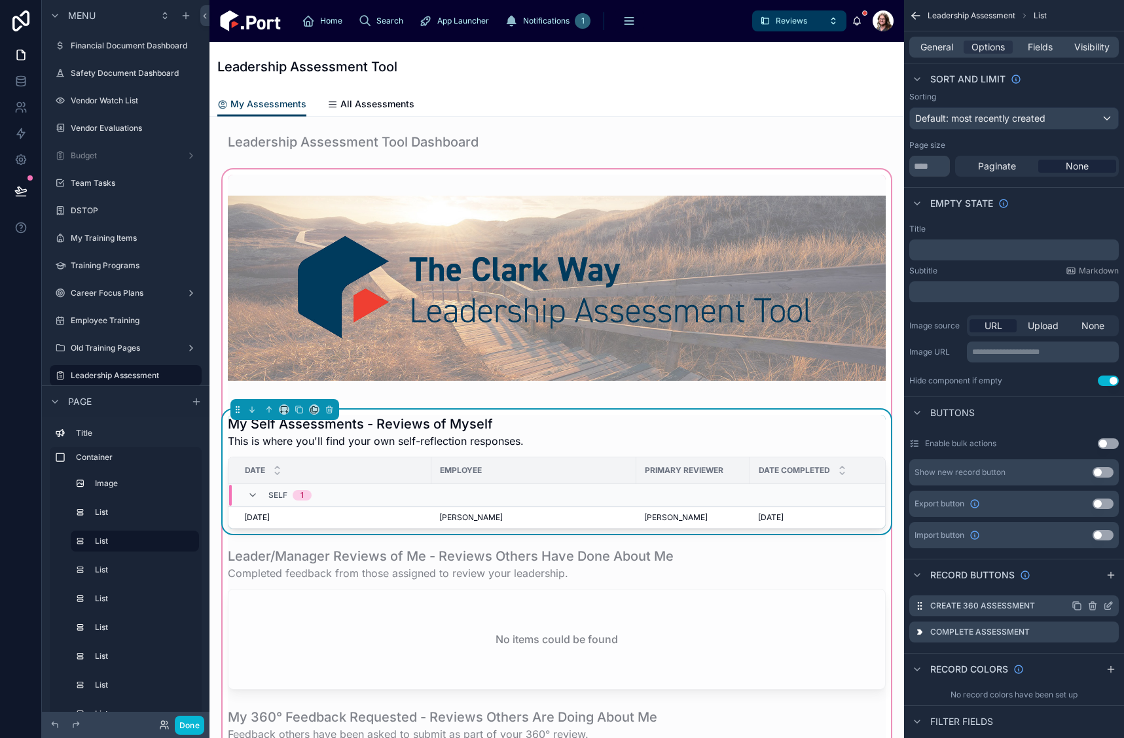
scroll to position [327, 0]
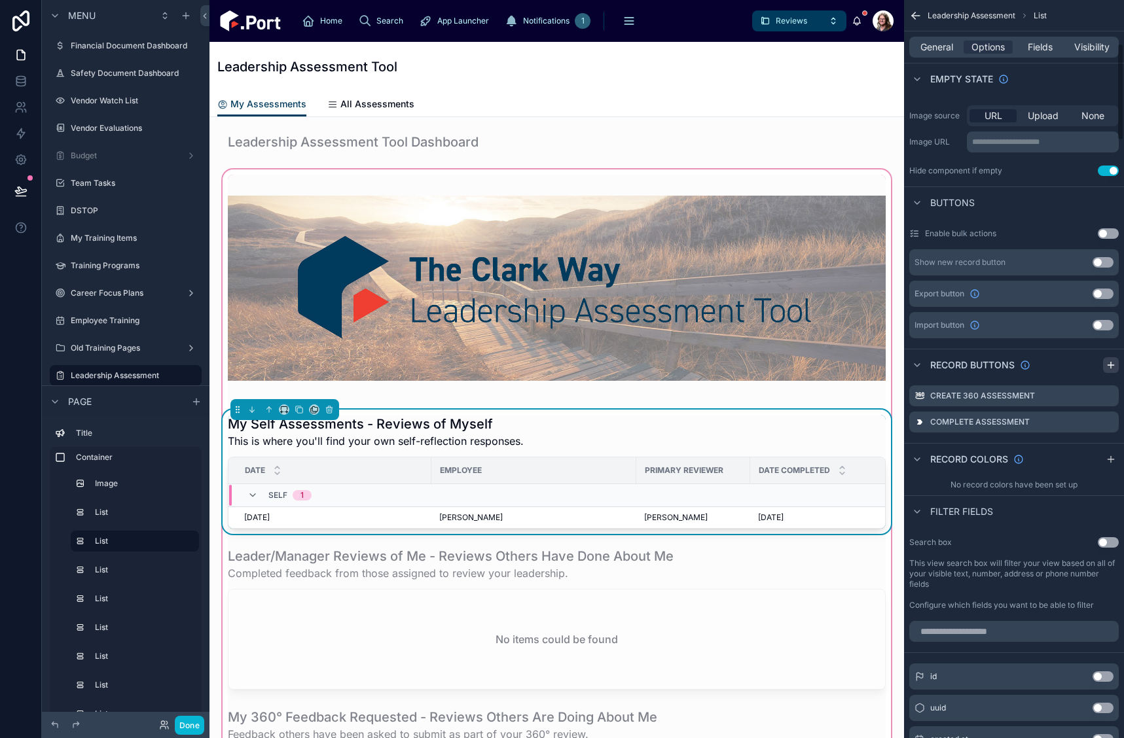
click at [1107, 363] on icon "scrollable content" at bounding box center [1110, 365] width 10 height 10
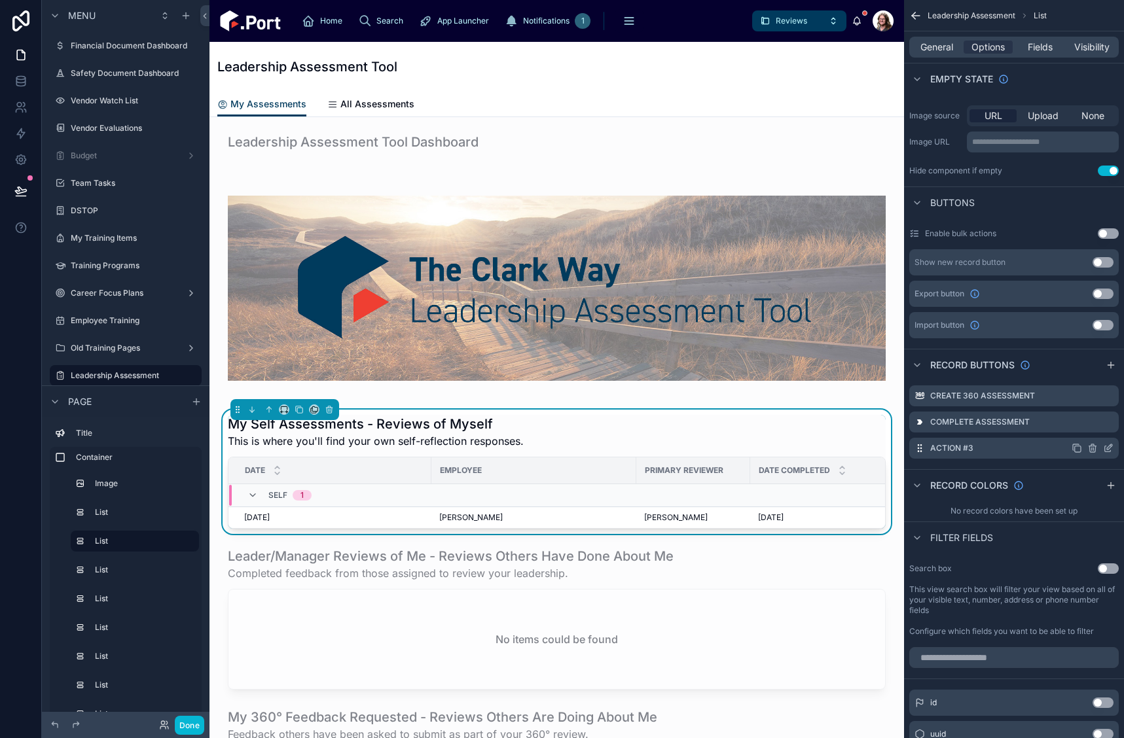
click at [1109, 448] on icon "scrollable content" at bounding box center [1109, 446] width 5 height 5
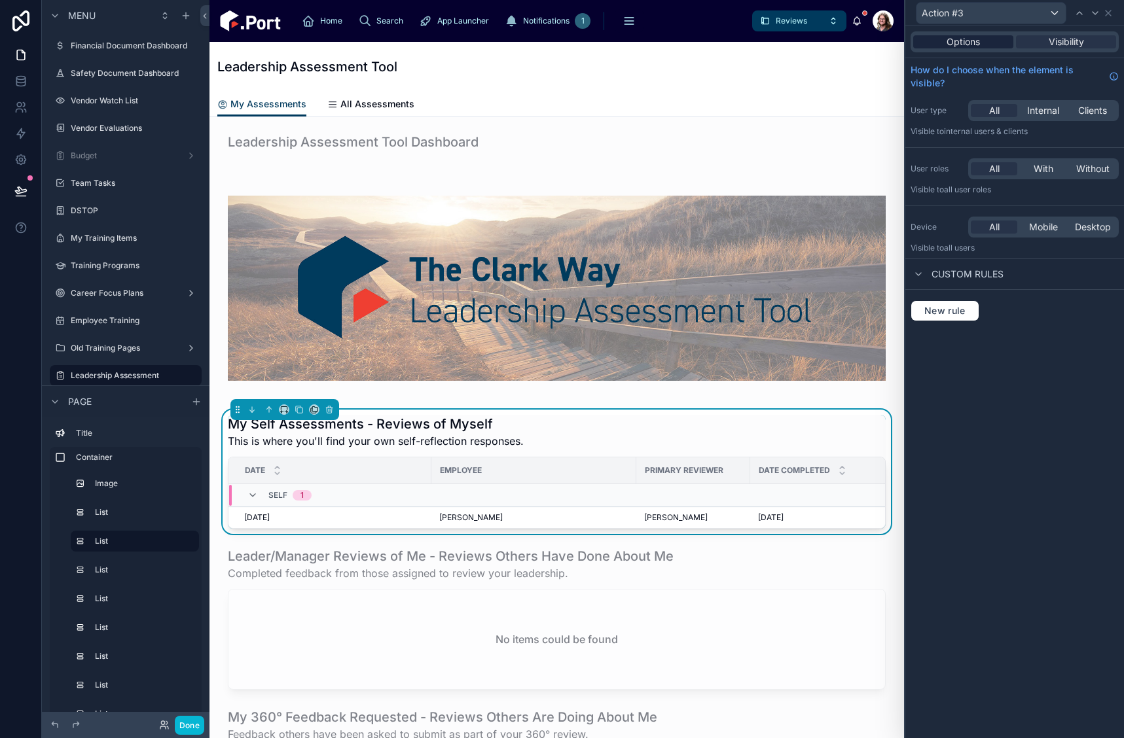
click at [968, 41] on span "Options" at bounding box center [962, 41] width 33 height 13
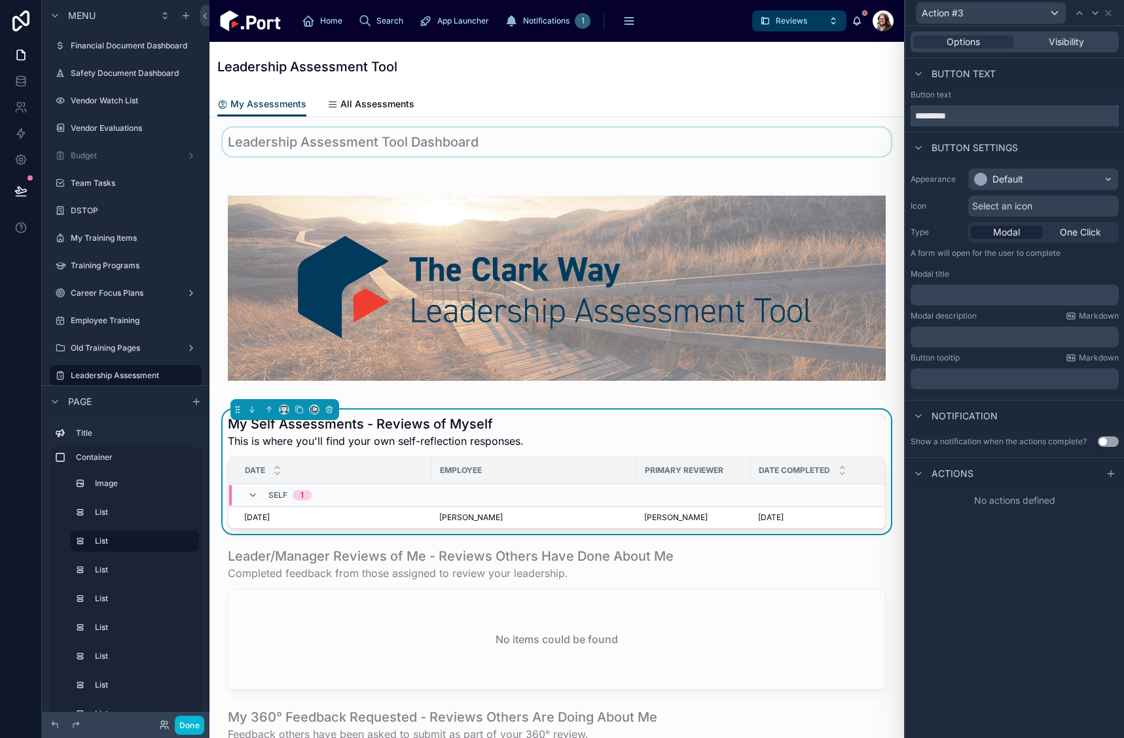
drag, startPoint x: 979, startPoint y: 117, endPoint x: 882, endPoint y: 130, distance: 98.4
click at [883, 130] on div "Action #3 Options Visibility Button text Button text ********* Button settings …" at bounding box center [562, 369] width 1124 height 738
type input "*"
type input "**********"
click at [1022, 182] on div "Default" at bounding box center [1007, 179] width 31 height 13
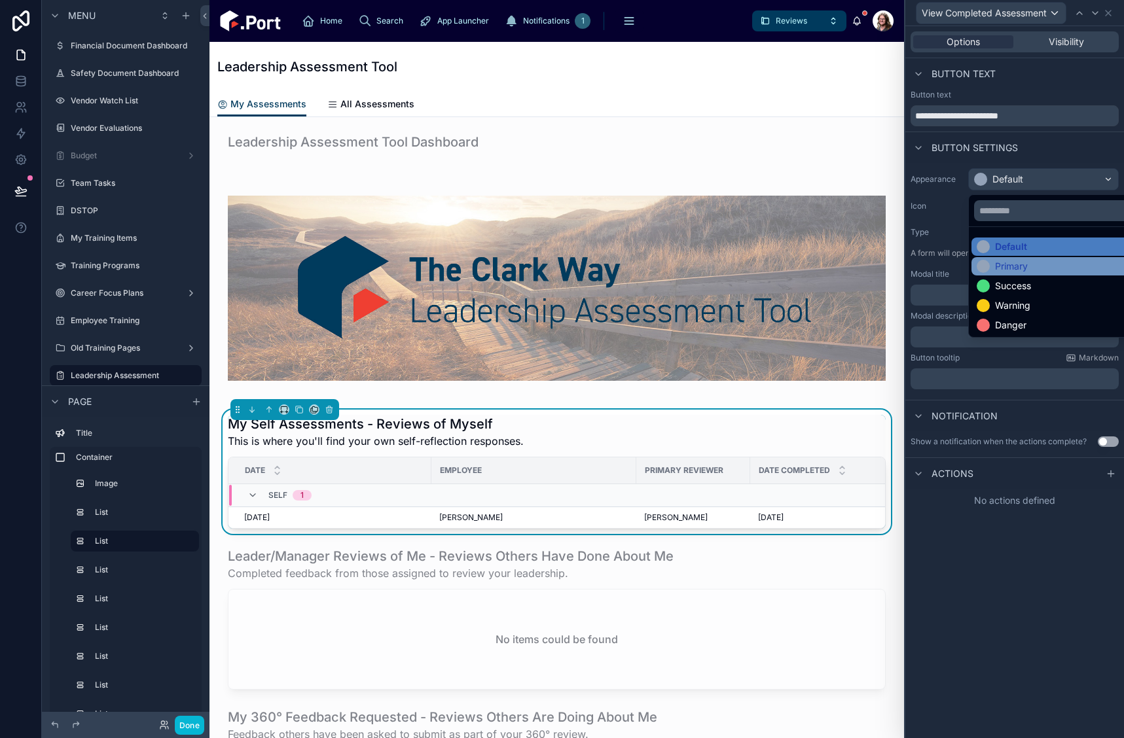
click at [1027, 266] on div "Primary" at bounding box center [1011, 266] width 33 height 13
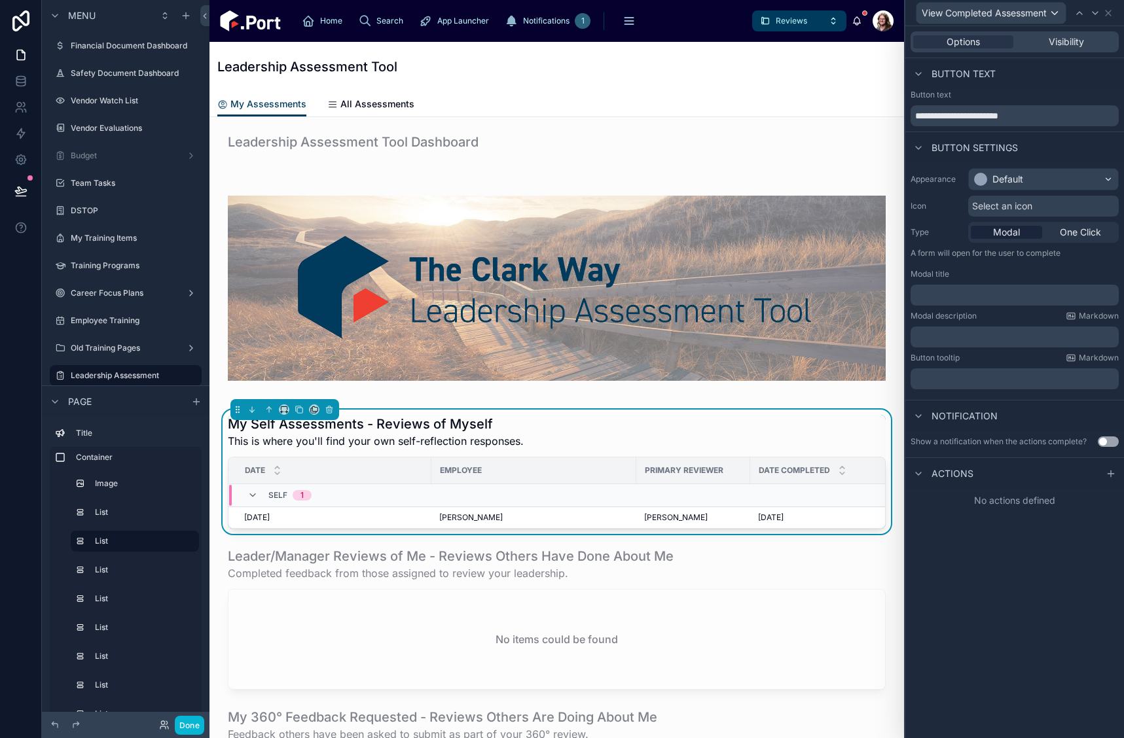
click at [1027, 211] on span "Select an icon" at bounding box center [1002, 206] width 60 height 13
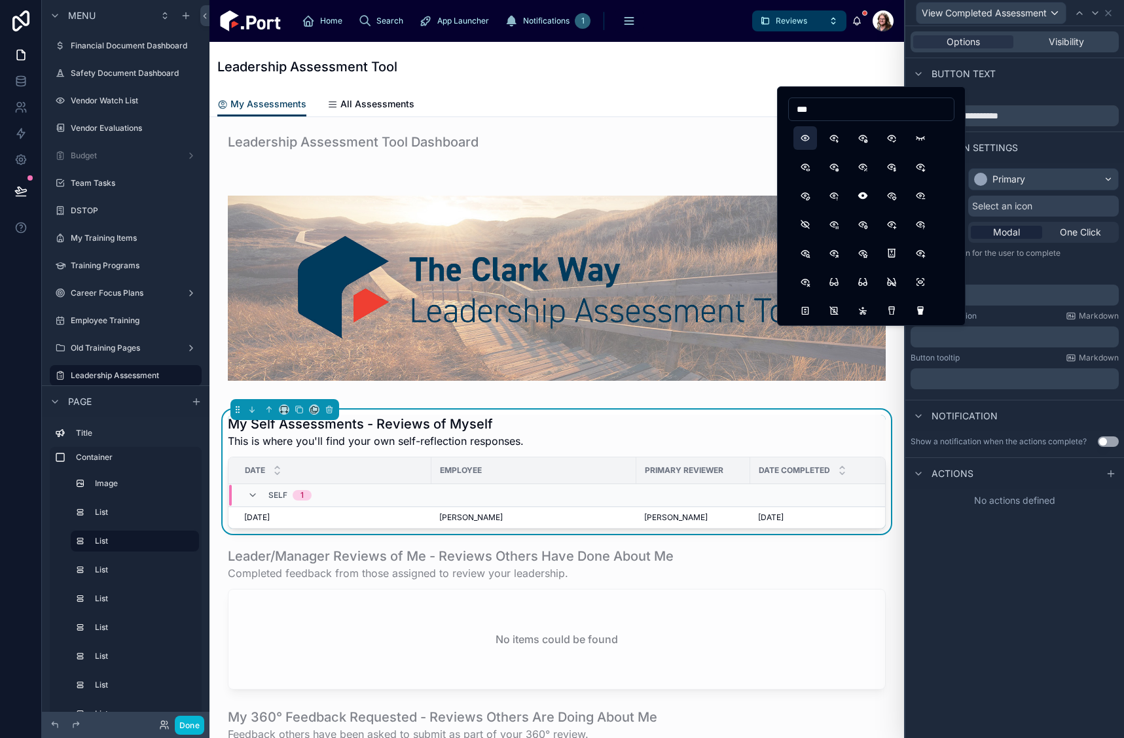
type input "***"
click at [804, 136] on button "Eye" at bounding box center [805, 138] width 24 height 24
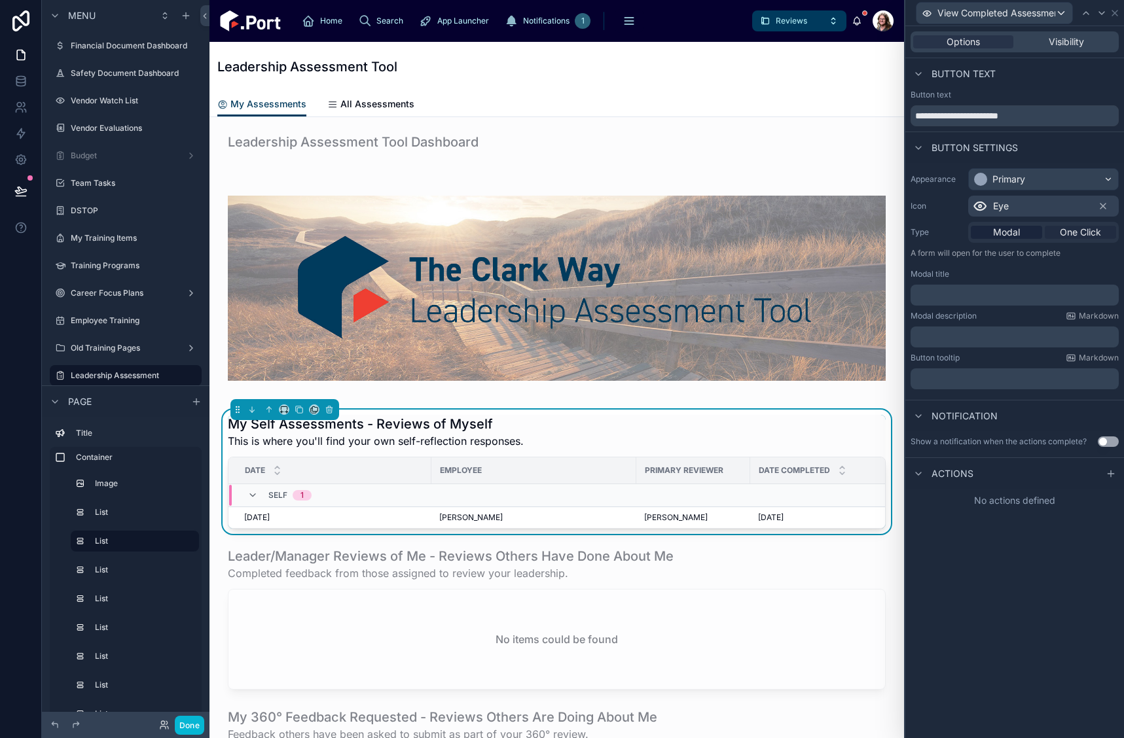
click at [1090, 236] on span "One Click" at bounding box center [1080, 232] width 41 height 13
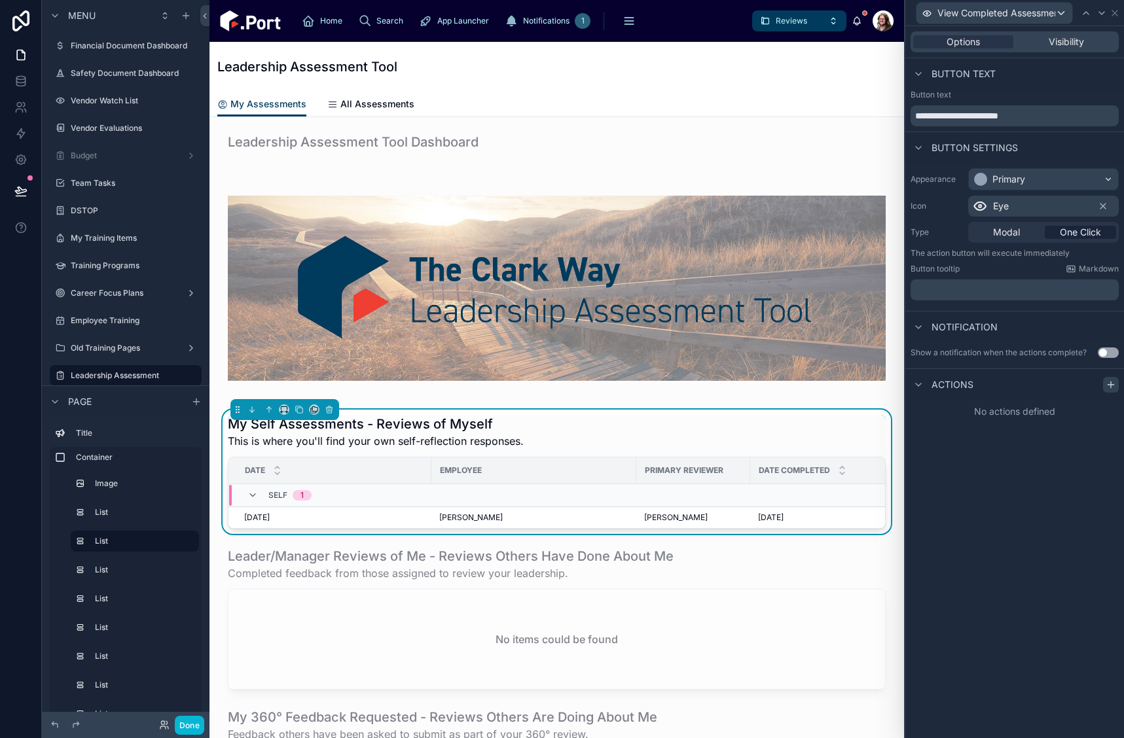
click at [1107, 382] on icon at bounding box center [1110, 385] width 10 height 10
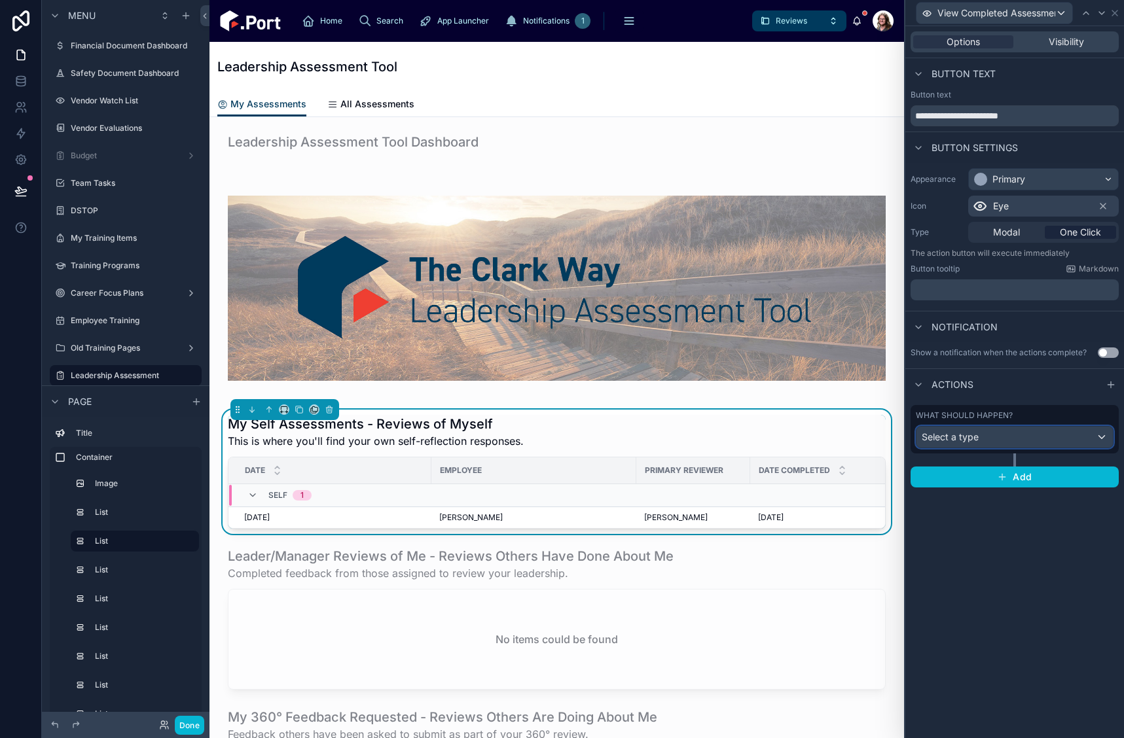
click at [1019, 442] on div "Select a type" at bounding box center [1014, 437] width 196 height 21
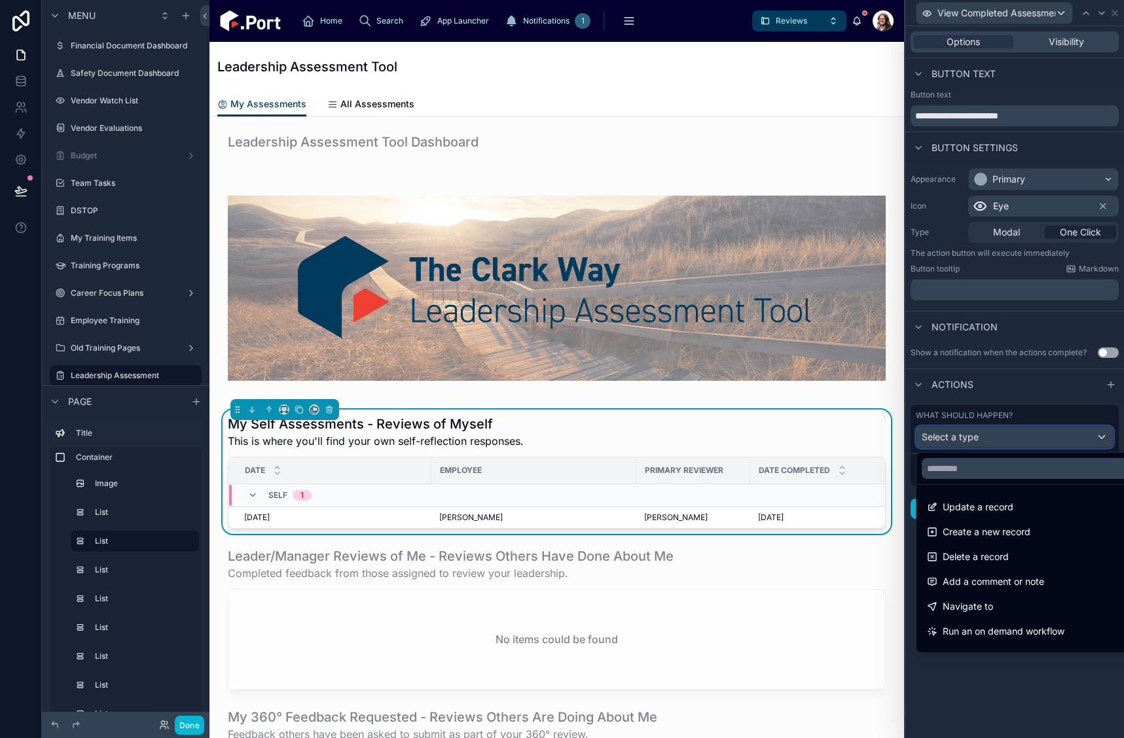
scroll to position [65, 0]
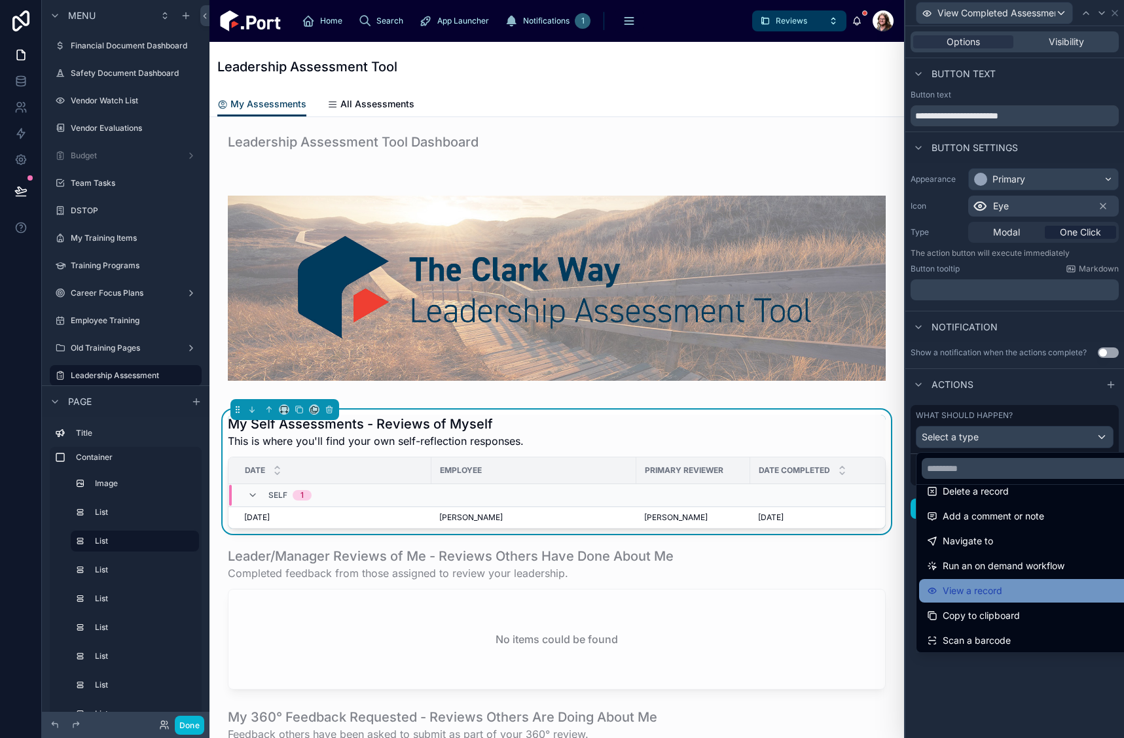
click at [1011, 597] on div "View a record" at bounding box center [1029, 591] width 205 height 16
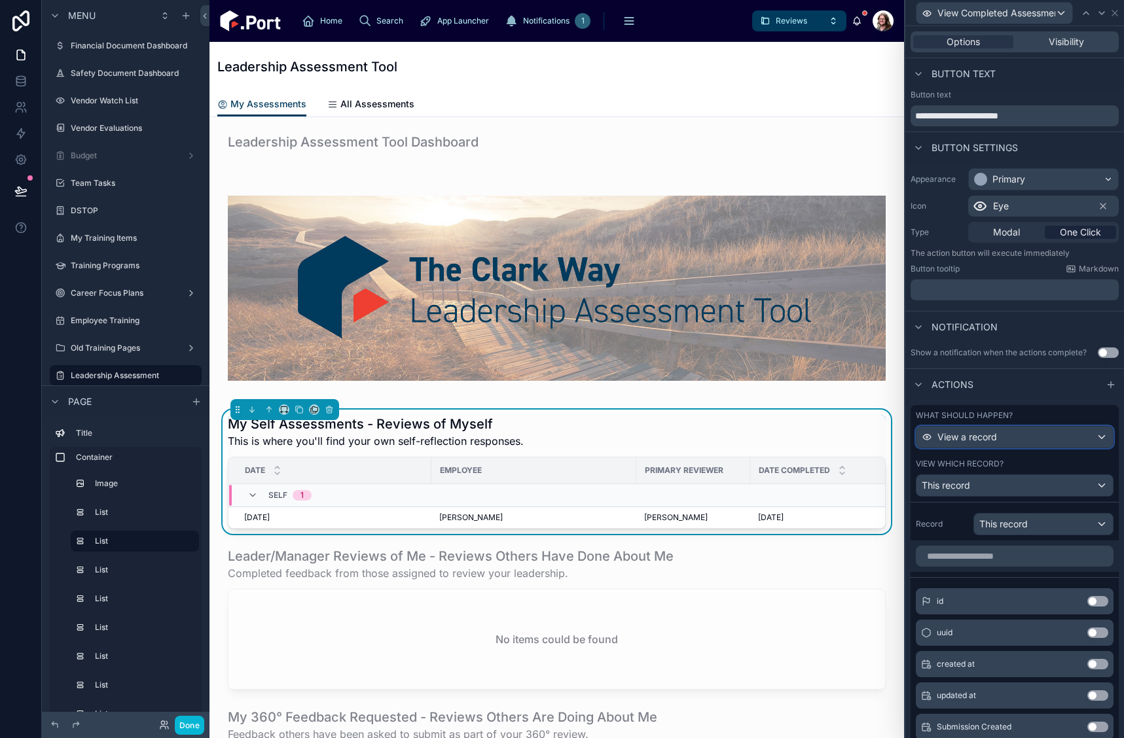
click at [1008, 442] on div "View a record" at bounding box center [1014, 437] width 196 height 21
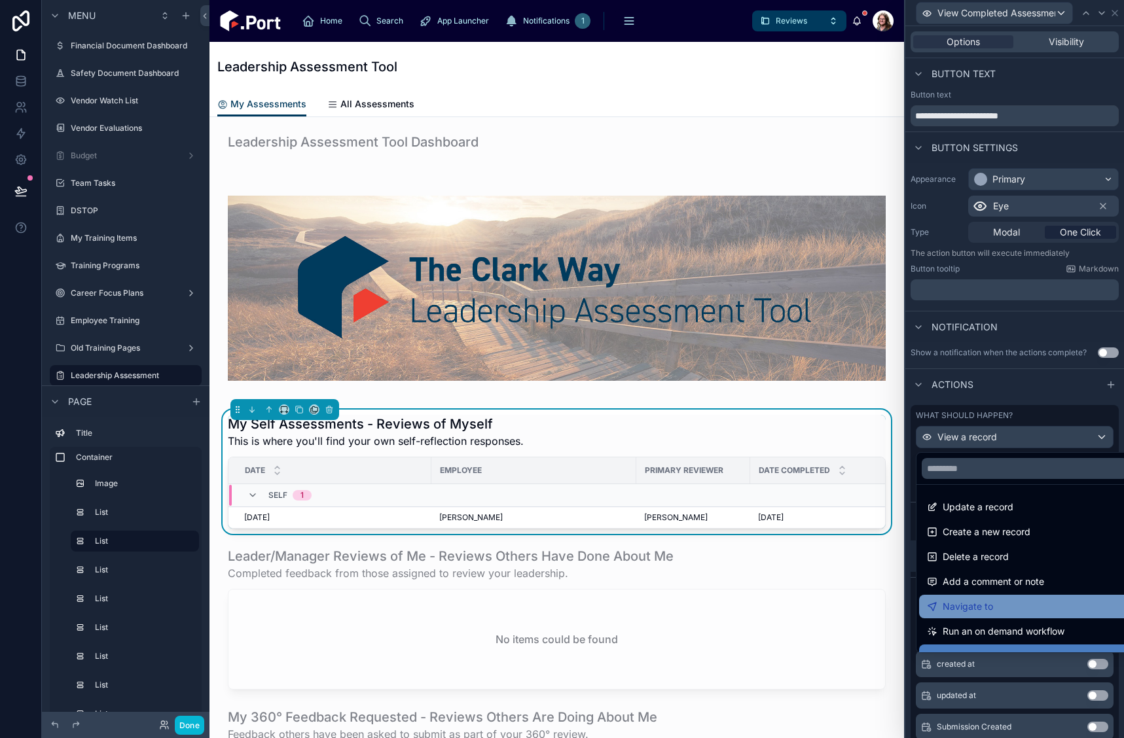
click at [1018, 605] on div "Navigate to" at bounding box center [1025, 607] width 196 height 16
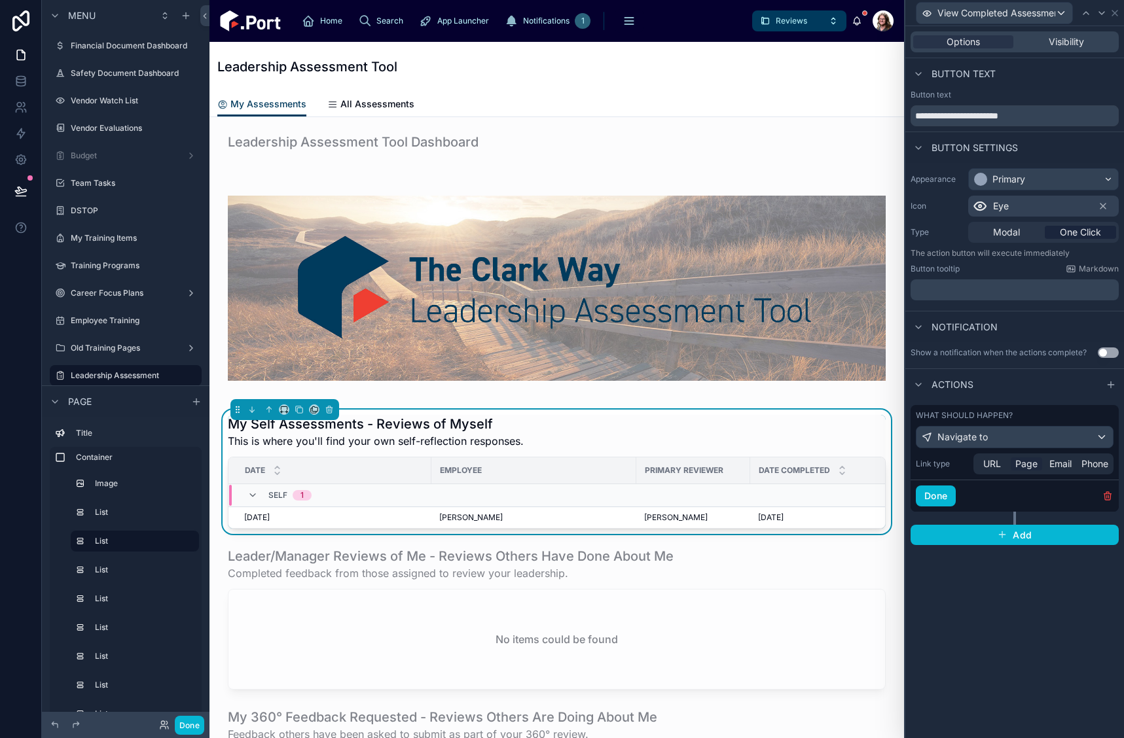
click at [1024, 463] on span "Page" at bounding box center [1026, 463] width 22 height 13
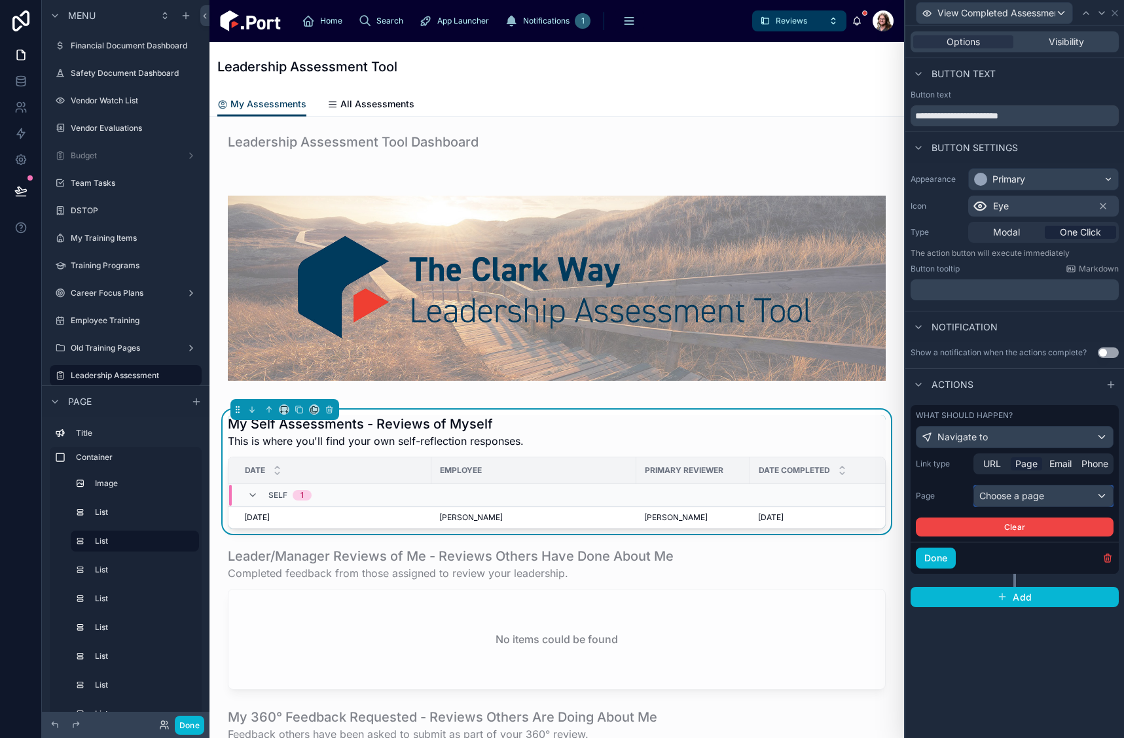
click at [1003, 497] on div "Choose a page" at bounding box center [1043, 496] width 139 height 21
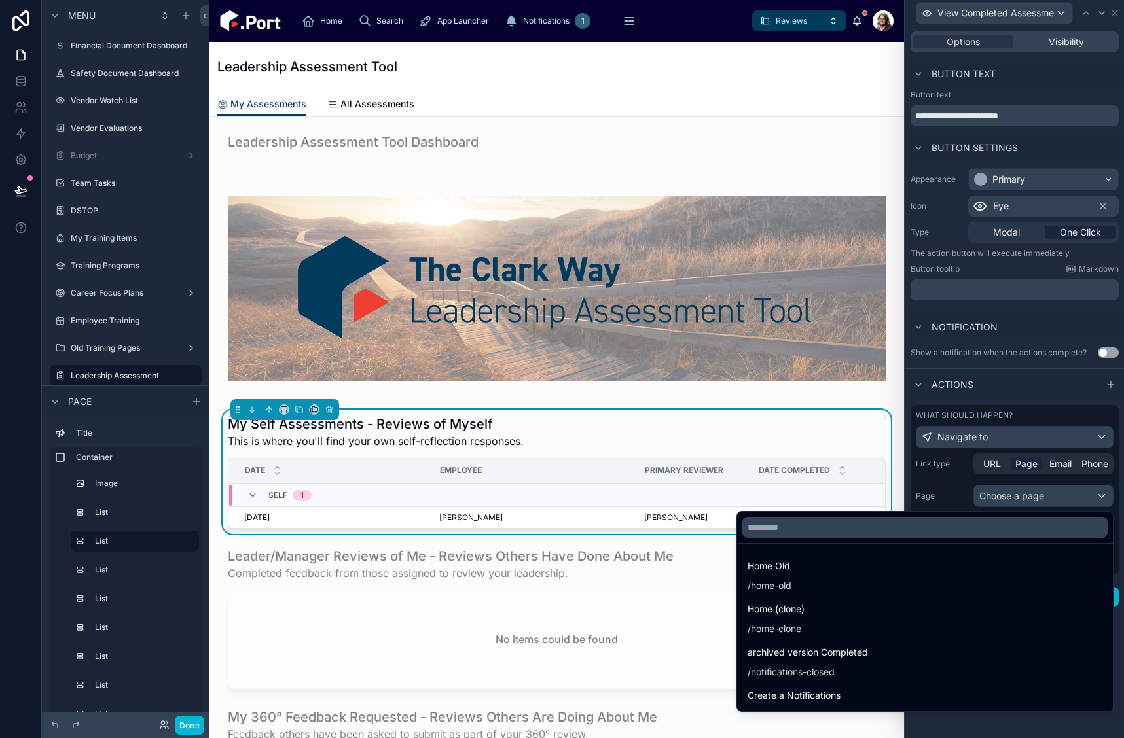
click at [1006, 499] on div at bounding box center [1014, 369] width 219 height 738
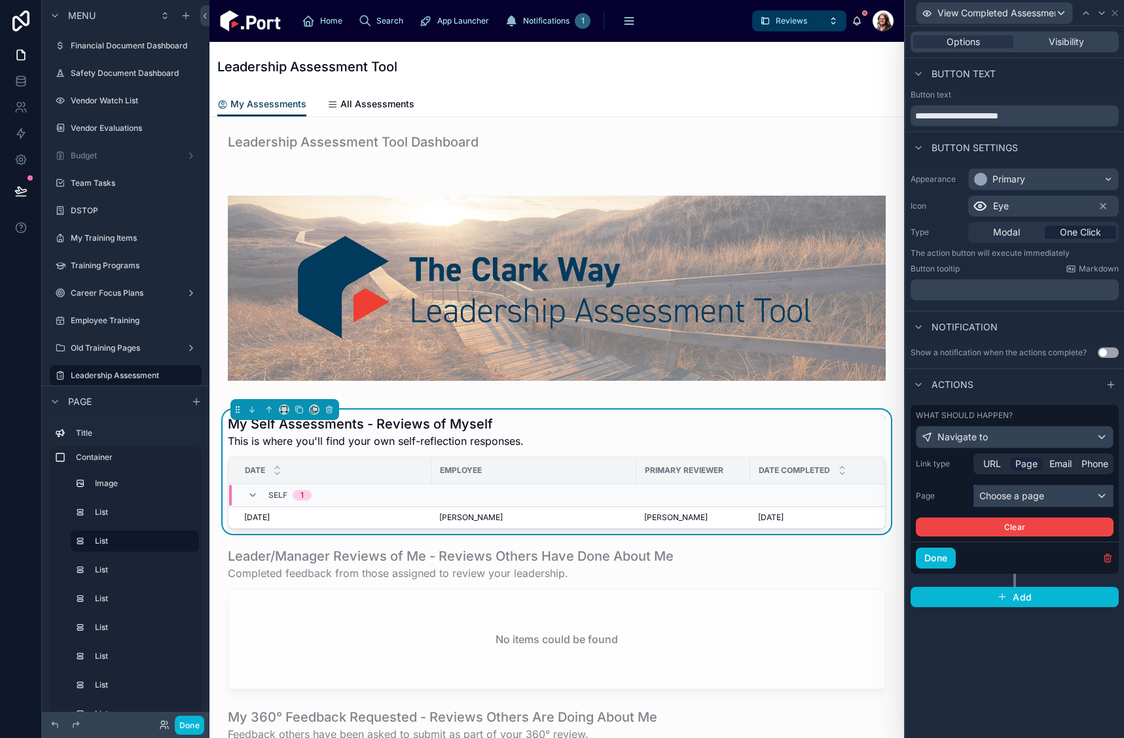
click at [1002, 497] on div "Choose a page" at bounding box center [1043, 496] width 139 height 21
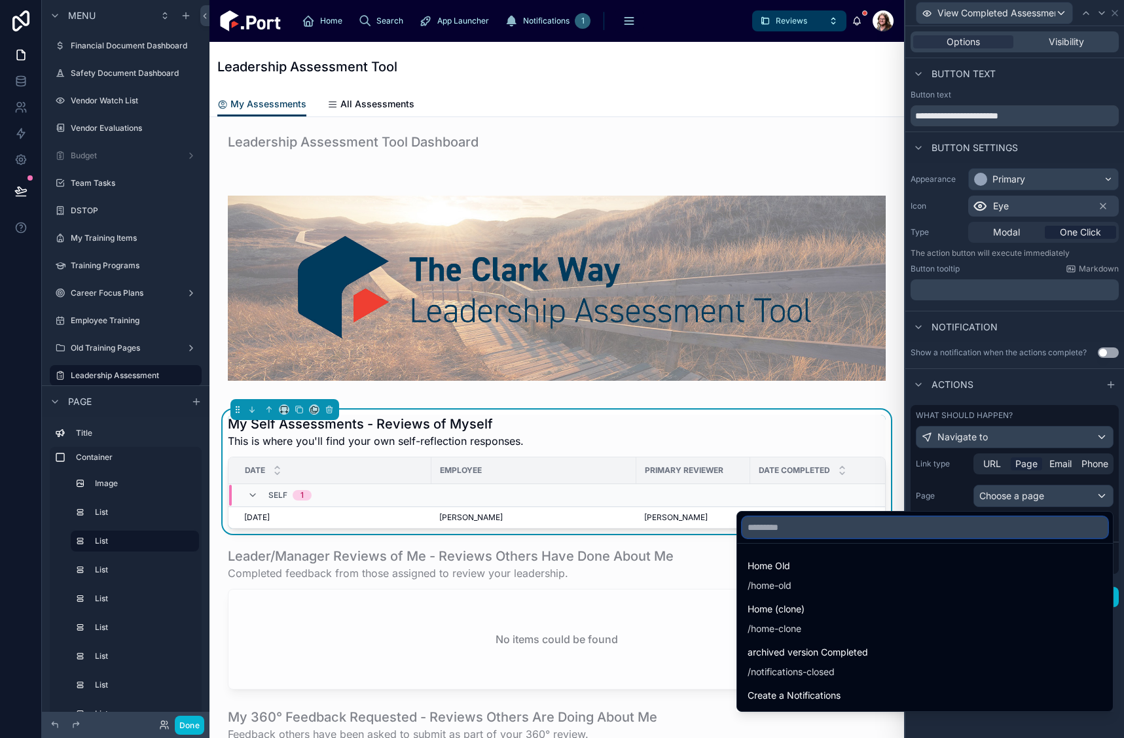
click at [912, 526] on input "text" at bounding box center [924, 527] width 365 height 21
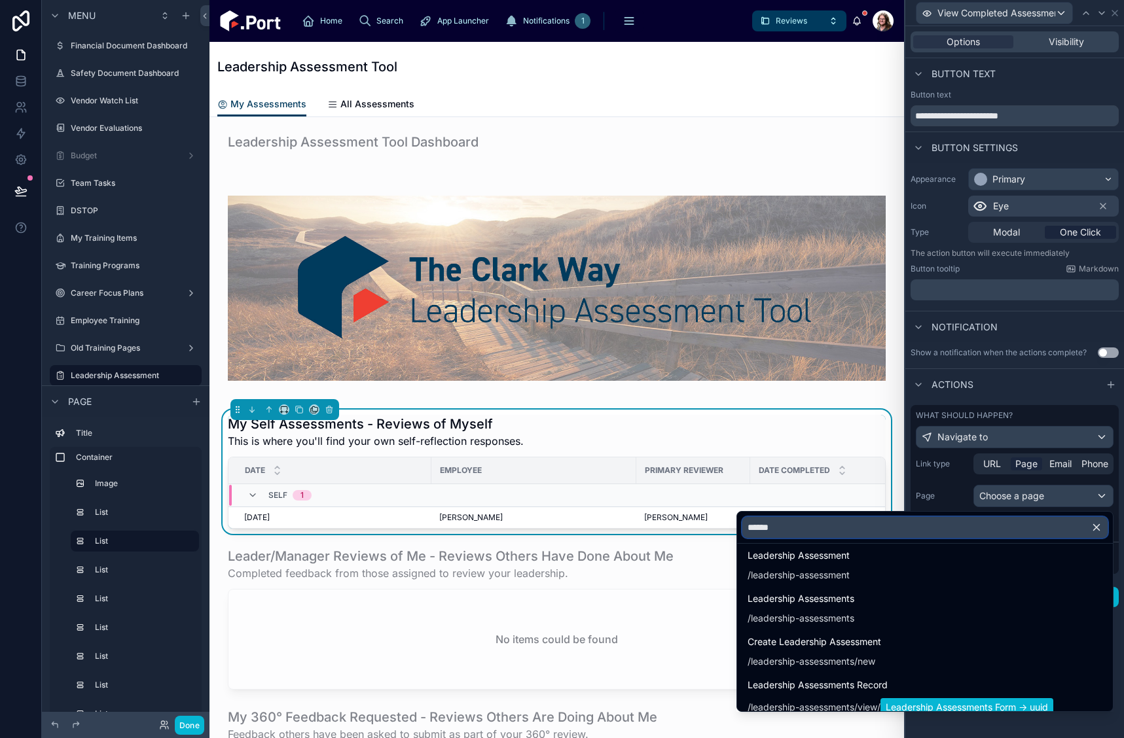
scroll to position [470, 0]
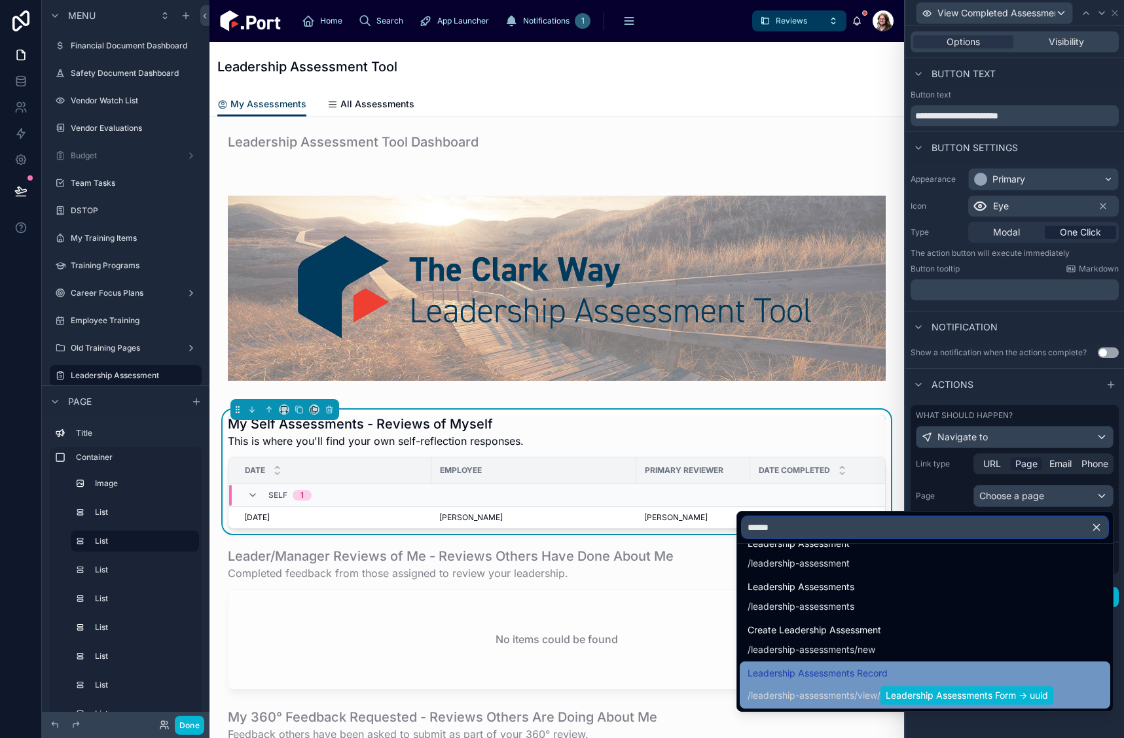
type input "******"
click at [846, 683] on div "Leadership Assessments Record / leadership-assessments / view / Leadership Asse…" at bounding box center [900, 685] width 306 height 39
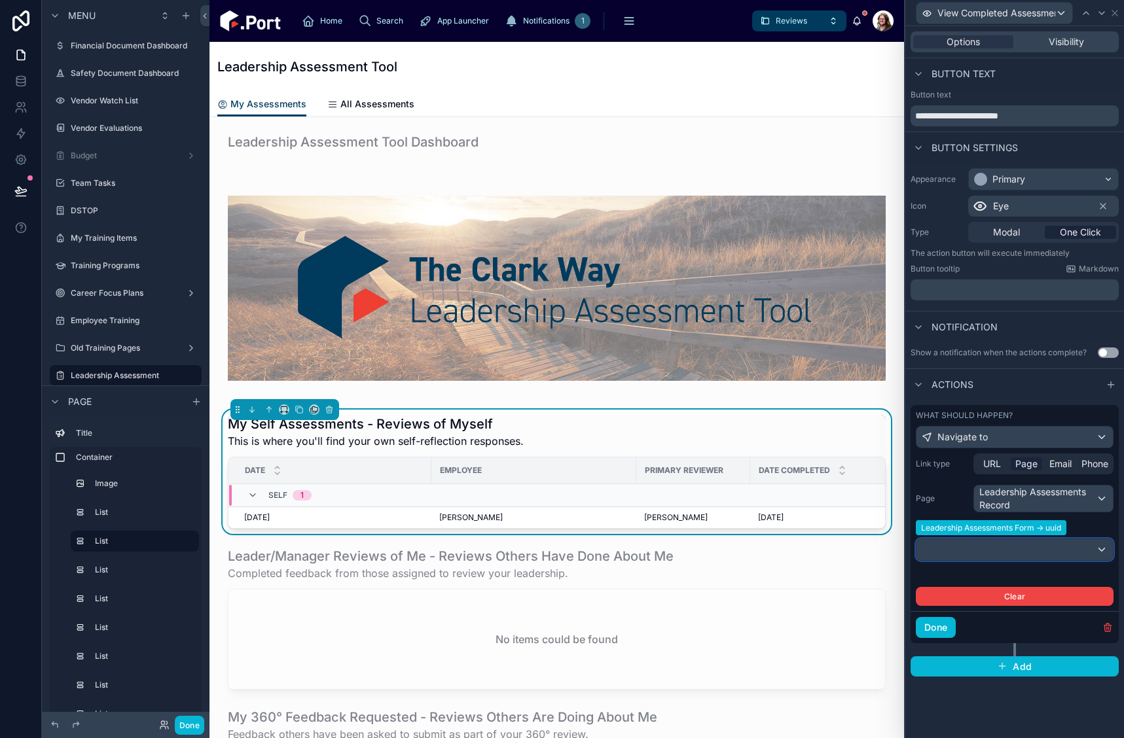
click at [1024, 552] on div at bounding box center [1014, 549] width 196 height 21
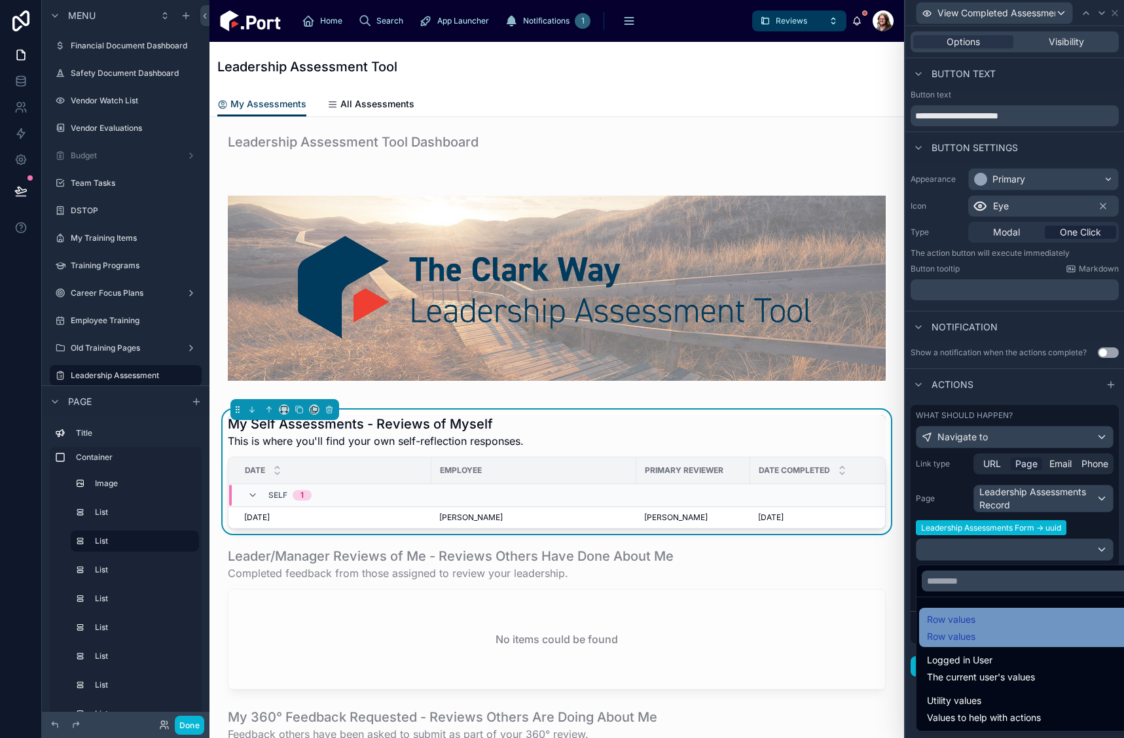
click at [1008, 641] on div "Row values Row values" at bounding box center [1029, 627] width 205 height 31
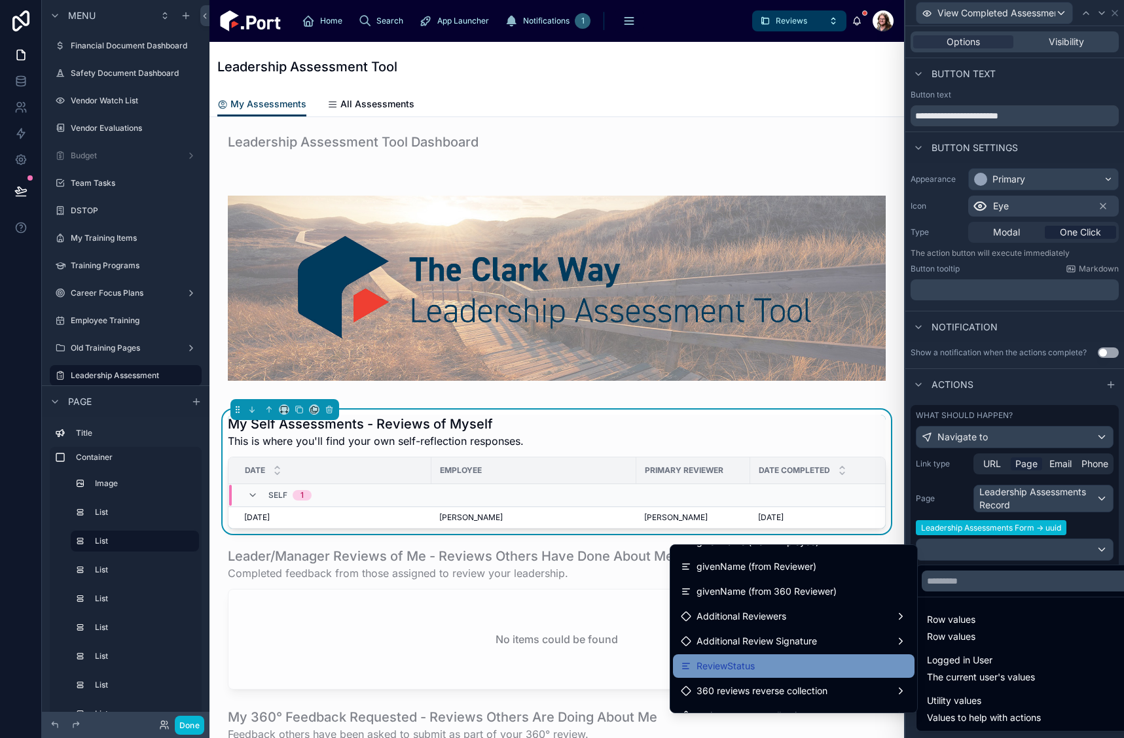
scroll to position [3218, 0]
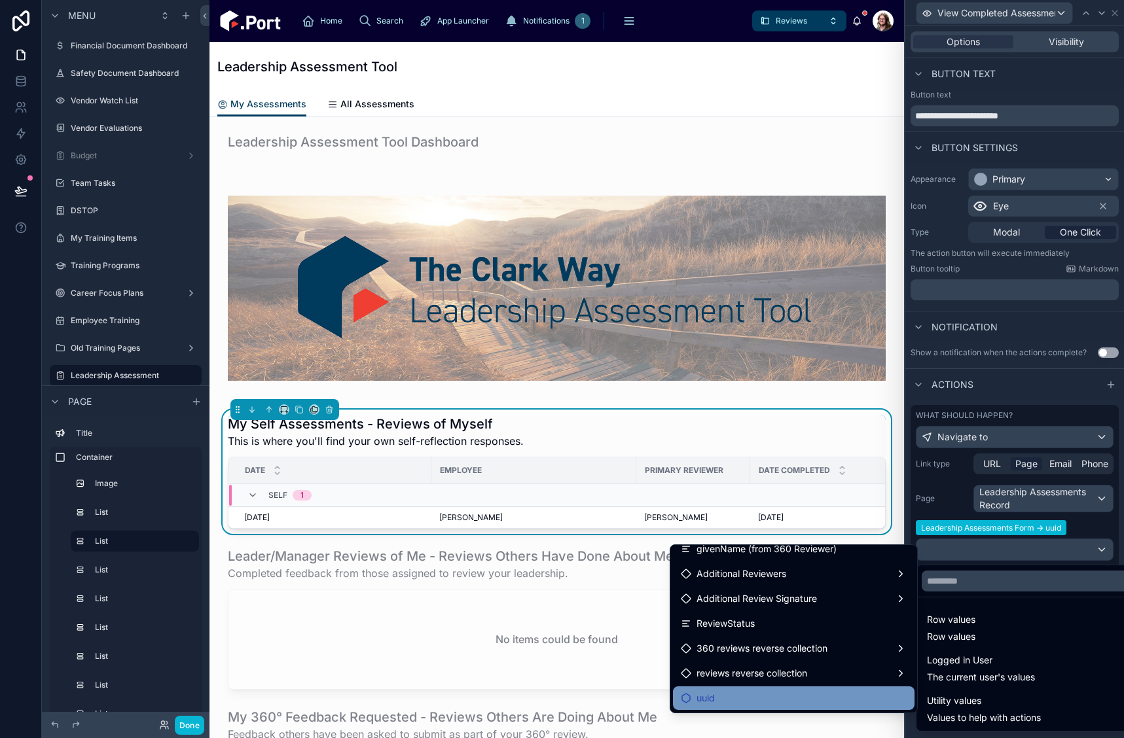
click at [815, 702] on div "uuid" at bounding box center [794, 698] width 226 height 16
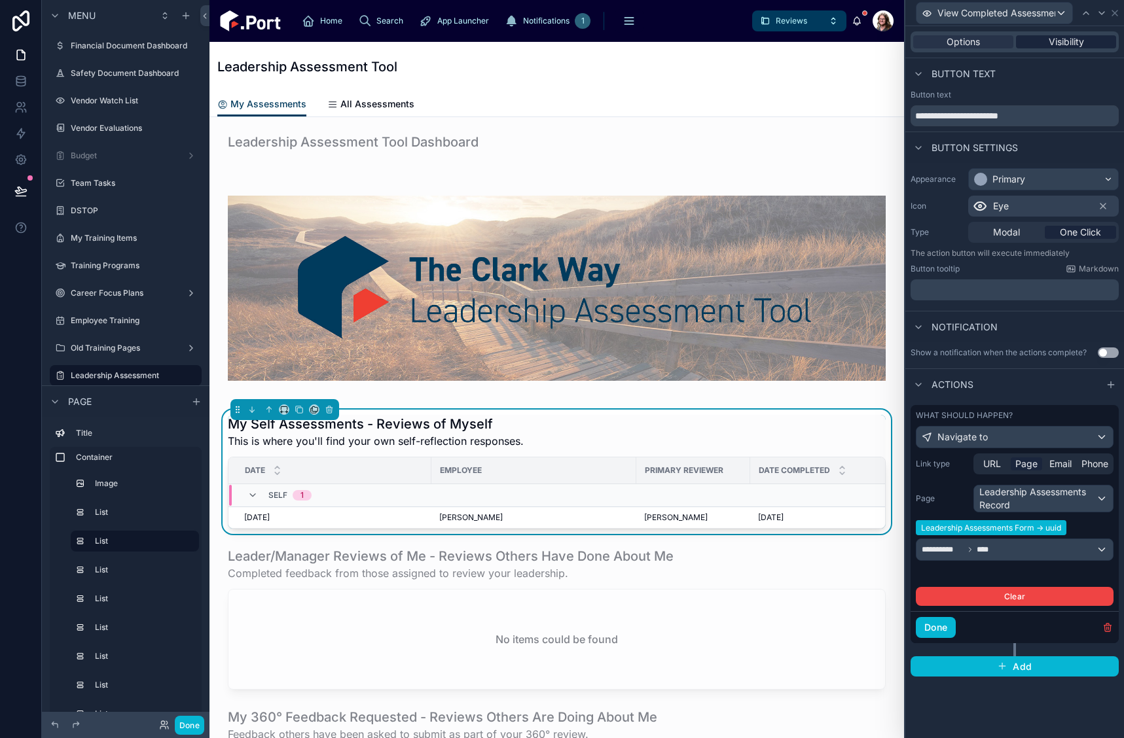
click at [1069, 43] on span "Visibility" at bounding box center [1065, 41] width 35 height 13
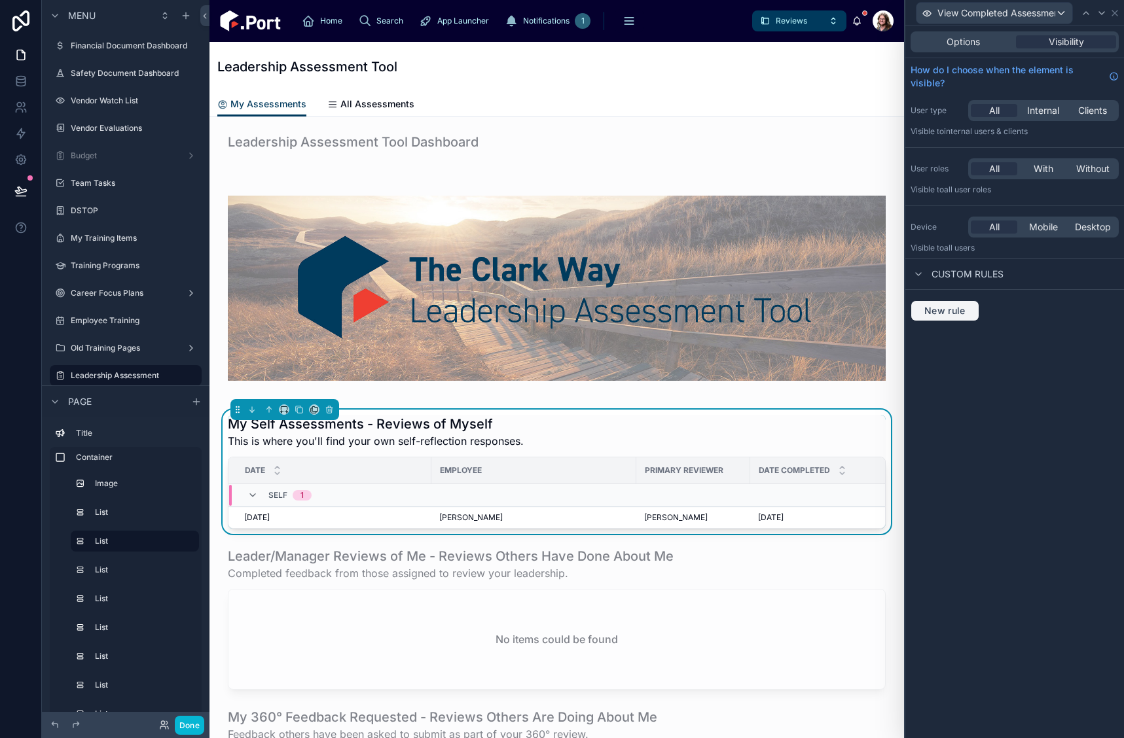
click at [956, 312] on span "New rule" at bounding box center [945, 311] width 52 height 12
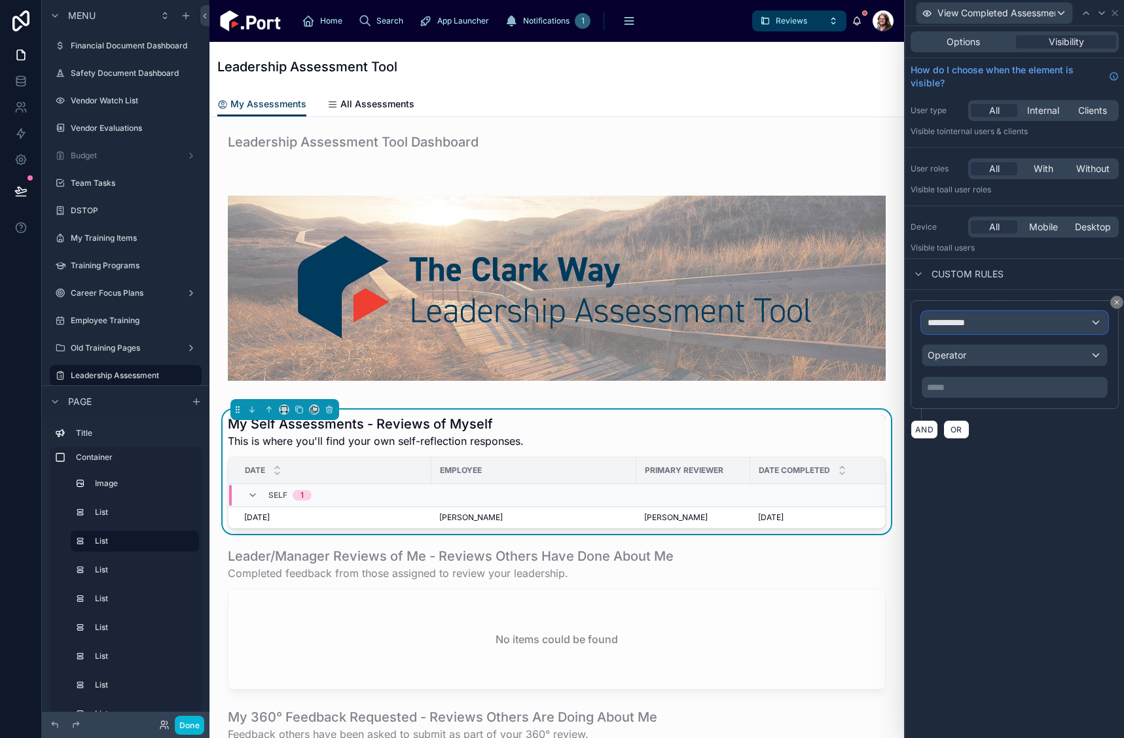
click at [954, 328] on span "**********" at bounding box center [951, 322] width 48 height 13
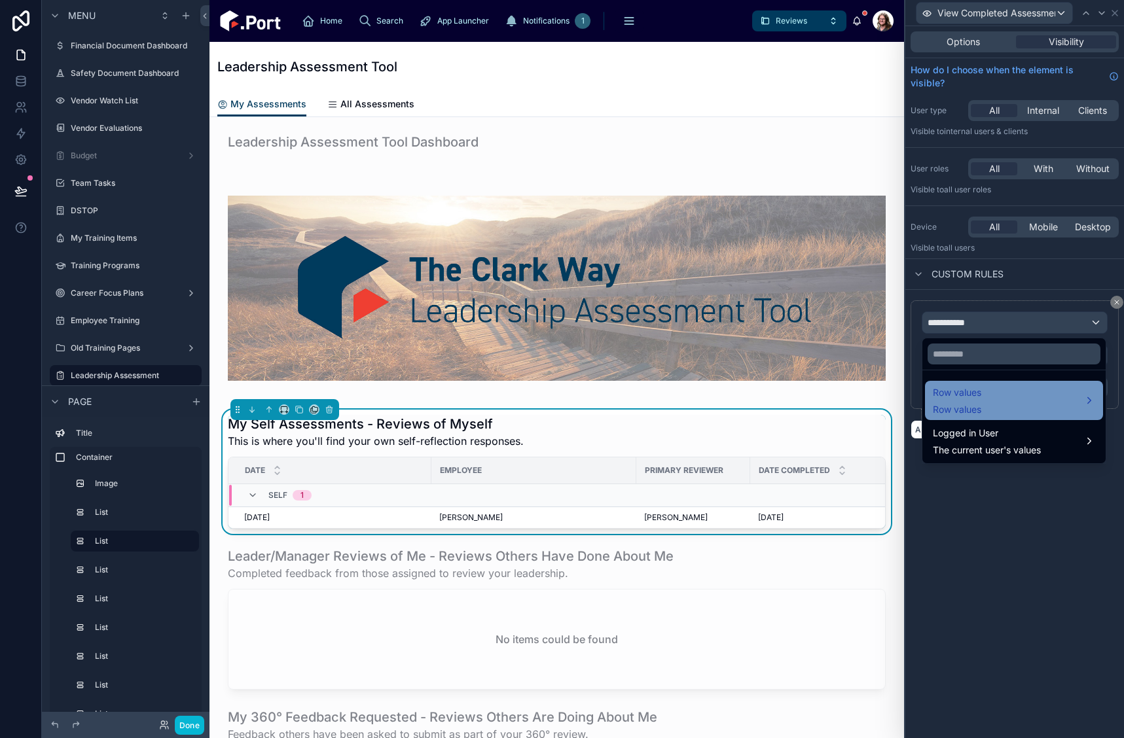
click at [972, 403] on span "Row values" at bounding box center [957, 409] width 48 height 13
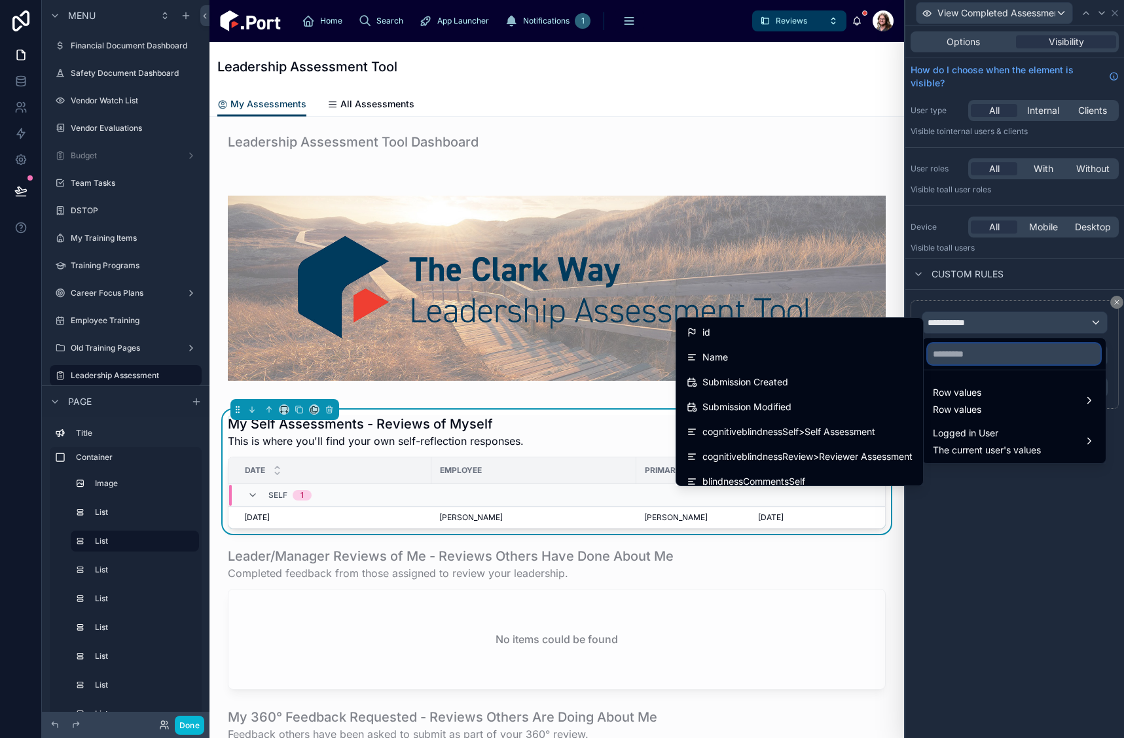
click at [997, 352] on input "text" at bounding box center [1013, 354] width 173 height 21
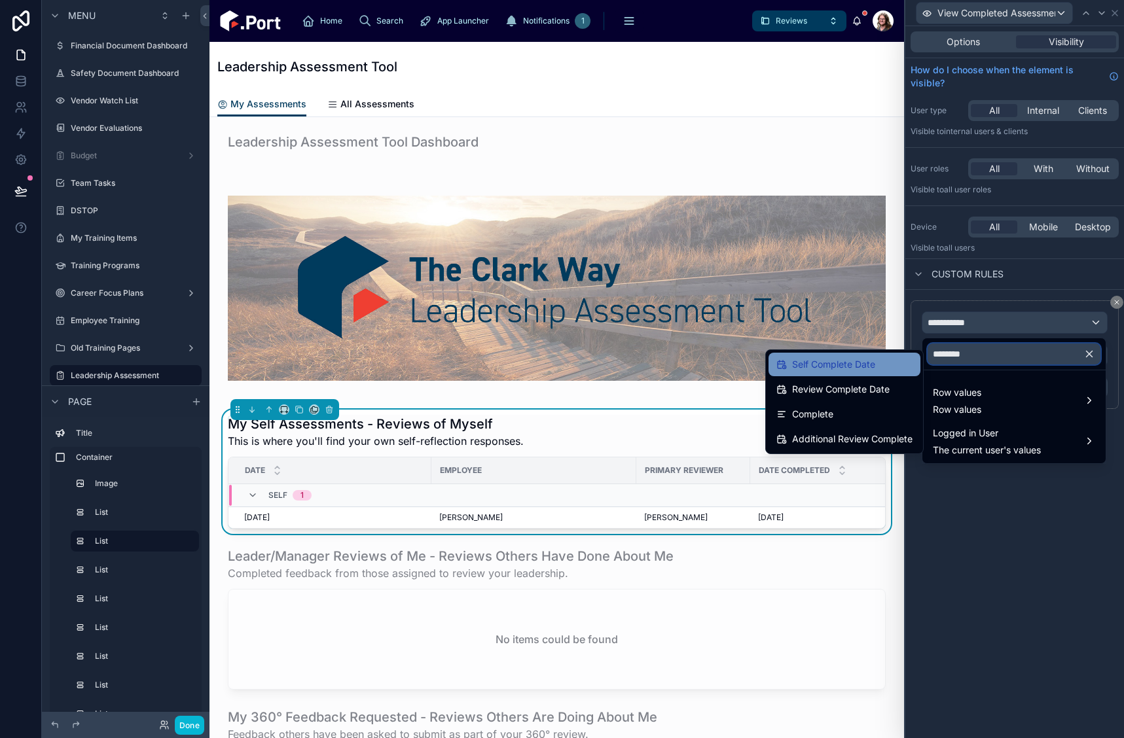
type input "********"
click at [853, 368] on span "Self Complete Date" at bounding box center [833, 365] width 83 height 16
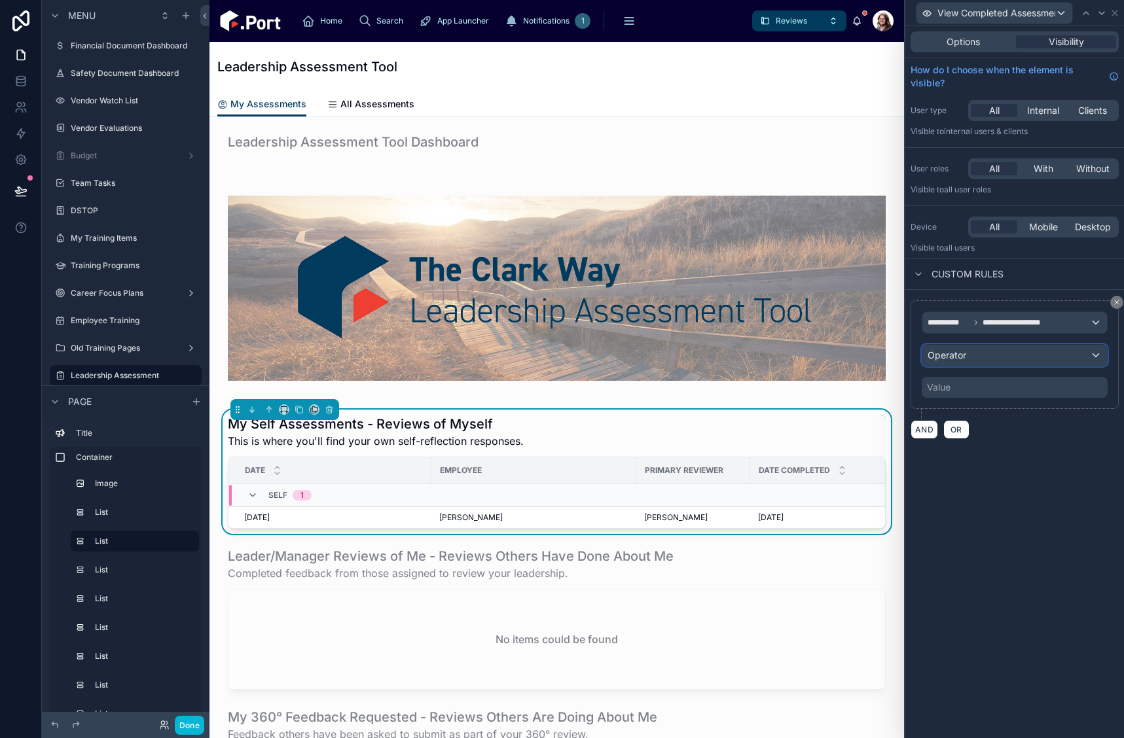
click at [1015, 365] on div "Operator" at bounding box center [1014, 355] width 185 height 21
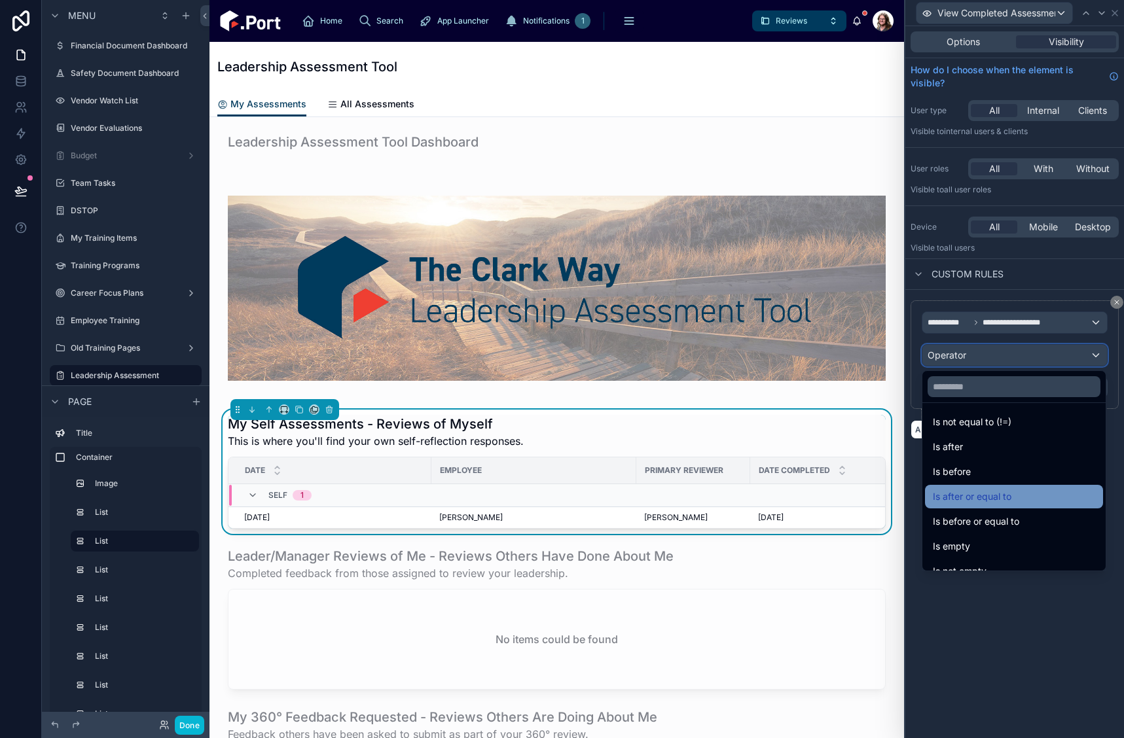
scroll to position [43, 0]
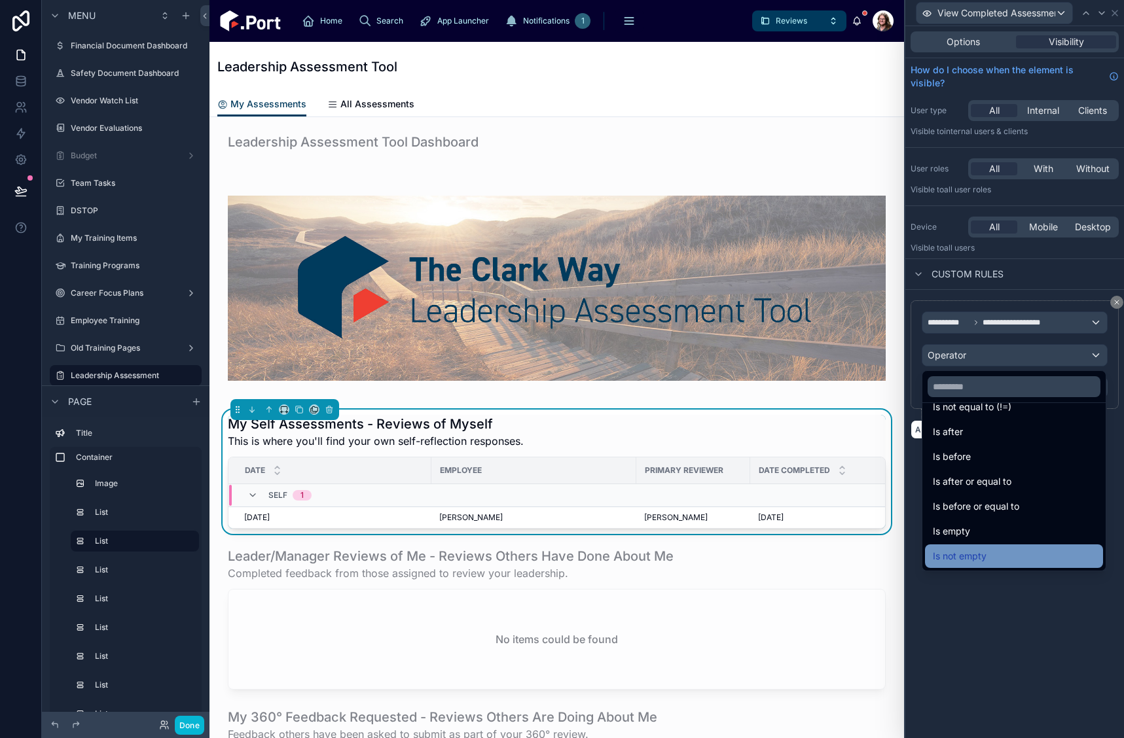
click at [1012, 554] on div "Is not empty" at bounding box center [1014, 556] width 162 height 16
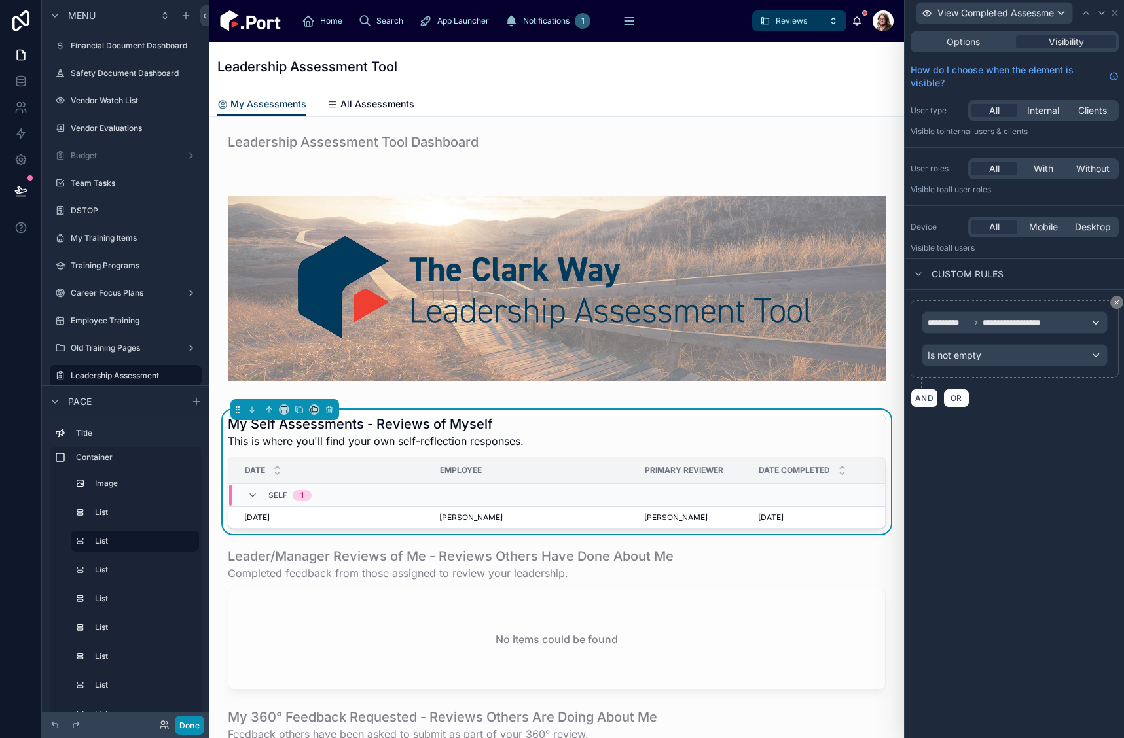
click at [183, 721] on button "Done" at bounding box center [189, 725] width 29 height 19
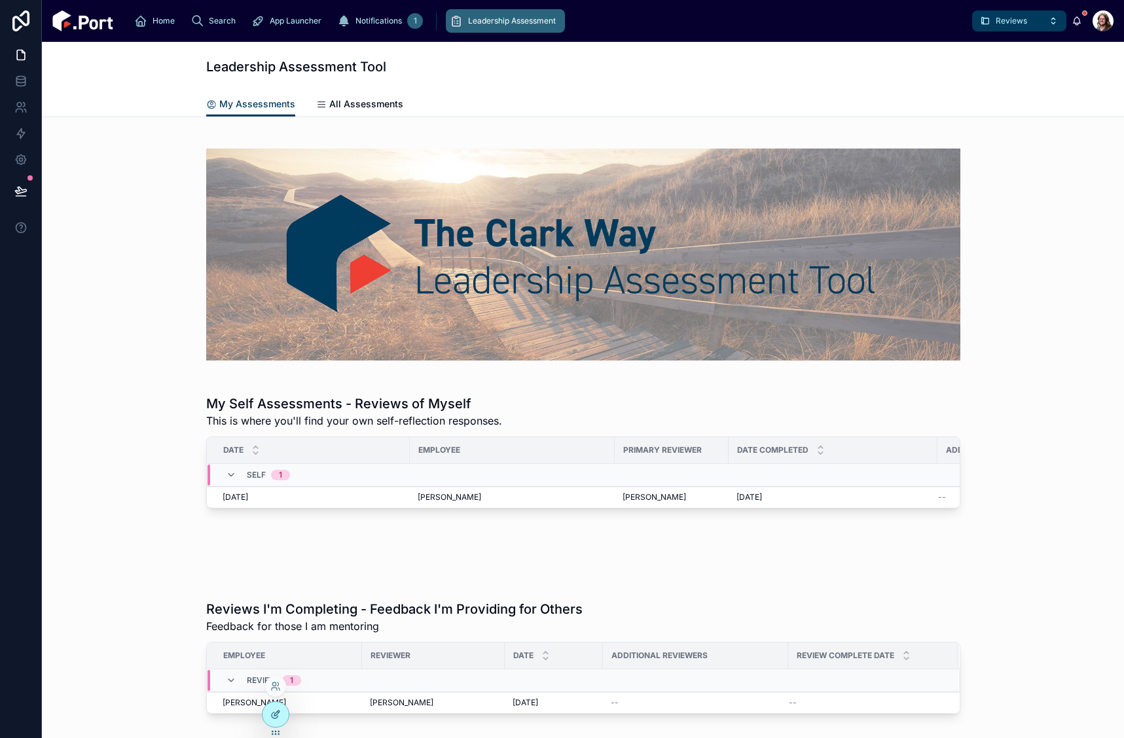
click at [274, 718] on icon at bounding box center [275, 714] width 10 height 10
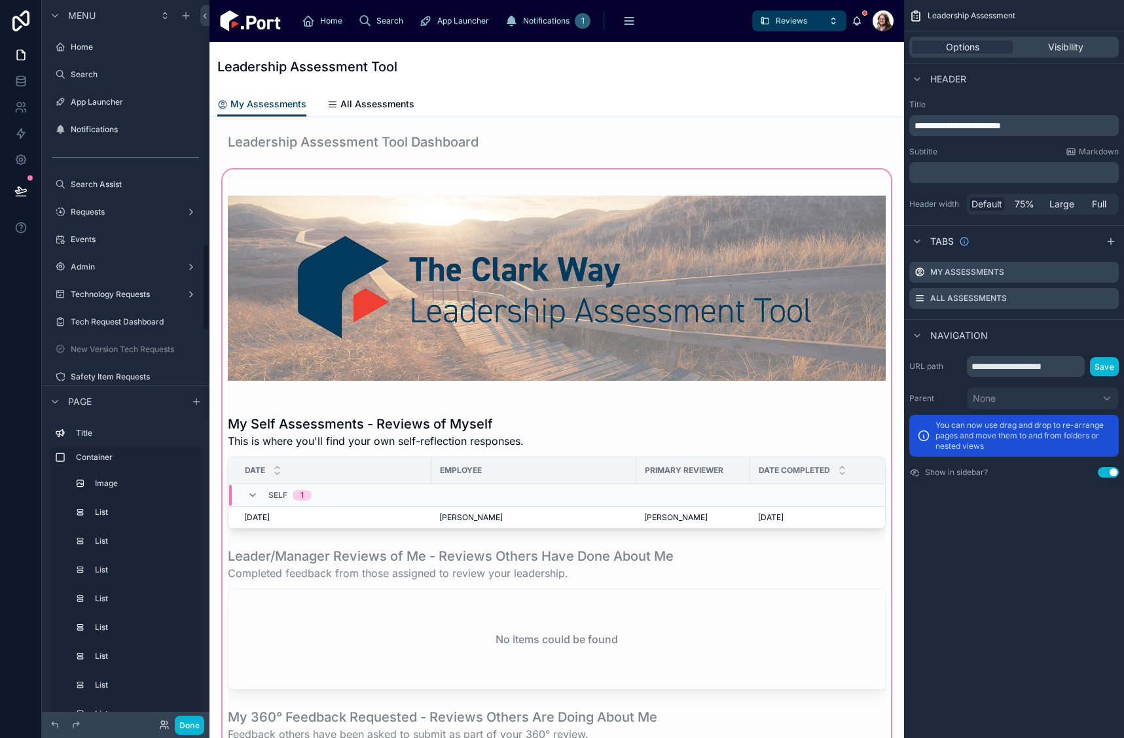
scroll to position [2008, 0]
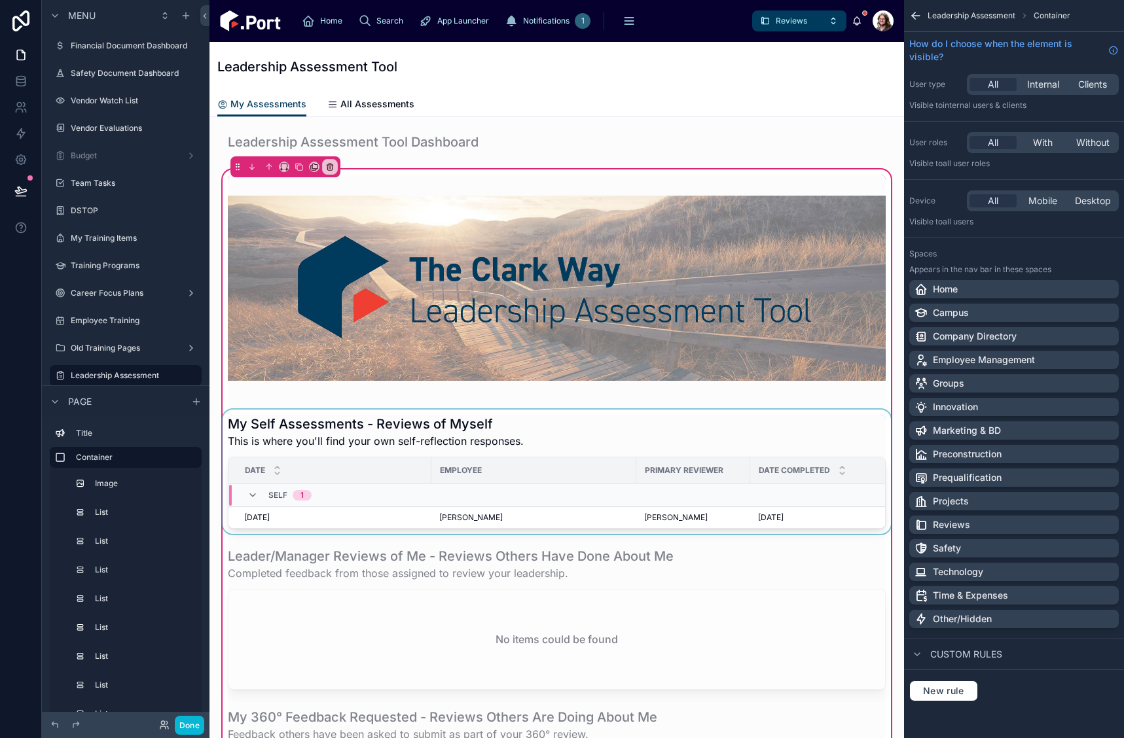
click at [769, 446] on div at bounding box center [556, 472] width 673 height 124
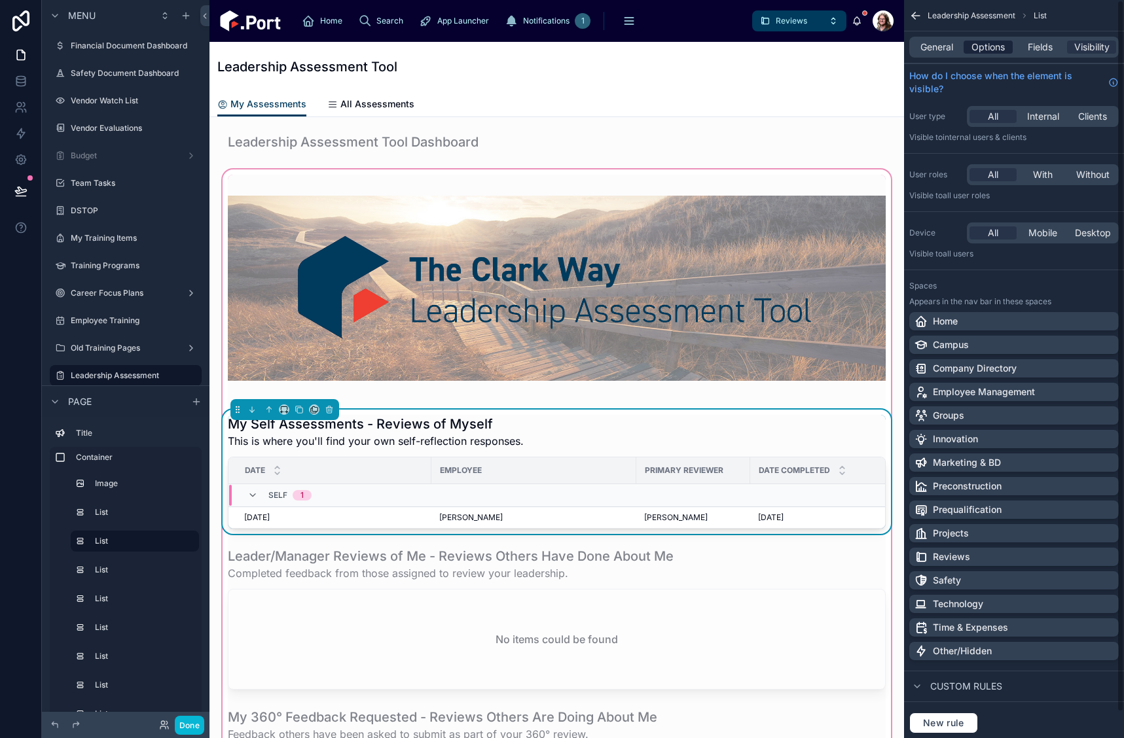
click at [1001, 47] on span "Options" at bounding box center [987, 47] width 33 height 13
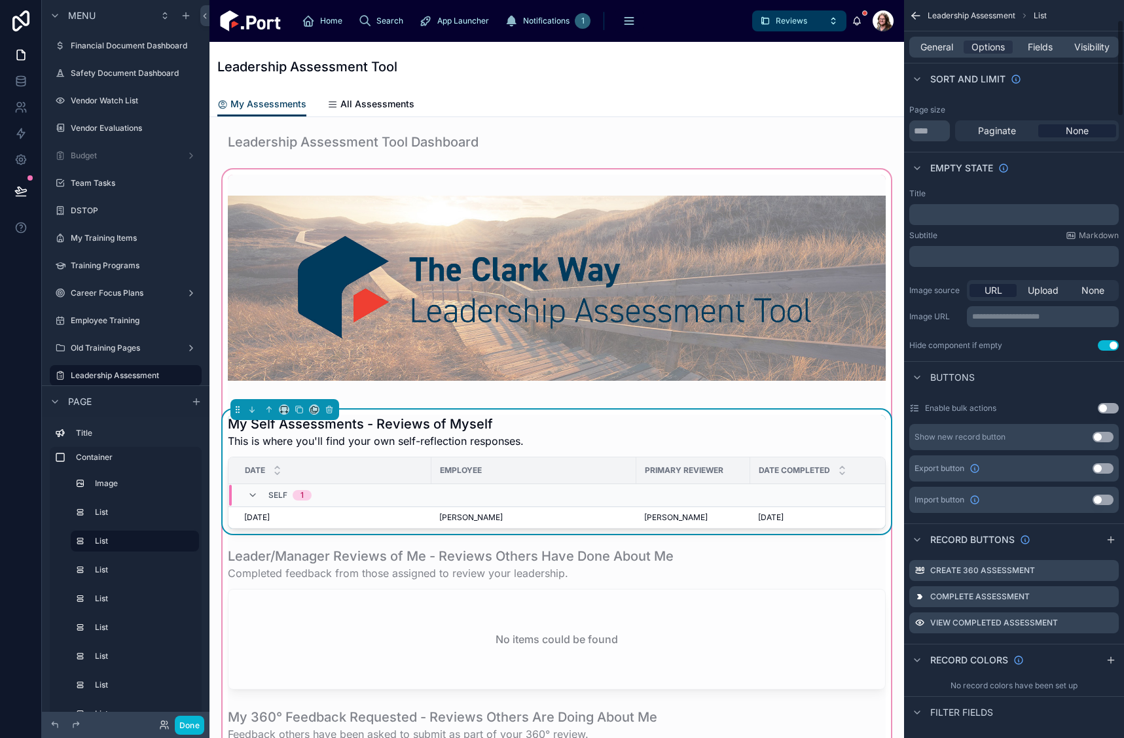
scroll to position [393, 0]
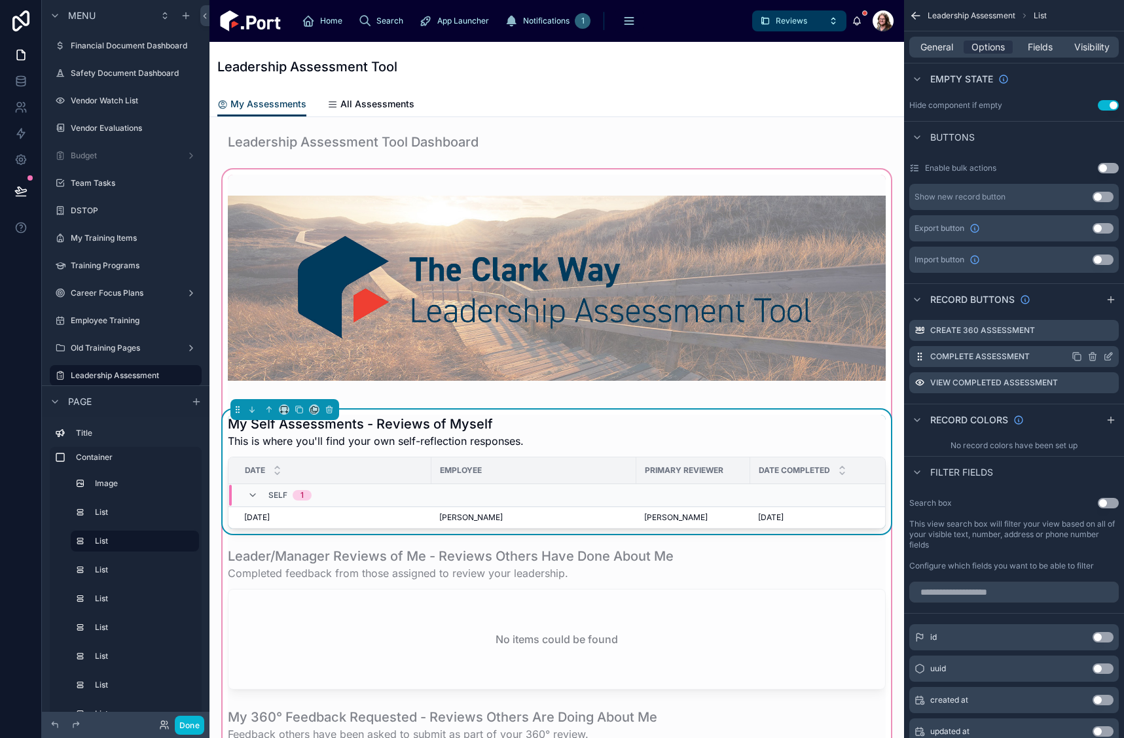
click at [1105, 356] on icon "scrollable content" at bounding box center [1108, 358] width 6 height 6
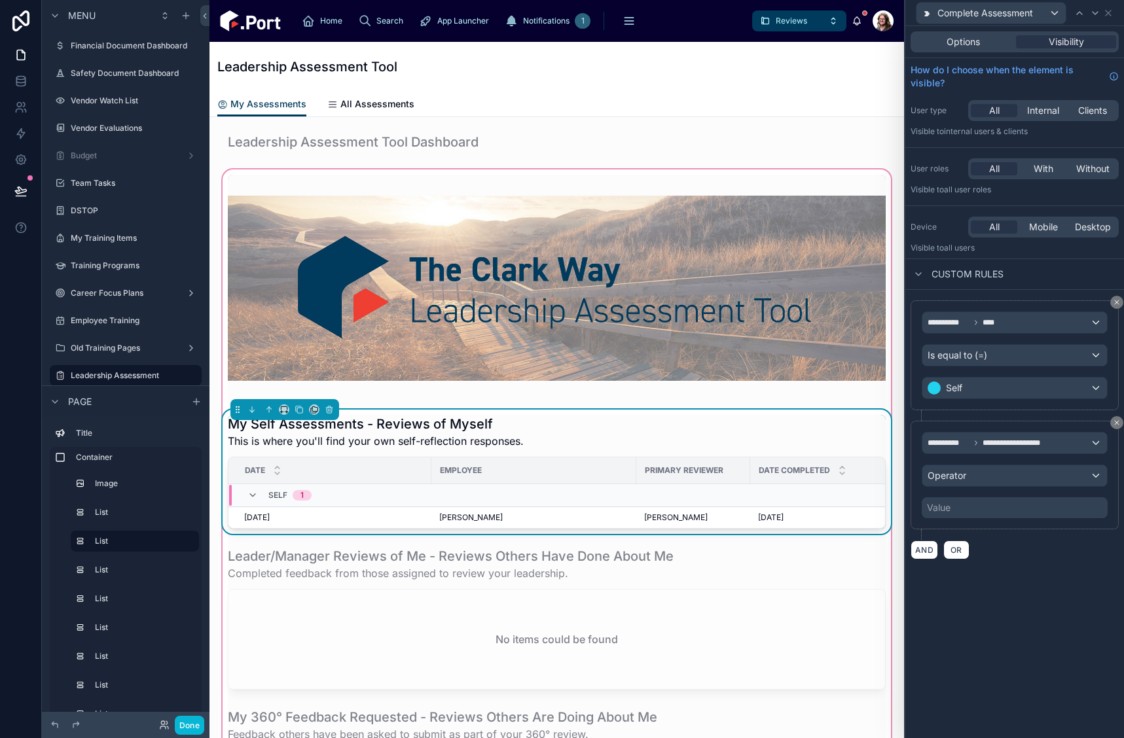
click at [1033, 505] on div "Value" at bounding box center [1014, 507] width 186 height 21
click at [1033, 476] on div "Operator" at bounding box center [1014, 475] width 185 height 21
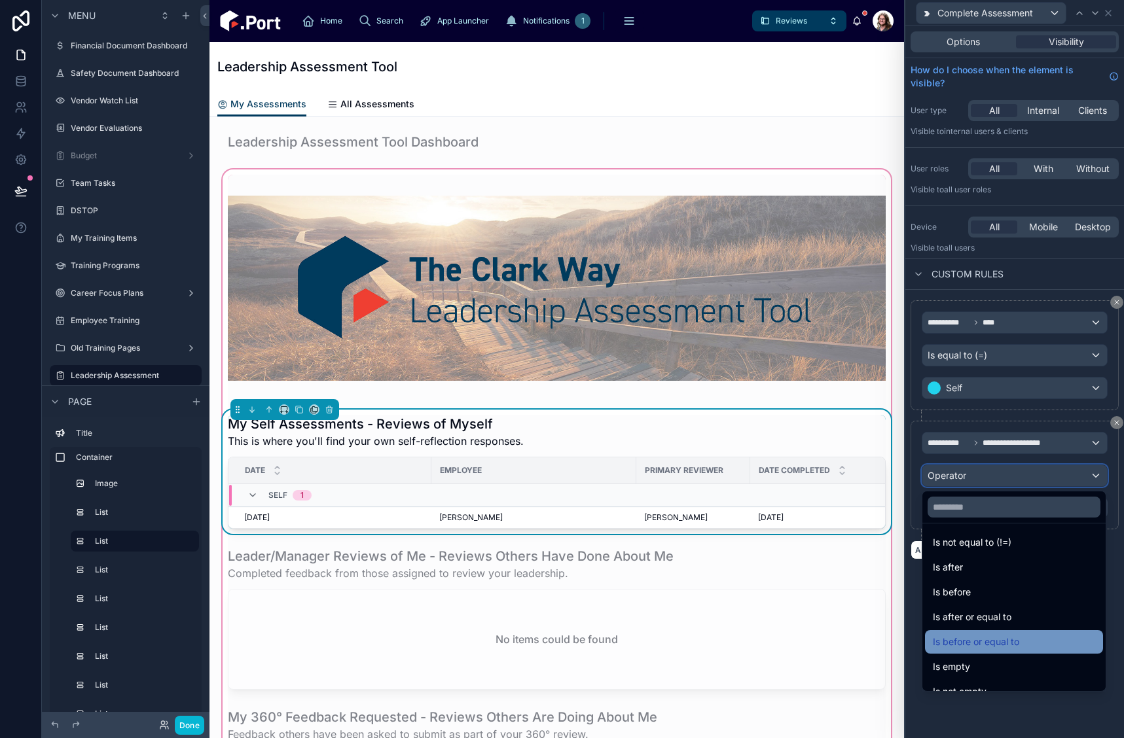
scroll to position [43, 0]
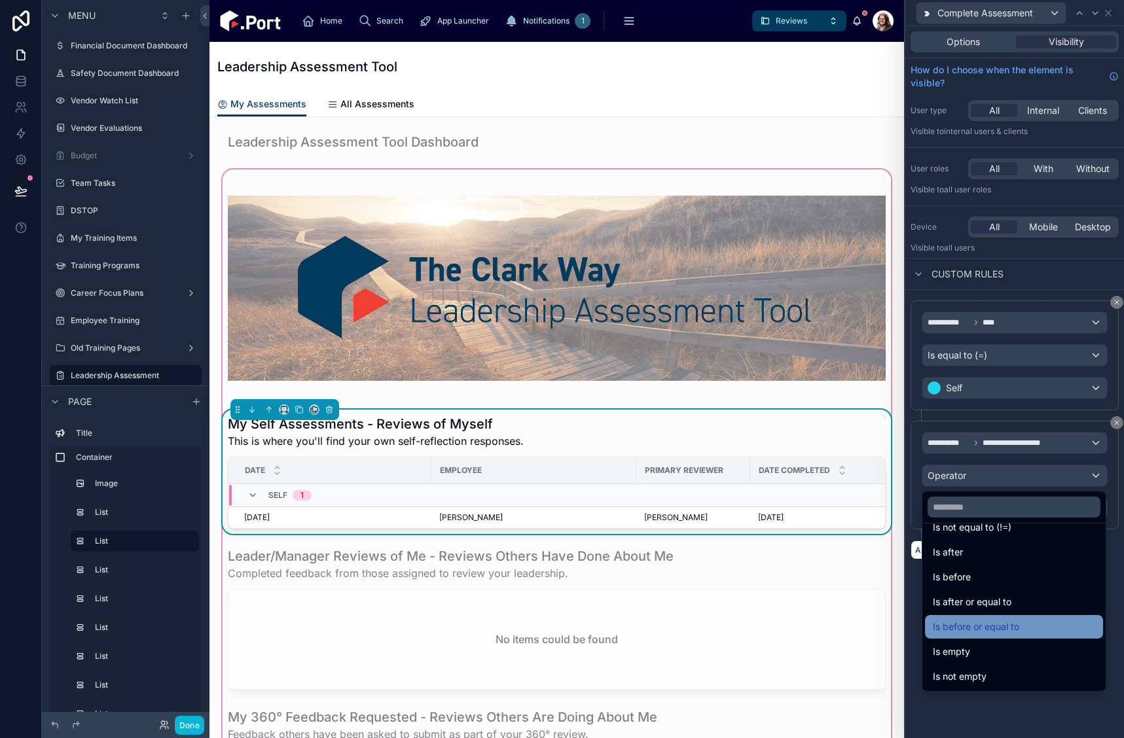
click at [1008, 670] on div "Is not empty" at bounding box center [1014, 677] width 162 height 16
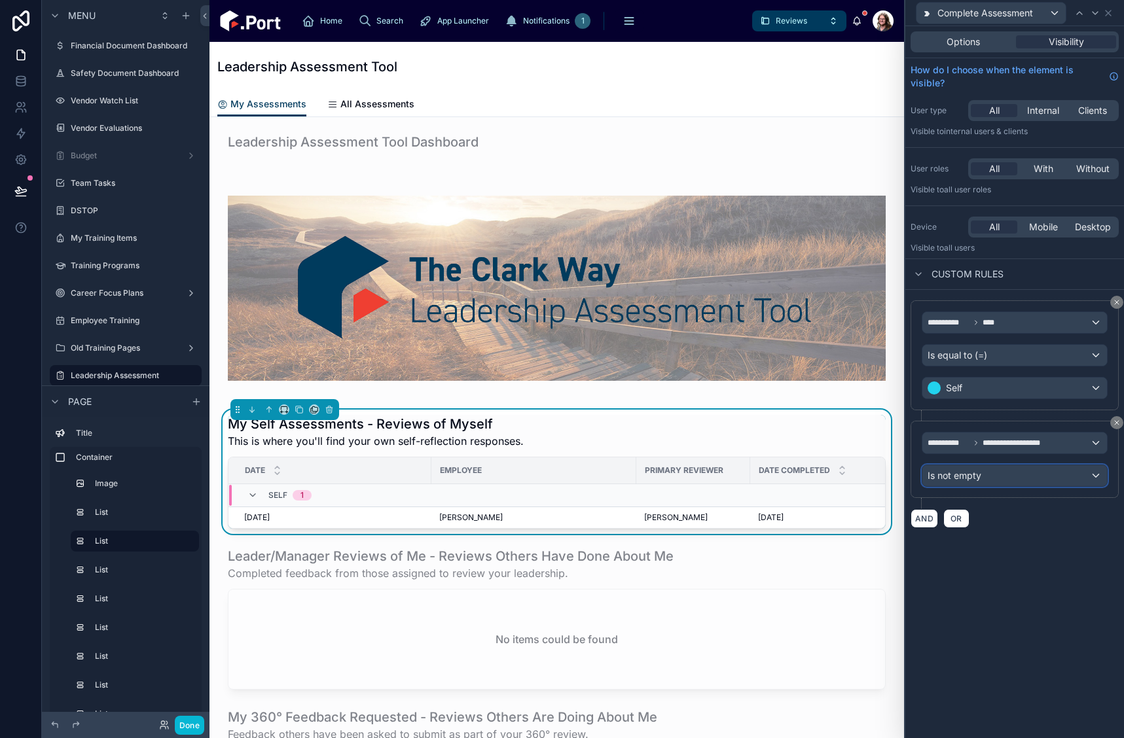
click at [1010, 479] on div "Is not empty" at bounding box center [1014, 475] width 185 height 21
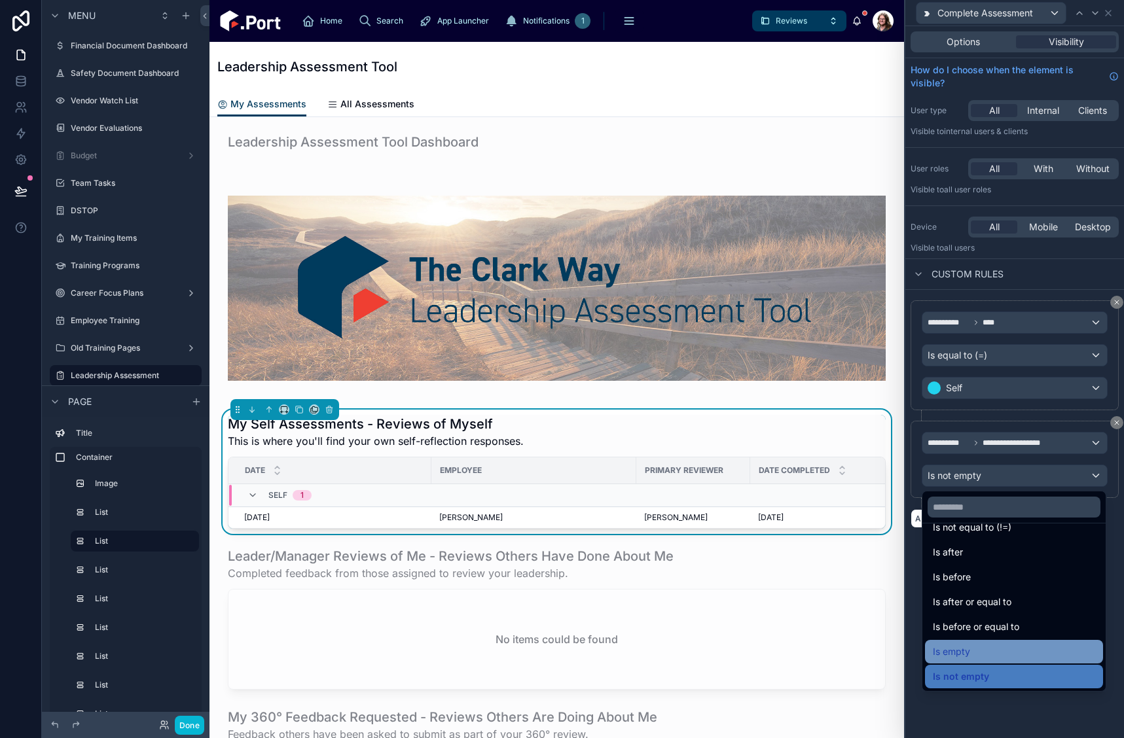
click at [1014, 651] on div "Is empty" at bounding box center [1014, 652] width 162 height 16
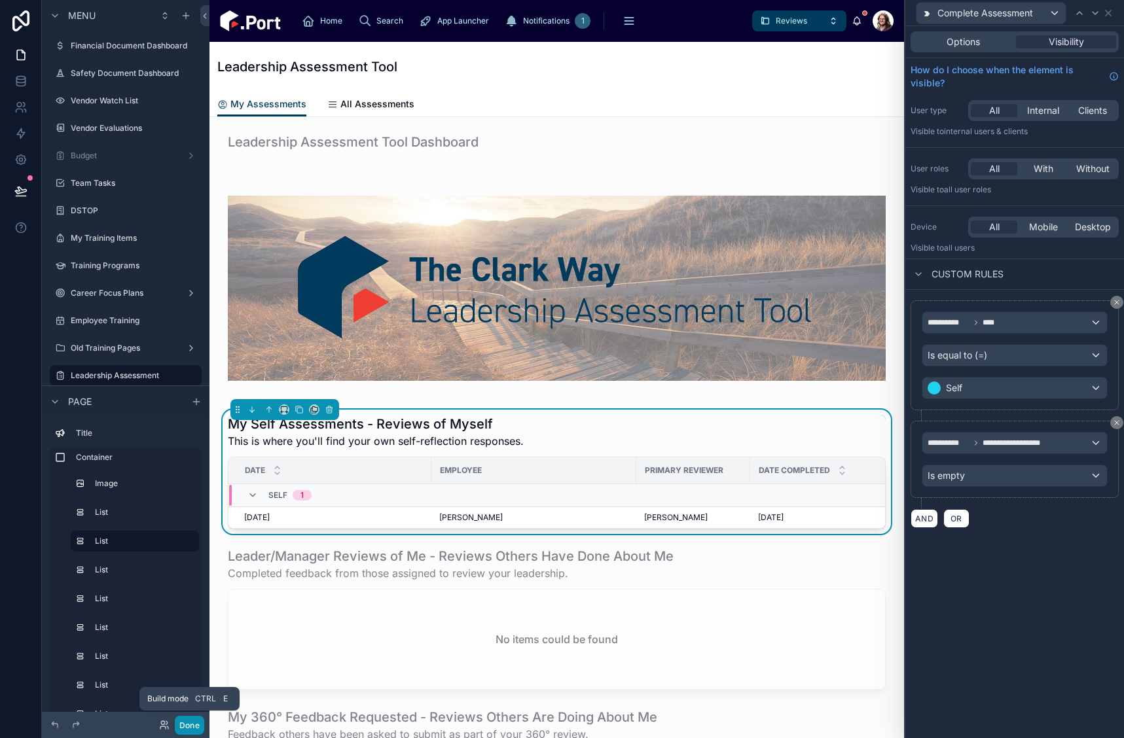
click at [189, 726] on button "Done" at bounding box center [189, 725] width 29 height 19
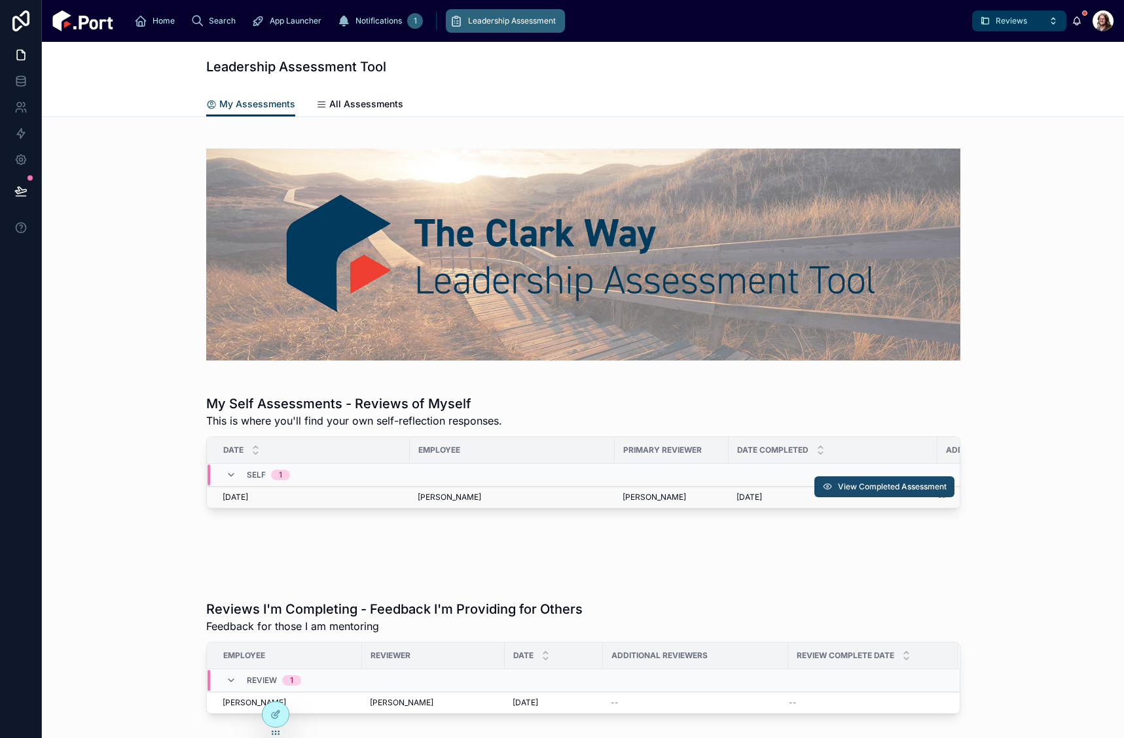
click at [877, 484] on span "View Completed Assessment" at bounding box center [892, 487] width 109 height 10
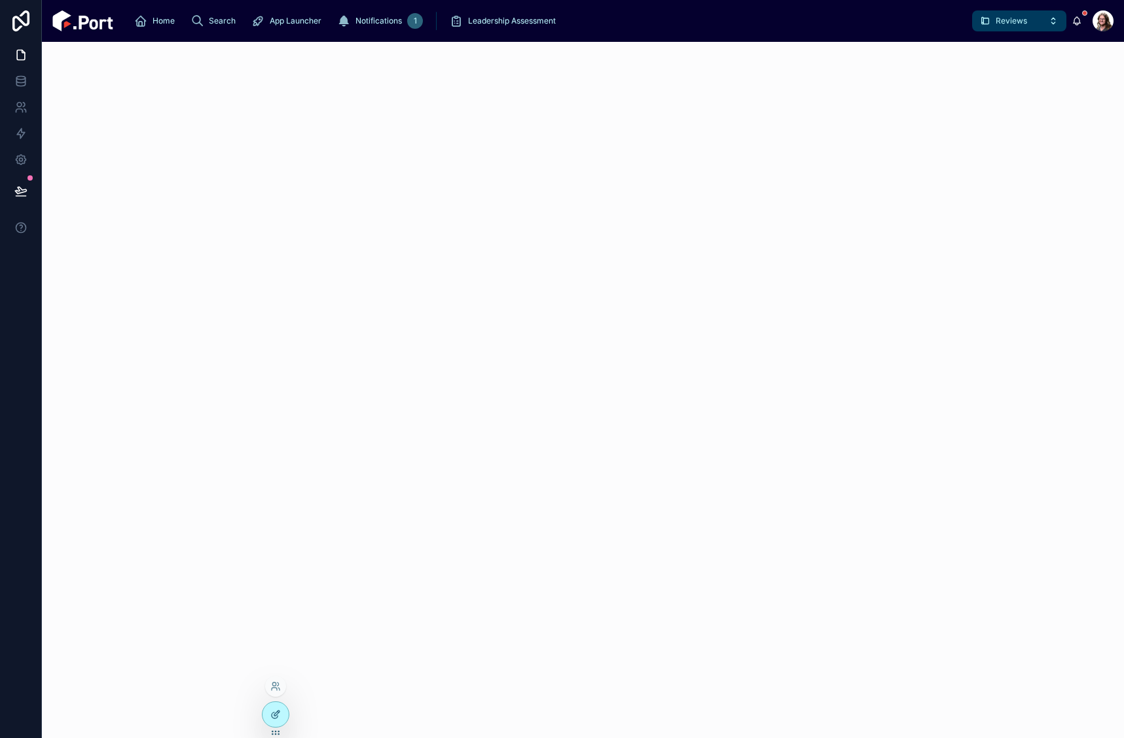
click at [269, 714] on div at bounding box center [275, 714] width 26 height 25
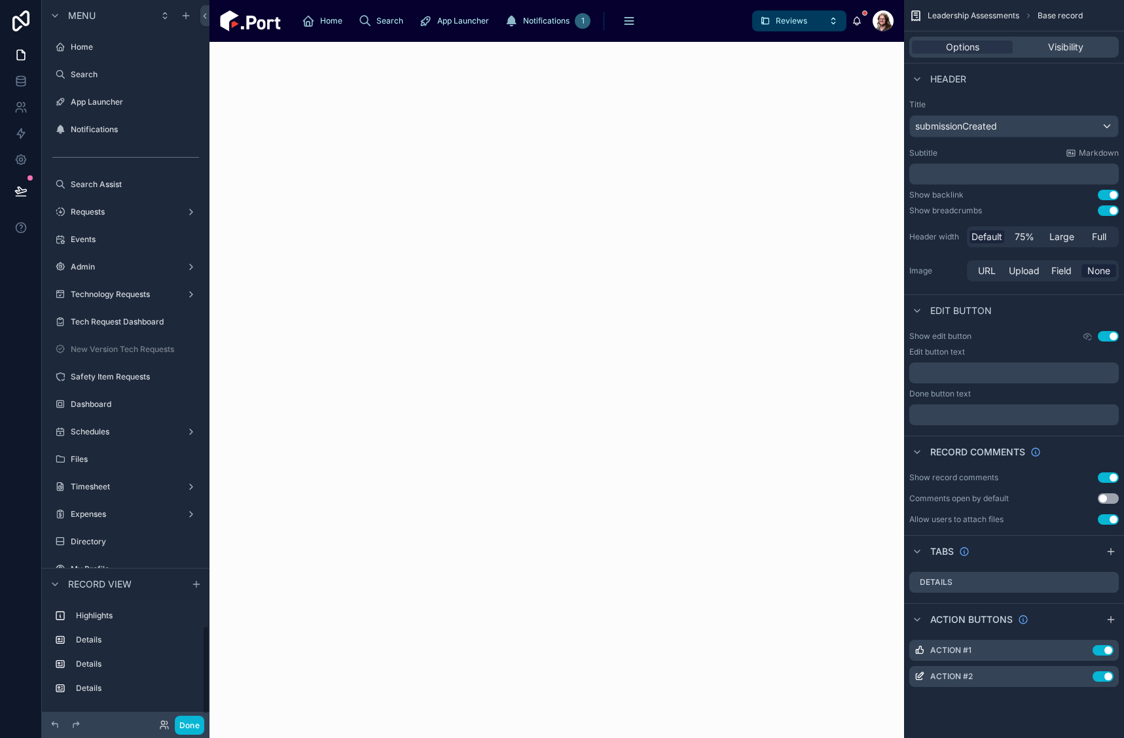
scroll to position [5044, 0]
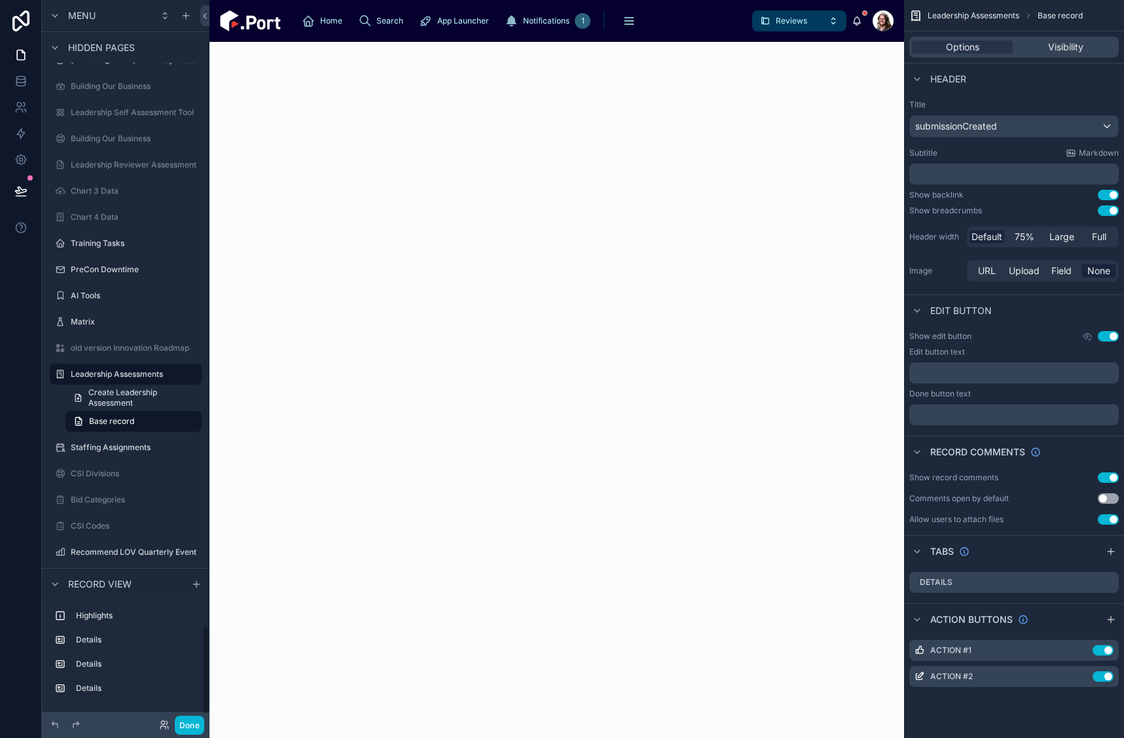
click at [616, 446] on div at bounding box center [556, 390] width 694 height 696
click at [517, 334] on div at bounding box center [556, 390] width 694 height 696
click at [516, 333] on div at bounding box center [556, 390] width 694 height 696
click at [516, 332] on div at bounding box center [556, 390] width 694 height 696
click at [145, 420] on link "Base record" at bounding box center [133, 421] width 136 height 21
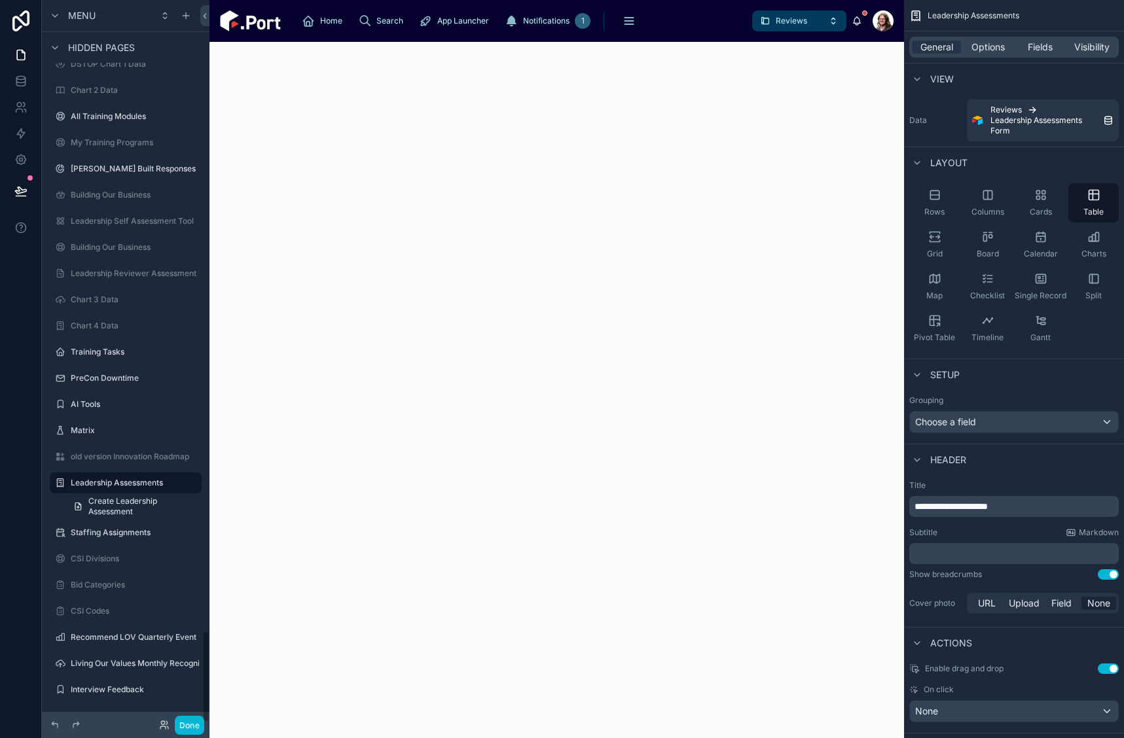
scroll to position [4936, 0]
click at [1035, 50] on span "Fields" at bounding box center [1039, 47] width 25 height 13
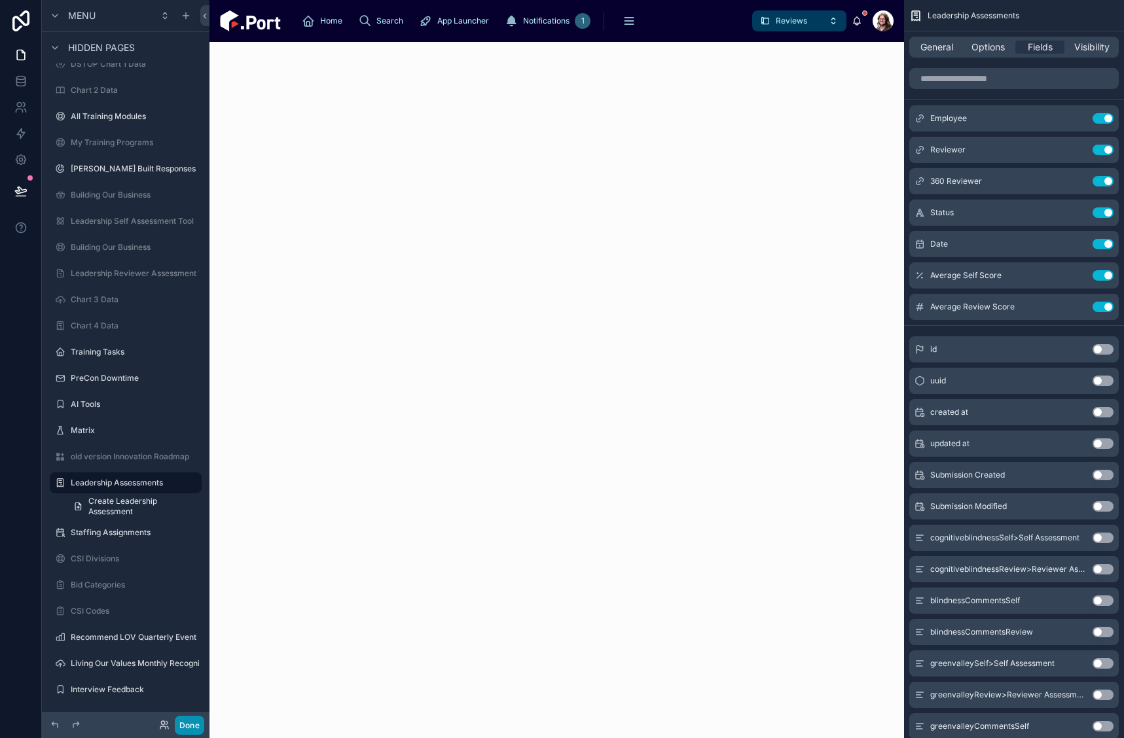
click at [186, 722] on button "Done" at bounding box center [189, 725] width 29 height 19
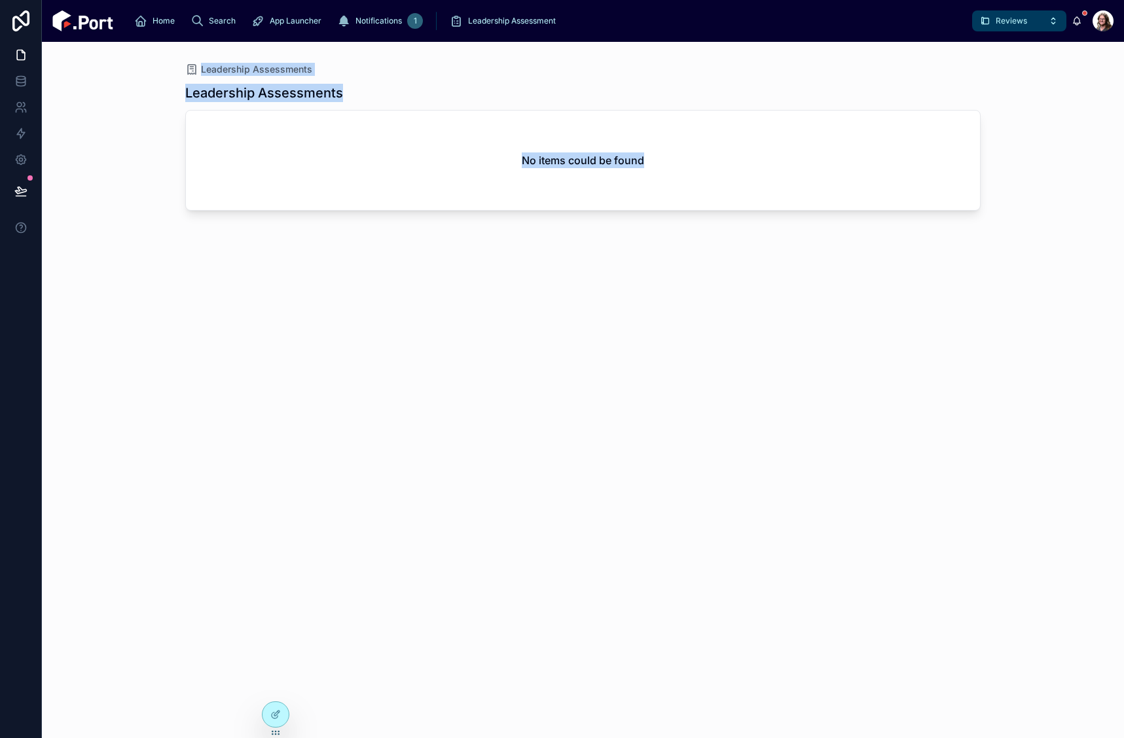
click at [465, 168] on div "No items could be found" at bounding box center [583, 160] width 794 height 99
click at [272, 710] on icon at bounding box center [275, 714] width 10 height 10
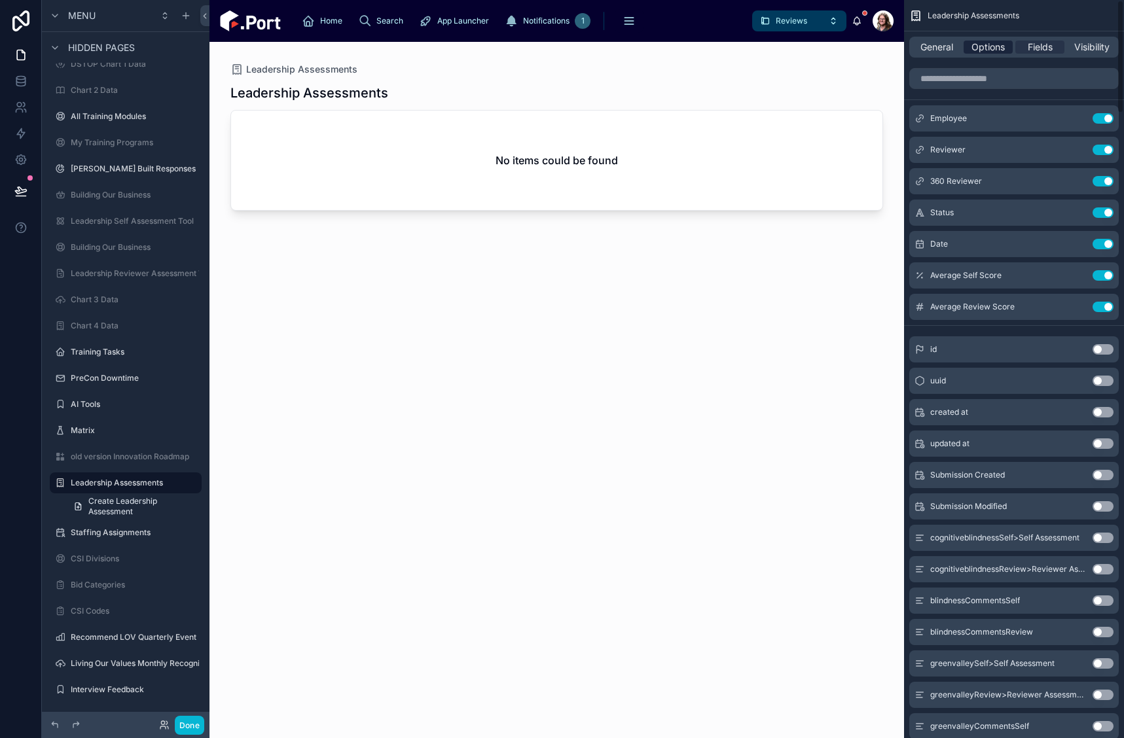
click at [986, 44] on span "Options" at bounding box center [987, 47] width 33 height 13
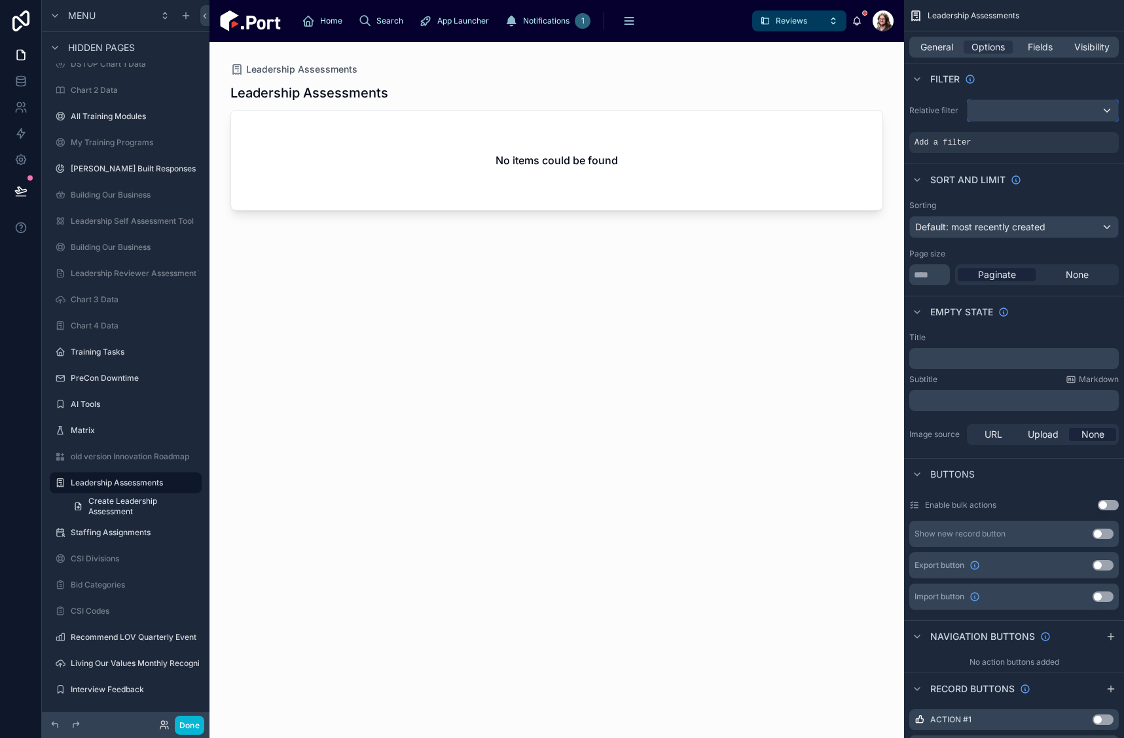
click at [1003, 113] on div "scrollable content" at bounding box center [1042, 110] width 151 height 21
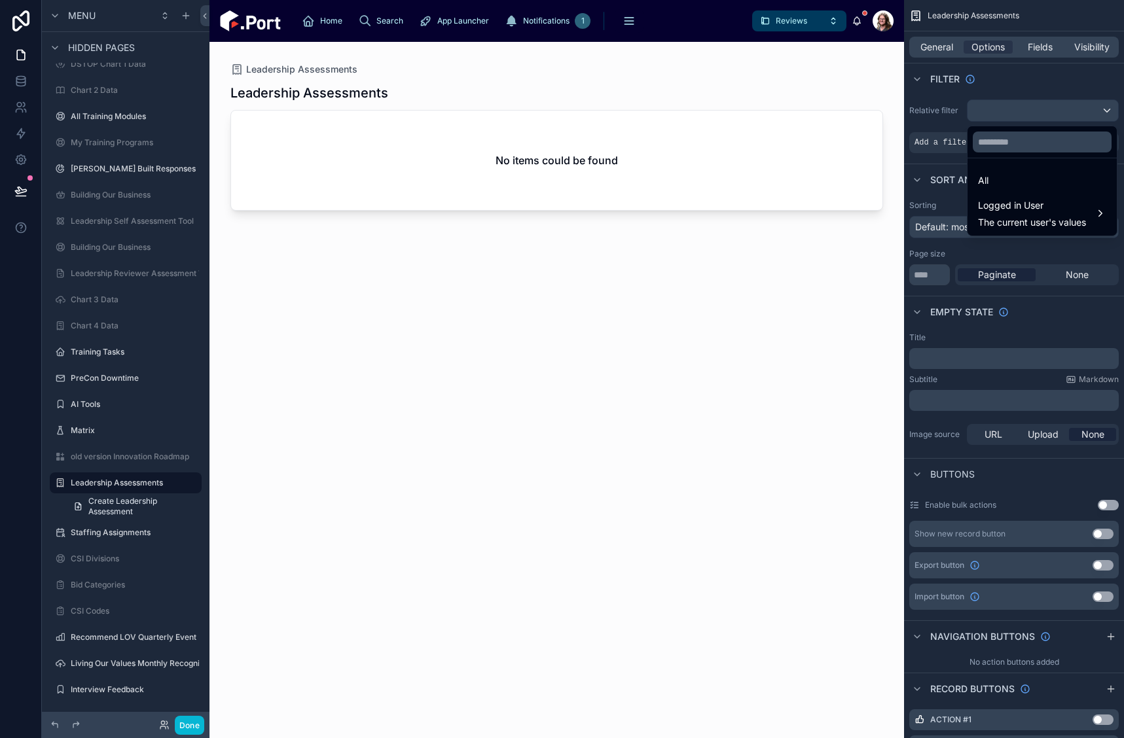
click at [1003, 113] on div "scrollable content" at bounding box center [562, 369] width 1124 height 738
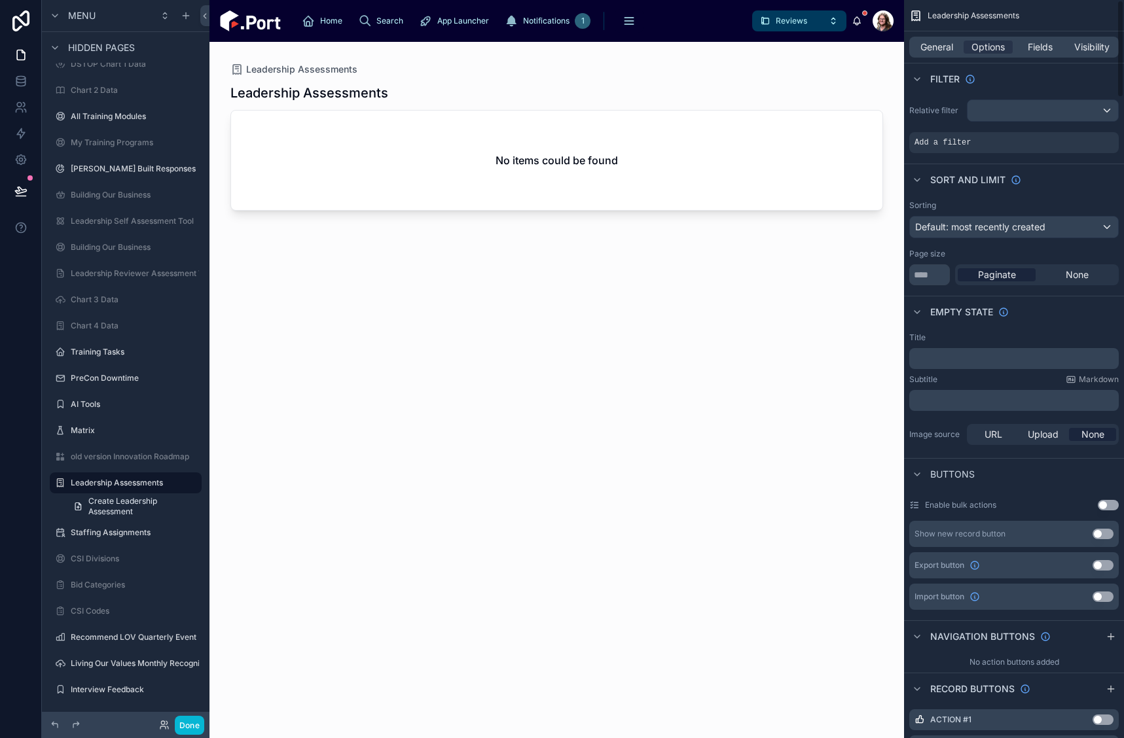
click at [928, 39] on div "General Options Fields Visibility" at bounding box center [1013, 47] width 209 height 21
click at [929, 45] on span "General" at bounding box center [936, 47] width 33 height 13
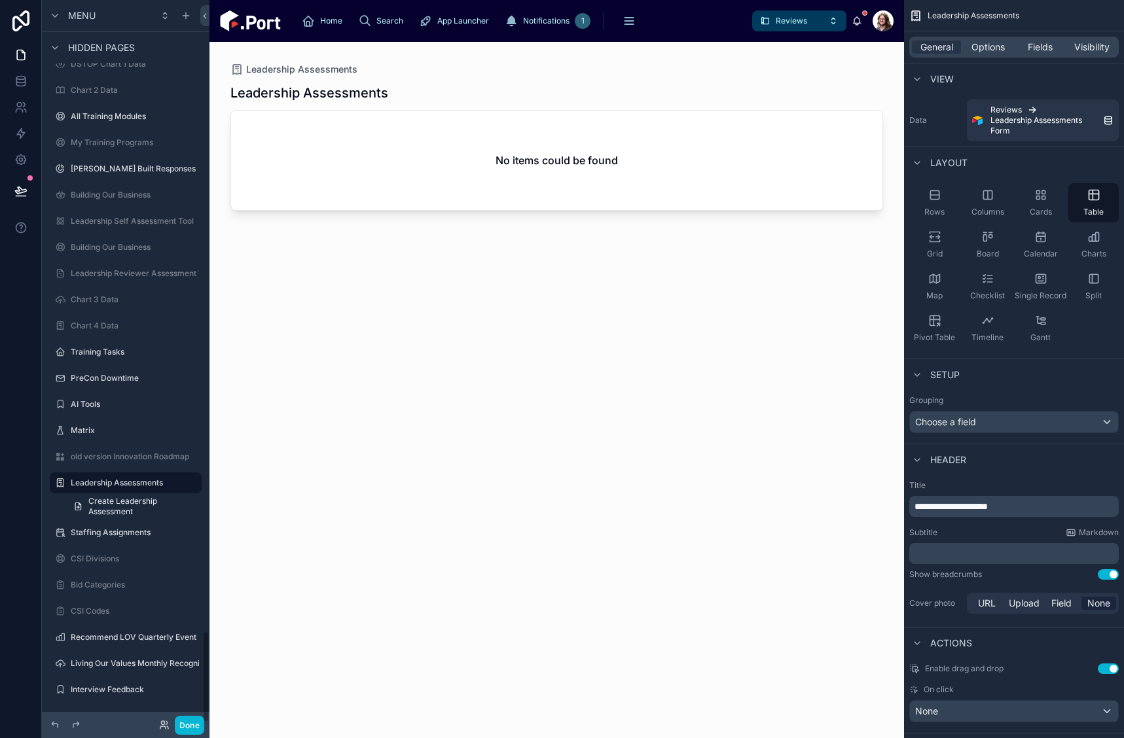
click at [287, 69] on div at bounding box center [556, 382] width 694 height 681
click at [311, 67] on span "Leadership Assessments" at bounding box center [301, 69] width 111 height 13
click at [22, 48] on icon at bounding box center [20, 54] width 13 height 13
click at [103, 504] on span "Create Leadership Assessment" at bounding box center [140, 506] width 105 height 21
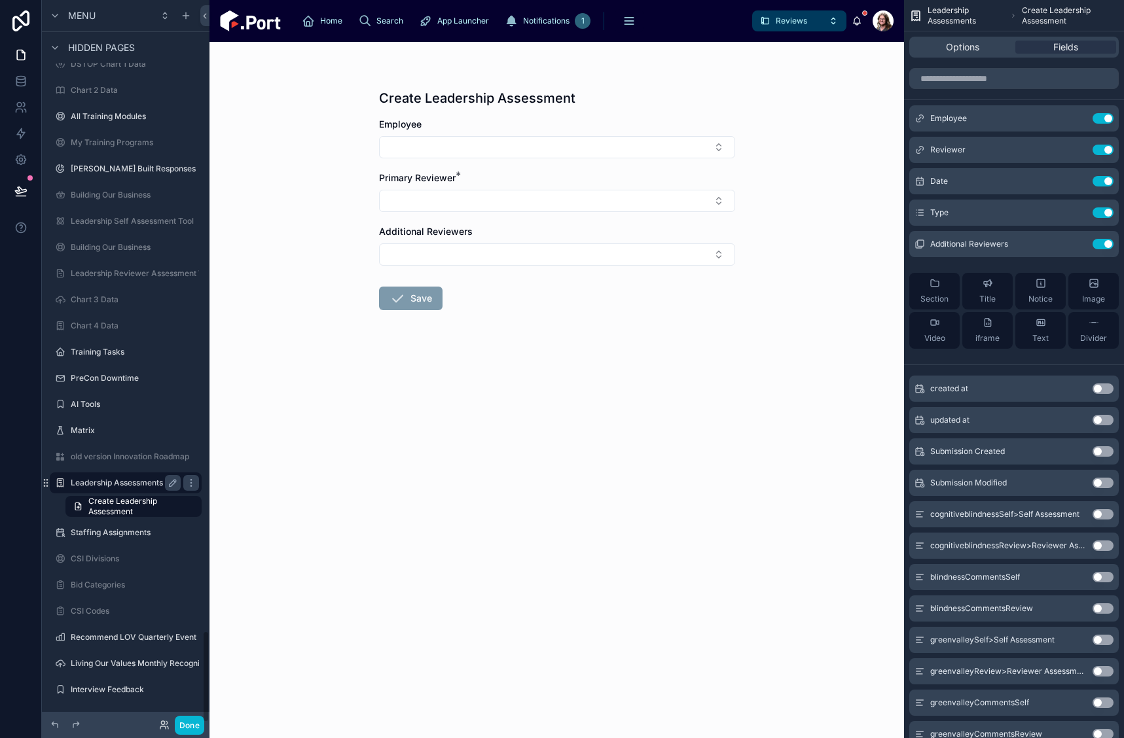
click at [112, 478] on label "Leadership Assessments" at bounding box center [123, 483] width 105 height 10
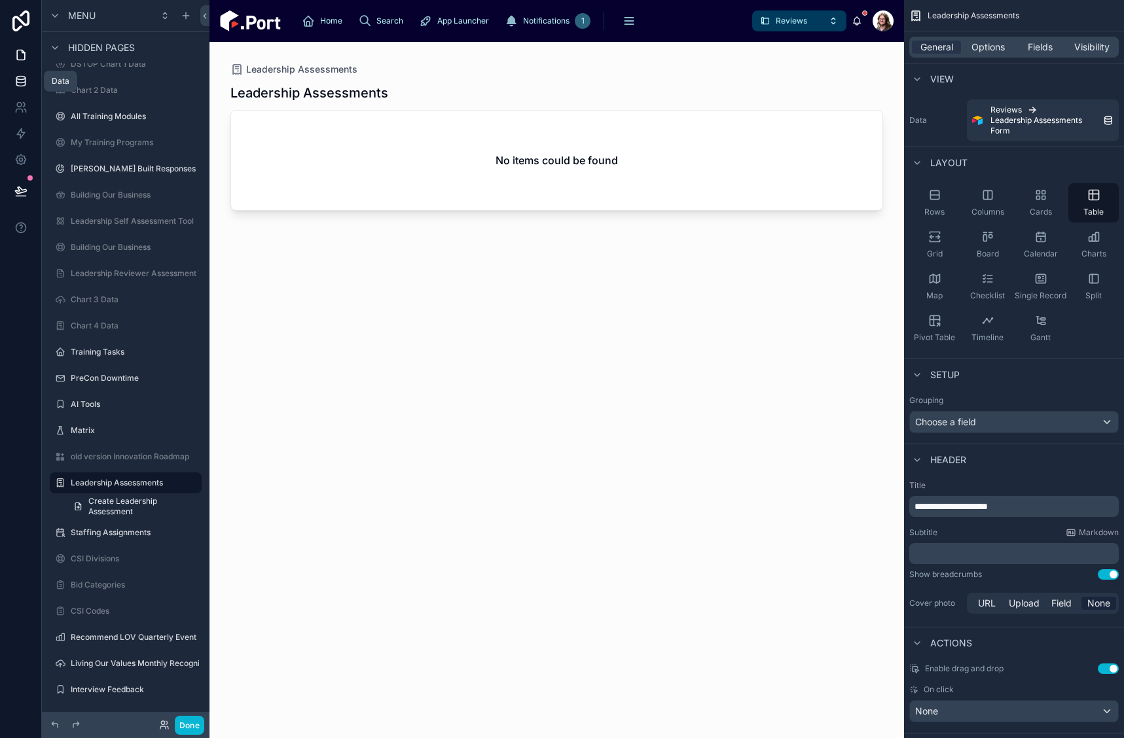
click at [19, 80] on icon at bounding box center [20, 78] width 9 height 3
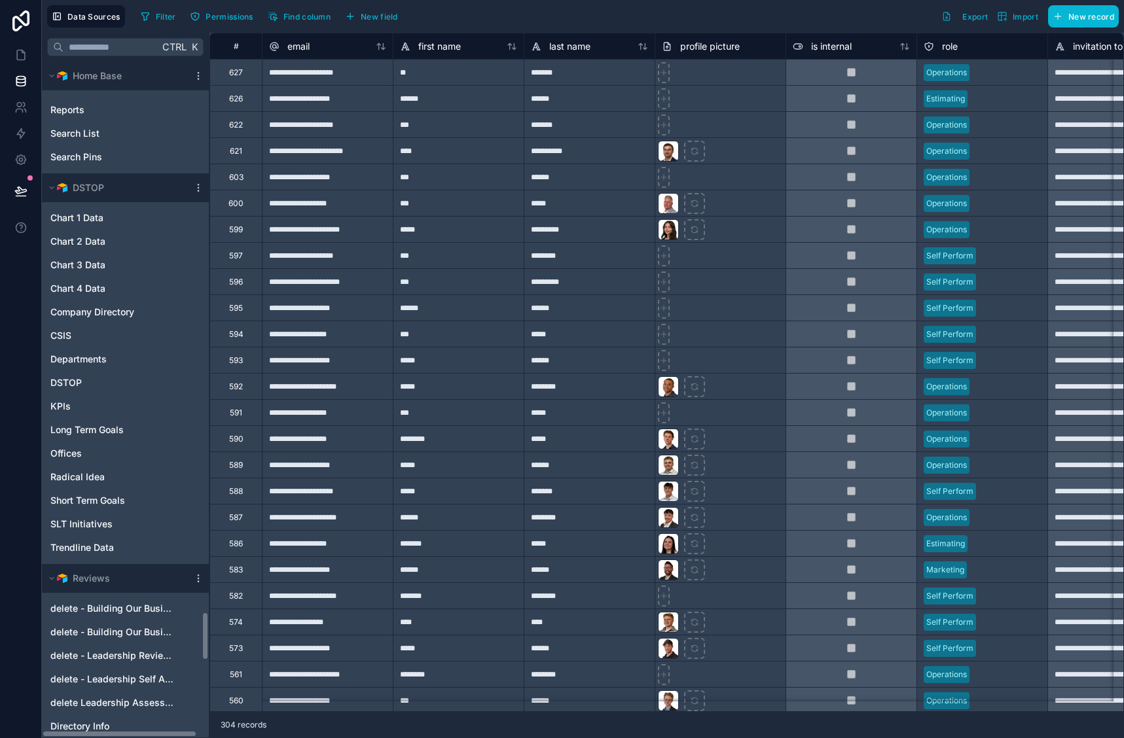
scroll to position [8049, 0]
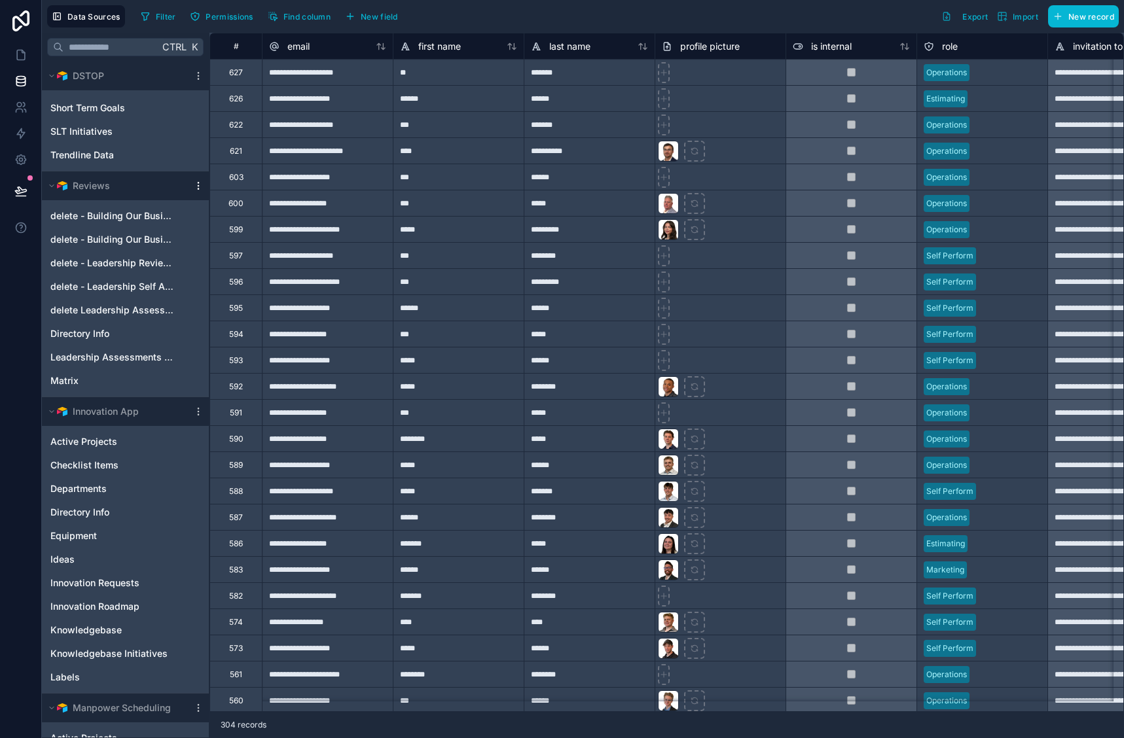
click at [199, 181] on icon "scrollable content" at bounding box center [198, 186] width 10 height 10
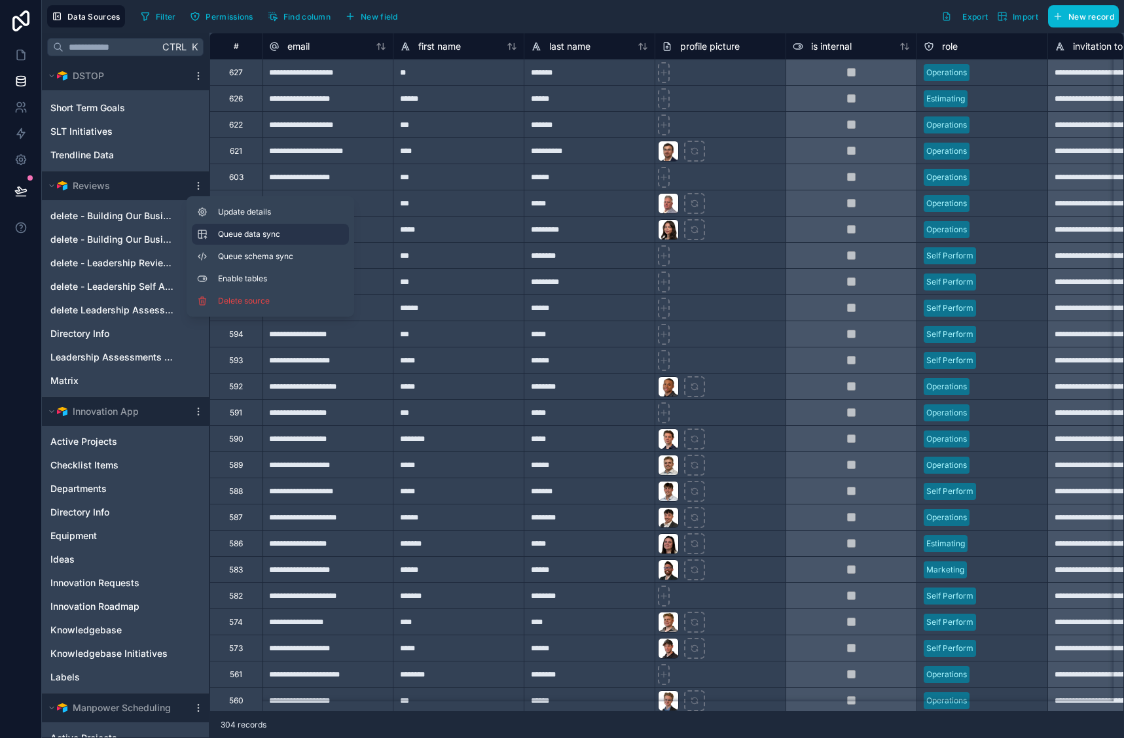
click at [260, 235] on span "Queue data sync" at bounding box center [265, 234] width 94 height 10
click at [268, 258] on span "Queue schema sync" at bounding box center [265, 256] width 94 height 10
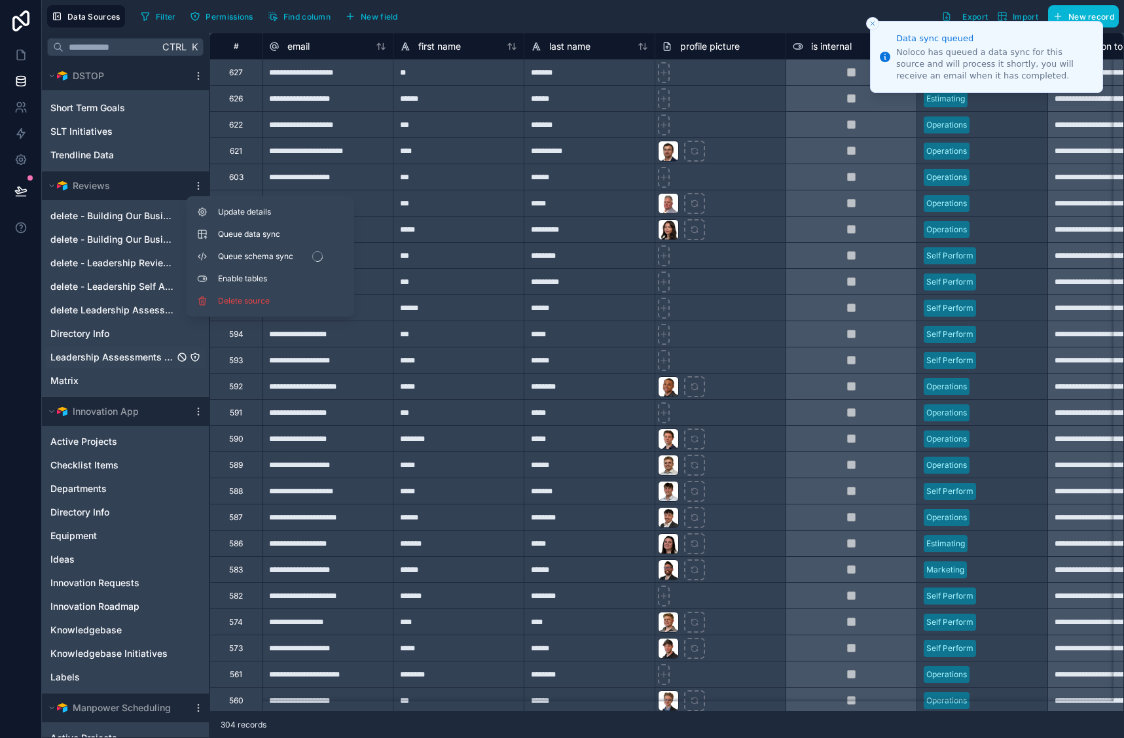
click at [110, 357] on span "Leadership Assessments Form" at bounding box center [112, 357] width 124 height 13
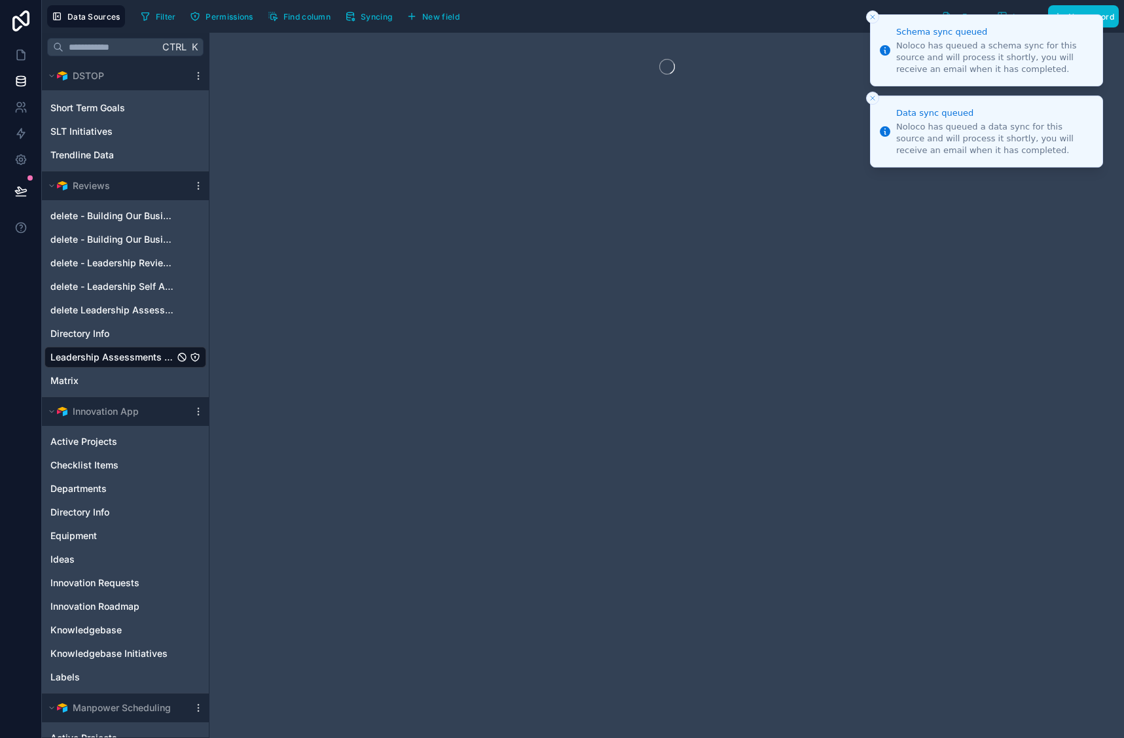
click at [873, 14] on icon "Close toast" at bounding box center [872, 17] width 8 height 8
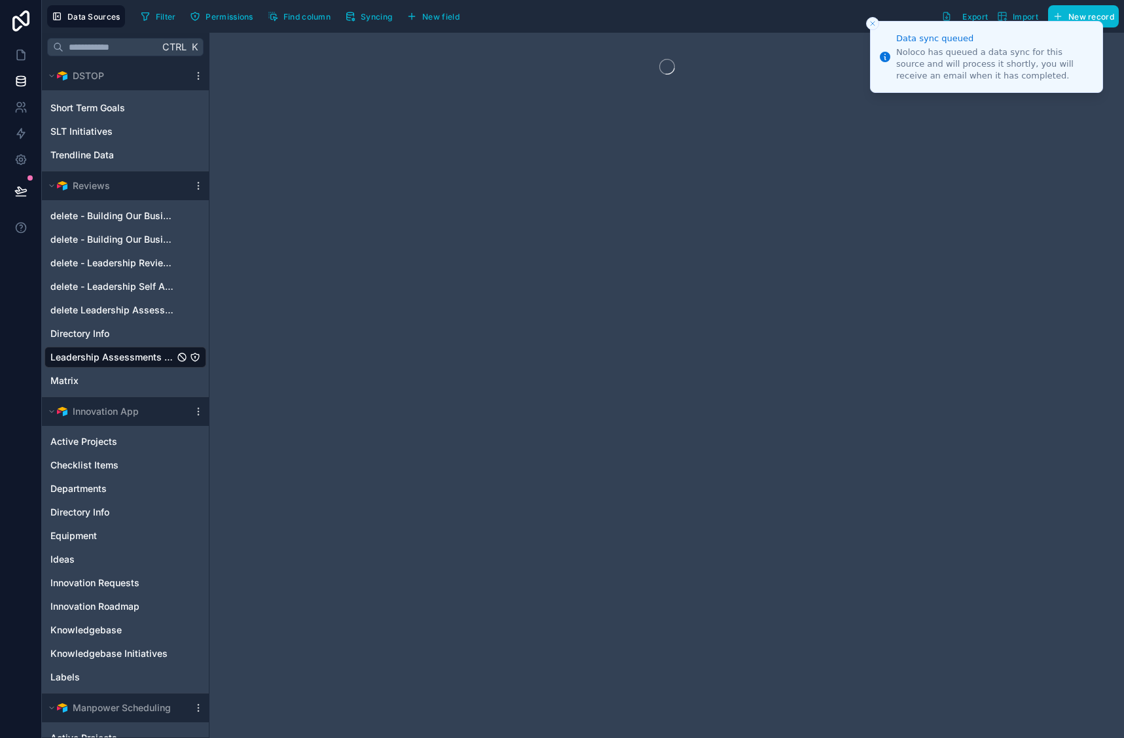
click at [868, 21] on icon "Close toast" at bounding box center [872, 24] width 8 height 8
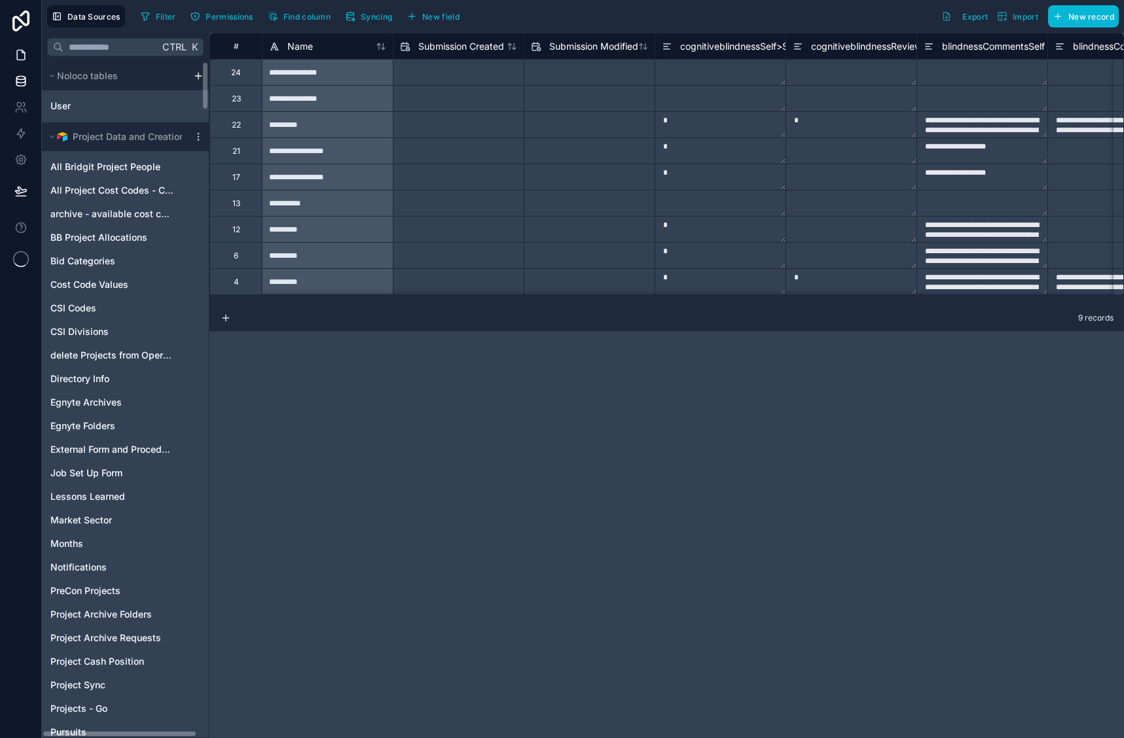
click at [17, 56] on icon at bounding box center [21, 55] width 8 height 10
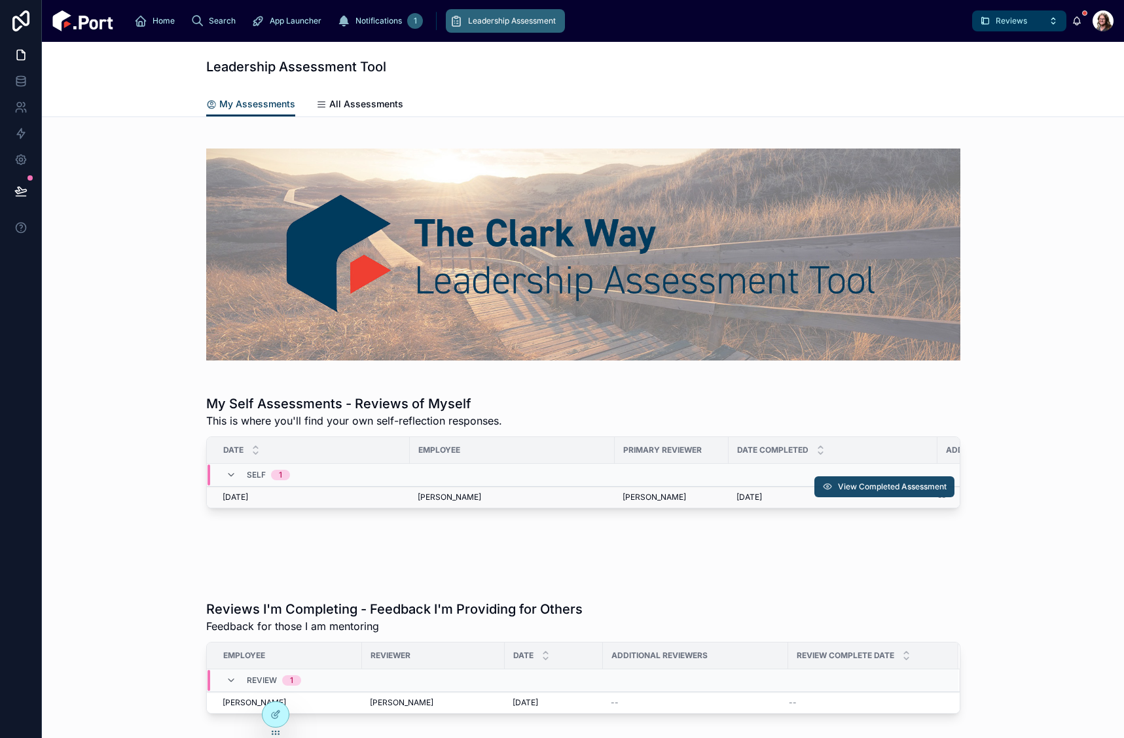
click at [889, 486] on span "View Completed Assessment" at bounding box center [892, 487] width 109 height 10
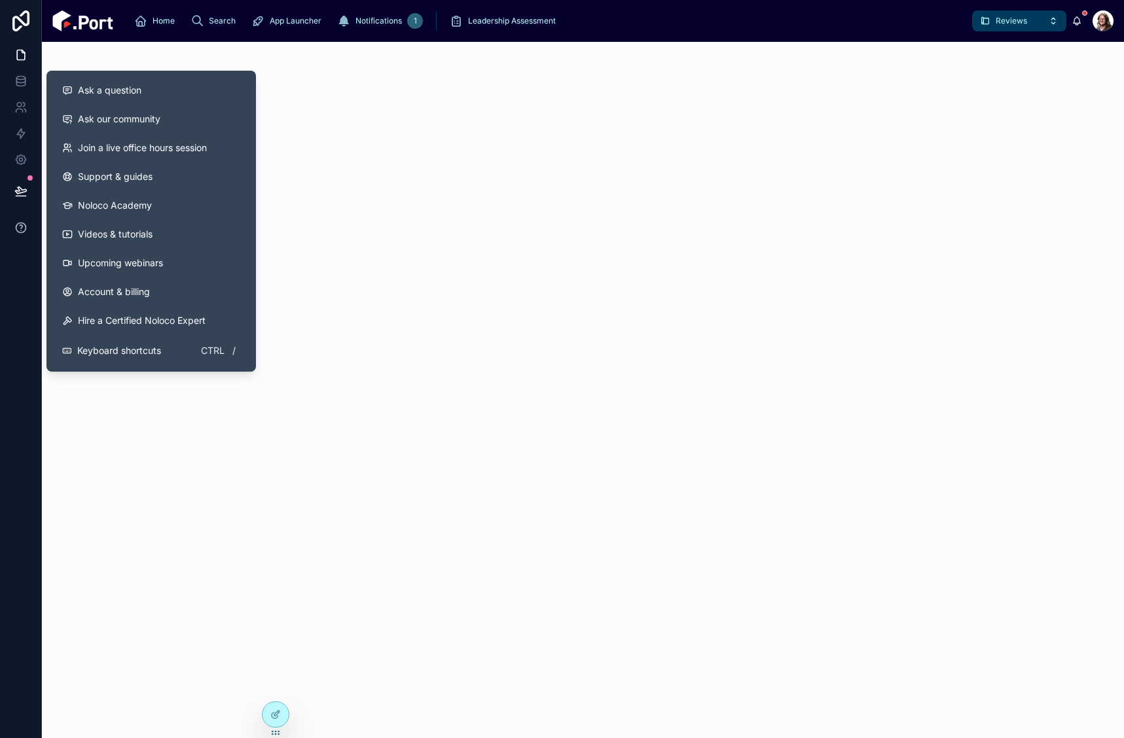
click at [22, 224] on icon at bounding box center [20, 227] width 13 height 13
click at [111, 84] on span "Ask a question" at bounding box center [109, 90] width 63 height 13
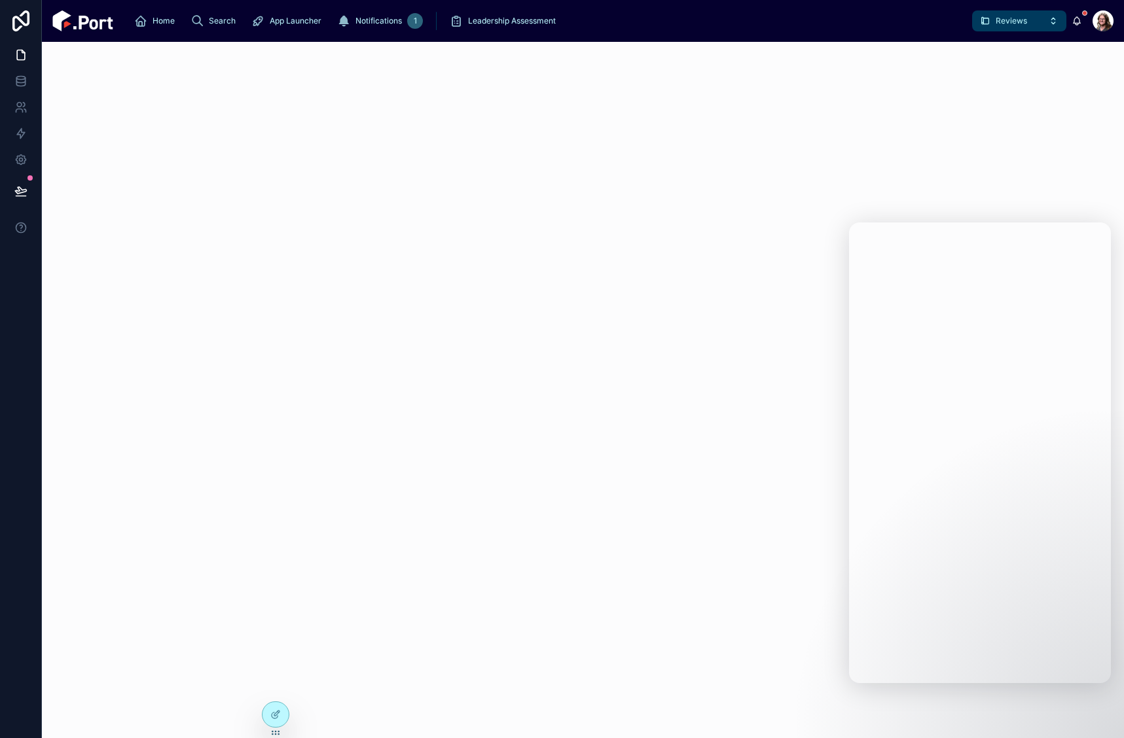
drag, startPoint x: 594, startPoint y: 270, endPoint x: 588, endPoint y: 269, distance: 6.6
click at [593, 270] on div at bounding box center [583, 390] width 1082 height 696
click at [273, 713] on icon at bounding box center [275, 716] width 6 height 6
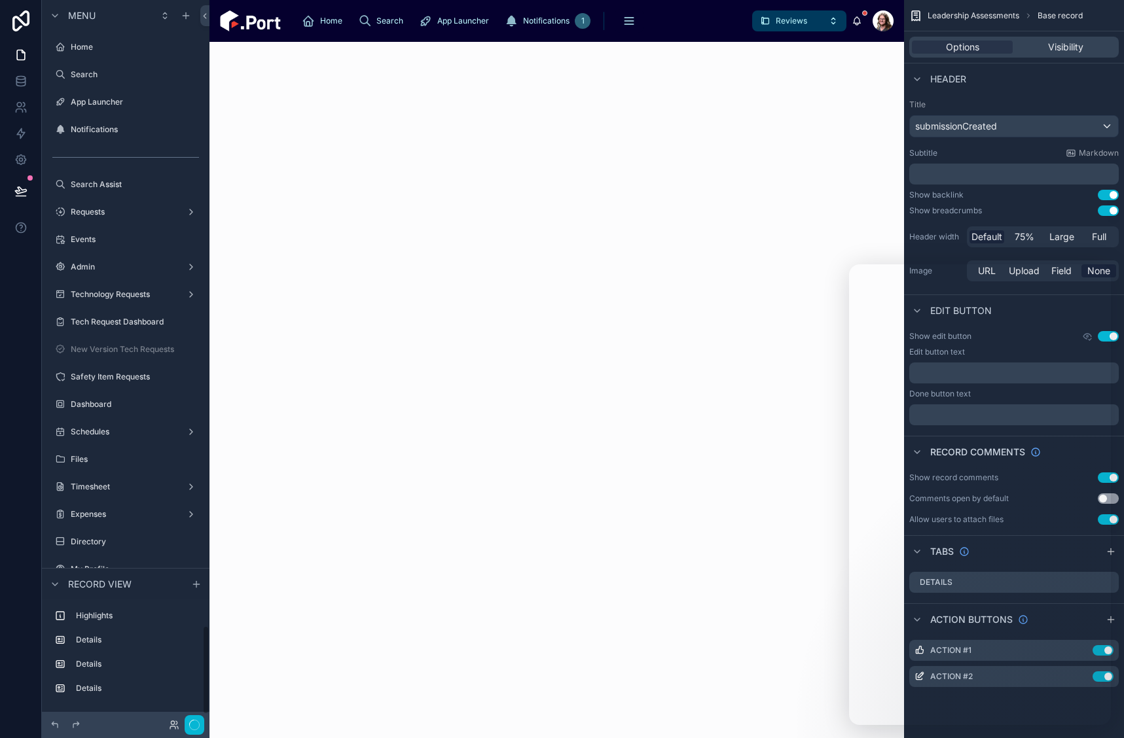
scroll to position [5044, 0]
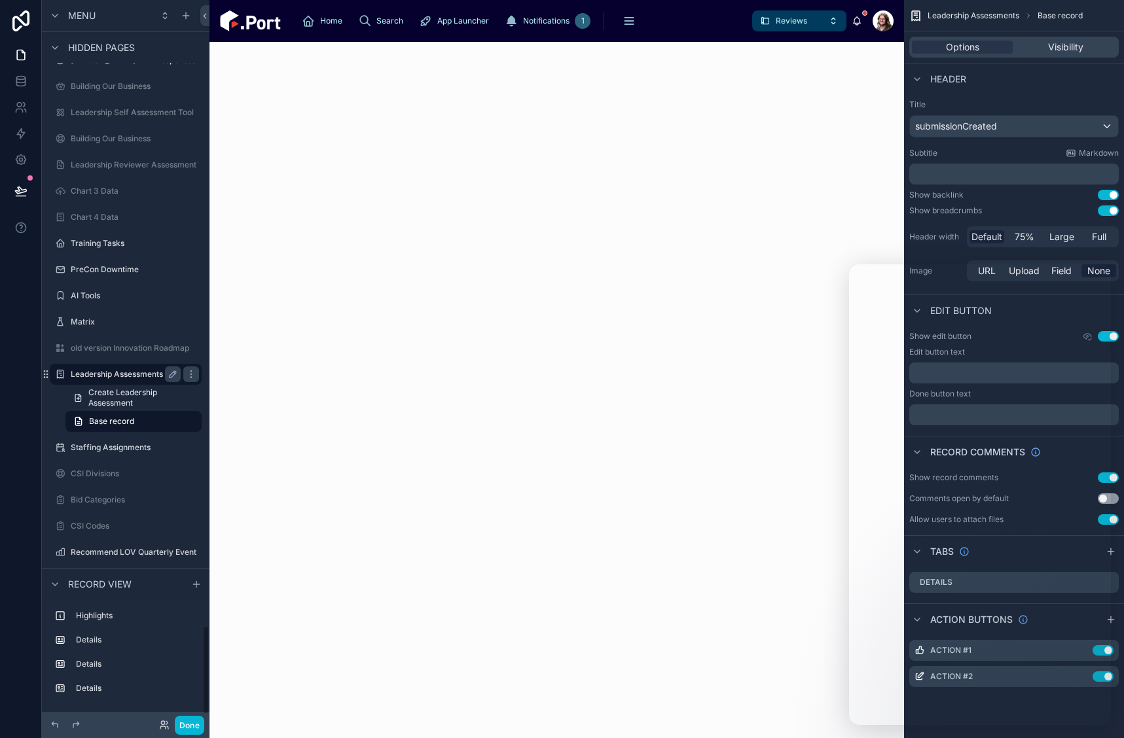
click at [131, 376] on label "Leadership Assessments" at bounding box center [123, 374] width 105 height 10
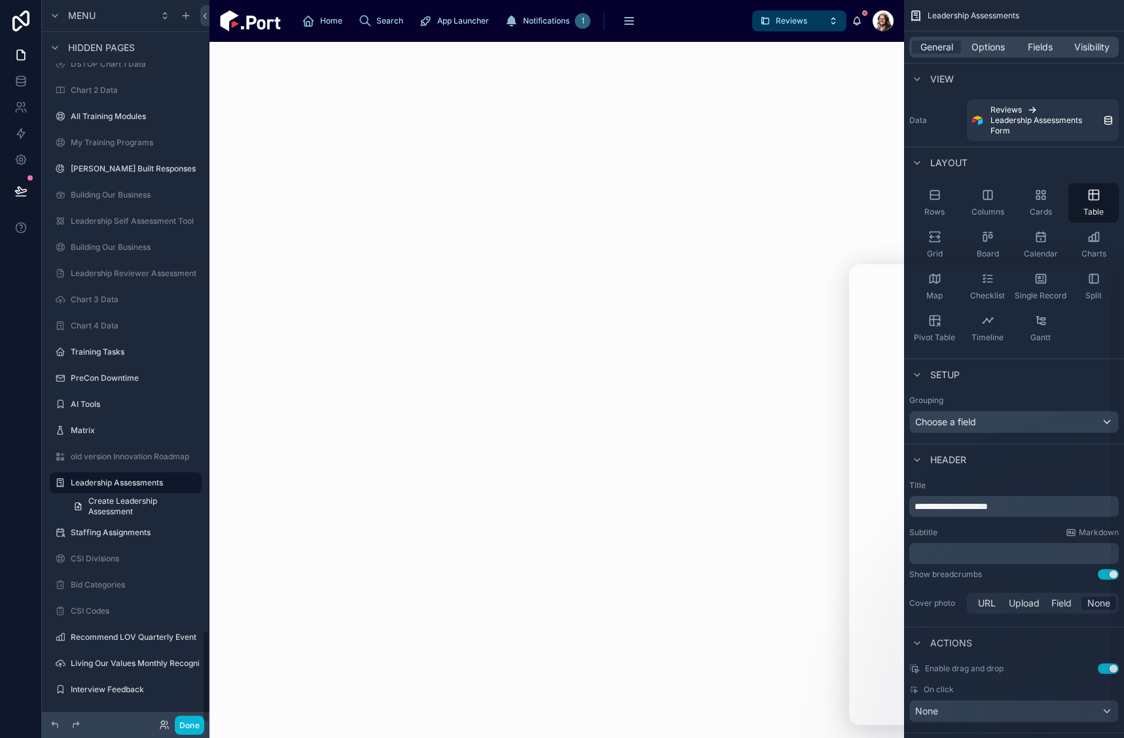
scroll to position [4936, 0]
click at [182, 723] on button "Done" at bounding box center [189, 725] width 29 height 19
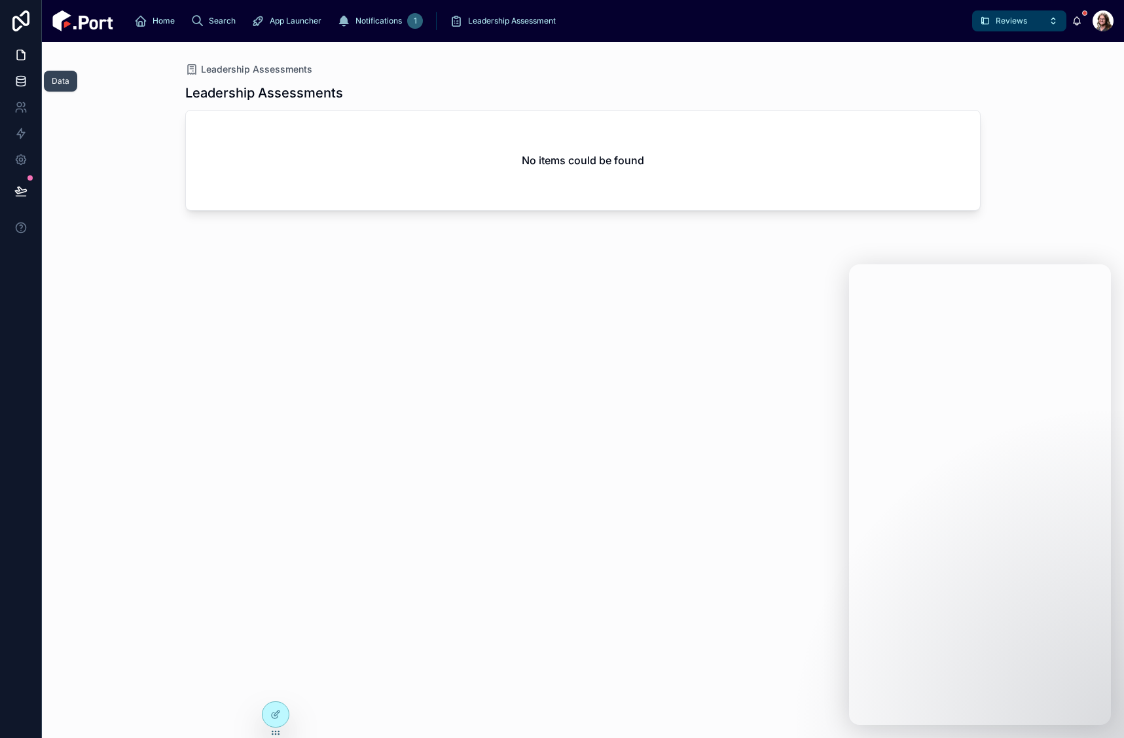
click at [25, 84] on icon at bounding box center [20, 83] width 9 height 5
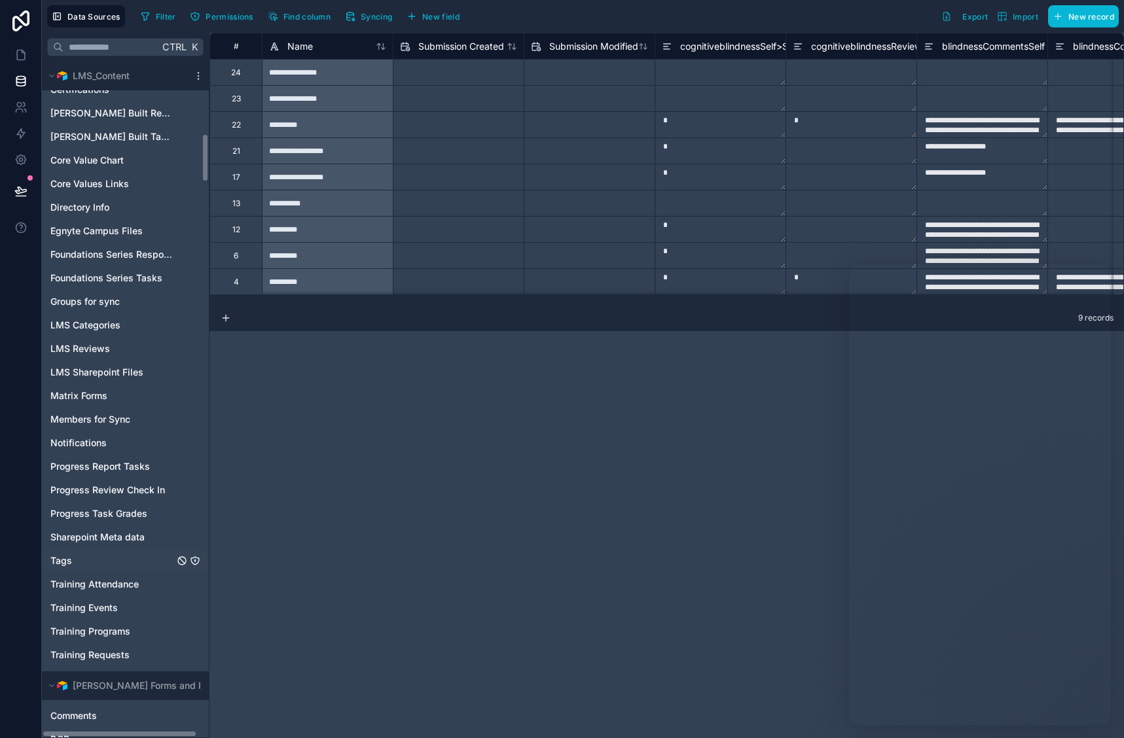
scroll to position [1113, 0]
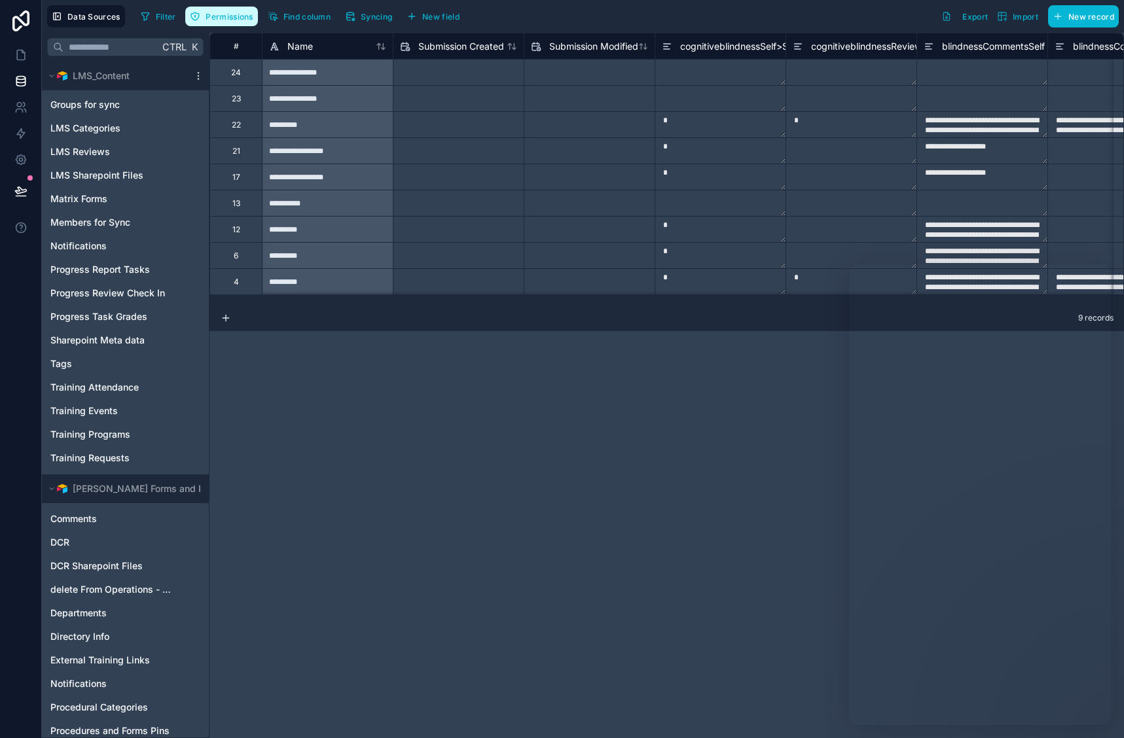
click at [229, 13] on span "Permissions" at bounding box center [228, 17] width 47 height 10
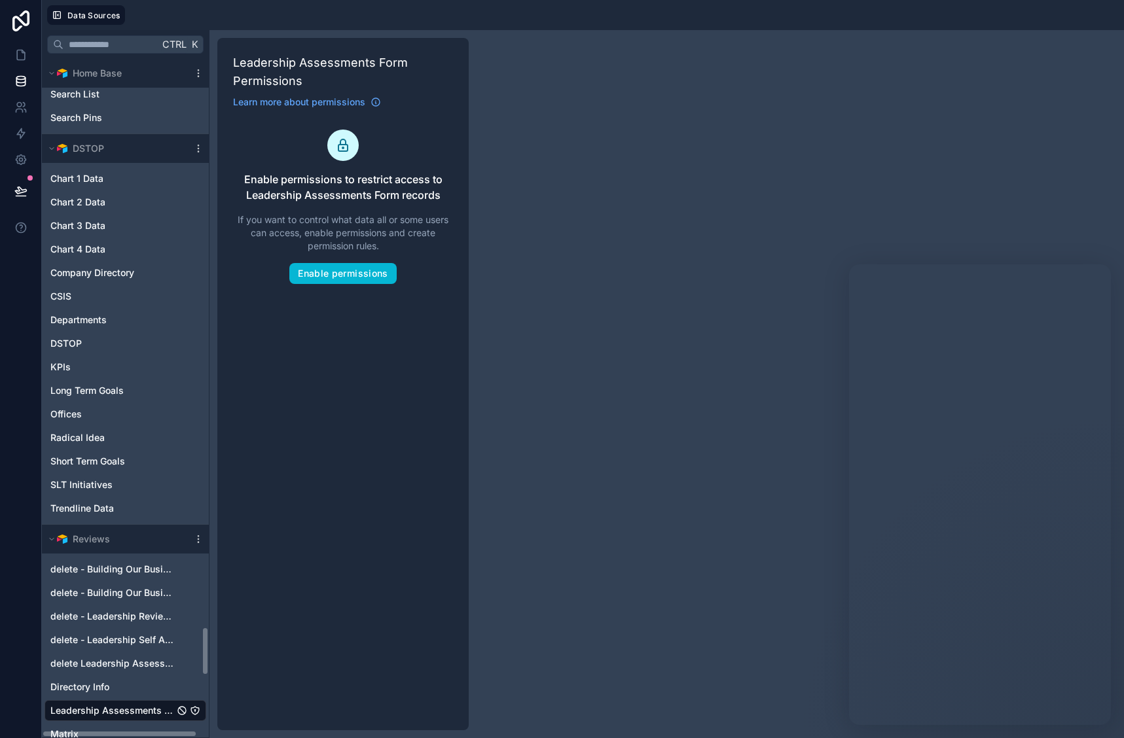
scroll to position [7984, 0]
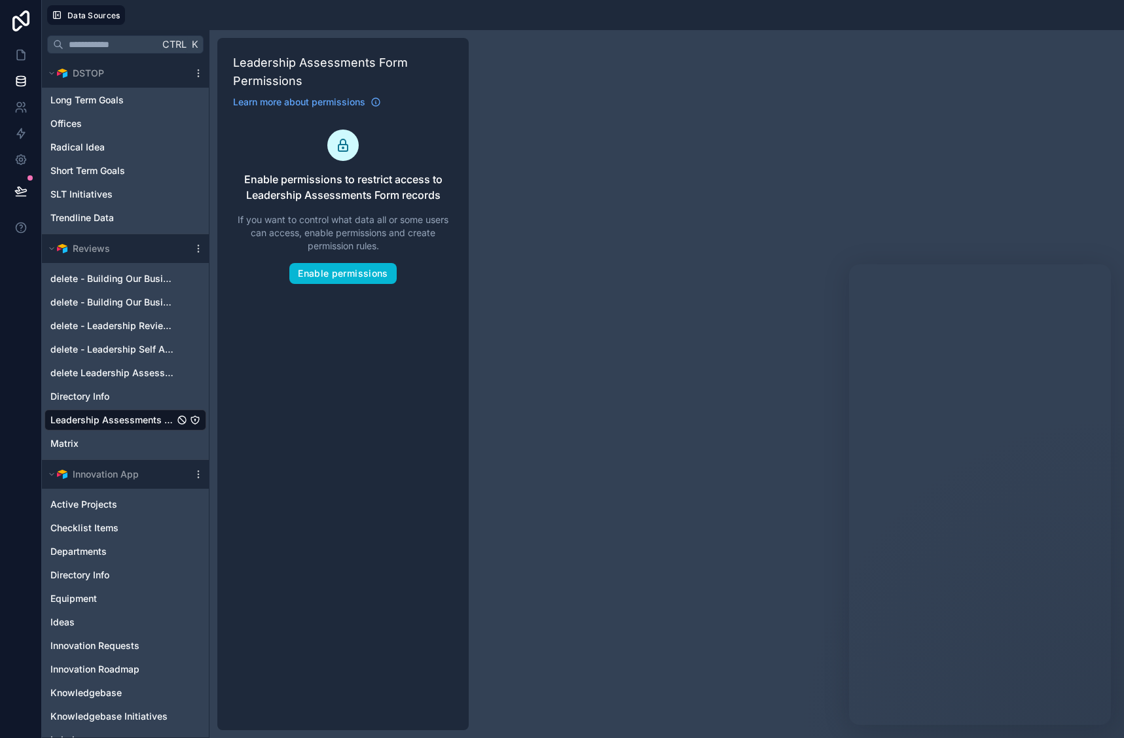
click at [134, 419] on span "Leadership Assessments Form" at bounding box center [112, 420] width 124 height 13
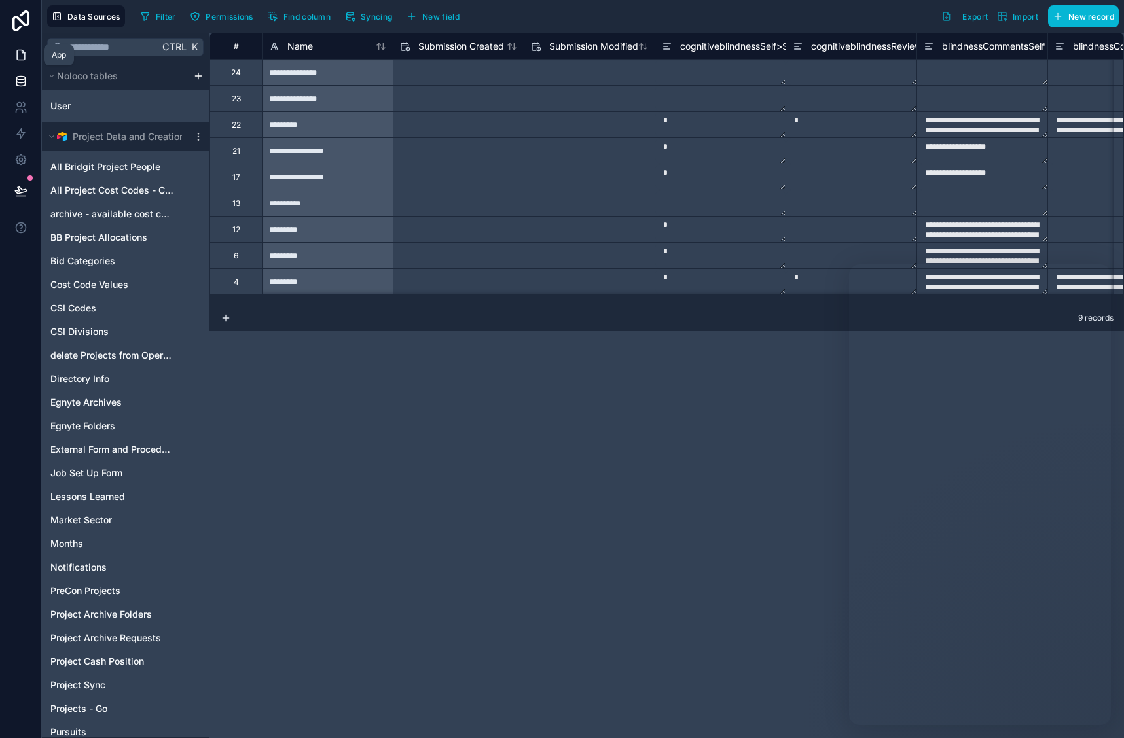
click at [22, 56] on icon at bounding box center [20, 54] width 13 height 13
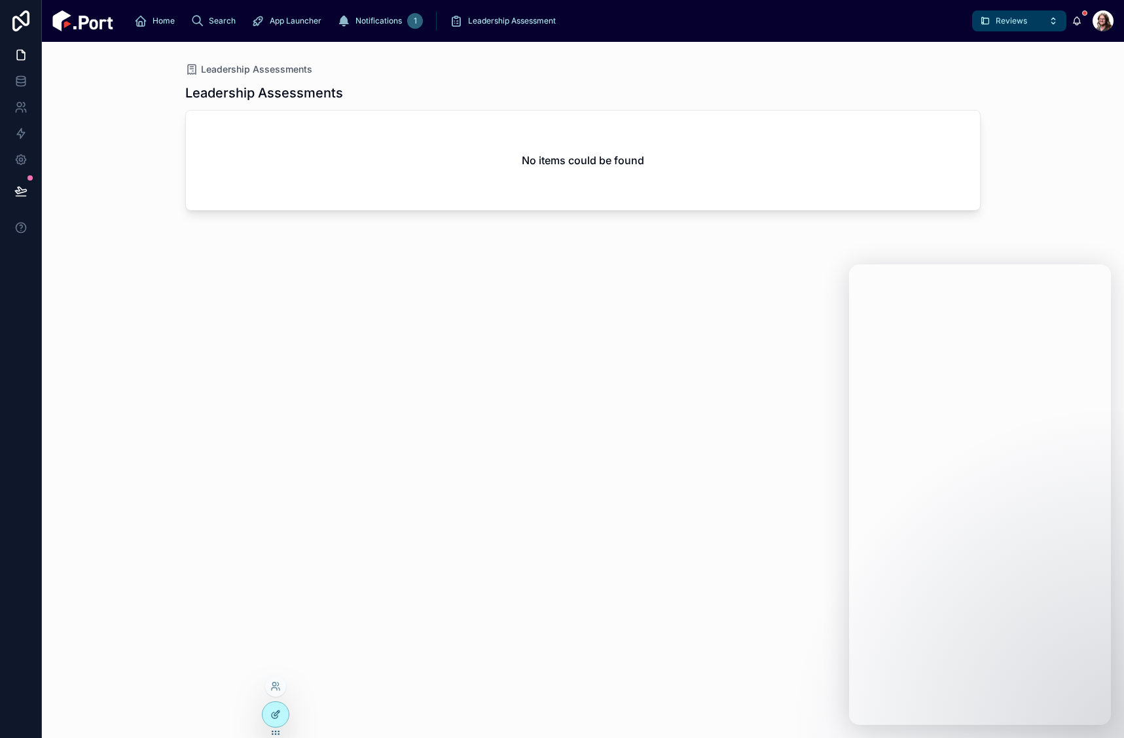
click at [272, 712] on icon at bounding box center [275, 714] width 10 height 10
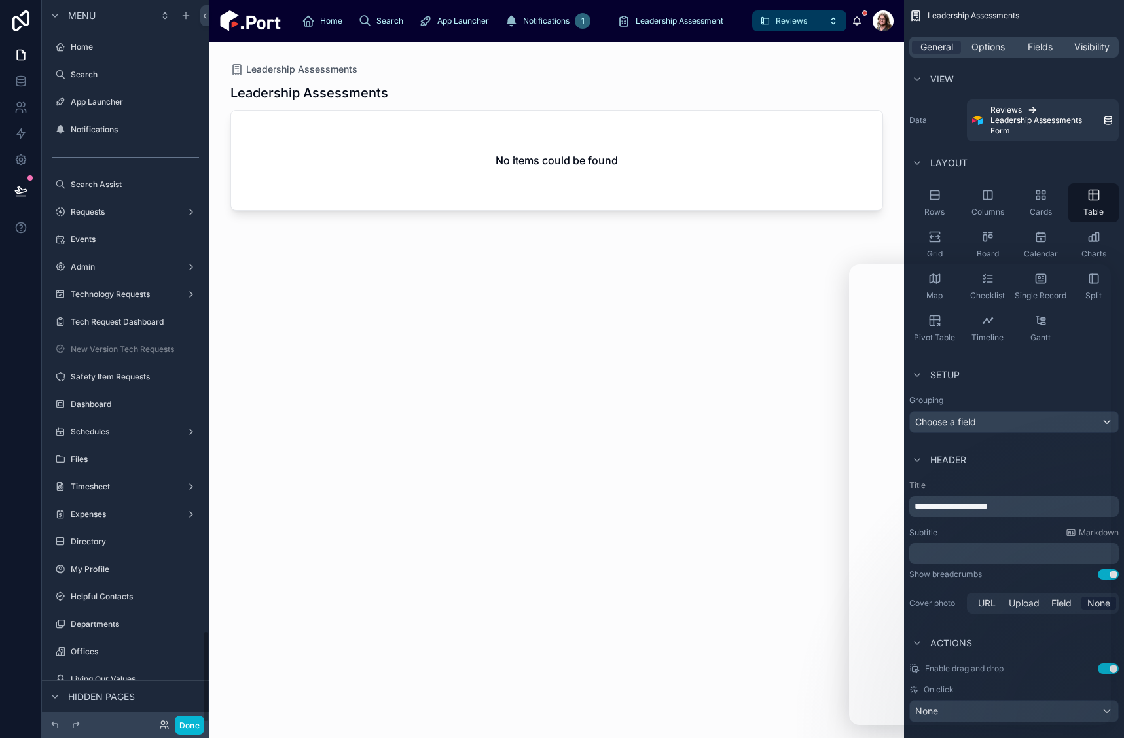
scroll to position [4936, 0]
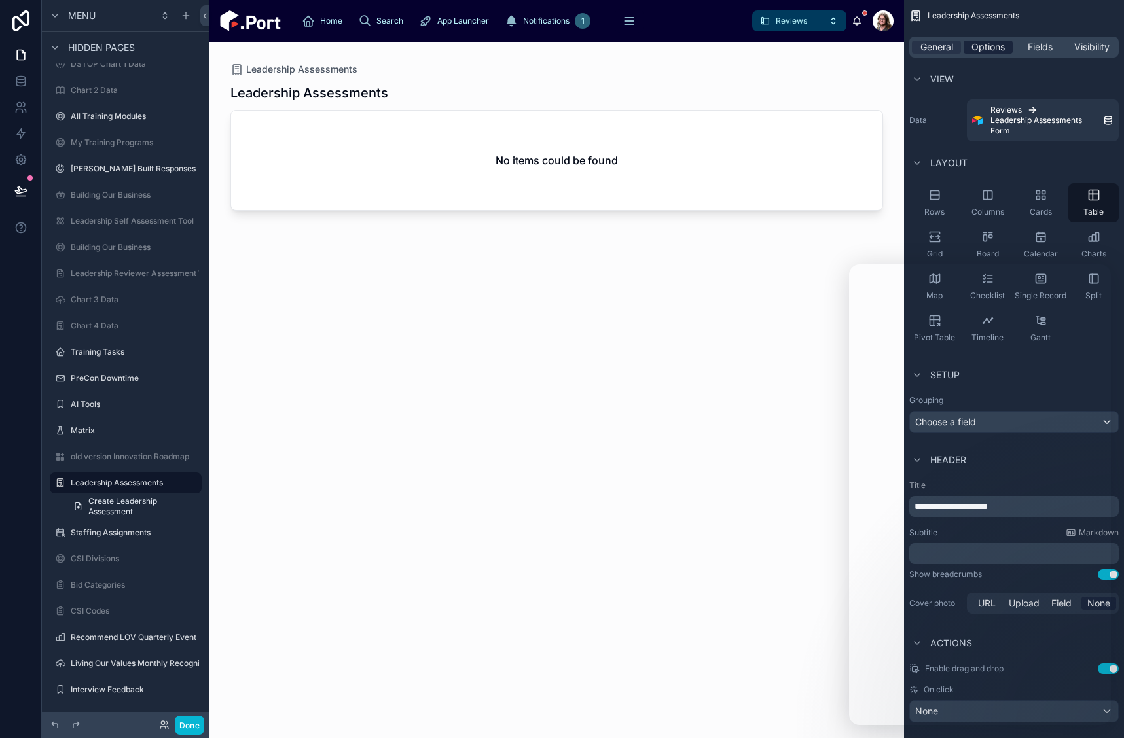
click at [993, 51] on span "Options" at bounding box center [987, 47] width 33 height 13
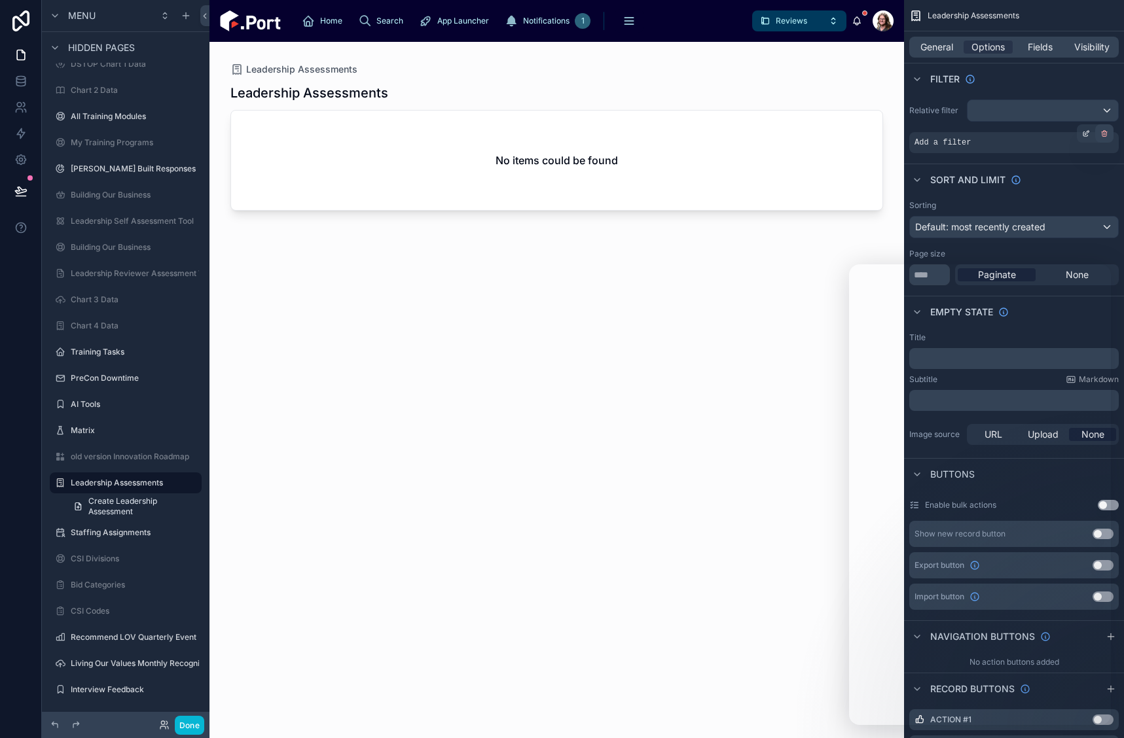
click at [1103, 134] on icon "scrollable content" at bounding box center [1103, 135] width 0 height 2
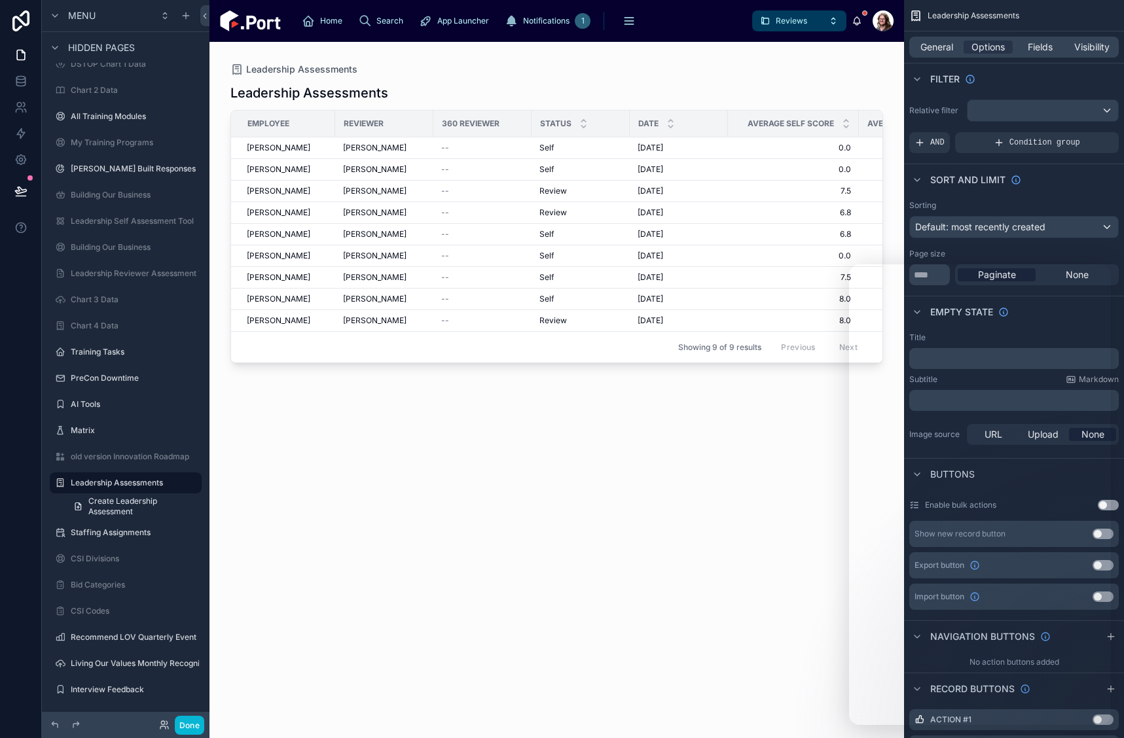
click at [305, 145] on div at bounding box center [556, 382] width 694 height 681
click at [321, 145] on div "[PERSON_NAME]" at bounding box center [287, 148] width 80 height 10
click at [407, 145] on div "[PERSON_NAME]" at bounding box center [384, 148] width 82 height 10
click at [1109, 253] on div "Page size" at bounding box center [1013, 254] width 209 height 10
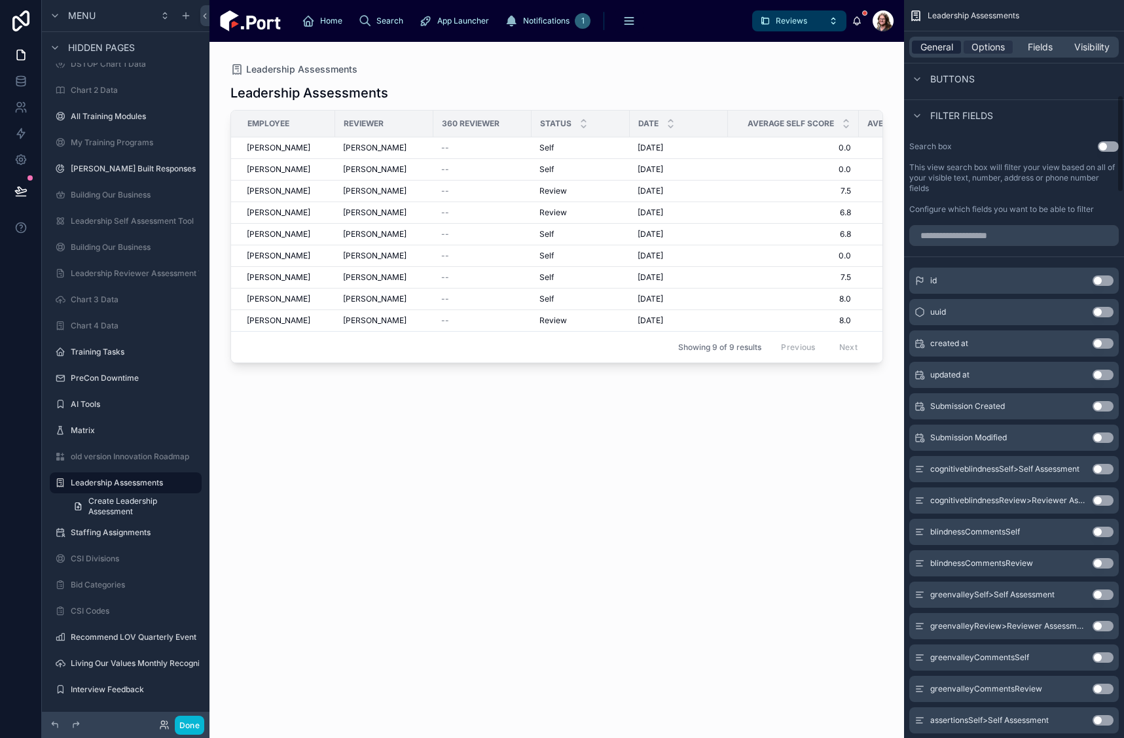
click at [940, 41] on span "General" at bounding box center [936, 47] width 33 height 13
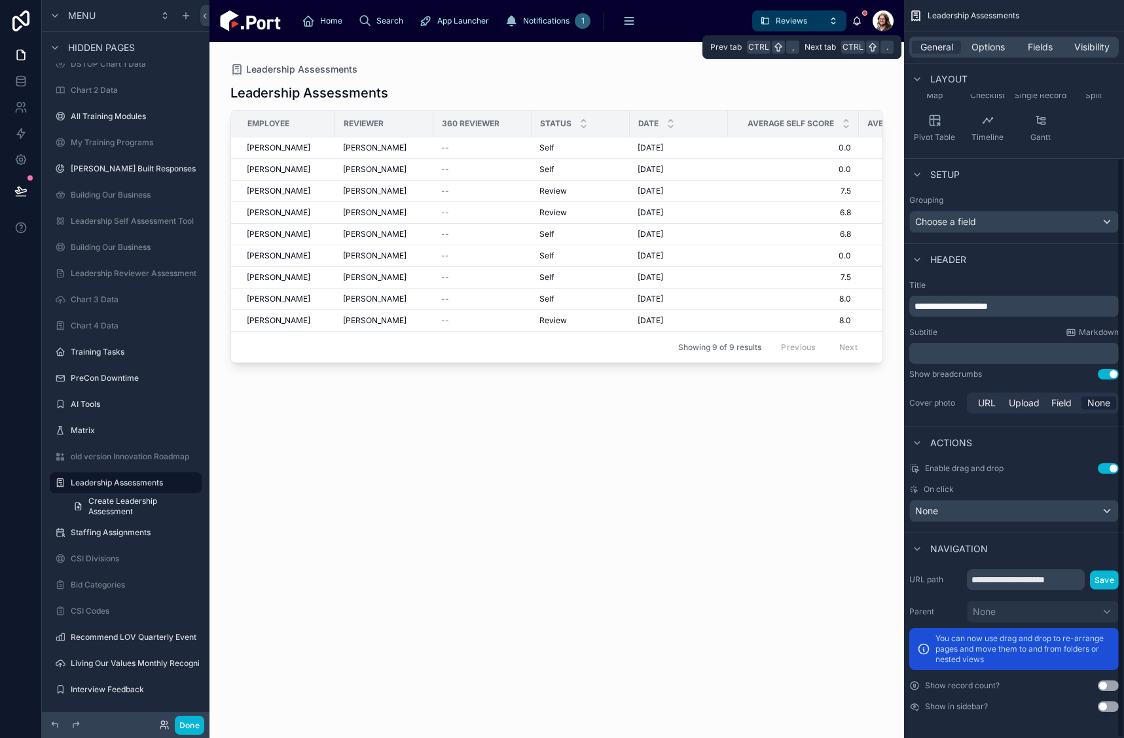
scroll to position [200, 0]
click at [995, 517] on div "None" at bounding box center [1014, 511] width 208 height 21
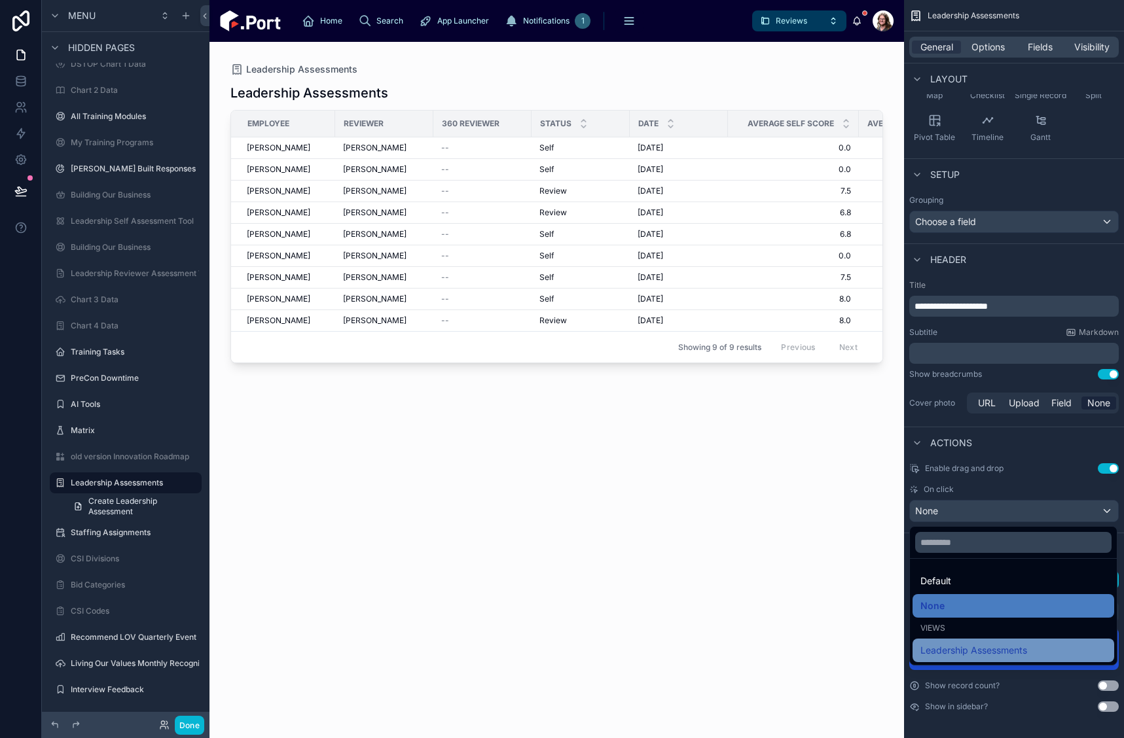
click at [973, 648] on span "Leadership Assessments" at bounding box center [973, 651] width 107 height 16
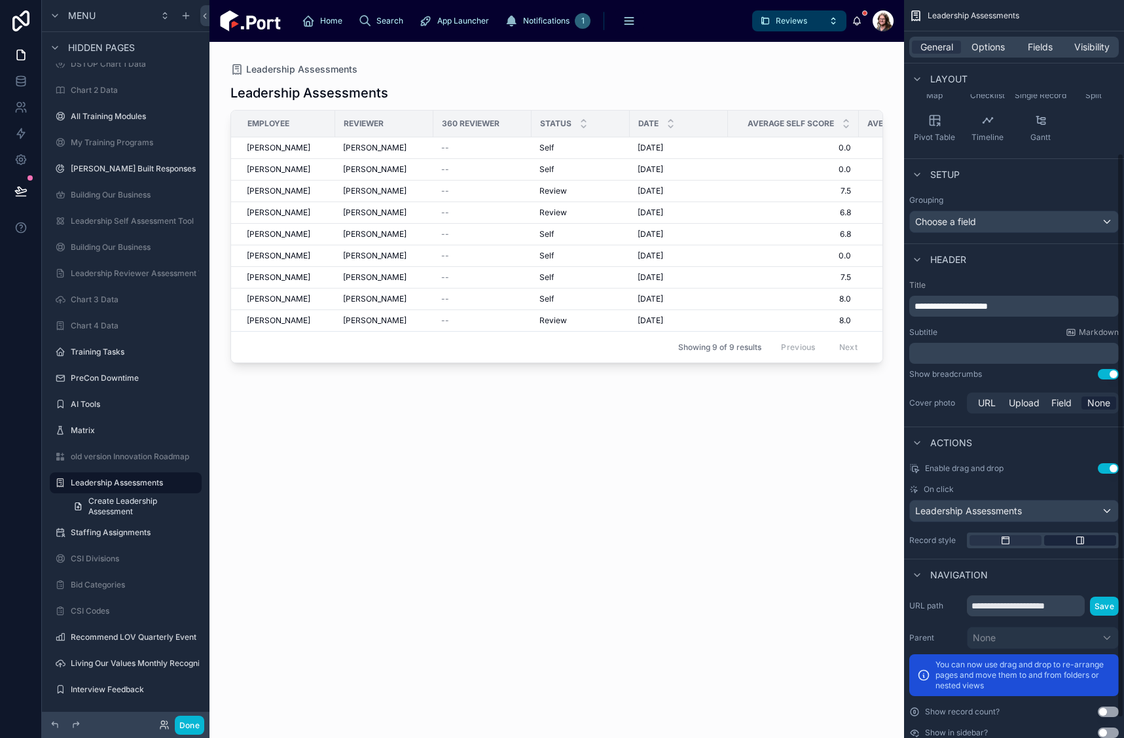
click at [1090, 543] on div "scrollable content" at bounding box center [1080, 540] width 72 height 10
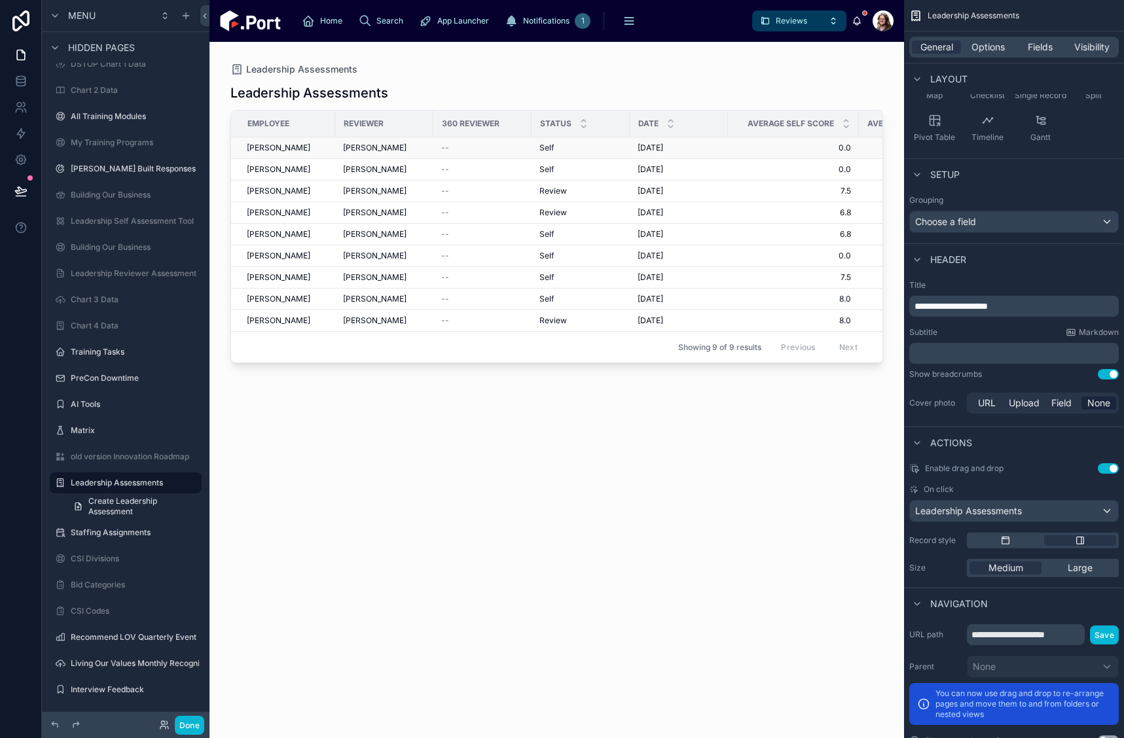
click at [704, 146] on div "[DATE] [DATE]" at bounding box center [678, 148] width 82 height 10
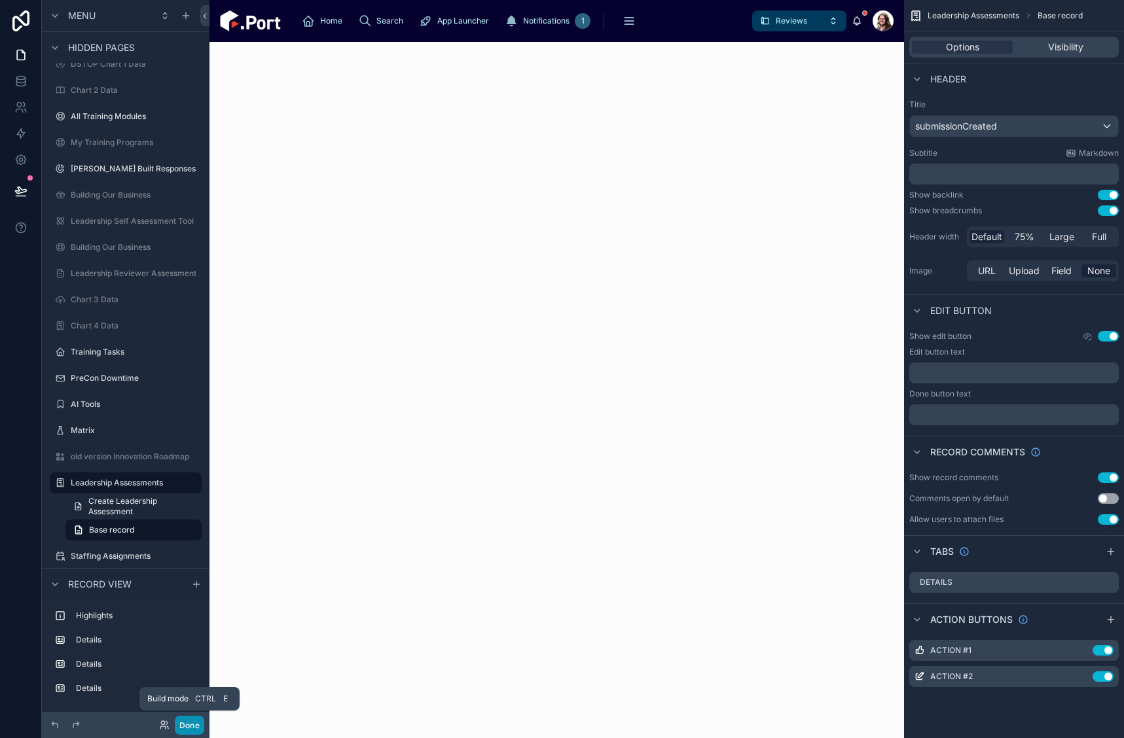
click at [187, 725] on button "Done" at bounding box center [189, 725] width 29 height 19
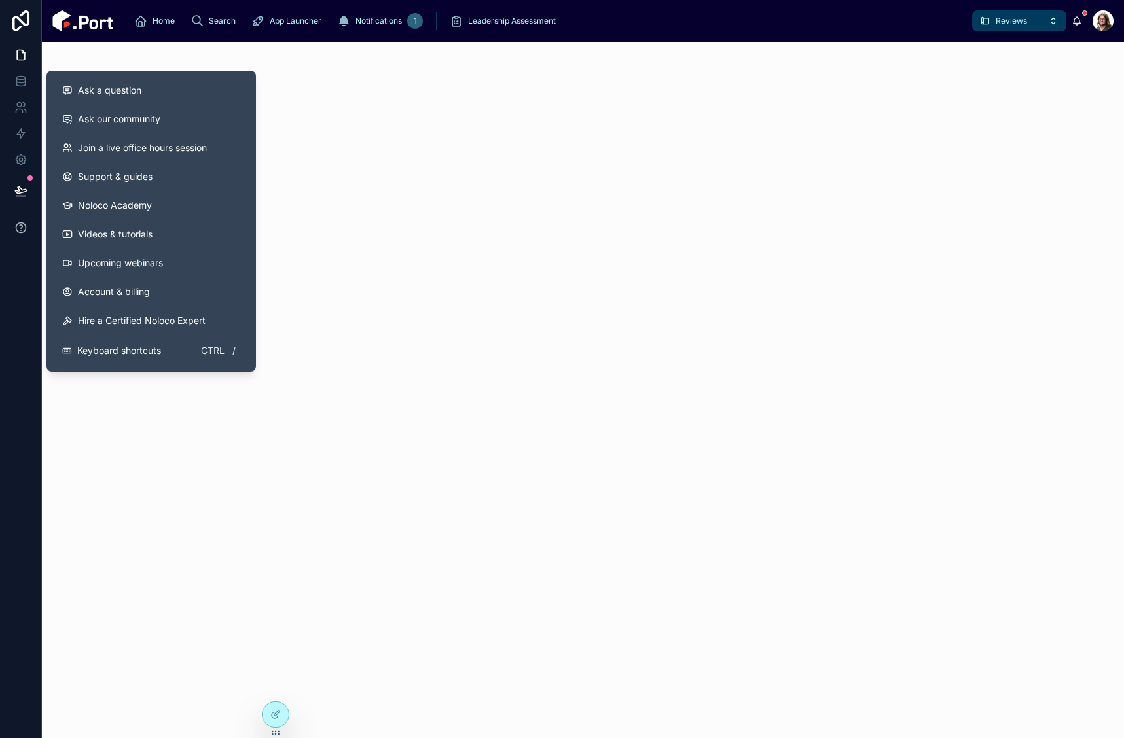
click at [22, 226] on icon at bounding box center [21, 226] width 3 height 3
click at [108, 95] on span "Ask a question" at bounding box center [109, 90] width 63 height 13
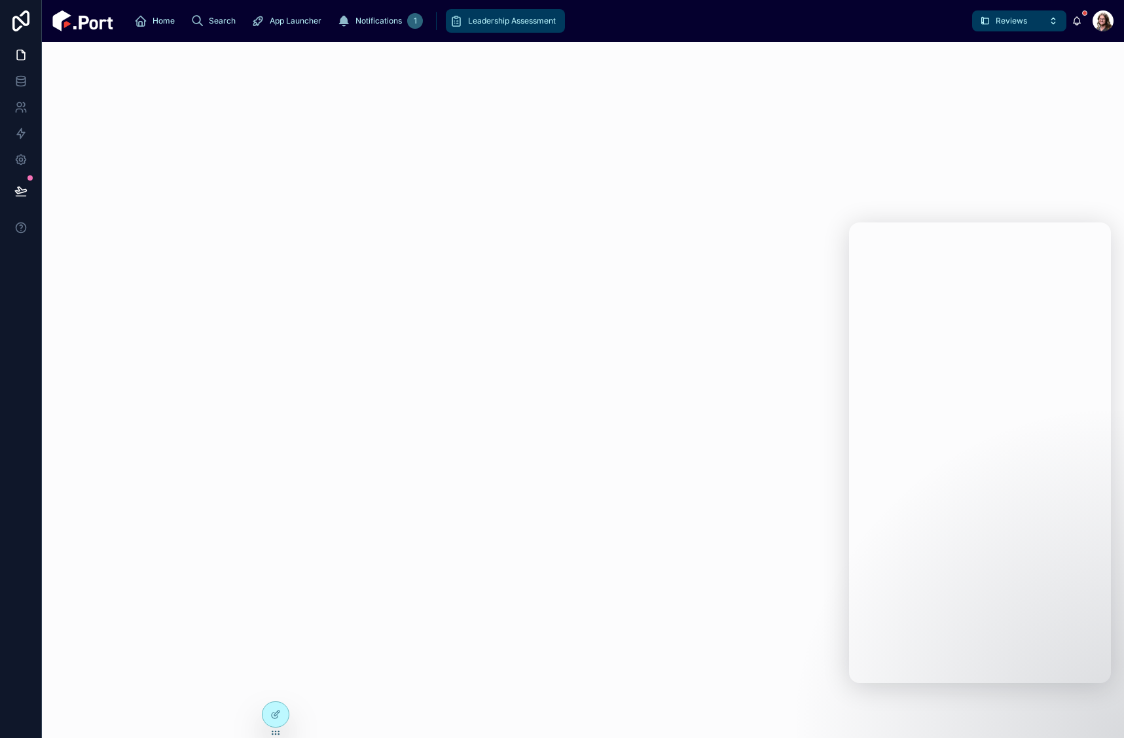
click at [450, 15] on div "Leadership Assessment" at bounding box center [505, 20] width 111 height 21
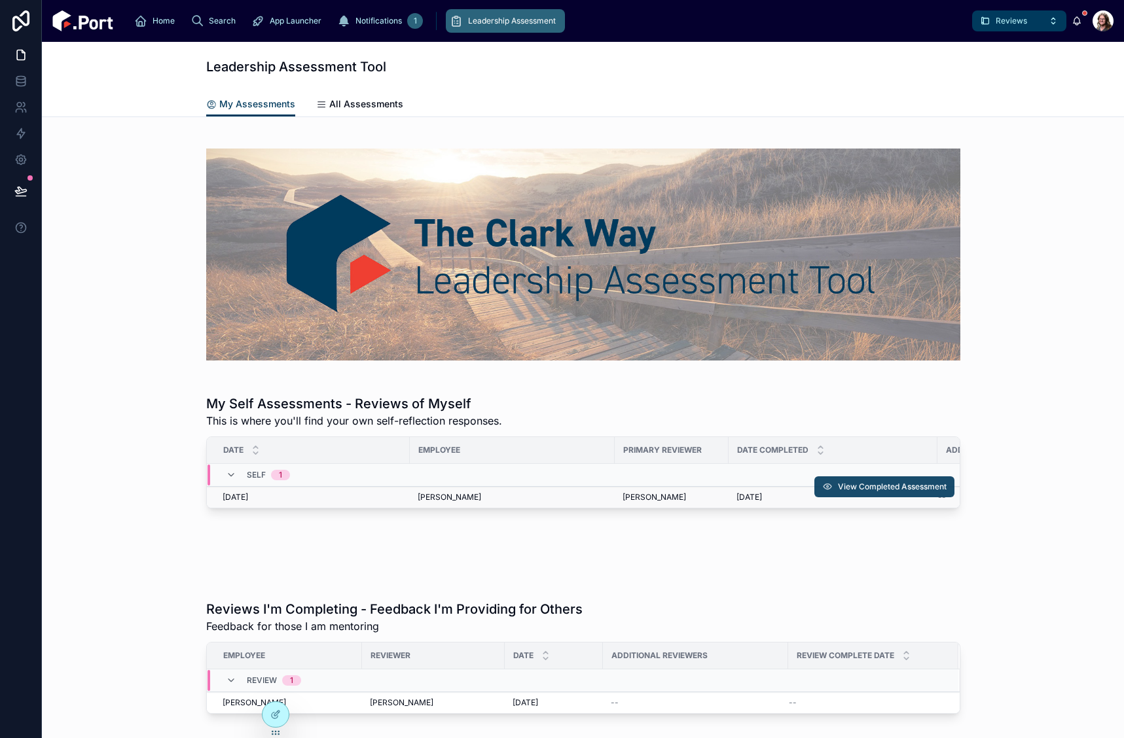
click at [902, 486] on span "View Completed Assessment" at bounding box center [892, 487] width 109 height 10
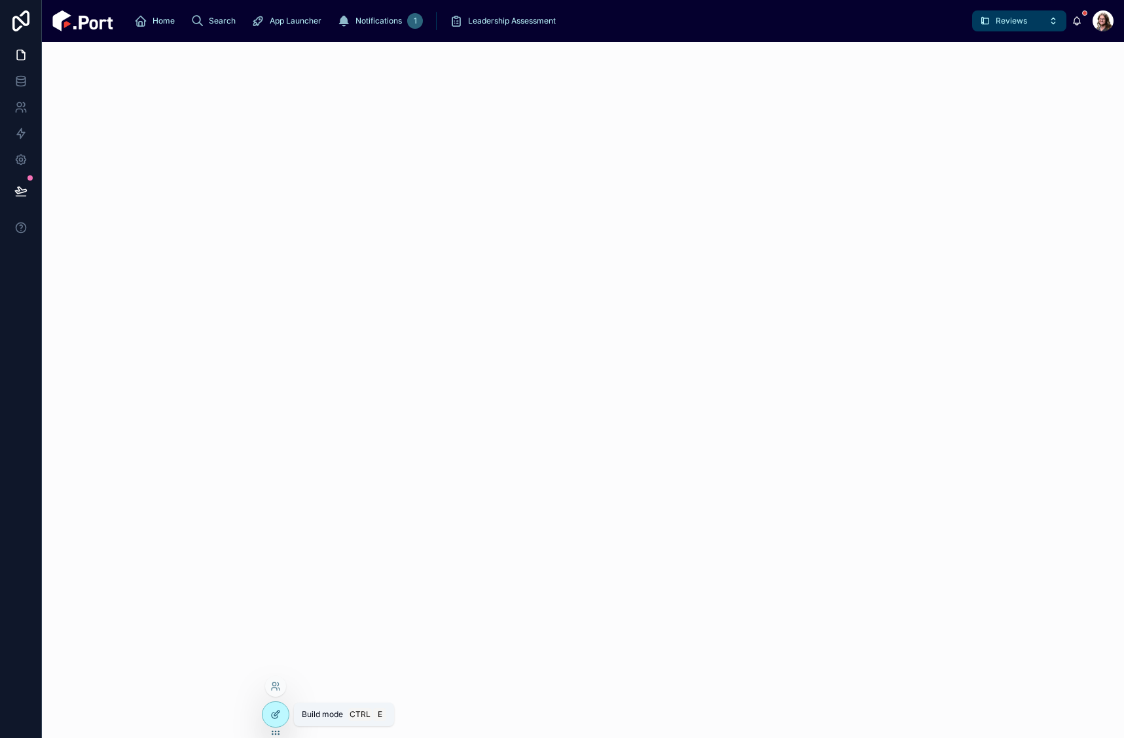
click at [274, 715] on icon at bounding box center [275, 714] width 10 height 10
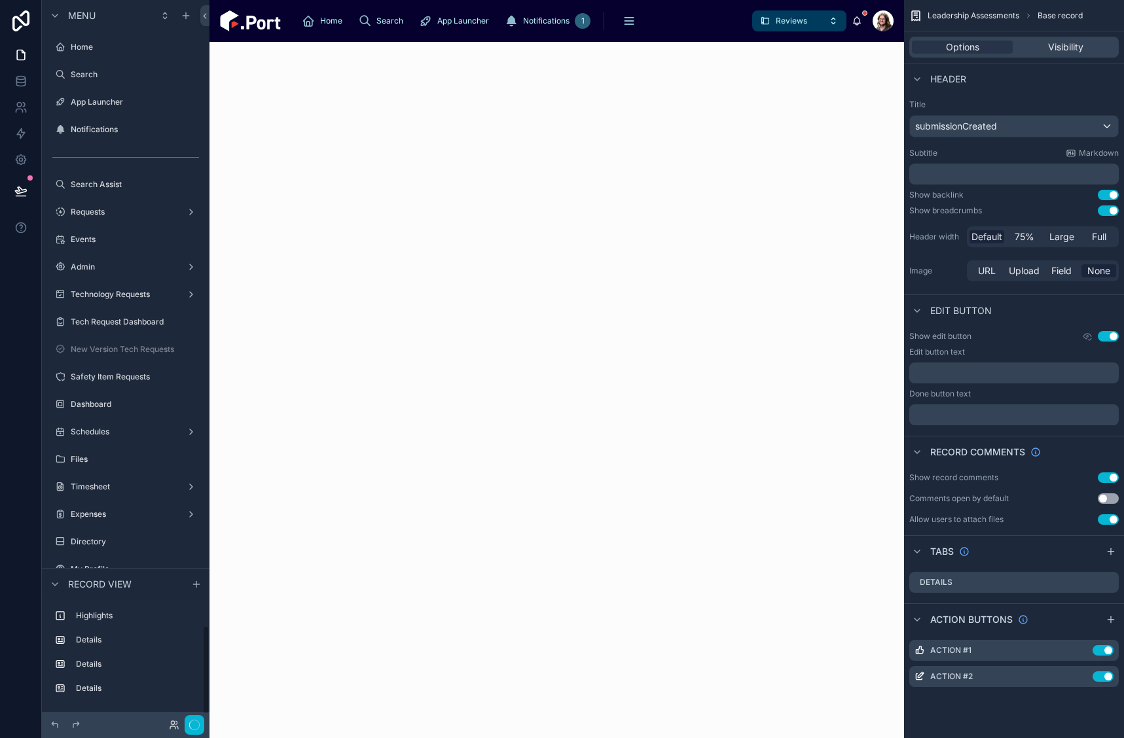
scroll to position [5044, 0]
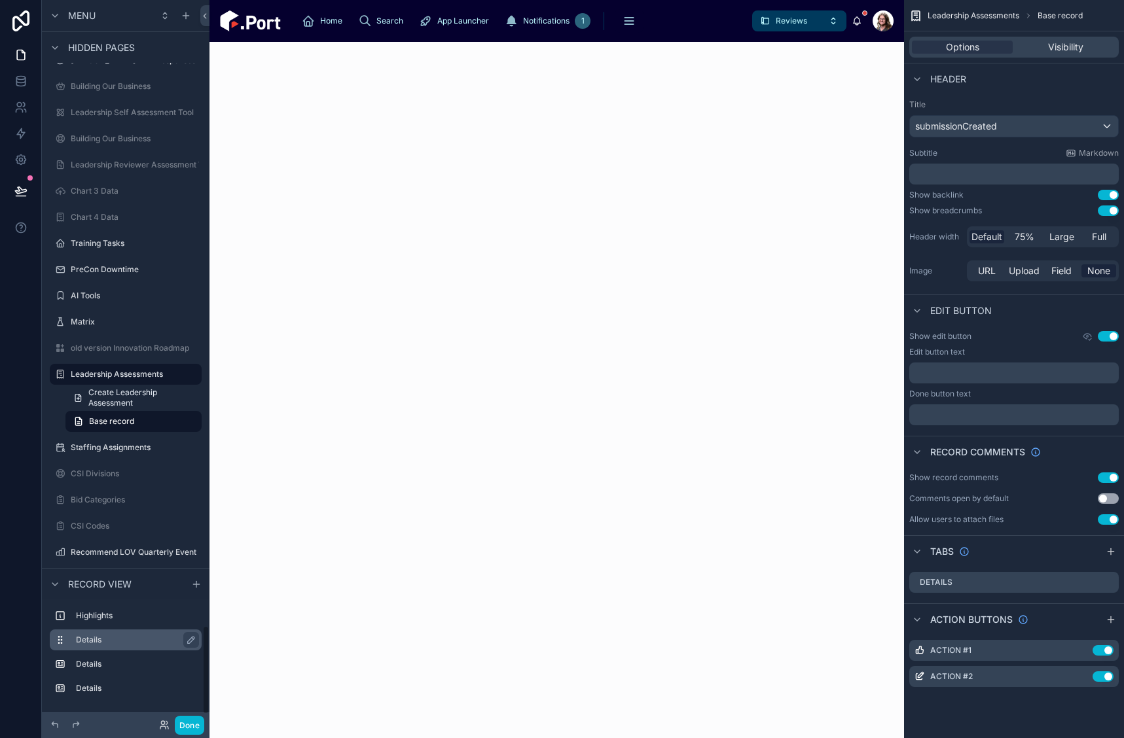
click at [83, 642] on label "Details" at bounding box center [133, 640] width 115 height 10
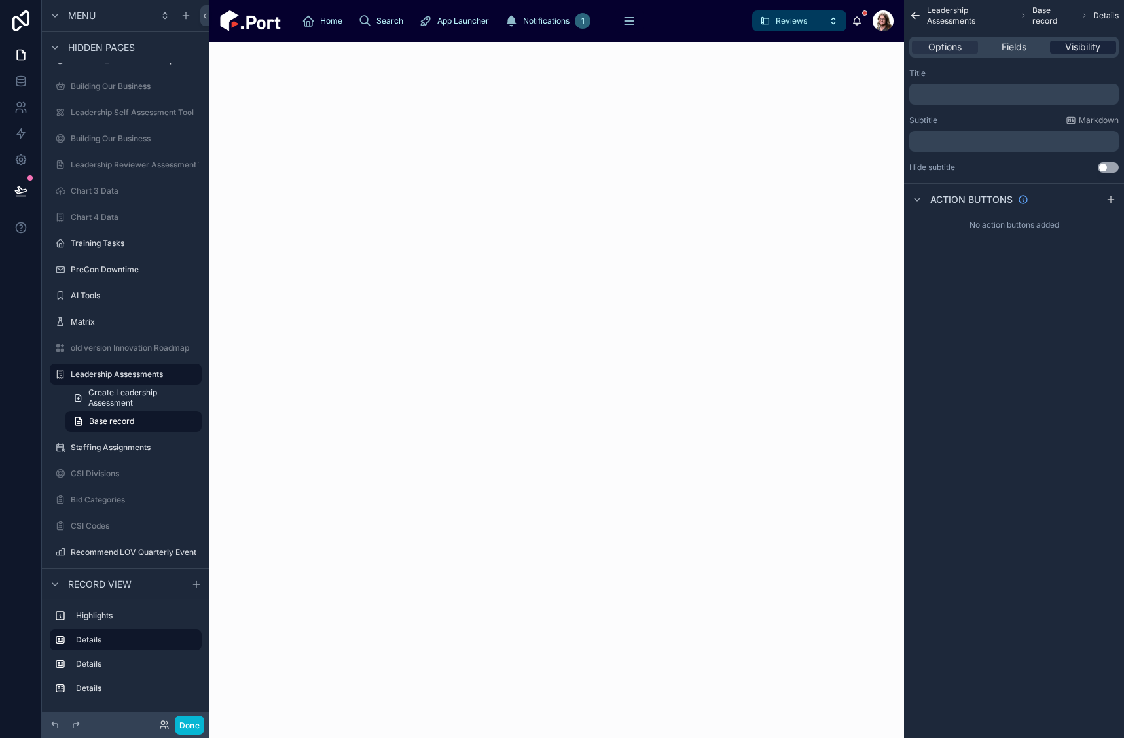
click at [1090, 43] on span "Visibility" at bounding box center [1082, 47] width 35 height 13
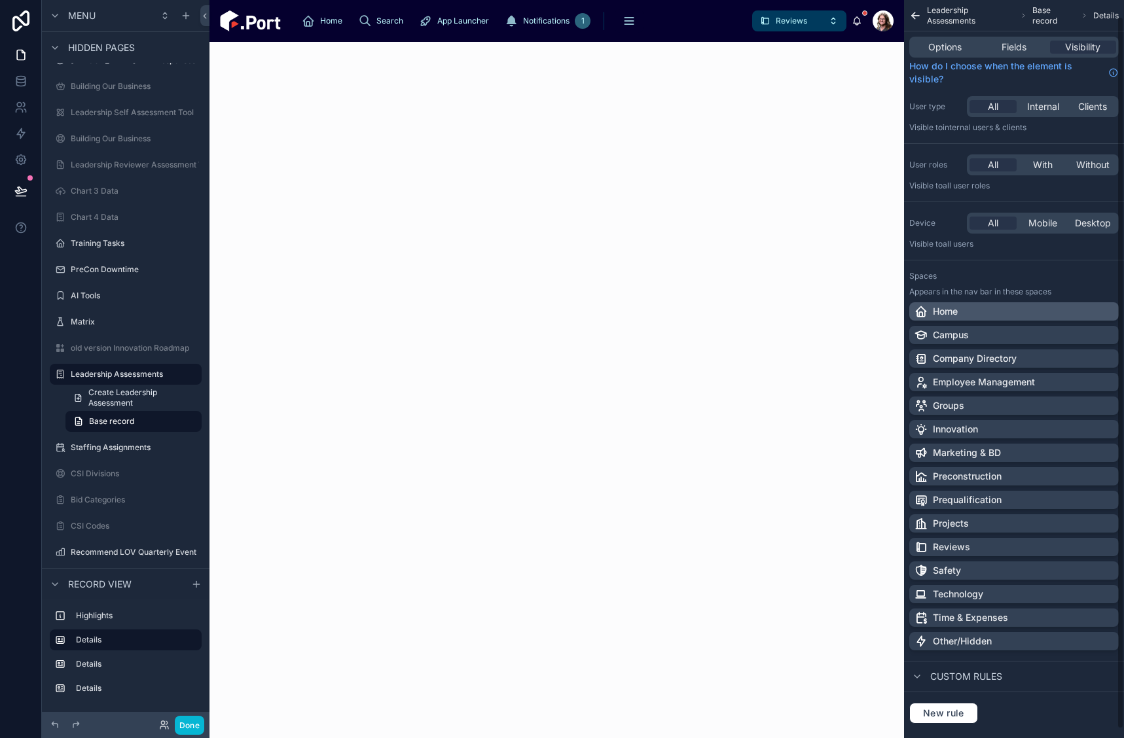
scroll to position [0, 0]
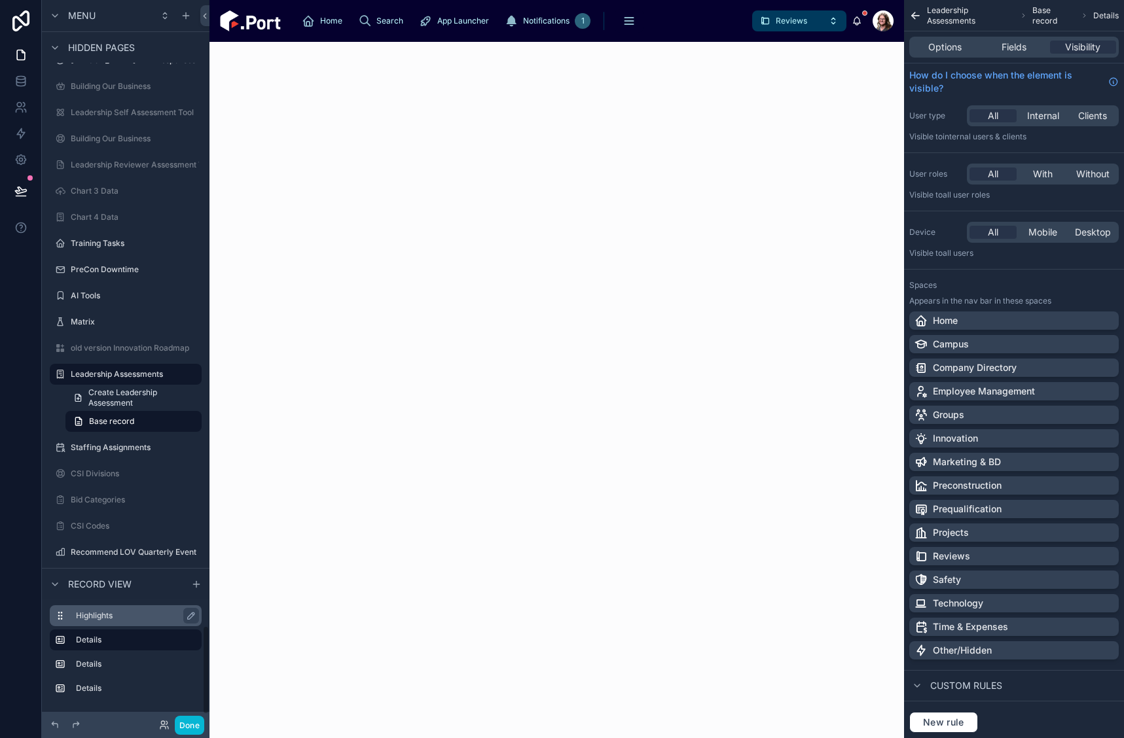
click at [109, 615] on label "Highlights" at bounding box center [133, 616] width 115 height 10
click at [957, 41] on span "Options" at bounding box center [944, 47] width 33 height 13
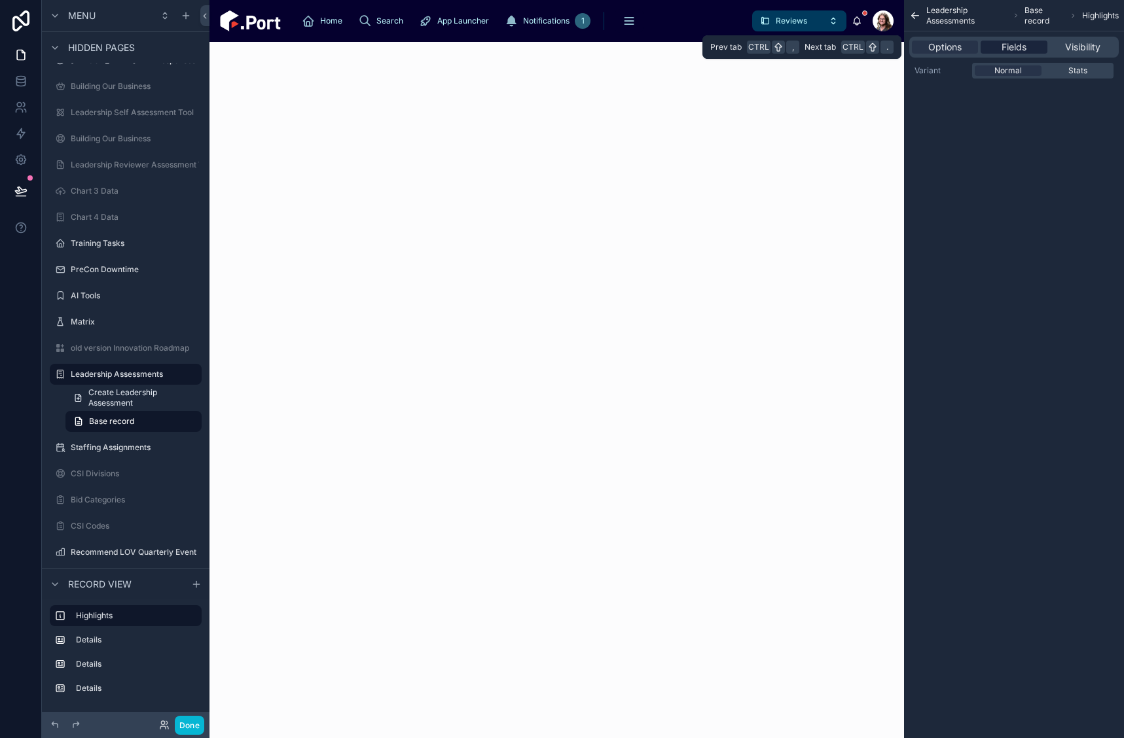
click at [1025, 46] on span "Fields" at bounding box center [1013, 47] width 25 height 13
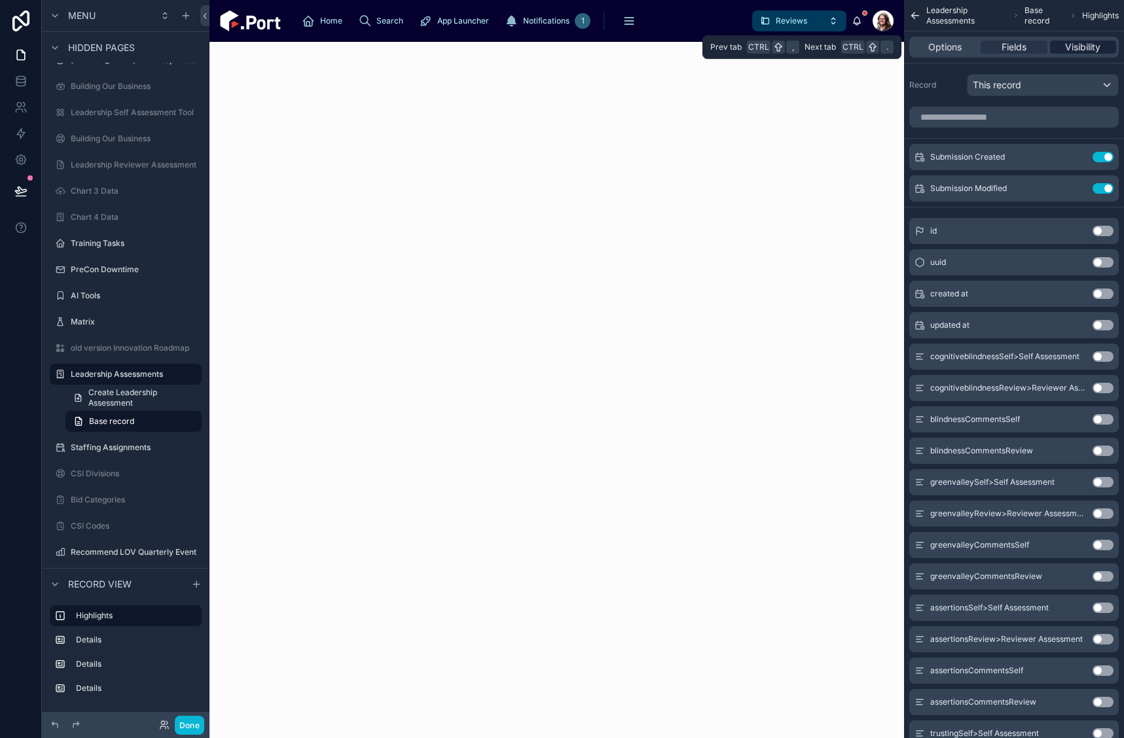
click at [1078, 45] on span "Visibility" at bounding box center [1082, 47] width 35 height 13
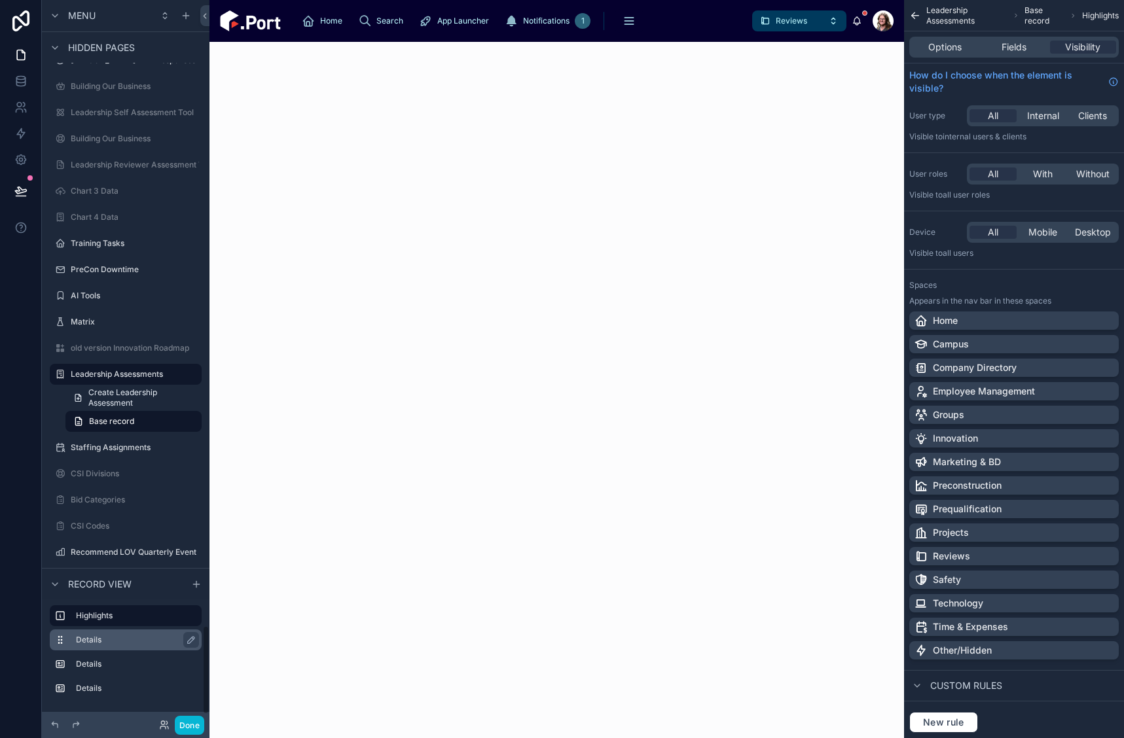
click at [89, 639] on label "Details" at bounding box center [133, 640] width 115 height 10
click at [86, 660] on label "Details" at bounding box center [133, 664] width 115 height 10
click at [87, 682] on div "Details" at bounding box center [136, 689] width 120 height 16
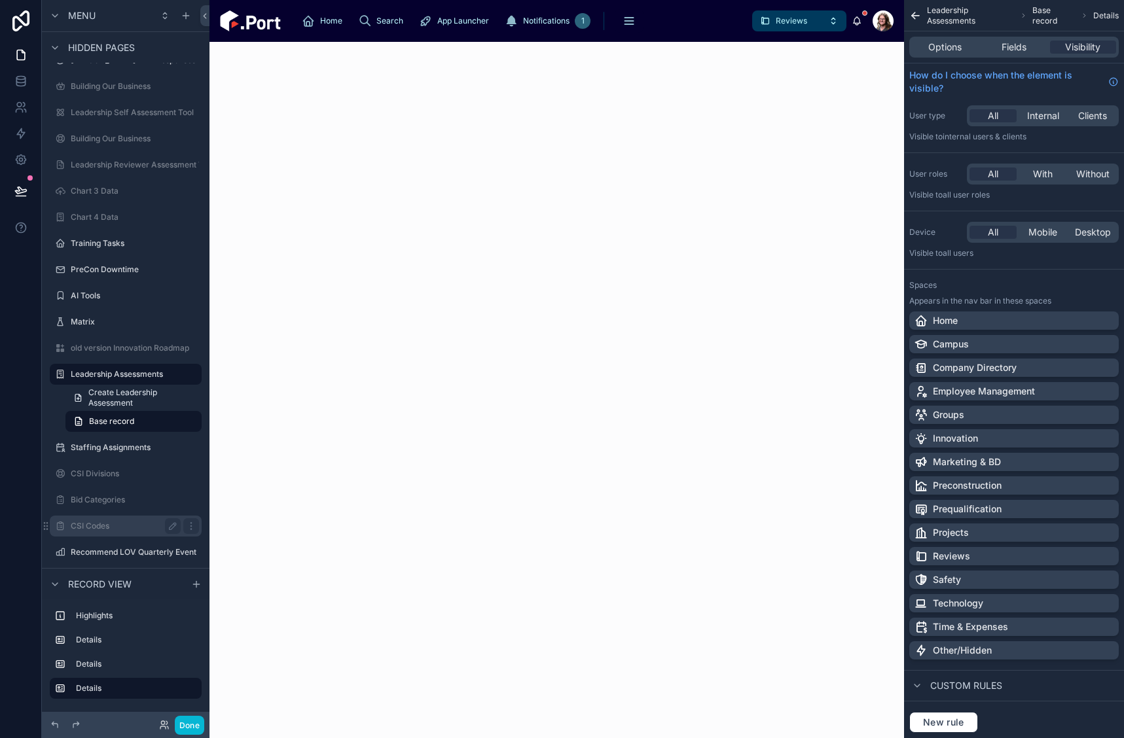
click at [115, 580] on span "Record view" at bounding box center [99, 584] width 63 height 13
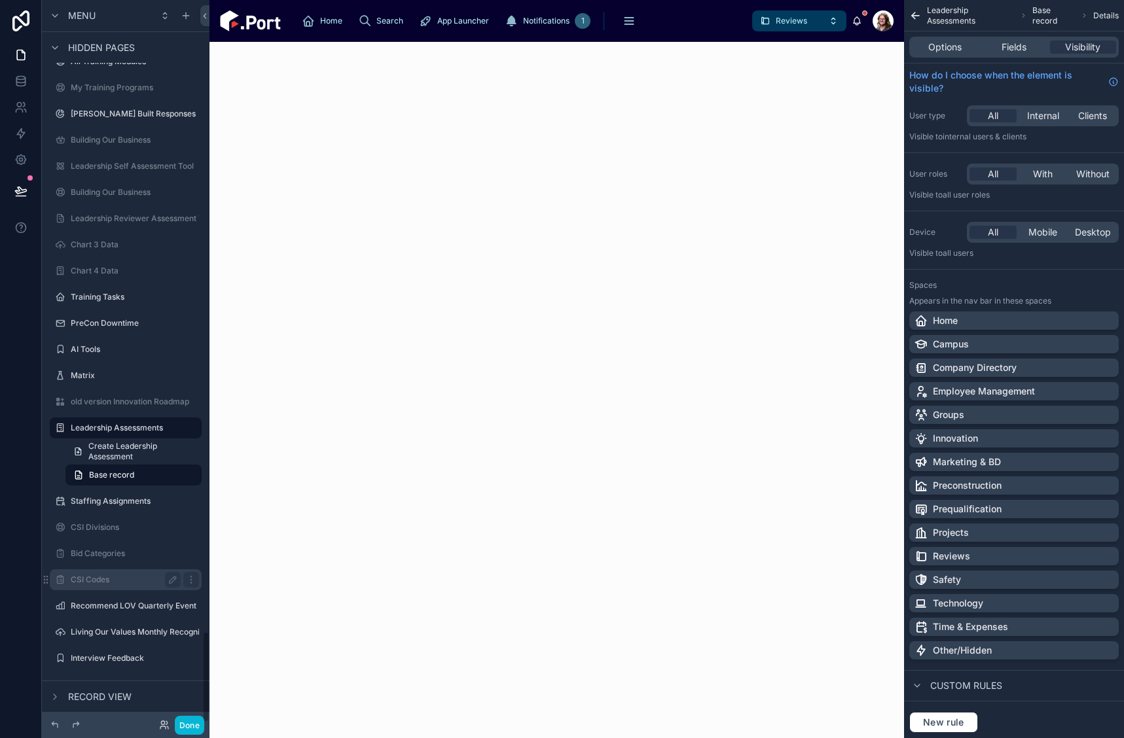
scroll to position [4991, 0]
click at [87, 700] on span "Record view" at bounding box center [99, 696] width 63 height 13
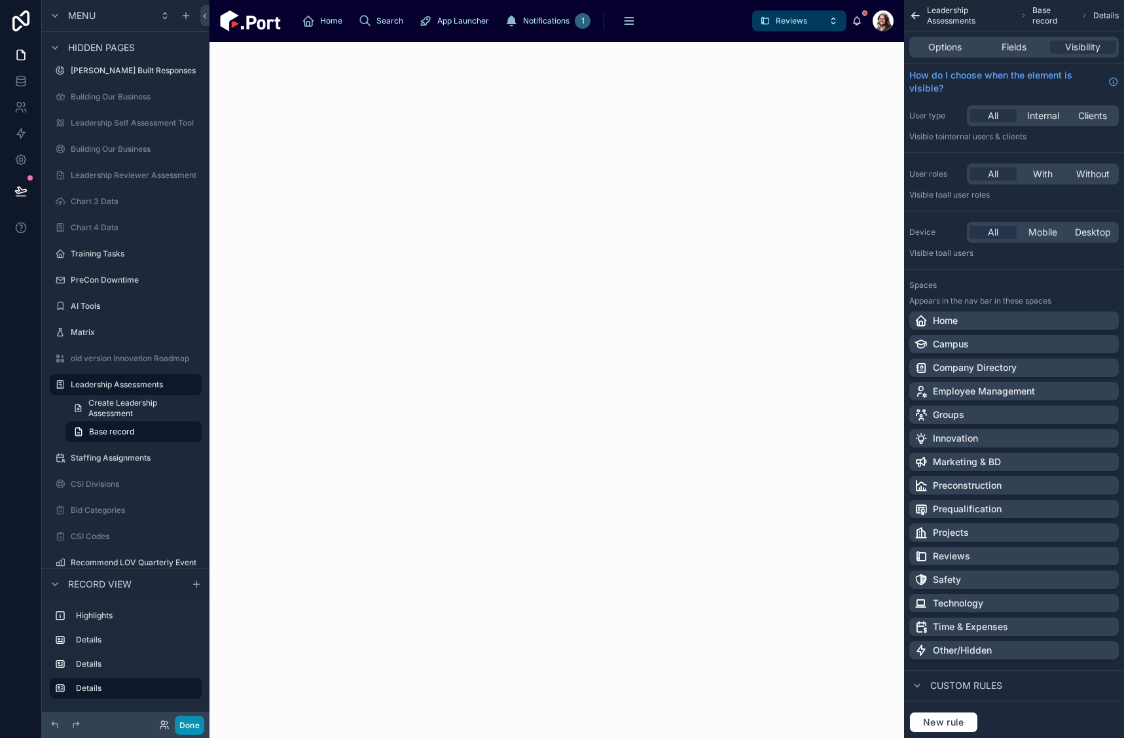
click at [184, 729] on button "Done" at bounding box center [189, 725] width 29 height 19
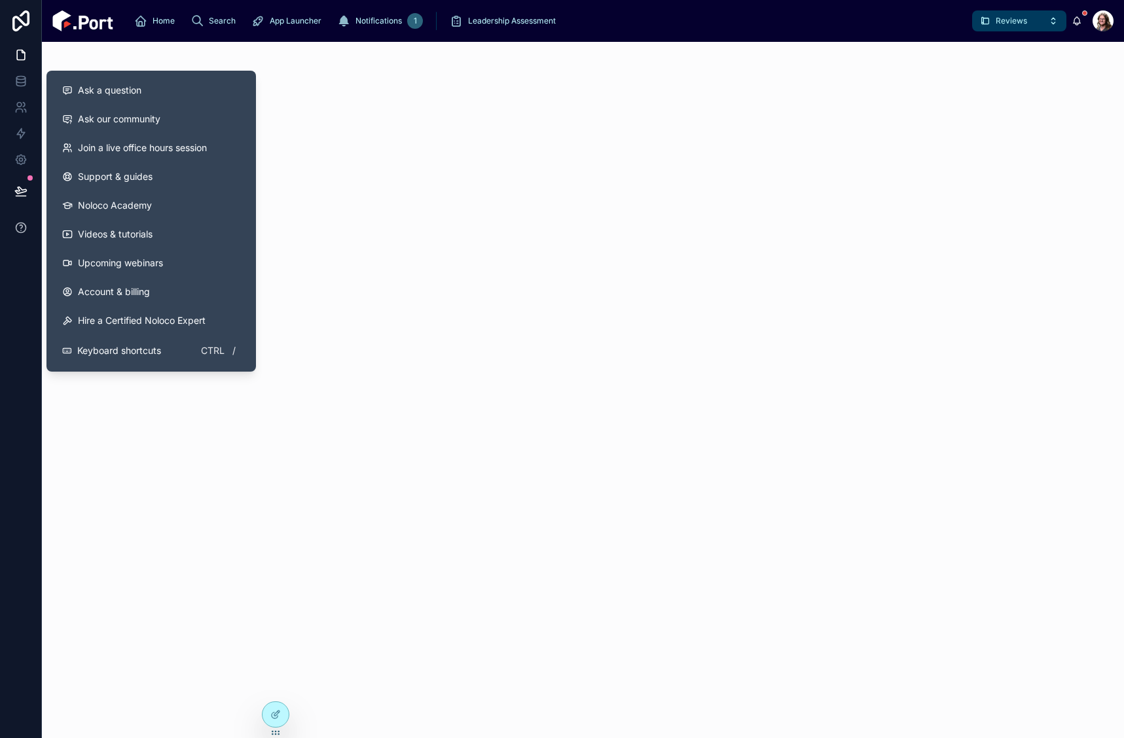
click at [20, 229] on icon at bounding box center [20, 227] width 13 height 13
click at [100, 89] on span "Ask a question" at bounding box center [109, 90] width 63 height 13
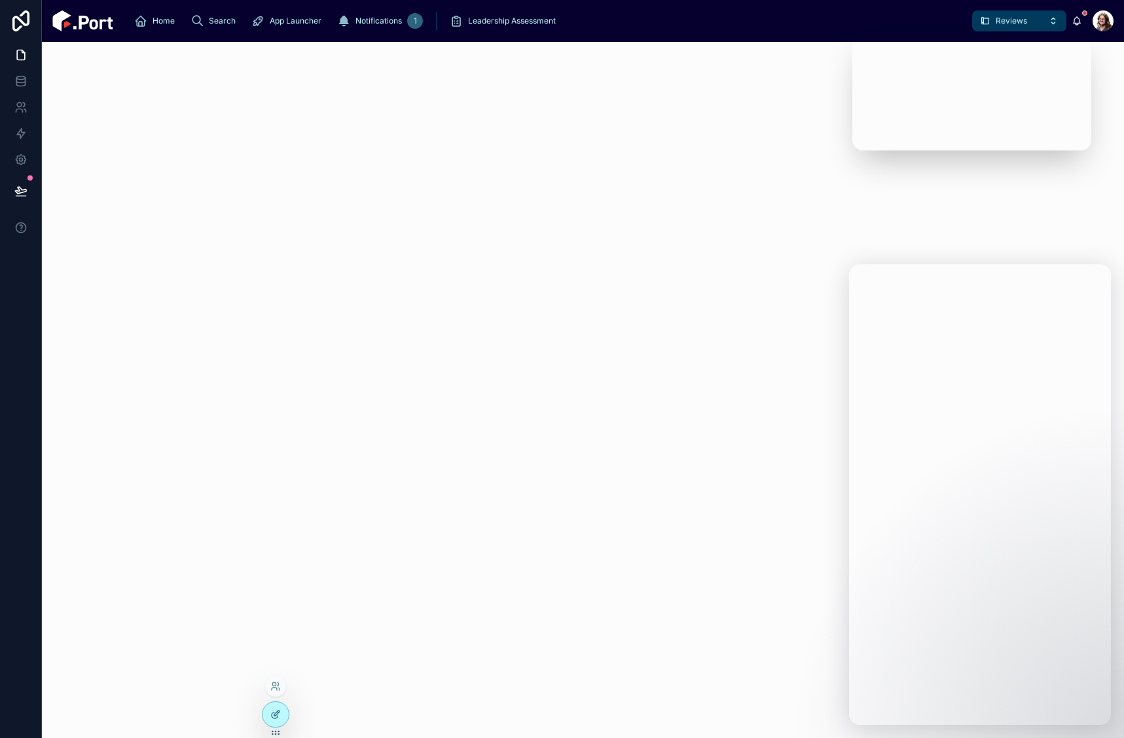
click at [270, 714] on div at bounding box center [275, 714] width 26 height 25
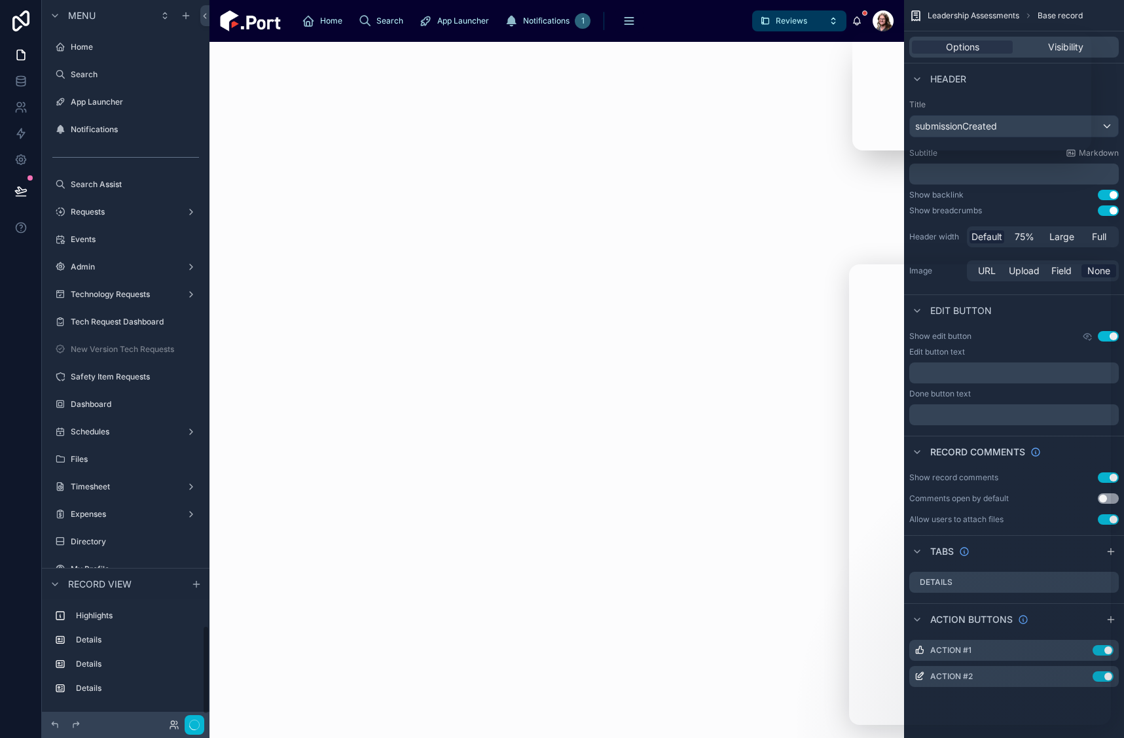
scroll to position [5044, 0]
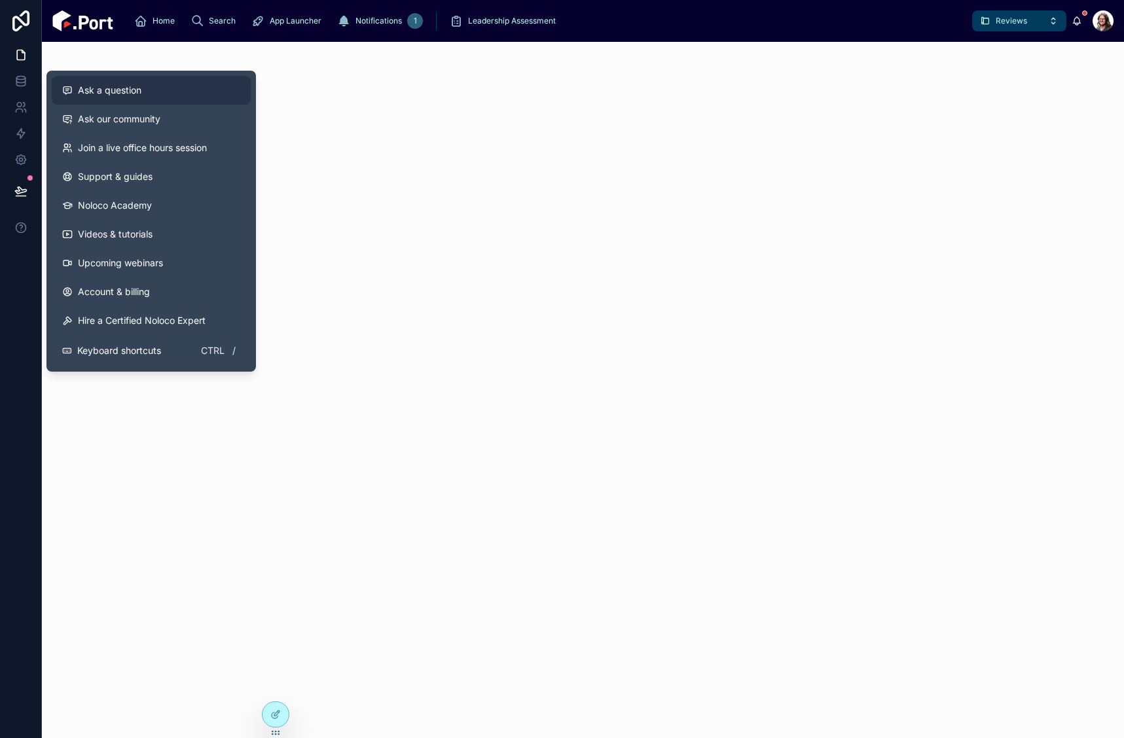
click at [108, 92] on span "Ask a question" at bounding box center [109, 90] width 63 height 13
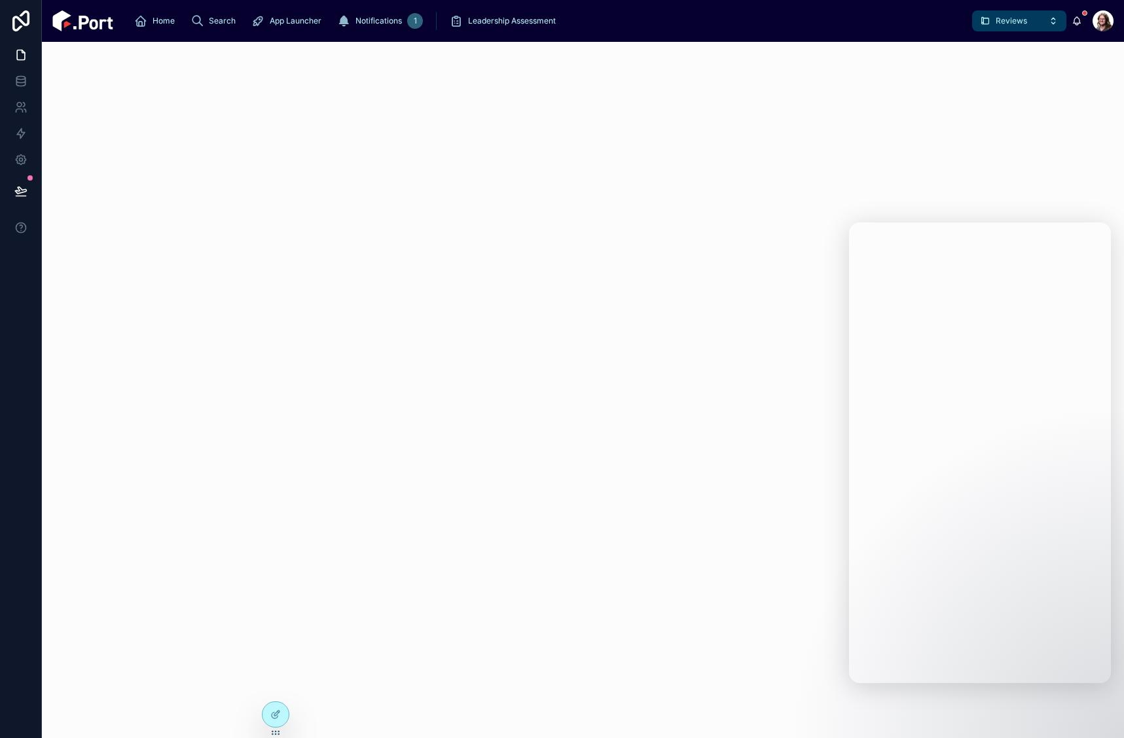
drag, startPoint x: 415, startPoint y: 346, endPoint x: 368, endPoint y: 293, distance: 71.0
click at [414, 346] on div at bounding box center [583, 390] width 1082 height 696
